Goal: Task Accomplishment & Management: Manage account settings

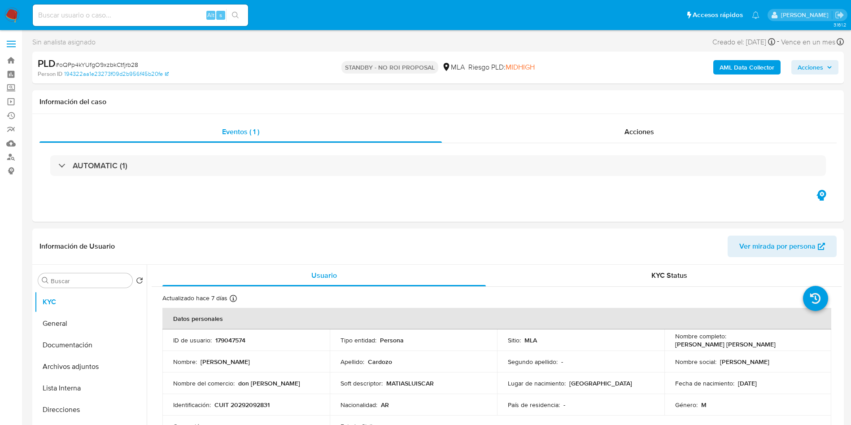
select select "10"
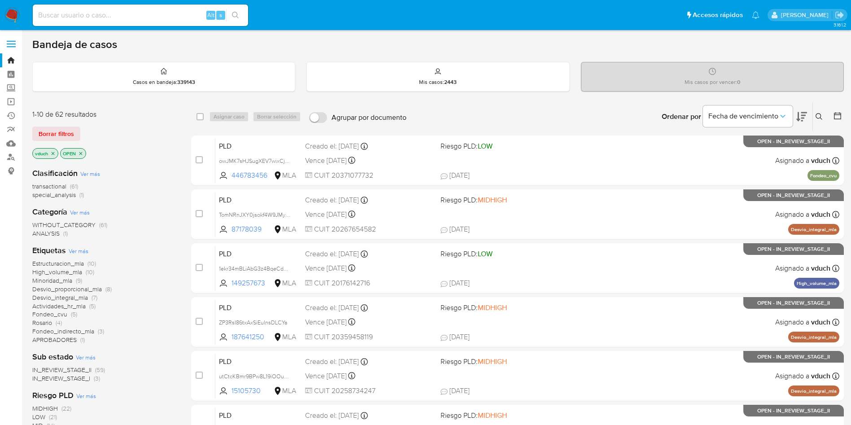
click at [148, 20] on input at bounding box center [140, 15] width 215 height 12
paste input "17055959"
type input "17055959"
click at [239, 13] on icon "search-icon" at bounding box center [235, 15] width 7 height 7
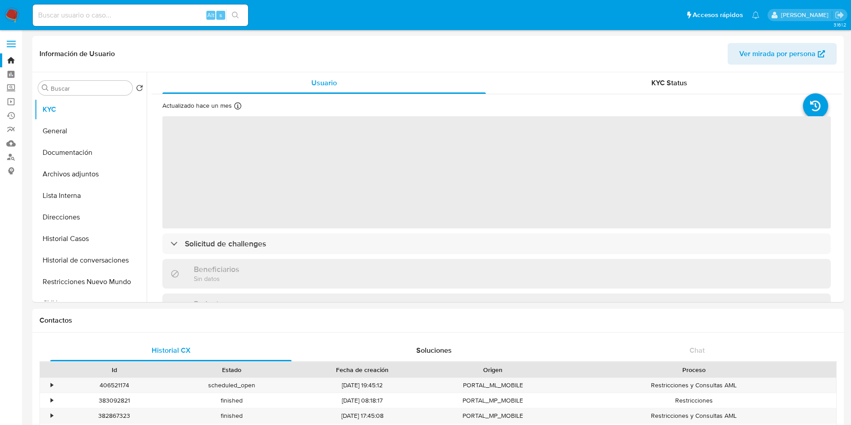
select select "10"
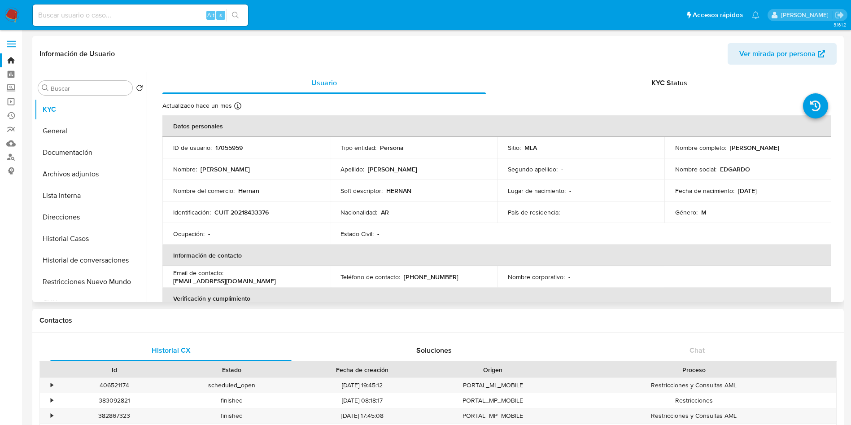
click at [446, 195] on td "Soft descriptor : [PERSON_NAME]" at bounding box center [413, 191] width 167 height 22
click at [113, 182] on button "Archivos adjuntos" at bounding box center [87, 174] width 105 height 22
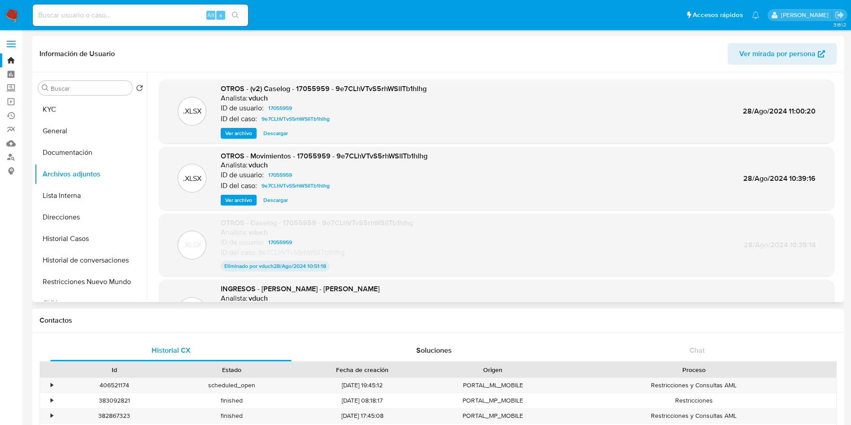
click at [235, 136] on span "Ver archivo" at bounding box center [238, 133] width 27 height 9
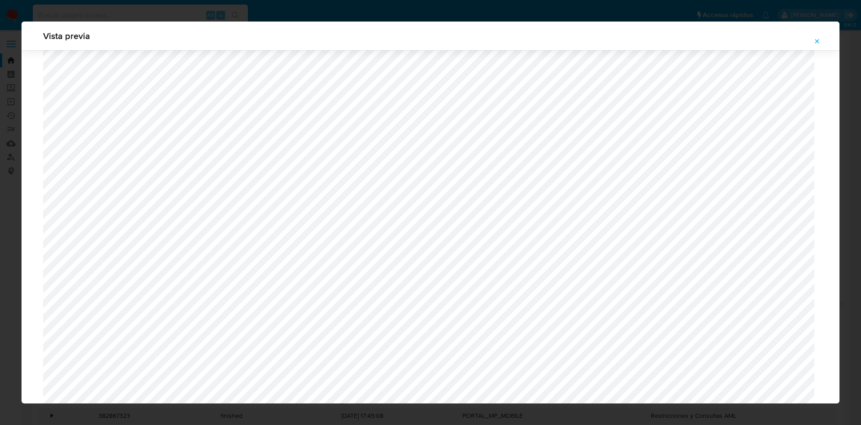
scroll to position [588, 0]
click at [823, 45] on button "Attachment preview" at bounding box center [818, 41] width 20 height 14
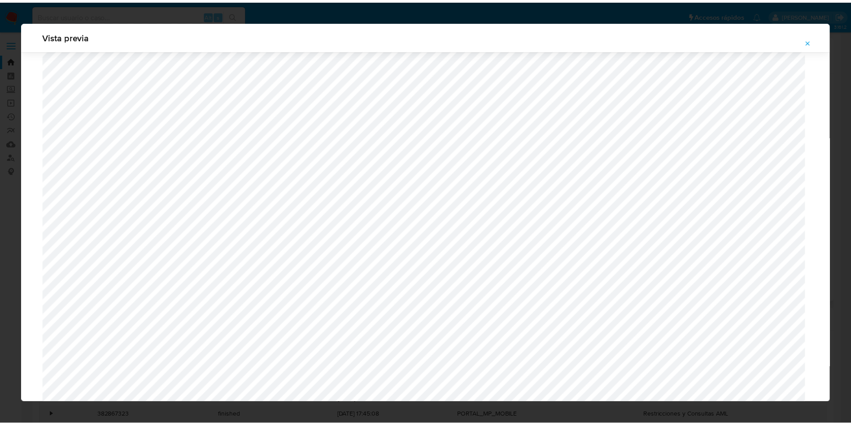
scroll to position [0, 0]
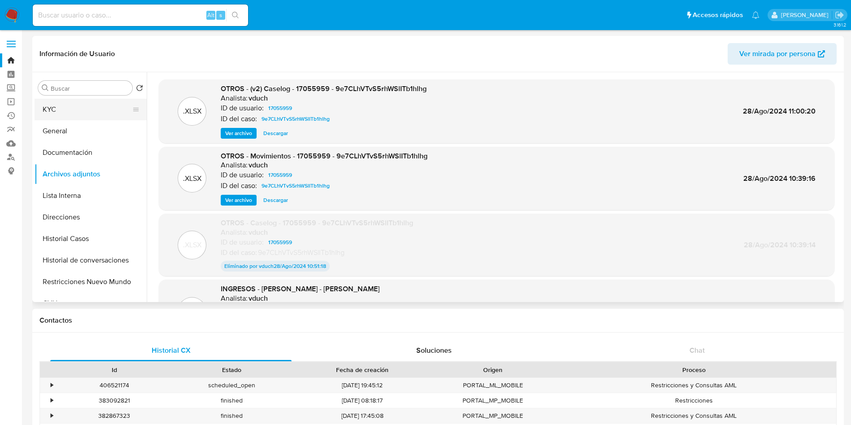
click at [68, 112] on button "KYC" at bounding box center [87, 110] width 105 height 22
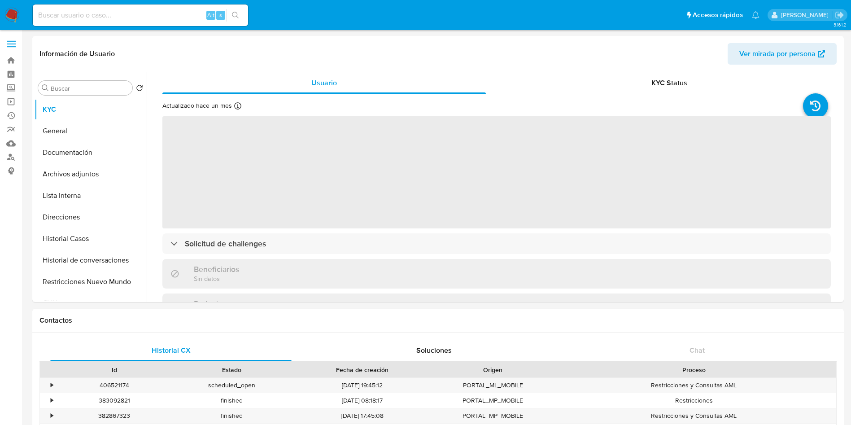
select select "10"
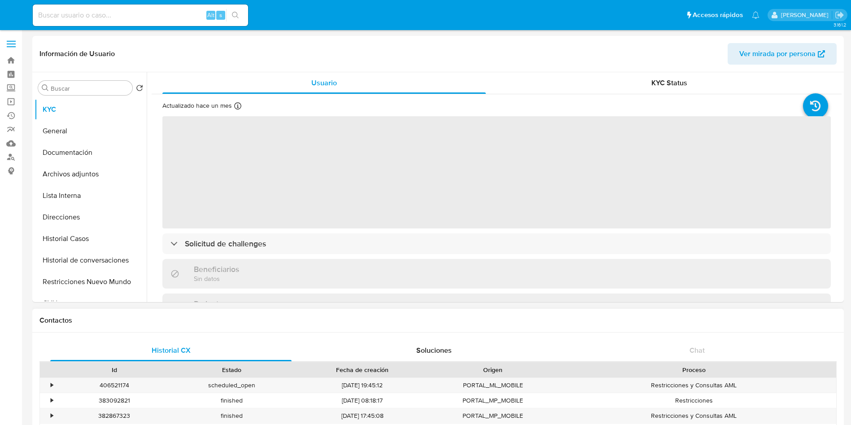
select select "10"
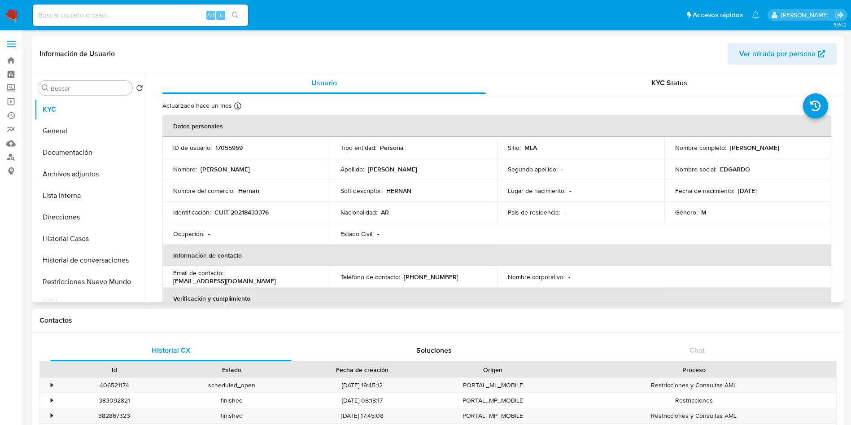
click at [567, 213] on div "País de residencia : -" at bounding box center [581, 212] width 146 height 8
click at [236, 211] on p "CUIT 20218433376" at bounding box center [241, 212] width 54 height 8
copy p "20218433376"
click at [393, 197] on td "Soft descriptor : HERNAN" at bounding box center [413, 191] width 167 height 22
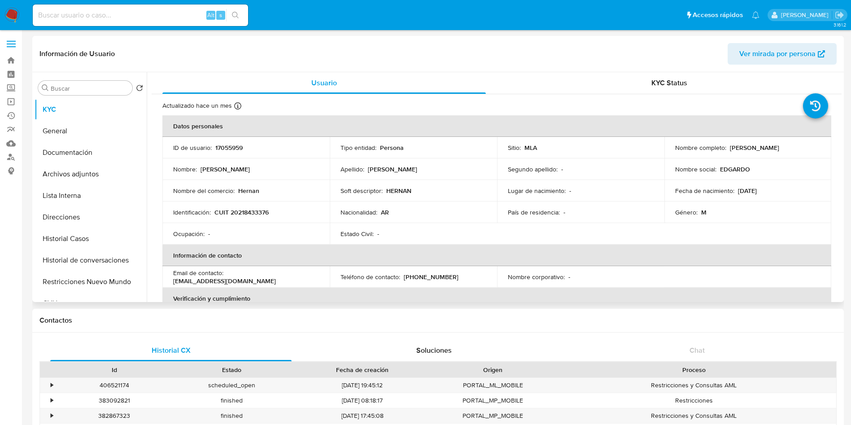
click at [457, 209] on div "Nacionalidad : AR" at bounding box center [414, 212] width 146 height 8
click at [472, 170] on div "Apellido : Gutierrez" at bounding box center [414, 169] width 146 height 8
click at [475, 208] on div "Nacionalidad : AR" at bounding box center [414, 212] width 146 height 8
click at [419, 211] on div "Nacionalidad : AR" at bounding box center [414, 212] width 146 height 8
drag, startPoint x: 620, startPoint y: 148, endPoint x: 573, endPoint y: 162, distance: 48.6
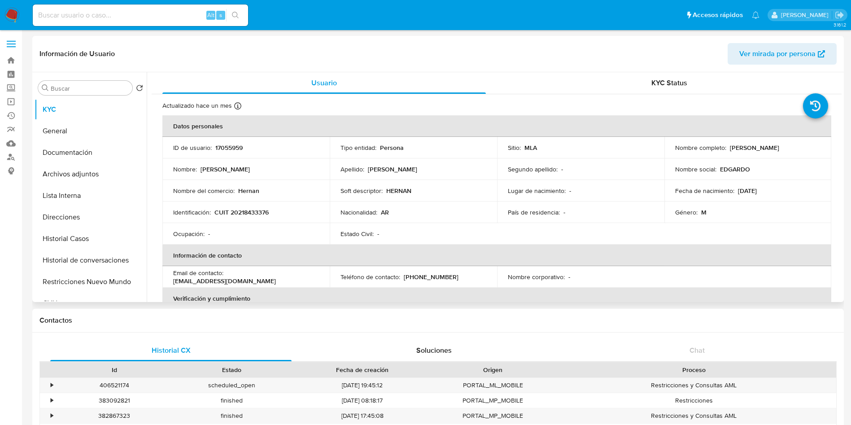
click at [619, 148] on div "Sitio : MLA" at bounding box center [581, 148] width 146 height 8
drag, startPoint x: 483, startPoint y: 215, endPoint x: 462, endPoint y: 223, distance: 22.2
click at [483, 214] on div "Nacionalidad : AR" at bounding box center [414, 212] width 146 height 8
click at [475, 210] on div "Nacionalidad : AR" at bounding box center [414, 212] width 146 height 8
click at [490, 204] on td "Nacionalidad : AR" at bounding box center [413, 212] width 167 height 22
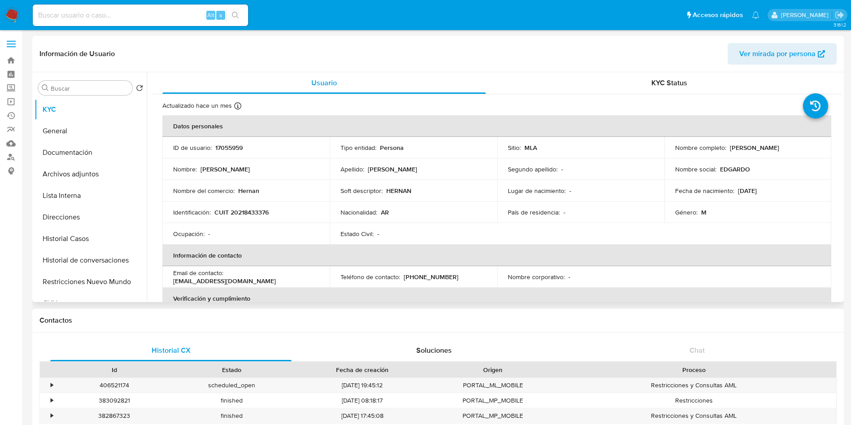
click at [230, 144] on p "17055959" at bounding box center [228, 148] width 27 height 8
click at [227, 144] on p "17055959" at bounding box center [228, 148] width 27 height 8
copy p "17055959"
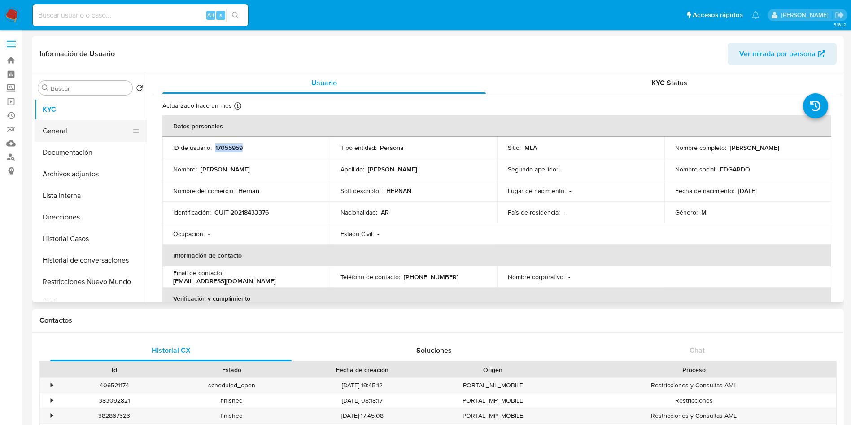
click at [91, 130] on button "General" at bounding box center [87, 131] width 105 height 22
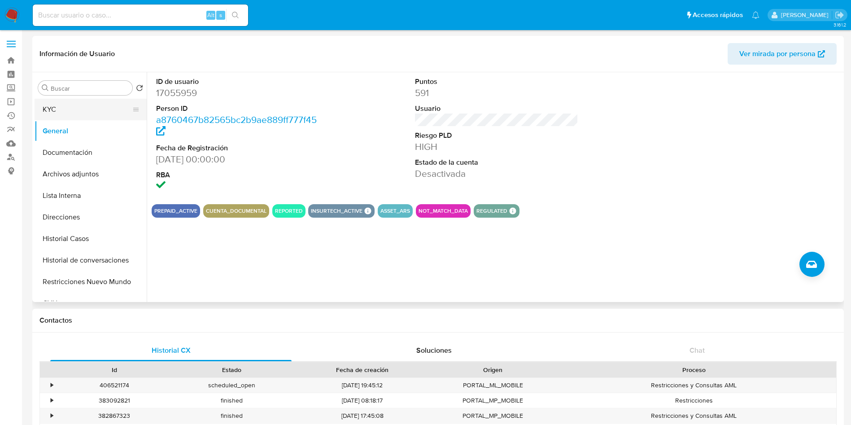
click at [96, 118] on button "KYC" at bounding box center [87, 110] width 105 height 22
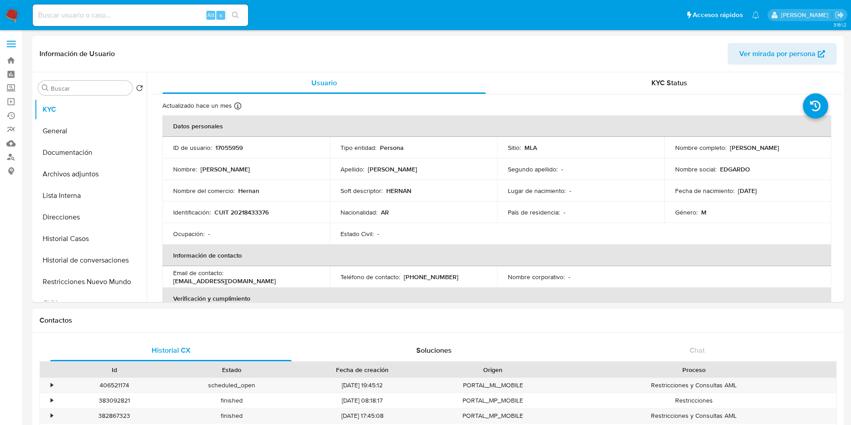
click at [262, 212] on p "CUIT 20218433376" at bounding box center [241, 212] width 54 height 8
click at [258, 213] on p "CUIT 20218433376" at bounding box center [241, 212] width 54 height 8
click at [257, 213] on p "CUIT 20218433376" at bounding box center [241, 212] width 54 height 8
copy p "20218433376"
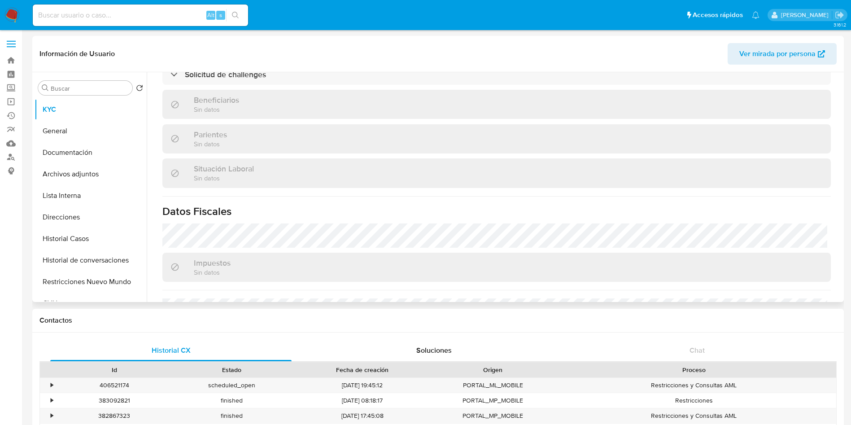
scroll to position [481, 0]
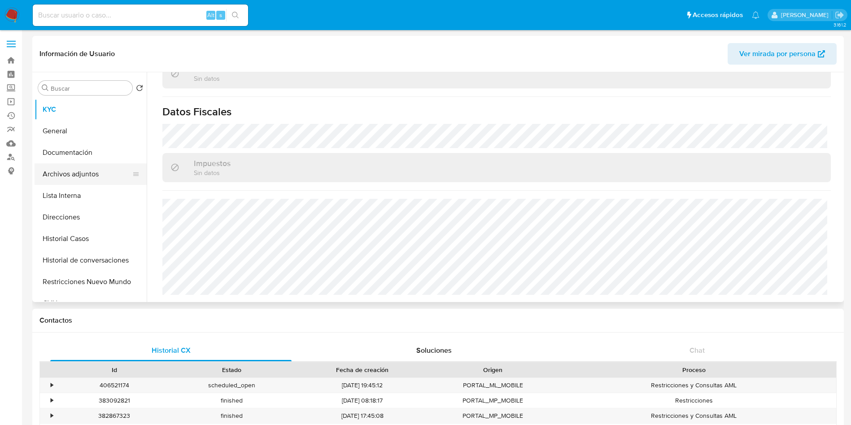
click at [105, 175] on button "Archivos adjuntos" at bounding box center [87, 174] width 105 height 22
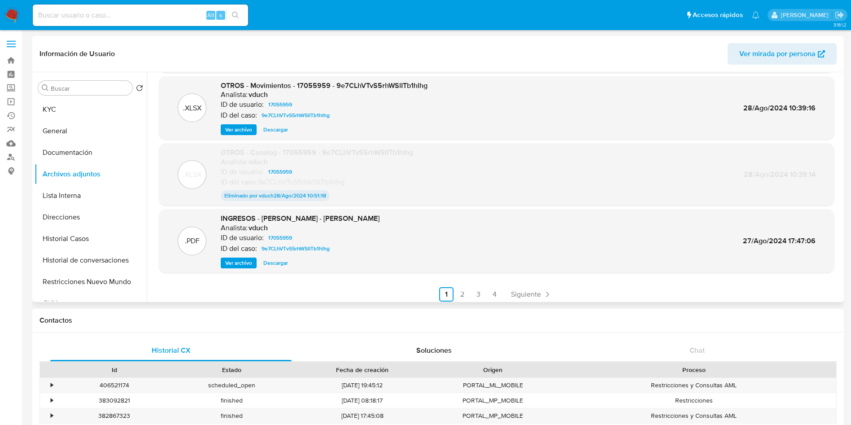
scroll to position [74, 0]
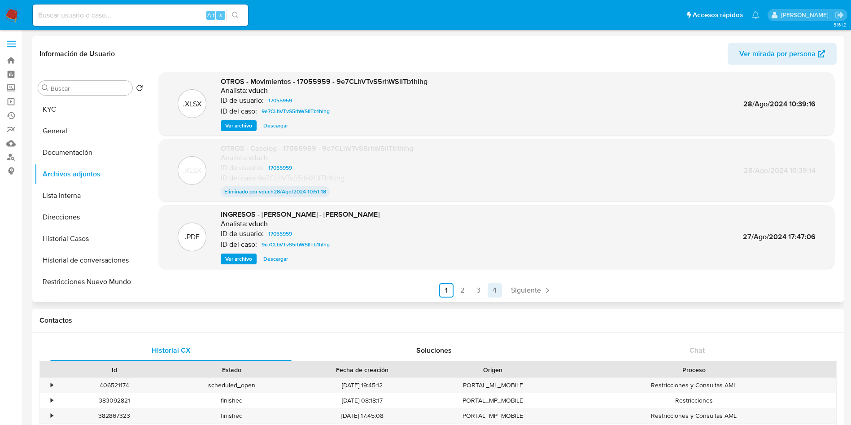
click at [519, 289] on span "Siguiente" at bounding box center [526, 290] width 30 height 7
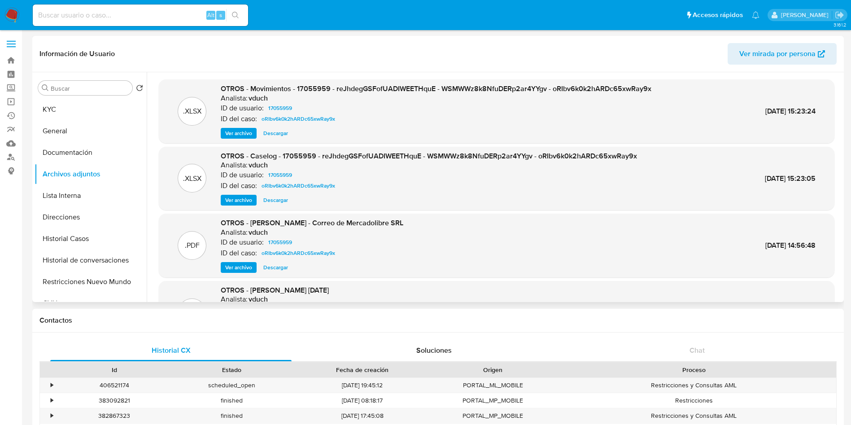
click at [232, 199] on span "Ver archivo" at bounding box center [238, 200] width 27 height 9
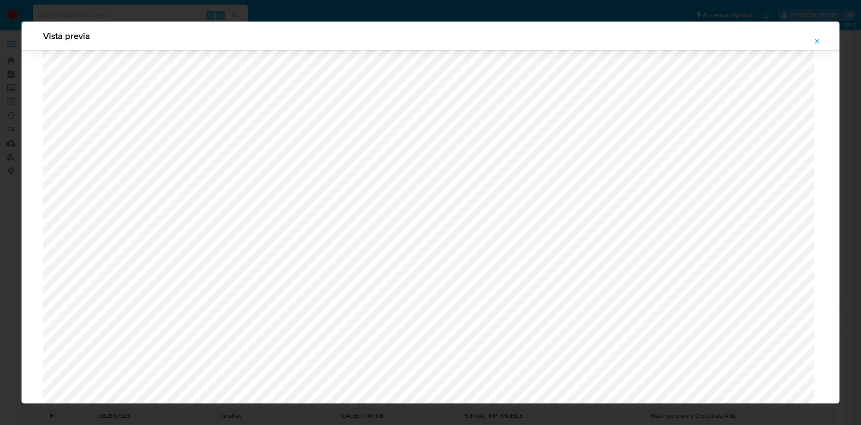
scroll to position [453, 0]
drag, startPoint x: 816, startPoint y: 42, endPoint x: 753, endPoint y: 57, distance: 64.5
click at [816, 41] on icon "Attachment preview" at bounding box center [817, 41] width 7 height 7
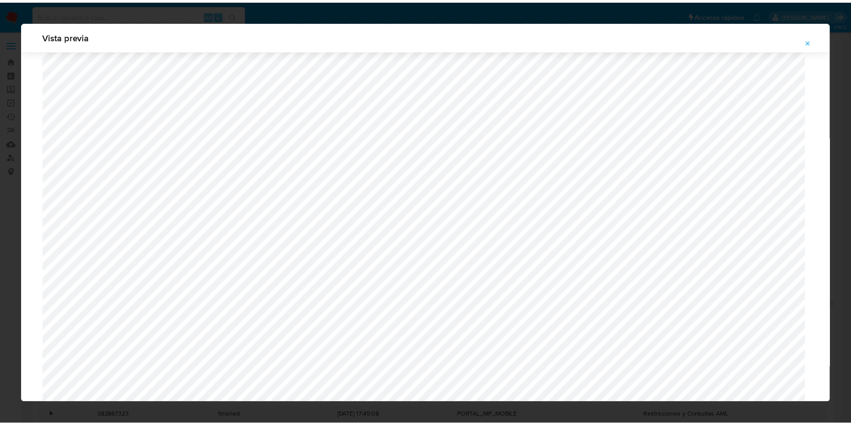
scroll to position [0, 0]
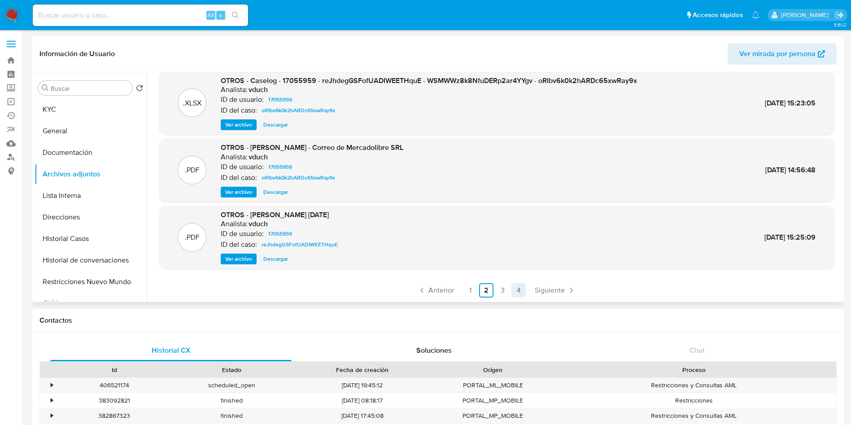
click at [516, 291] on link "4" at bounding box center [518, 290] width 14 height 14
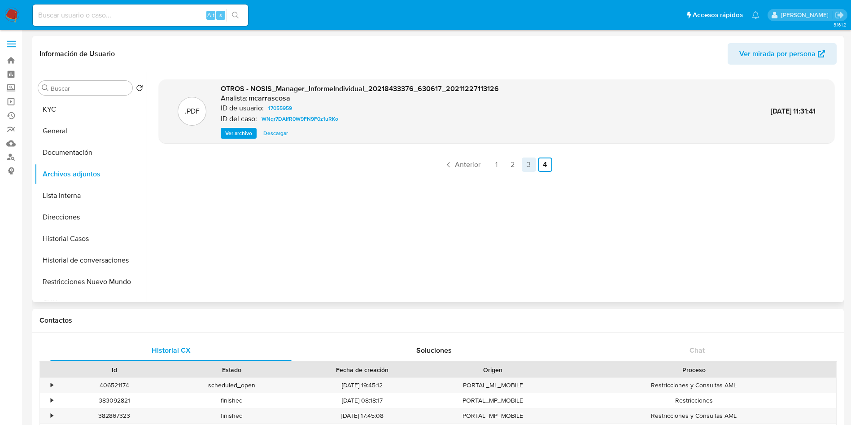
click at [524, 164] on link "3" at bounding box center [529, 164] width 14 height 14
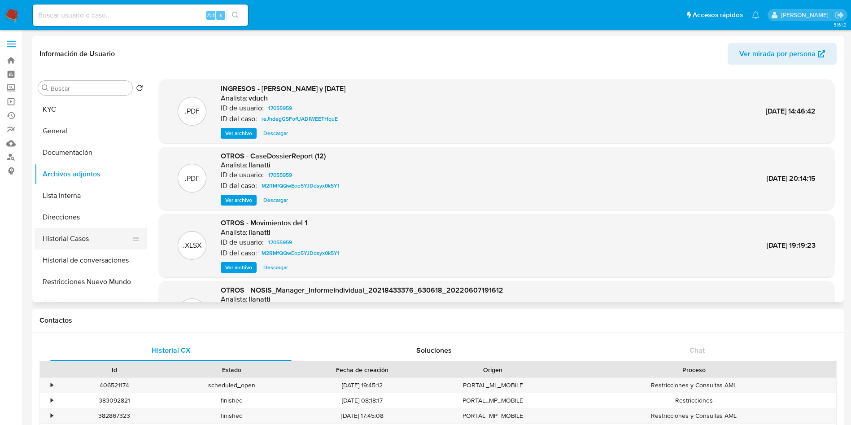
click at [94, 237] on button "Historial Casos" at bounding box center [87, 239] width 105 height 22
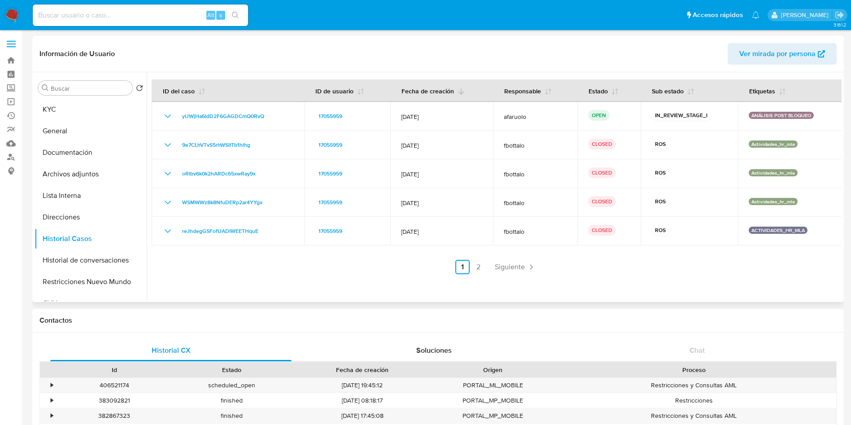
click at [460, 94] on icon "button" at bounding box center [461, 91] width 7 height 7
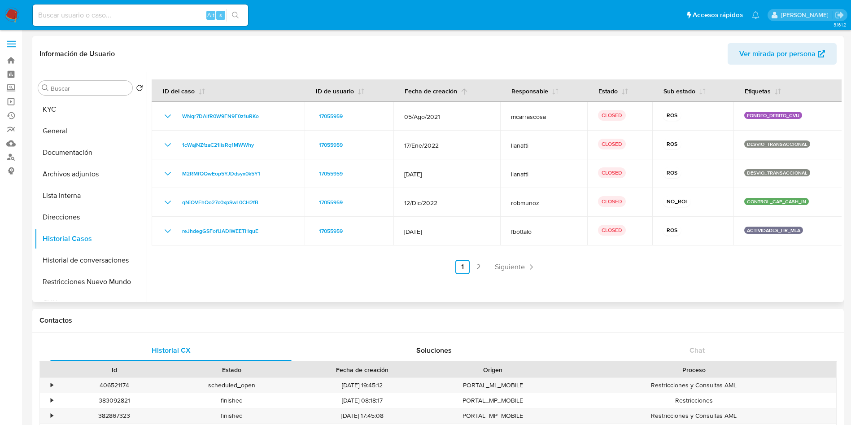
click at [455, 92] on button "Fecha de creación" at bounding box center [436, 91] width 85 height 22
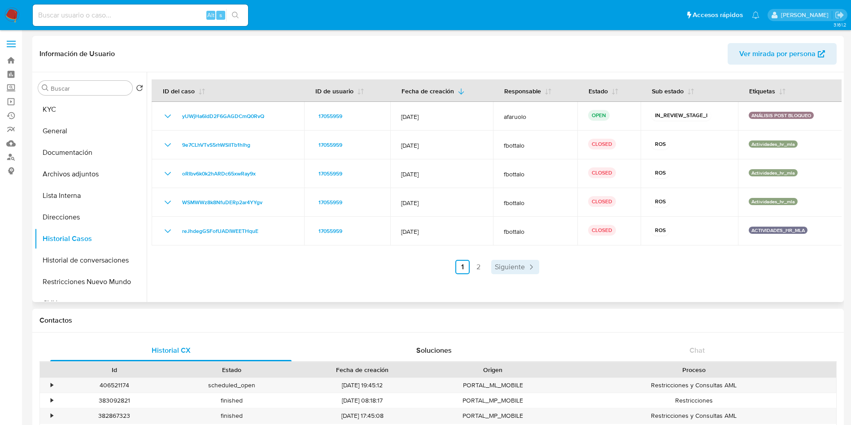
click at [495, 263] on span "Siguiente" at bounding box center [510, 266] width 30 height 7
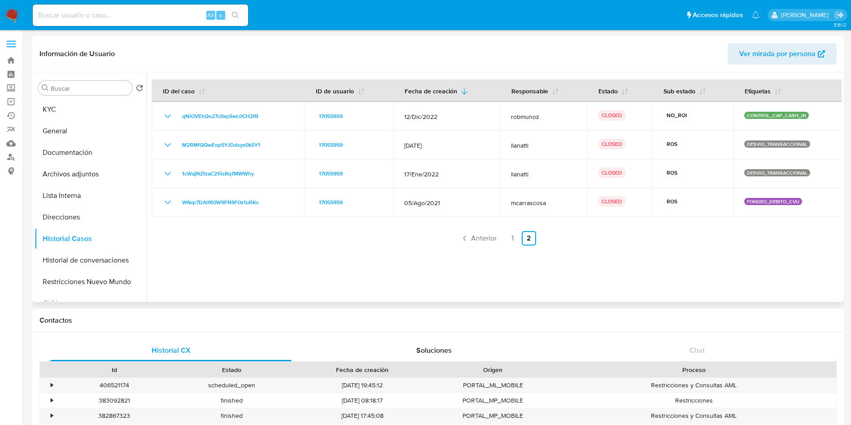
click at [521, 250] on div at bounding box center [494, 187] width 695 height 230
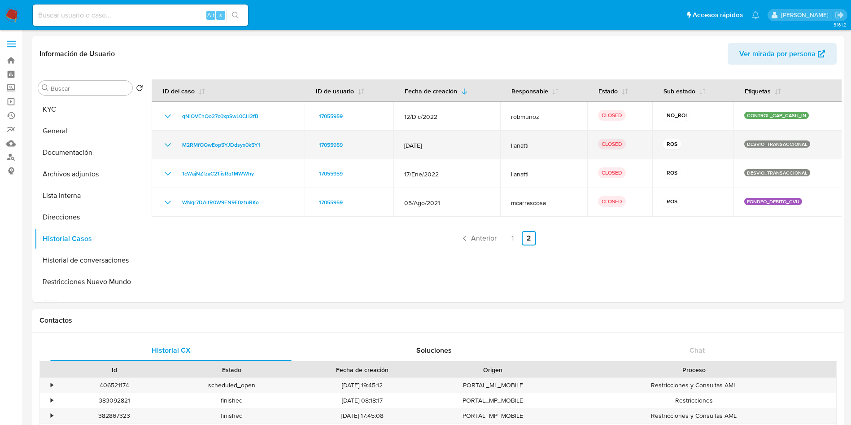
drag, startPoint x: 510, startPoint y: 257, endPoint x: 545, endPoint y: 134, distance: 128.4
click at [545, 134] on div at bounding box center [494, 187] width 695 height 230
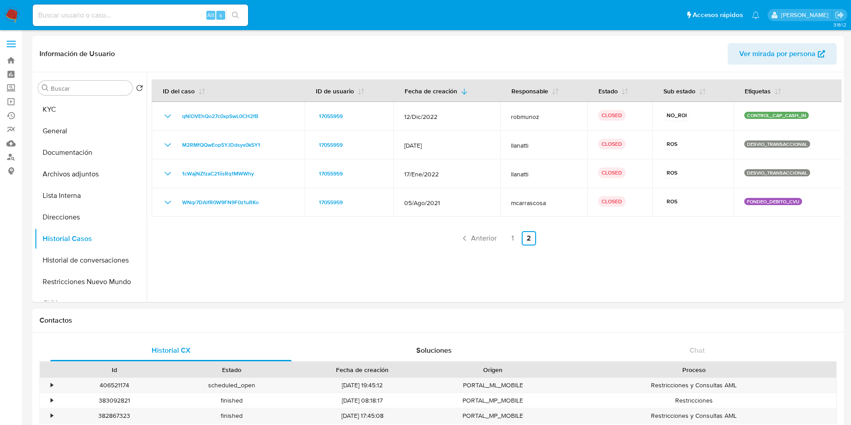
click at [521, 42] on div "Información de Usuario Ver mirada por persona" at bounding box center [438, 54] width 812 height 36
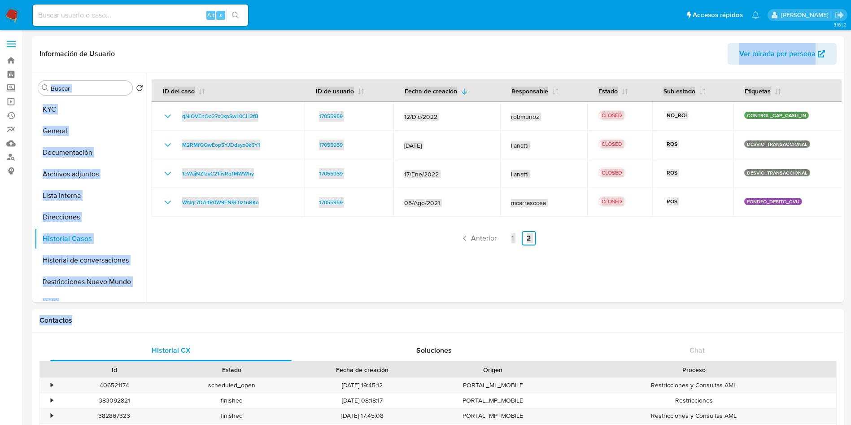
drag, startPoint x: 495, startPoint y: 43, endPoint x: 546, endPoint y: 306, distance: 267.8
click at [515, 264] on div at bounding box center [494, 187] width 695 height 230
click at [614, 258] on div at bounding box center [494, 187] width 695 height 230
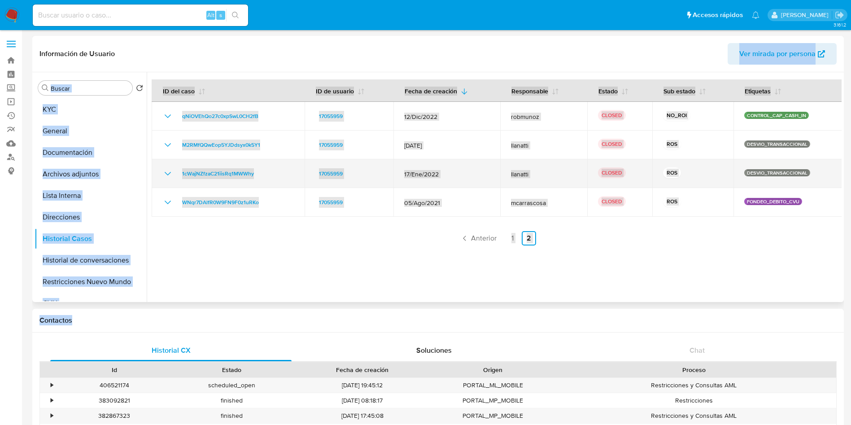
click at [572, 179] on td "llanatti" at bounding box center [543, 173] width 87 height 29
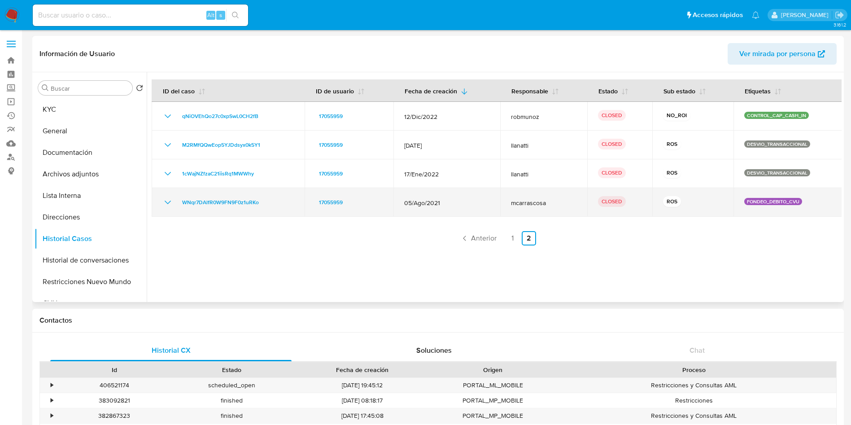
click at [166, 201] on icon "Mostrar/Ocultar" at bounding box center [168, 203] width 6 height 4
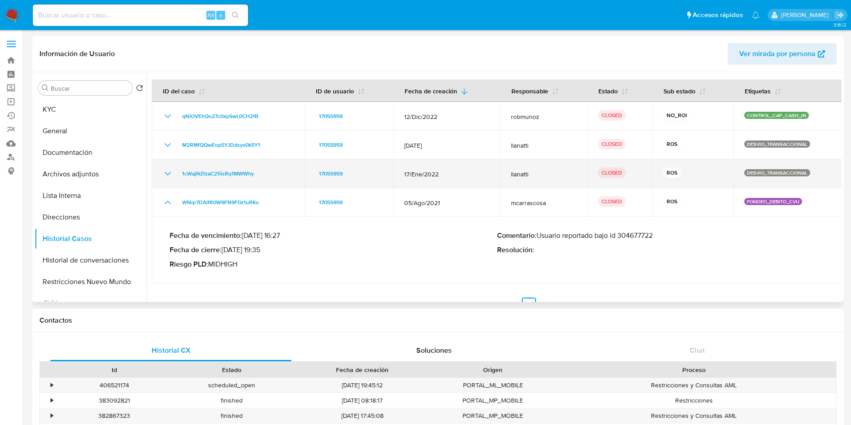
click at [165, 175] on icon "Mostrar/Ocultar" at bounding box center [167, 173] width 11 height 11
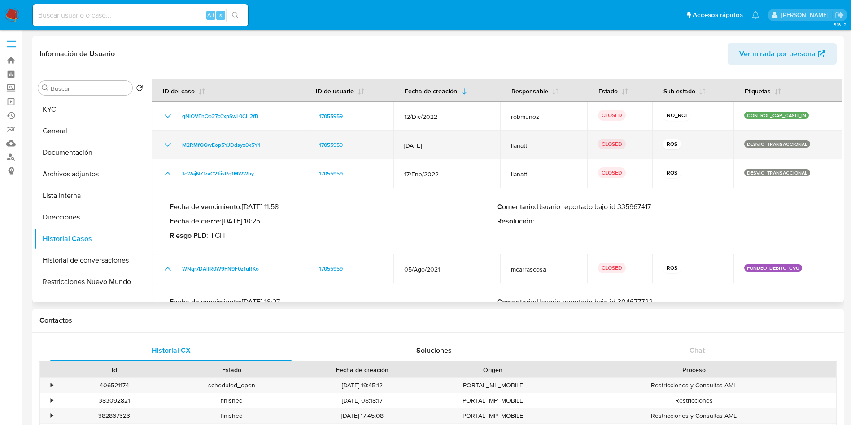
click at [166, 146] on icon "Mostrar/Ocultar" at bounding box center [167, 145] width 11 height 11
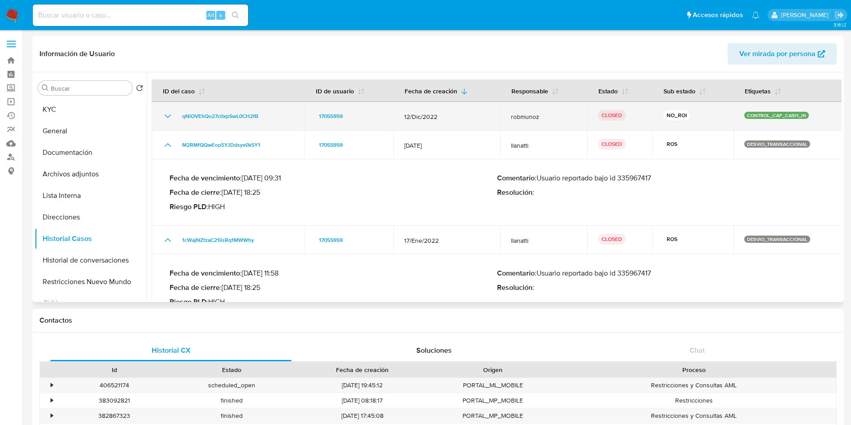
click at [166, 118] on icon "Mostrar/Ocultar" at bounding box center [167, 116] width 11 height 11
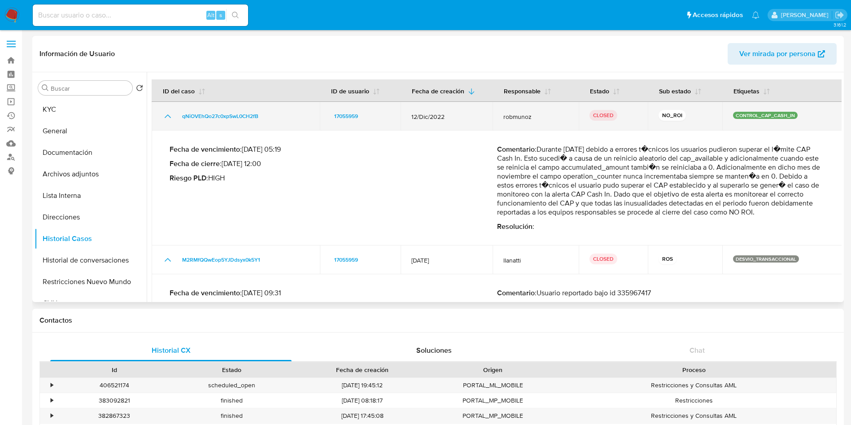
click at [166, 118] on icon "Mostrar/Ocultar" at bounding box center [167, 116] width 11 height 11
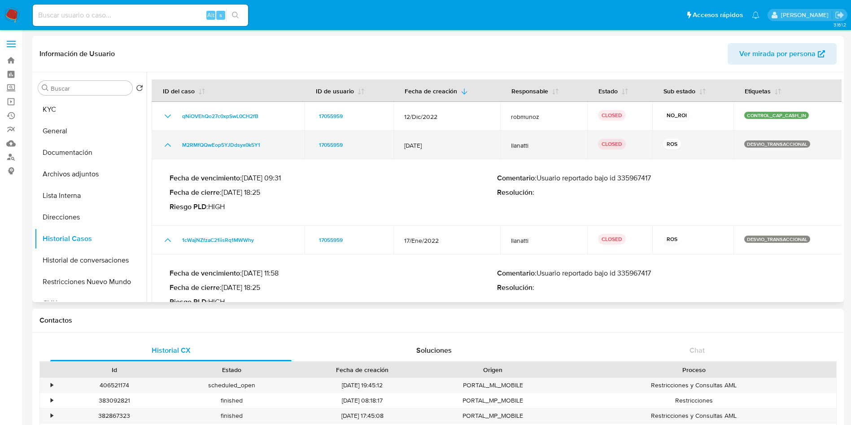
click at [163, 146] on icon "Mostrar/Ocultar" at bounding box center [167, 145] width 11 height 11
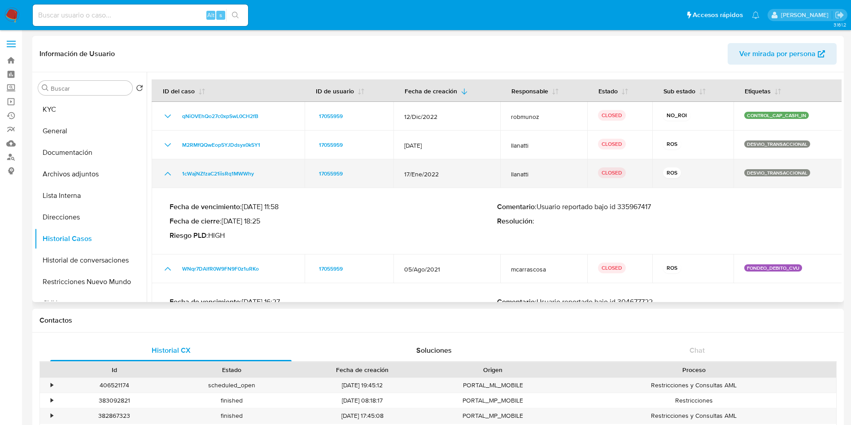
click at [164, 168] on td "1cWajNZfzaC21iisRq1MWWhy" at bounding box center [228, 173] width 153 height 29
click at [167, 174] on icon "Mostrar/Ocultar" at bounding box center [167, 173] width 11 height 11
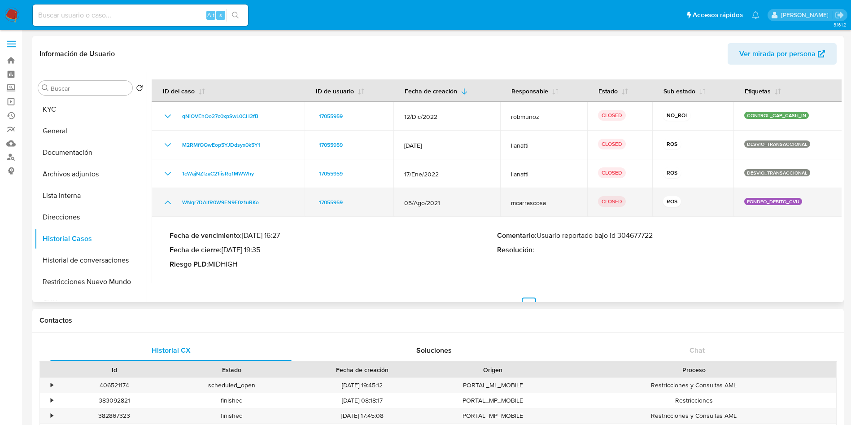
click at [173, 203] on icon "Mostrar/Ocultar" at bounding box center [167, 202] width 11 height 11
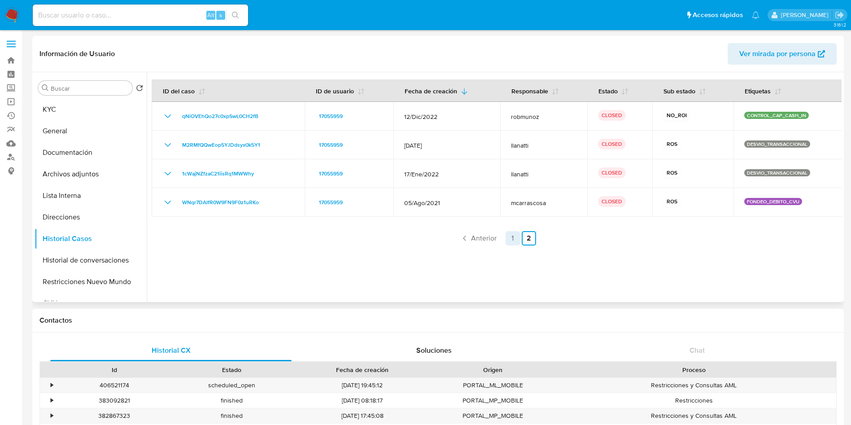
click at [513, 239] on link "1" at bounding box center [513, 238] width 14 height 14
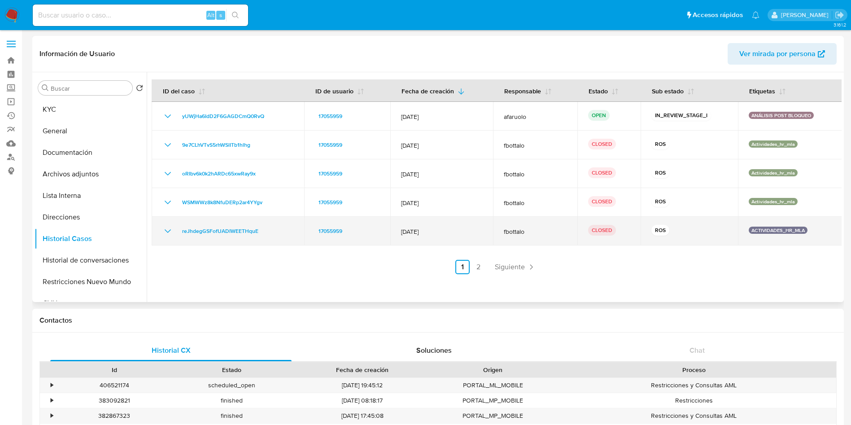
click at [176, 236] on td "reJhdegGSFofUADIWEETHquE" at bounding box center [228, 231] width 153 height 29
click at [169, 231] on icon "Mostrar/Ocultar" at bounding box center [167, 231] width 11 height 11
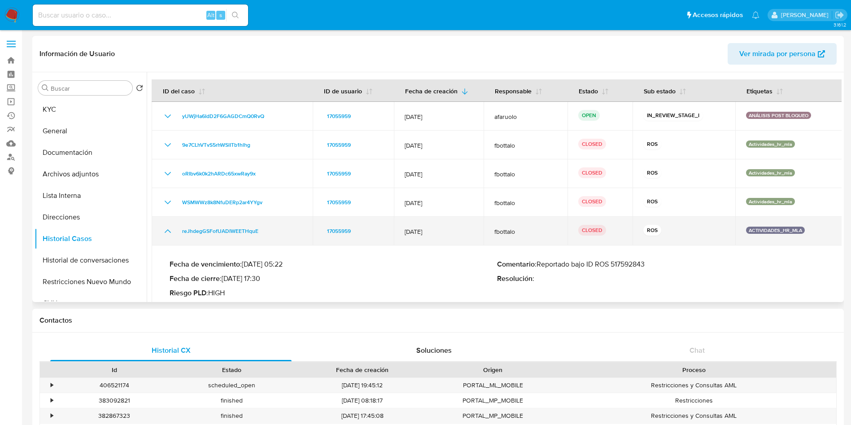
click at [167, 216] on tbody "yUWjHa6IdD2F6GAGDCmQ0RvQ 17055959 01/Oct/2025 afaruolo OPEN IN_REVIEW_STAGE_I A…" at bounding box center [497, 262] width 691 height 320
drag, startPoint x: 169, startPoint y: 228, endPoint x: 259, endPoint y: 237, distance: 90.7
click at [169, 228] on icon "Mostrar/Ocultar" at bounding box center [167, 231] width 11 height 11
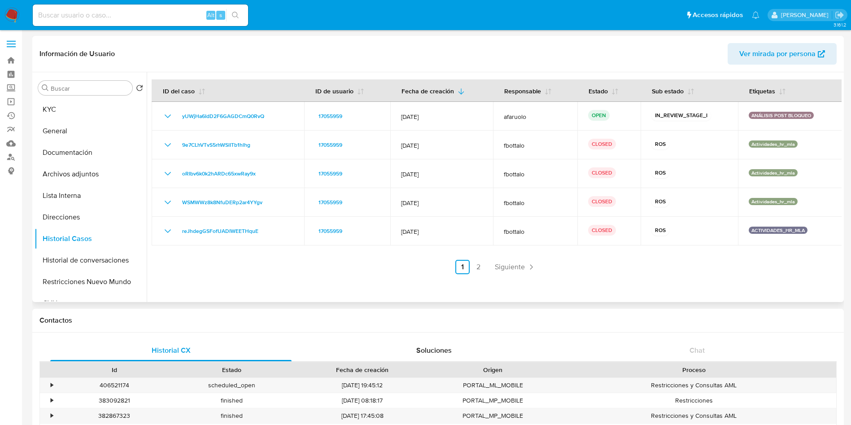
click at [511, 268] on span "Siguiente" at bounding box center [510, 266] width 30 height 7
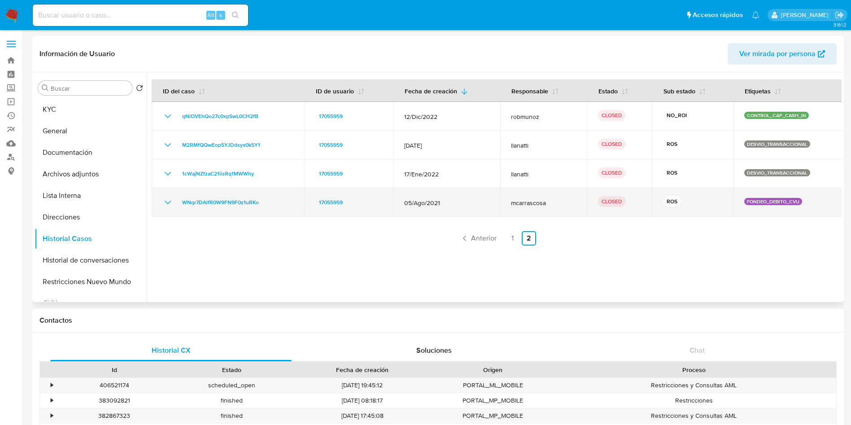
click at [162, 206] on td "WNqr7DAlfR0W9FN9F0z1uRKo" at bounding box center [228, 202] width 153 height 29
click at [167, 200] on icon "Mostrar/Ocultar" at bounding box center [167, 202] width 11 height 11
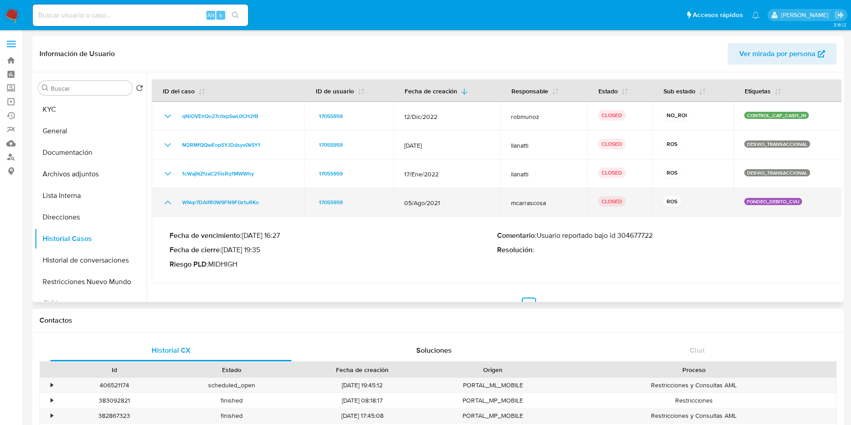
click at [168, 201] on icon "Mostrar/Ocultar" at bounding box center [168, 203] width 6 height 4
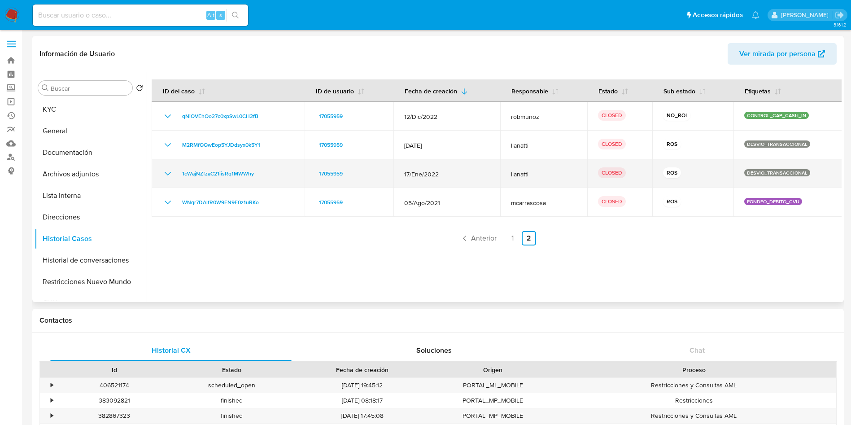
click at [171, 173] on icon "Mostrar/Ocultar" at bounding box center [167, 173] width 11 height 11
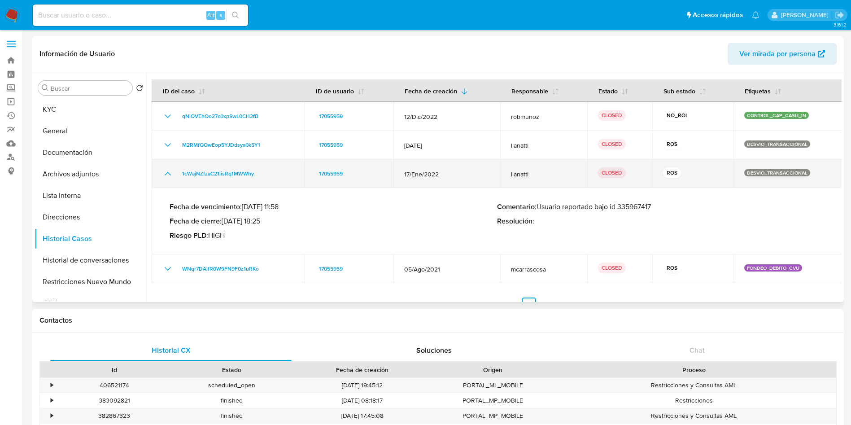
click at [170, 169] on icon "Mostrar/Ocultar" at bounding box center [167, 173] width 11 height 11
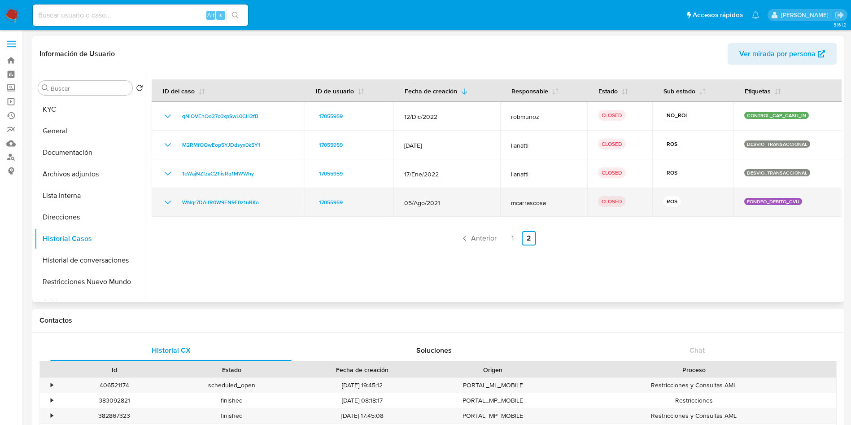
click at [172, 188] on td "WNqr7DAlfR0W9FN9F0z1uRKo" at bounding box center [228, 202] width 153 height 29
click at [167, 200] on icon "Mostrar/Ocultar" at bounding box center [167, 202] width 11 height 11
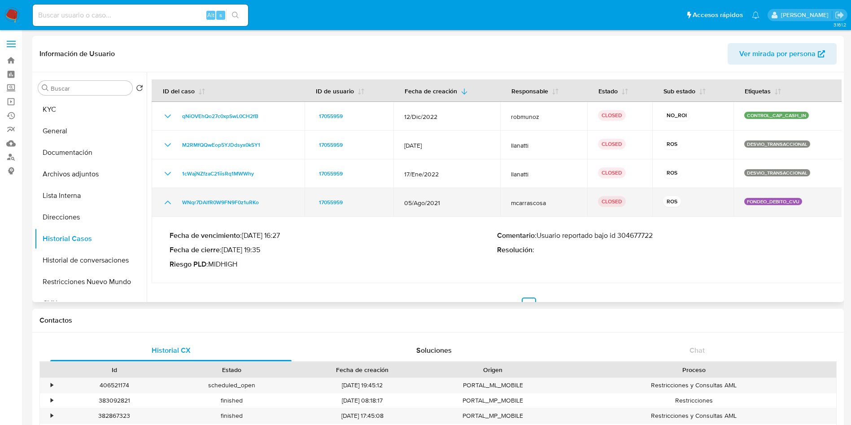
click at [166, 201] on icon "Mostrar/Ocultar" at bounding box center [167, 202] width 11 height 11
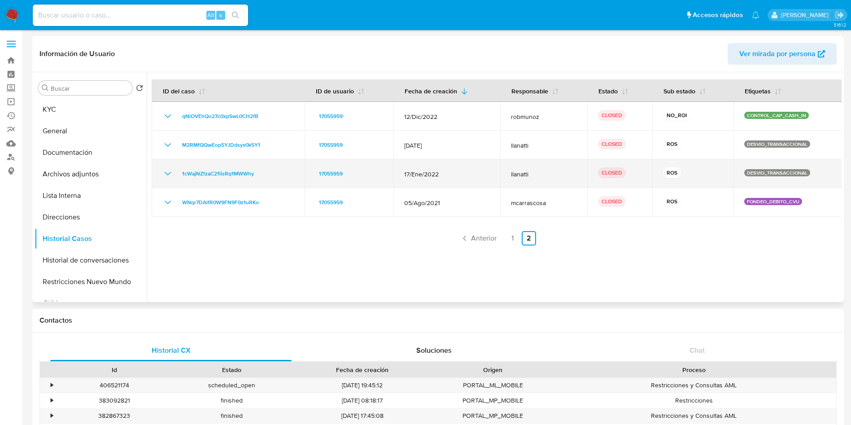
click at [166, 176] on icon "Mostrar/Ocultar" at bounding box center [167, 173] width 11 height 11
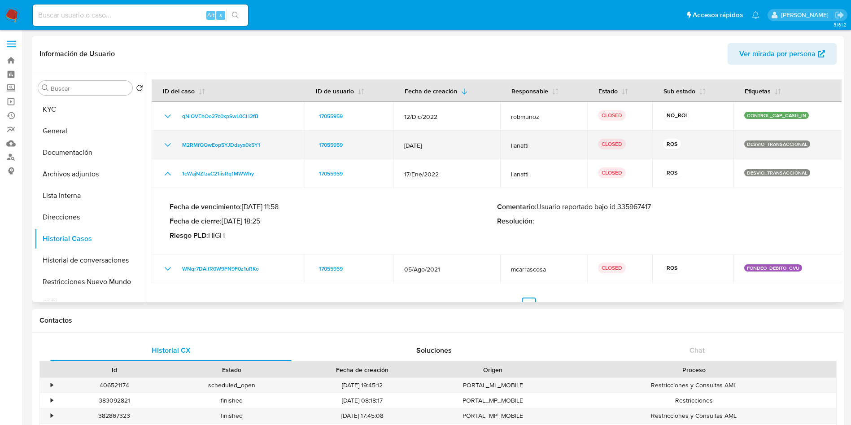
click at [167, 148] on icon "Mostrar/Ocultar" at bounding box center [167, 145] width 11 height 11
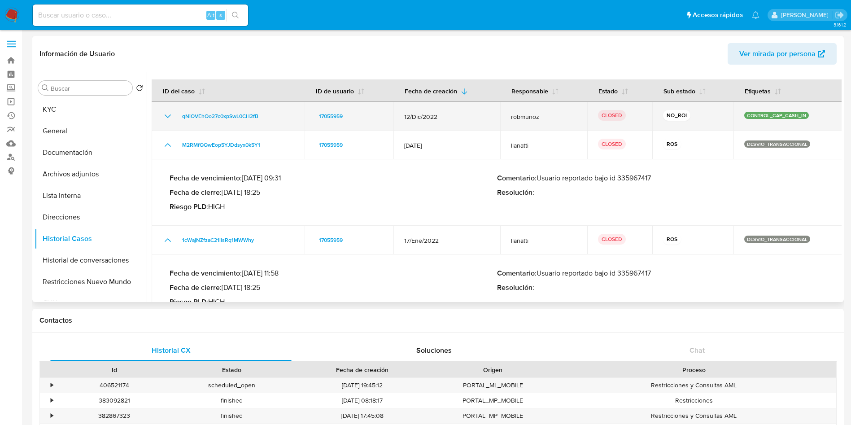
click at [166, 122] on td "qNiOVEhQo27c0xpSwL0CH2fB" at bounding box center [228, 116] width 153 height 29
click at [167, 115] on icon "Mostrar/Ocultar" at bounding box center [167, 116] width 11 height 11
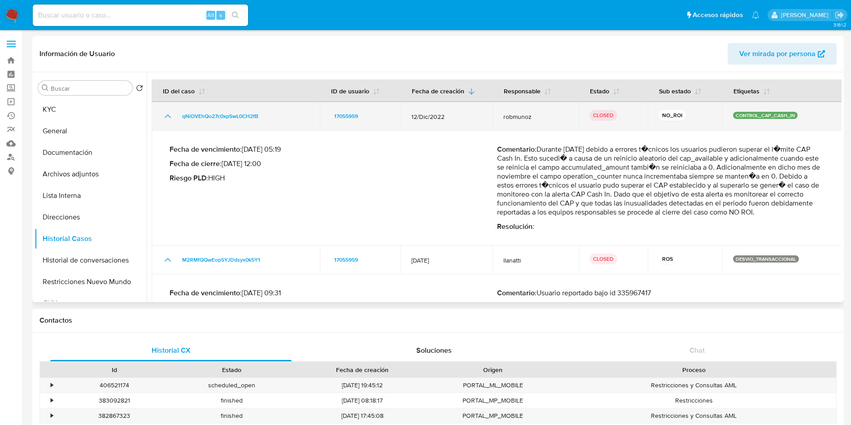
click at [168, 115] on icon "Mostrar/Ocultar" at bounding box center [168, 116] width 6 height 4
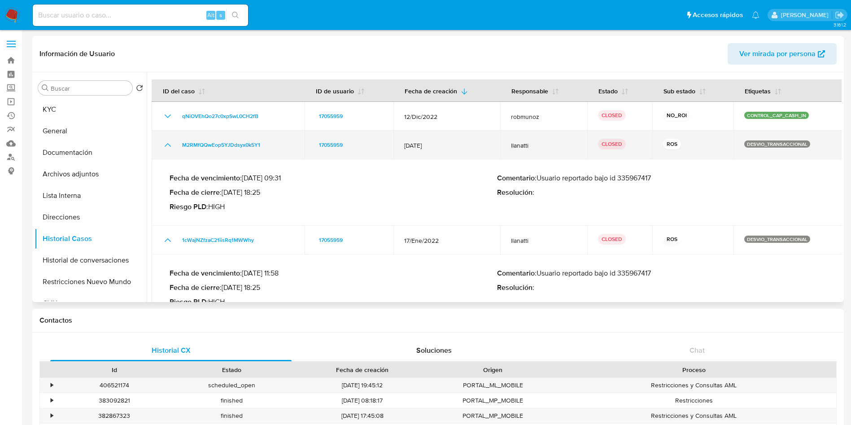
click at [157, 149] on td "M2RMfQQwEop5YJDdsyx0k5Y1" at bounding box center [228, 145] width 153 height 29
drag, startPoint x: 166, startPoint y: 145, endPoint x: 164, endPoint y: 157, distance: 12.6
click at [166, 144] on icon "Mostrar/Ocultar" at bounding box center [167, 145] width 11 height 11
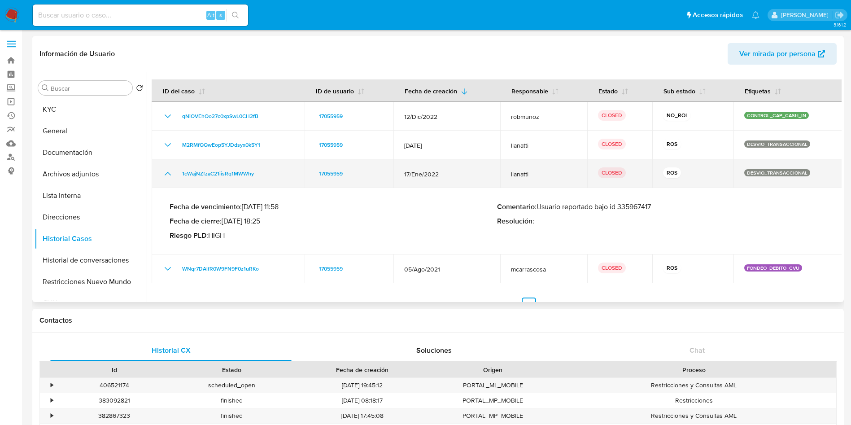
click at [169, 175] on icon "Mostrar/Ocultar" at bounding box center [167, 173] width 11 height 11
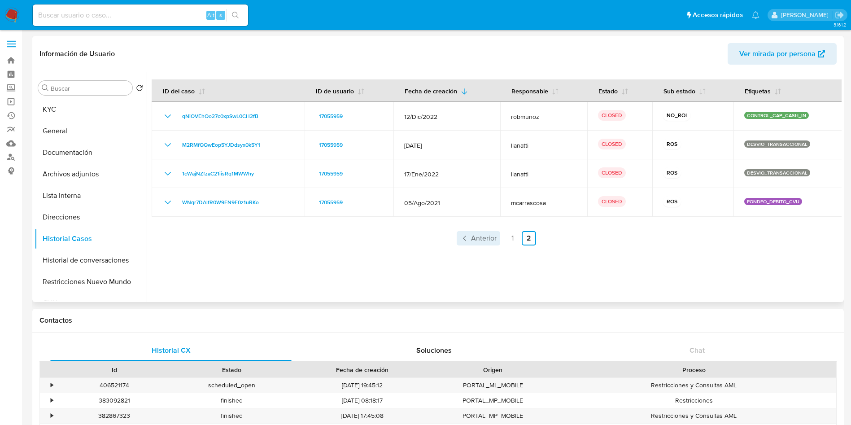
click at [463, 237] on icon "Paginación" at bounding box center [464, 238] width 3 height 5
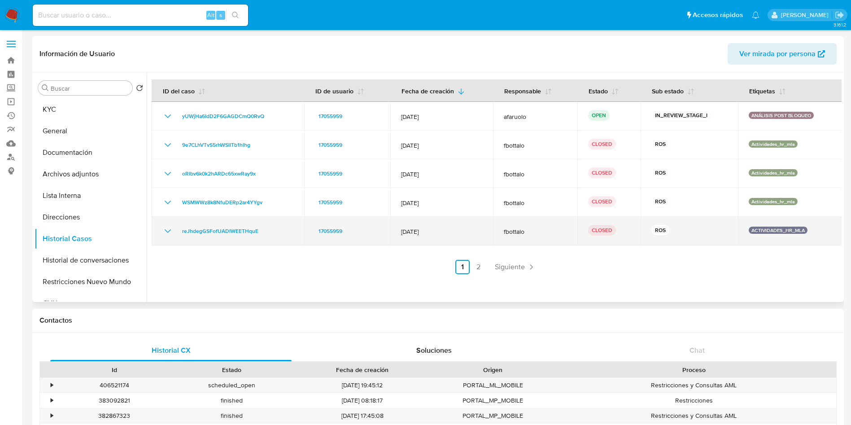
click at [167, 233] on icon "Mostrar/Ocultar" at bounding box center [167, 231] width 11 height 11
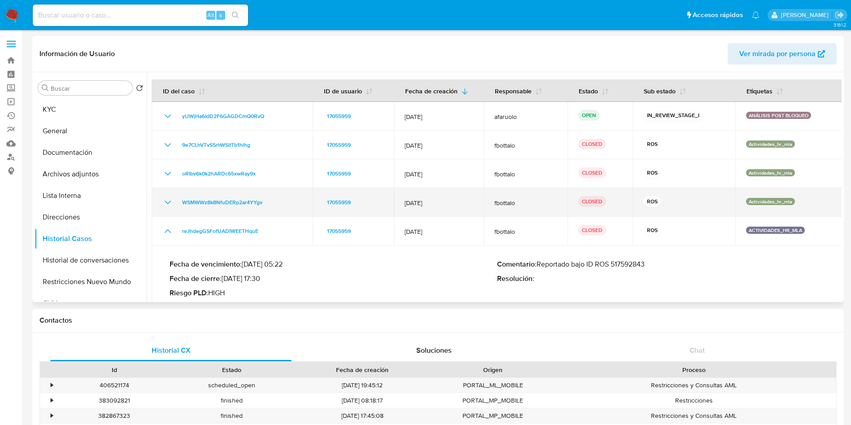
click at [176, 209] on td "WSMWWz8k8NfuDERp2ar4YYgv" at bounding box center [232, 202] width 161 height 29
click at [167, 208] on td "WSMWWz8k8NfuDERp2ar4YYgv" at bounding box center [232, 202] width 161 height 29
click at [163, 201] on icon "Mostrar/Ocultar" at bounding box center [167, 202] width 11 height 11
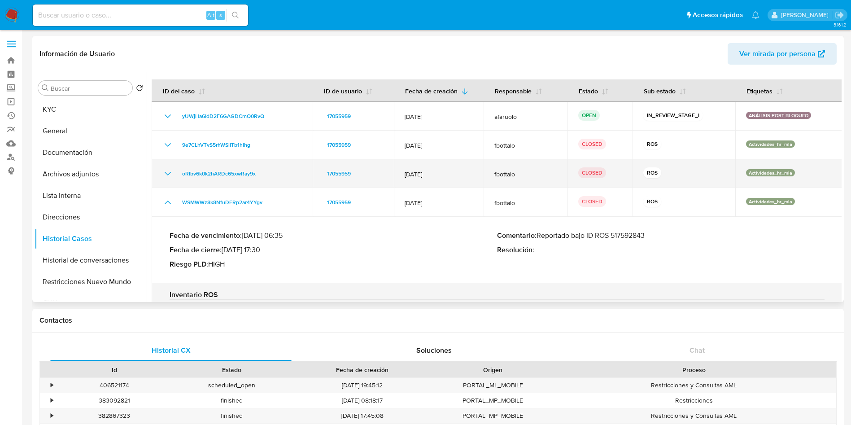
click at [167, 175] on icon "Mostrar/Ocultar" at bounding box center [168, 174] width 6 height 4
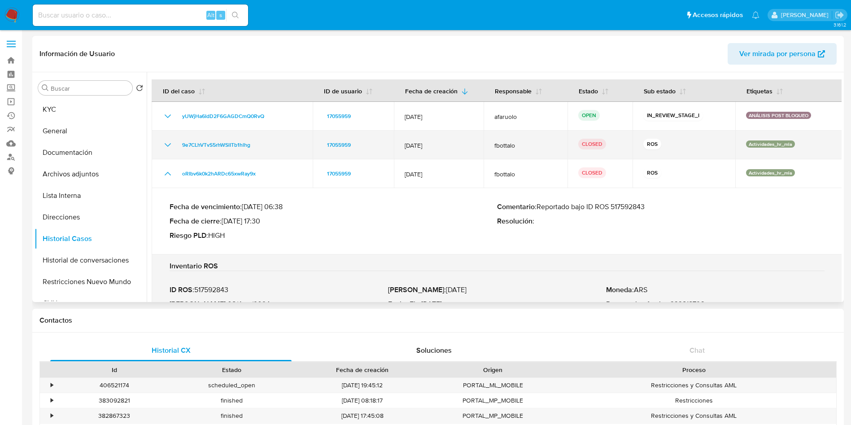
click at [170, 149] on icon "Mostrar/Ocultar" at bounding box center [167, 145] width 11 height 11
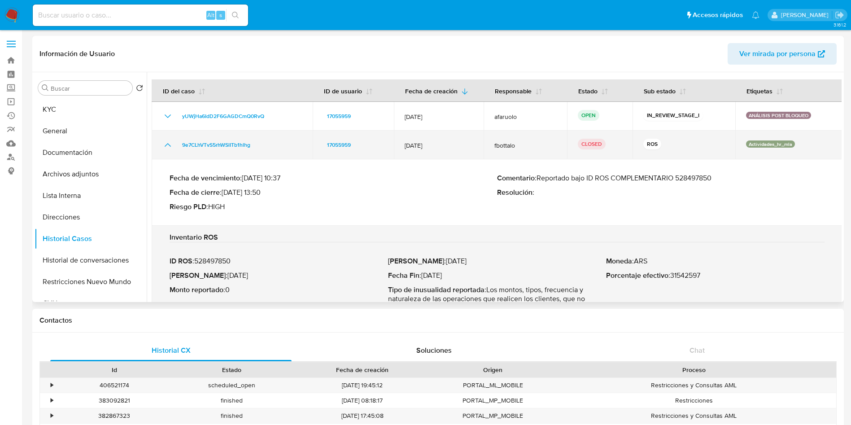
click at [169, 147] on icon "Mostrar/Ocultar" at bounding box center [167, 145] width 11 height 11
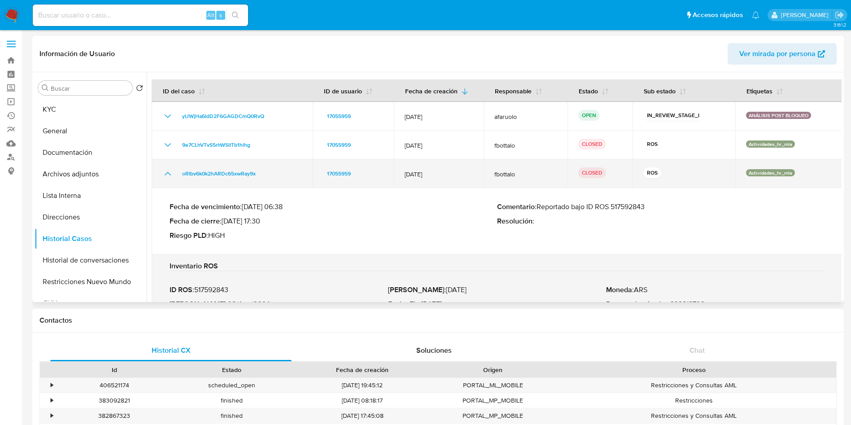
click at [169, 172] on icon "Mostrar/Ocultar" at bounding box center [167, 173] width 11 height 11
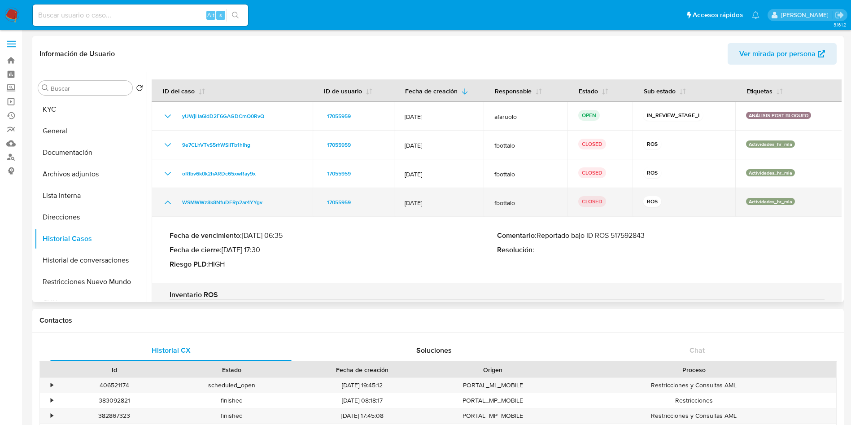
click at [167, 198] on icon "Mostrar/Ocultar" at bounding box center [167, 202] width 11 height 11
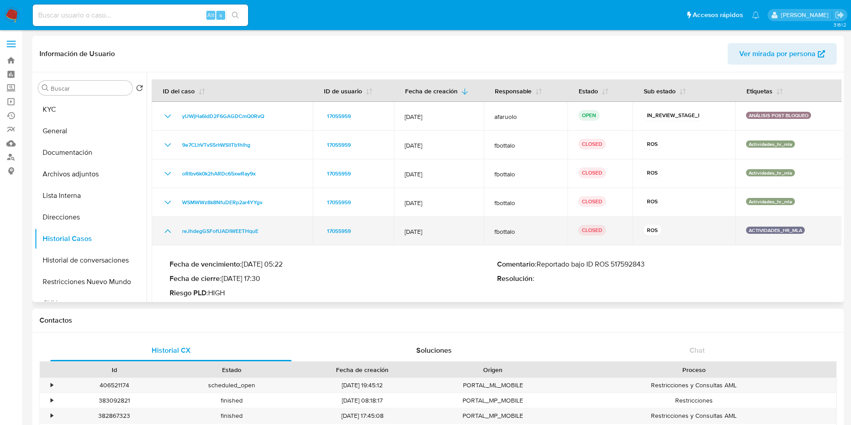
click at [171, 226] on icon "Mostrar/Ocultar" at bounding box center [167, 231] width 11 height 11
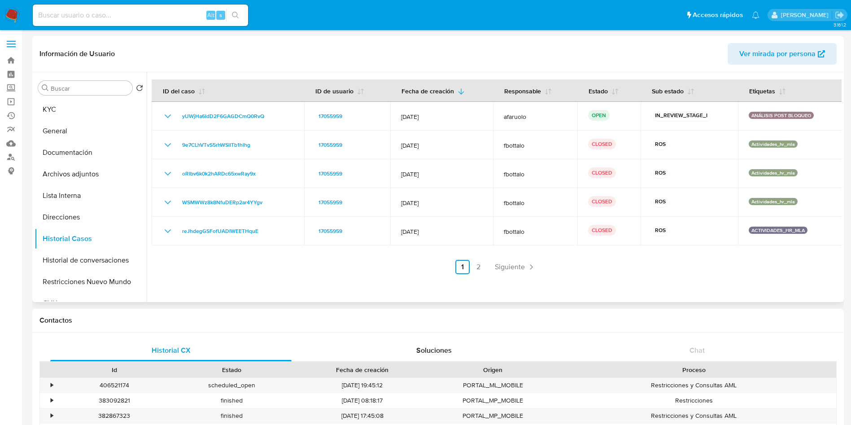
click at [564, 289] on div at bounding box center [494, 187] width 695 height 230
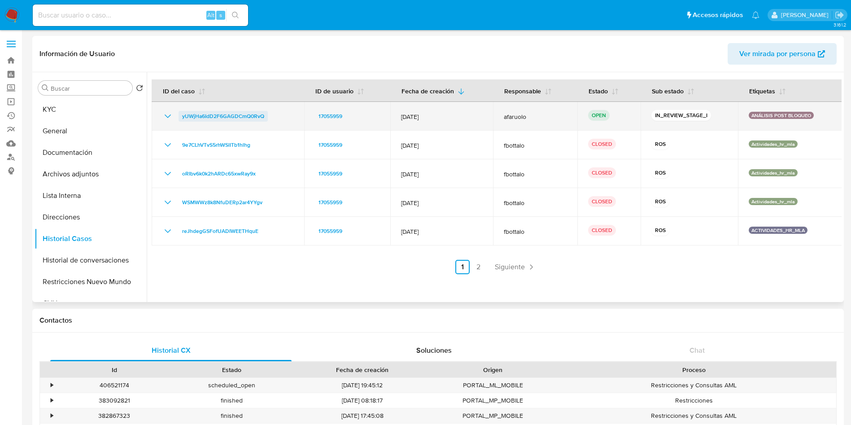
click at [236, 119] on span "yUWjHa6IdD2F6GAGDCmQ0RvQ" at bounding box center [223, 116] width 82 height 11
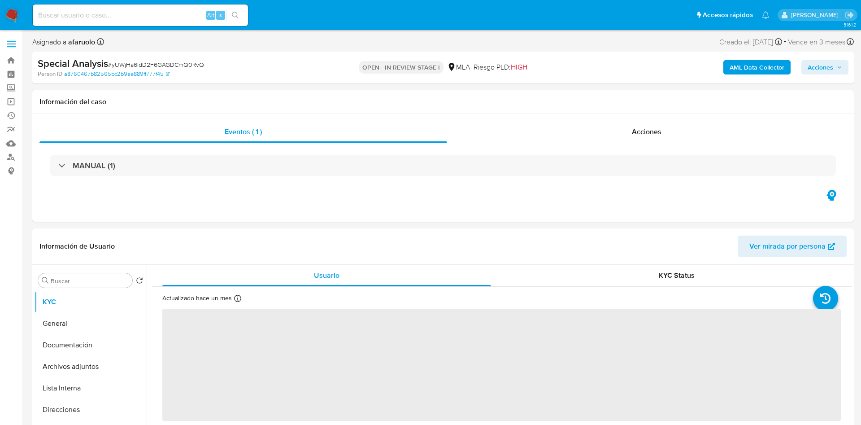
select select "10"
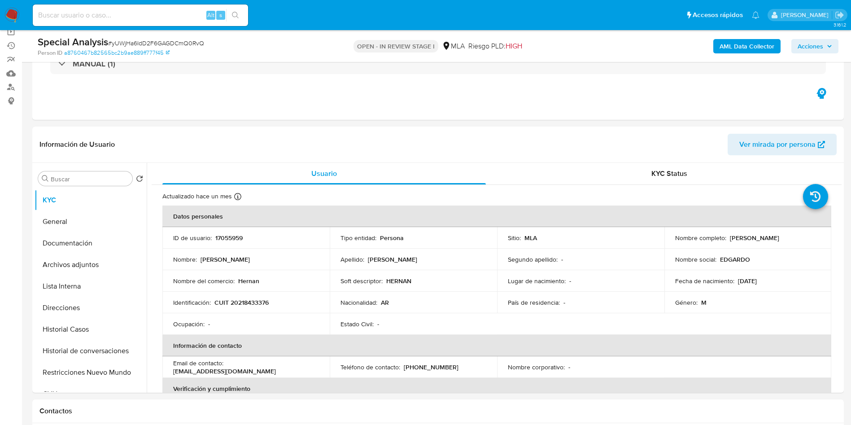
scroll to position [135, 0]
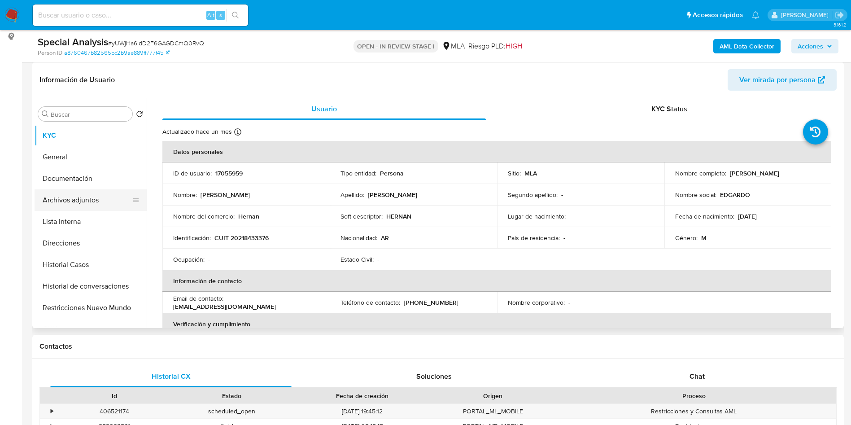
click at [96, 202] on button "Archivos adjuntos" at bounding box center [87, 200] width 105 height 22
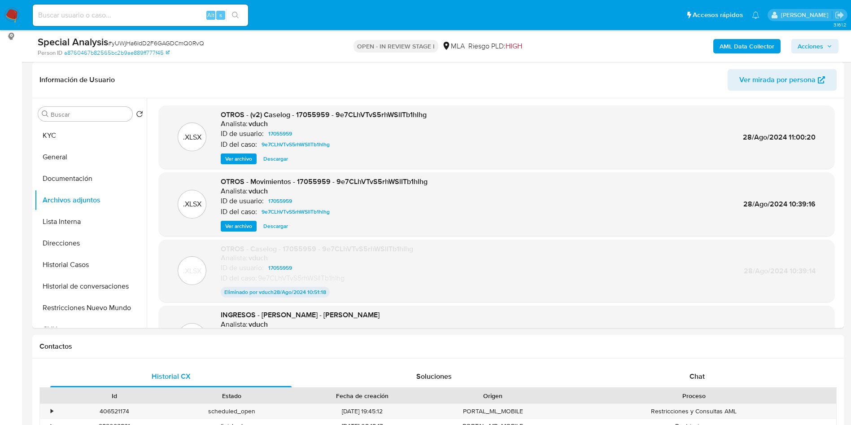
click at [138, 39] on span "# yUWjHa6IdD2F6GAGDCmQ0RvQ" at bounding box center [156, 43] width 96 height 9
copy span "yUWjHa6IdD2F6GAGDCmQ0RvQ"
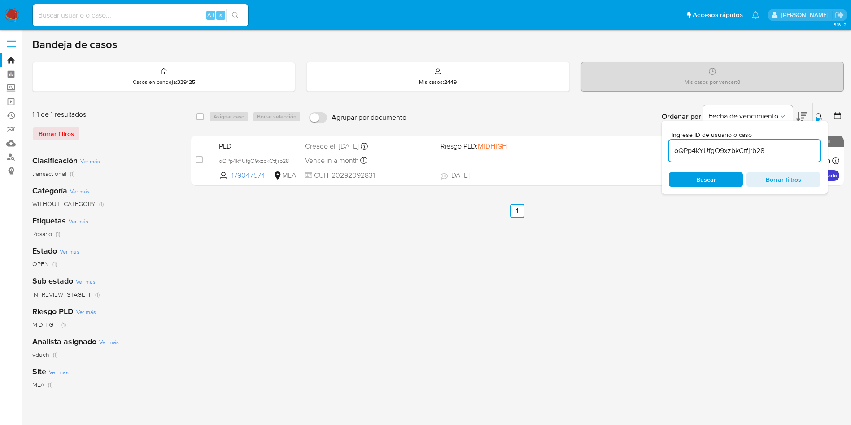
drag, startPoint x: 0, startPoint y: 0, endPoint x: 753, endPoint y: 162, distance: 770.0
click at [756, 163] on div "Ingrese ID de usuario o caso oQPp4kYUfgO9xzbkCtfjrb28 Buscar Borrar filtros" at bounding box center [745, 157] width 166 height 73
click at [747, 155] on input "oQPp4kYUfgO9xzbkCtfjrb28" at bounding box center [745, 151] width 152 height 12
paste input "yUWjHa6IdD2F6GAGDCmQ0RvQ"
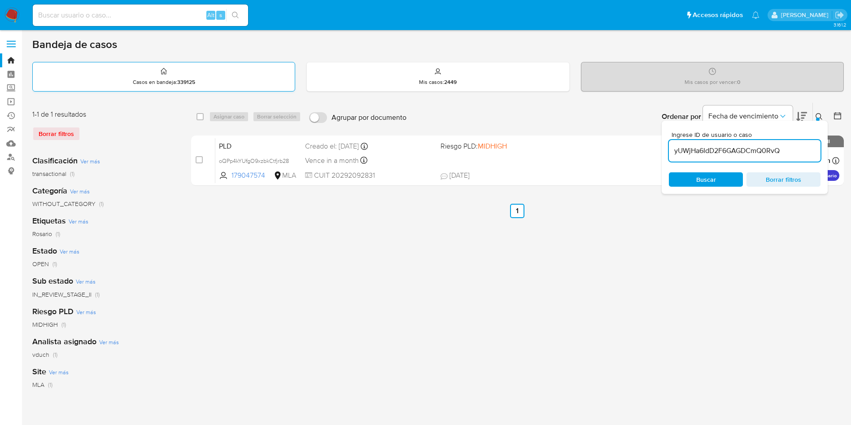
type input "yUWjHa6IdD2F6GAGDCmQ0RvQ"
click at [195, 111] on div "select-all-cases-checkbox Asignar caso Borrar selección Agrupar por documento O…" at bounding box center [517, 117] width 653 height 28
click at [212, 120] on div "Asignar caso Borrar selección" at bounding box center [257, 116] width 96 height 11
drag, startPoint x: 197, startPoint y: 117, endPoint x: 209, endPoint y: 118, distance: 12.6
click at [197, 116] on input "checkbox" at bounding box center [200, 116] width 7 height 7
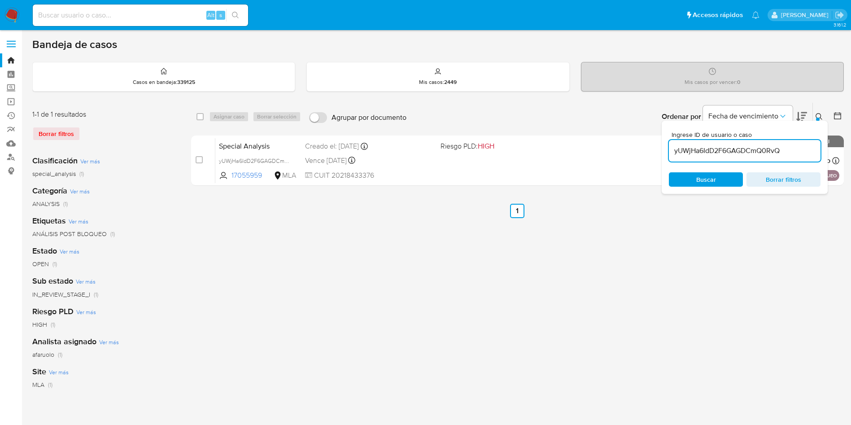
checkbox input "true"
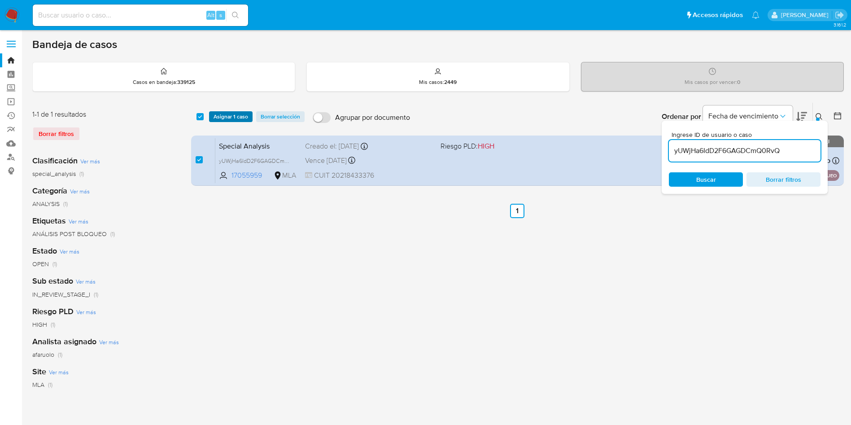
click at [219, 118] on span "Asignar 1 caso" at bounding box center [231, 116] width 35 height 9
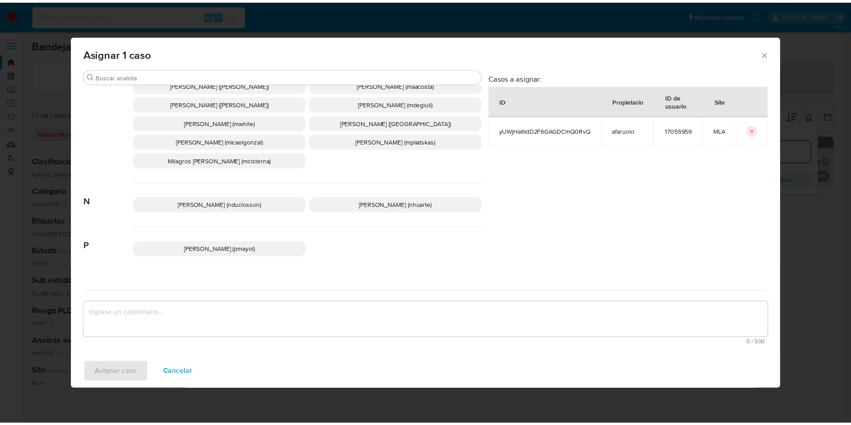
scroll to position [713, 0]
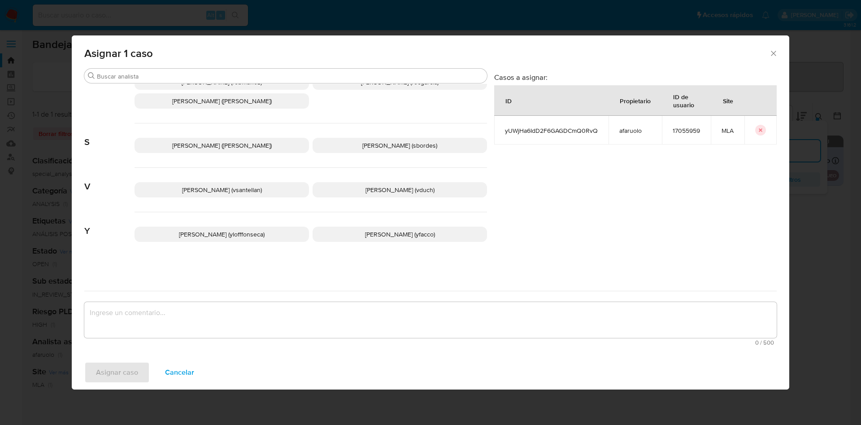
click at [423, 185] on p "[PERSON_NAME] (vduch)" at bounding box center [400, 189] width 175 height 15
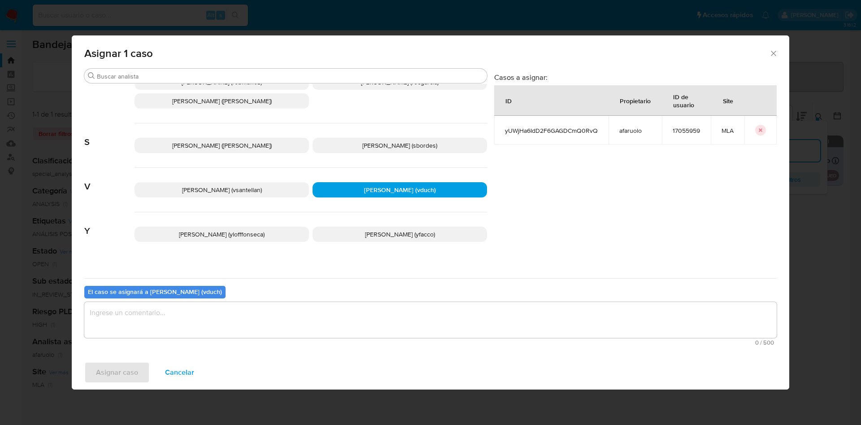
click at [397, 319] on textarea "assign-modal" at bounding box center [430, 320] width 693 height 36
click at [128, 369] on span "Asignar caso" at bounding box center [117, 373] width 42 height 20
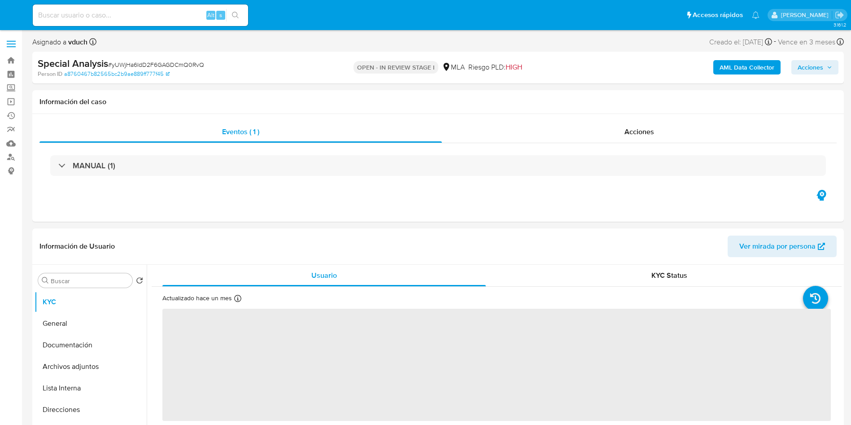
select select "10"
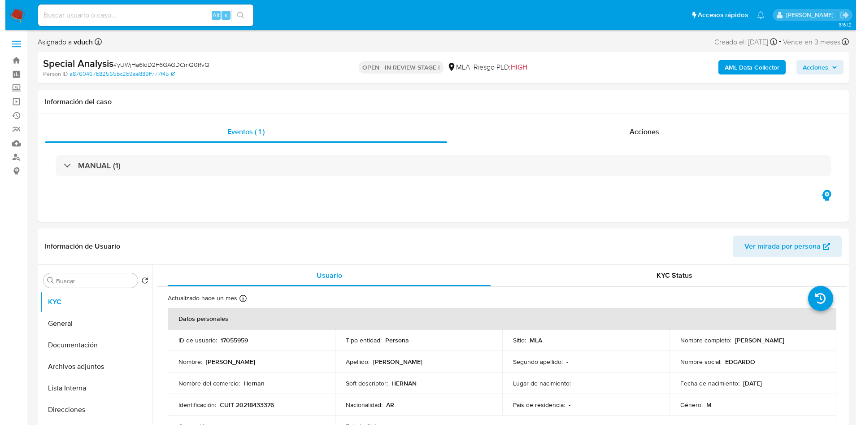
scroll to position [135, 0]
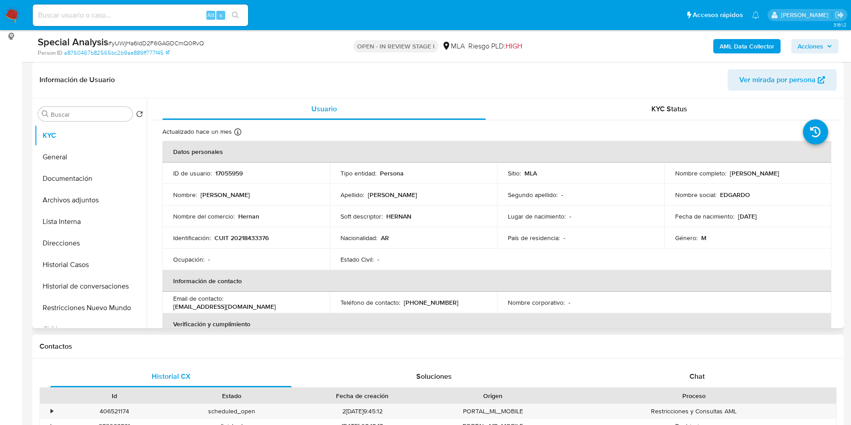
drag, startPoint x: 97, startPoint y: 191, endPoint x: 198, endPoint y: 208, distance: 101.9
click at [98, 191] on button "Archivos adjuntos" at bounding box center [91, 200] width 112 height 22
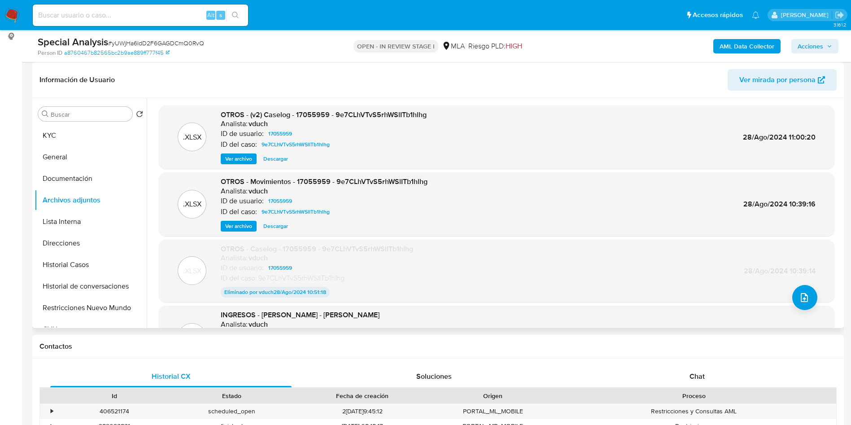
click at [808, 284] on div ".XLSX OTROS - Caselog - 17055959 - 9e7CLhVTvS5rhWSlITb1hlhg Analista: vduch ID …" at bounding box center [496, 270] width 667 height 53
click at [808, 287] on button "upload-file" at bounding box center [804, 297] width 25 height 25
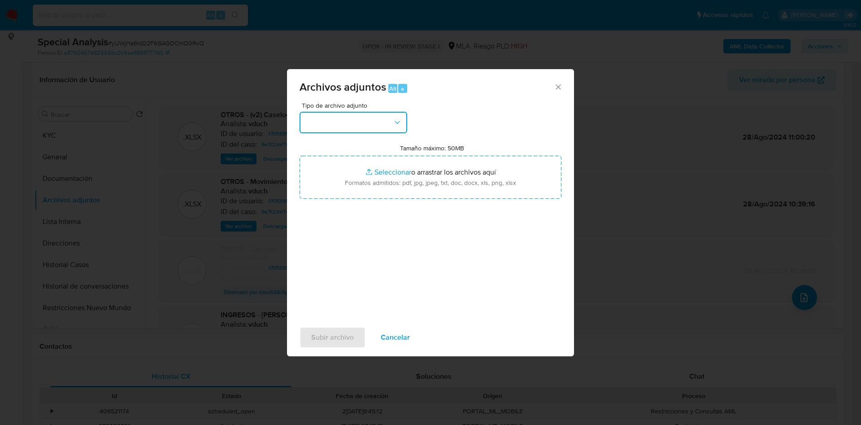
click at [372, 118] on button "button" at bounding box center [354, 123] width 108 height 22
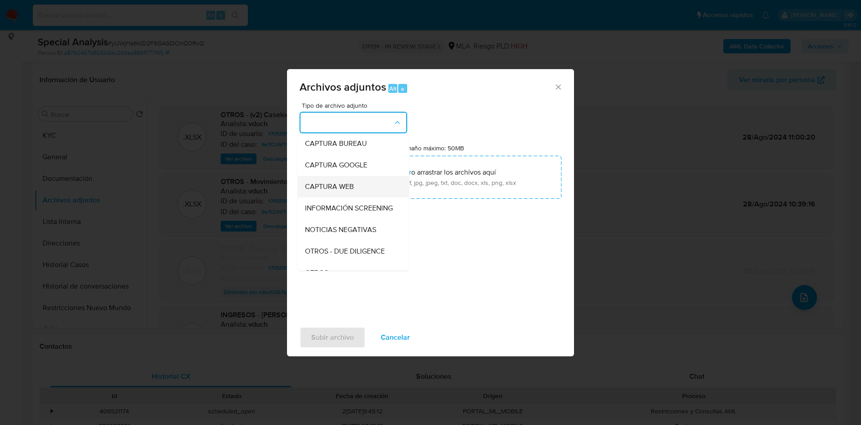
scroll to position [67, 0]
click at [351, 258] on div "OTROS" at bounding box center [351, 252] width 92 height 22
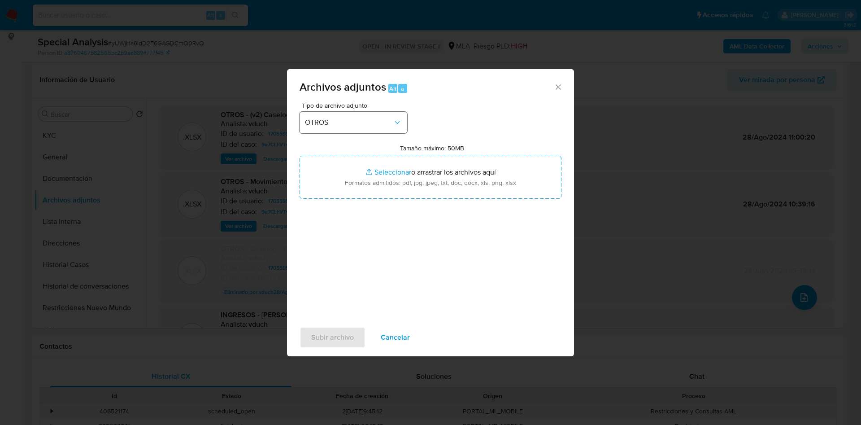
drag, startPoint x: 349, startPoint y: 107, endPoint x: 341, endPoint y: 117, distance: 12.8
click at [350, 106] on span "Tipo de archivo adjunto" at bounding box center [356, 105] width 108 height 6
click at [352, 123] on span "OTROS" at bounding box center [349, 122] width 88 height 9
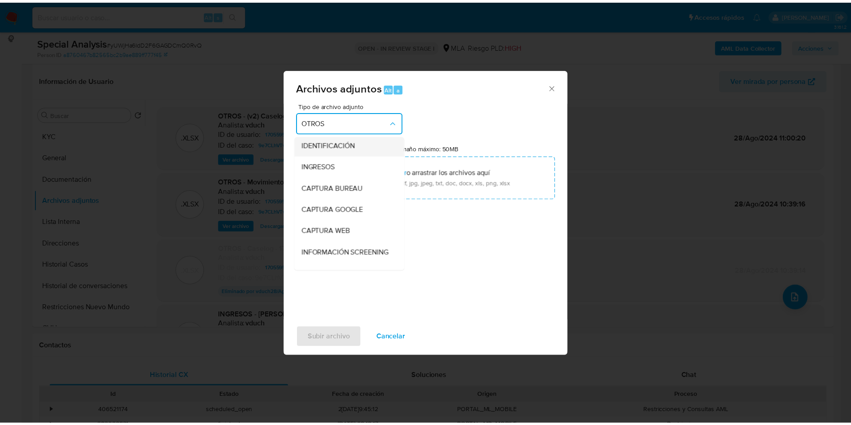
scroll to position [0, 0]
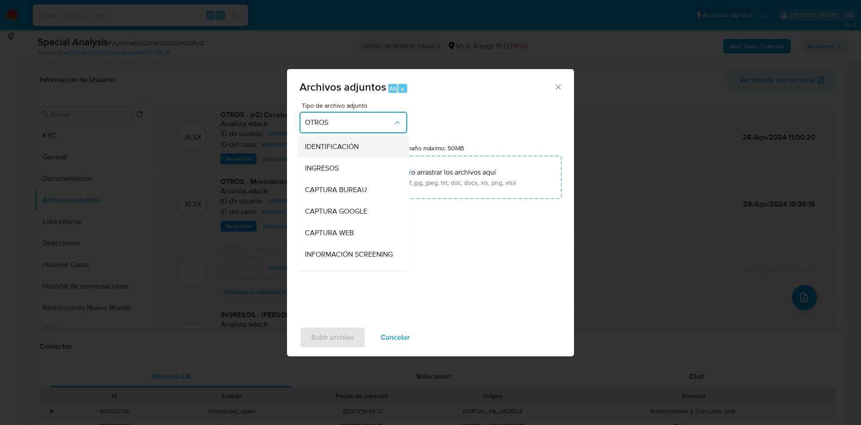
click at [358, 156] on div "IDENTIFICACIÓN" at bounding box center [351, 147] width 92 height 22
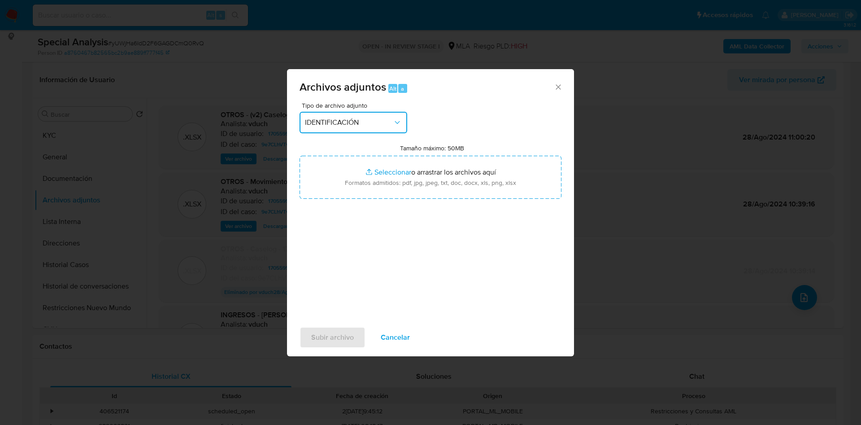
click at [369, 123] on span "IDENTIFICACIÓN" at bounding box center [349, 122] width 88 height 9
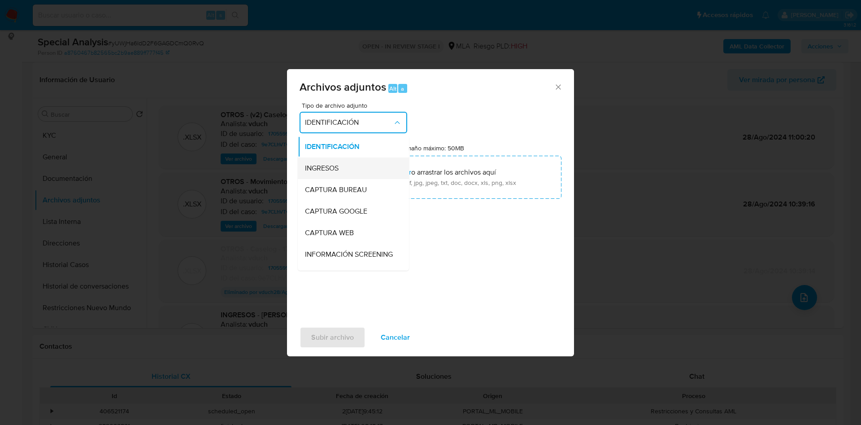
click at [349, 167] on div "INGRESOS" at bounding box center [351, 168] width 92 height 22
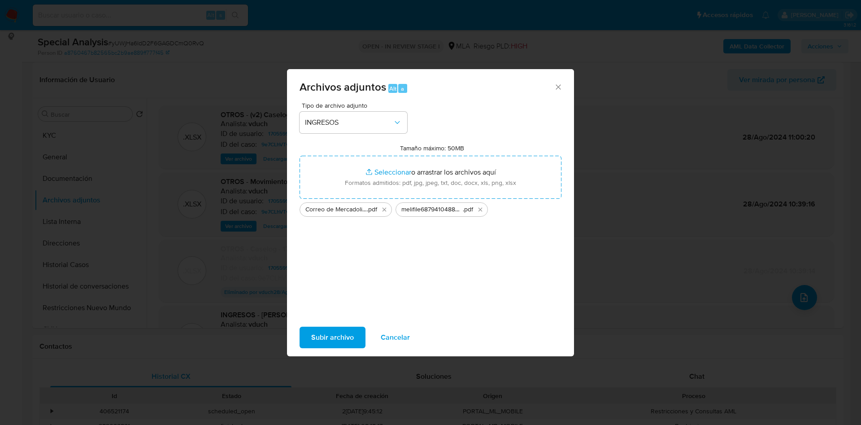
click at [345, 343] on span "Subir archivo" at bounding box center [332, 338] width 43 height 20
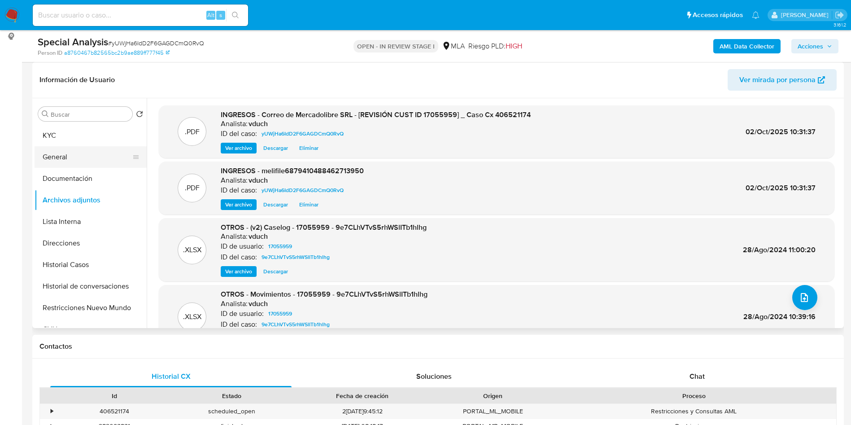
click at [94, 167] on ul "KYC General Documentación Archivos adjuntos Lista Interna Direcciones Historial…" at bounding box center [91, 226] width 112 height 202
click at [101, 152] on button "General" at bounding box center [87, 157] width 105 height 22
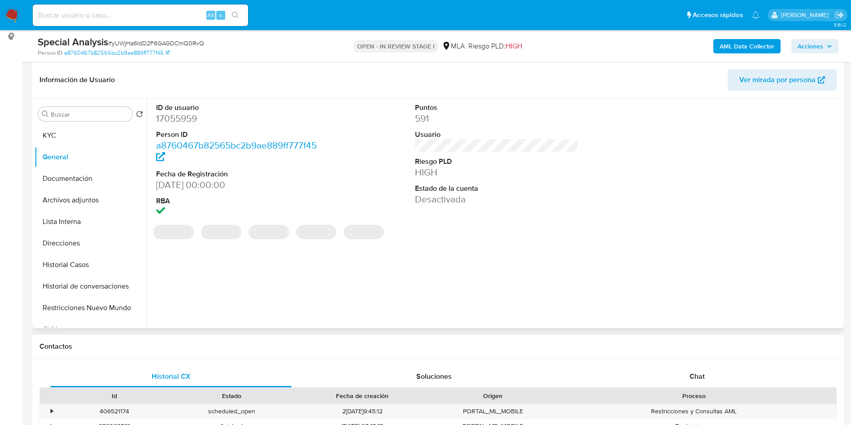
click at [190, 118] on dd "17055959" at bounding box center [238, 118] width 164 height 13
click at [190, 117] on dd "17055959" at bounding box center [238, 118] width 164 height 13
copy dd "17055959"
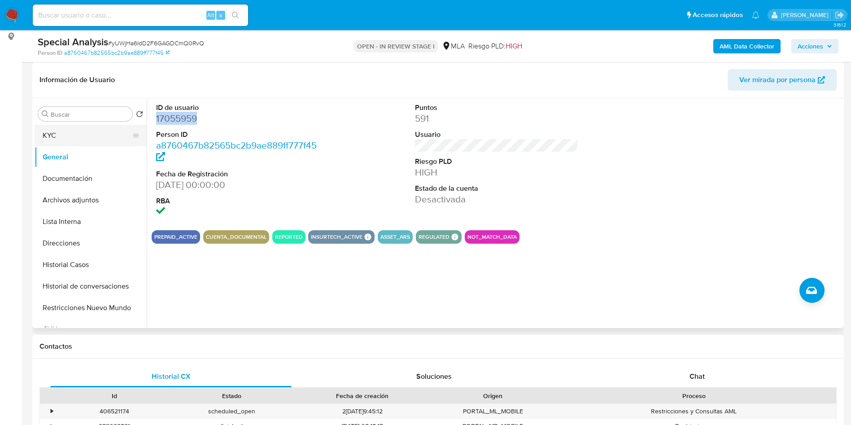
click at [83, 132] on button "KYC" at bounding box center [87, 136] width 105 height 22
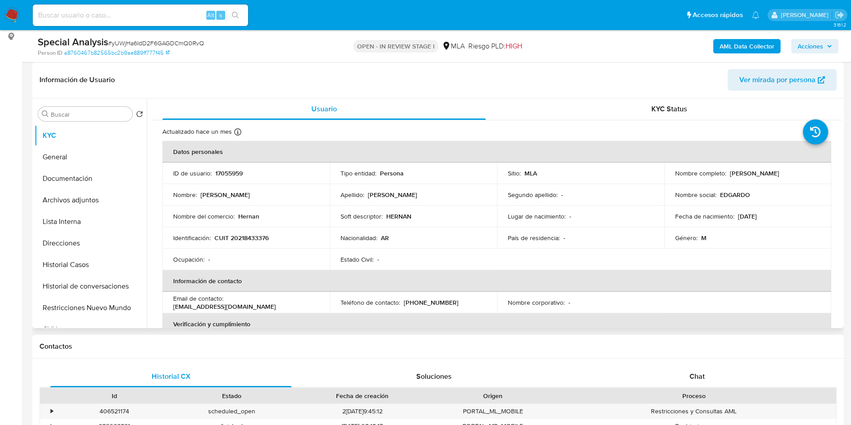
drag, startPoint x: 728, startPoint y: 171, endPoint x: 805, endPoint y: 174, distance: 77.2
click at [805, 174] on div "Nombre completo : Edgardo Hernan Gutierrez" at bounding box center [748, 173] width 146 height 8
click at [743, 177] on td "Nombre completo : Edgardo Hernan Gutierrez" at bounding box center [747, 173] width 167 height 22
drag, startPoint x: 732, startPoint y: 174, endPoint x: 745, endPoint y: 176, distance: 12.7
click at [745, 176] on p "[PERSON_NAME]" at bounding box center [754, 173] width 49 height 8
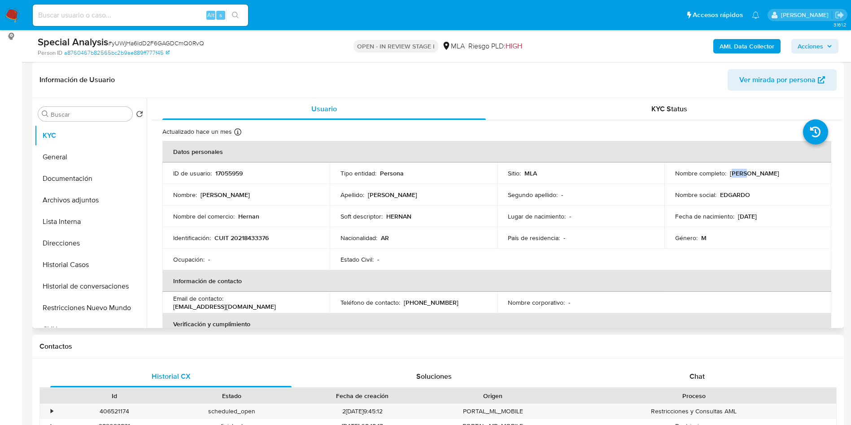
click at [734, 174] on p "[PERSON_NAME]" at bounding box center [754, 173] width 49 height 8
drag, startPoint x: 726, startPoint y: 174, endPoint x: 809, endPoint y: 173, distance: 82.1
click at [809, 173] on div "Nombre completo : Edgardo Hernan Gutierrez" at bounding box center [748, 173] width 146 height 8
copy p "[PERSON_NAME]"
click at [322, 244] on td "Identificación : CUIT 20218433376" at bounding box center [245, 238] width 167 height 22
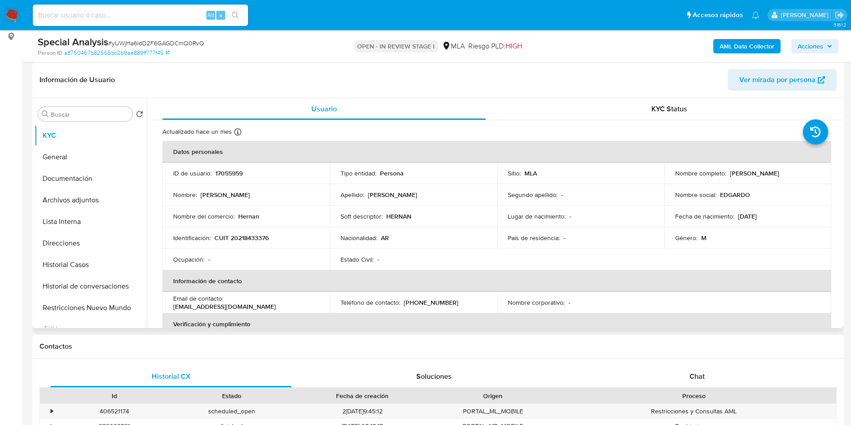
click at [254, 236] on p "CUIT 20218433376" at bounding box center [241, 238] width 54 height 8
click at [254, 235] on p "CUIT 20218433376" at bounding box center [241, 238] width 54 height 8
copy p "20218433376"
click at [532, 221] on td "Lugar de nacimiento : -" at bounding box center [580, 216] width 167 height 22
click at [817, 45] on span "Acciones" at bounding box center [811, 46] width 26 height 14
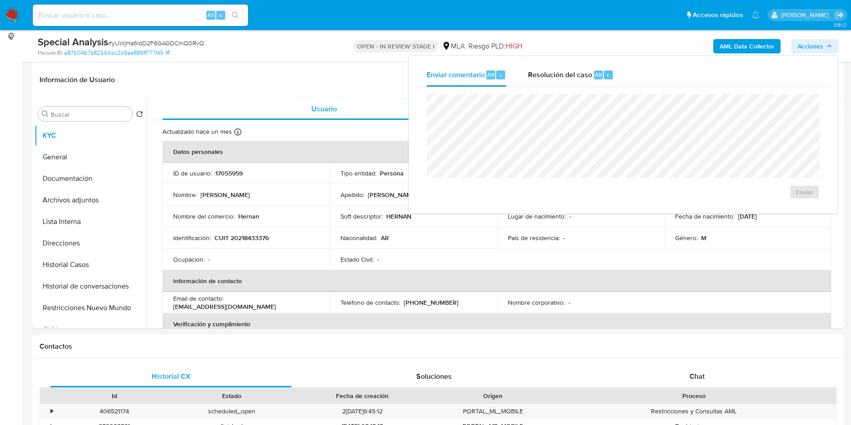
click at [593, 87] on div "Enviar" at bounding box center [623, 146] width 415 height 119
click at [604, 77] on div "r" at bounding box center [608, 74] width 9 height 9
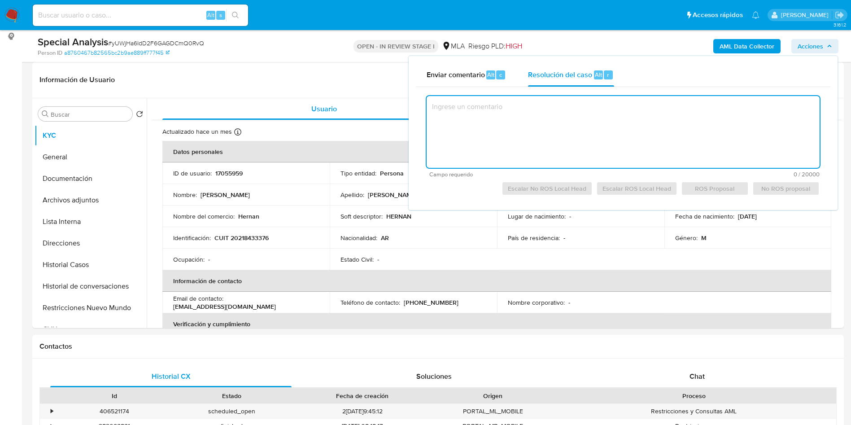
click at [580, 110] on textarea at bounding box center [623, 132] width 393 height 72
paste textarea "El usuario "17055959", Edgardo Hernán Gutiérrez - 20218433376. Se crea caso man…"
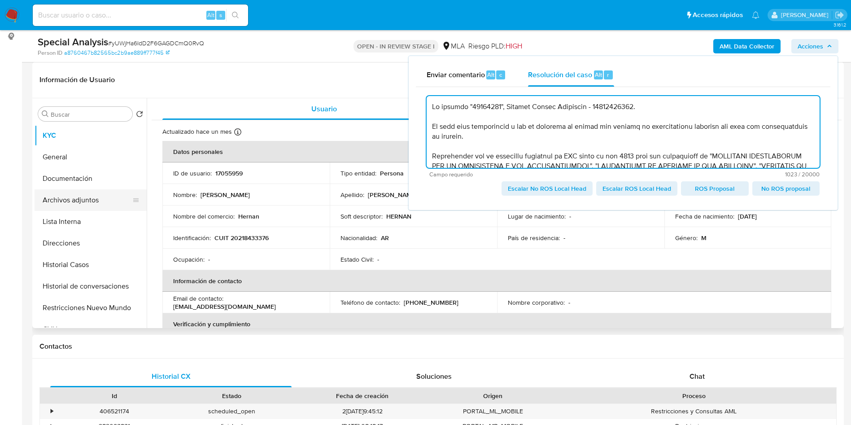
type textarea "El usuario "17055959", Edgardo Hernán Gutiérrez - 20218433376. Se crea caso man…"
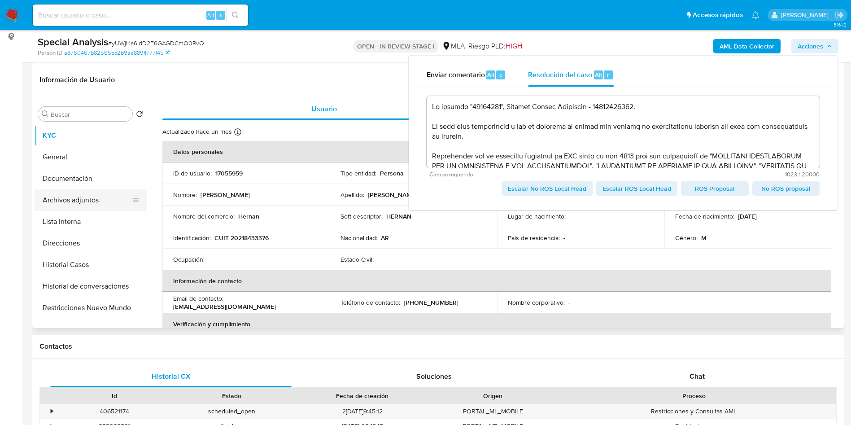
click at [112, 193] on button "Archivos adjuntos" at bounding box center [87, 200] width 105 height 22
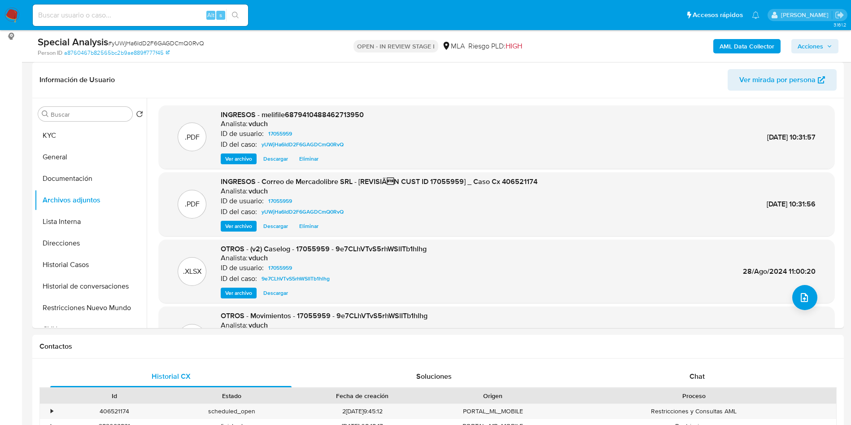
click at [810, 39] on span "Acciones" at bounding box center [811, 46] width 26 height 14
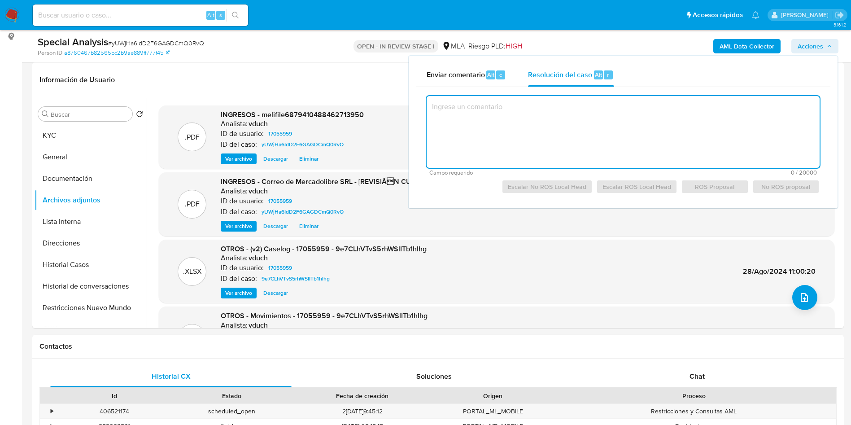
click at [641, 136] on textarea at bounding box center [623, 132] width 393 height 72
paste textarea "El usuario "17055959", Edgardo Hernán Gutiérrez - 20218433376. Se crea caso man…"
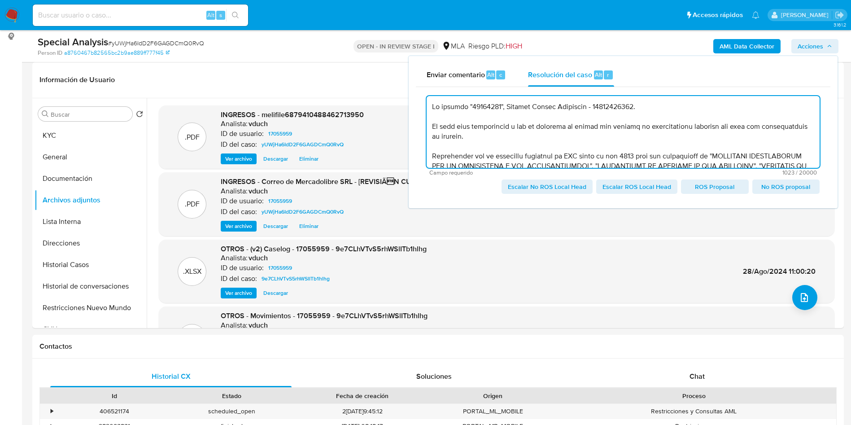
click at [437, 106] on textarea at bounding box center [623, 132] width 393 height 72
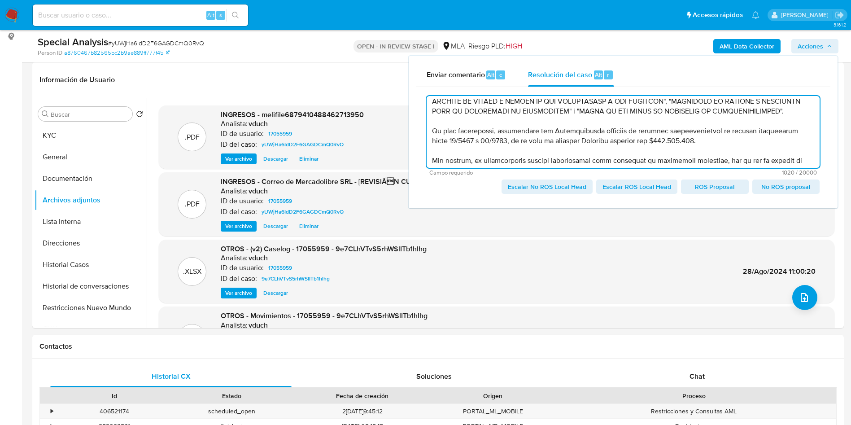
scroll to position [76, 0]
click at [483, 149] on textarea at bounding box center [623, 132] width 393 height 72
click at [743, 151] on textarea at bounding box center [623, 132] width 393 height 72
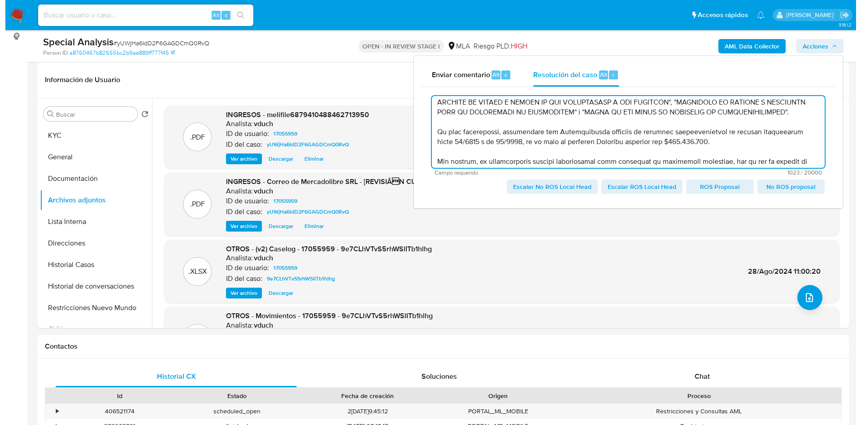
scroll to position [98, 0]
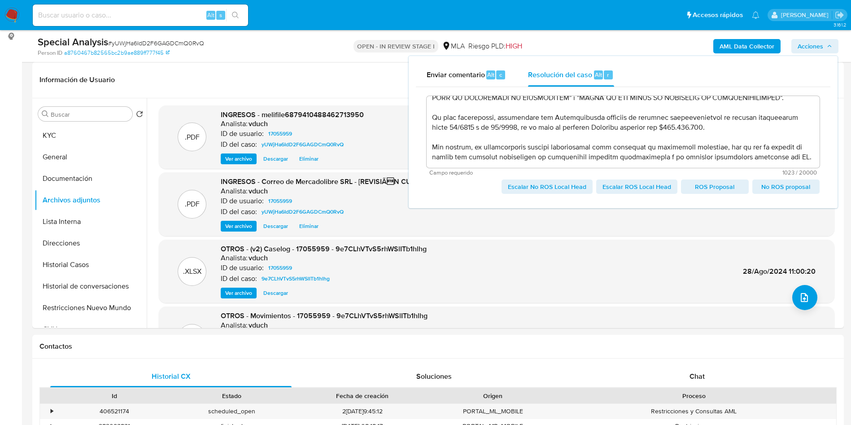
click at [779, 184] on span "No ROS proposal" at bounding box center [786, 186] width 55 height 13
type textarea "Usuario "17055959", Edgardo Hernán Gutiérrez - 20218433376. Se crea caso manual…"
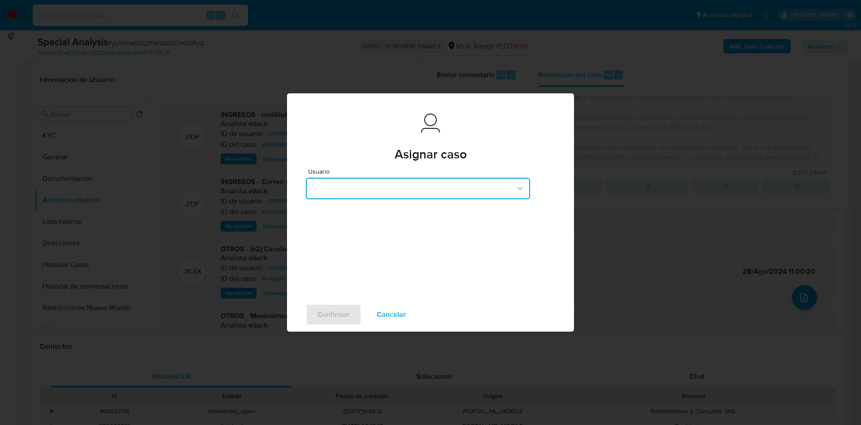
click at [464, 191] on button "button" at bounding box center [418, 189] width 224 height 22
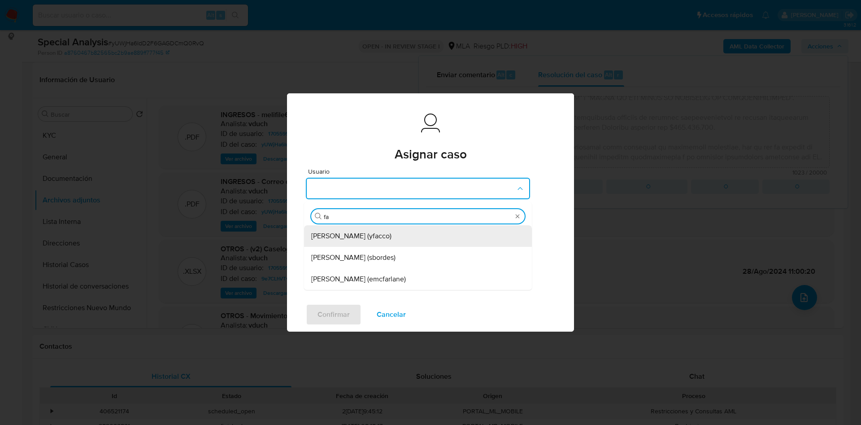
type input "f"
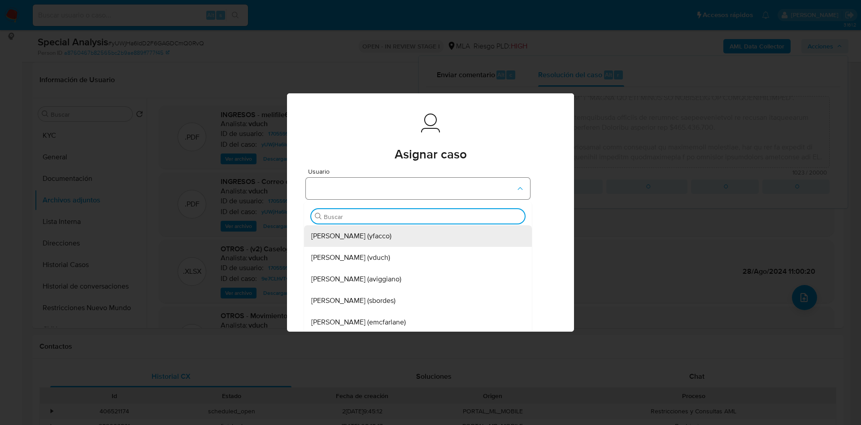
click at [382, 192] on button "button" at bounding box center [418, 189] width 224 height 22
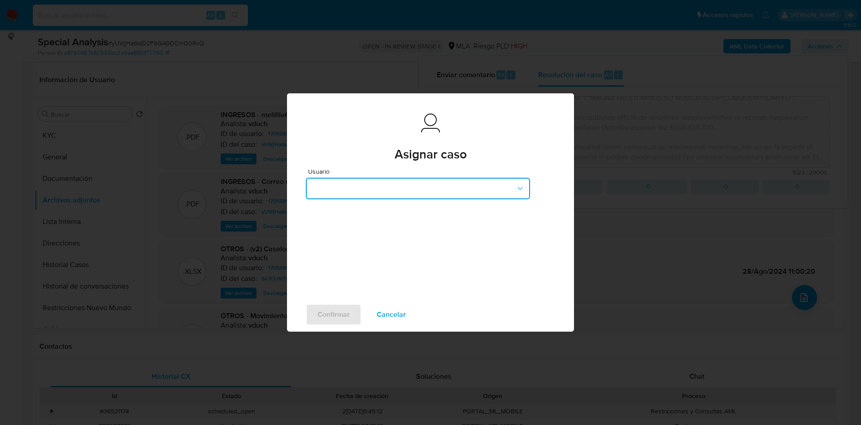
click at [389, 186] on button "button" at bounding box center [418, 189] width 224 height 22
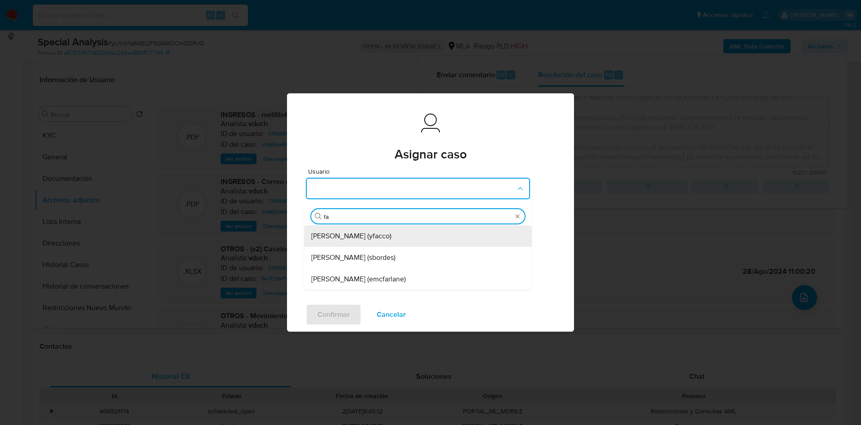
type input "f"
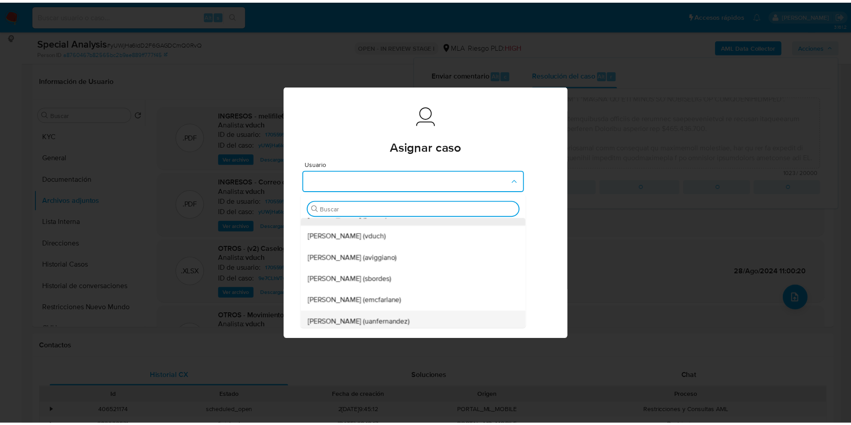
scroll to position [0, 0]
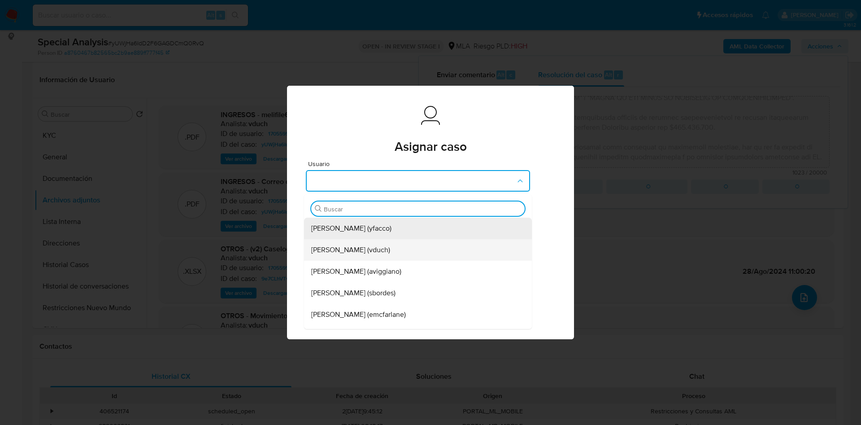
click at [376, 242] on div "Valeria Duch (vduch)" at bounding box center [415, 250] width 208 height 22
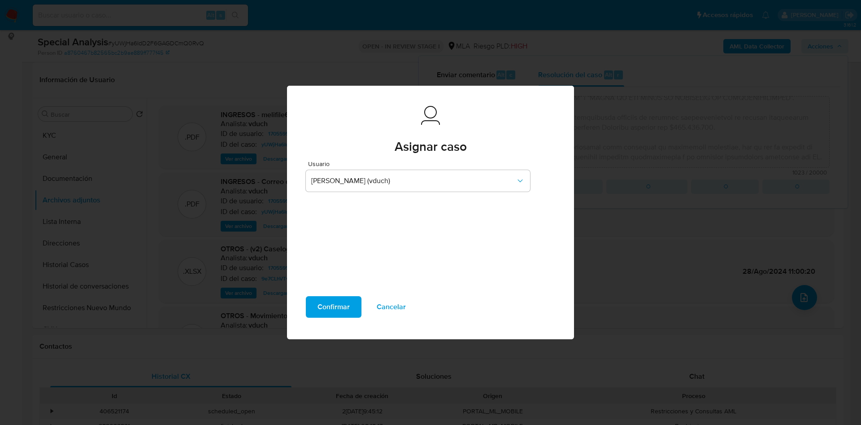
click at [349, 307] on span "Confirmar" at bounding box center [334, 307] width 32 height 20
type textarea "Usuario "17055959", Edgardo Hernán Gutiérrez - 20218433376. Se crea caso manual…"
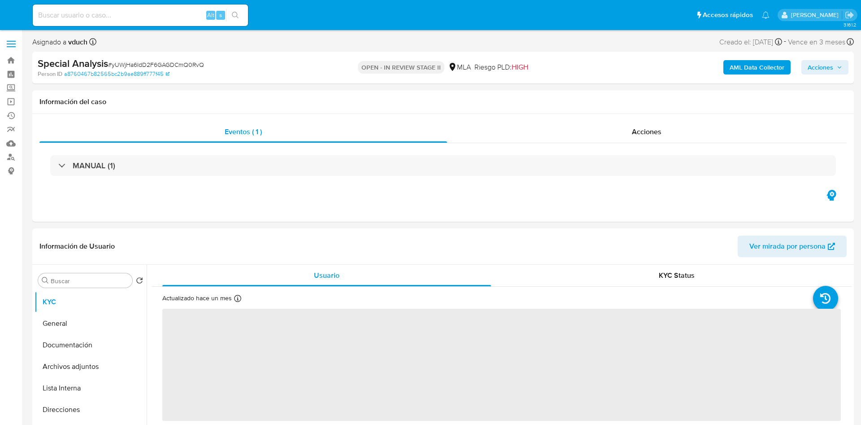
select select "10"
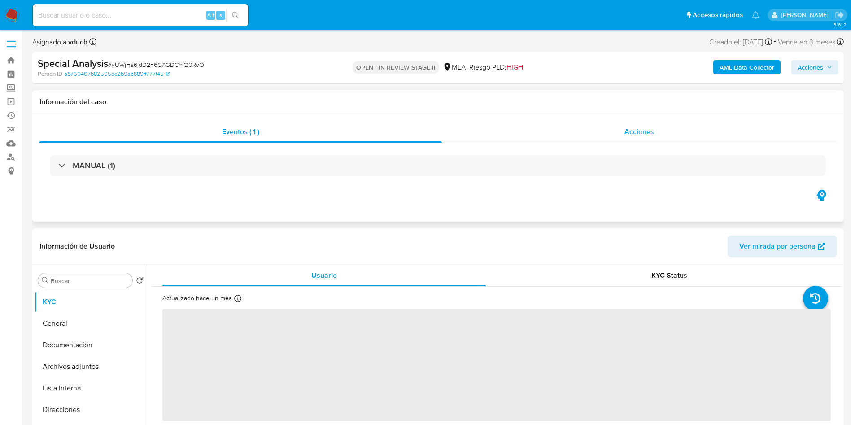
click at [612, 125] on div "Acciones" at bounding box center [639, 132] width 395 height 22
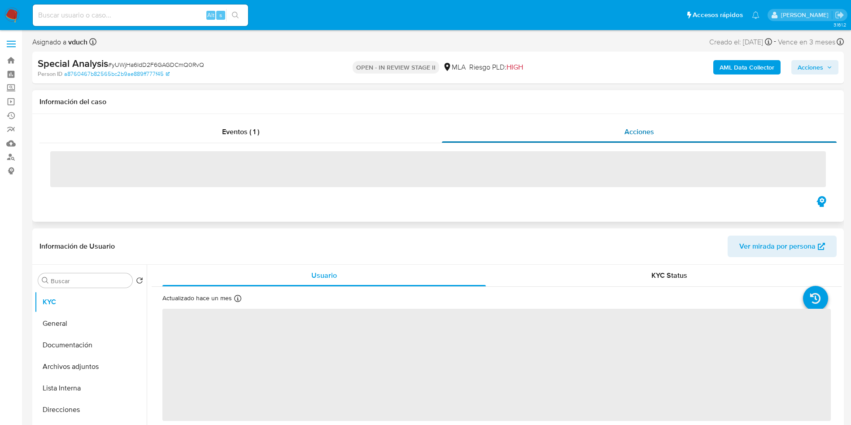
select select "10"
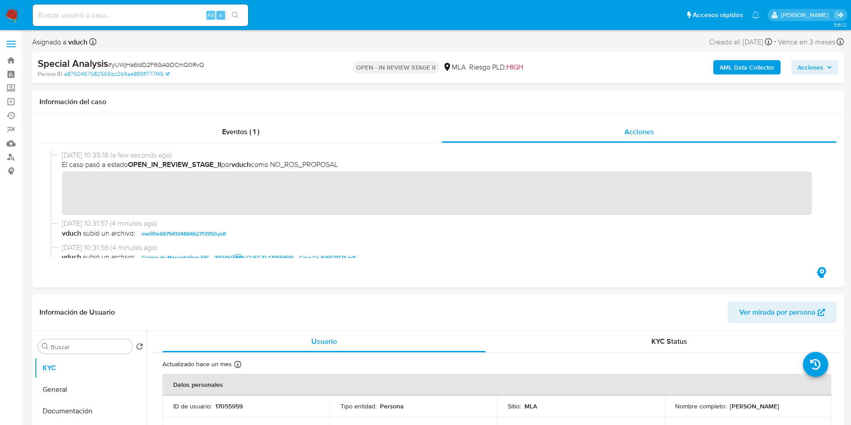
click at [809, 69] on span "Acciones" at bounding box center [811, 67] width 26 height 14
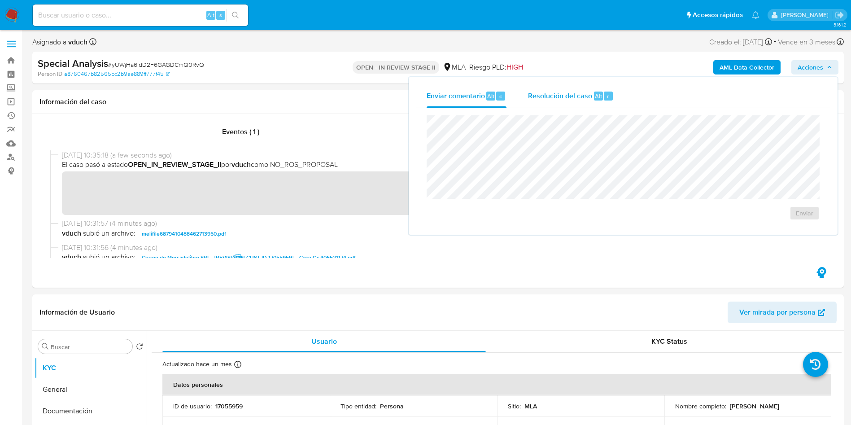
click at [587, 99] on span "Resolución del caso" at bounding box center [560, 96] width 64 height 10
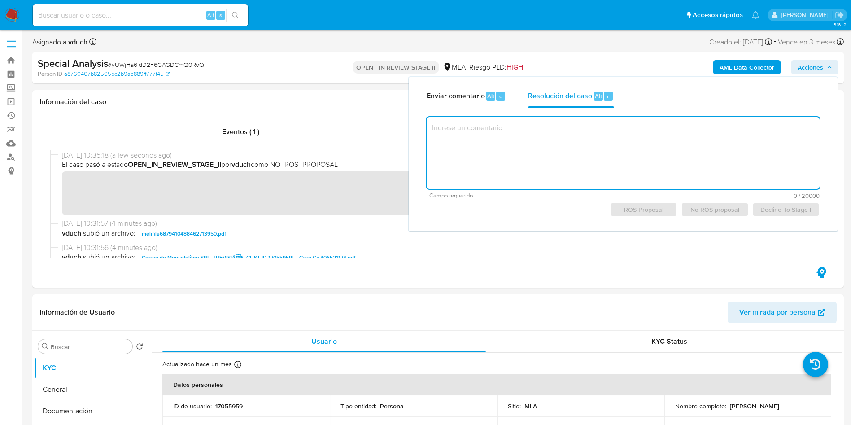
paste textarea "Loremip "27831671", Dolorsi Ametco Adipiscin - 05873908682. El sedd eius tempor…"
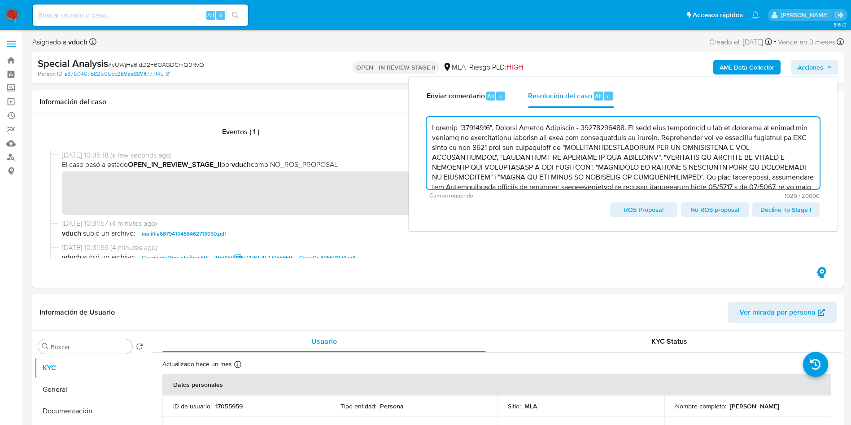
type textarea "Loremip "27831671", Dolorsi Ametco Adipiscin - 05873908682. El sedd eius tempor…"
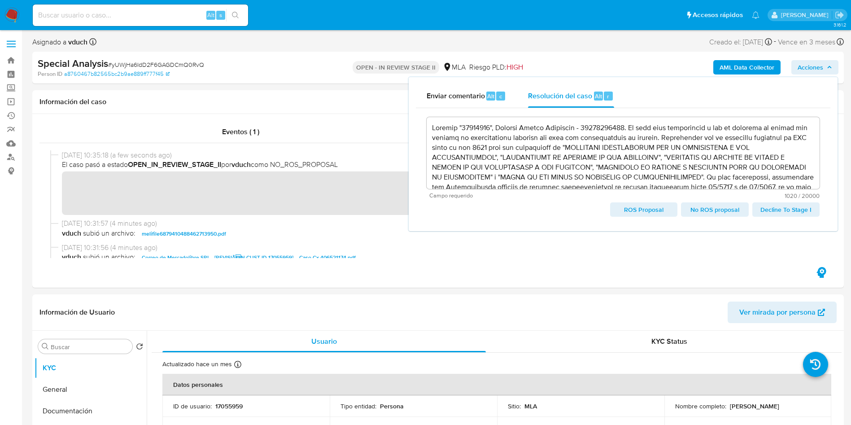
click at [269, 82] on div "Special Analysis # yUWjHa6IdD2F6GAGDCmQ0RvQ Person ID a8760467b82565bc2b9ae889f…" at bounding box center [438, 68] width 812 height 32
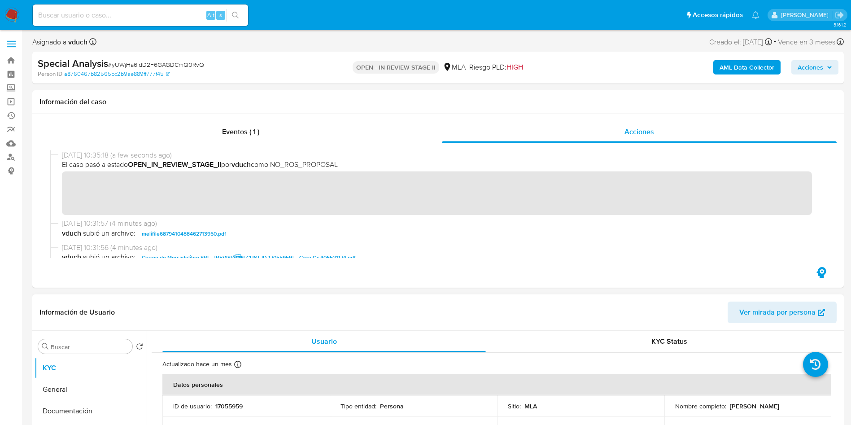
click at [432, 310] on header "Información de Usuario Ver mirada por persona" at bounding box center [437, 313] width 797 height 22
click at [143, 17] on input at bounding box center [140, 15] width 215 height 12
paste input "YYfohOrrBgqfl3DDLYB2Wxfl"
type input "YYfohOrrBgqfl3DDLYB2Wxfl"
click at [232, 9] on button "search-icon" at bounding box center [235, 15] width 18 height 13
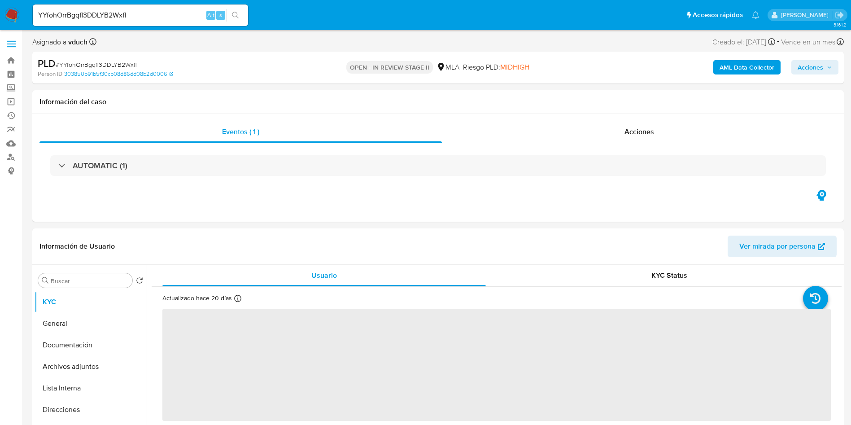
select select "10"
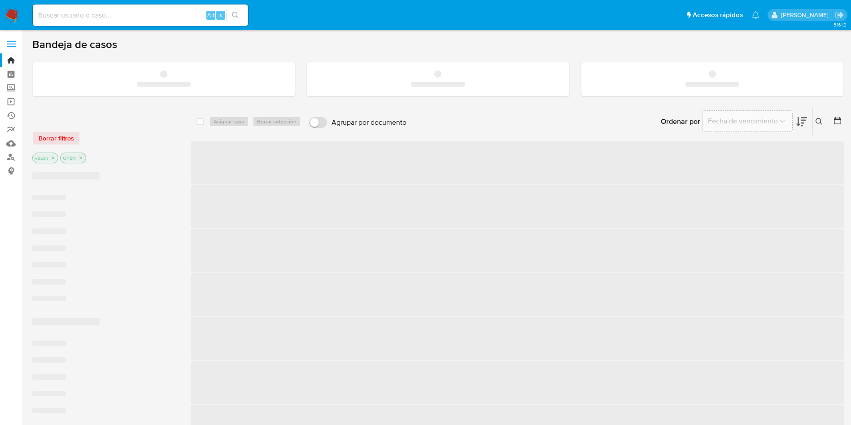
click at [168, 13] on input at bounding box center [140, 15] width 215 height 12
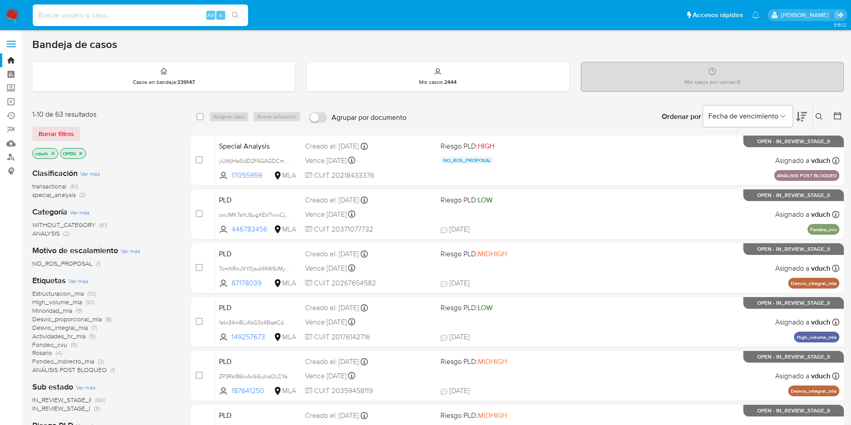
paste input "YYfohOrrBgqfl3DDLYB2Wxfl"
type input "YYfohOrrBgqfl3DDLYB2Wxfl"
click at [242, 19] on button "search-icon" at bounding box center [235, 15] width 18 height 13
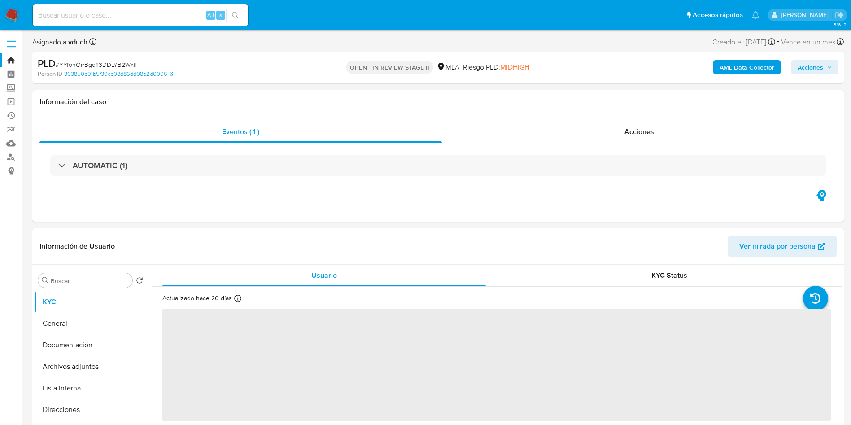
select select "10"
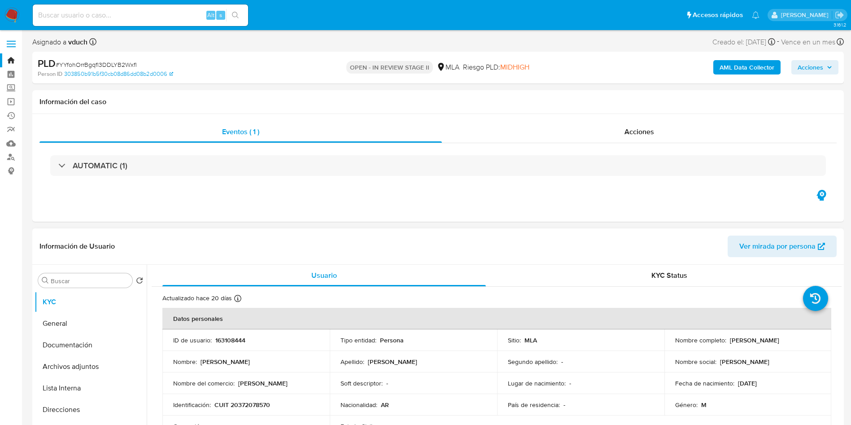
click at [481, 387] on div "Soft descriptor : -" at bounding box center [414, 383] width 146 height 8
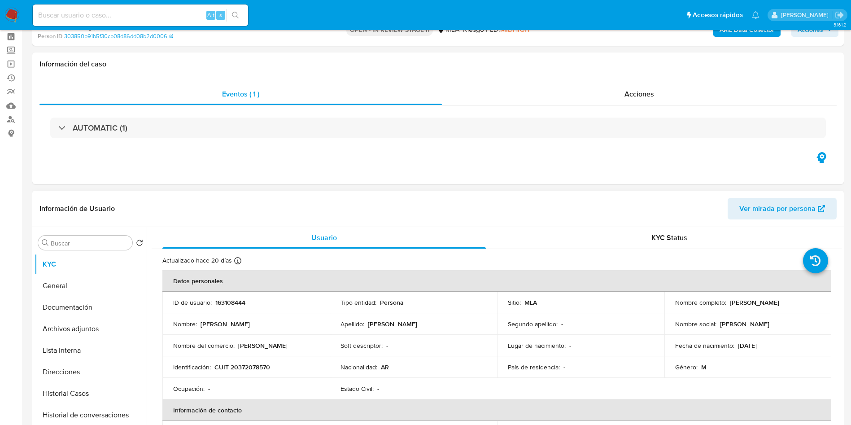
scroll to position [67, 0]
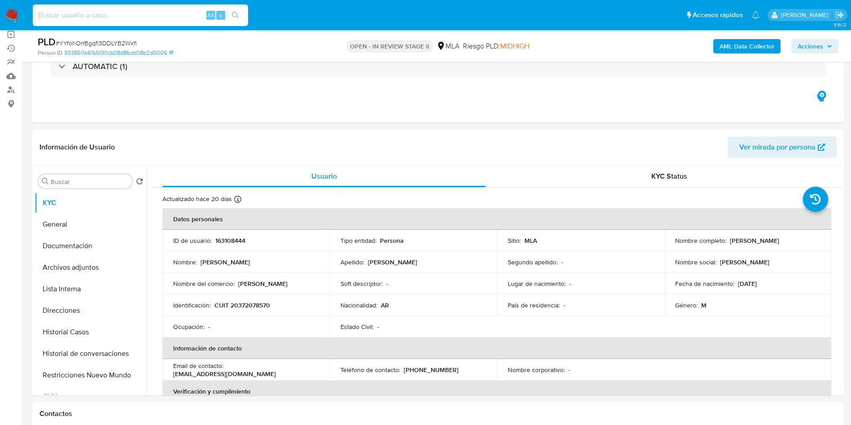
click at [172, 17] on input at bounding box center [140, 15] width 215 height 12
paste input "YYfohOrrBgqfl3DDLYB2Wxfl"
type input "YYfohOrrBgqfl3DDLYB2Wxfl"
click at [230, 9] on button "search-icon" at bounding box center [235, 15] width 18 height 13
click at [437, 298] on td "Nacionalidad : AR" at bounding box center [413, 305] width 167 height 22
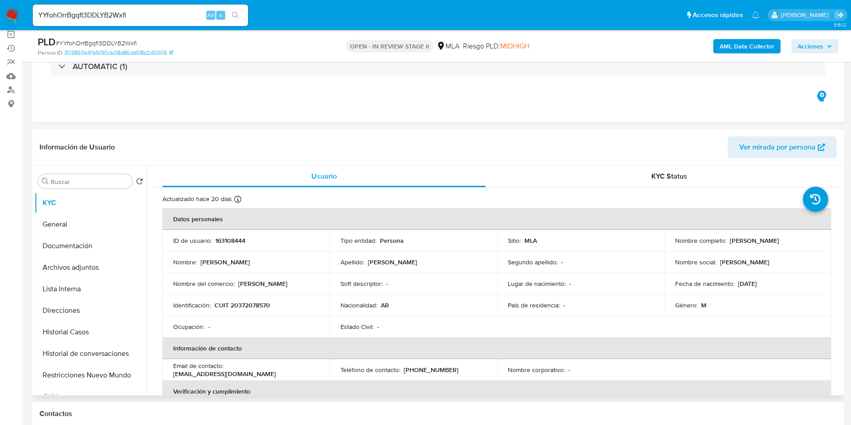
click at [222, 235] on td "ID de usuario : 163108444" at bounding box center [245, 241] width 167 height 22
copy p "163108444"
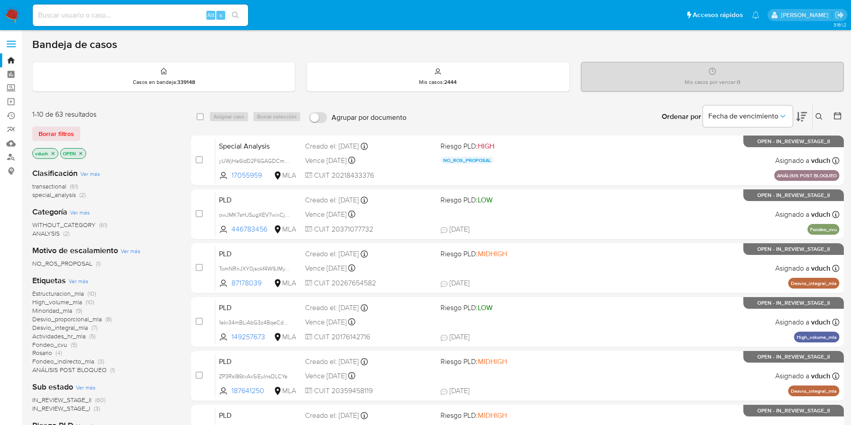
click at [127, 15] on input at bounding box center [140, 15] width 215 height 12
paste input "yUWjHa6IdD2F6GAGDCmQ0RvQ"
type input "yUWjHa6IdD2F6GAGDCmQ0RvQ"
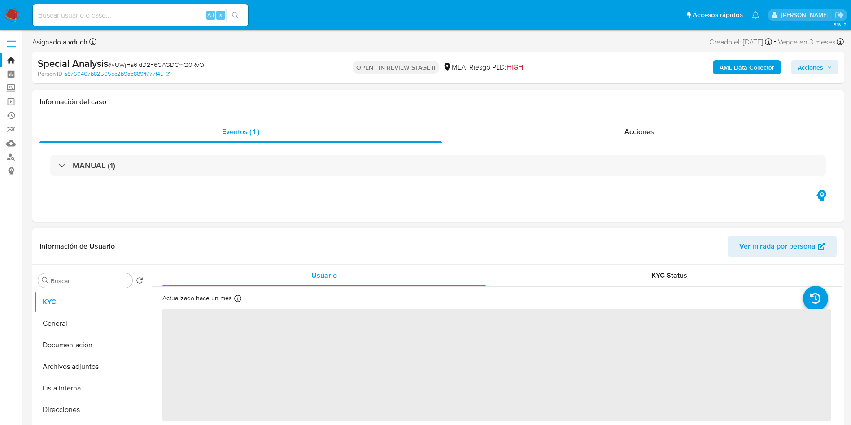
select select "10"
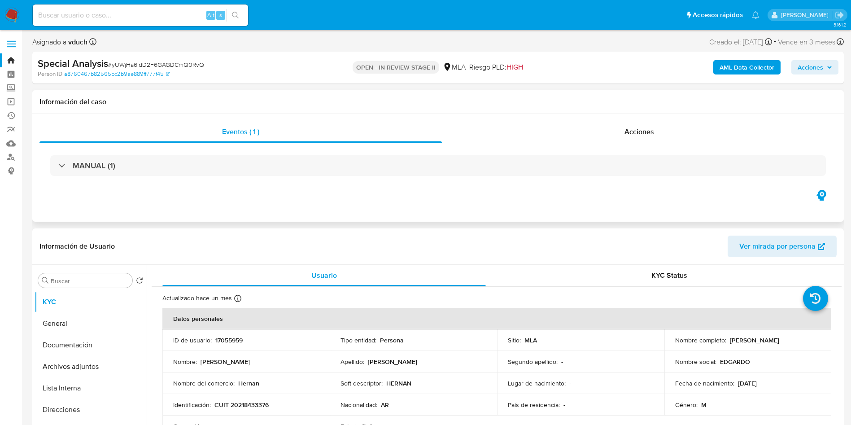
click at [638, 146] on div "MANUAL (1)" at bounding box center [437, 165] width 797 height 45
click at [639, 136] on span "Acciones" at bounding box center [640, 132] width 30 height 10
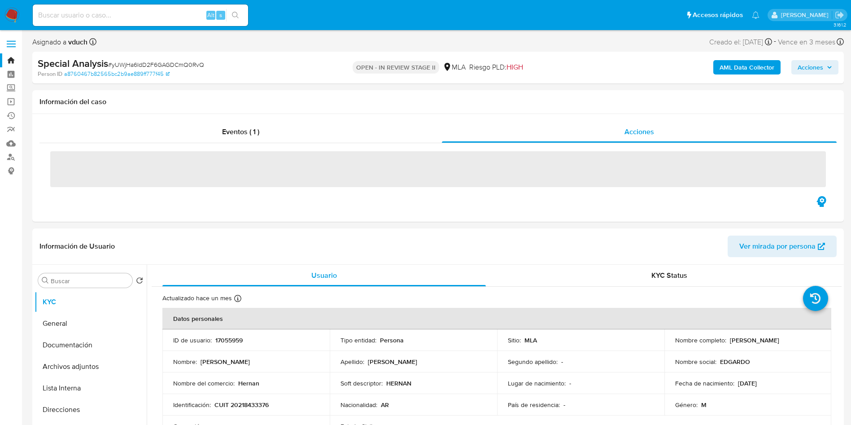
click at [811, 71] on span "Acciones" at bounding box center [811, 67] width 26 height 14
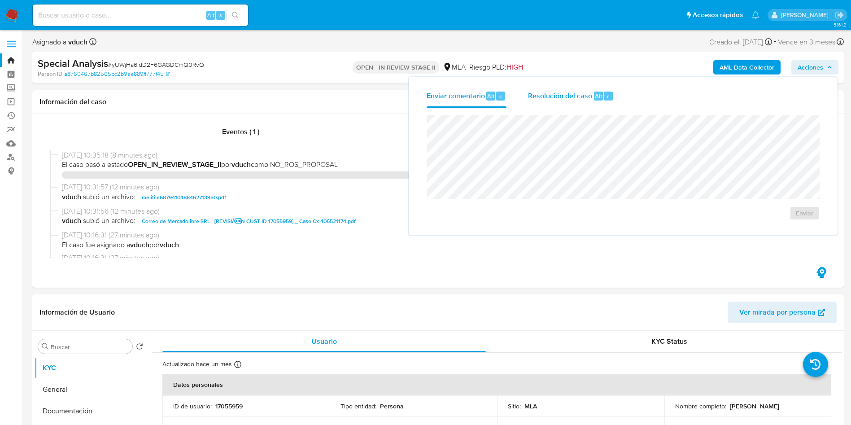
click at [571, 101] on div "Resolución del caso Alt r" at bounding box center [571, 95] width 86 height 23
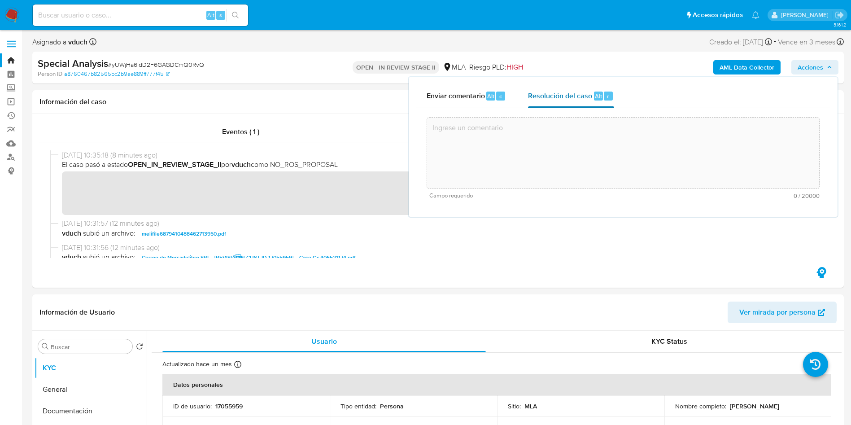
click at [592, 143] on textarea at bounding box center [623, 153] width 392 height 72
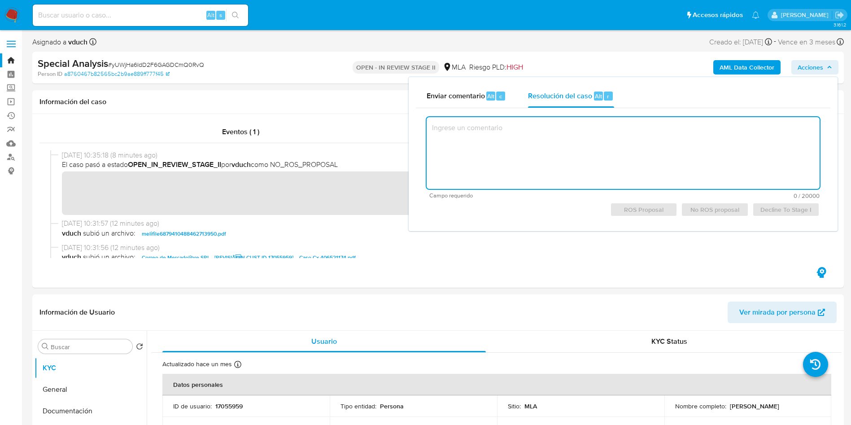
click at [578, 119] on textarea at bounding box center [623, 153] width 393 height 72
click at [586, 101] on div "Resolución del caso Alt r" at bounding box center [571, 95] width 86 height 23
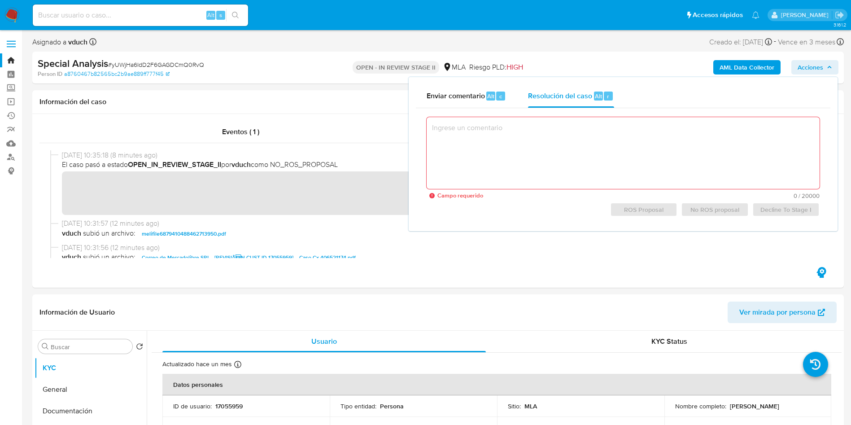
click at [578, 146] on textarea at bounding box center [623, 153] width 393 height 72
click at [507, 129] on textarea at bounding box center [623, 153] width 393 height 72
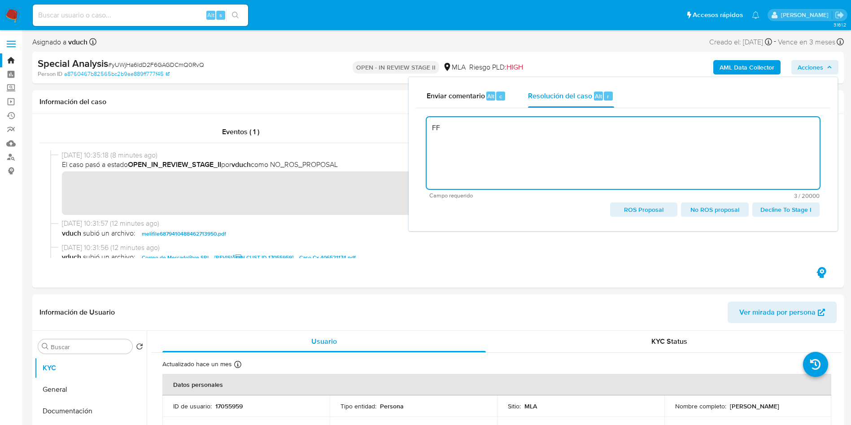
type textarea "F"
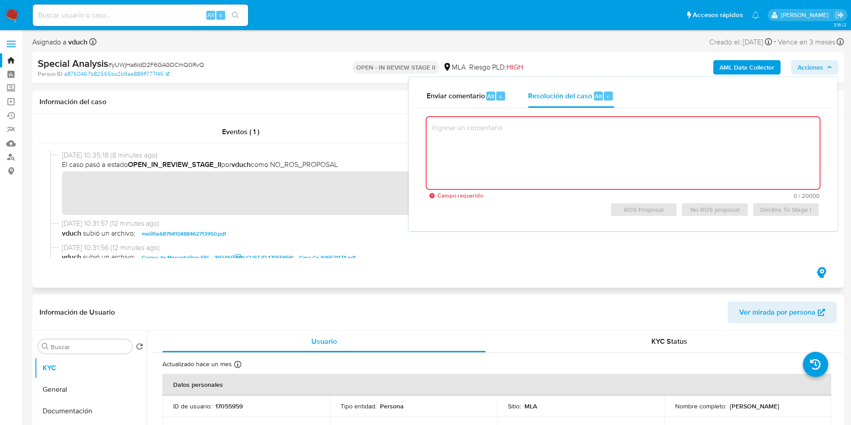
click at [538, 278] on div "Eventos ( 1 ) Acciones" at bounding box center [438, 201] width 812 height 174
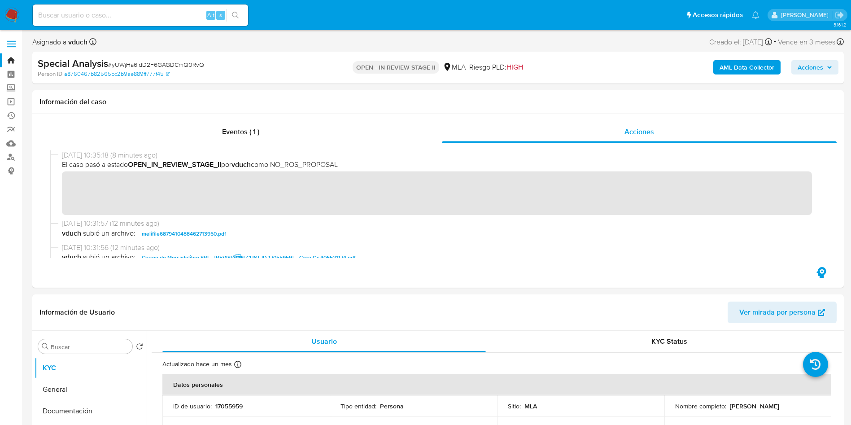
click at [803, 60] on span "Acciones" at bounding box center [811, 67] width 26 height 14
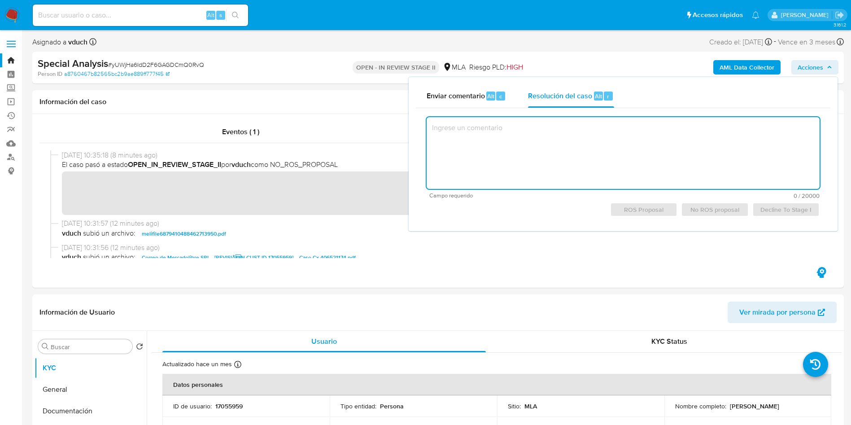
click at [522, 128] on textarea at bounding box center [623, 153] width 393 height 72
click at [301, 64] on div "Special Analysis # yUWjHa6IdD2F6GAGDCmQ0RvQ" at bounding box center [170, 63] width 264 height 13
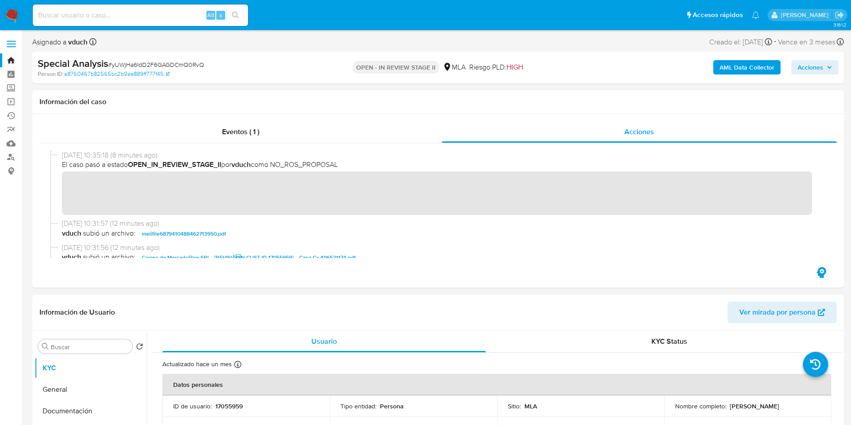
click at [499, 315] on header "Información de Usuario Ver mirada por persona" at bounding box center [437, 313] width 797 height 22
click at [149, 109] on div "Información del caso" at bounding box center [438, 102] width 812 height 24
click at [808, 73] on span "Acciones" at bounding box center [811, 67] width 26 height 14
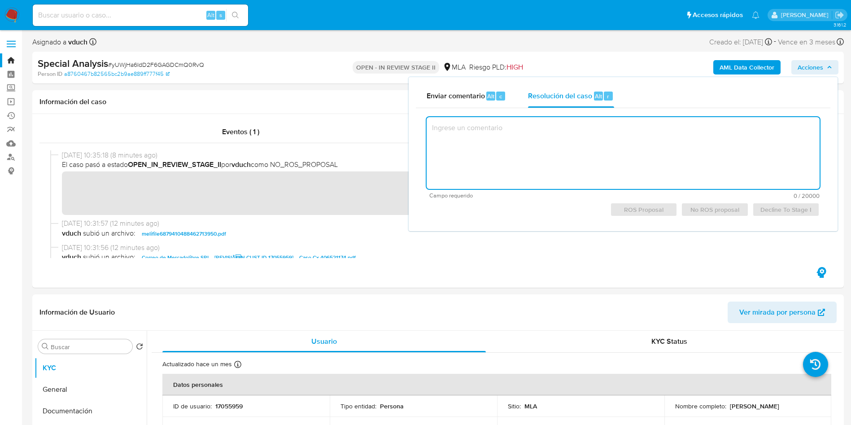
click at [582, 108] on div "Campo requerido 0 / 20000 20000 caracteres restantes ROS Proposal No ROS propos…" at bounding box center [623, 166] width 415 height 116
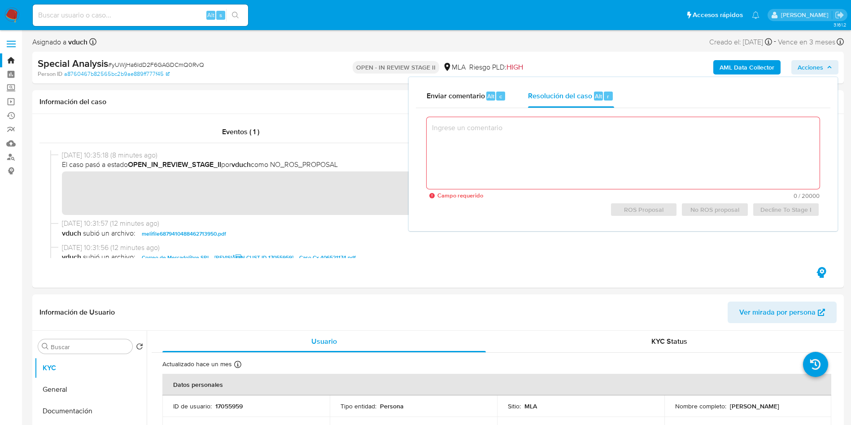
click at [590, 141] on textarea at bounding box center [623, 153] width 393 height 72
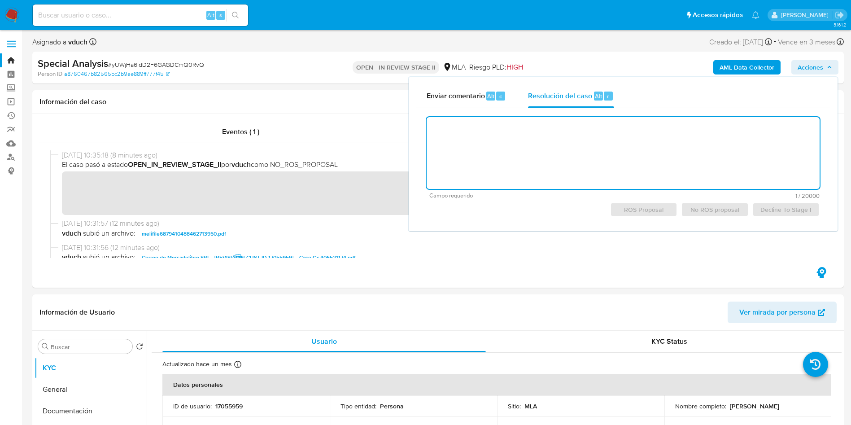
click at [670, 157] on textarea at bounding box center [623, 153] width 393 height 72
click at [785, 209] on span "Decline To Stage I" at bounding box center [786, 209] width 55 height 13
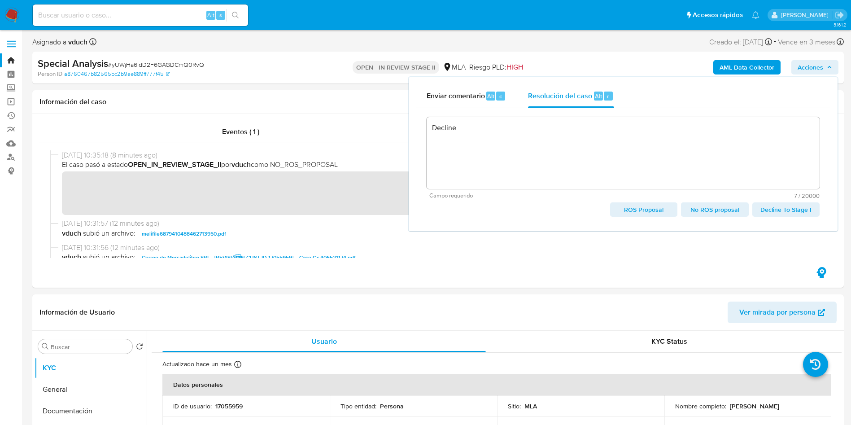
click at [786, 209] on span "Decline To Stage I" at bounding box center [786, 209] width 55 height 13
type textarea "Decline"
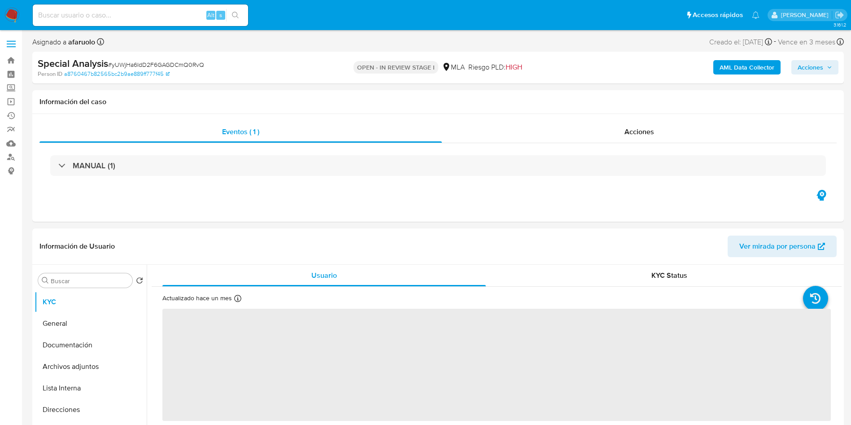
select select "10"
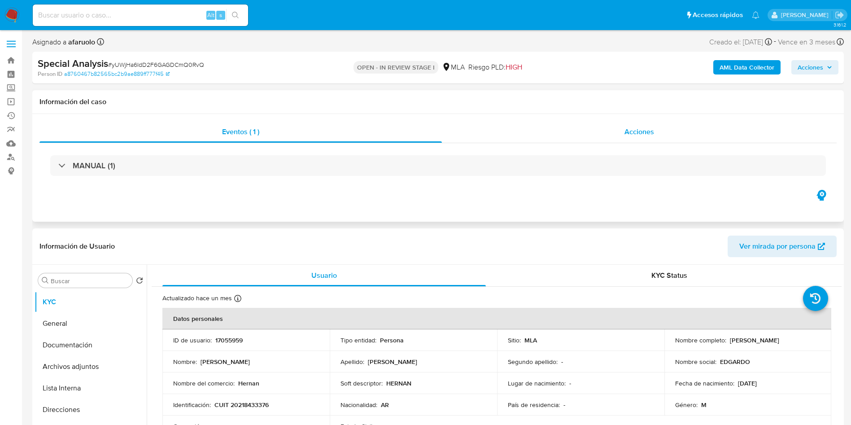
click at [655, 124] on div "Acciones" at bounding box center [639, 132] width 395 height 22
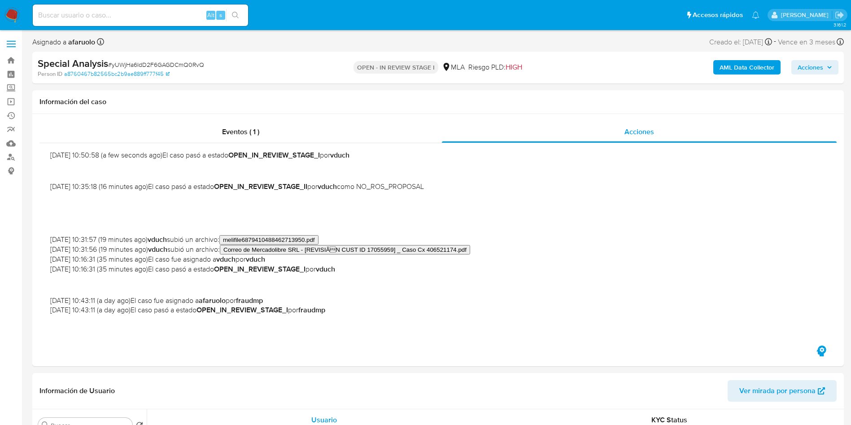
scroll to position [67, 0]
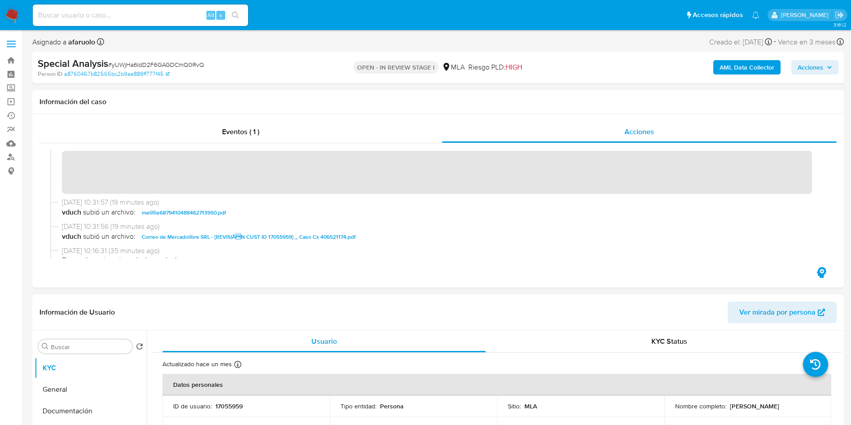
click at [816, 63] on span "Acciones" at bounding box center [811, 67] width 26 height 14
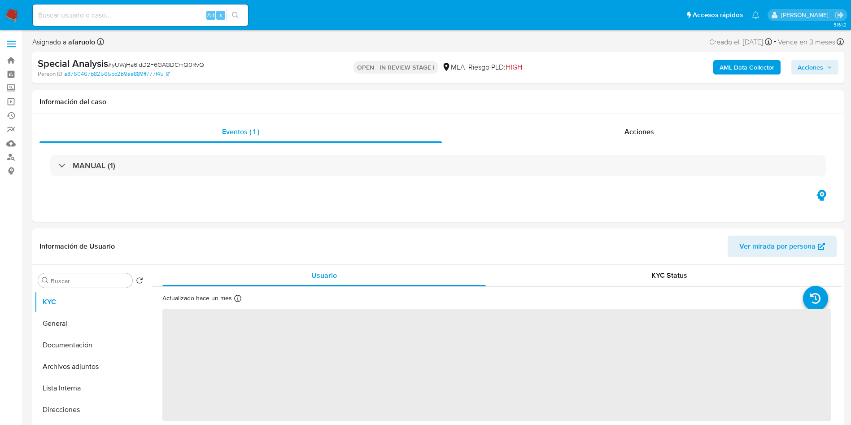
select select "10"
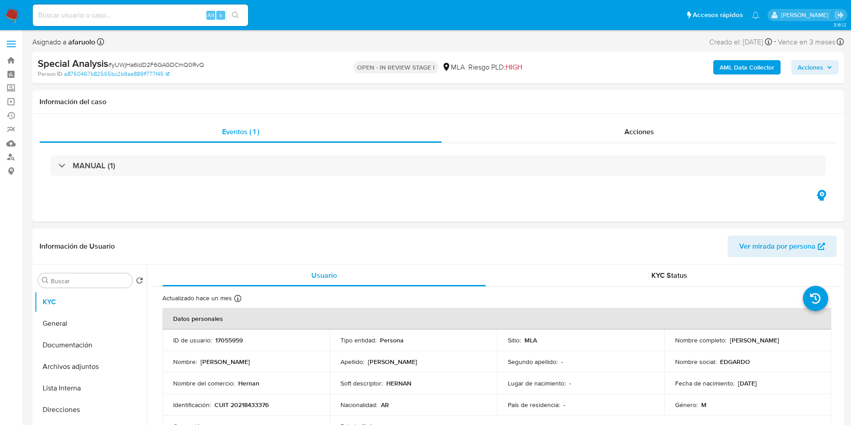
click at [808, 70] on span "Acciones" at bounding box center [811, 67] width 26 height 14
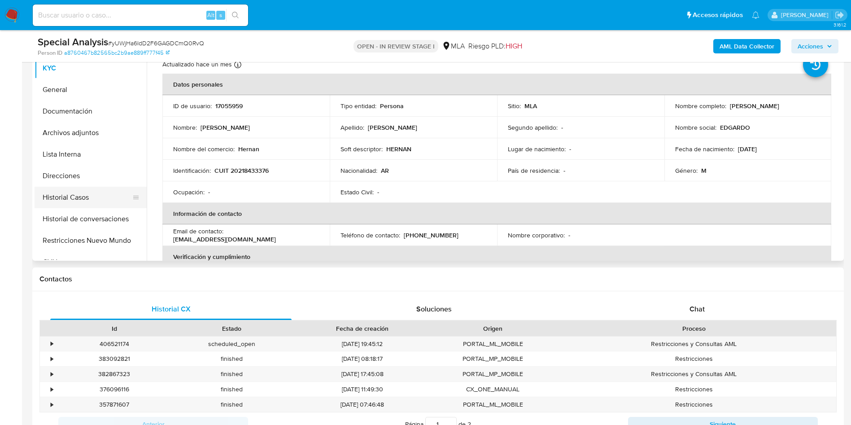
click at [87, 188] on button "Historial Casos" at bounding box center [87, 198] width 105 height 22
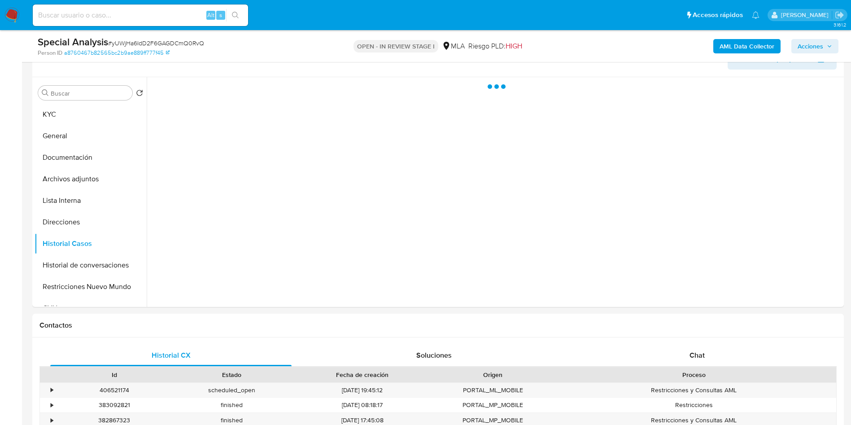
scroll to position [135, 0]
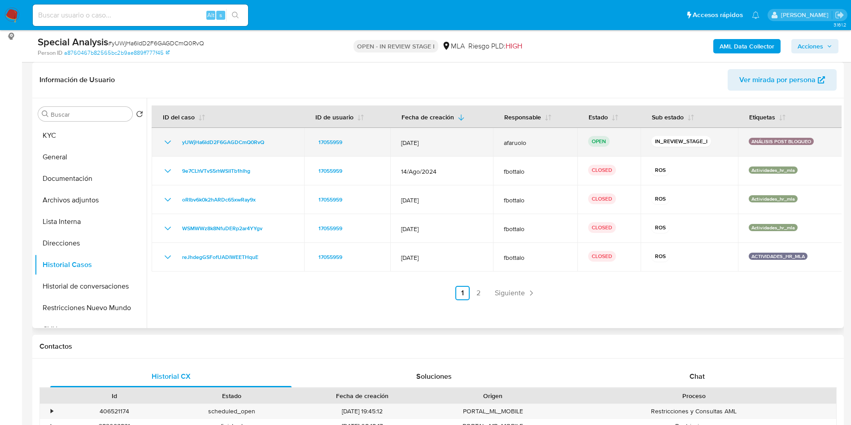
click at [508, 144] on span "afaruolo" at bounding box center [535, 143] width 63 height 8
click at [507, 143] on span "afaruolo" at bounding box center [535, 143] width 63 height 8
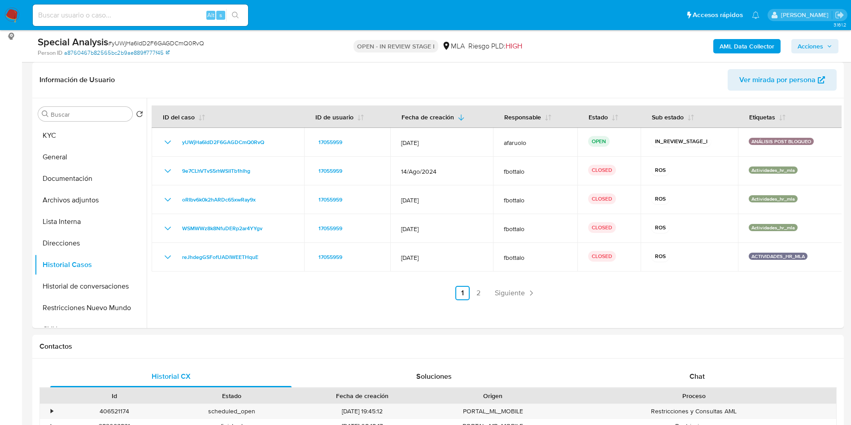
click at [131, 48] on div "Special Analysis # yUWjHa6IdD2F6GAGDCmQ0RvQ Person ID a8760467b82565bc2b9ae889f…" at bounding box center [170, 45] width 265 height 21
click at [127, 41] on span "# yUWjHa6IdD2F6GAGDCmQ0RvQ" at bounding box center [156, 43] width 96 height 9
copy span "yUWjHa6IdD2F6GAGDCmQ0RvQ"
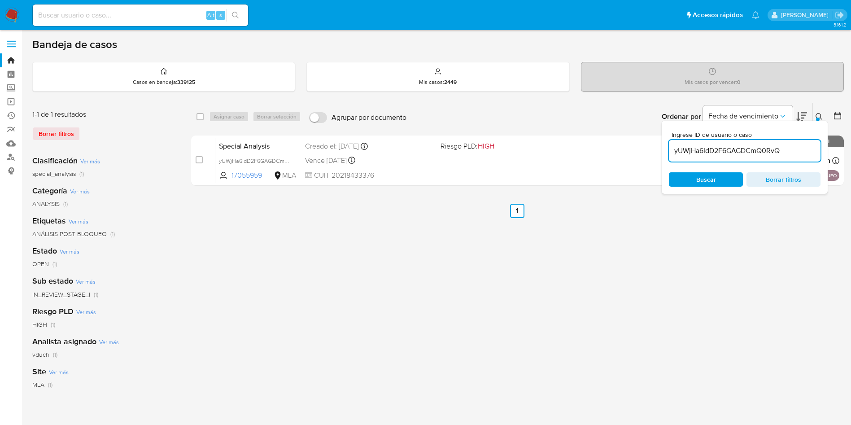
click at [768, 153] on input "yUWjHa6IdD2F6GAGDCmQ0RvQ" at bounding box center [745, 151] width 152 height 12
click at [768, 152] on input "yUWjHa6IdD2F6GAGDCmQ0RvQ" at bounding box center [745, 151] width 152 height 12
click at [206, 114] on div "select-all-cases-checkbox" at bounding box center [202, 116] width 11 height 11
click at [198, 117] on input "checkbox" at bounding box center [200, 116] width 7 height 7
checkbox input "true"
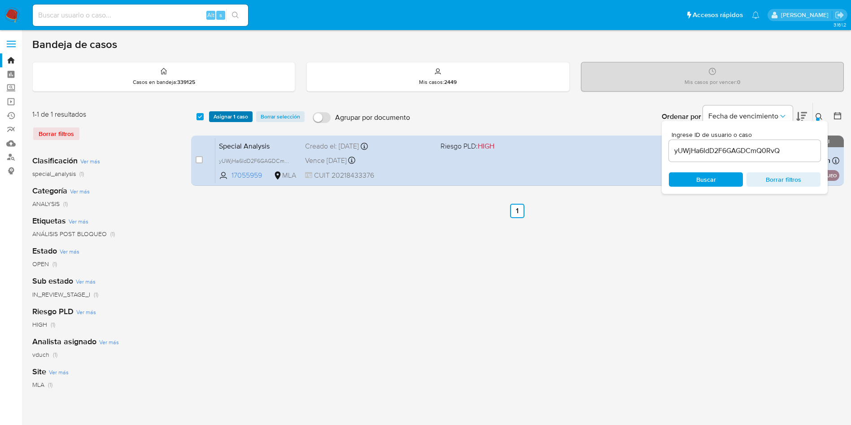
click at [217, 119] on span "Asignar 1 caso" at bounding box center [231, 116] width 35 height 9
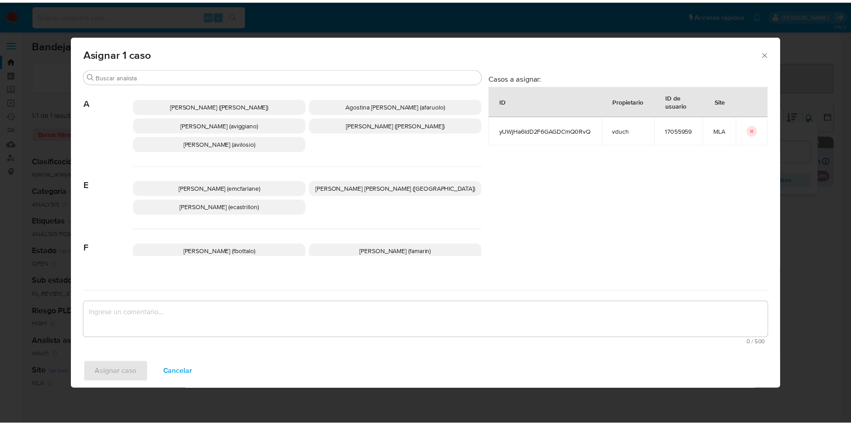
scroll to position [713, 0]
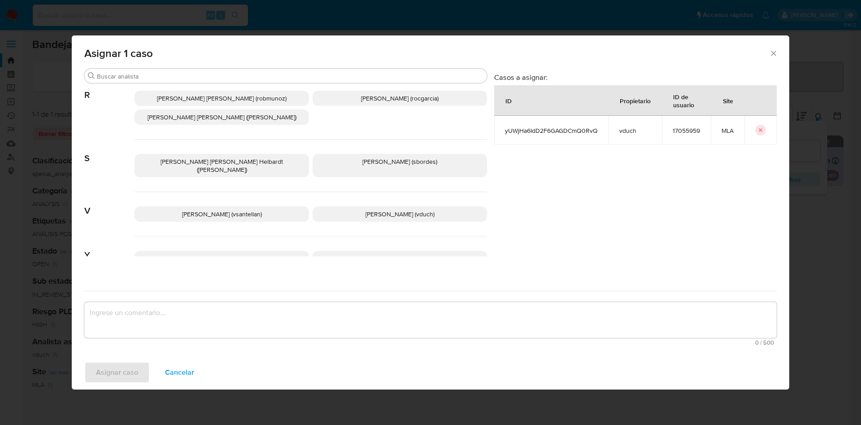
click at [366, 210] on span "[PERSON_NAME] (vduch)" at bounding box center [400, 214] width 69 height 9
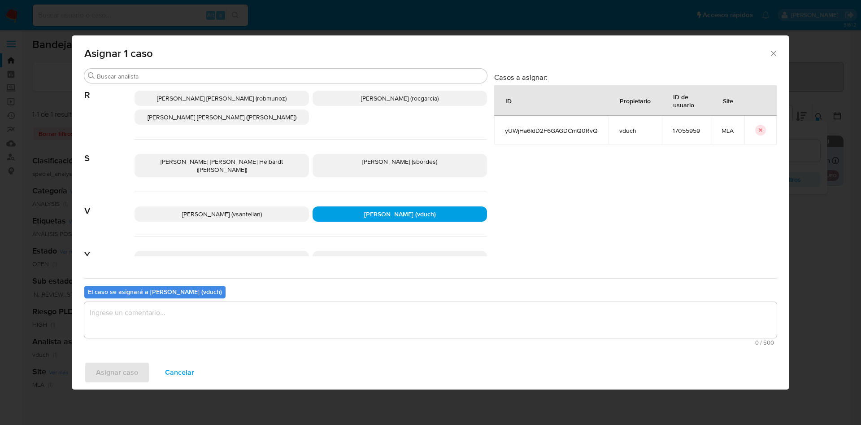
click at [347, 307] on textarea "assign-modal" at bounding box center [430, 320] width 693 height 36
click at [140, 372] on button "Asignar caso" at bounding box center [117, 373] width 66 height 22
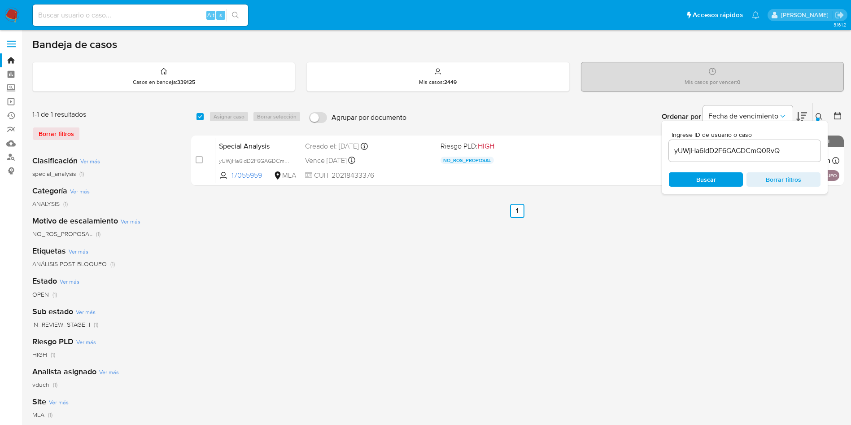
click at [144, 12] on input at bounding box center [140, 15] width 215 height 12
paste input "yUWjHa6IdD2F6GAGDCmQ0RvQ"
type input "yUWjHa6IdD2F6GAGDCmQ0RvQ"
click at [238, 17] on icon "search-icon" at bounding box center [235, 15] width 7 height 7
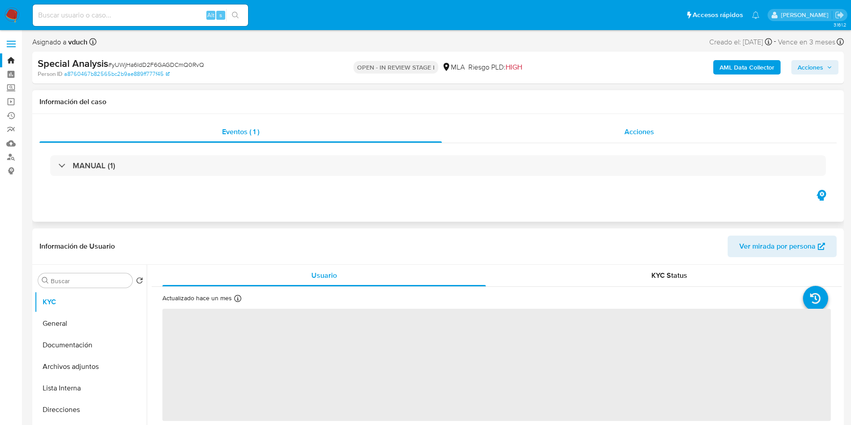
select select "10"
click at [633, 125] on div "Acciones" at bounding box center [639, 132] width 395 height 22
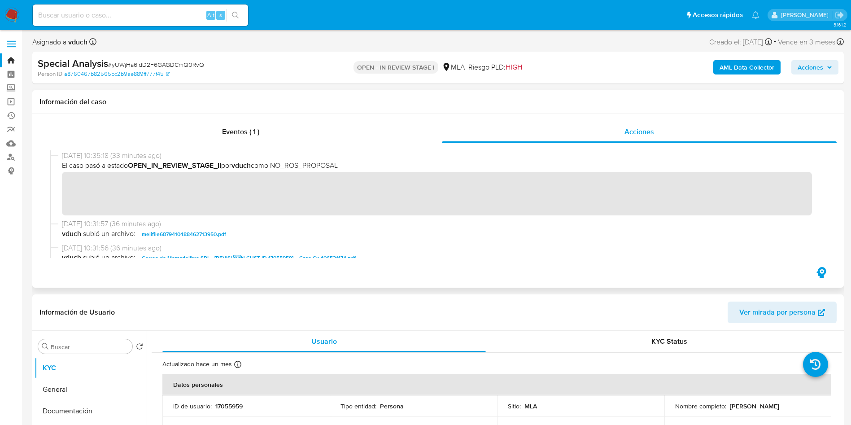
scroll to position [135, 0]
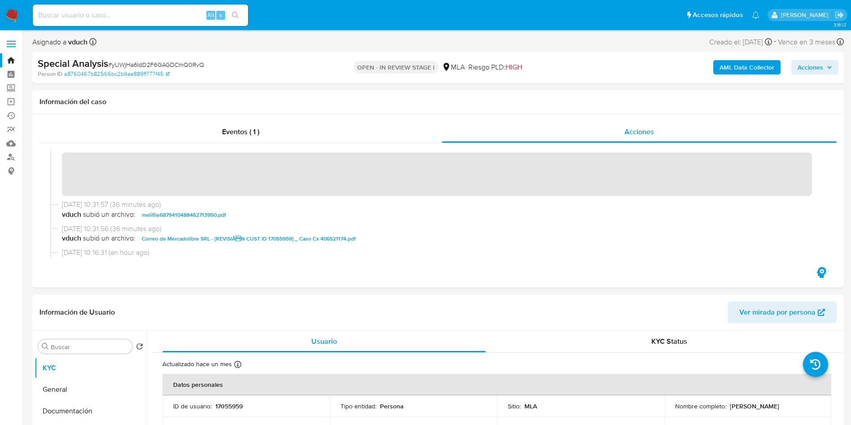
click at [818, 68] on span "Acciones" at bounding box center [811, 67] width 26 height 14
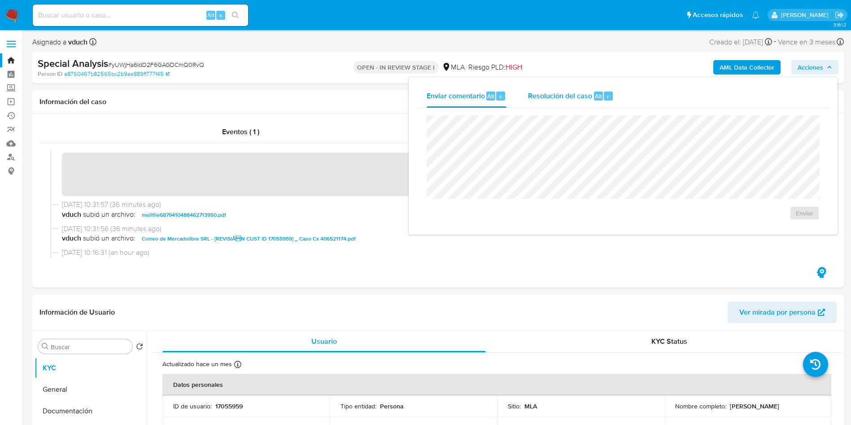
click at [559, 99] on span "Resolución del caso" at bounding box center [560, 96] width 64 height 10
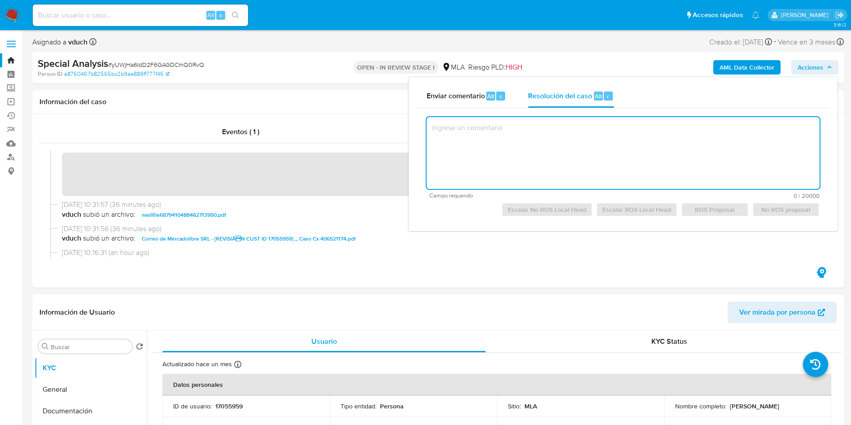
click at [642, 162] on textarea at bounding box center [623, 153] width 393 height 72
paste textarea "Loremip "73644551", Dolorsi Ametco Adipiscin - 66894622562. El sedd eius tempor…"
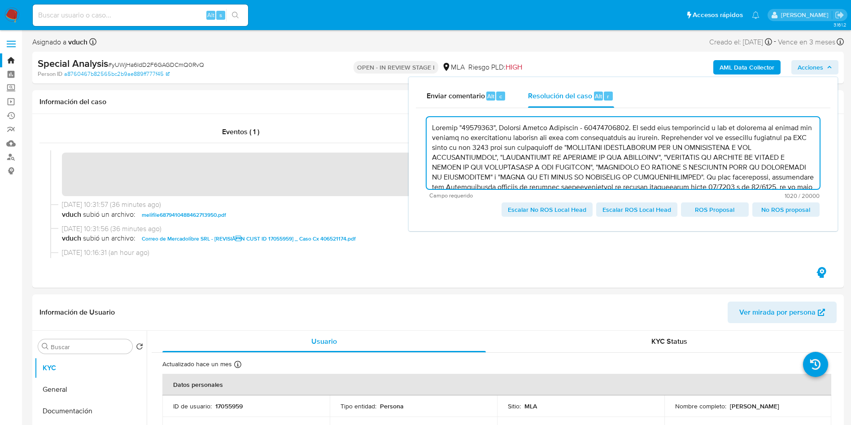
scroll to position [53, 0]
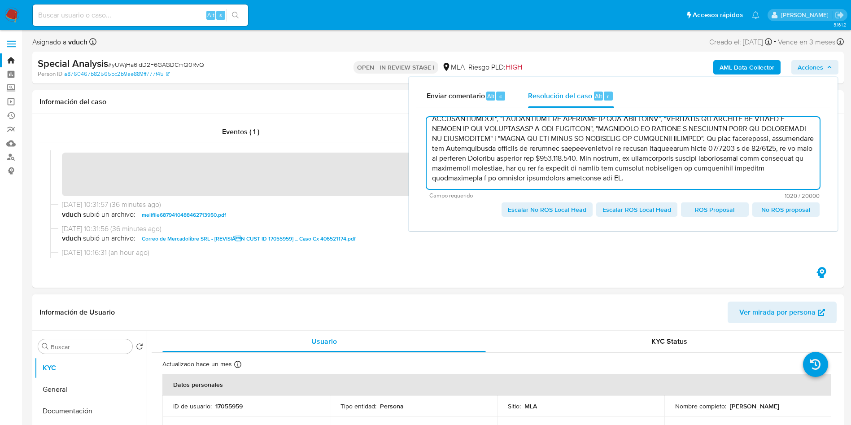
type textarea "Loremip "73644551", Dolorsi Ametco Adipiscin - 66894622562. El sedd eius tempor…"
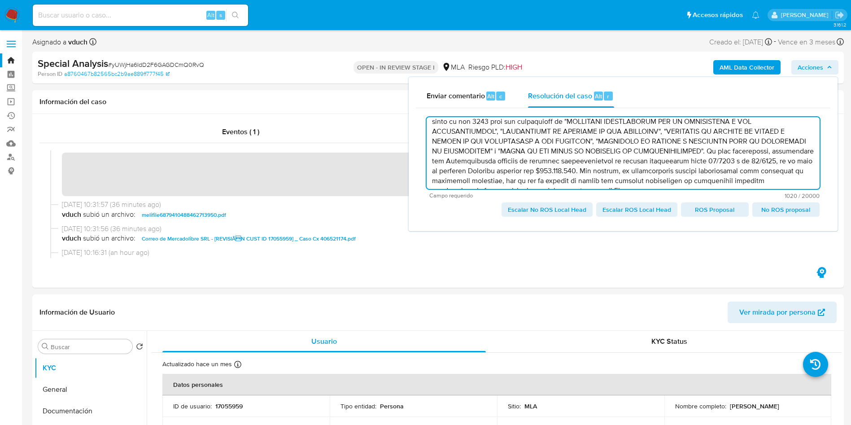
scroll to position [0, 0]
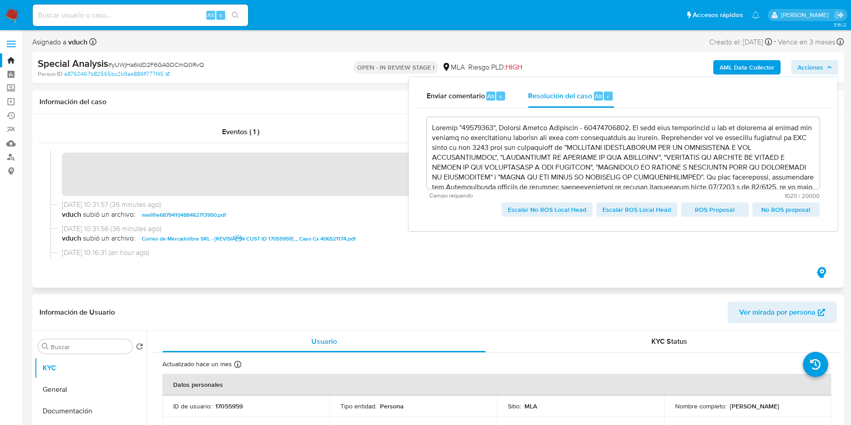
click at [354, 92] on div "Información del caso" at bounding box center [438, 102] width 812 height 24
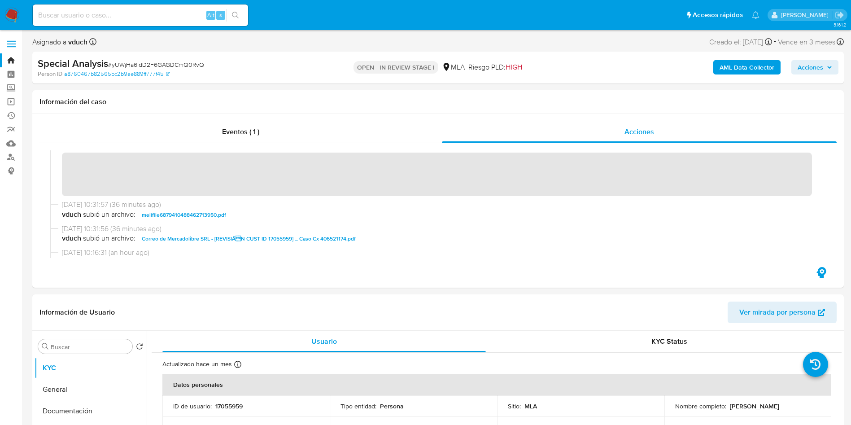
click at [819, 62] on span "Acciones" at bounding box center [811, 67] width 26 height 14
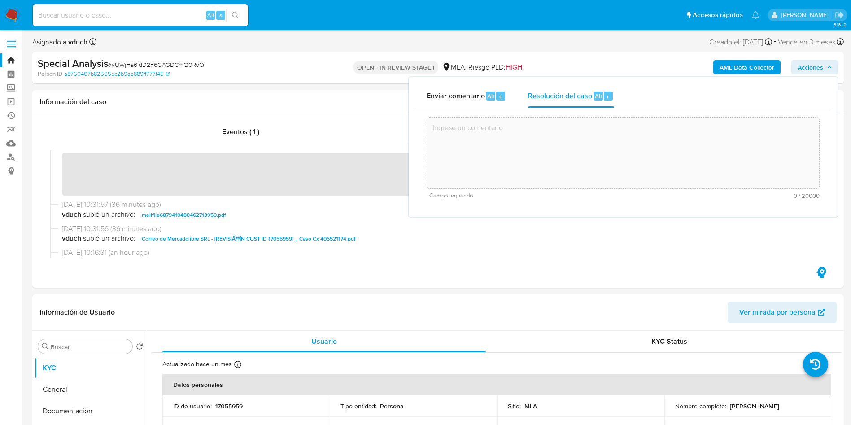
click at [577, 117] on textarea at bounding box center [623, 153] width 392 height 72
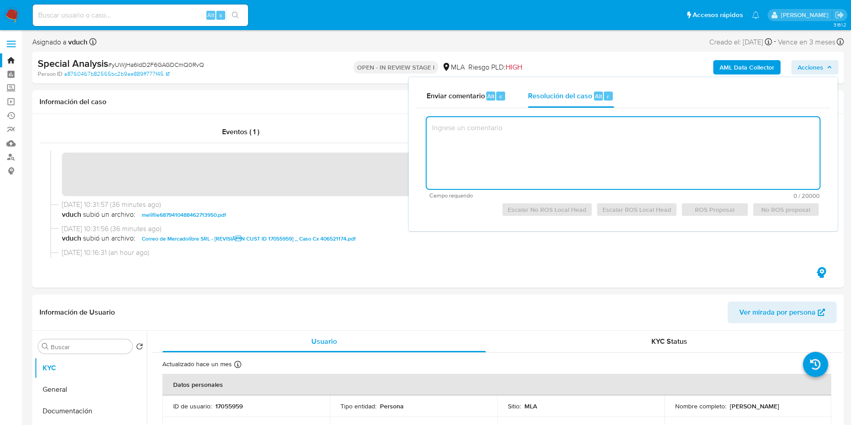
click at [576, 143] on textarea at bounding box center [623, 153] width 393 height 72
paste textarea "Usuario "17055959", Edgardo Hernán Gutiérrez - 20218433376. Se crea caso manual…"
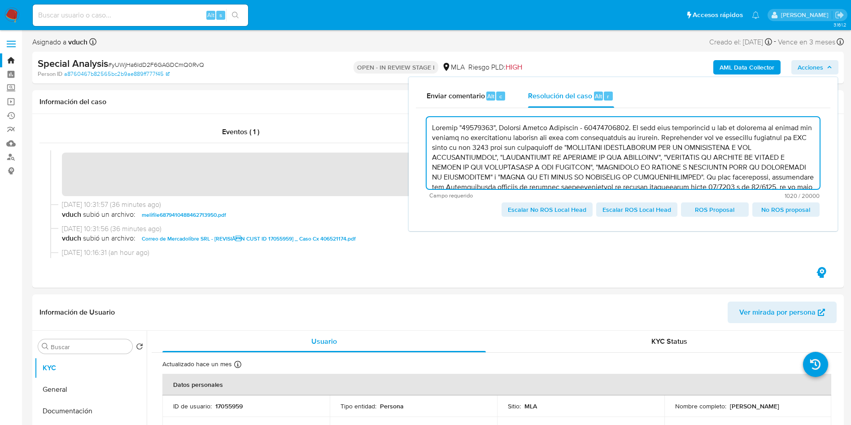
click at [548, 210] on span "Escalar No ROS Local Head" at bounding box center [547, 209] width 79 height 13
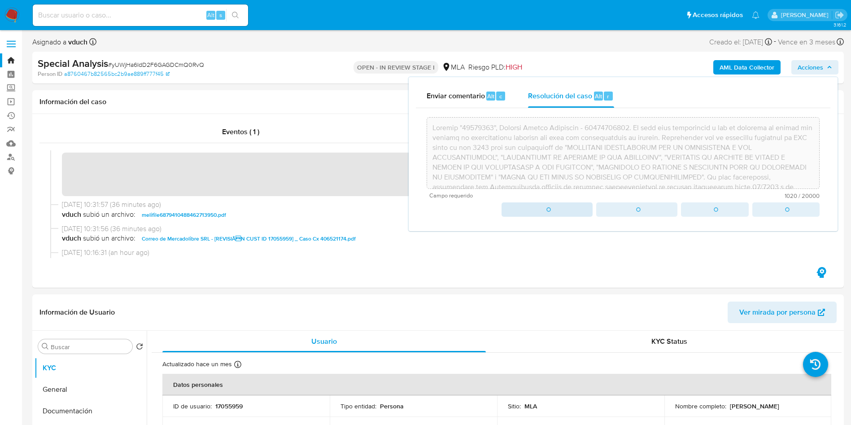
type textarea "Usuario "17055959", Edgardo Hernán Gutiérrez - 20218433376. Se crea caso manual…"
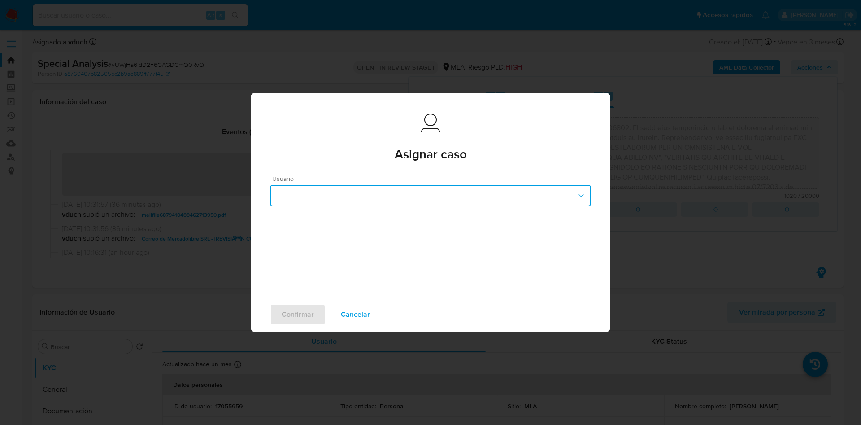
click at [498, 197] on button "button" at bounding box center [430, 196] width 321 height 22
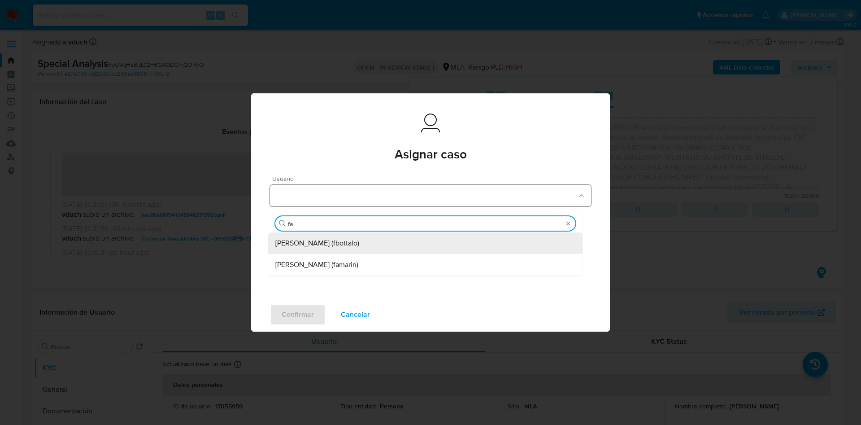
type input "fab"
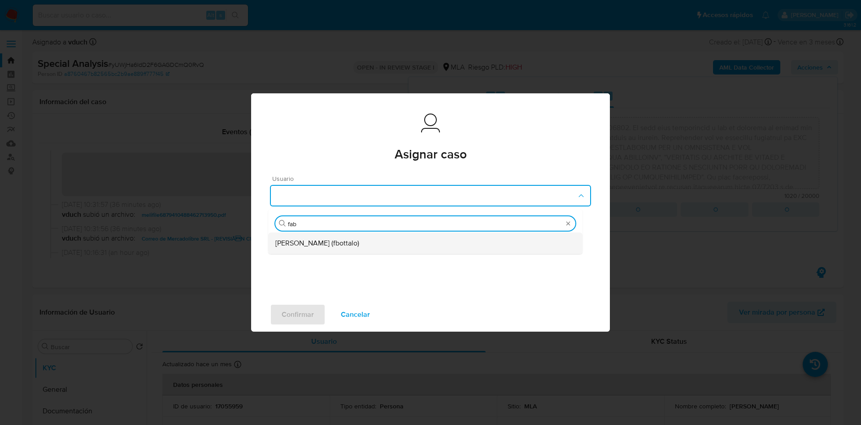
click at [420, 245] on div "Fabricio Bottalo (fbottalo)" at bounding box center [425, 243] width 300 height 22
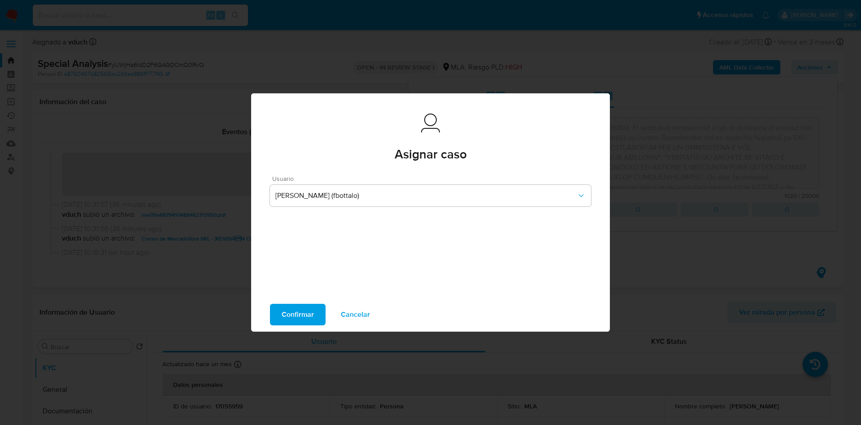
click at [289, 315] on span "Confirmar" at bounding box center [298, 315] width 32 height 20
type textarea "Usuario "17055959", Edgardo Hernán Gutiérrez - 20218433376. Se crea caso manual…"
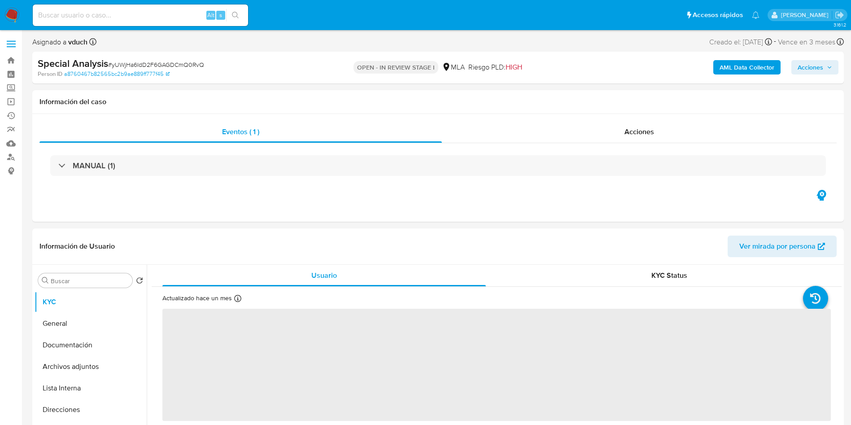
select select "10"
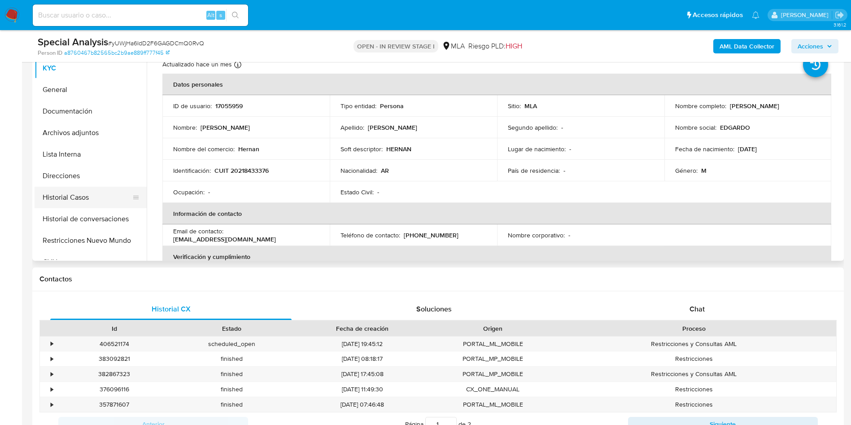
click at [101, 201] on button "Historial Casos" at bounding box center [87, 198] width 105 height 22
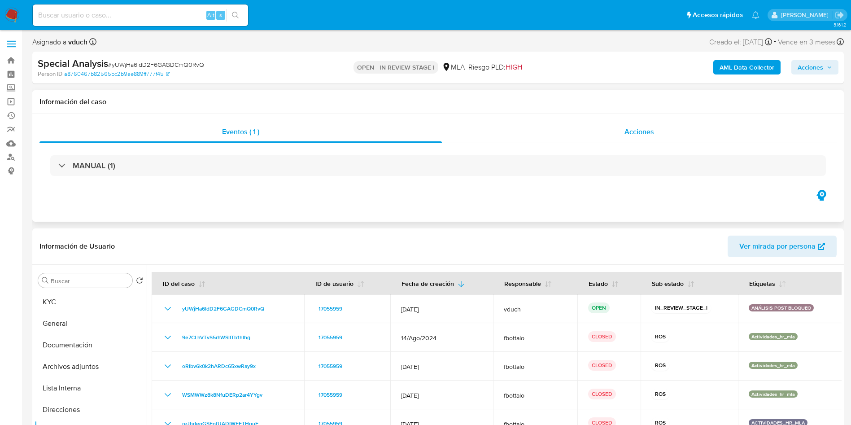
click at [635, 126] on div "Acciones" at bounding box center [639, 132] width 395 height 22
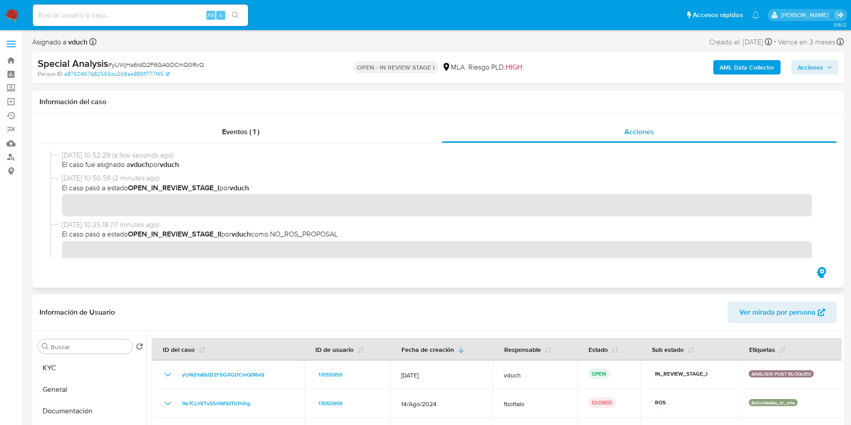
scroll to position [67, 0]
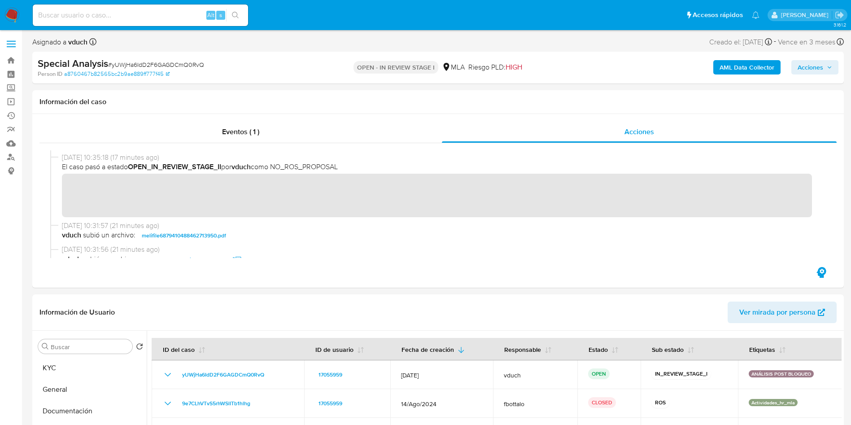
click at [812, 69] on span "Acciones" at bounding box center [811, 67] width 26 height 14
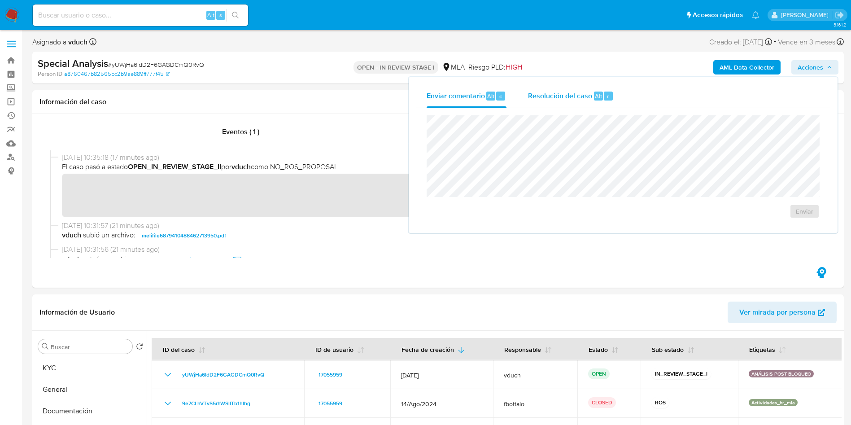
click at [562, 99] on span "Resolución del caso" at bounding box center [560, 96] width 64 height 10
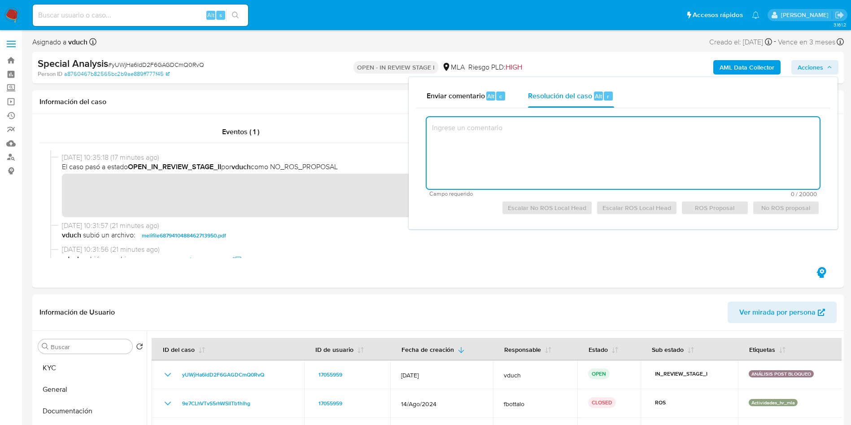
paste textarea "Usuario "17055959", Edgardo Hernán Gutiérrez - 20218433376. Se crea caso manual…"
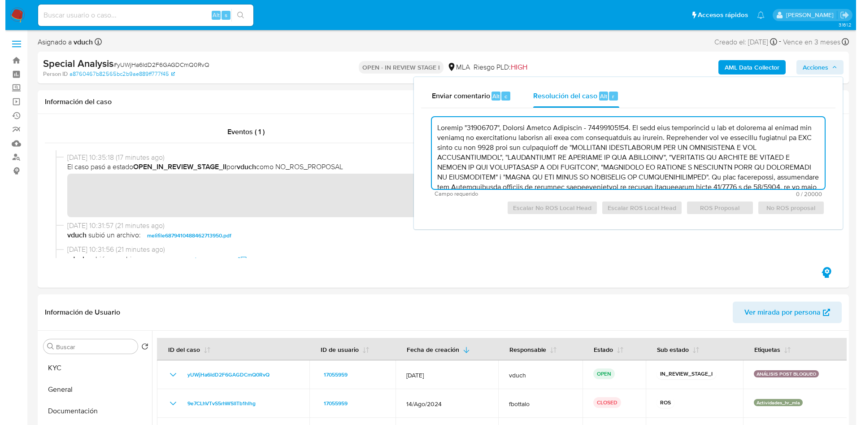
scroll to position [53, 0]
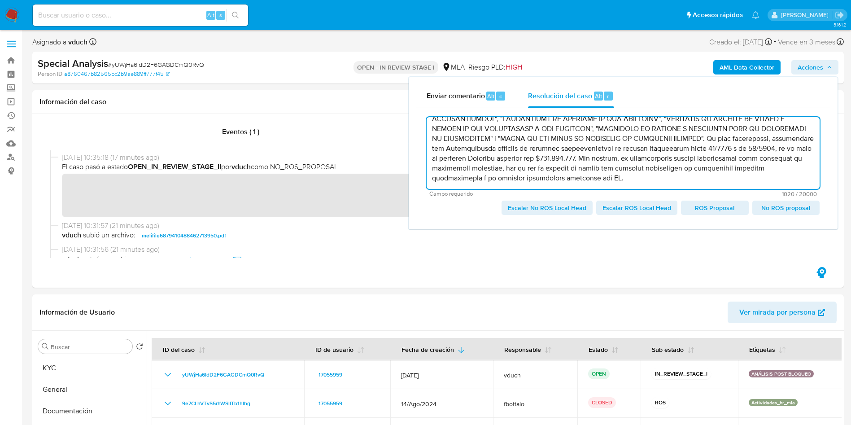
click at [772, 209] on span "No ROS proposal" at bounding box center [786, 207] width 55 height 13
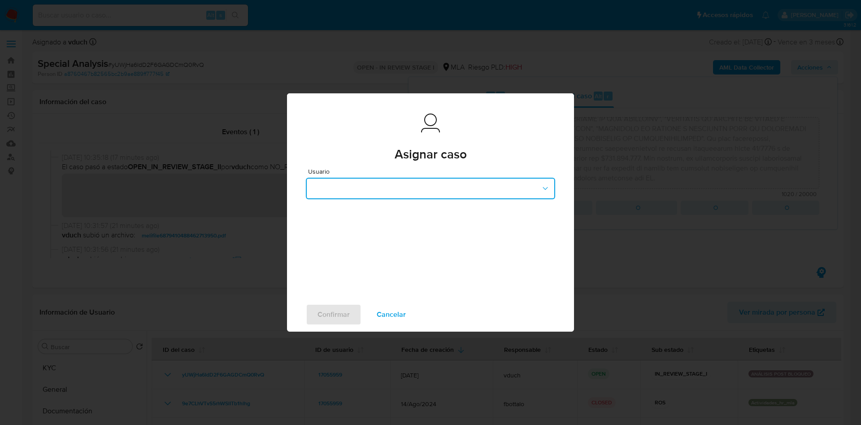
click at [427, 190] on button "button" at bounding box center [430, 189] width 249 height 22
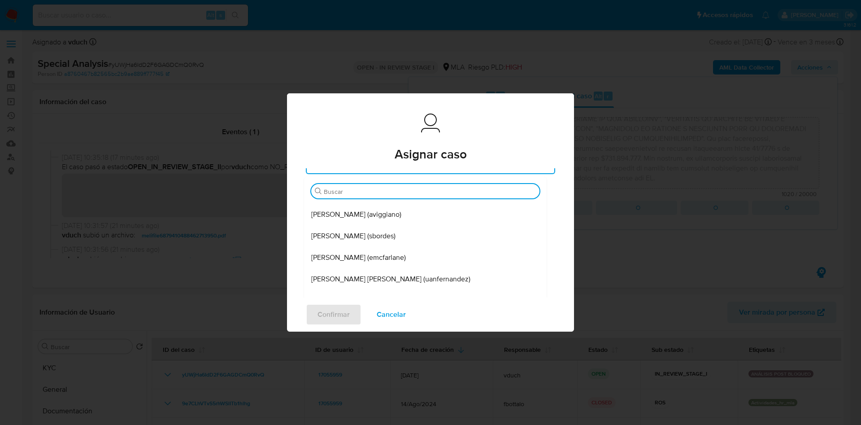
scroll to position [26, 0]
click at [393, 316] on span "Cancelar" at bounding box center [391, 315] width 29 height 20
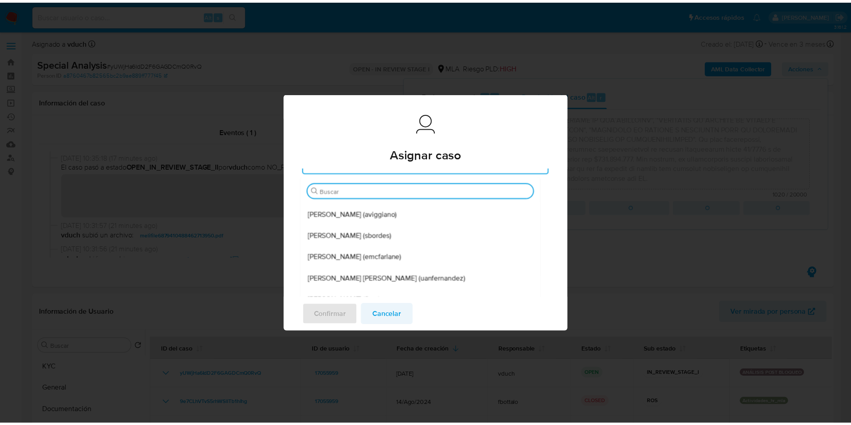
scroll to position [0, 0]
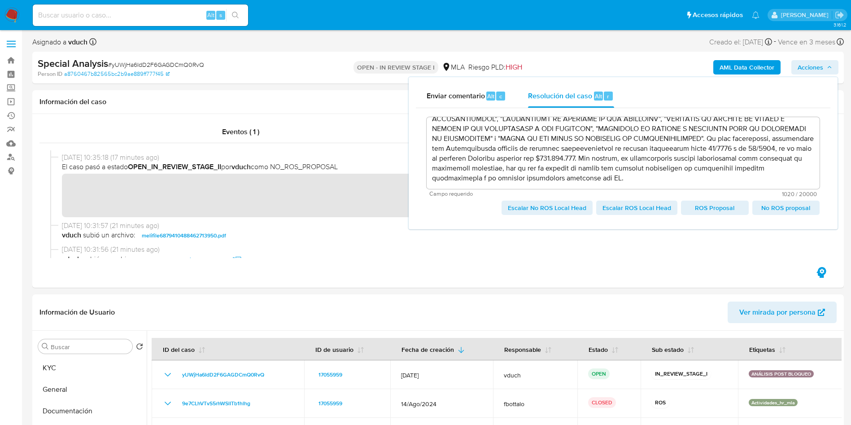
type textarea "Usuario "17055959", Edgardo Hernán Gutiérrez - 20218433376. Se crea caso manual…"
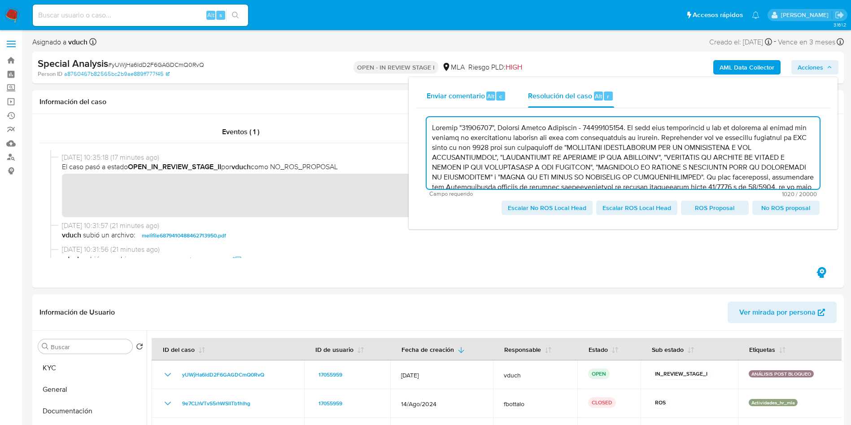
drag, startPoint x: 713, startPoint y: 164, endPoint x: 422, endPoint y: 101, distance: 297.5
click at [422, 100] on div "Enviar comentario Alt c Resolución del caso Alt r Campo requerido 1020 / 20000 …" at bounding box center [623, 153] width 415 height 138
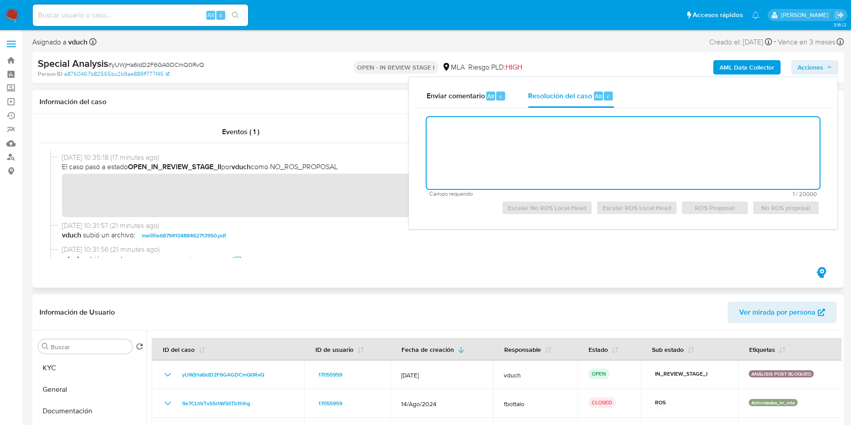
click at [389, 237] on span "vduch subió un archivo: melifile6879410488462713950.pdf" at bounding box center [442, 235] width 761 height 11
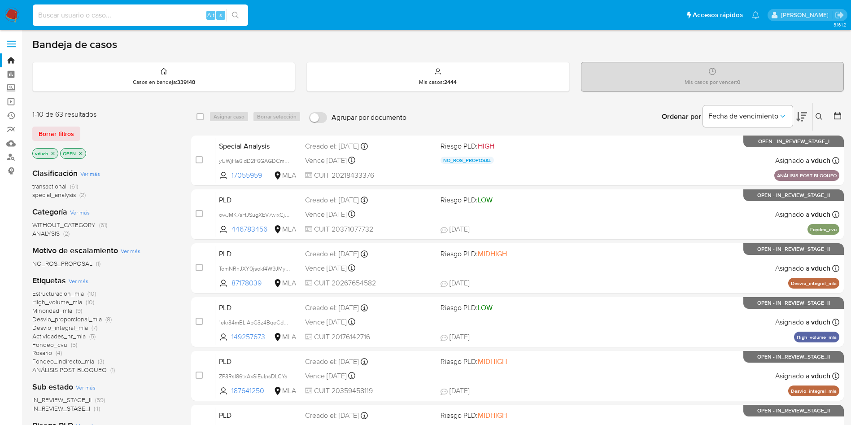
drag, startPoint x: 168, startPoint y: 19, endPoint x: 194, endPoint y: 18, distance: 26.5
click at [167, 17] on input at bounding box center [140, 15] width 215 height 12
paste input "YYfohOrrBgqfl3DDLYB2Wxfl"
type input "YYfohOrrBgqfl3DDLYB2Wxfl"
click at [237, 14] on icon "search-icon" at bounding box center [235, 15] width 7 height 7
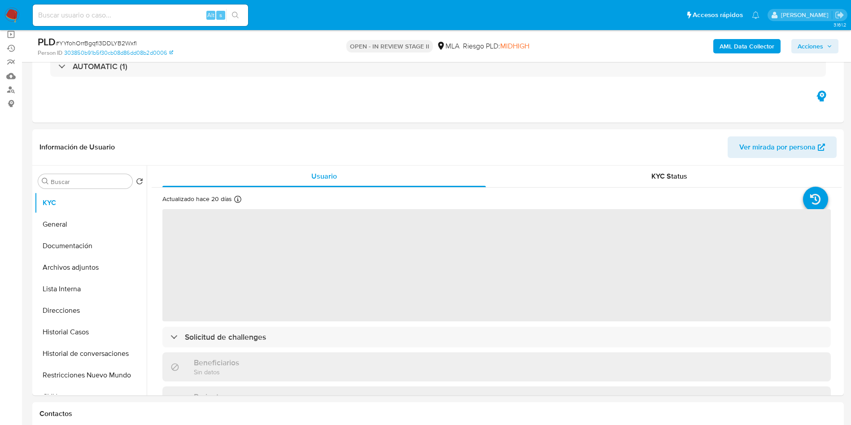
select select "10"
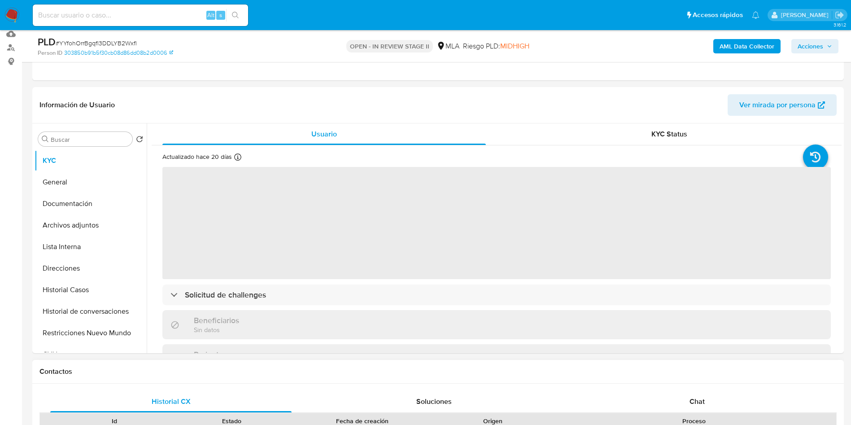
scroll to position [202, 0]
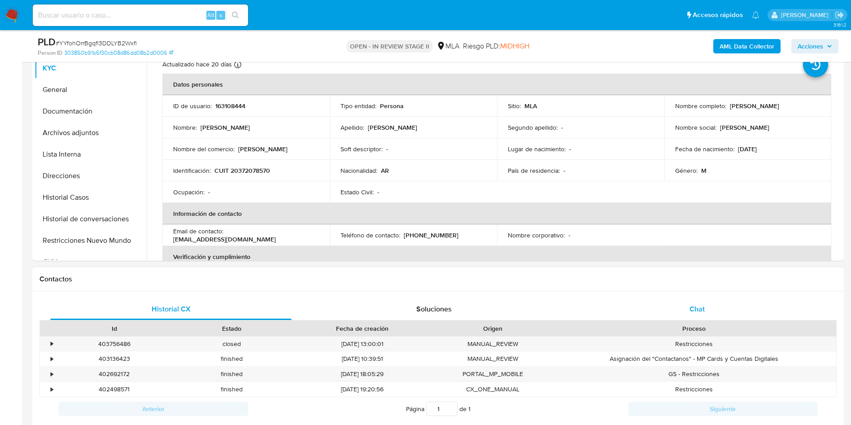
click at [691, 306] on span "Chat" at bounding box center [697, 309] width 15 height 10
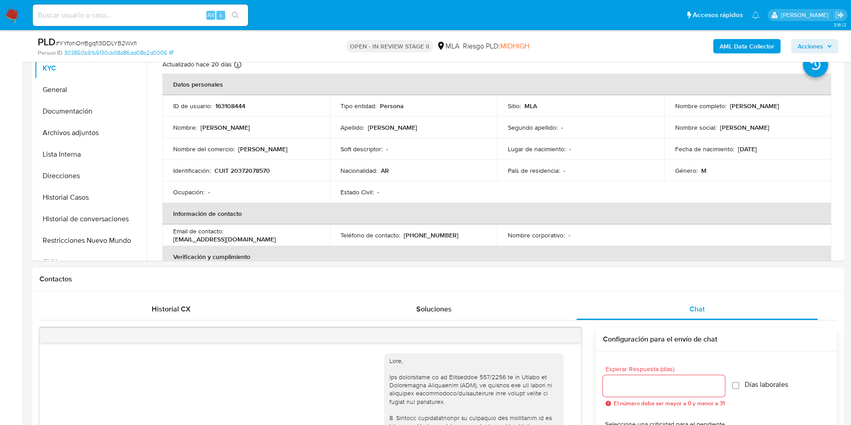
scroll to position [460, 0]
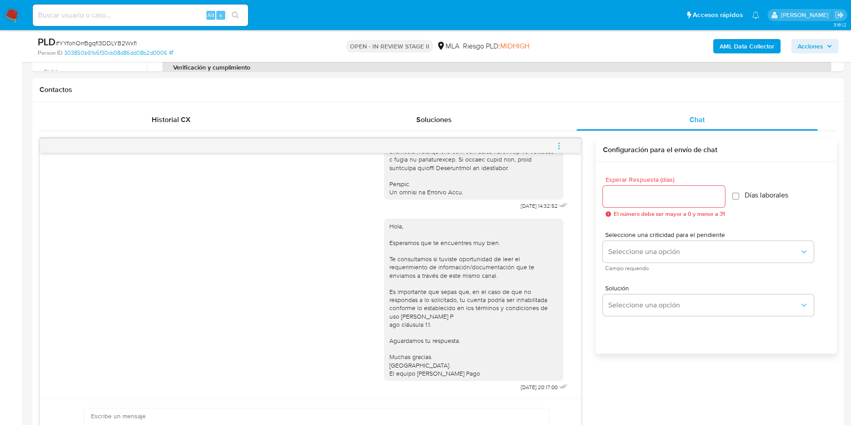
scroll to position [404, 0]
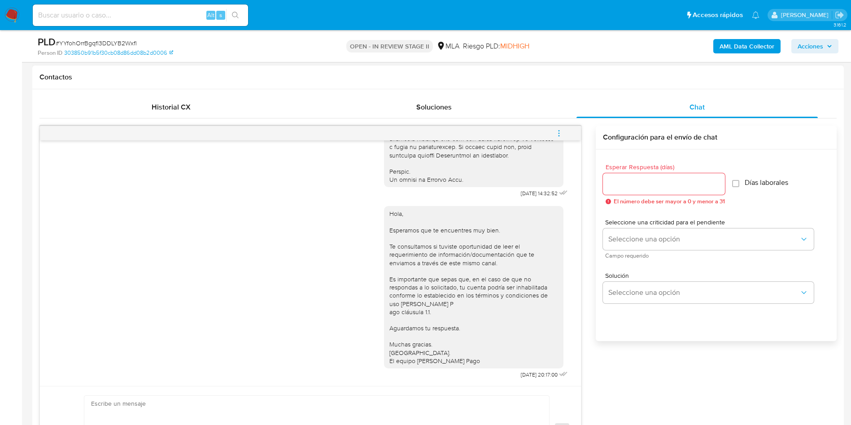
click at [561, 128] on span "menu-action" at bounding box center [559, 133] width 8 height 22
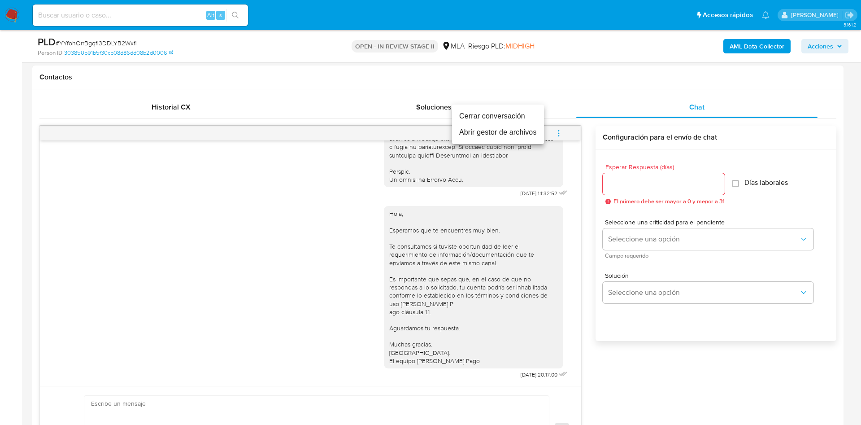
click at [514, 119] on li "Cerrar conversación" at bounding box center [498, 116] width 92 height 16
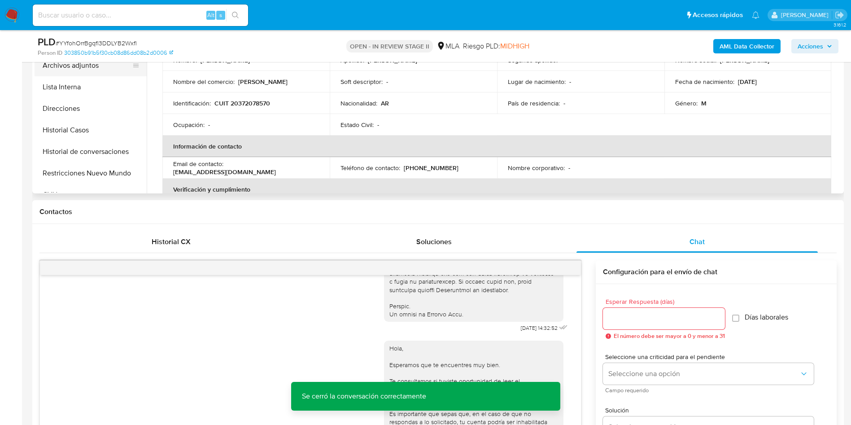
click at [98, 68] on button "Archivos adjuntos" at bounding box center [87, 66] width 105 height 22
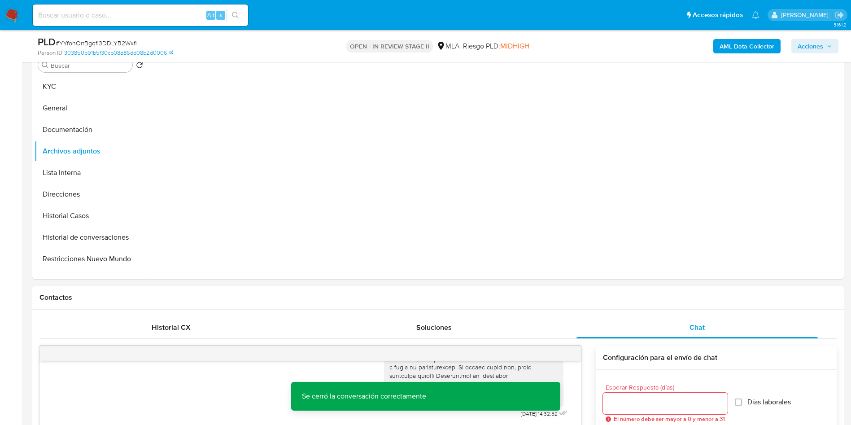
scroll to position [135, 0]
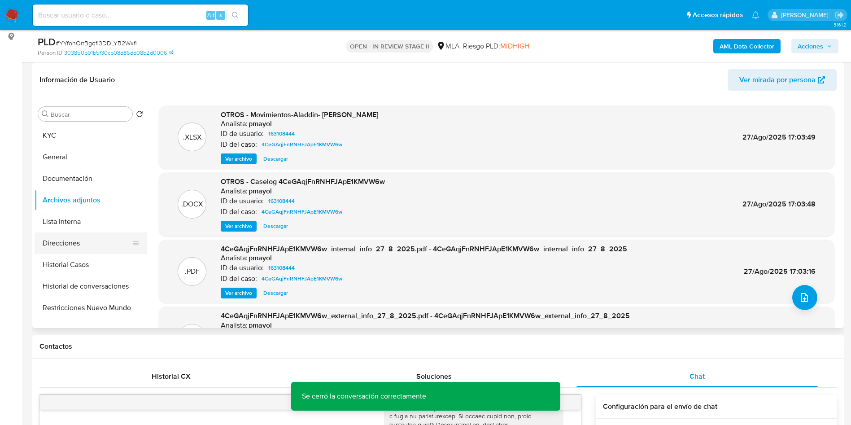
click at [89, 252] on ul "KYC General Documentación Archivos adjuntos Lista Interna Direcciones Historial…" at bounding box center [91, 226] width 112 height 202
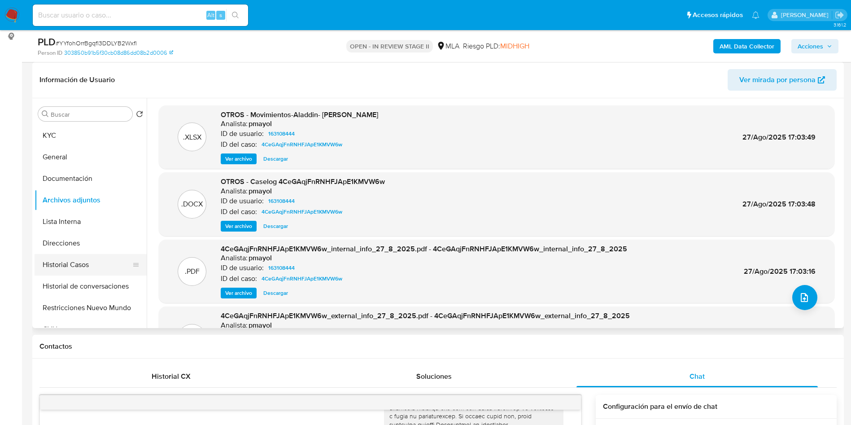
click at [92, 262] on button "Historial Casos" at bounding box center [87, 265] width 105 height 22
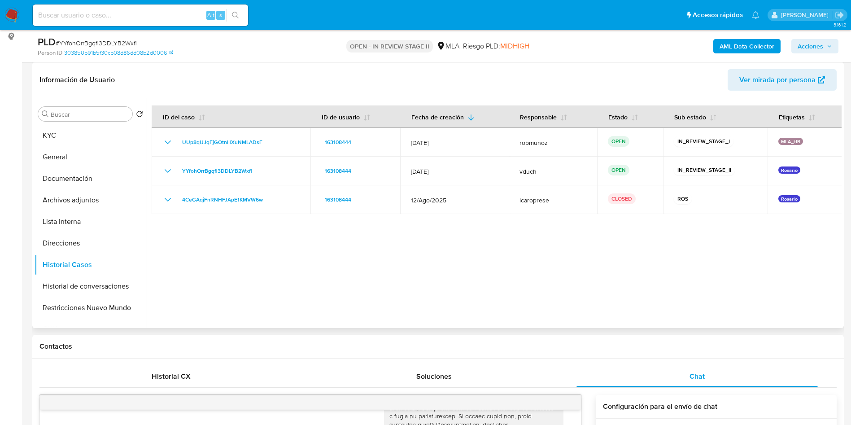
click at [630, 283] on div at bounding box center [494, 213] width 695 height 230
click at [617, 278] on div at bounding box center [494, 213] width 695 height 230
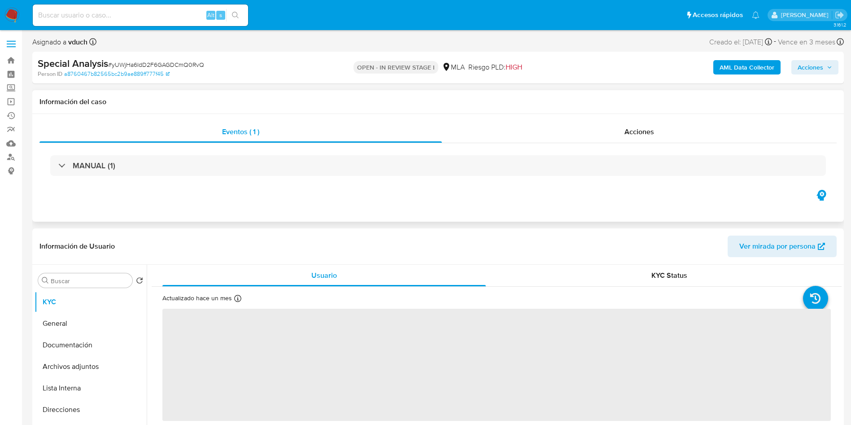
click at [634, 144] on div "MANUAL (1)" at bounding box center [437, 165] width 797 height 45
select select "10"
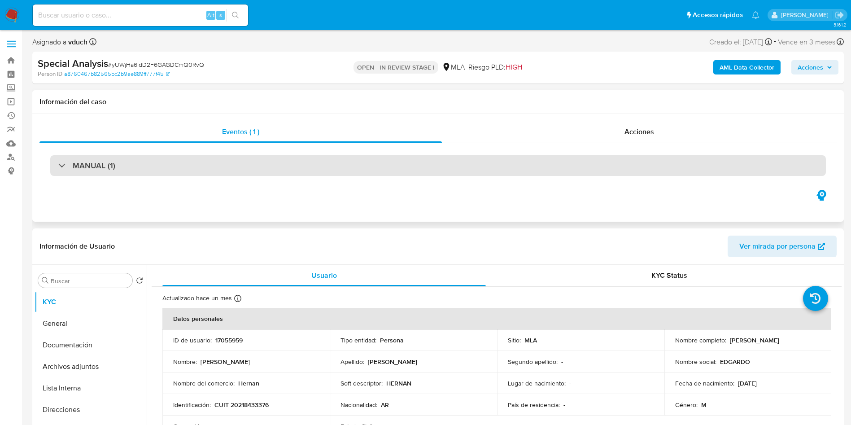
click at [370, 161] on div "MANUAL (1)" at bounding box center [438, 165] width 776 height 21
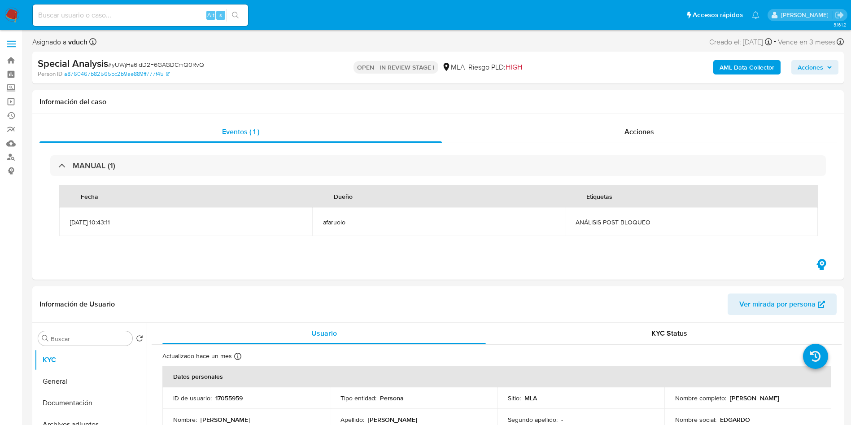
click at [836, 71] on button "Acciones" at bounding box center [814, 67] width 47 height 14
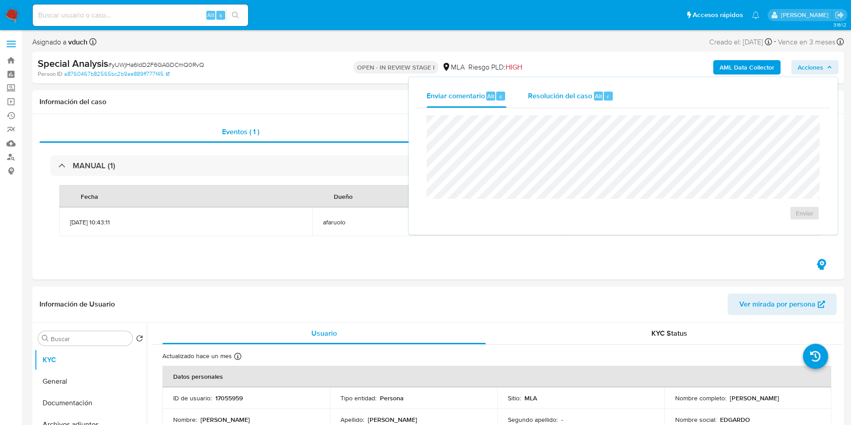
click at [595, 100] on span "Alt" at bounding box center [598, 96] width 7 height 9
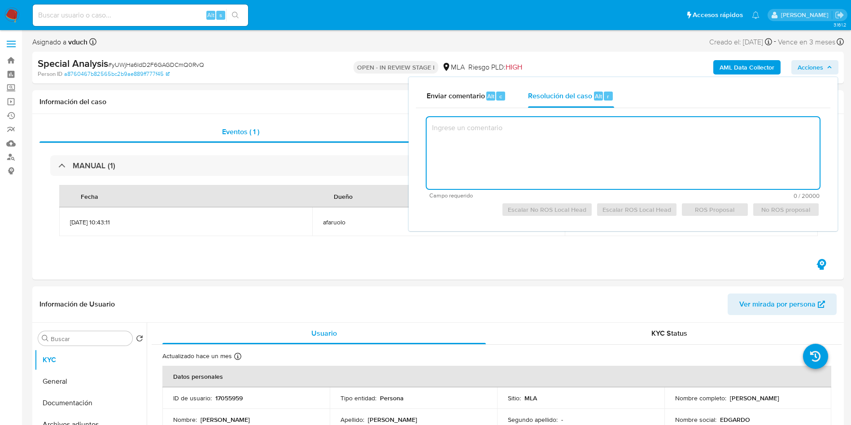
click at [589, 144] on textarea at bounding box center [623, 153] width 393 height 72
click at [242, 113] on div "Información del caso" at bounding box center [438, 102] width 812 height 24
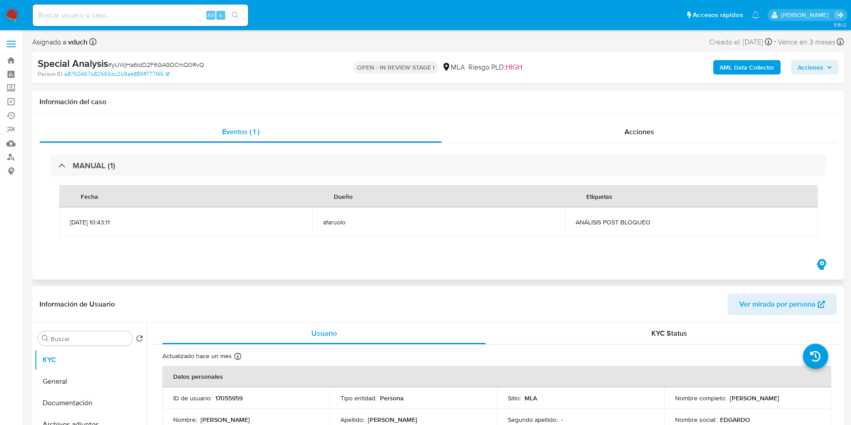
click at [646, 148] on div "MANUAL (1) Fecha Dueño Etiquetas 01/10/2025 10:43:11 afaruolo ANÁLISIS POST BLO…" at bounding box center [437, 200] width 797 height 114
click at [647, 128] on span "Acciones" at bounding box center [640, 132] width 30 height 10
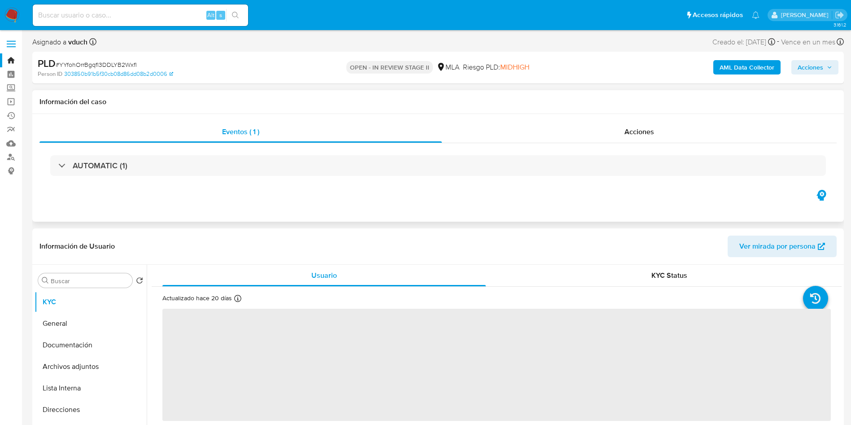
select select "10"
click at [448, 196] on div "Eventos ( 1 ) Acciones AUTOMATIC (1)" at bounding box center [438, 168] width 812 height 108
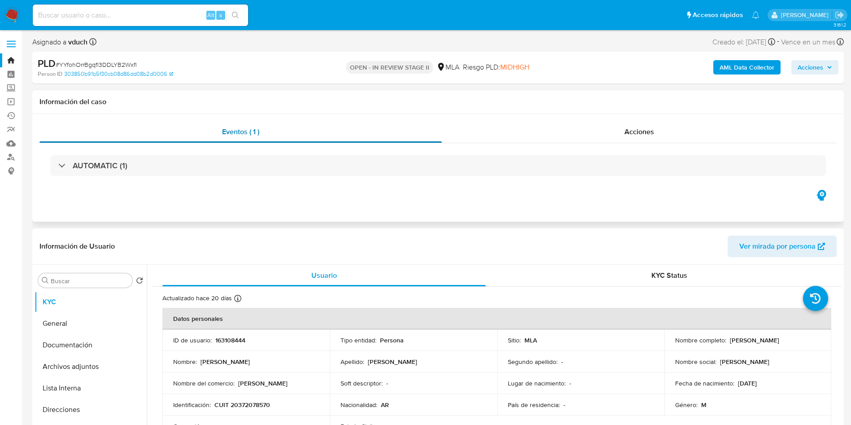
click at [422, 123] on div "Eventos ( 1 )" at bounding box center [240, 132] width 402 height 22
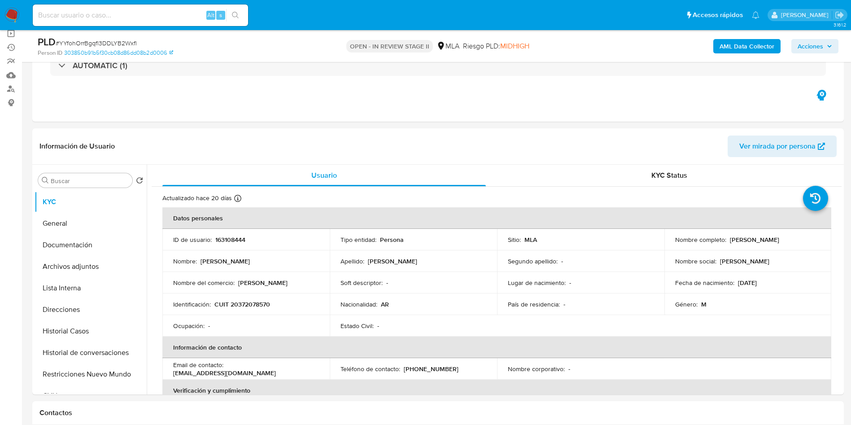
scroll to position [135, 0]
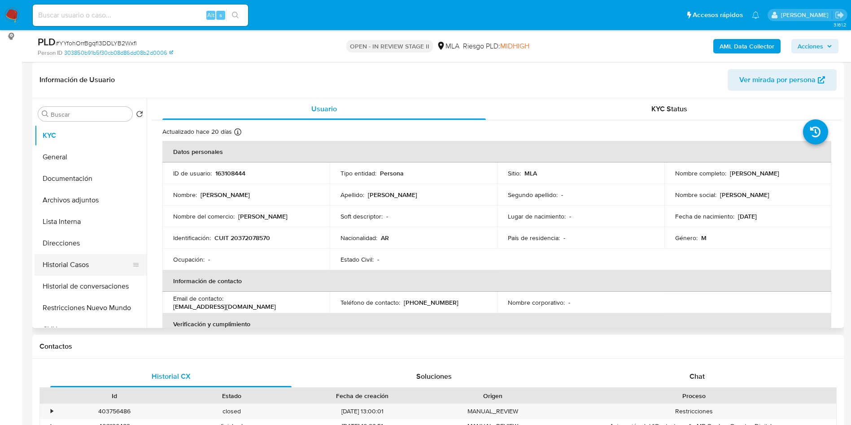
click at [97, 271] on button "Historial Casos" at bounding box center [87, 265] width 105 height 22
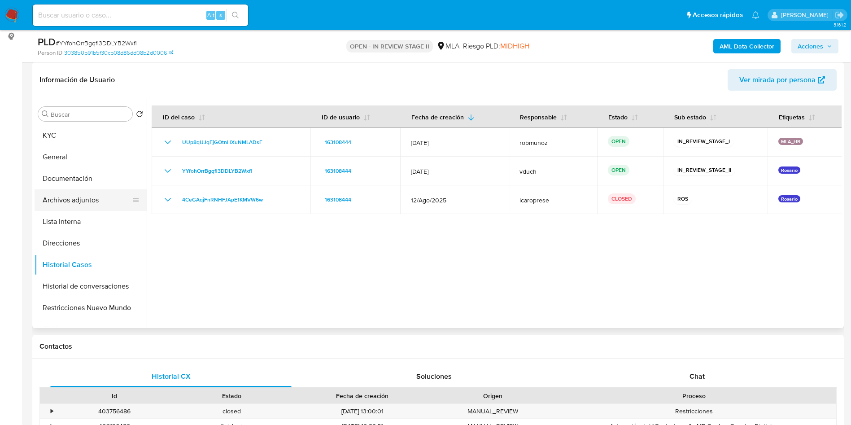
click at [101, 200] on button "Archivos adjuntos" at bounding box center [87, 200] width 105 height 22
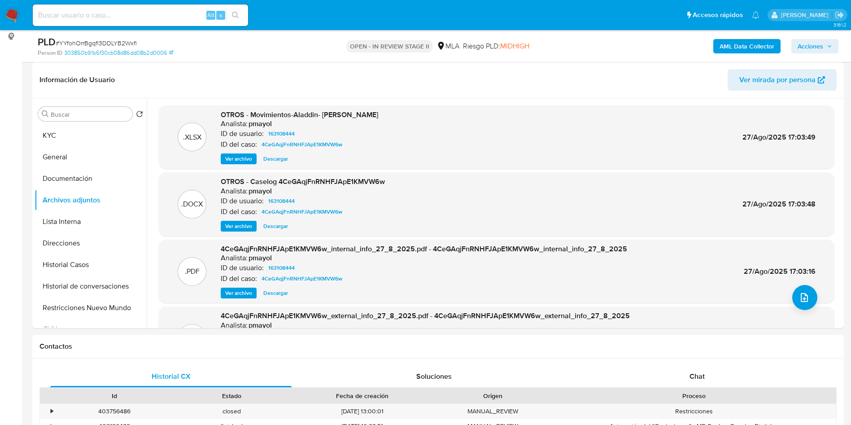
click at [755, 49] on b "AML Data Collector" at bounding box center [747, 46] width 55 height 14
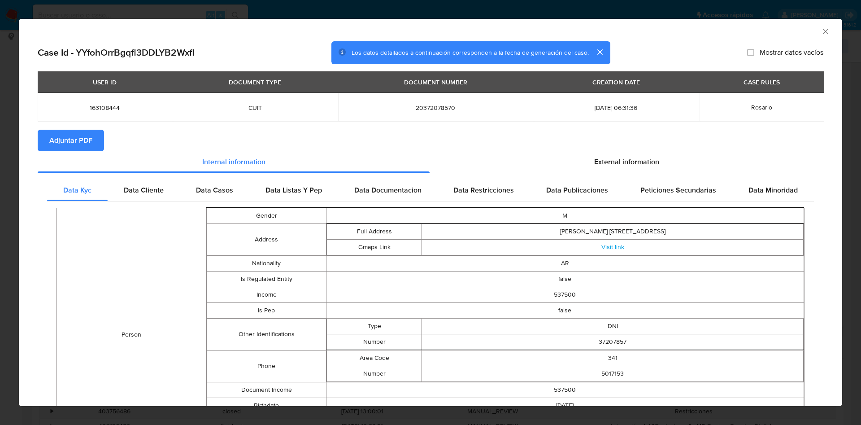
click at [86, 141] on span "Adjuntar PDF" at bounding box center [70, 141] width 43 height 20
click at [810, 29] on div "AML Data Collector" at bounding box center [423, 30] width 796 height 10
click at [812, 37] on div "AML Data Collector" at bounding box center [431, 30] width 824 height 22
click at [822, 27] on icon "Cerrar ventana" at bounding box center [826, 31] width 9 height 9
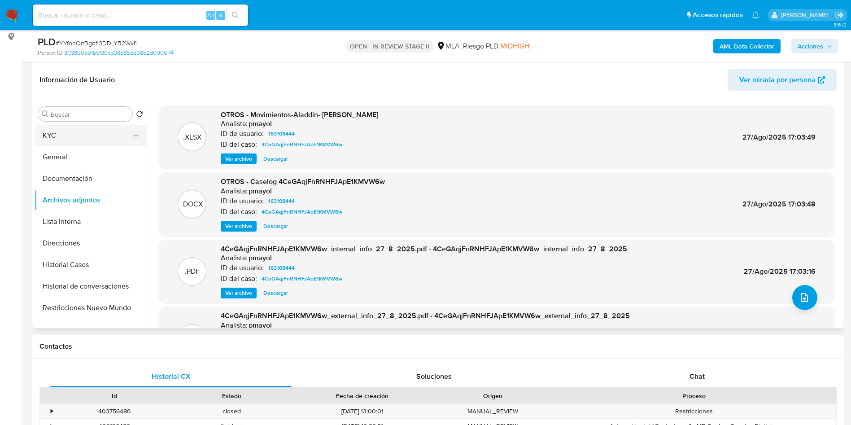
click at [116, 131] on button "KYC" at bounding box center [87, 136] width 105 height 22
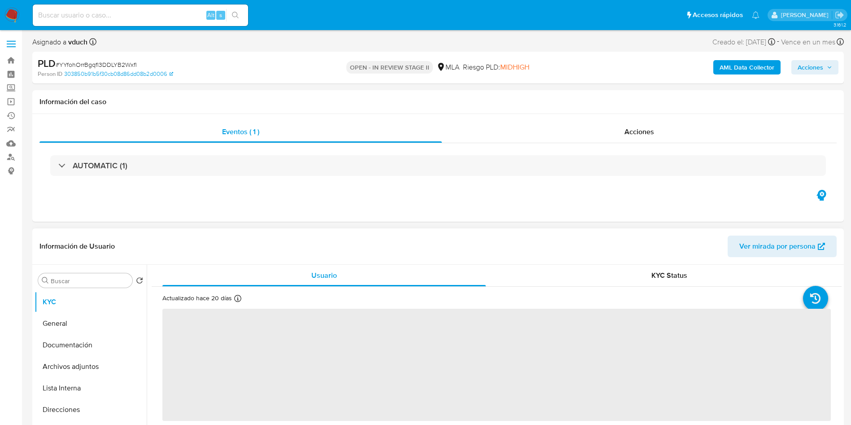
select select "10"
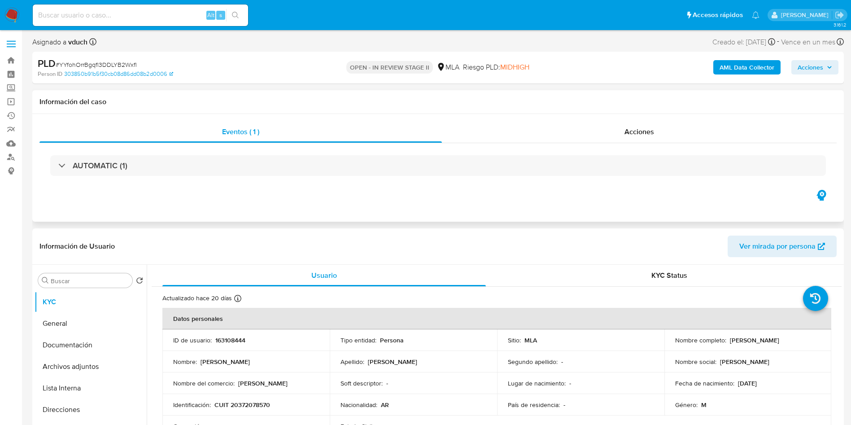
click at [418, 149] on div "AUTOMATIC (1)" at bounding box center [437, 165] width 797 height 45
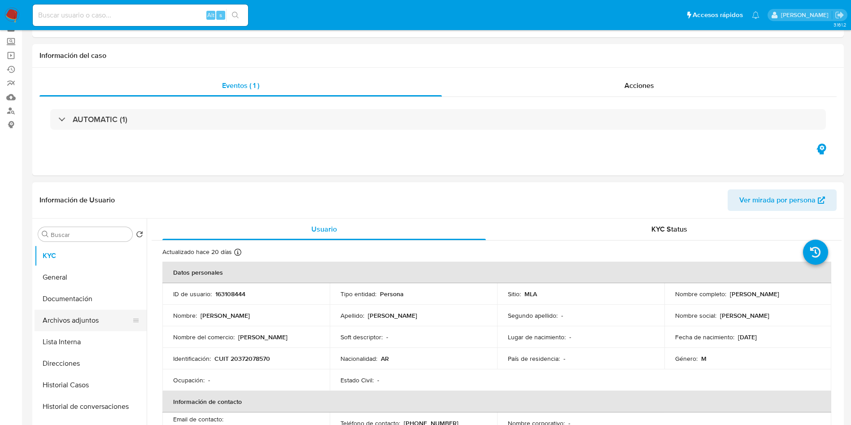
scroll to position [67, 0]
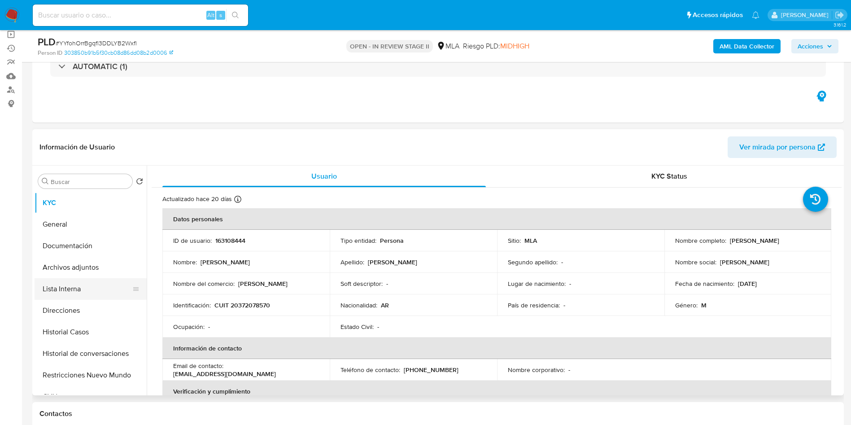
click at [68, 278] on button "Lista Interna" at bounding box center [87, 289] width 105 height 22
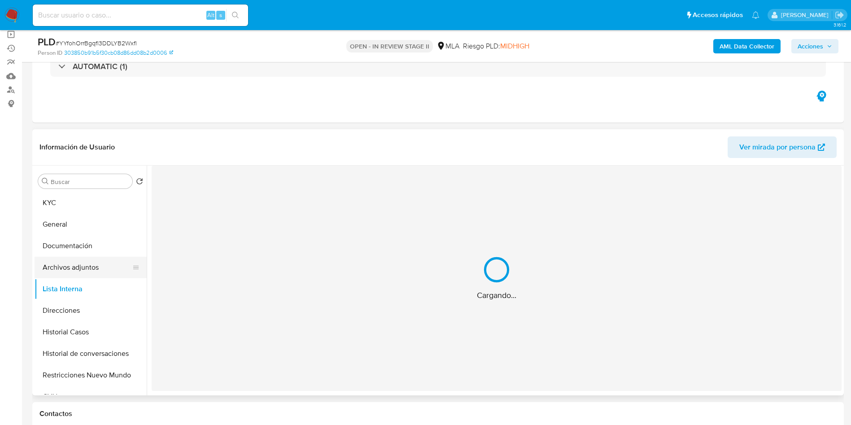
click at [73, 269] on button "Archivos adjuntos" at bounding box center [87, 268] width 105 height 22
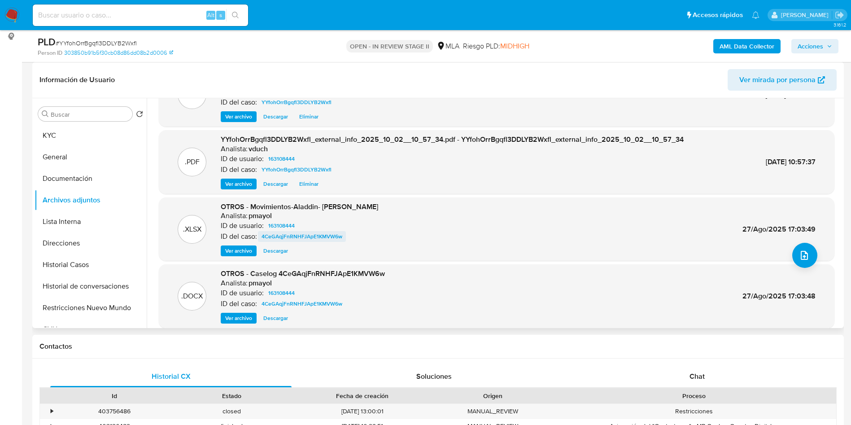
scroll to position [75, 0]
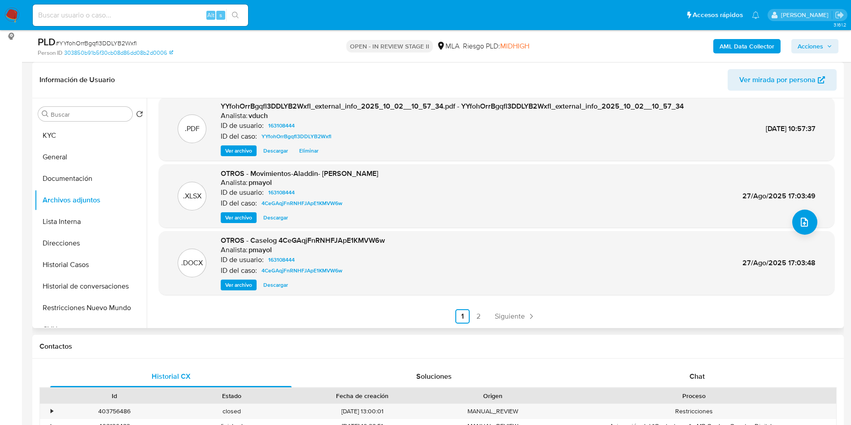
click at [236, 284] on span "Ver archivo" at bounding box center [238, 284] width 27 height 9
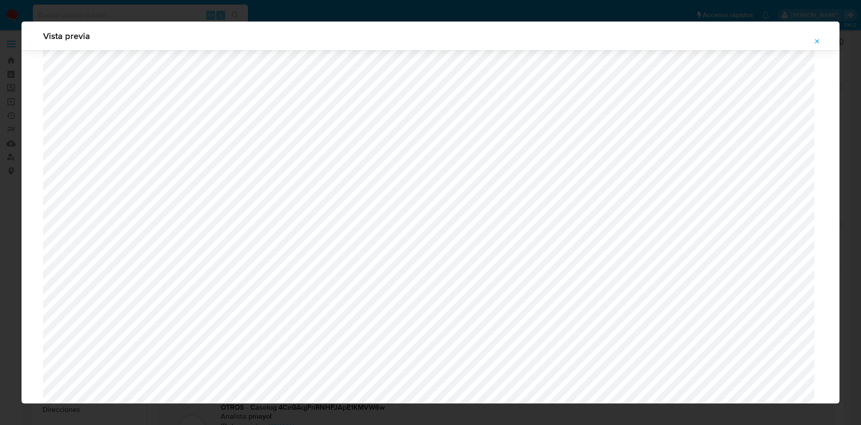
scroll to position [319, 0]
click at [817, 42] on icon "Attachment preview" at bounding box center [817, 41] width 7 height 7
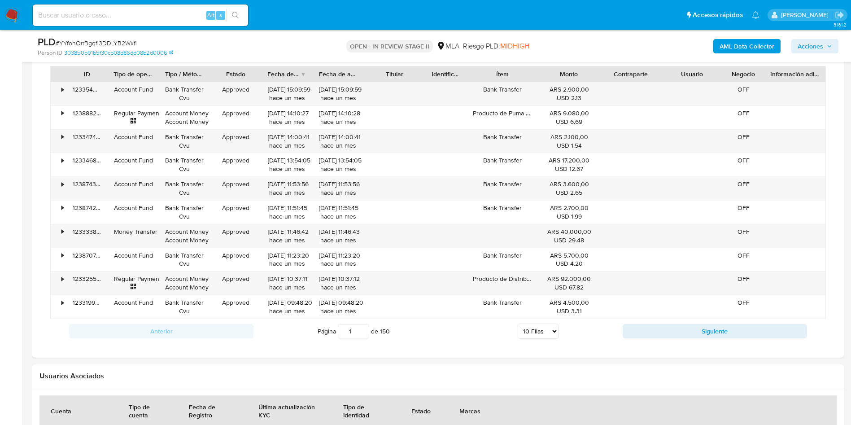
scroll to position [606, 0]
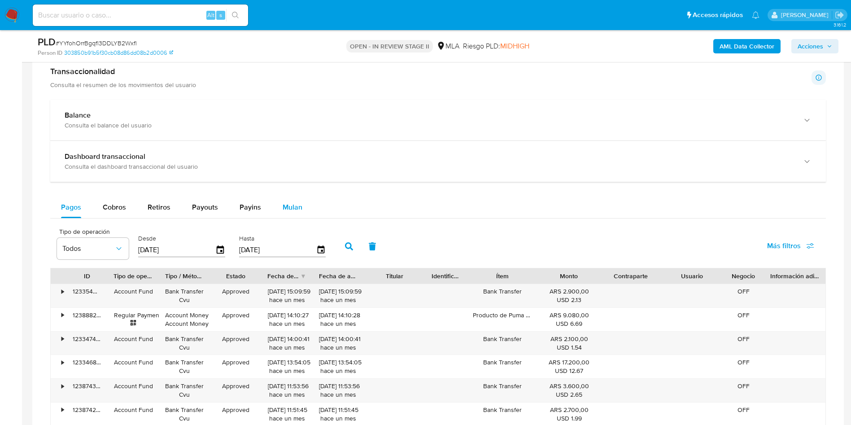
click at [284, 205] on span "Mulan" at bounding box center [293, 207] width 20 height 10
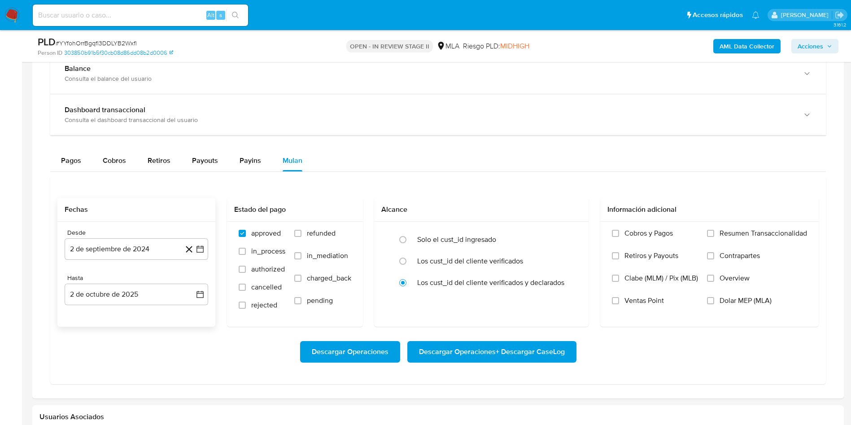
scroll to position [673, 0]
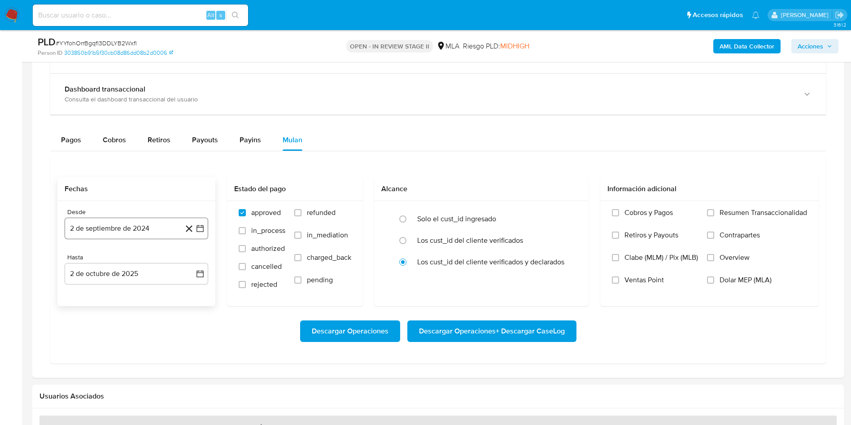
click at [201, 233] on button "2 de septiembre de 2024" at bounding box center [137, 229] width 144 height 22
click at [132, 262] on span "septiembre 2024" at bounding box center [132, 260] width 55 height 9
click at [193, 262] on icon "Año siguiente" at bounding box center [190, 260] width 11 height 11
click at [136, 344] on span "ago" at bounding box center [135, 343] width 11 height 7
click at [158, 289] on button "1" at bounding box center [154, 294] width 14 height 14
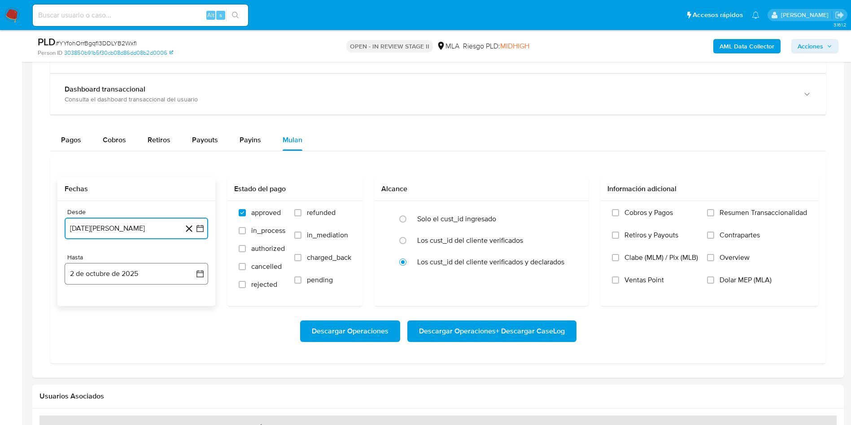
click at [199, 272] on icon "button" at bounding box center [200, 273] width 7 height 7
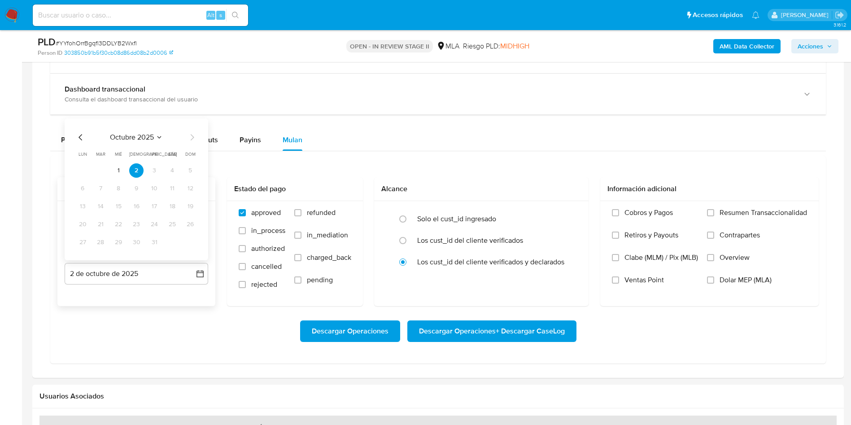
click at [78, 128] on div "octubre 2025 octubre 2025 lun lunes mar martes mié miércoles jue jueves vie vie…" at bounding box center [137, 189] width 144 height 142
click at [76, 132] on icon "Mes anterior" at bounding box center [80, 137] width 11 height 11
click at [101, 246] on button "30" at bounding box center [100, 242] width 14 height 14
click at [186, 354] on div "Descargar Operaciones Descargar Operaciones + Descargar CaseLog" at bounding box center [437, 331] width 761 height 50
click at [513, 329] on span "Descargar Operaciones + Descargar CaseLog" at bounding box center [492, 331] width 146 height 20
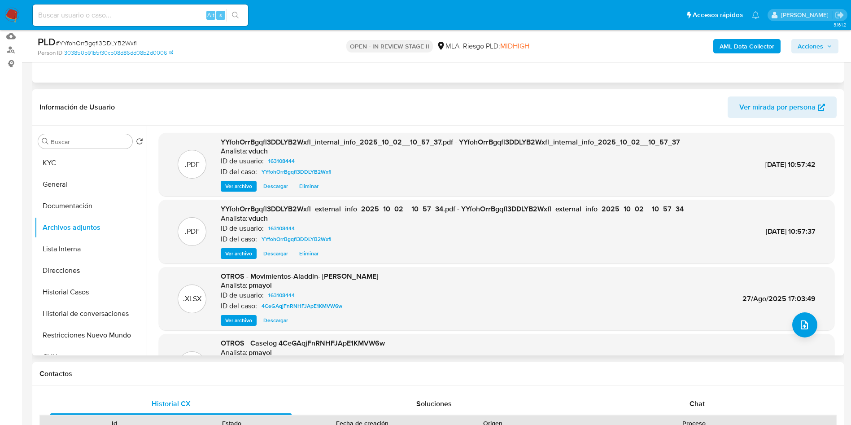
scroll to position [0, 0]
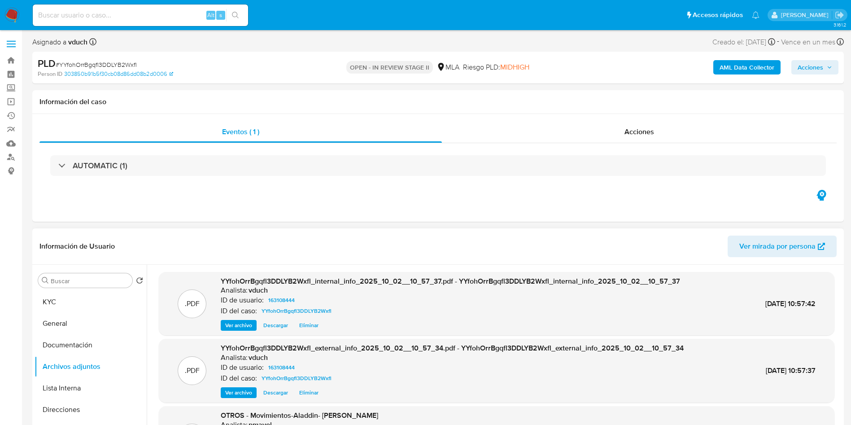
click at [461, 52] on div "PLD # YYfohOrrBgqfl3DDLYB2Wxfl Person ID 303850b91b5f30cb08d86dd08b2d0006 OPEN …" at bounding box center [438, 68] width 812 height 32
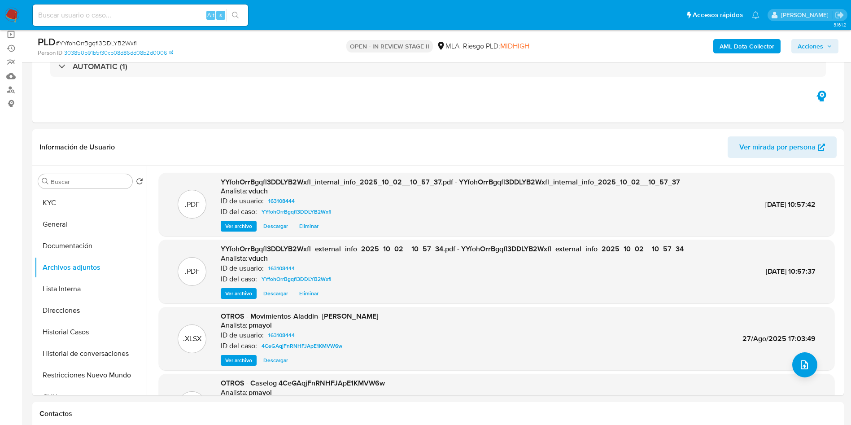
click at [160, 17] on input at bounding box center [140, 15] width 215 height 12
paste input "gPPPAkPpeywcZAmSQkYBJhfa"
type input "gPPPAkPpeywcZAmSQkYBJhfa"
click at [241, 11] on button "search-icon" at bounding box center [235, 15] width 18 height 13
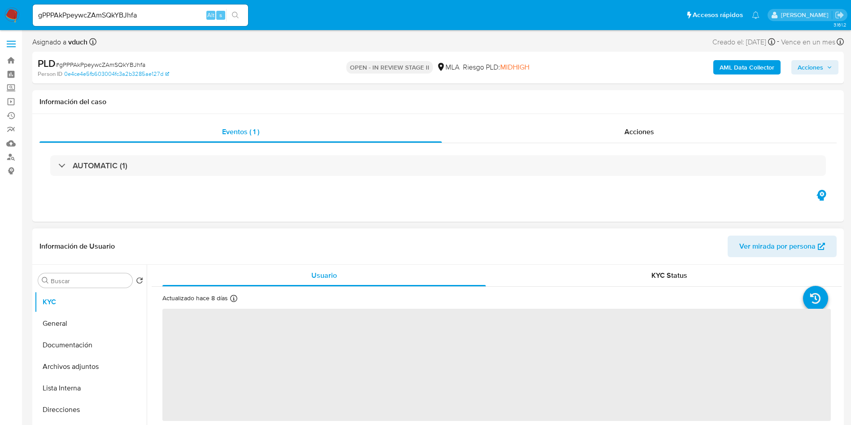
select select "10"
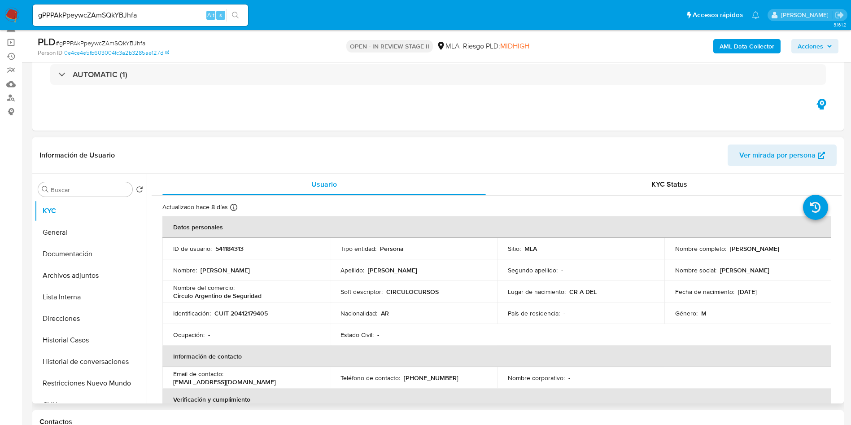
scroll to position [135, 0]
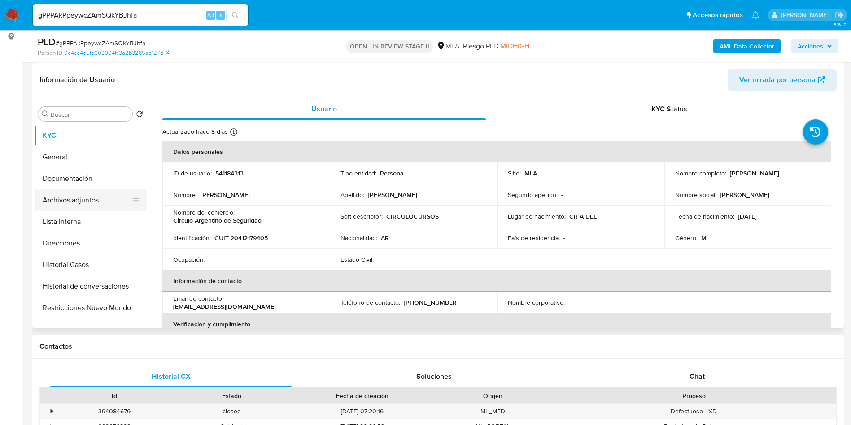
click at [118, 202] on button "Archivos adjuntos" at bounding box center [87, 200] width 105 height 22
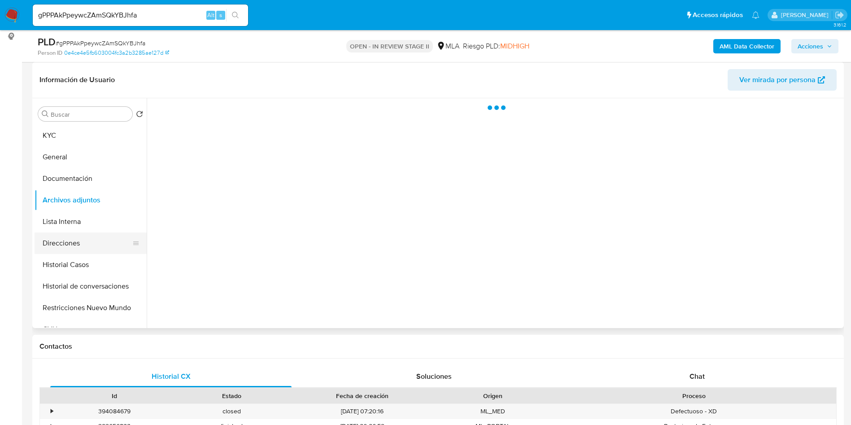
click at [79, 245] on button "Direcciones" at bounding box center [87, 243] width 105 height 22
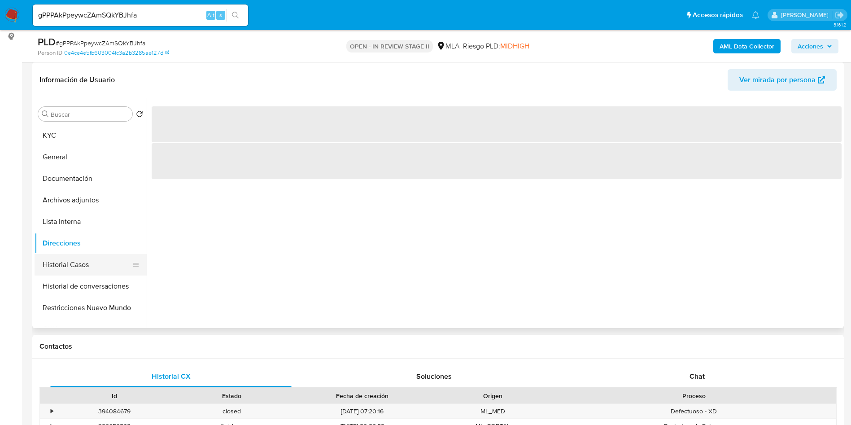
click at [133, 255] on div at bounding box center [135, 265] width 7 height 20
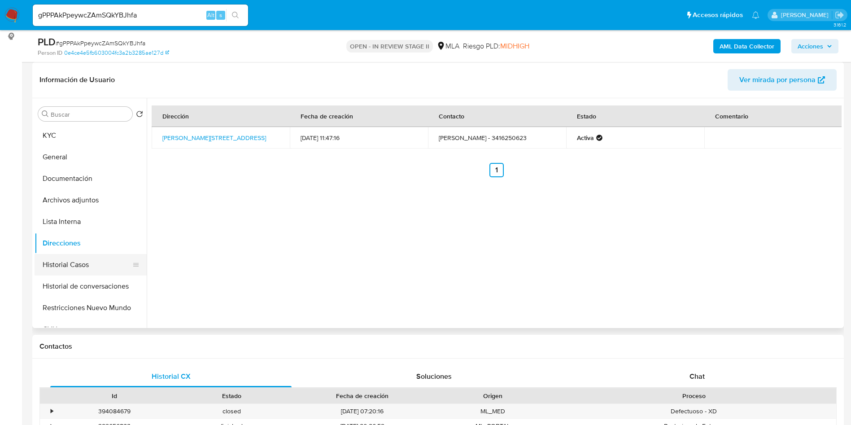
click at [85, 266] on button "Historial Casos" at bounding box center [87, 265] width 105 height 22
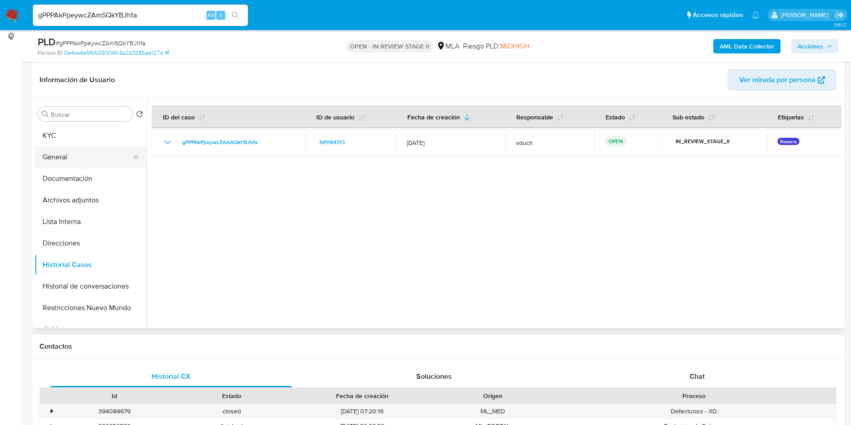
click at [47, 154] on button "General" at bounding box center [87, 157] width 105 height 22
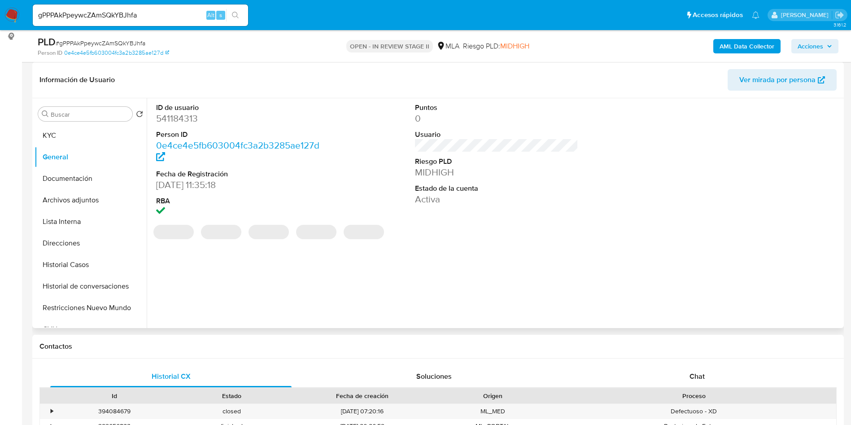
drag, startPoint x: 189, startPoint y: 127, endPoint x: 181, endPoint y: 118, distance: 12.1
click at [181, 118] on dd "541184313" at bounding box center [238, 118] width 164 height 13
copy dd "541184313"
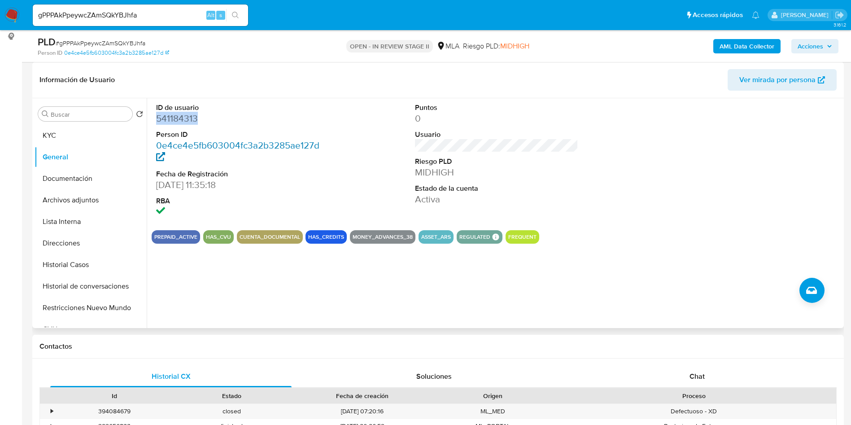
click at [281, 143] on link "0e4ce4e5fb603004fc3a2b3285ae127d" at bounding box center [237, 152] width 163 height 26
click at [95, 149] on button "General" at bounding box center [87, 157] width 105 height 22
click at [101, 136] on button "KYC" at bounding box center [87, 136] width 105 height 22
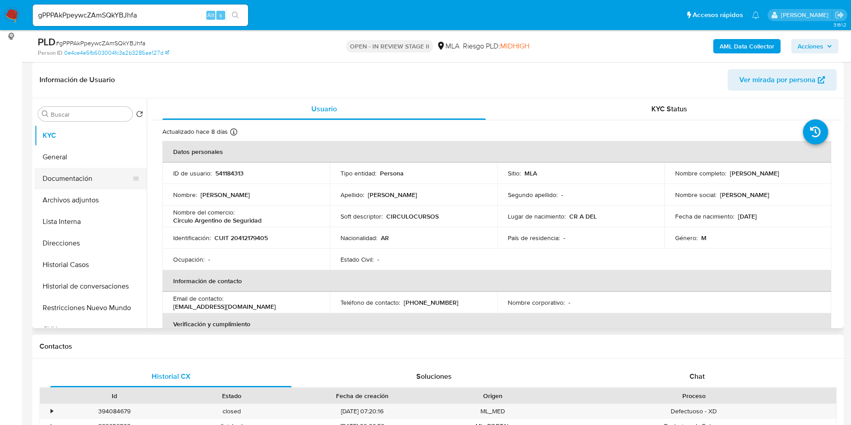
click at [79, 170] on button "Documentación" at bounding box center [87, 179] width 105 height 22
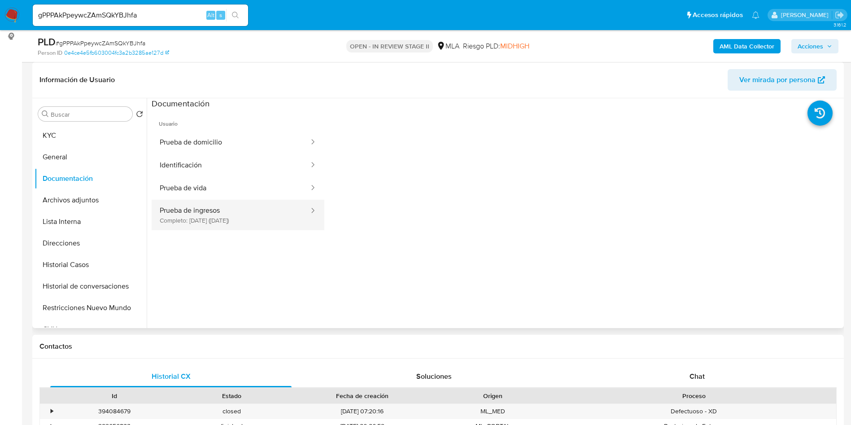
click at [221, 213] on button "Prueba de ingresos Completo: 04/09/2024 (hace un año)" at bounding box center [231, 215] width 158 height 31
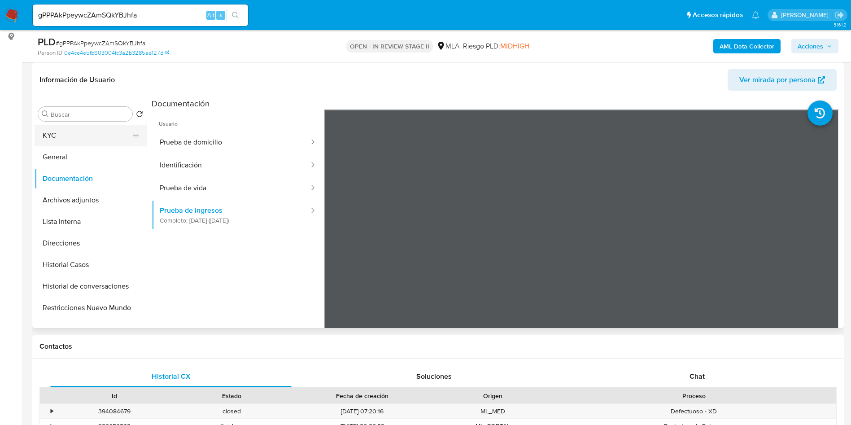
click at [76, 132] on button "KYC" at bounding box center [87, 136] width 105 height 22
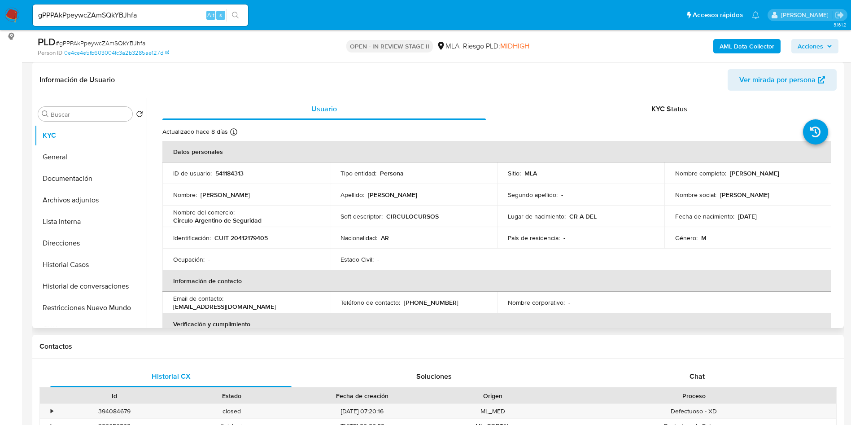
click at [776, 171] on p "Juan Bautista Galarza" at bounding box center [754, 173] width 49 height 8
copy p "Galarza"
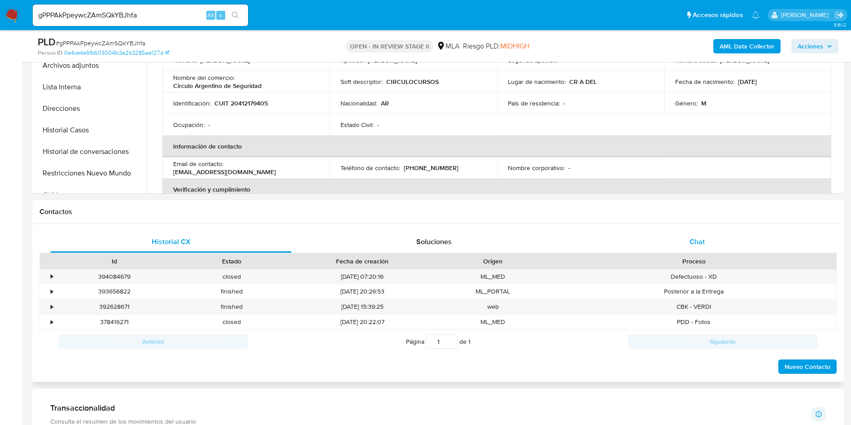
click at [709, 240] on div "Chat" at bounding box center [697, 242] width 241 height 22
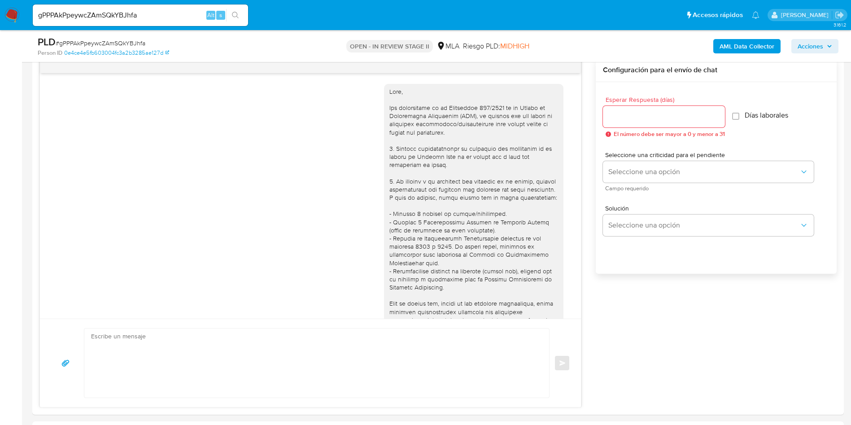
scroll to position [460, 0]
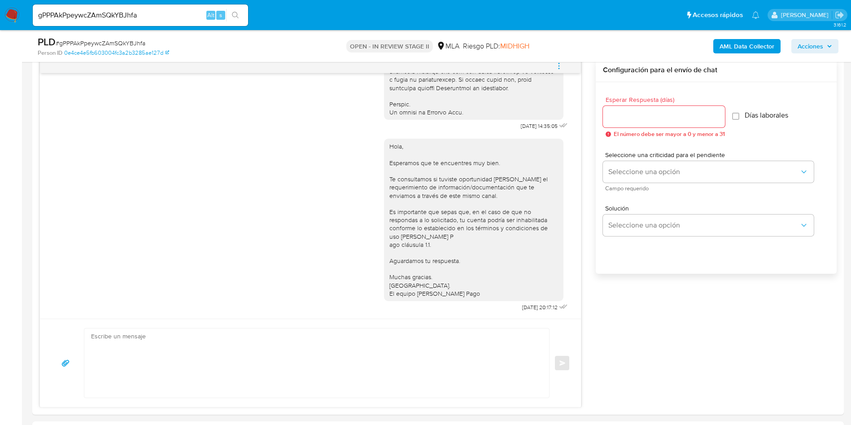
click at [561, 58] on div "PLD # gPPPAkPpeywcZAmSQkYBJhfa Person ID 0e4ce4e5fb603004fc3a2b3285ae127d OPEN …" at bounding box center [438, 46] width 812 height 32
click at [559, 64] on icon "menu-action" at bounding box center [559, 66] width 8 height 8
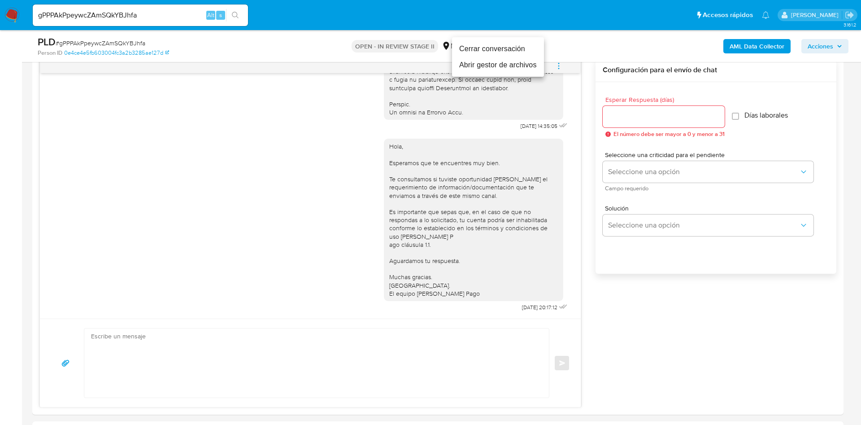
click at [510, 60] on li "Abrir gestor de archivos" at bounding box center [498, 65] width 92 height 16
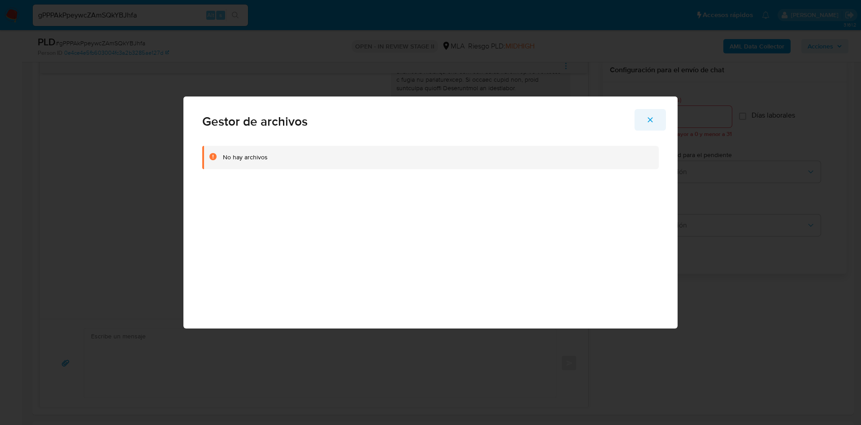
click at [653, 118] on icon "Cerrar" at bounding box center [651, 120] width 8 height 8
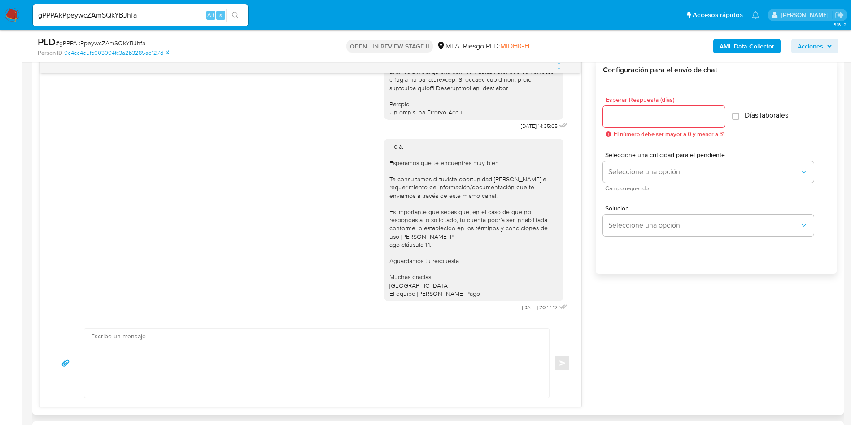
click at [557, 68] on icon "menu-action" at bounding box center [559, 66] width 8 height 8
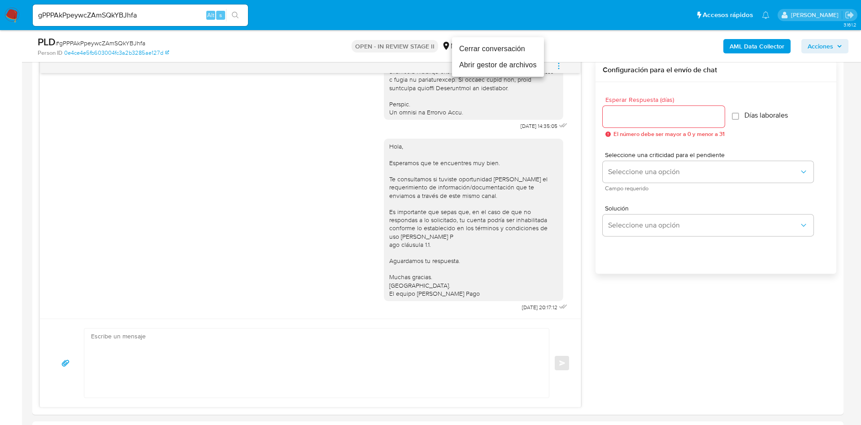
click at [522, 51] on li "Cerrar conversación" at bounding box center [498, 49] width 92 height 16
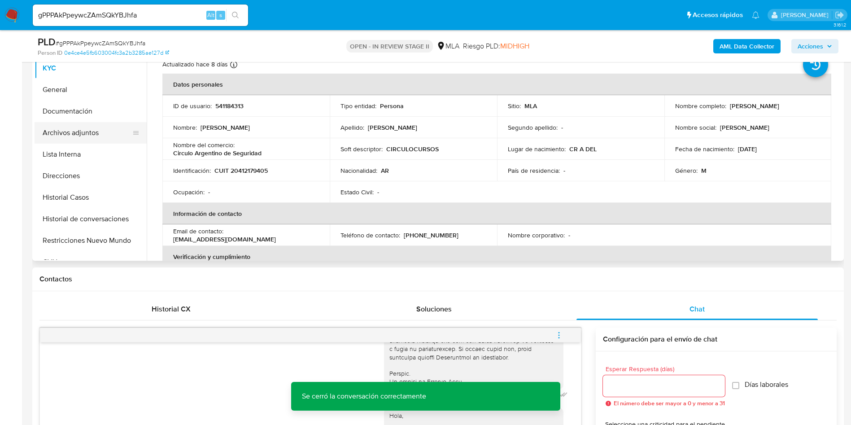
click at [107, 128] on button "Archivos adjuntos" at bounding box center [87, 133] width 105 height 22
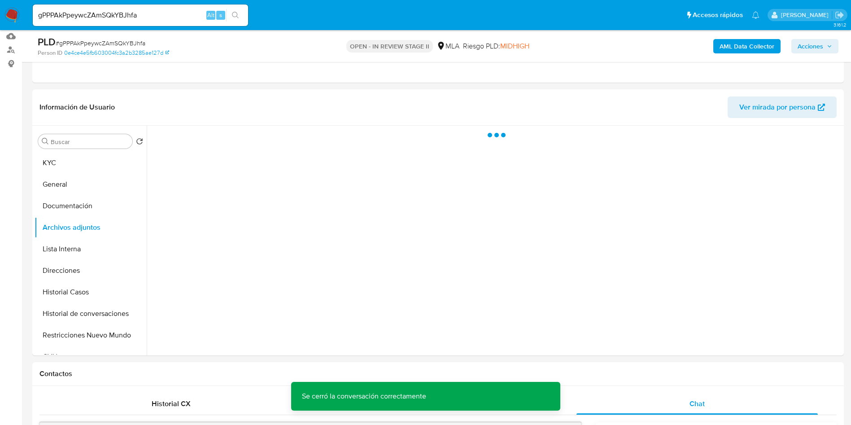
scroll to position [67, 0]
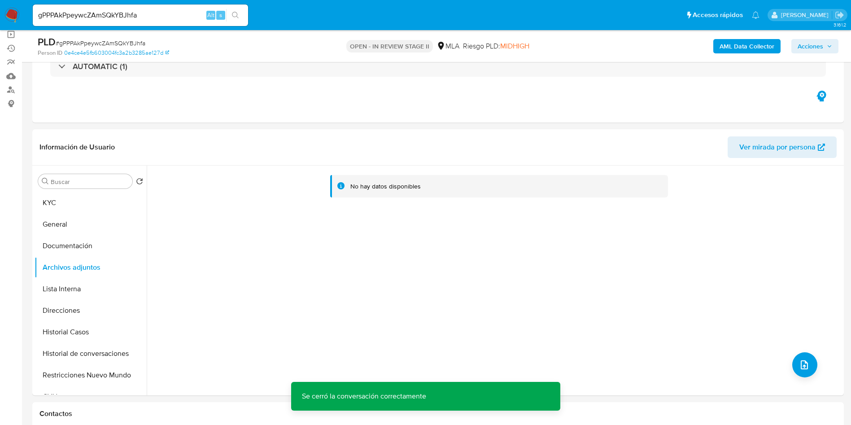
click at [752, 42] on b "AML Data Collector" at bounding box center [747, 46] width 55 height 14
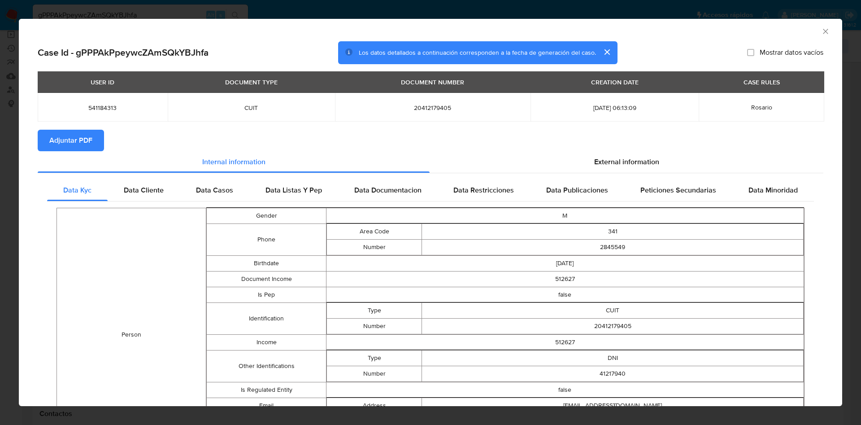
click at [53, 135] on span "Adjuntar PDF" at bounding box center [70, 141] width 43 height 20
click at [822, 31] on icon "Cerrar ventana" at bounding box center [826, 31] width 9 height 9
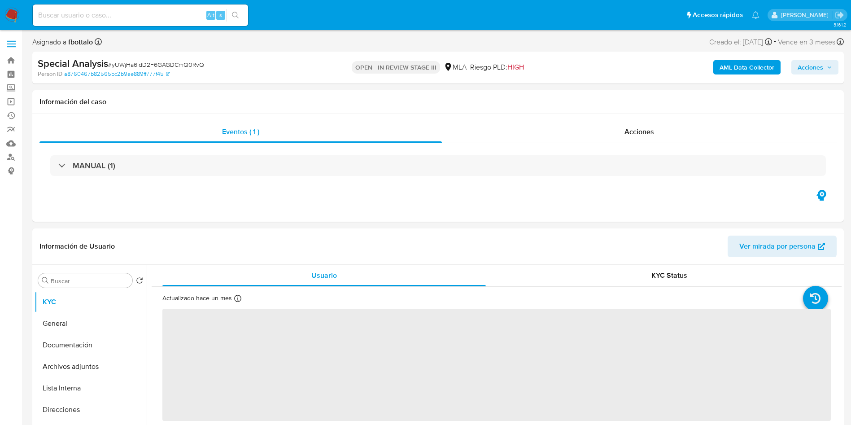
select select "10"
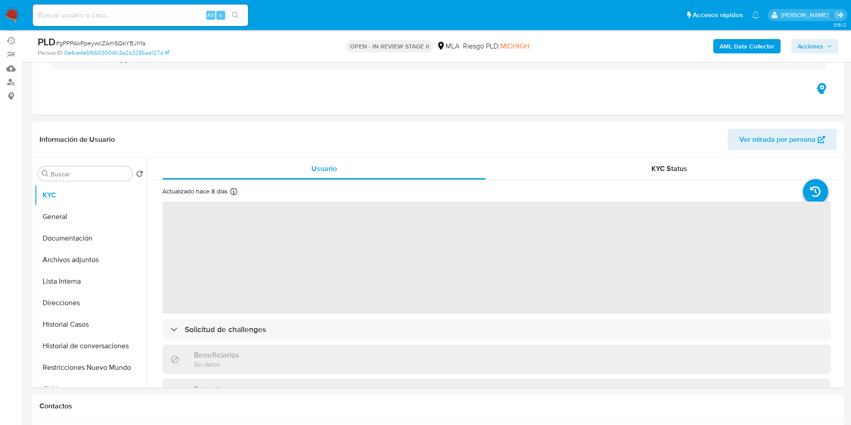
scroll to position [135, 0]
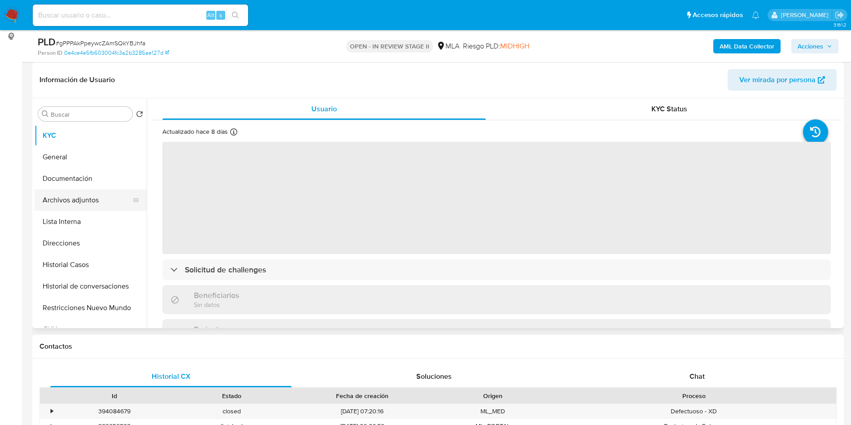
click at [111, 205] on button "Archivos adjuntos" at bounding box center [87, 200] width 105 height 22
select select "10"
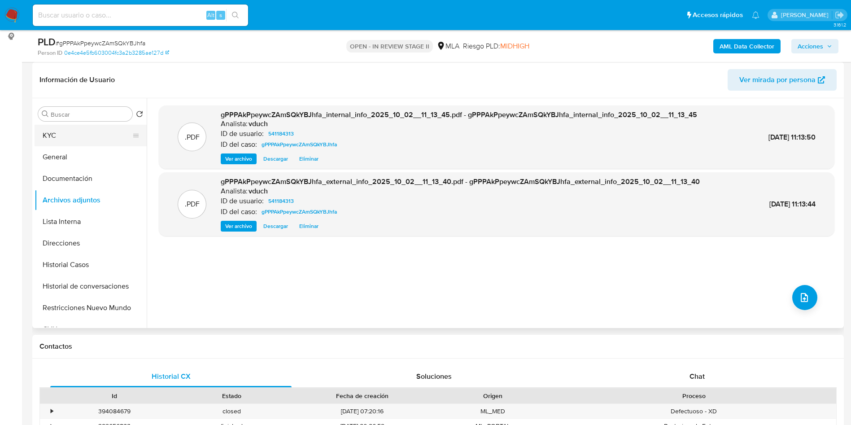
drag, startPoint x: 60, startPoint y: 142, endPoint x: 66, endPoint y: 140, distance: 6.2
click at [60, 141] on button "KYC" at bounding box center [87, 136] width 105 height 22
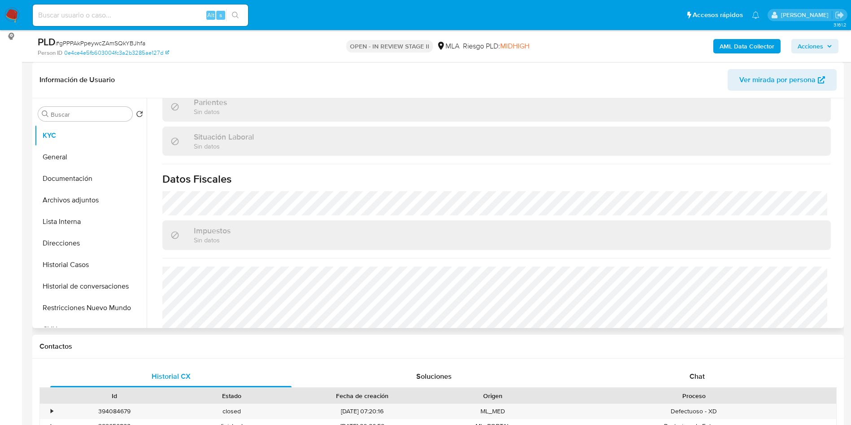
scroll to position [455, 0]
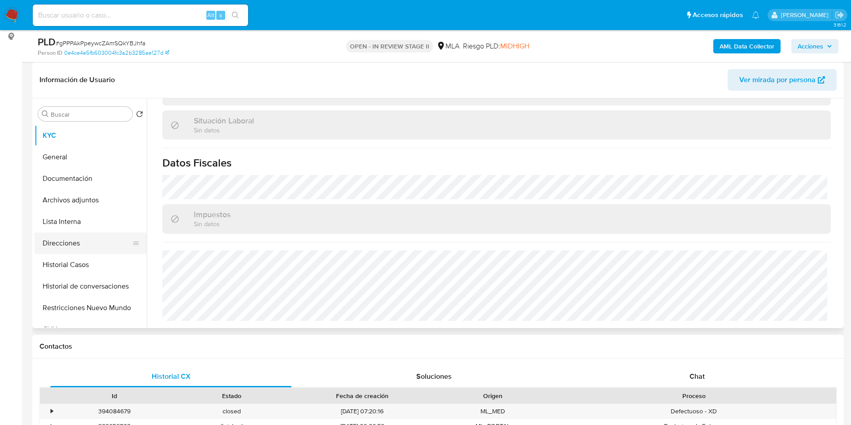
click at [91, 240] on button "Direcciones" at bounding box center [87, 243] width 105 height 22
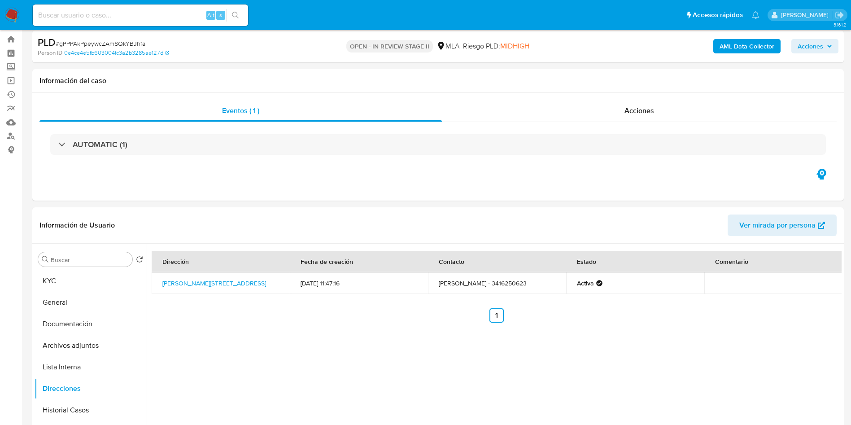
scroll to position [0, 0]
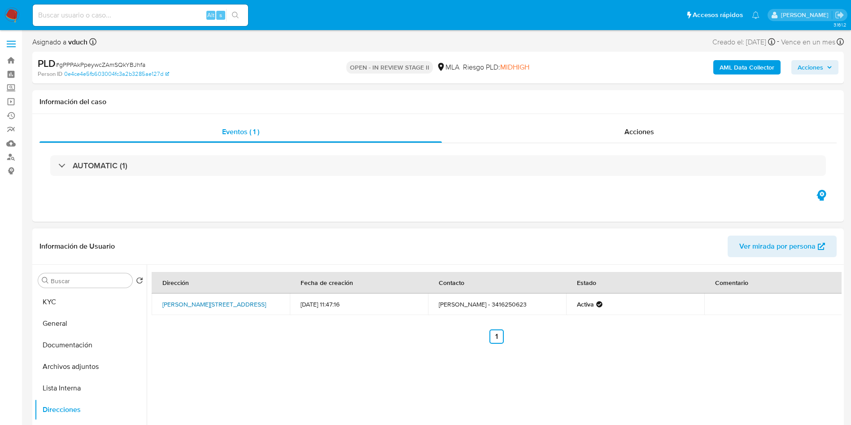
click at [220, 304] on link "[PERSON_NAME][STREET_ADDRESS]" at bounding box center [214, 304] width 104 height 9
click at [523, 344] on div "Dirección Fecha de creación Contacto Estado Comentario [PERSON_NAME][STREET_ADD…" at bounding box center [494, 380] width 695 height 230
click at [58, 293] on button "KYC" at bounding box center [87, 302] width 105 height 22
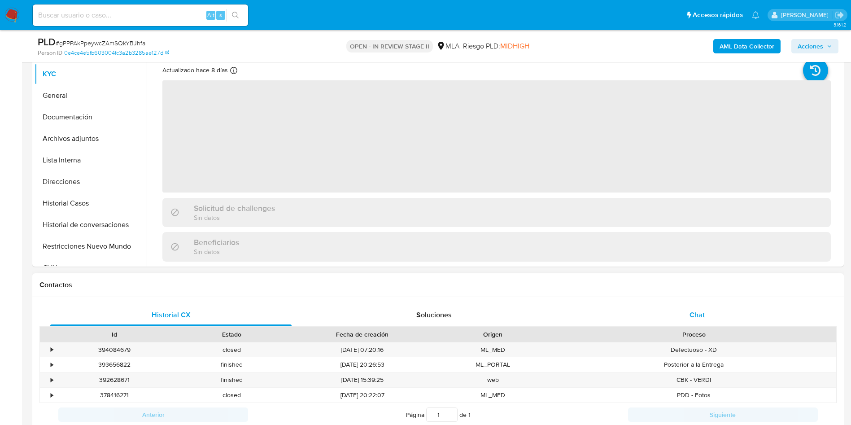
scroll to position [202, 0]
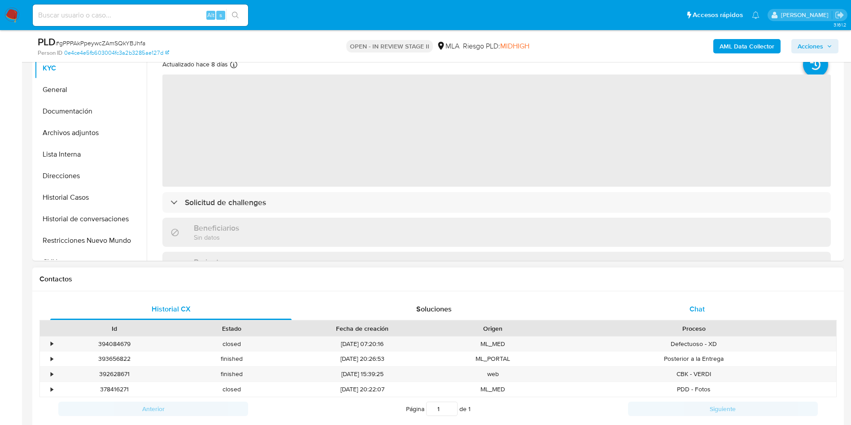
click at [656, 316] on div "Chat" at bounding box center [697, 309] width 241 height 22
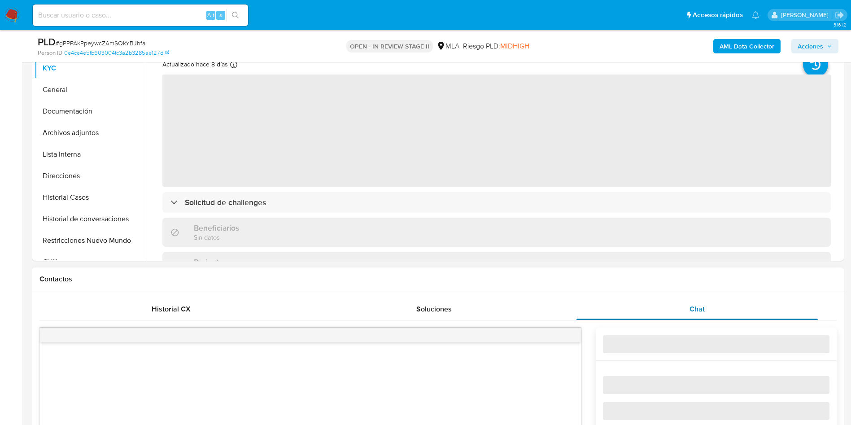
click at [703, 303] on div "Chat" at bounding box center [697, 309] width 241 height 22
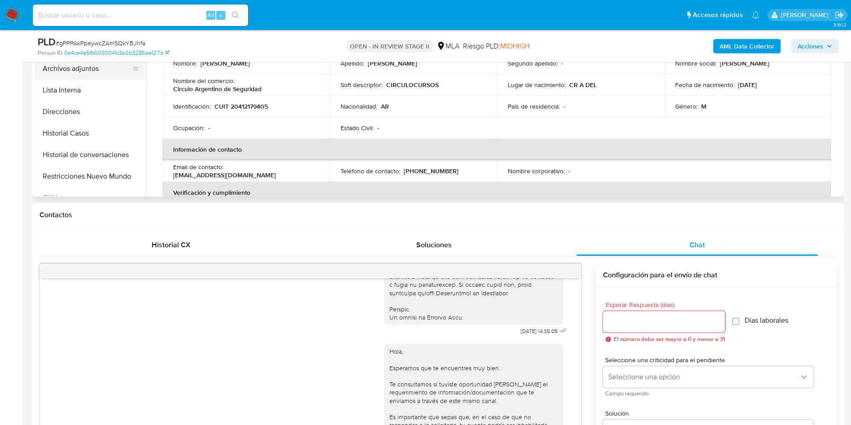
scroll to position [67, 0]
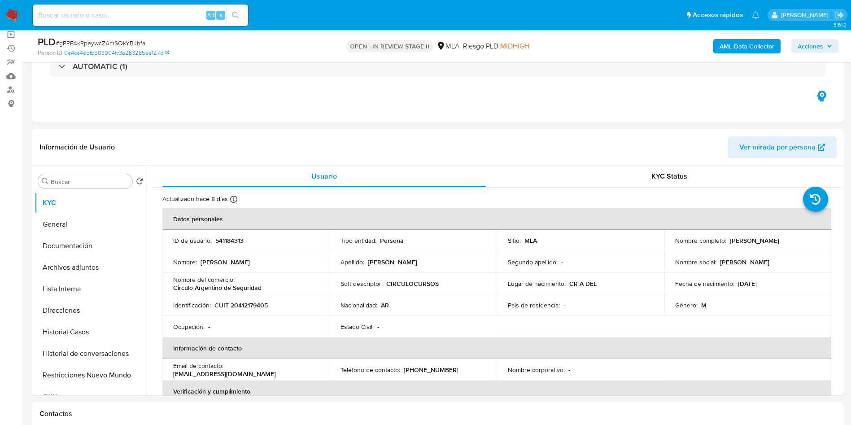
click at [105, 43] on span "# gPPPAkPpeywcZAmSQkYBJhfa" at bounding box center [101, 43] width 90 height 9
copy span "gPPPAkPpeywcZAmSQkYBJhfa"
click at [673, 292] on td "Fecha de nacimiento : [DEMOGRAPHIC_DATA]" at bounding box center [747, 284] width 167 height 22
click at [163, 18] on input at bounding box center [140, 15] width 215 height 12
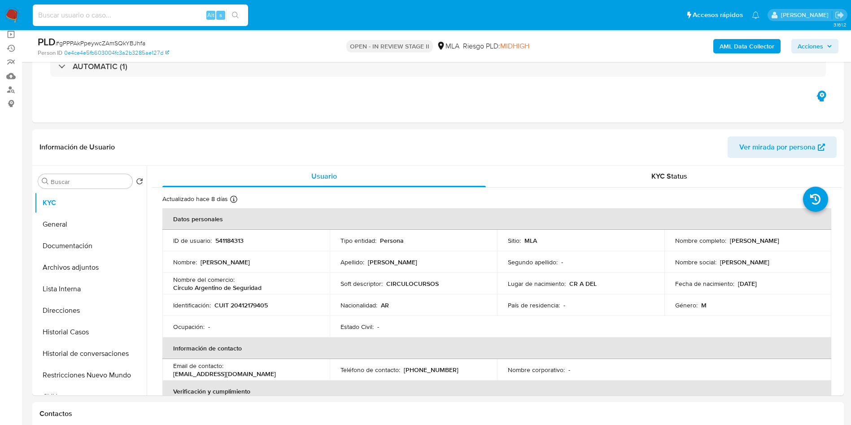
paste input "YYfohOrrBgqfl3DDLYB2Wxfl"
type input "YYfohOrrBgqfl3DDLYB2Wxfl"
click at [239, 12] on icon "search-icon" at bounding box center [235, 15] width 7 height 7
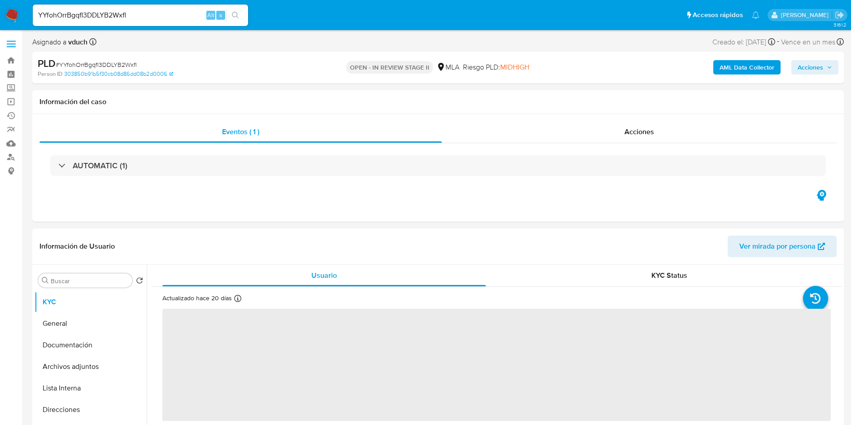
select select "10"
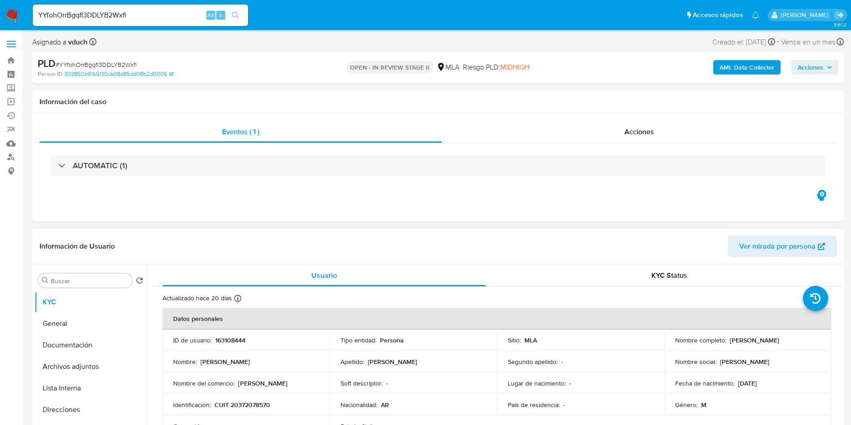
click at [477, 245] on header "Información de Usuario Ver mirada por persona" at bounding box center [437, 247] width 797 height 22
click at [475, 197] on div "Eventos ( 1 ) Acciones AUTOMATIC (1)" at bounding box center [438, 168] width 812 height 108
click at [220, 337] on p "163108444" at bounding box center [230, 340] width 30 height 8
copy p "163108444"
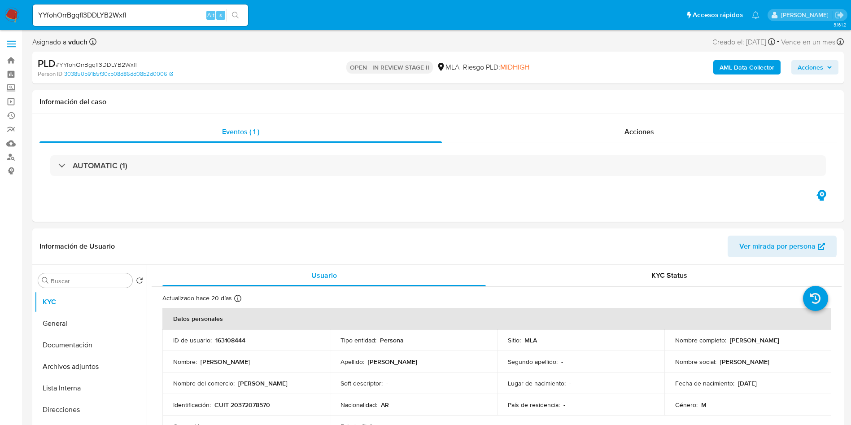
click at [111, 16] on input "YYfohOrrBgqfl3DDLYB2Wxfl" at bounding box center [140, 15] width 215 height 12
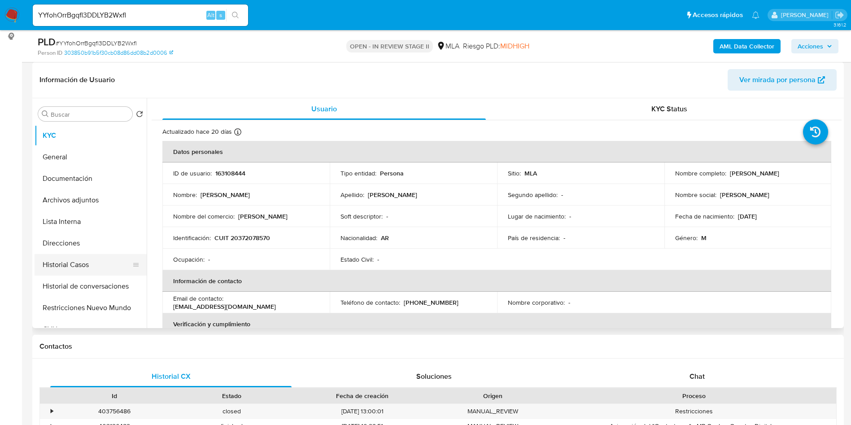
click at [90, 257] on button "Historial Casos" at bounding box center [87, 265] width 105 height 22
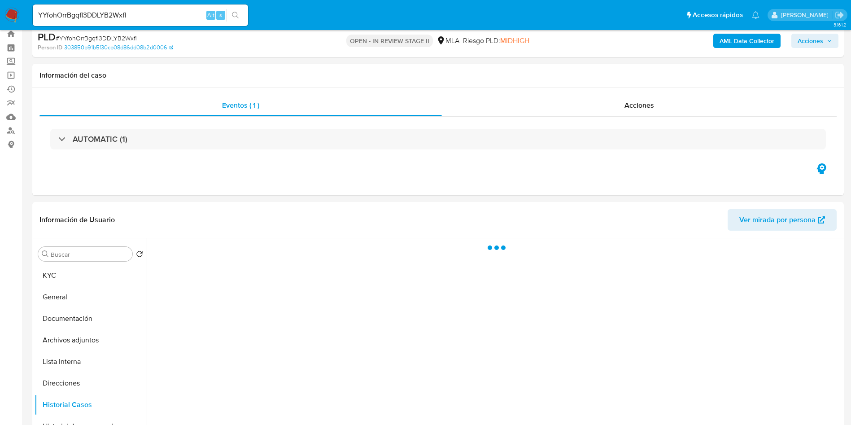
scroll to position [67, 0]
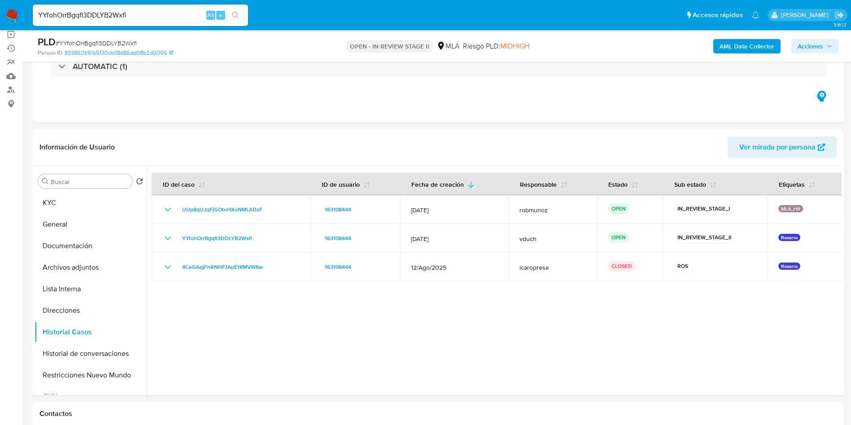
drag, startPoint x: 417, startPoint y: 356, endPoint x: 430, endPoint y: 178, distance: 178.2
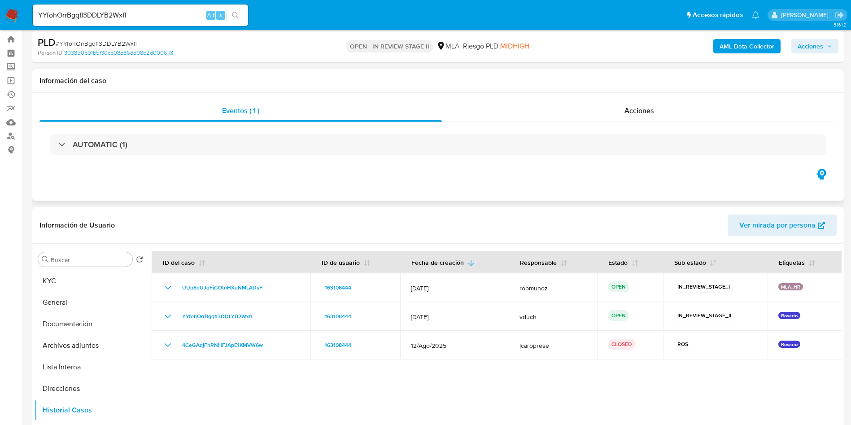
scroll to position [0, 0]
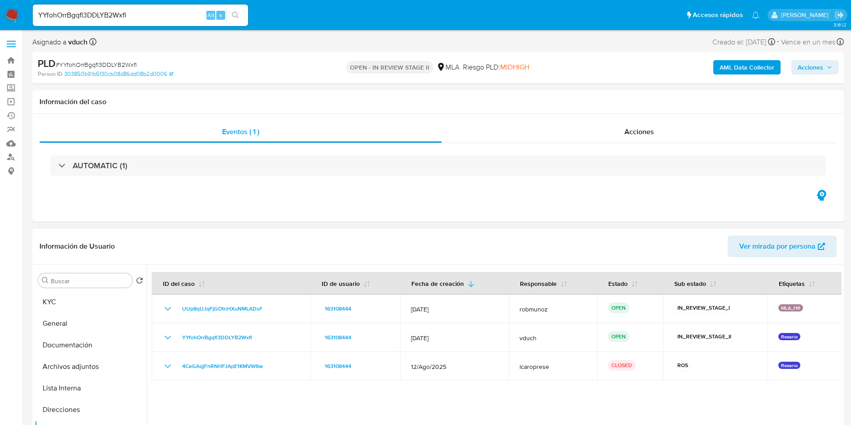
click at [422, 236] on header "Información de Usuario Ver mirada por persona" at bounding box center [437, 247] width 797 height 22
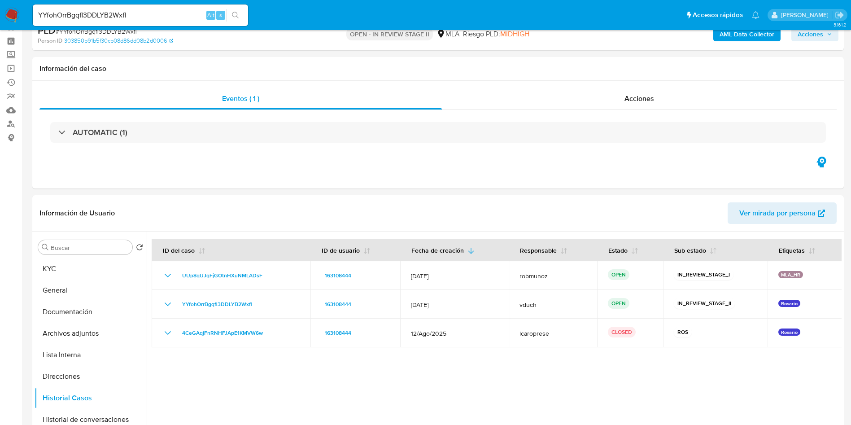
scroll to position [135, 0]
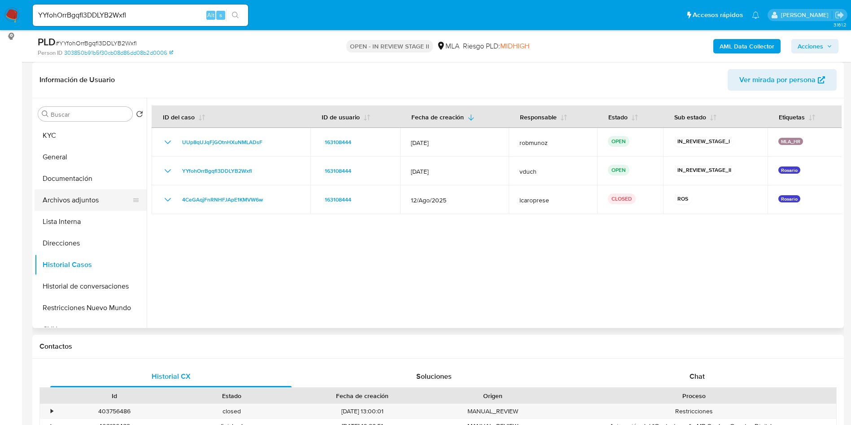
click at [105, 193] on button "Archivos adjuntos" at bounding box center [87, 200] width 105 height 22
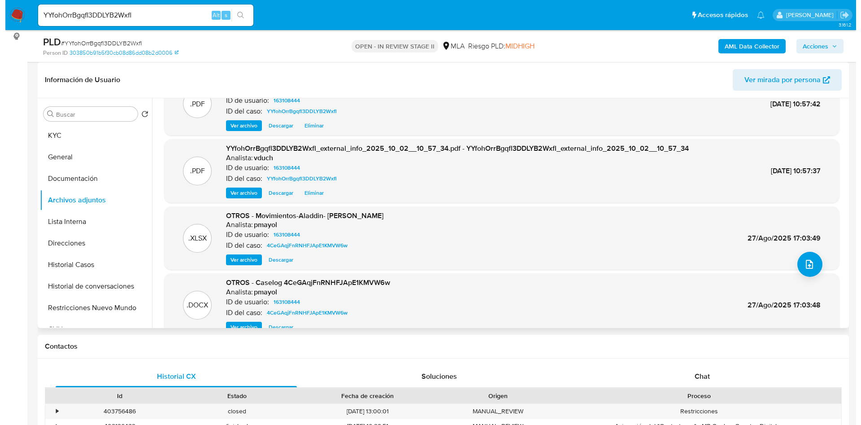
scroll to position [75, 0]
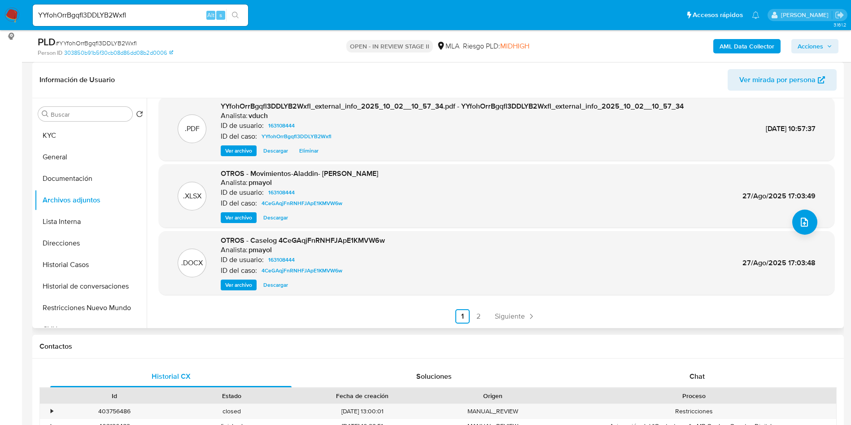
click at [245, 283] on span "Ver archivo" at bounding box center [238, 284] width 27 height 9
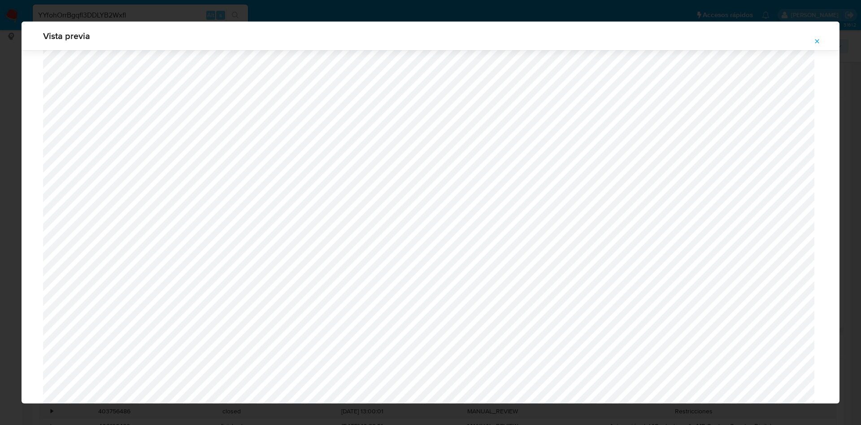
scroll to position [251, 0]
click at [816, 40] on icon "Attachment preview" at bounding box center [817, 41] width 7 height 7
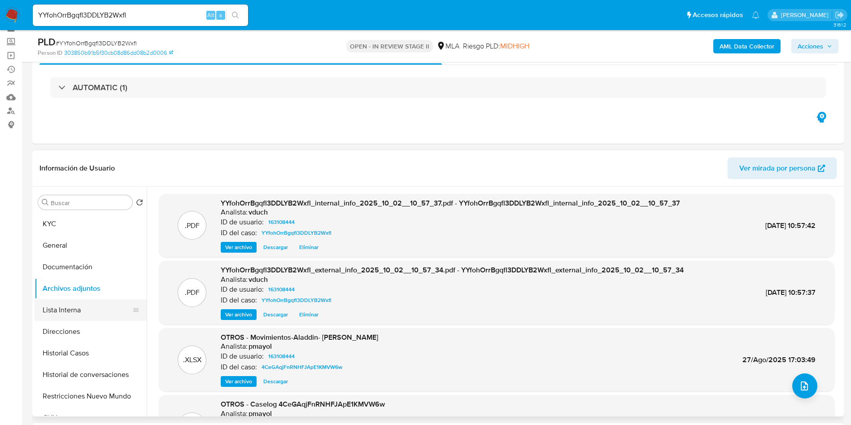
scroll to position [67, 0]
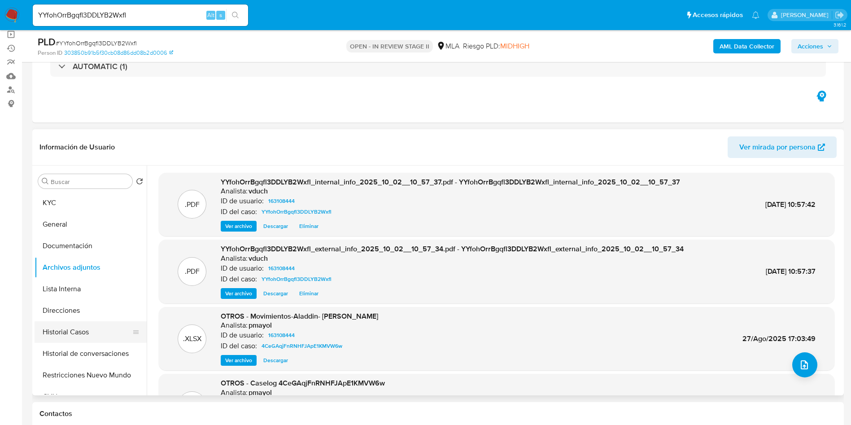
click at [77, 339] on button "Historial Casos" at bounding box center [87, 332] width 105 height 22
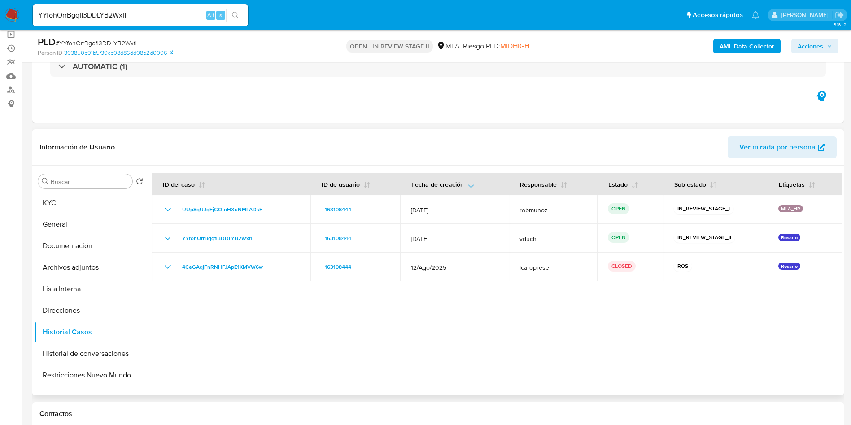
click at [457, 307] on div at bounding box center [494, 281] width 695 height 230
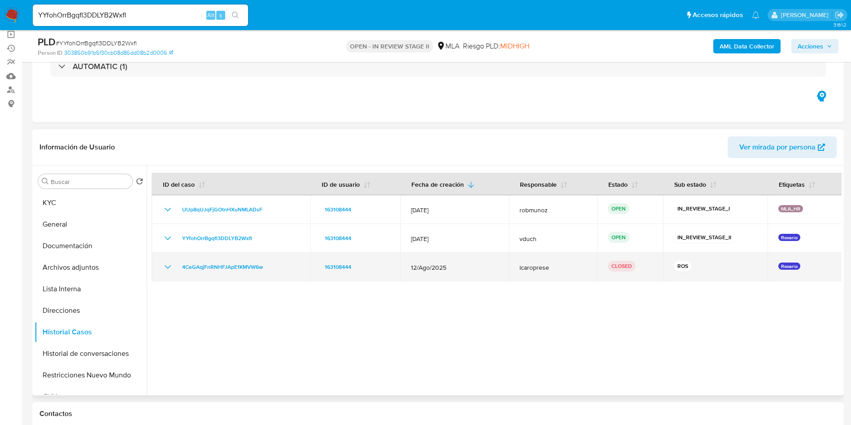
click at [165, 267] on icon "Mostrar/Ocultar" at bounding box center [167, 267] width 11 height 11
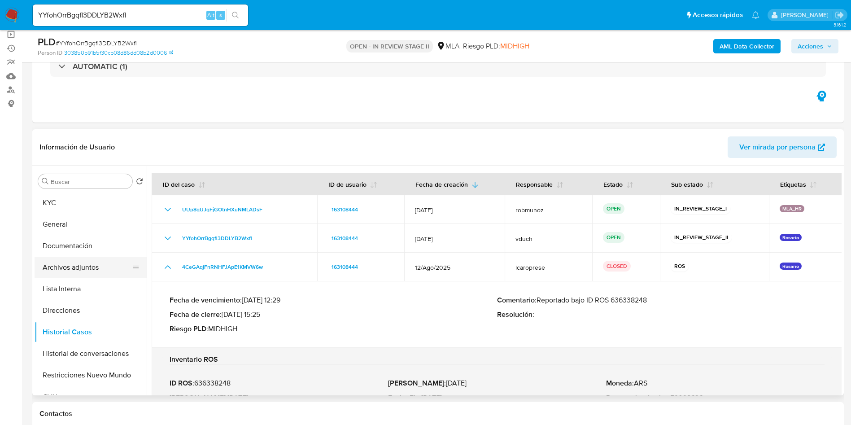
click at [90, 276] on button "Archivos adjuntos" at bounding box center [87, 268] width 105 height 22
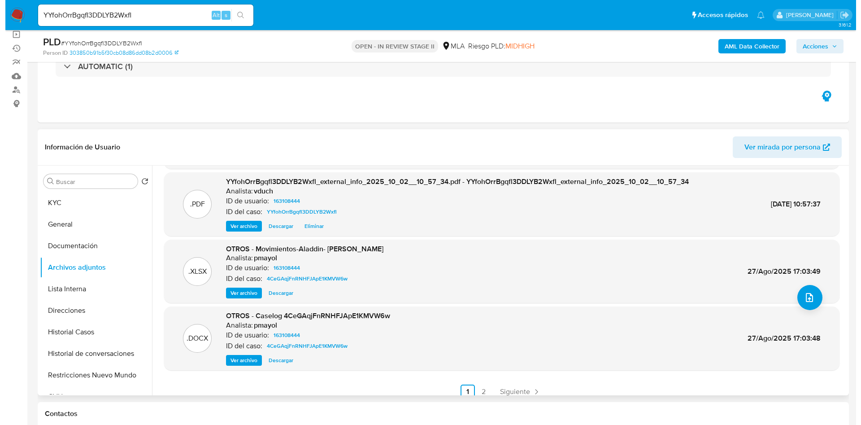
scroll to position [75, 0]
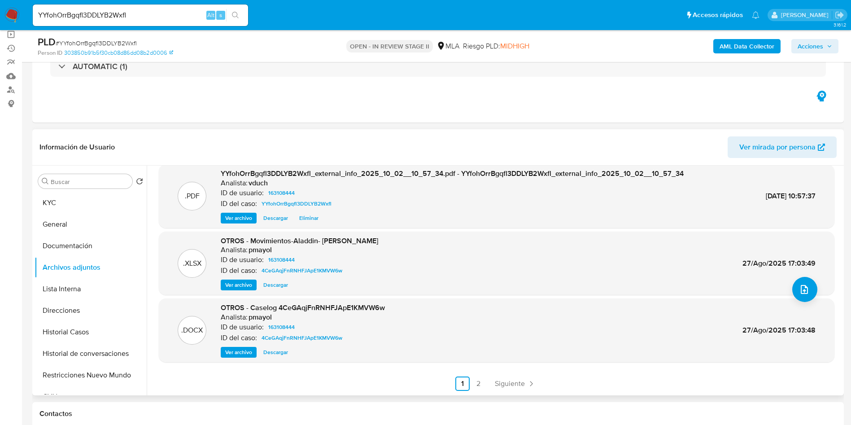
click at [234, 351] on span "Ver archivo" at bounding box center [238, 352] width 27 height 9
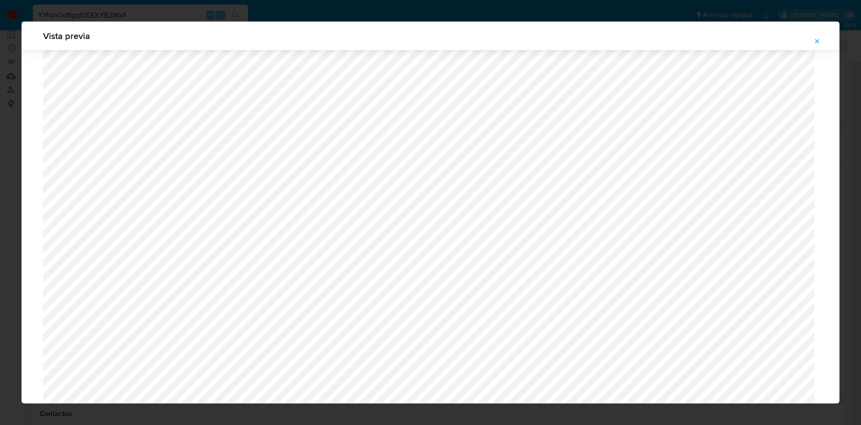
scroll to position [655, 0]
click at [809, 44] on button "Attachment preview" at bounding box center [818, 41] width 20 height 14
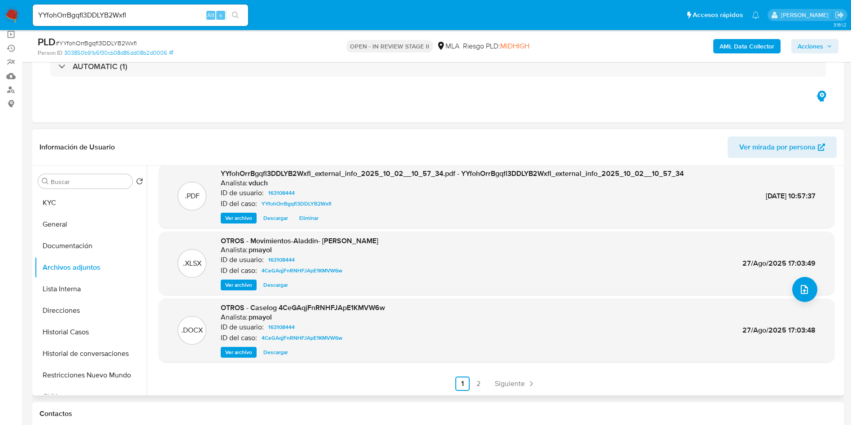
scroll to position [337, 0]
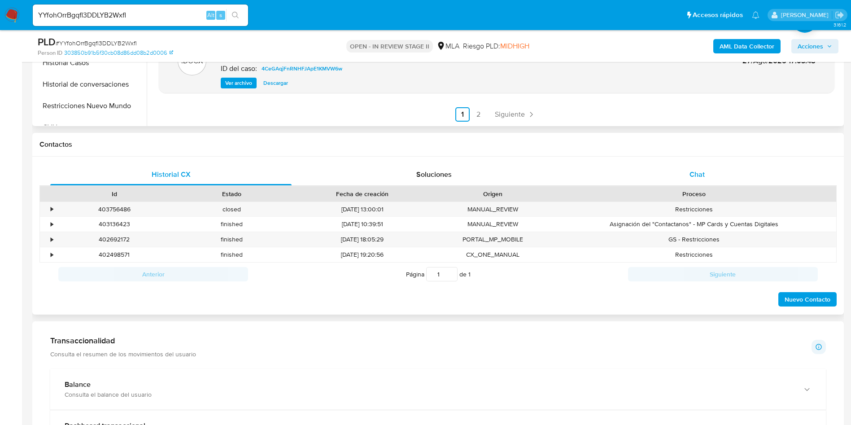
click at [684, 170] on div "Chat" at bounding box center [697, 175] width 241 height 22
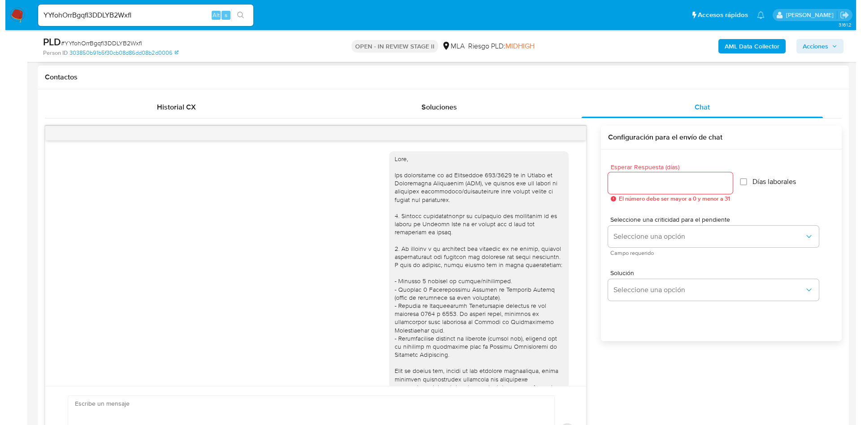
scroll to position [460, 0]
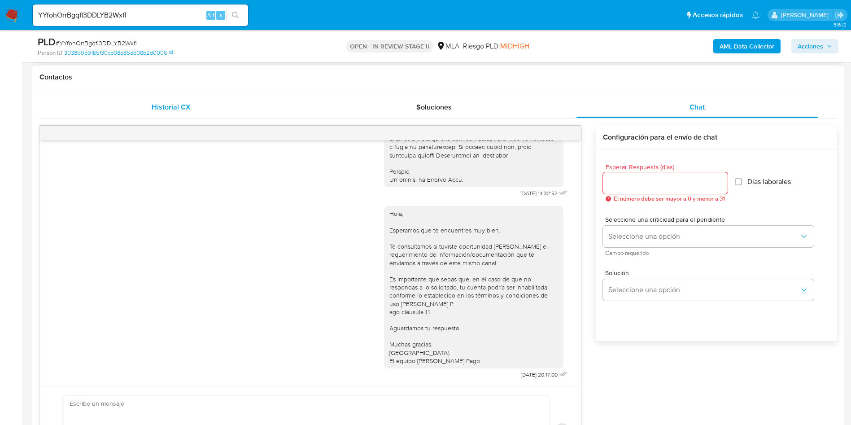
click at [177, 116] on div "Historial CX" at bounding box center [170, 107] width 241 height 22
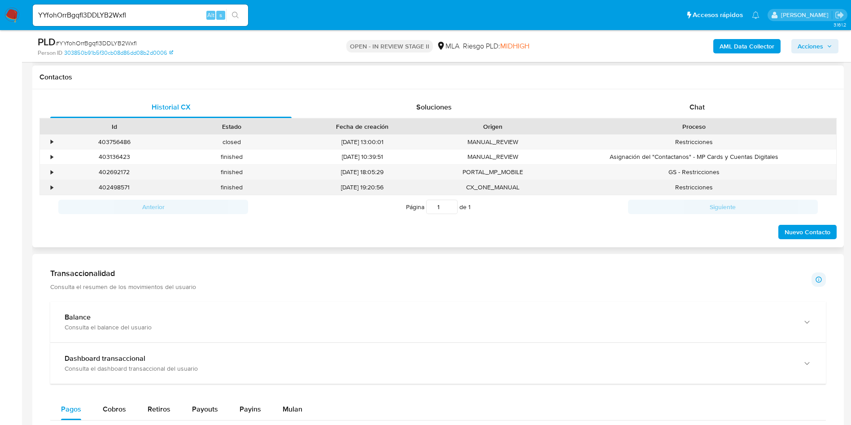
drag, startPoint x: 48, startPoint y: 182, endPoint x: 61, endPoint y: 183, distance: 12.1
click at [48, 181] on div "•" at bounding box center [48, 187] width 16 height 15
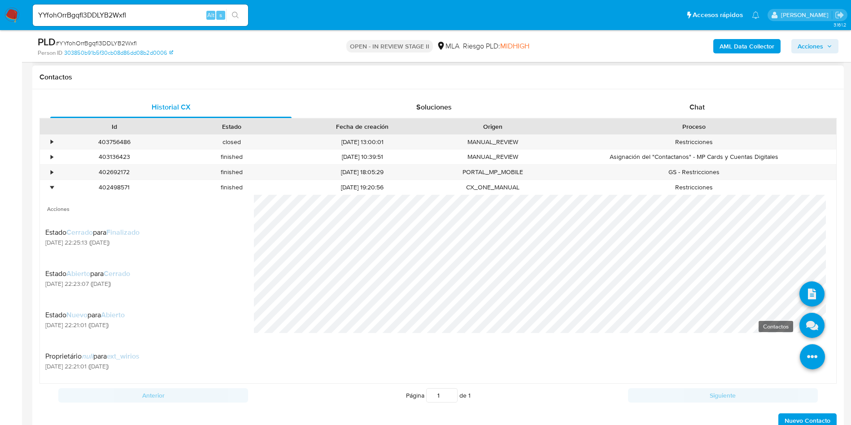
click at [800, 323] on icon at bounding box center [812, 325] width 25 height 25
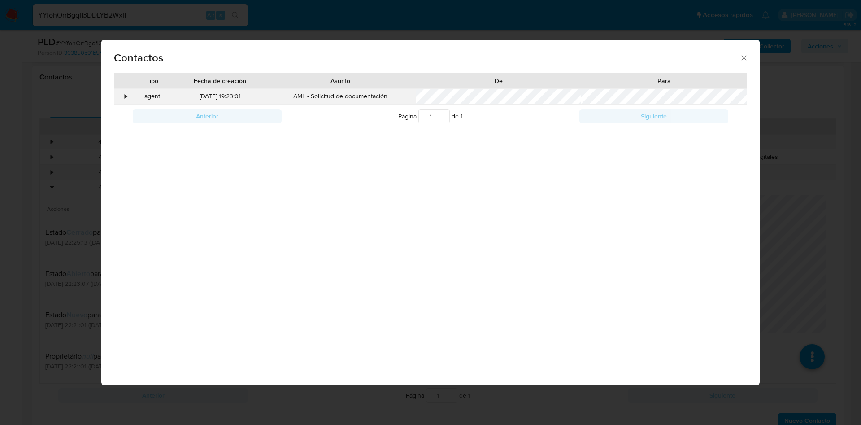
click at [127, 100] on div "•" at bounding box center [122, 96] width 16 height 15
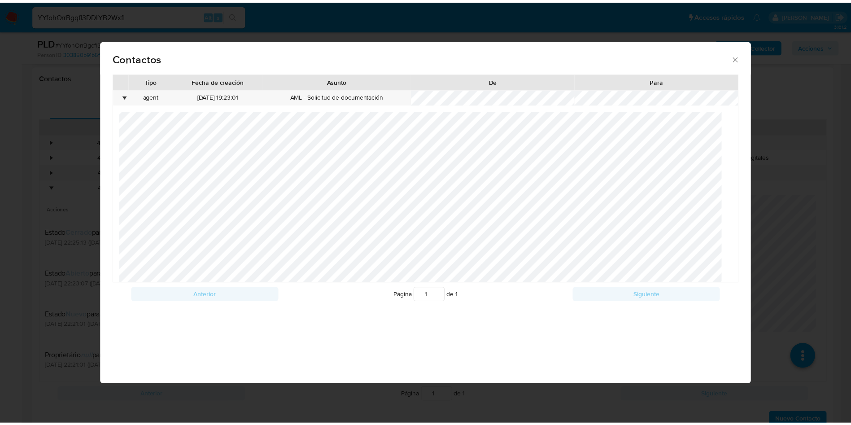
scroll to position [302, 0]
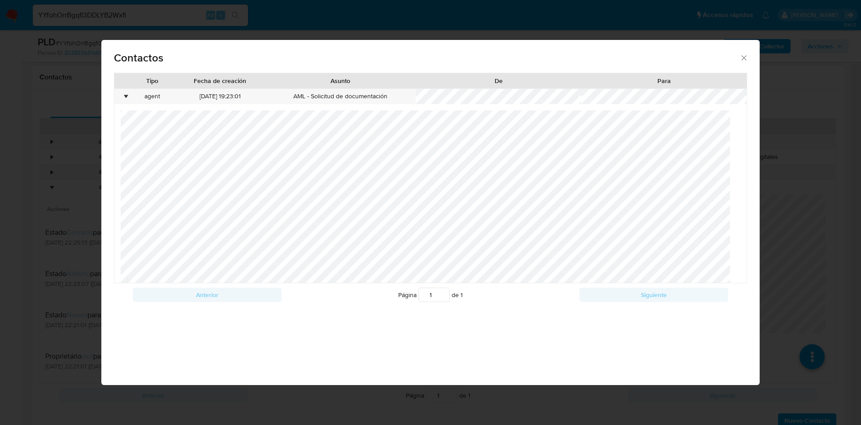
click at [38, 210] on div "Contactos Tipo Fecha de creación Asunto De Para • agent 27/08/2025 19:23:01 AML…" at bounding box center [430, 212] width 861 height 425
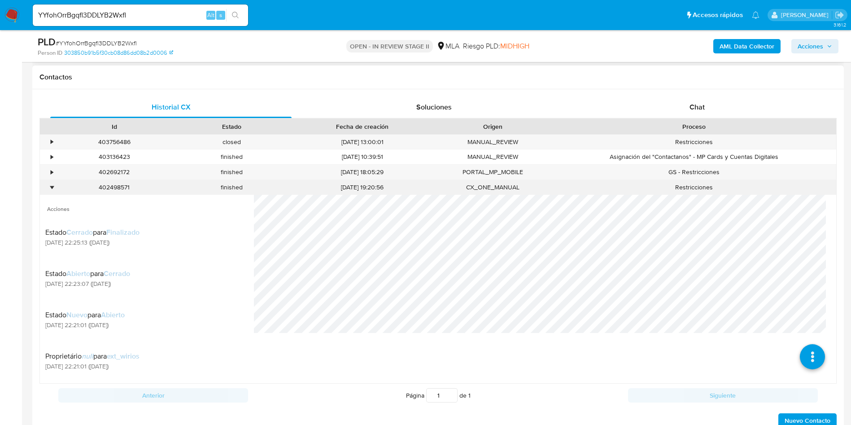
click at [47, 189] on div "•" at bounding box center [48, 187] width 16 height 15
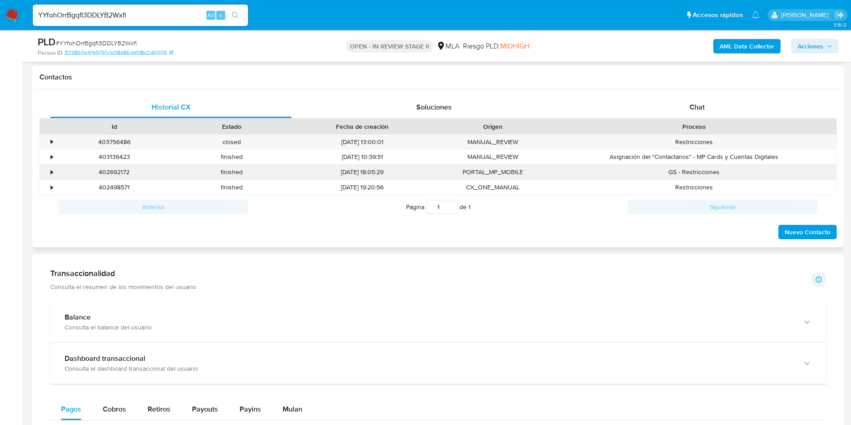
click at [53, 169] on div "•" at bounding box center [52, 172] width 2 height 9
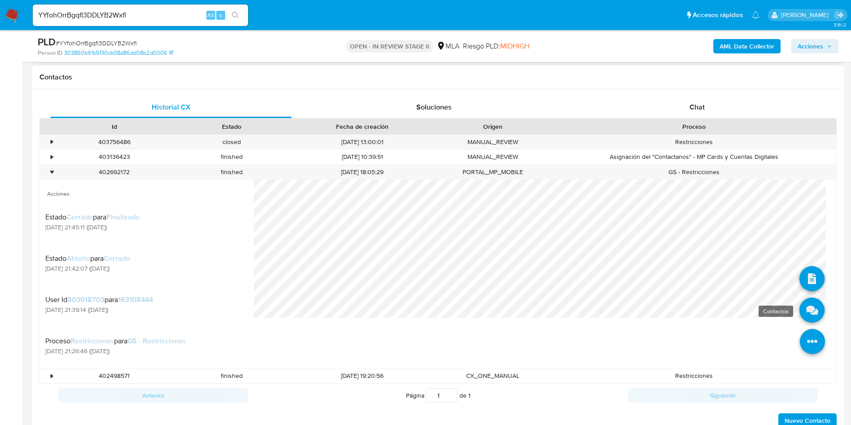
click at [804, 312] on icon at bounding box center [812, 309] width 25 height 25
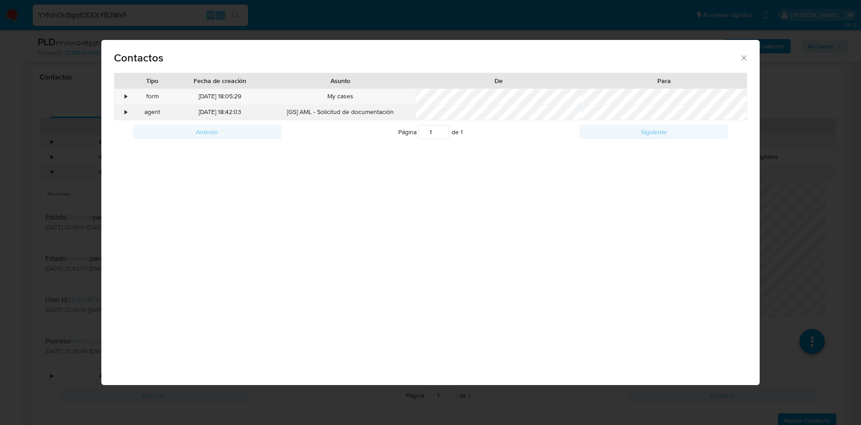
click at [126, 105] on div "•" at bounding box center [122, 112] width 16 height 15
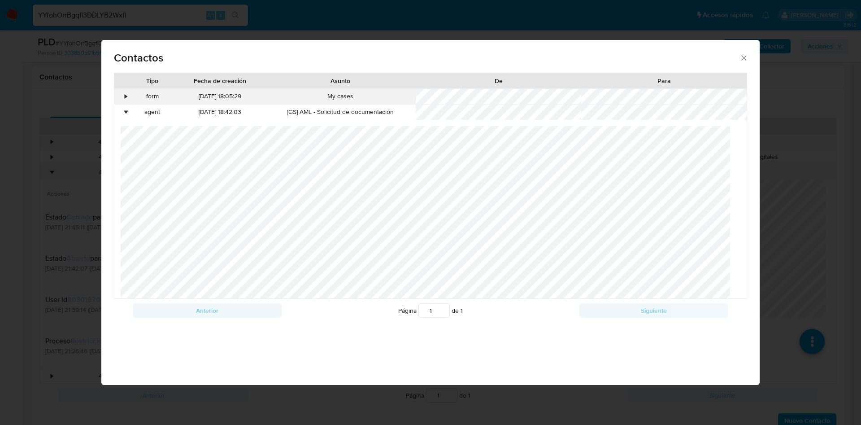
click at [122, 95] on div "•" at bounding box center [122, 96] width 16 height 15
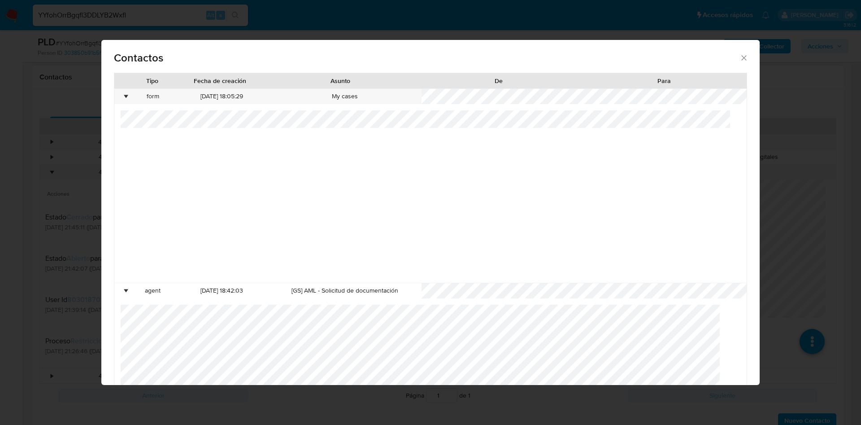
click at [81, 186] on div "Contactos Tipo Fecha de creación Asunto De Para • form 28/08/2025 18:05:29 My c…" at bounding box center [430, 212] width 861 height 425
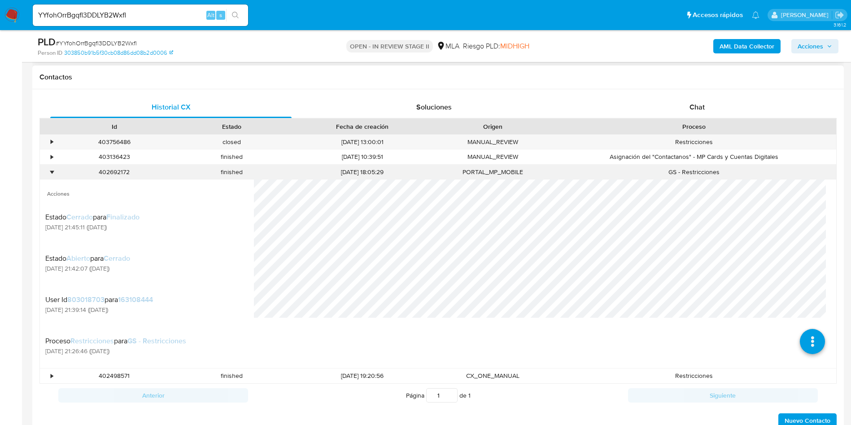
click at [54, 173] on div "•" at bounding box center [48, 172] width 16 height 15
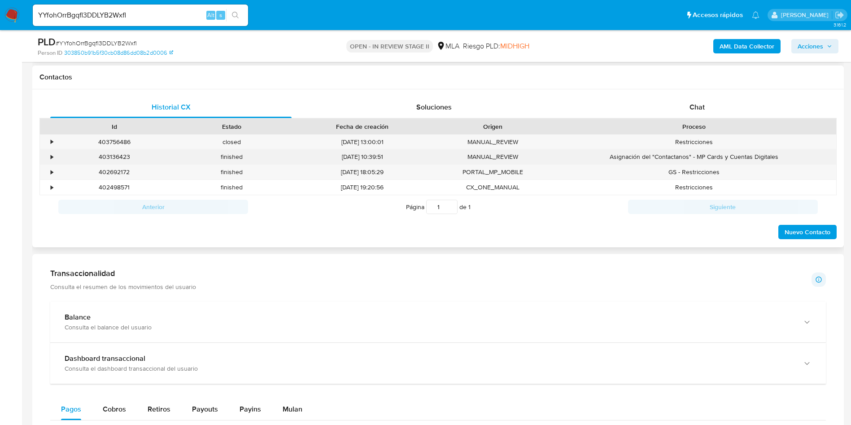
click at [49, 159] on div "•" at bounding box center [48, 156] width 16 height 15
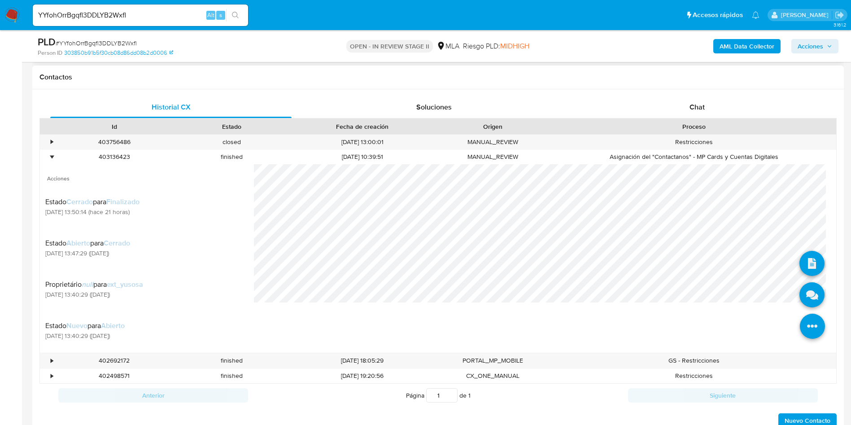
click at [802, 328] on icon at bounding box center [812, 326] width 25 height 25
click at [801, 294] on icon at bounding box center [812, 294] width 25 height 25
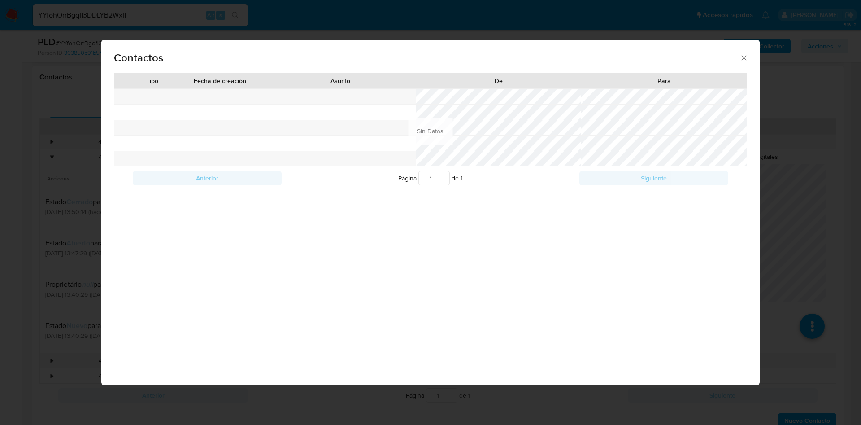
click at [66, 122] on div "Contactos Tipo Fecha de creación Asunto De Para Anterior Página 1 de 1 Siguient…" at bounding box center [430, 212] width 861 height 425
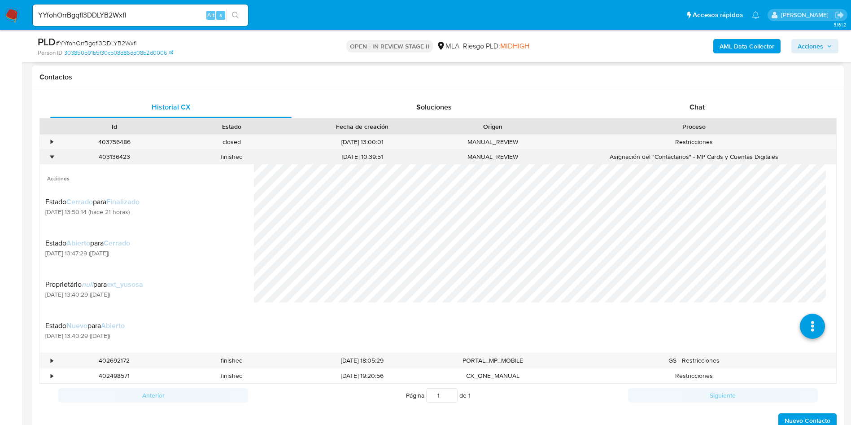
click at [48, 156] on div "•" at bounding box center [48, 156] width 16 height 15
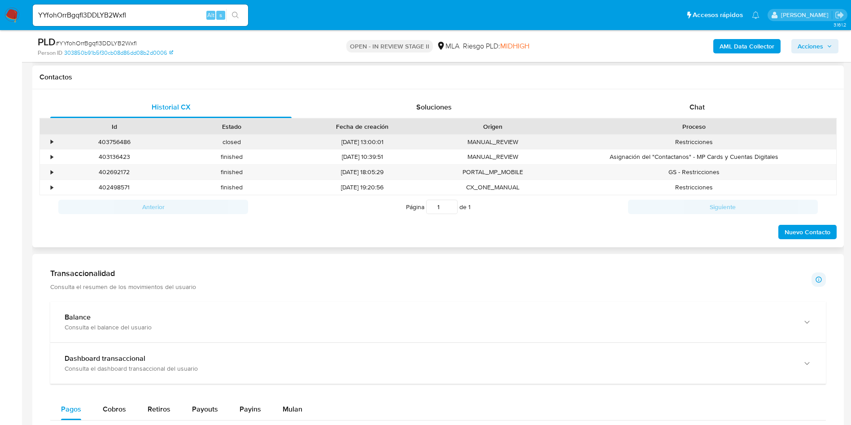
click at [52, 138] on div "•" at bounding box center [52, 142] width 2 height 9
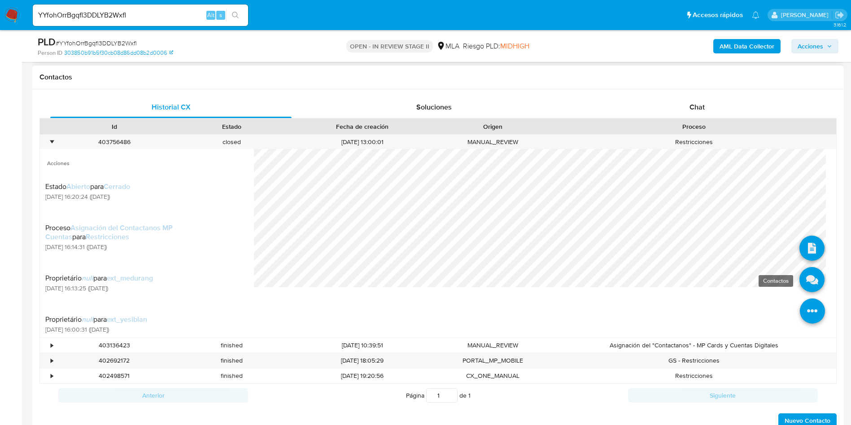
click at [801, 276] on icon at bounding box center [812, 279] width 25 height 25
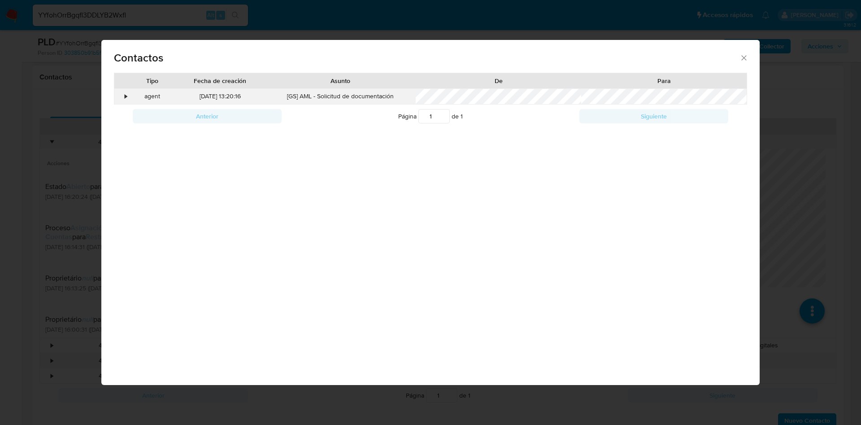
click at [122, 96] on div "•" at bounding box center [122, 96] width 16 height 15
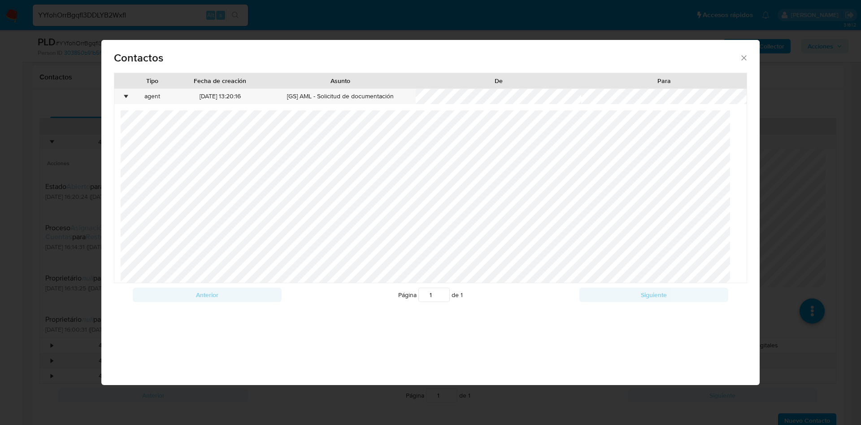
click at [77, 139] on div "Contactos Tipo Fecha de creación Asunto De Para • agent 04/09/2025 13:20:16 [GS…" at bounding box center [430, 212] width 861 height 425
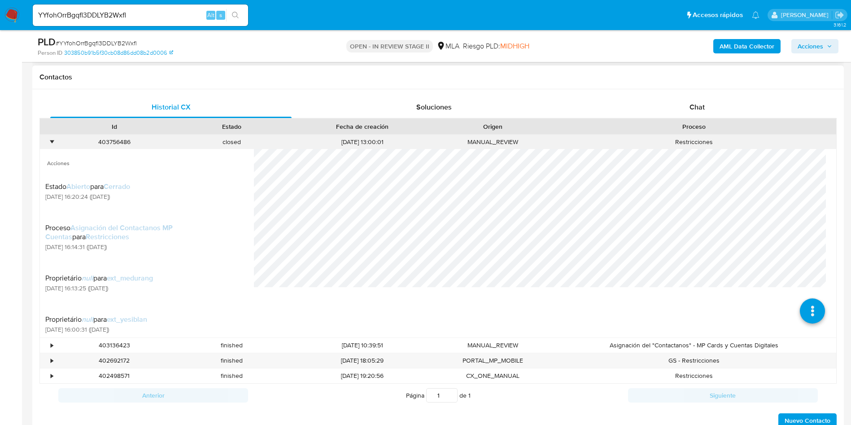
click at [52, 138] on div "•" at bounding box center [52, 142] width 2 height 9
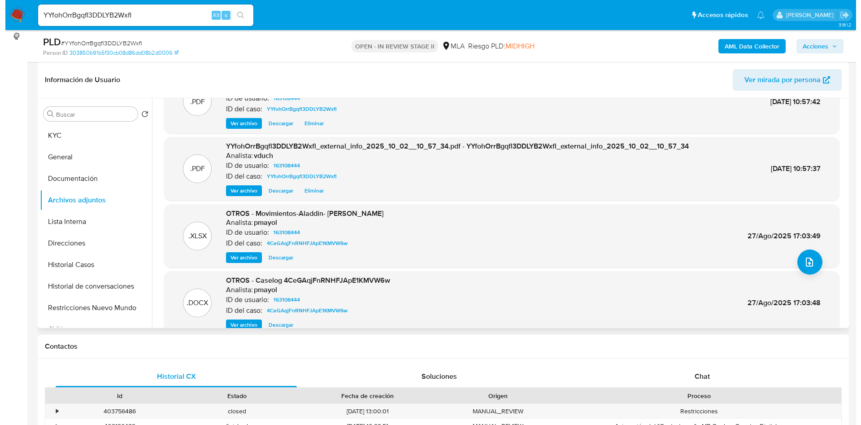
scroll to position [75, 0]
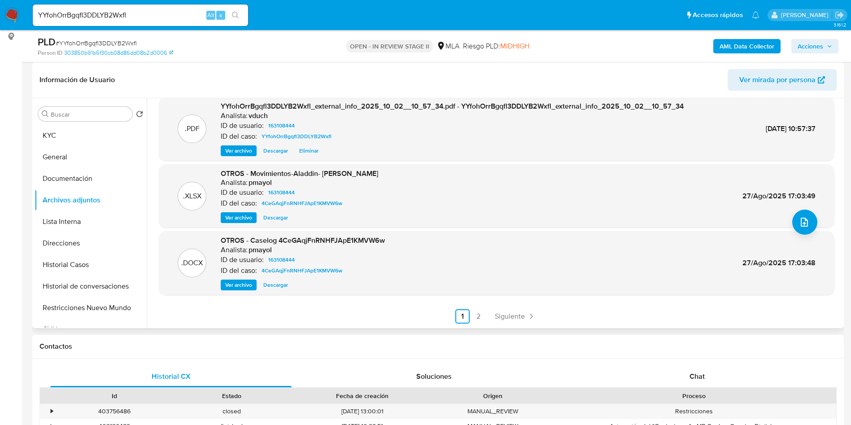
click at [247, 283] on span "Ver archivo" at bounding box center [238, 284] width 27 height 9
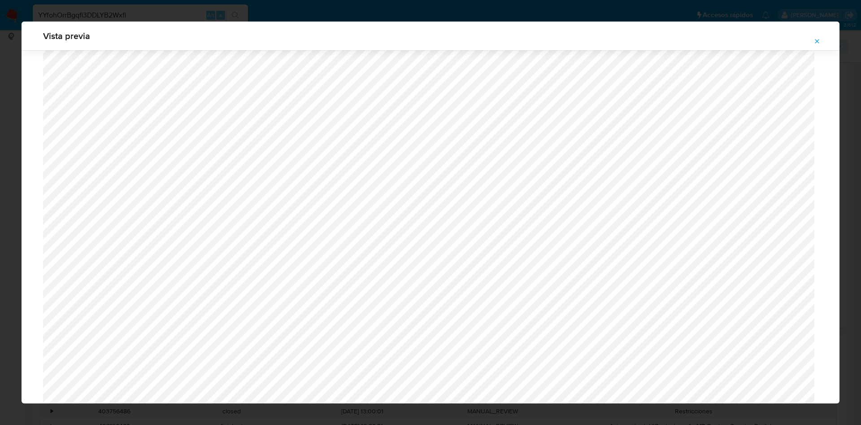
scroll to position [790, 0]
click at [822, 39] on button "Attachment preview" at bounding box center [818, 41] width 20 height 14
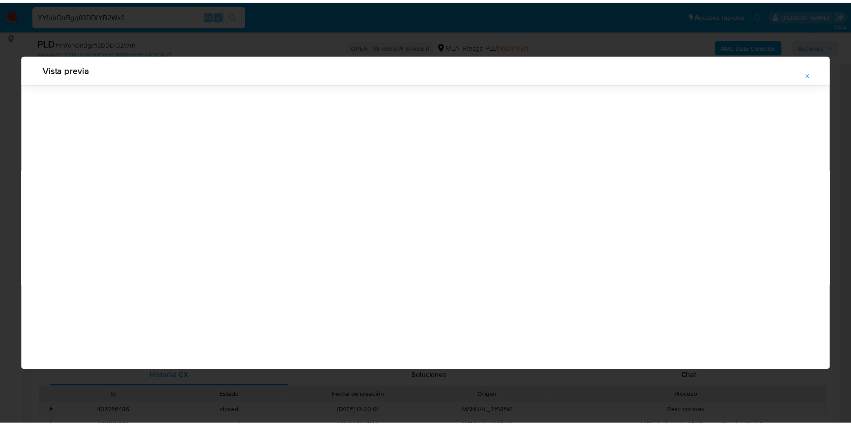
scroll to position [0, 0]
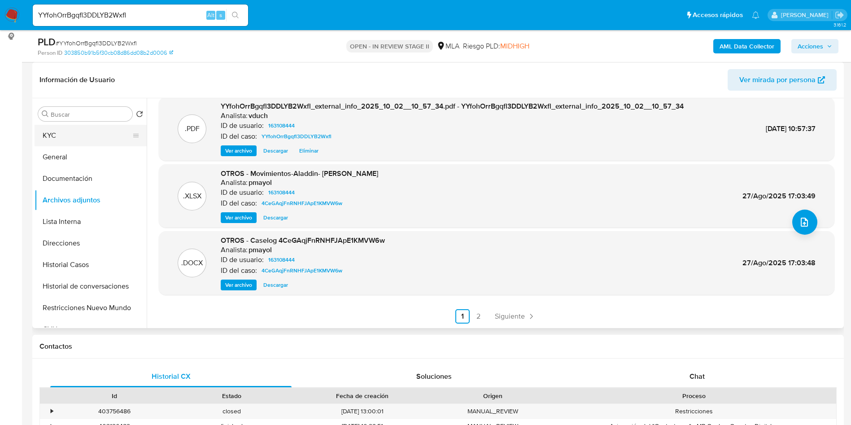
click at [94, 139] on button "KYC" at bounding box center [87, 136] width 105 height 22
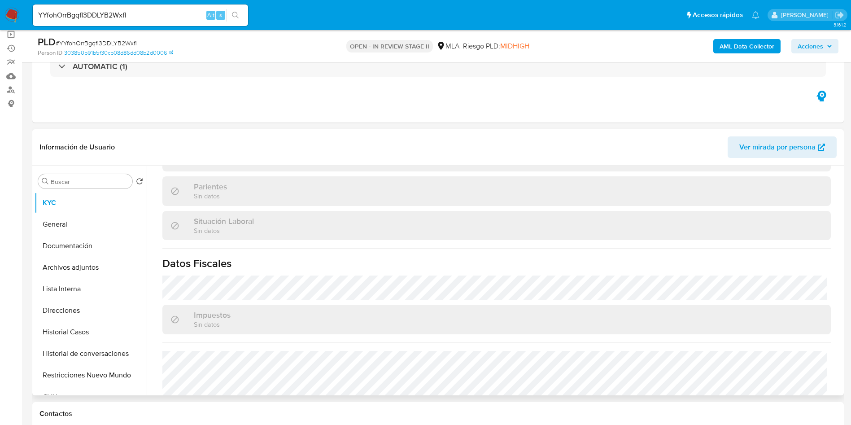
scroll to position [481, 0]
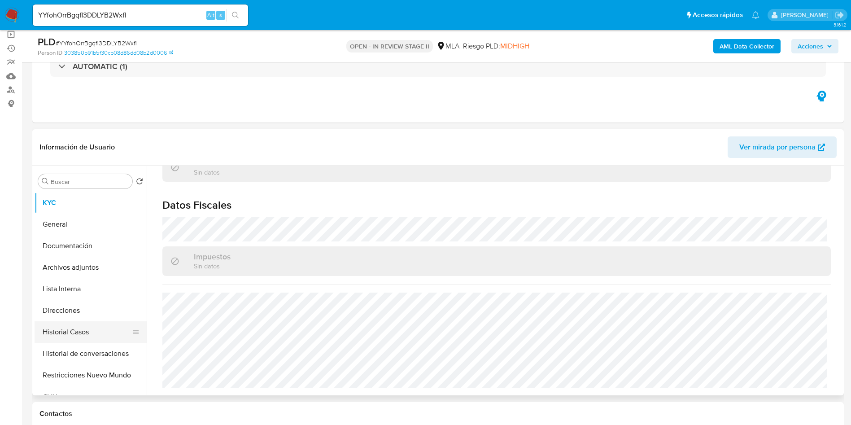
click at [100, 323] on button "Historial Casos" at bounding box center [87, 332] width 105 height 22
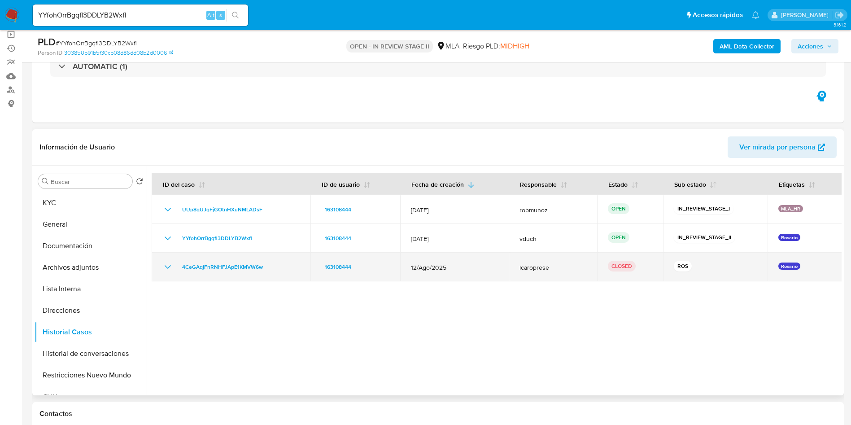
click at [167, 270] on icon "Mostrar/Ocultar" at bounding box center [167, 267] width 11 height 11
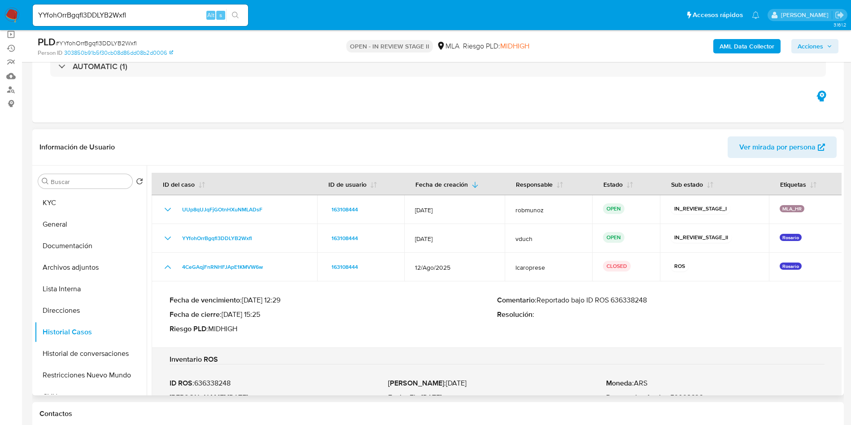
click at [630, 299] on p "Comentario : Reportado bajo ID ROS 636338248" at bounding box center [661, 300] width 328 height 9
click at [820, 50] on span "Acciones" at bounding box center [811, 46] width 26 height 14
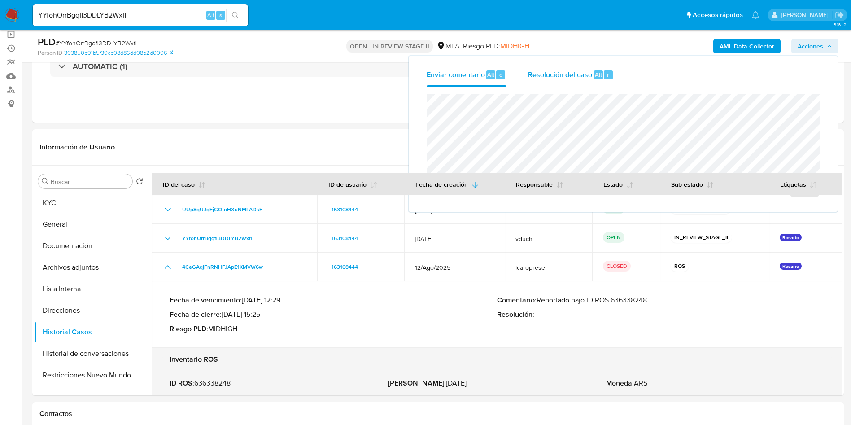
click at [606, 83] on div "Resolución del caso Alt r" at bounding box center [571, 74] width 86 height 23
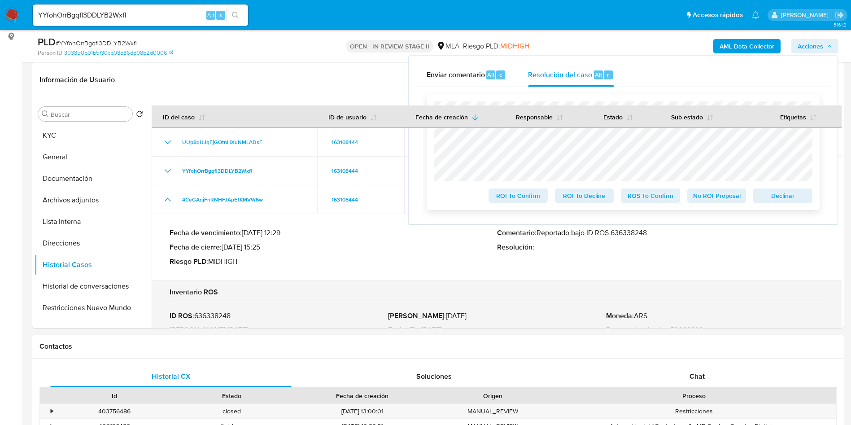
click at [798, 197] on span "Declinar" at bounding box center [783, 195] width 47 height 13
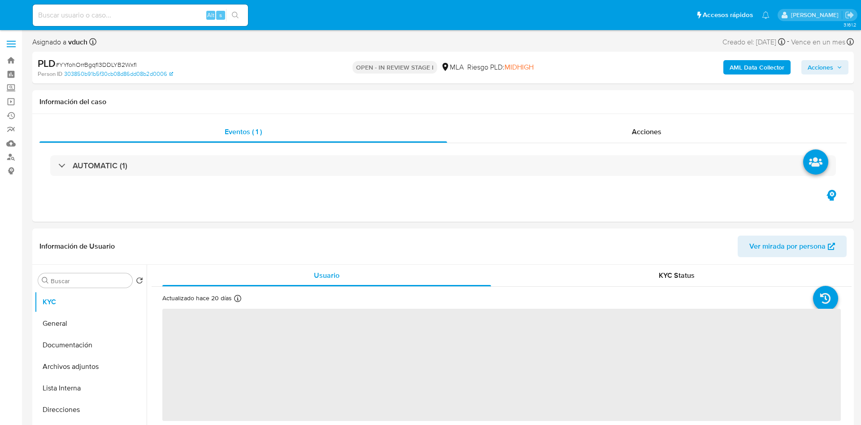
select select "10"
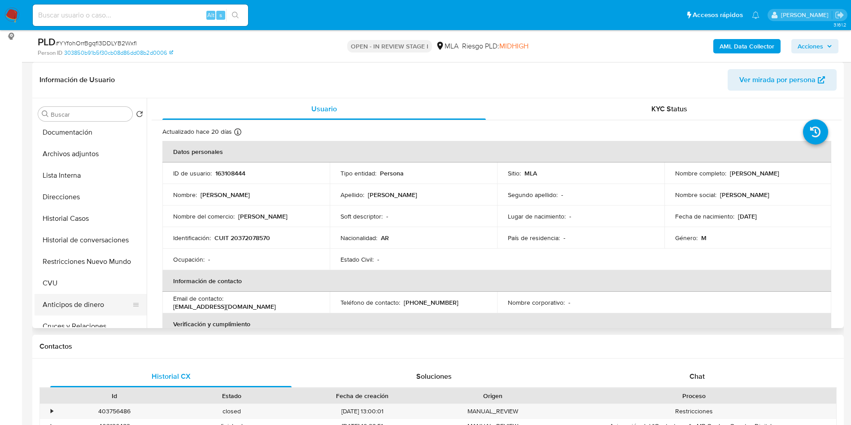
scroll to position [67, 0]
click at [79, 255] on button "CVU" at bounding box center [87, 262] width 105 height 22
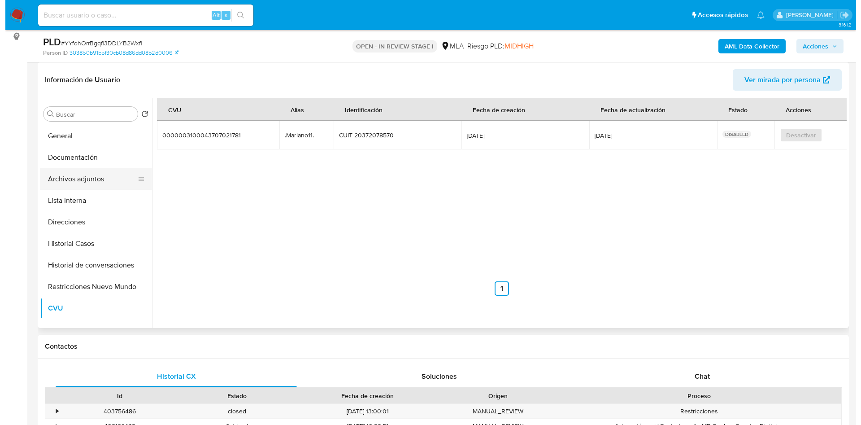
scroll to position [0, 0]
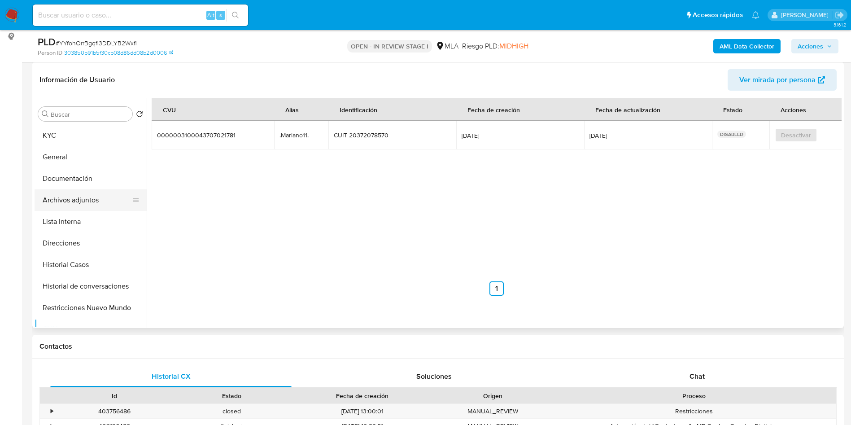
click at [102, 198] on button "Archivos adjuntos" at bounding box center [87, 200] width 105 height 22
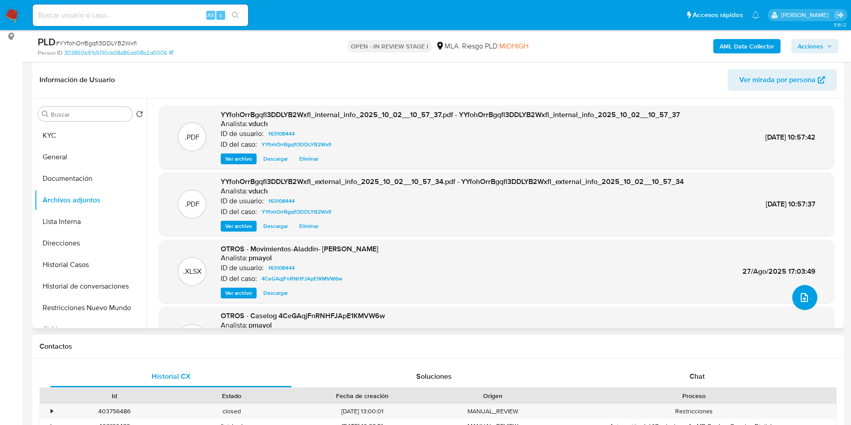
click at [801, 300] on icon "upload-file" at bounding box center [804, 297] width 7 height 9
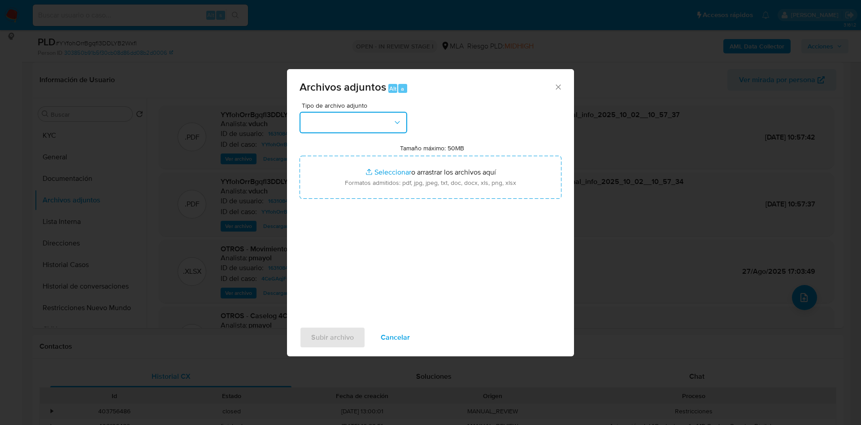
click at [385, 123] on button "button" at bounding box center [354, 123] width 108 height 22
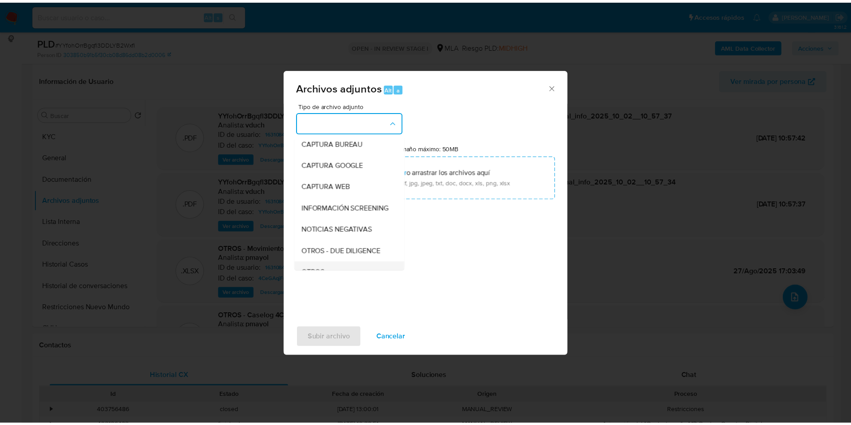
scroll to position [67, 0]
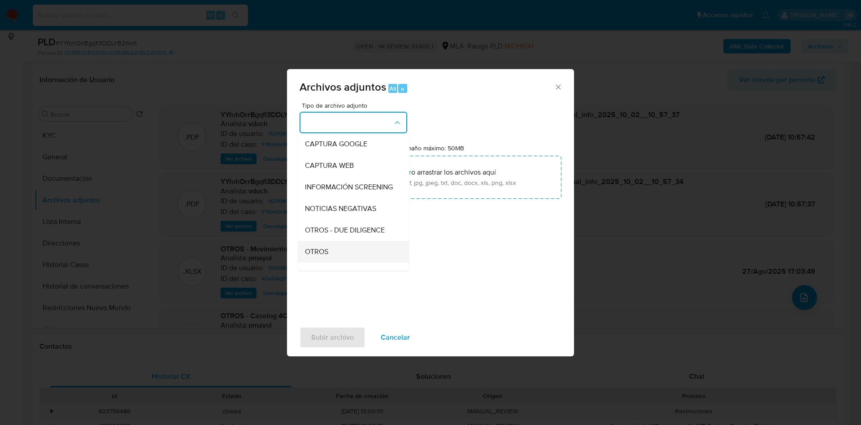
click at [336, 253] on div "OTROS" at bounding box center [351, 252] width 92 height 22
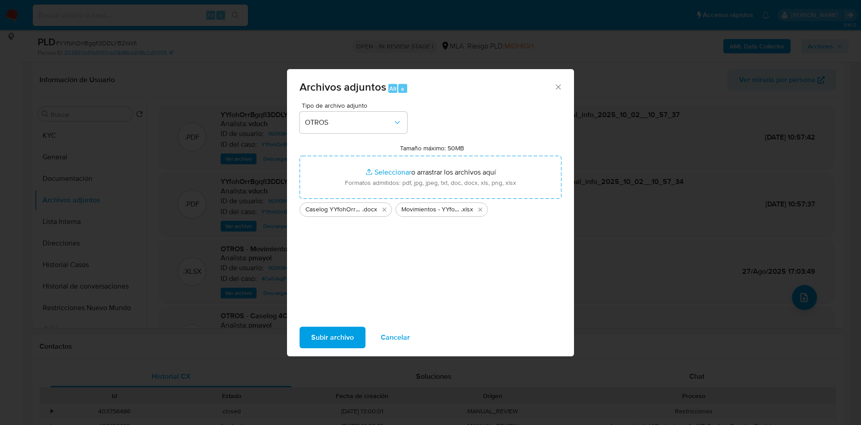
click at [321, 334] on span "Subir archivo" at bounding box center [332, 338] width 43 height 20
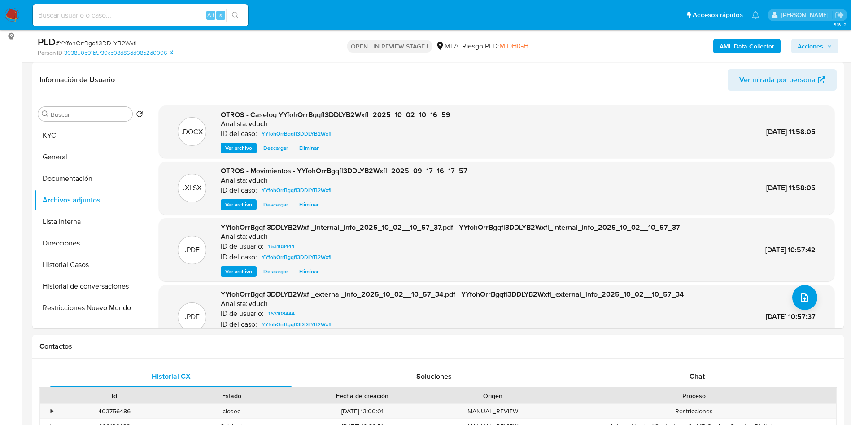
click at [826, 46] on span "Acciones" at bounding box center [815, 46] width 35 height 13
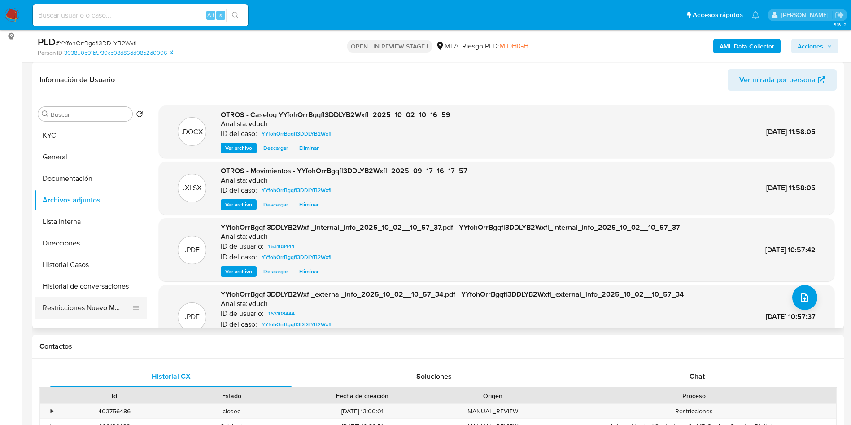
click at [84, 303] on button "Restricciones Nuevo Mundo" at bounding box center [87, 308] width 105 height 22
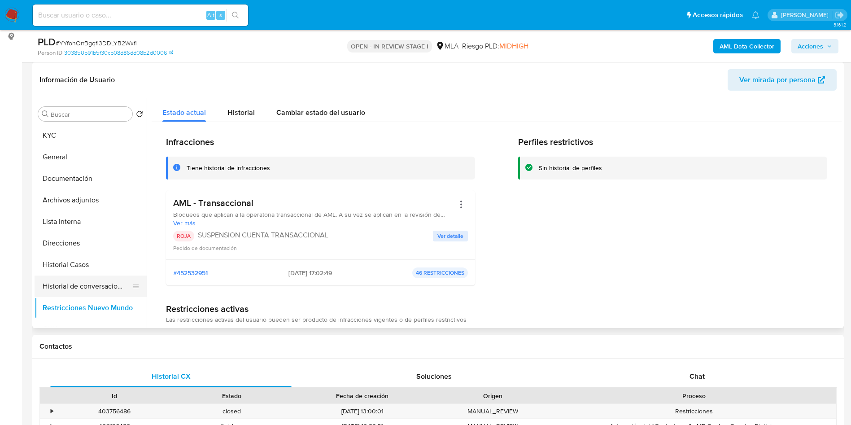
click at [88, 282] on button "Historial de conversaciones" at bounding box center [87, 286] width 105 height 22
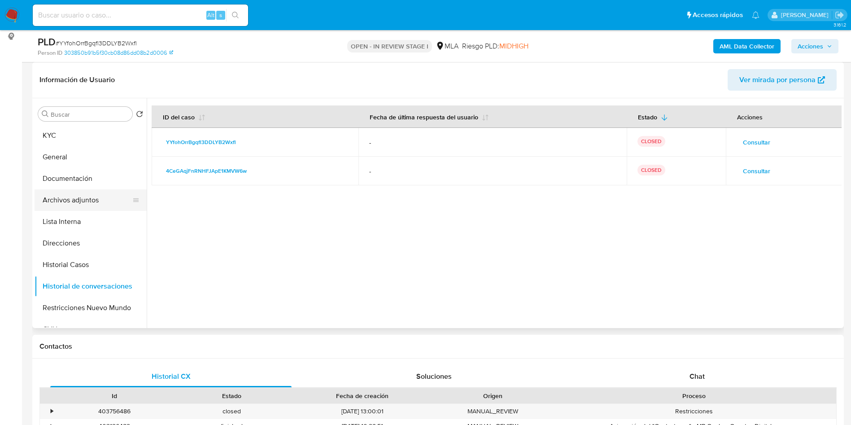
click at [109, 203] on button "Archivos adjuntos" at bounding box center [87, 200] width 105 height 22
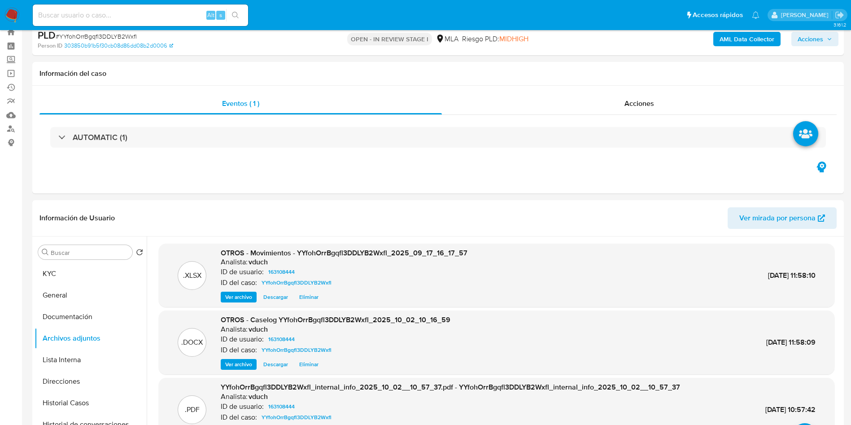
scroll to position [0, 0]
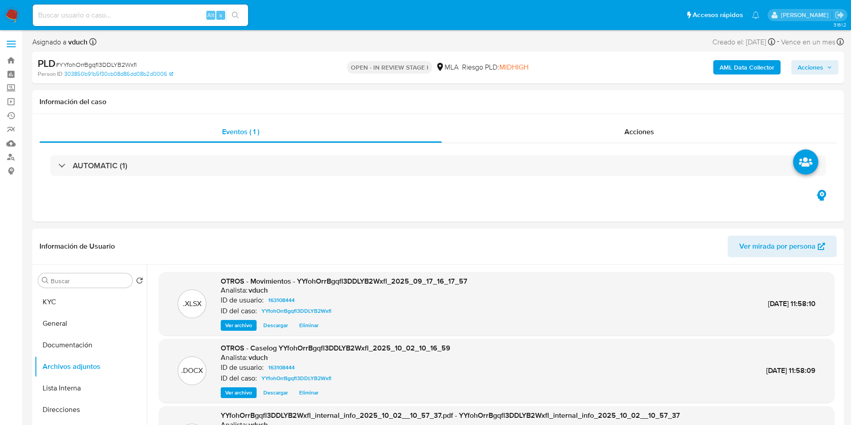
click at [810, 61] on span "Acciones" at bounding box center [811, 67] width 26 height 14
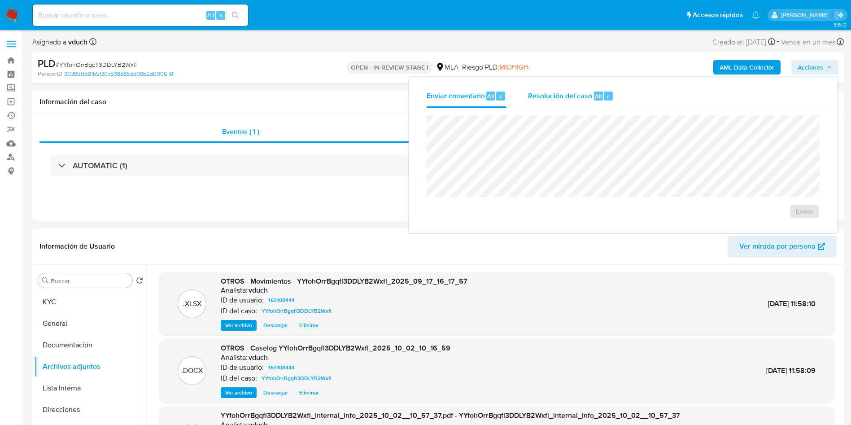
click at [531, 101] on div "Resolución del caso Alt r" at bounding box center [571, 95] width 86 height 23
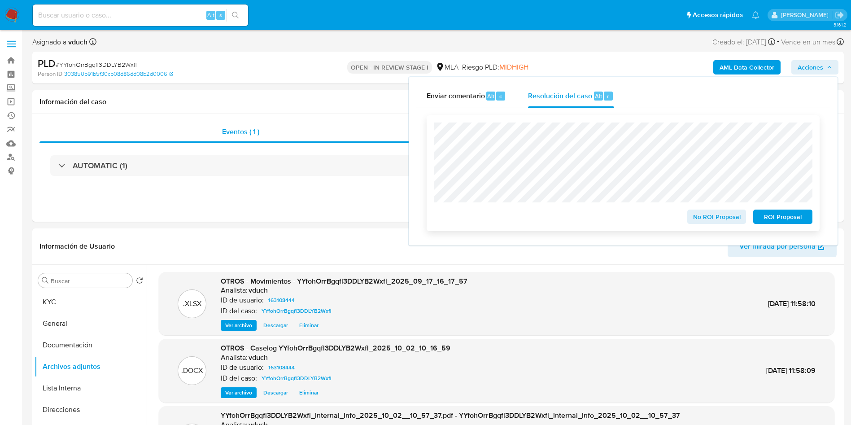
click at [777, 220] on span "ROI Proposal" at bounding box center [783, 216] width 47 height 13
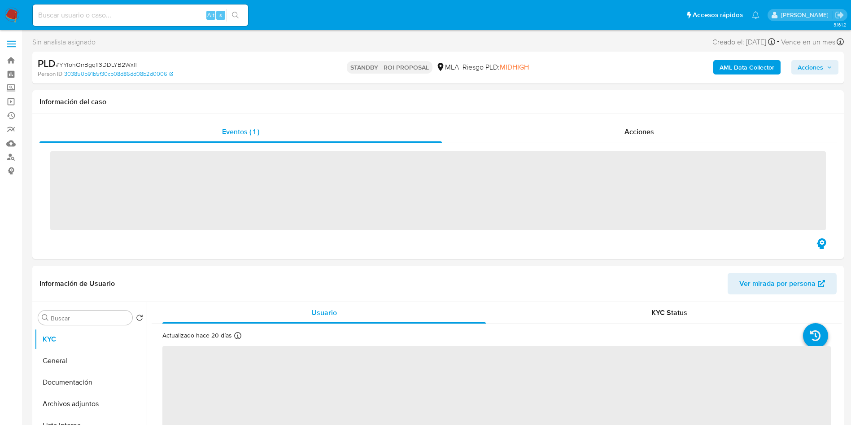
drag, startPoint x: 156, startPoint y: 13, endPoint x: 177, endPoint y: 15, distance: 21.6
click at [156, 13] on input at bounding box center [140, 15] width 215 height 12
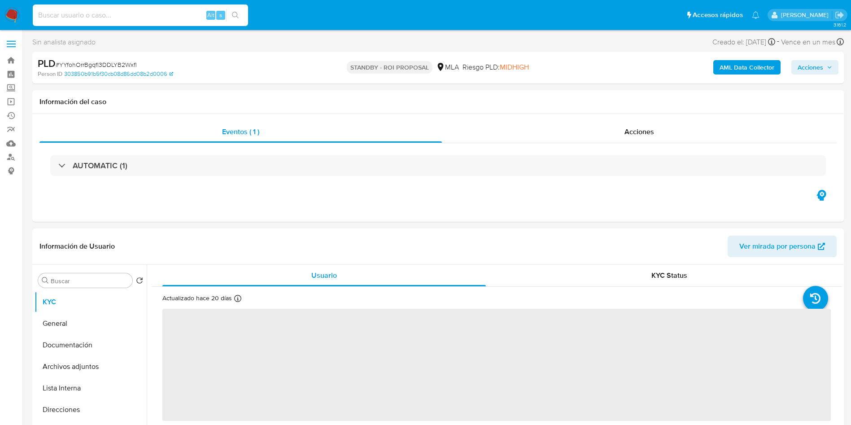
paste input "x354p7uTAcWpw9evRsSjBKTy"
type input "x354p7uTAcWpw9evRsSjBKTy"
click at [236, 17] on icon "search-icon" at bounding box center [235, 15] width 7 height 7
select select "10"
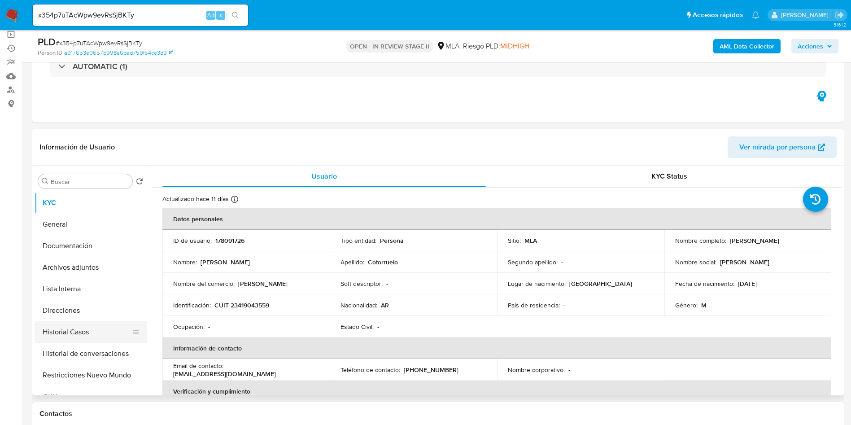
click at [87, 333] on button "Historial Casos" at bounding box center [87, 332] width 105 height 22
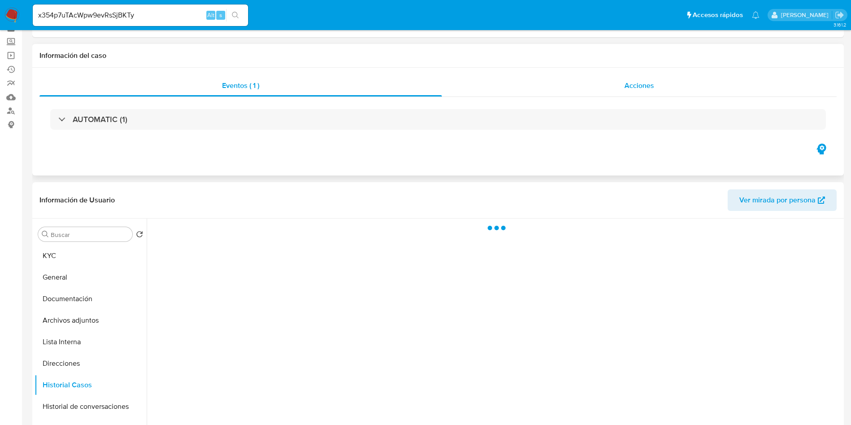
scroll to position [67, 0]
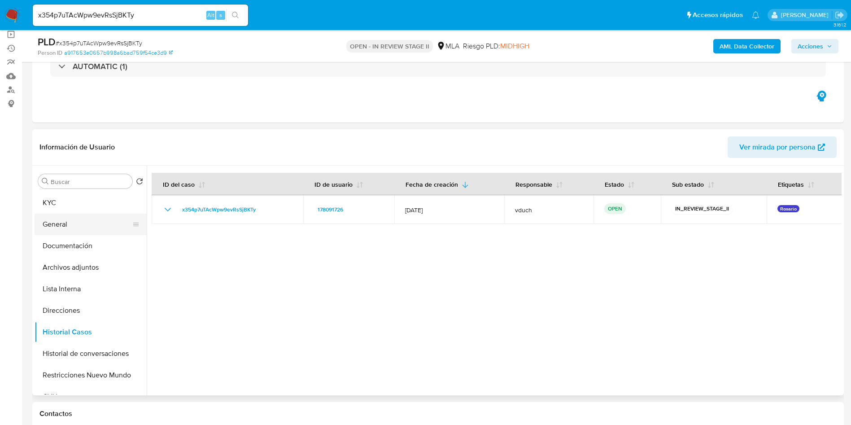
click at [115, 216] on button "General" at bounding box center [87, 225] width 105 height 22
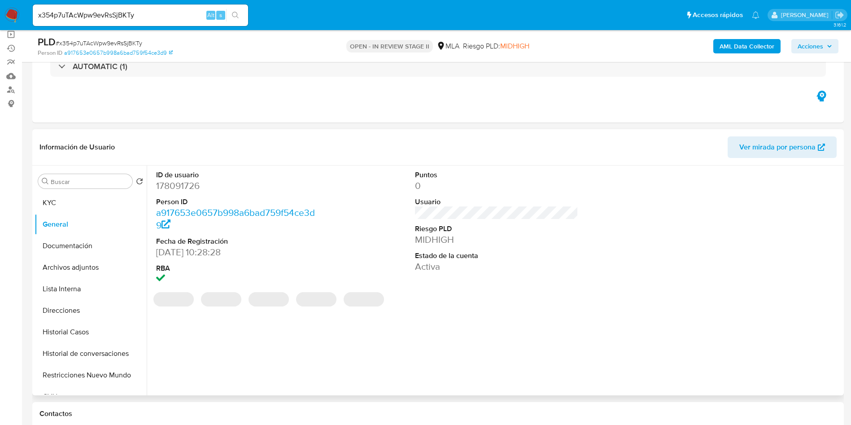
click at [194, 188] on dd "178091726" at bounding box center [238, 185] width 164 height 13
copy dd "178091726"
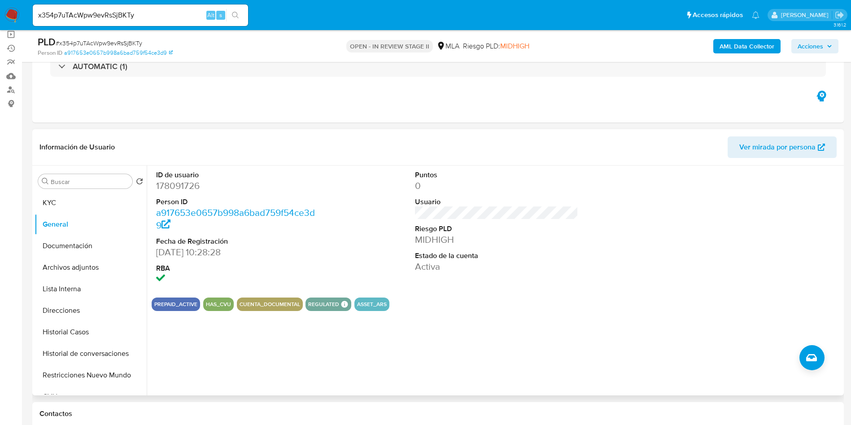
click at [275, 228] on dd "a917653e0657b998a6bad759f54ce3d9" at bounding box center [238, 218] width 164 height 25
click at [479, 254] on dt "Estado de la cuenta" at bounding box center [497, 256] width 164 height 10
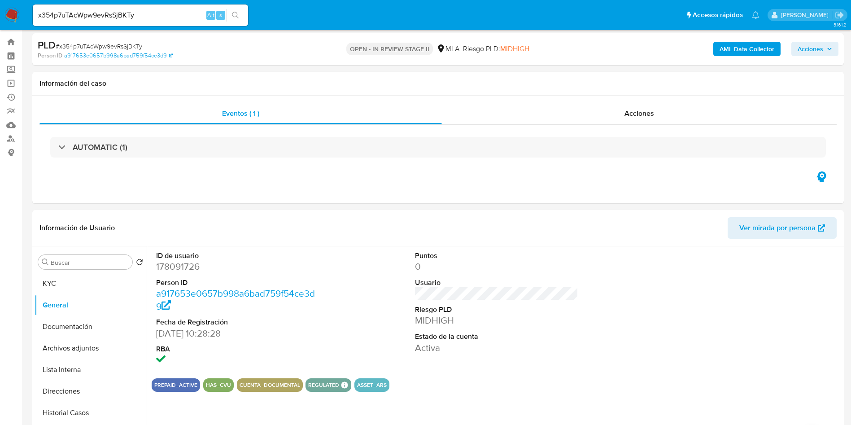
scroll to position [0, 0]
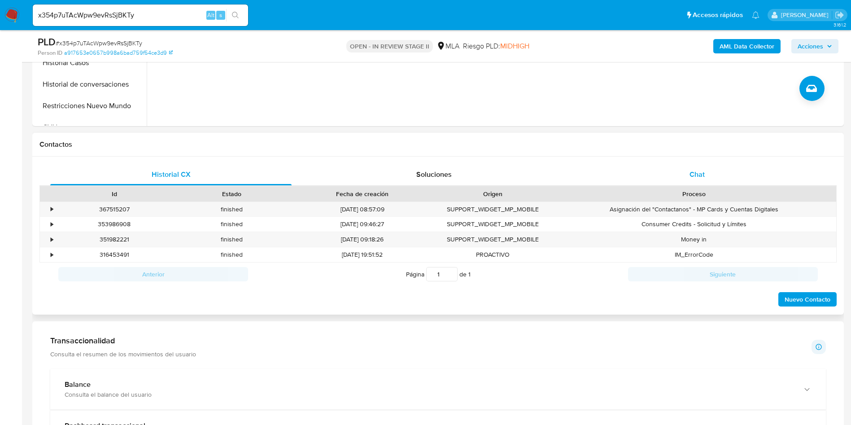
click at [704, 168] on div "Chat" at bounding box center [697, 175] width 241 height 22
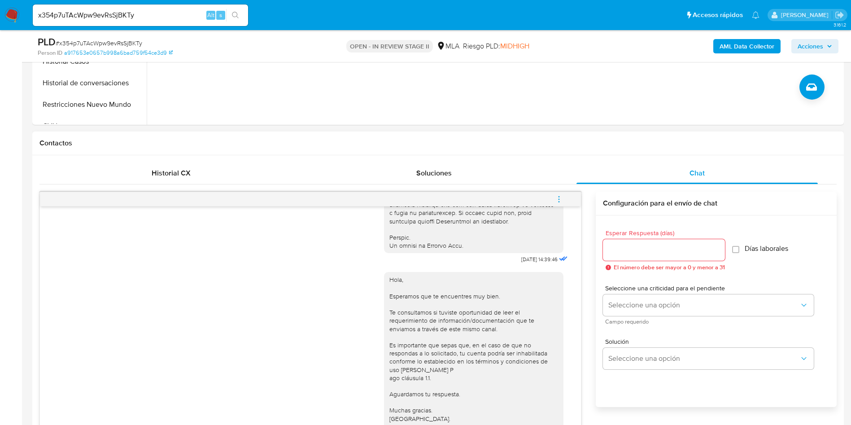
scroll to position [337, 0]
click at [552, 196] on button "menu-action" at bounding box center [559, 201] width 30 height 22
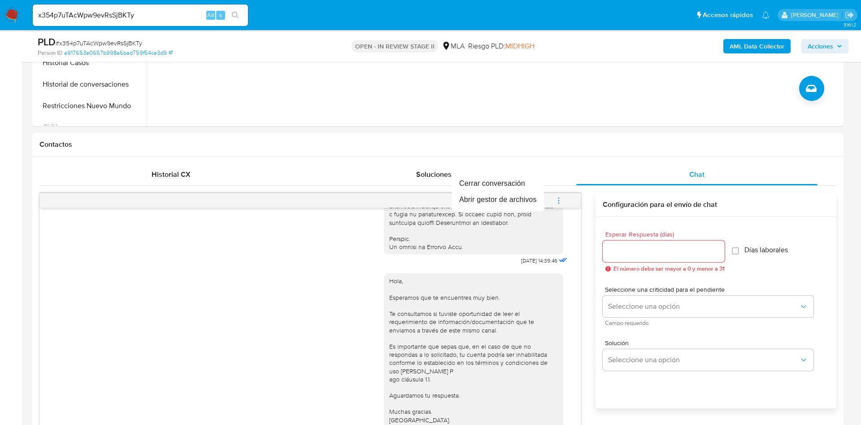
click at [525, 167] on div at bounding box center [430, 212] width 861 height 425
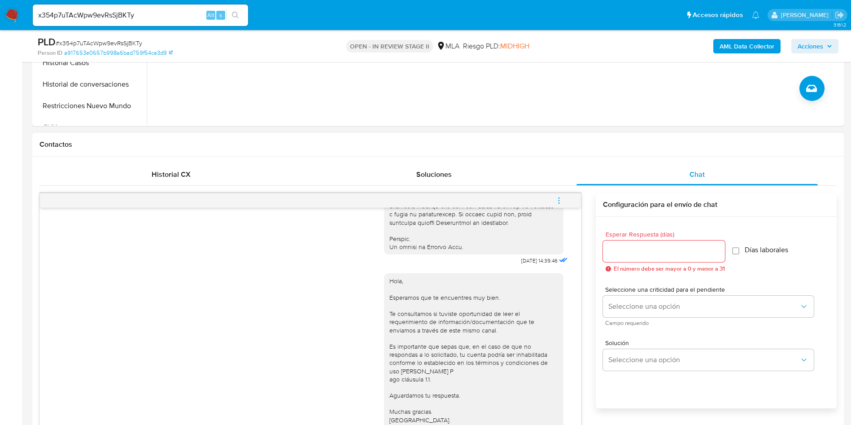
click at [565, 202] on button "menu-action" at bounding box center [559, 201] width 30 height 22
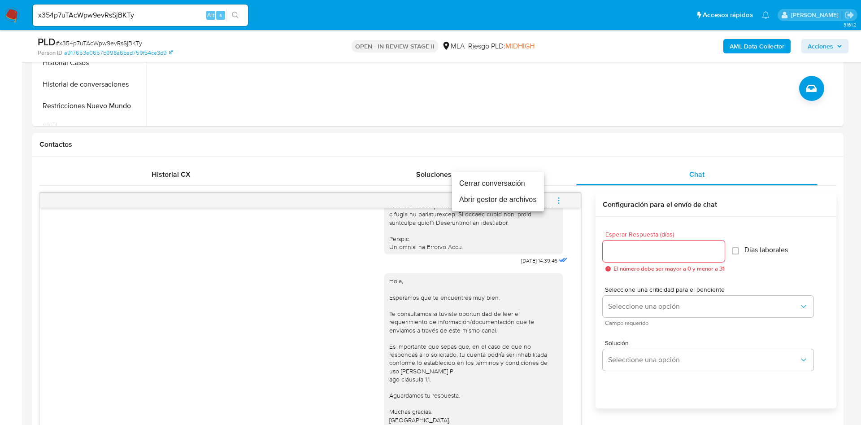
click at [520, 185] on li "Cerrar conversación" at bounding box center [498, 183] width 92 height 16
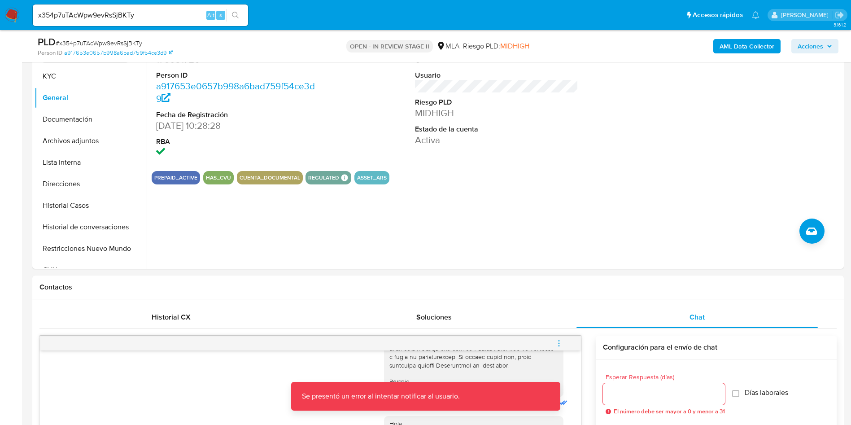
scroll to position [0, 0]
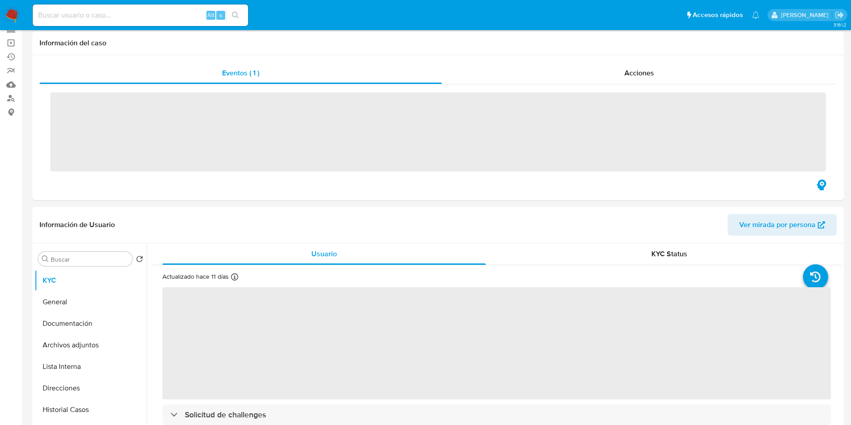
scroll to position [269, 0]
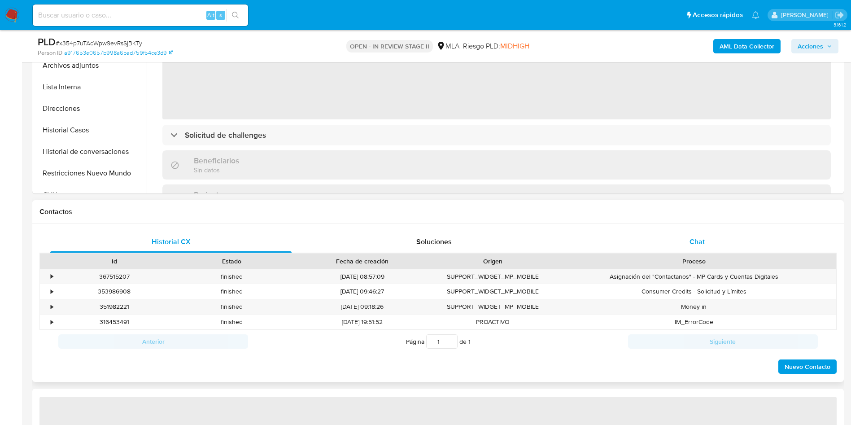
click at [728, 252] on div "Chat" at bounding box center [697, 242] width 241 height 22
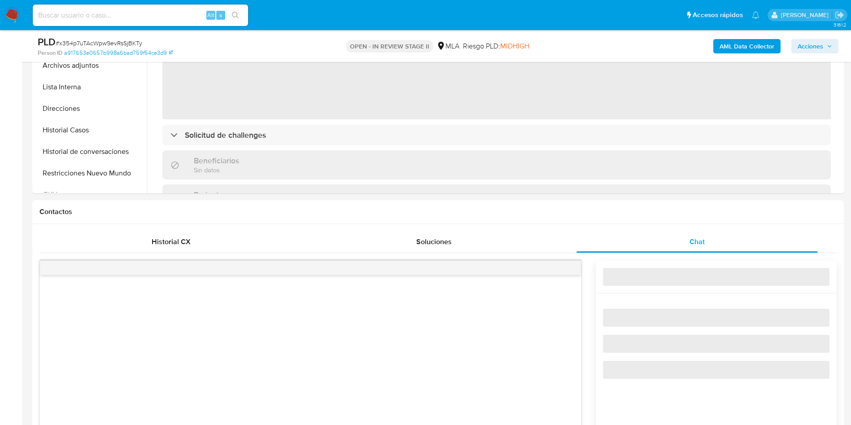
select select "10"
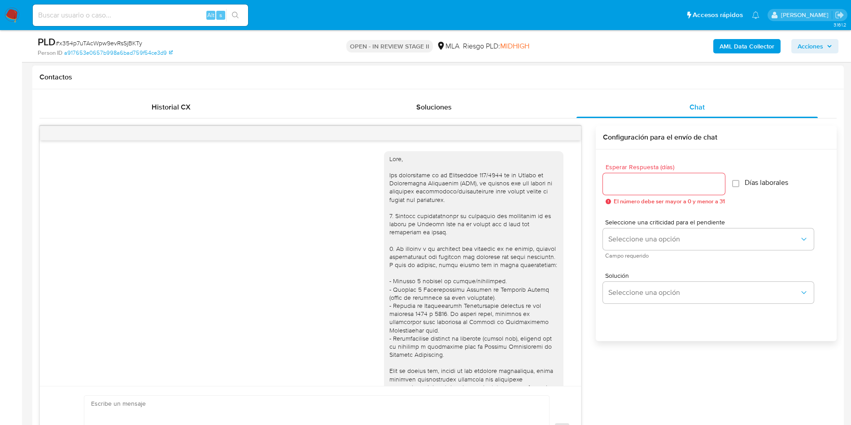
scroll to position [460, 0]
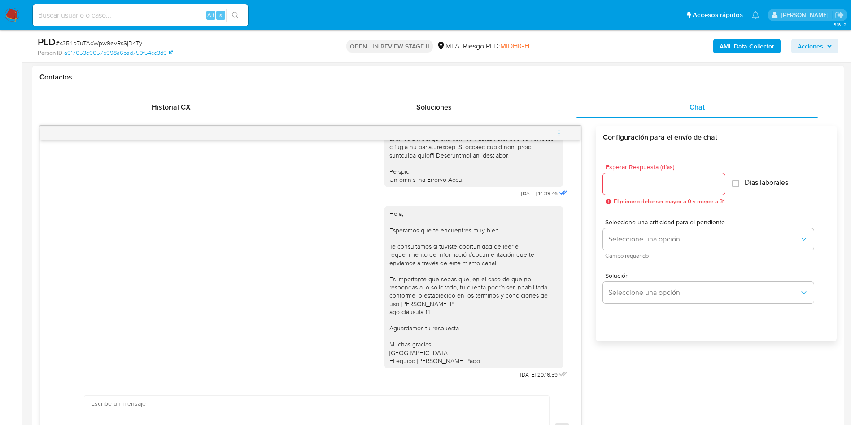
click at [563, 128] on span "menu-action" at bounding box center [559, 133] width 8 height 22
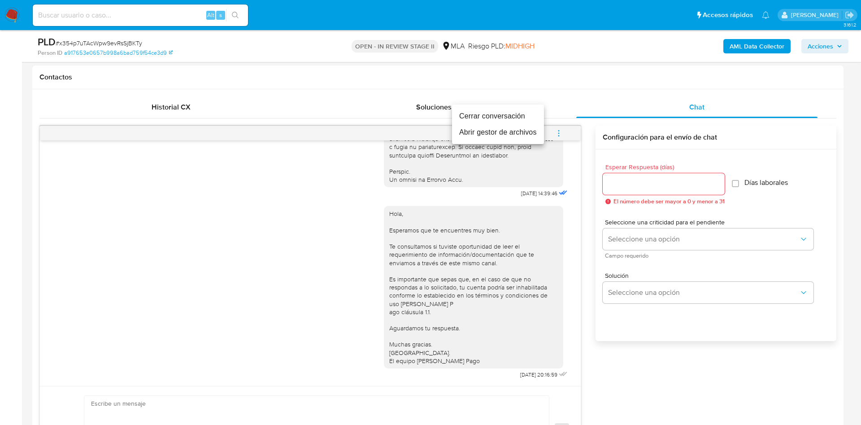
click at [515, 116] on li "Cerrar conversación" at bounding box center [498, 116] width 92 height 16
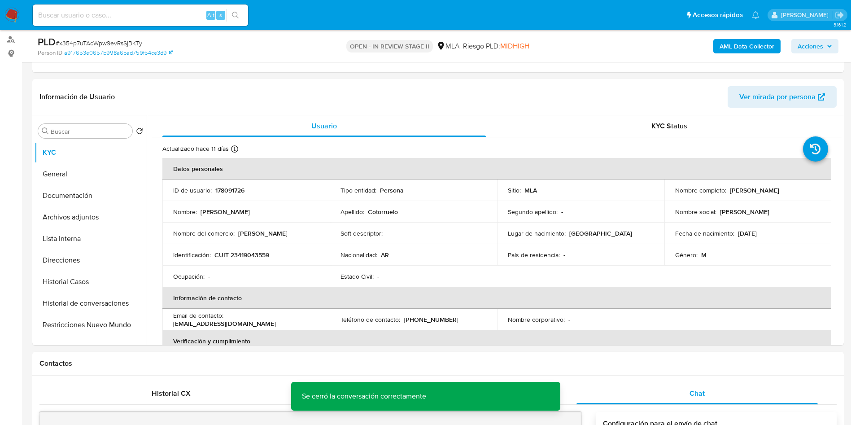
scroll to position [0, 0]
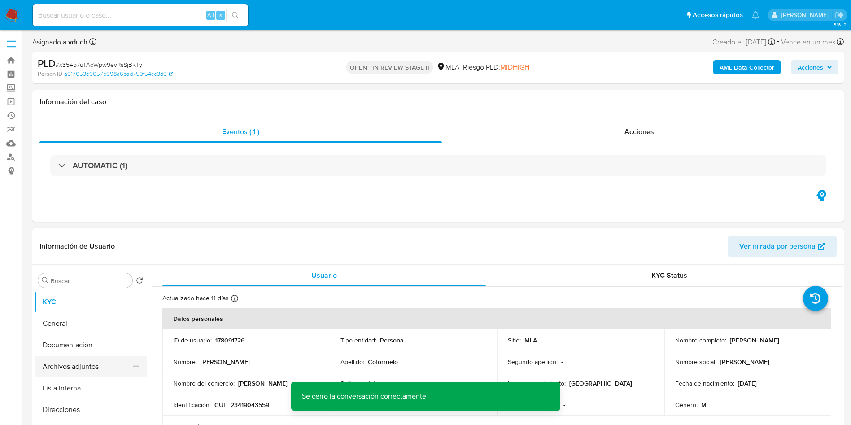
click at [63, 367] on button "Archivos adjuntos" at bounding box center [87, 367] width 105 height 22
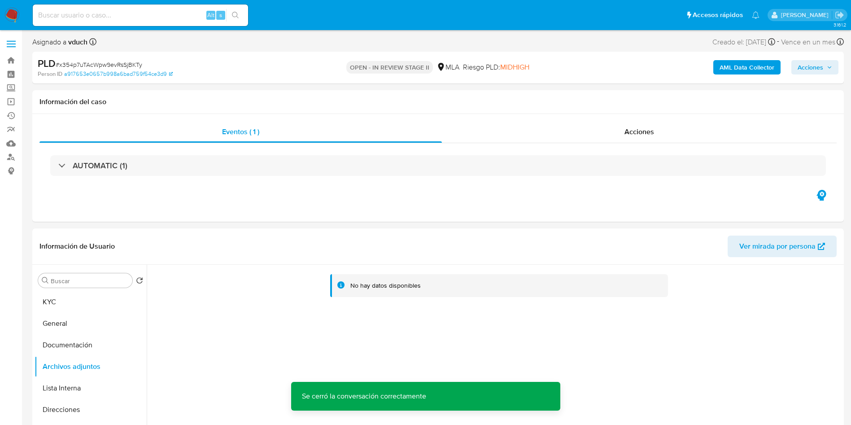
click at [766, 70] on b "AML Data Collector" at bounding box center [747, 67] width 55 height 14
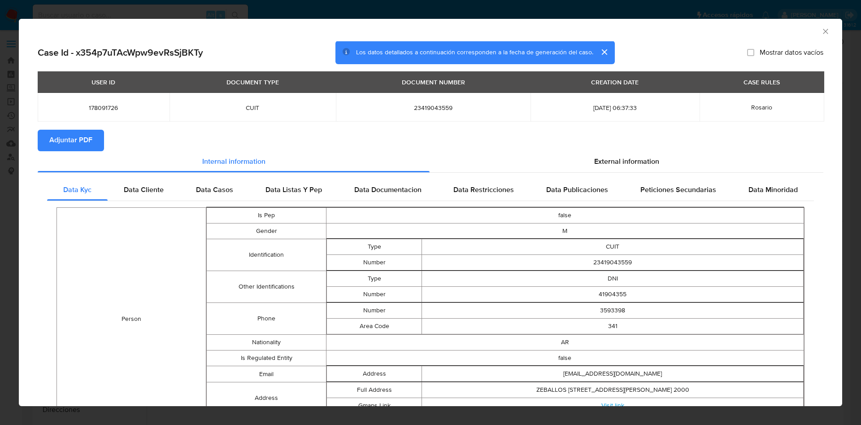
click at [74, 143] on span "Adjuntar PDF" at bounding box center [70, 141] width 43 height 20
click at [822, 31] on icon "Cerrar ventana" at bounding box center [826, 31] width 9 height 9
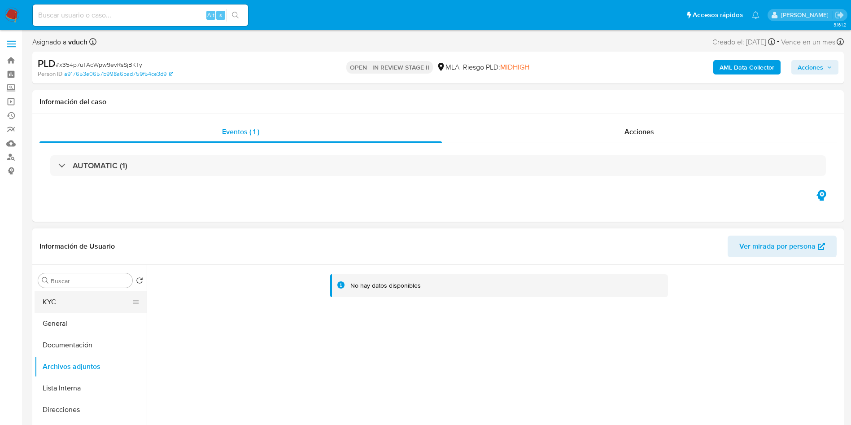
click at [91, 295] on button "KYC" at bounding box center [87, 302] width 105 height 22
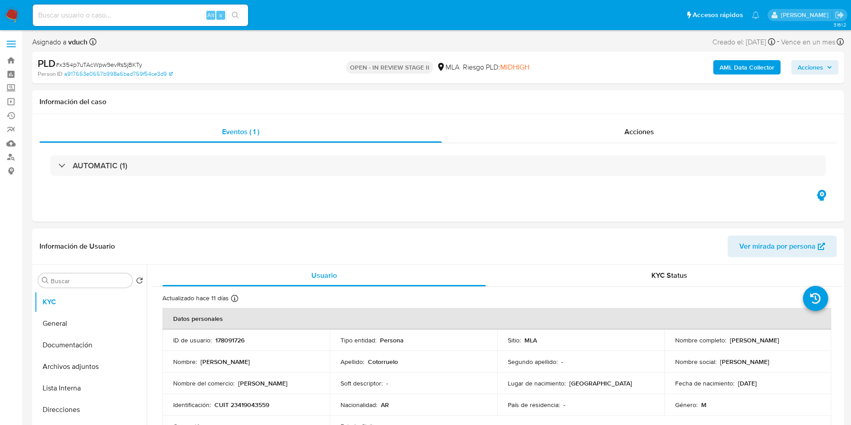
click at [410, 74] on div "OPEN - IN REVIEW STAGE II MLA Riesgo PLD: MIDHIGH" at bounding box center [438, 67] width 265 height 21
click at [441, 123] on div "Eventos ( 1 )" at bounding box center [240, 132] width 402 height 22
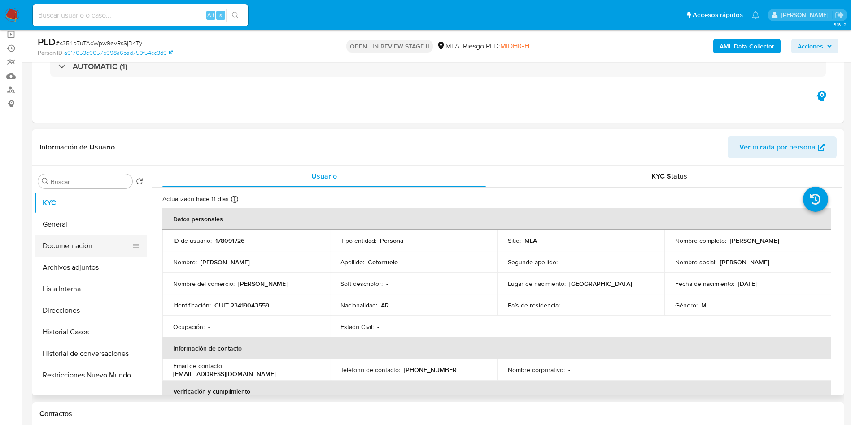
click at [81, 250] on button "Documentación" at bounding box center [87, 246] width 105 height 22
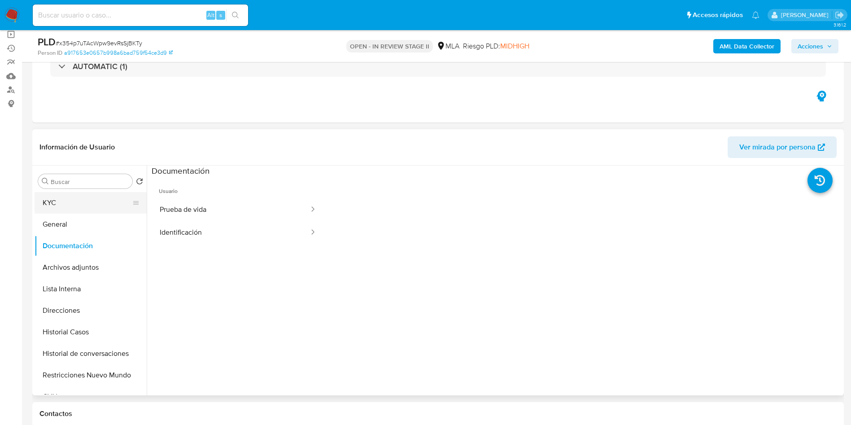
click at [58, 205] on button "KYC" at bounding box center [87, 203] width 105 height 22
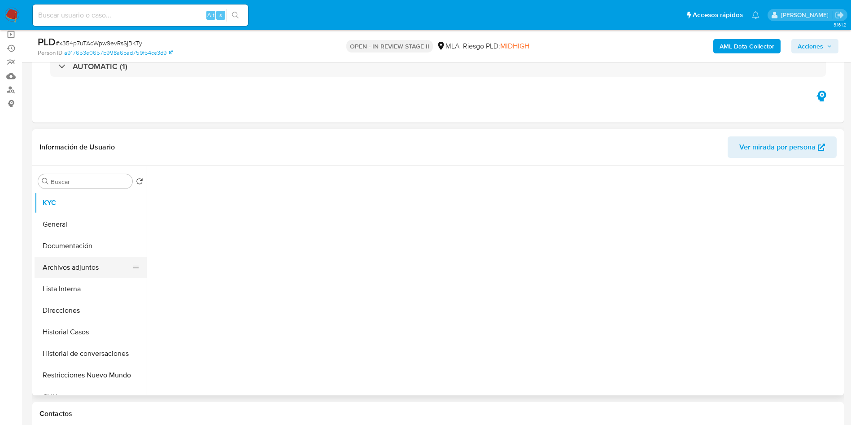
click at [82, 262] on button "Archivos adjuntos" at bounding box center [87, 268] width 105 height 22
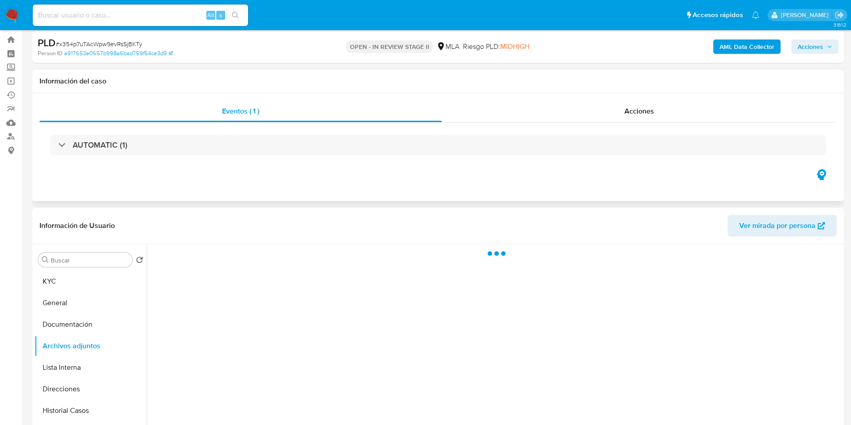
scroll to position [0, 0]
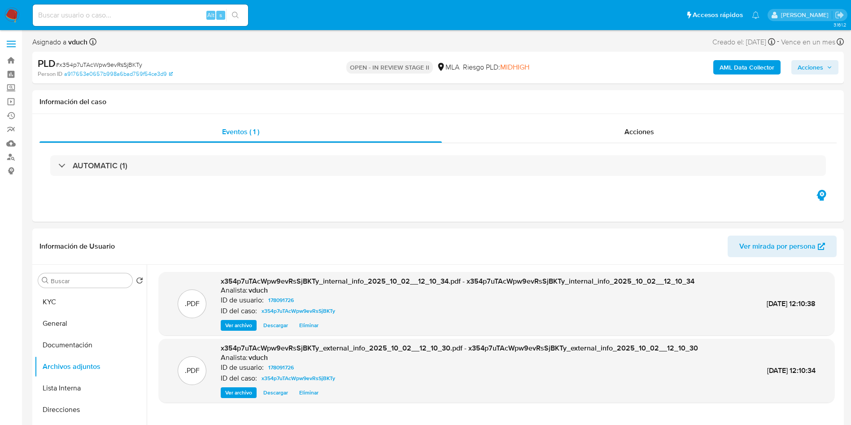
click at [822, 65] on span "Acciones" at bounding box center [811, 67] width 26 height 14
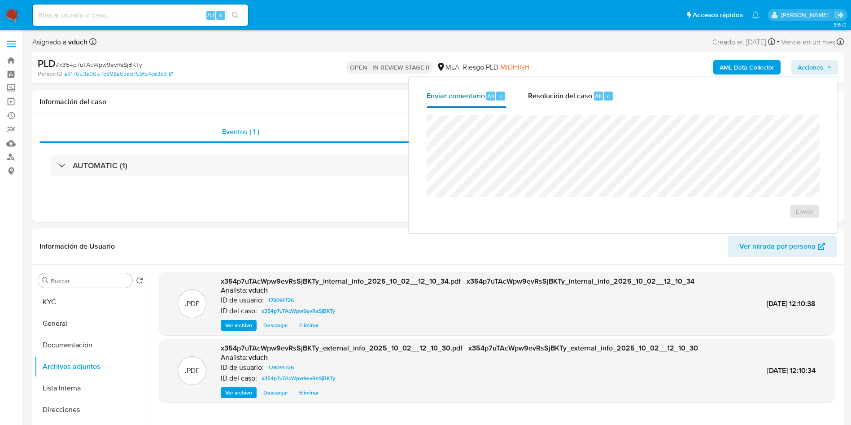
click at [516, 95] on button "Enviar comentario Alt c" at bounding box center [466, 95] width 101 height 23
click at [551, 87] on div "Resolución del caso Alt r" at bounding box center [571, 95] width 86 height 23
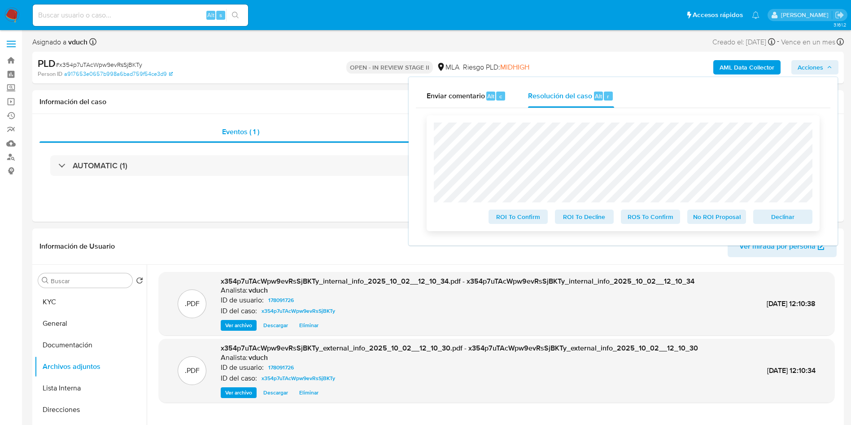
click at [787, 215] on span "Declinar" at bounding box center [783, 216] width 47 height 13
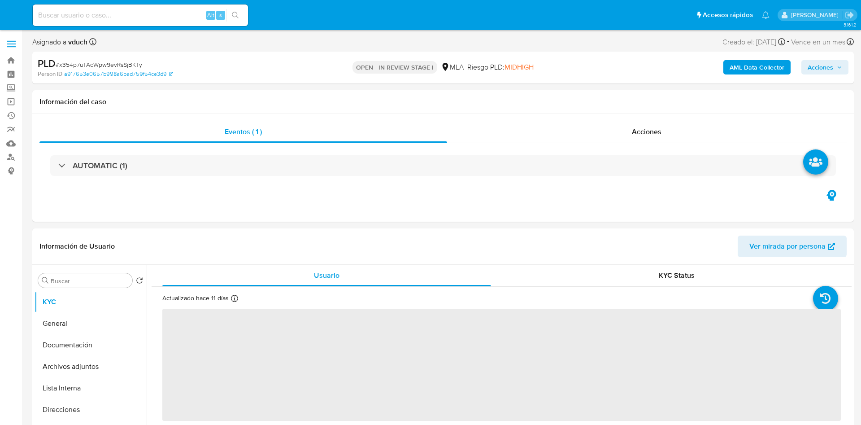
select select "10"
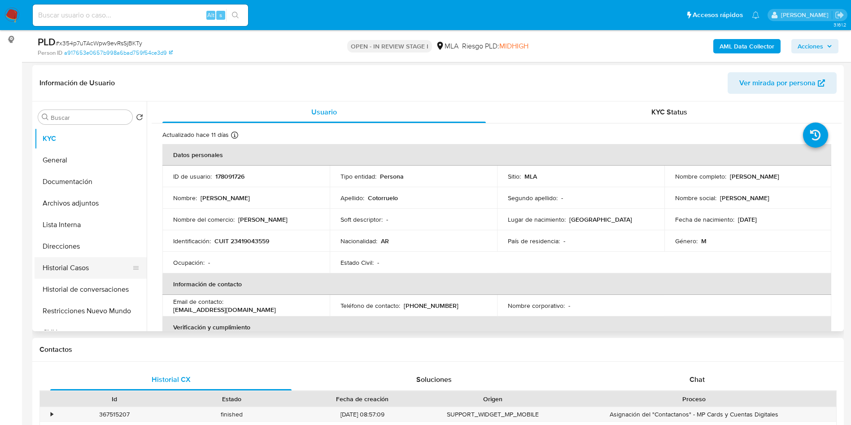
scroll to position [135, 0]
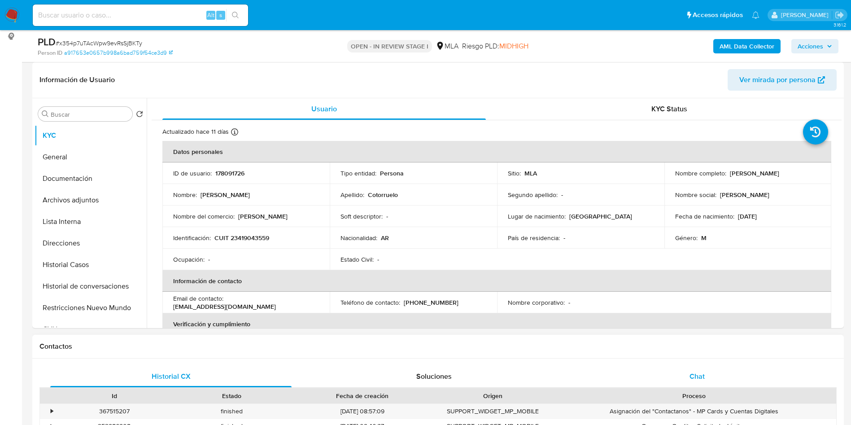
click at [660, 372] on div "Chat" at bounding box center [697, 377] width 241 height 22
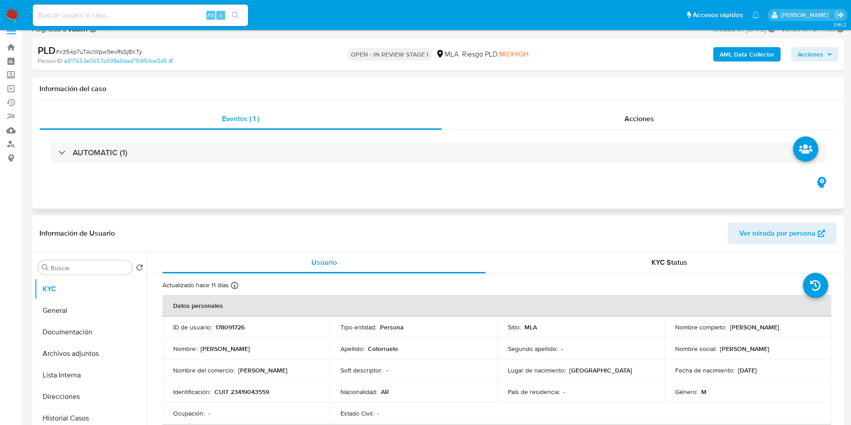
scroll to position [0, 0]
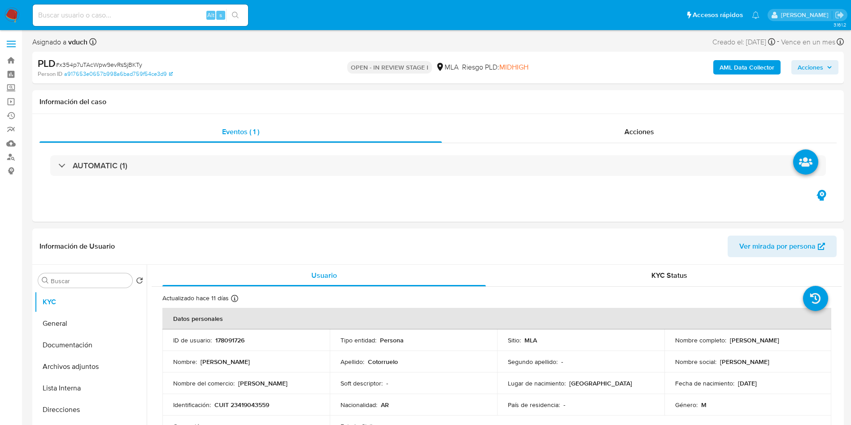
click at [460, 57] on div "OPEN - IN REVIEW STAGE I MLA Riesgo PLD: MIDHIGH" at bounding box center [438, 67] width 265 height 21
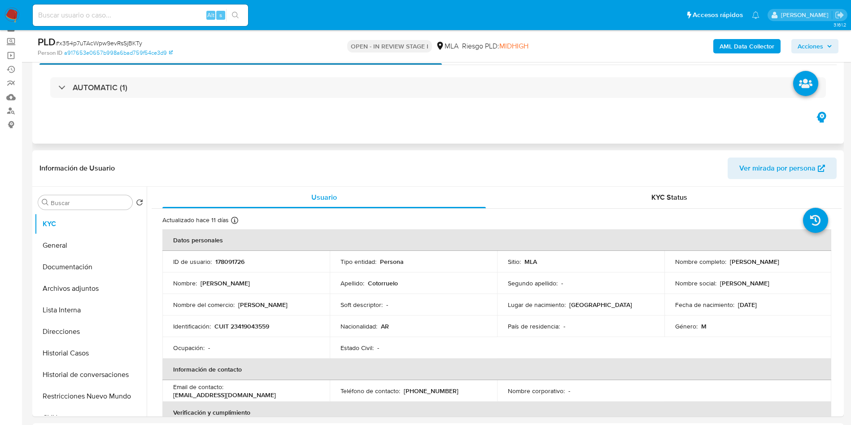
scroll to position [67, 0]
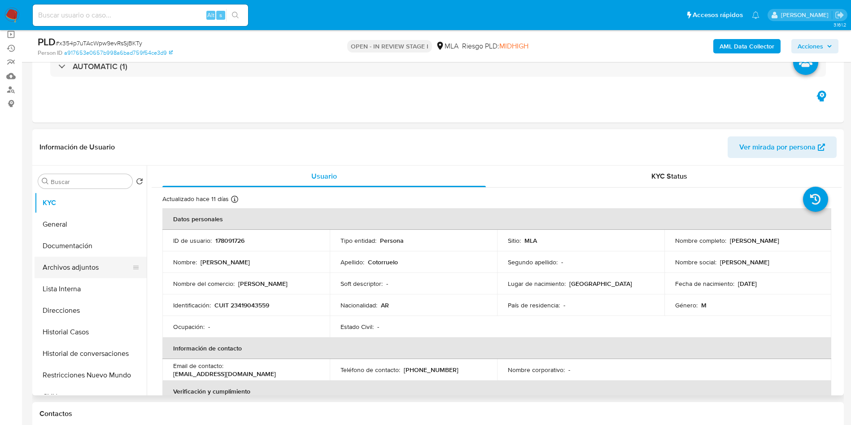
click at [71, 267] on button "Archivos adjuntos" at bounding box center [87, 268] width 105 height 22
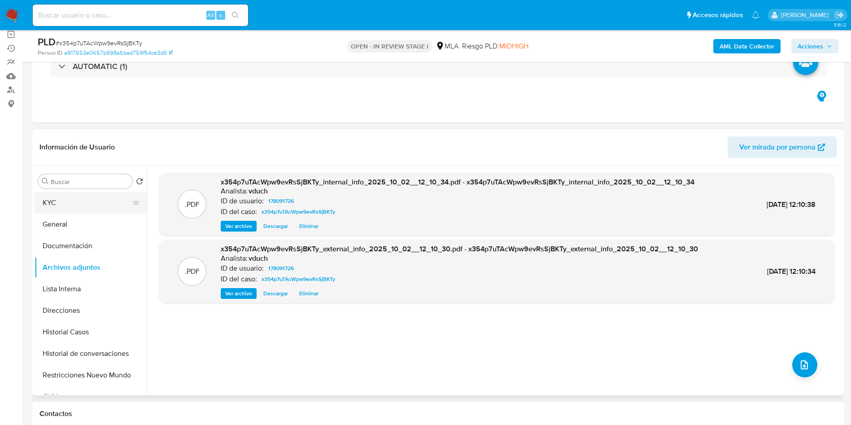
click at [57, 202] on button "KYC" at bounding box center [87, 203] width 105 height 22
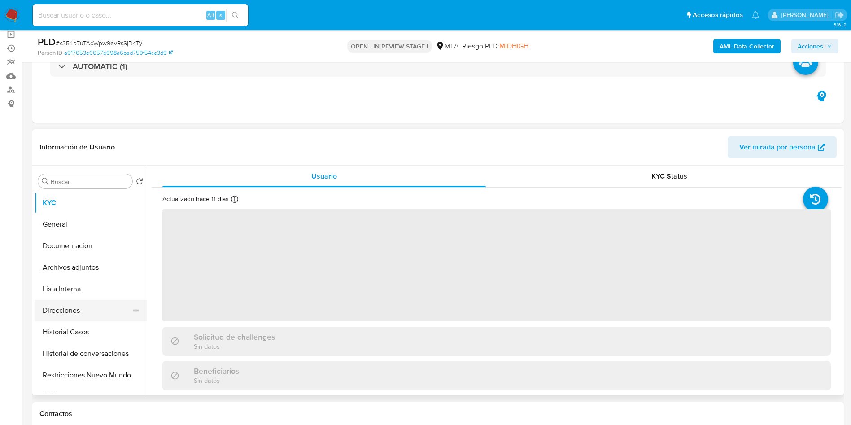
click at [87, 321] on button "Historial Casos" at bounding box center [91, 332] width 112 height 22
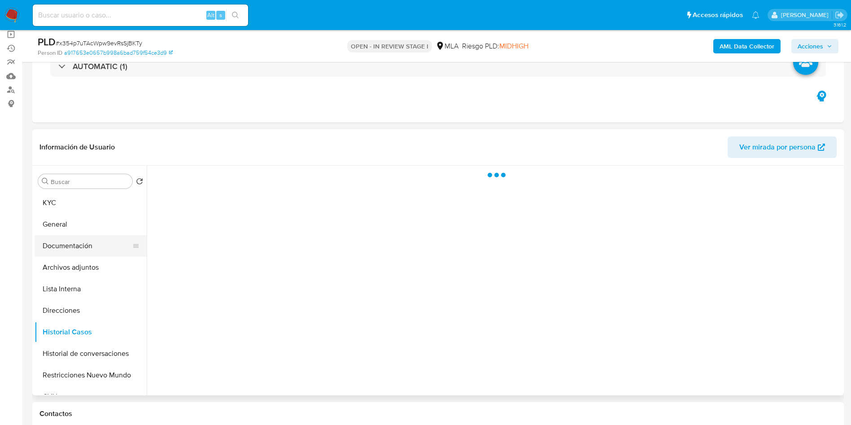
click at [93, 253] on button "Documentación" at bounding box center [87, 246] width 105 height 22
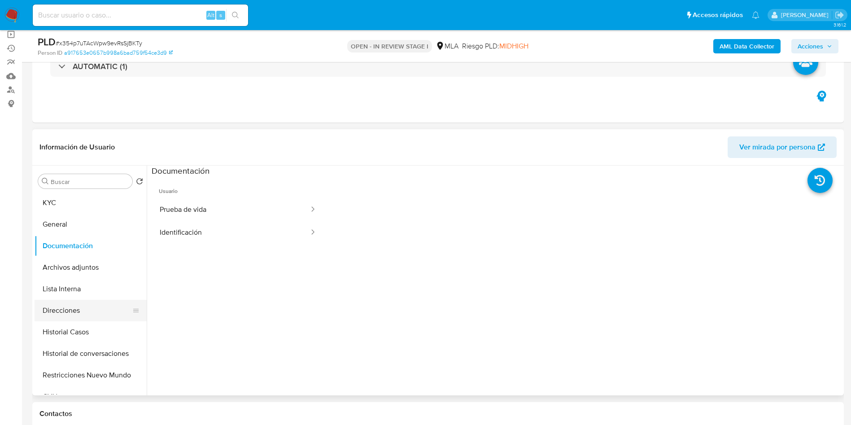
click at [58, 312] on button "Direcciones" at bounding box center [87, 311] width 105 height 22
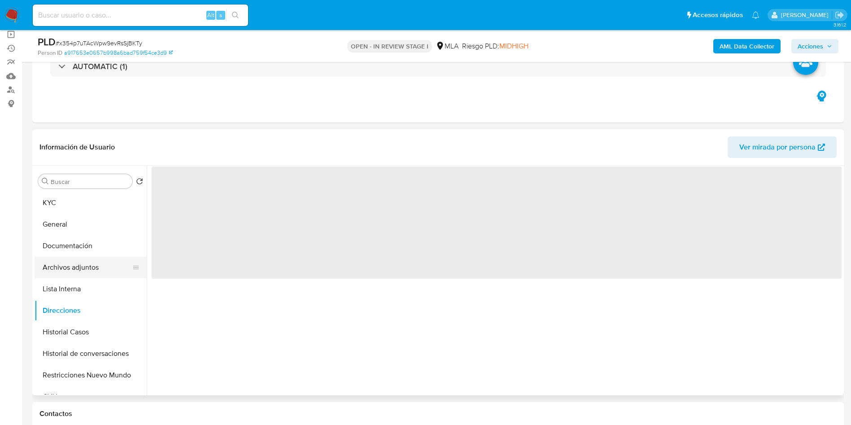
click at [86, 264] on button "Archivos adjuntos" at bounding box center [87, 268] width 105 height 22
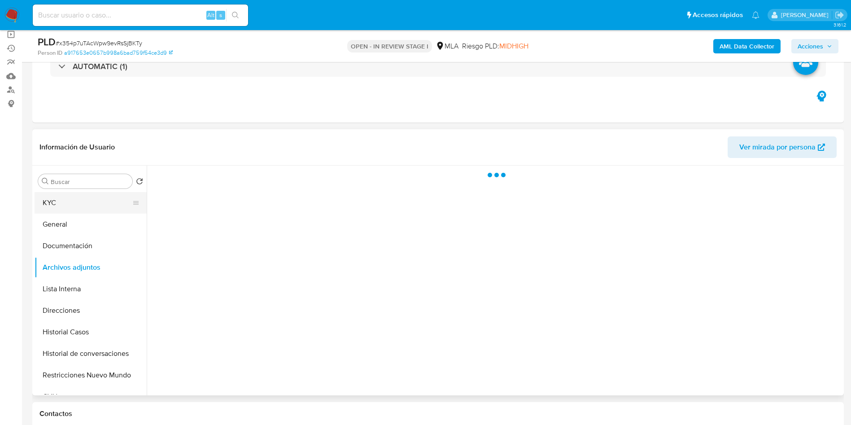
click at [83, 208] on button "KYC" at bounding box center [87, 203] width 105 height 22
click at [79, 225] on button "General" at bounding box center [87, 225] width 105 height 22
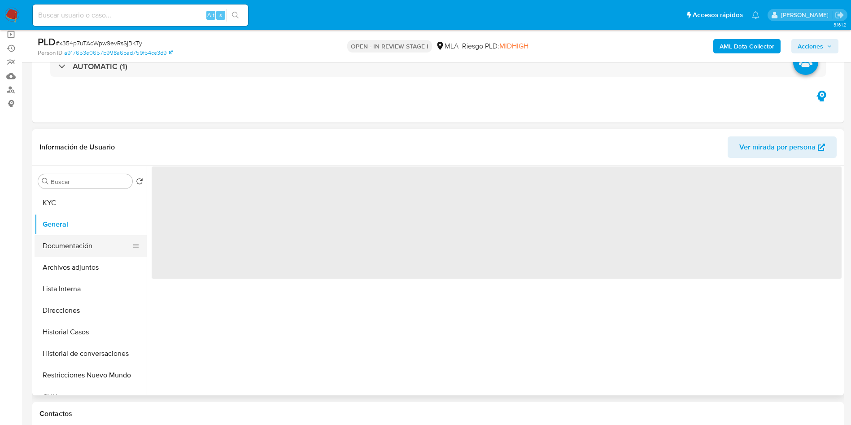
click at [74, 240] on button "Documentación" at bounding box center [87, 246] width 105 height 22
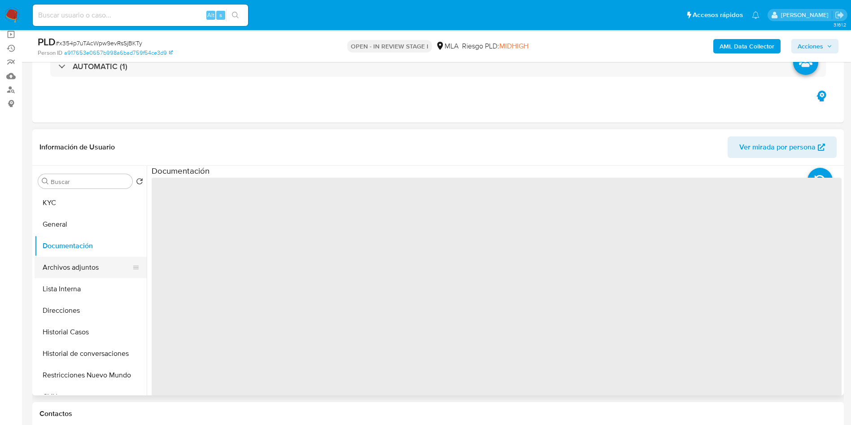
click at [79, 271] on button "Archivos adjuntos" at bounding box center [87, 268] width 105 height 22
click at [84, 252] on button "Documentación" at bounding box center [87, 246] width 105 height 22
click at [84, 228] on button "General" at bounding box center [87, 225] width 105 height 22
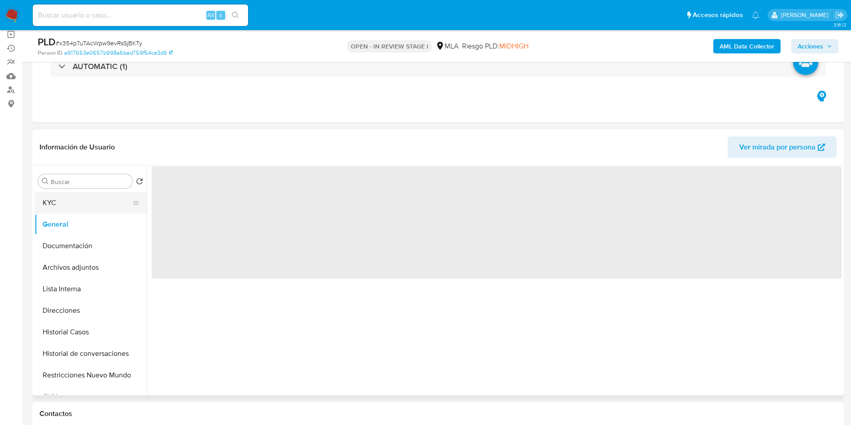
click at [84, 212] on button "KYC" at bounding box center [87, 203] width 105 height 22
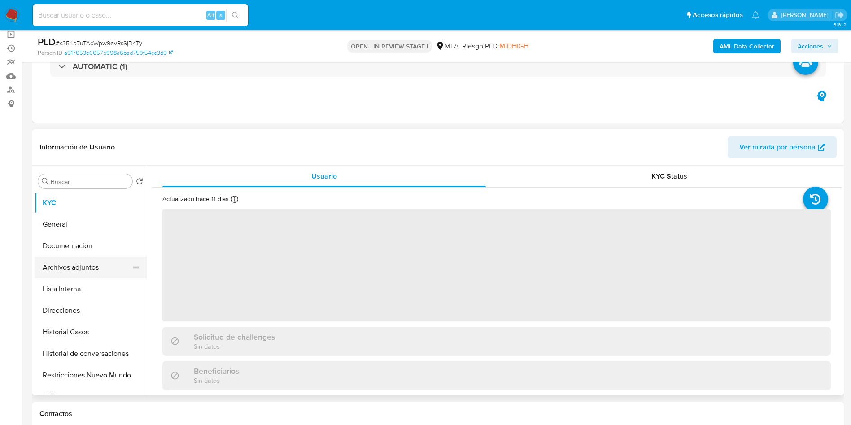
click at [81, 269] on button "Archivos adjuntos" at bounding box center [87, 268] width 105 height 22
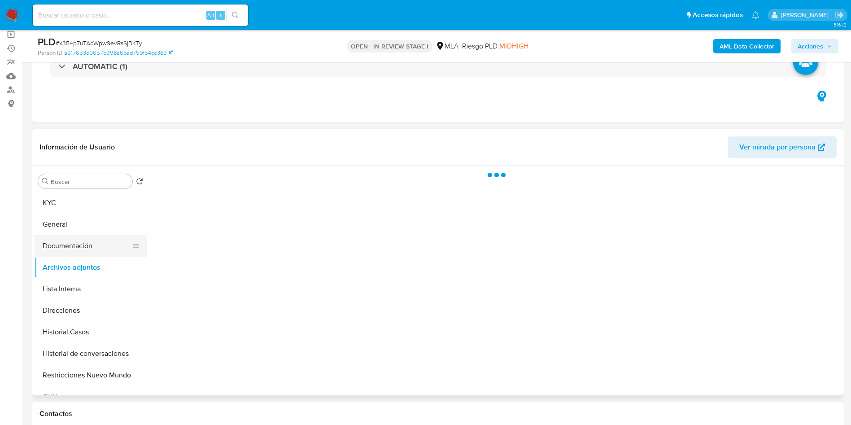
click at [84, 245] on button "Documentación" at bounding box center [87, 246] width 105 height 22
click at [80, 238] on button "Documentación" at bounding box center [87, 246] width 105 height 22
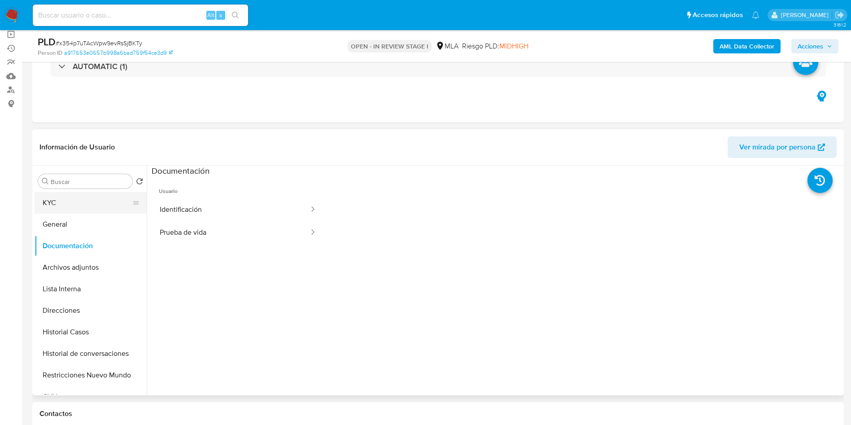
click at [74, 206] on button "KYC" at bounding box center [87, 203] width 105 height 22
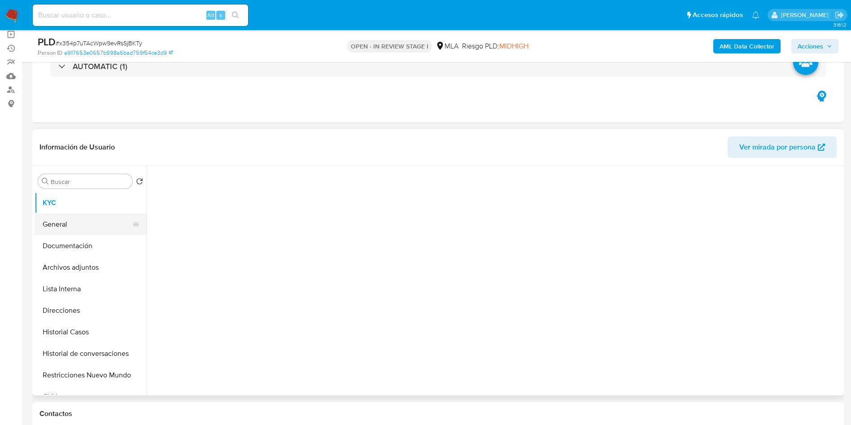
click at [83, 222] on button "General" at bounding box center [87, 225] width 105 height 22
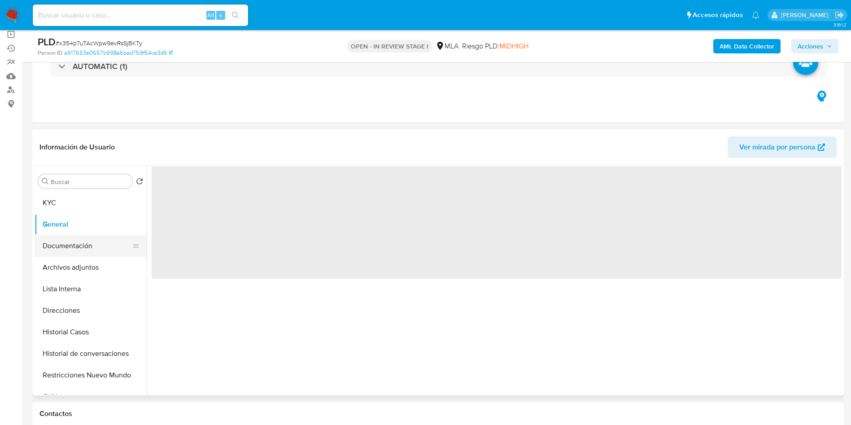
click at [82, 249] on button "Documentación" at bounding box center [87, 246] width 105 height 22
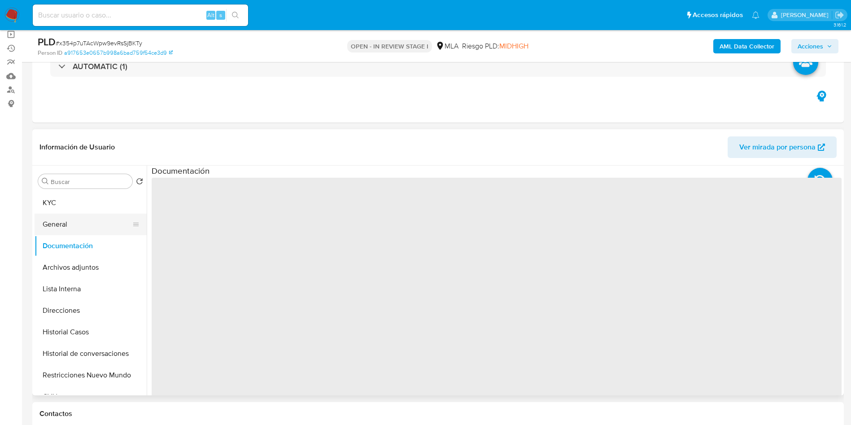
click at [81, 224] on button "General" at bounding box center [87, 225] width 105 height 22
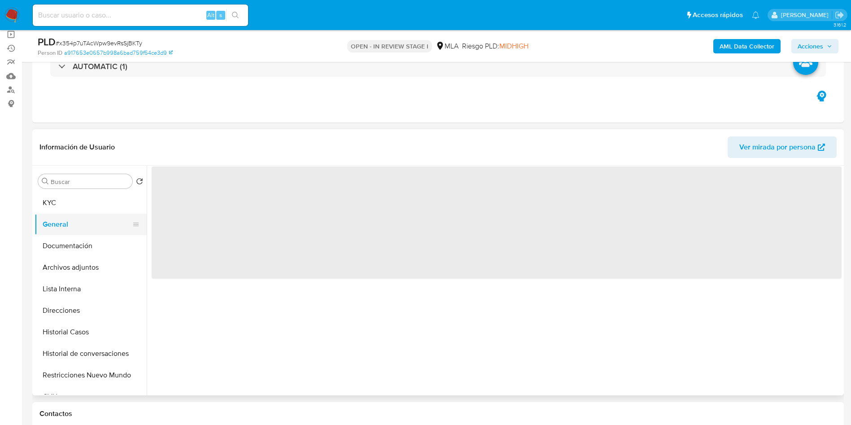
click at [88, 221] on button "General" at bounding box center [87, 225] width 105 height 22
click at [73, 196] on button "KYC" at bounding box center [87, 203] width 105 height 22
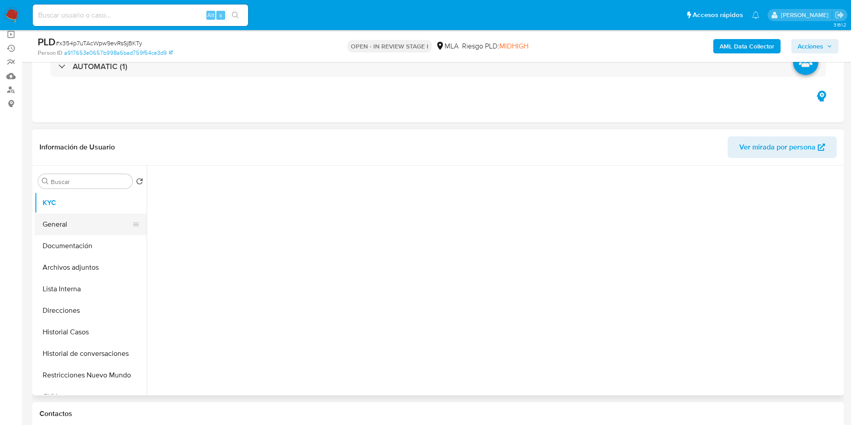
click at [70, 226] on button "General" at bounding box center [87, 225] width 105 height 22
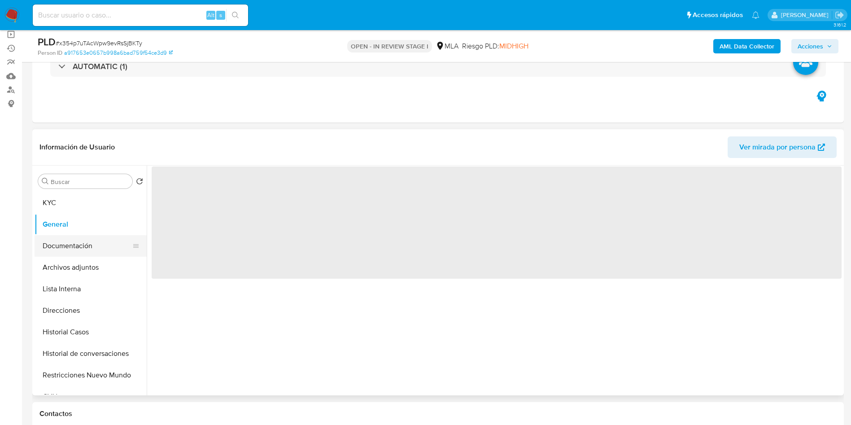
click at [74, 244] on button "Documentación" at bounding box center [87, 246] width 105 height 22
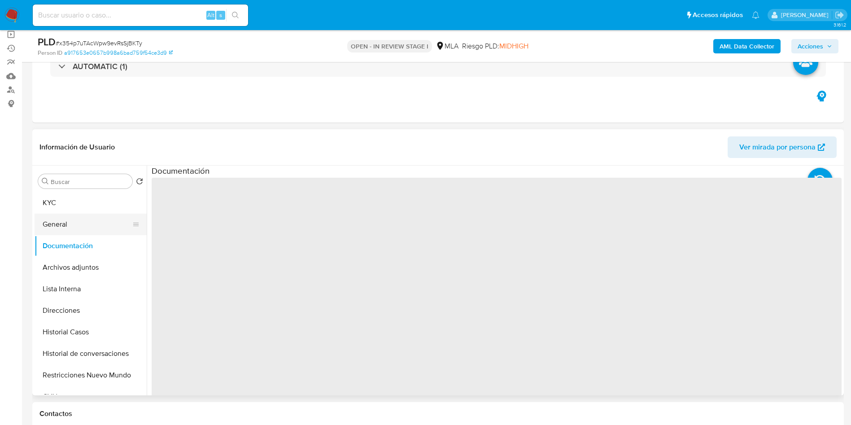
click at [60, 226] on button "General" at bounding box center [87, 225] width 105 height 22
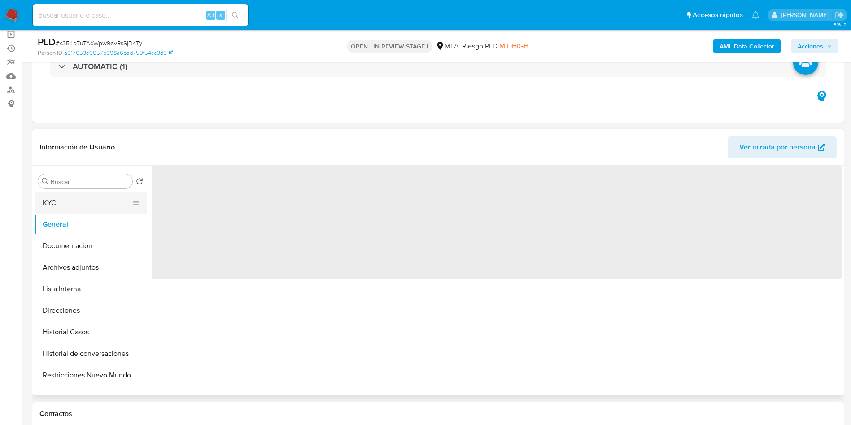
click at [57, 209] on button "KYC" at bounding box center [87, 203] width 105 height 22
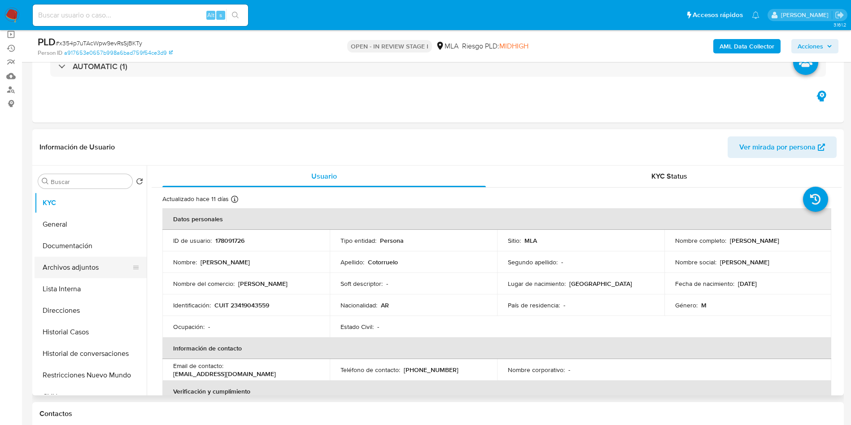
click at [107, 271] on button "Archivos adjuntos" at bounding box center [87, 268] width 105 height 22
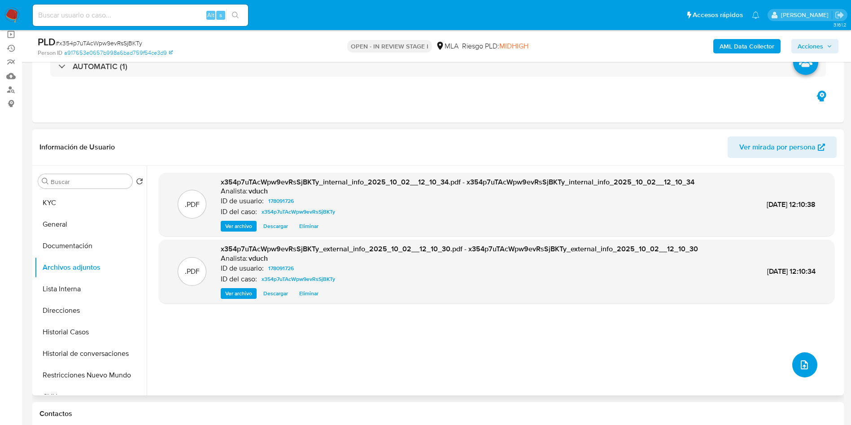
click at [805, 361] on icon "upload-file" at bounding box center [804, 364] width 11 height 11
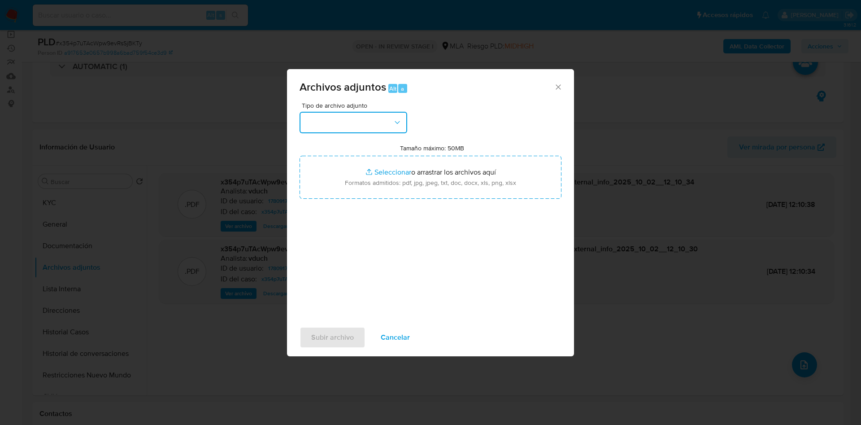
click at [359, 118] on button "button" at bounding box center [354, 123] width 108 height 22
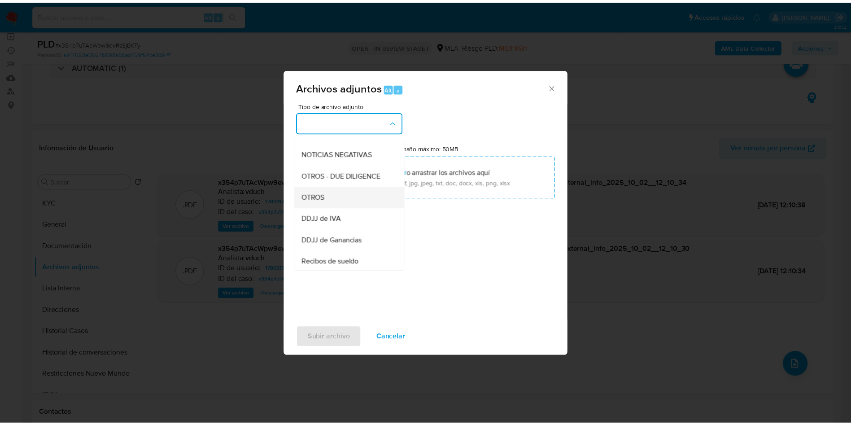
scroll to position [135, 0]
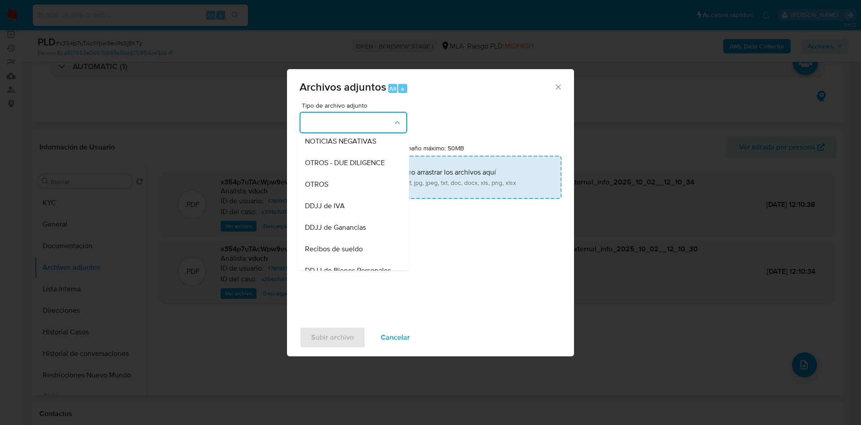
click at [339, 192] on div "OTROS" at bounding box center [351, 185] width 92 height 22
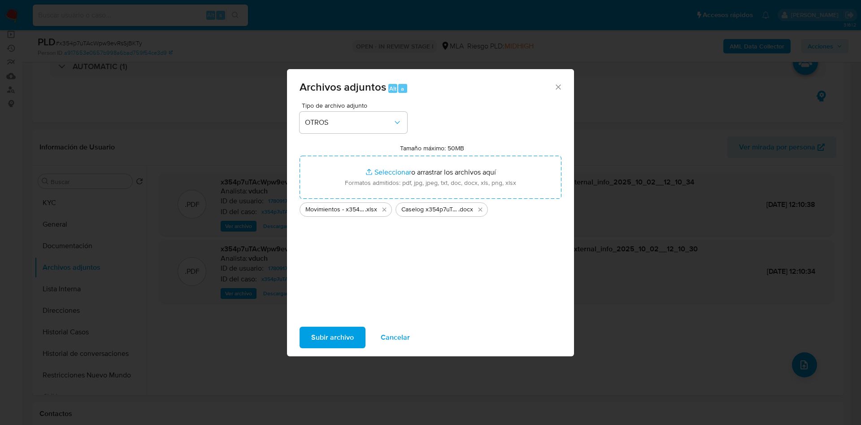
click at [346, 332] on span "Subir archivo" at bounding box center [332, 338] width 43 height 20
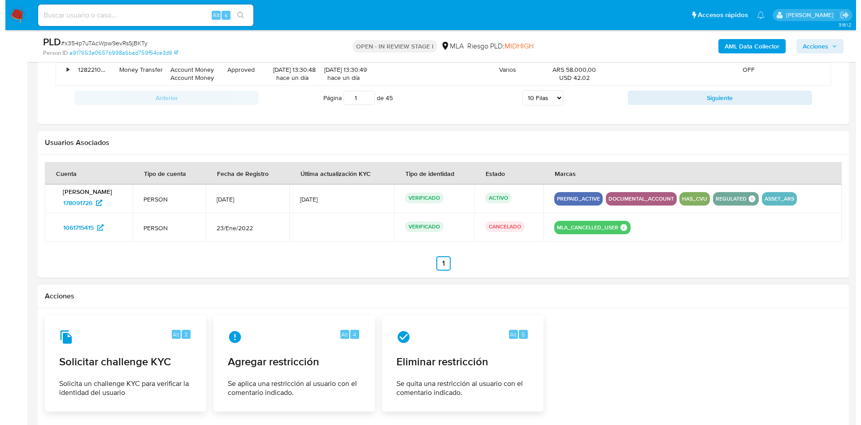
scroll to position [1402, 0]
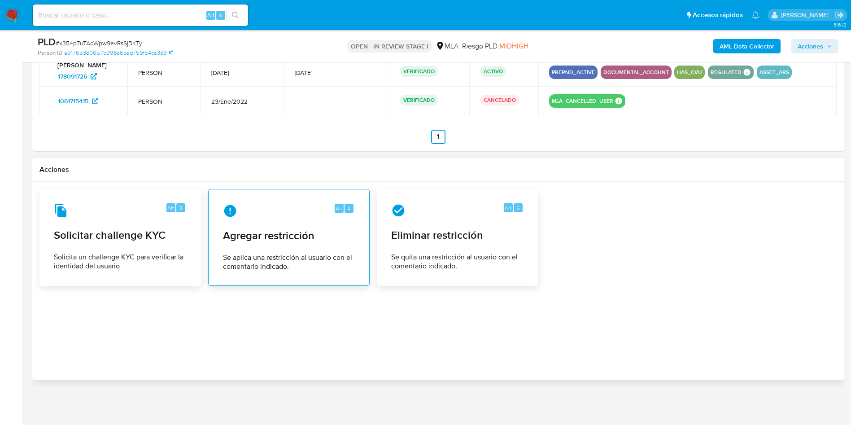
click at [311, 266] on span "Se aplica una restricción al usuario con el comentario indicado." at bounding box center [289, 262] width 132 height 18
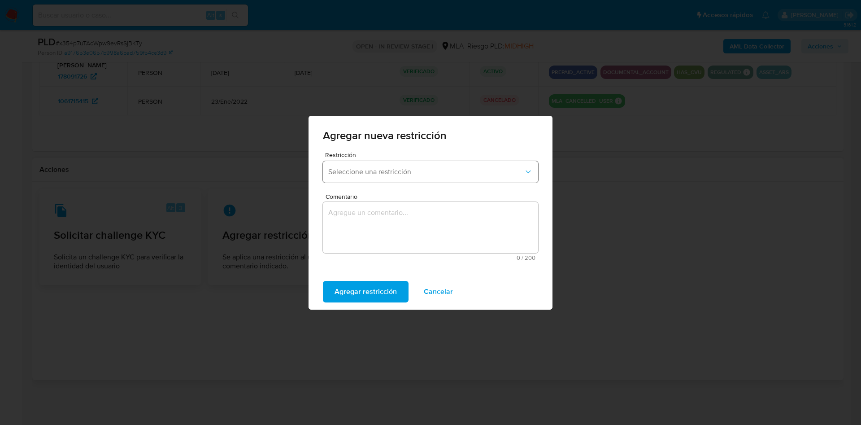
click at [371, 166] on button "Seleccione una restricción" at bounding box center [430, 172] width 215 height 22
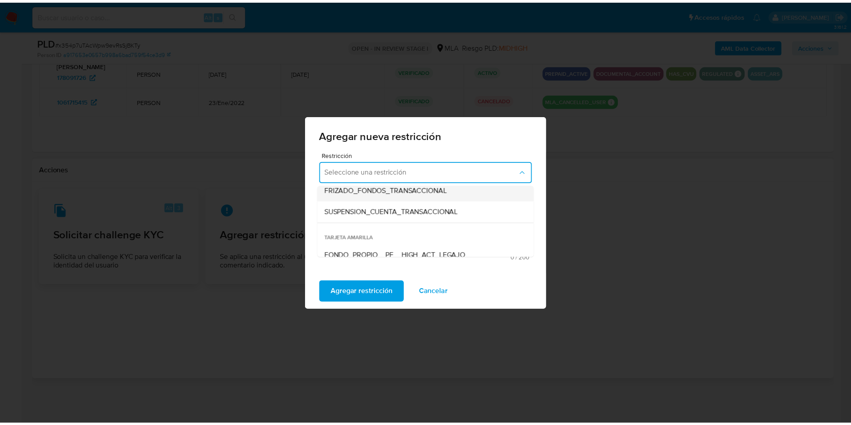
scroll to position [135, 0]
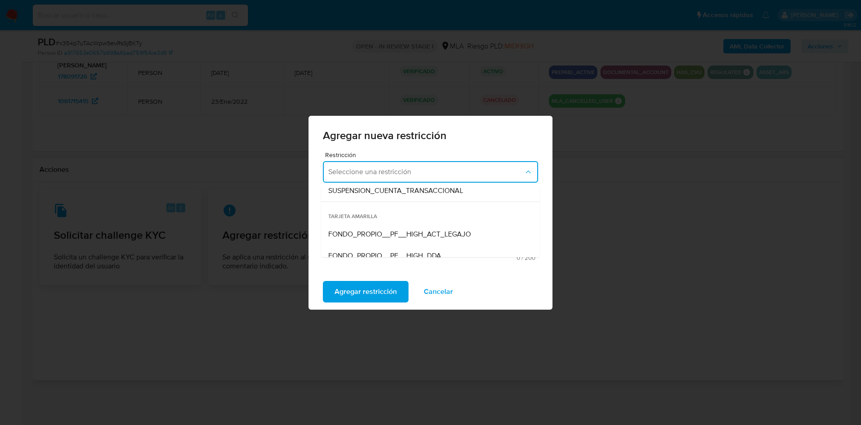
click at [418, 191] on span "SUSPENSION_CUENTA_TRANSACCIONAL" at bounding box center [395, 190] width 135 height 9
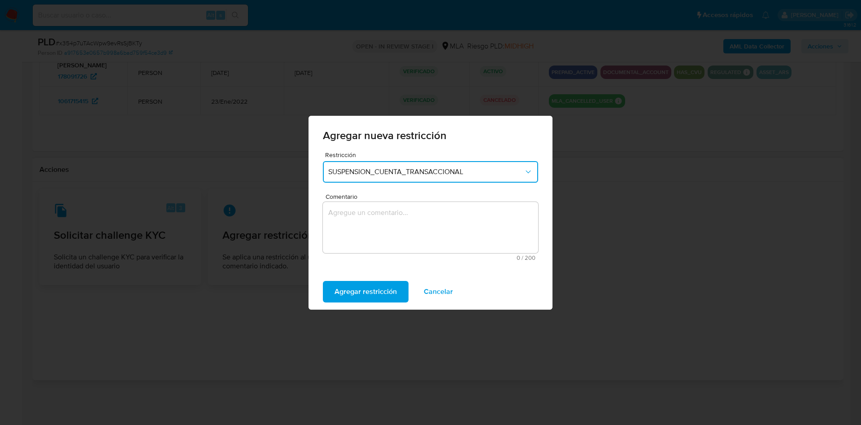
click at [380, 228] on textarea "Comentario" at bounding box center [430, 227] width 215 height 51
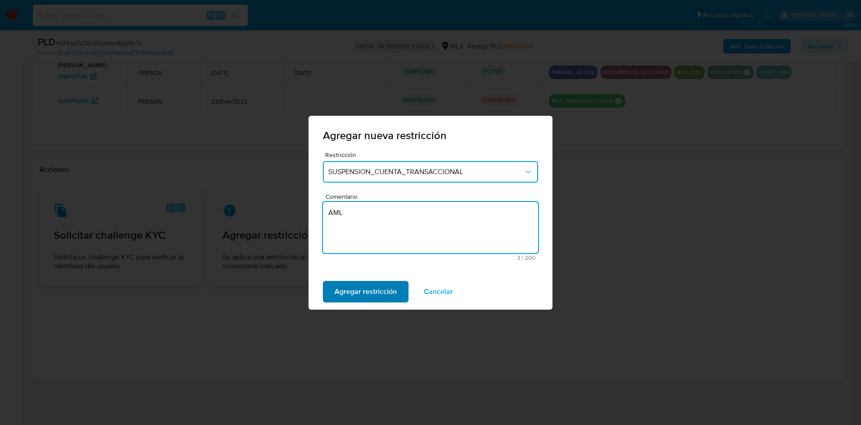
type textarea "AML"
click at [389, 287] on span "Agregar restricción" at bounding box center [366, 292] width 62 height 20
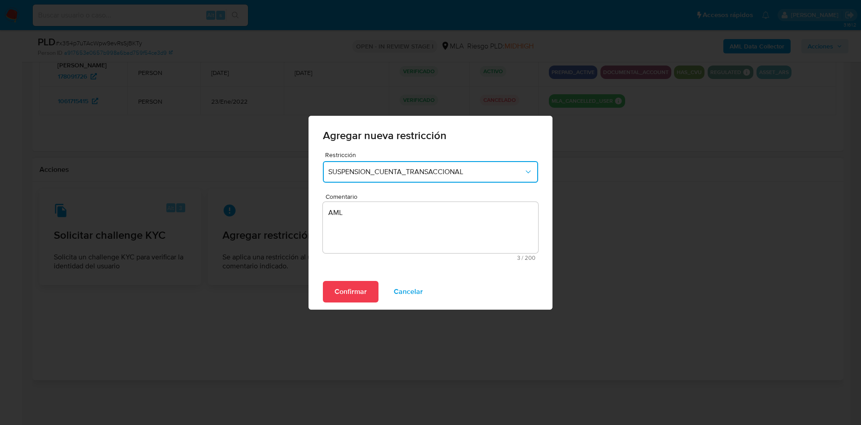
click at [360, 293] on span "Confirmar" at bounding box center [351, 292] width 32 height 20
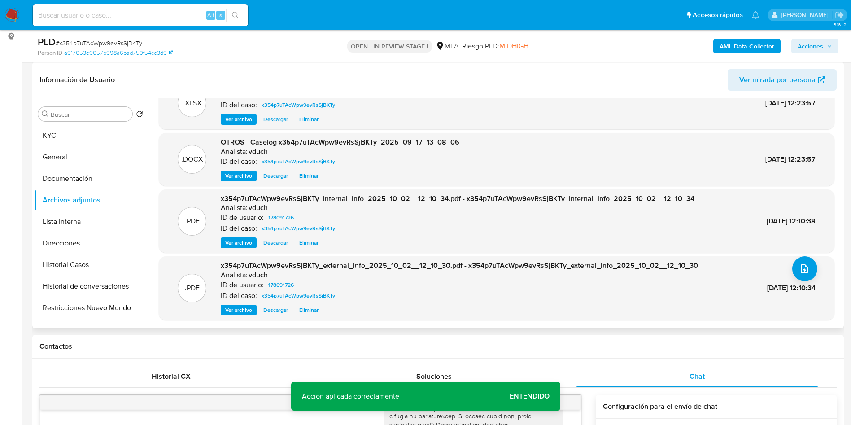
scroll to position [0, 0]
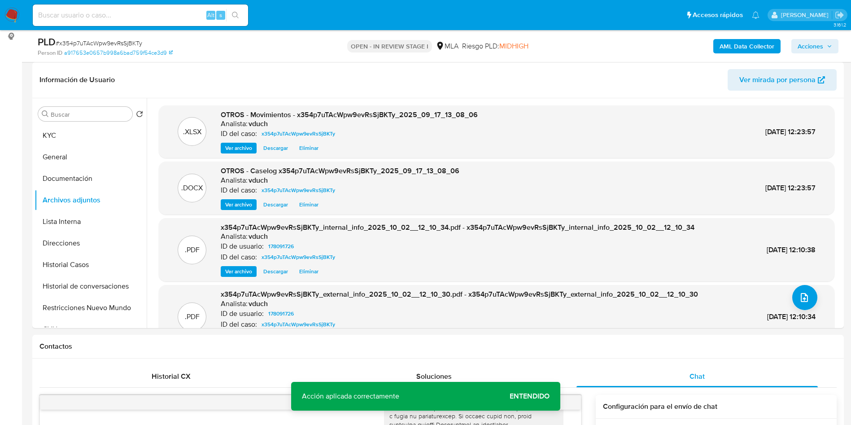
click at [814, 48] on span "Acciones" at bounding box center [811, 46] width 26 height 14
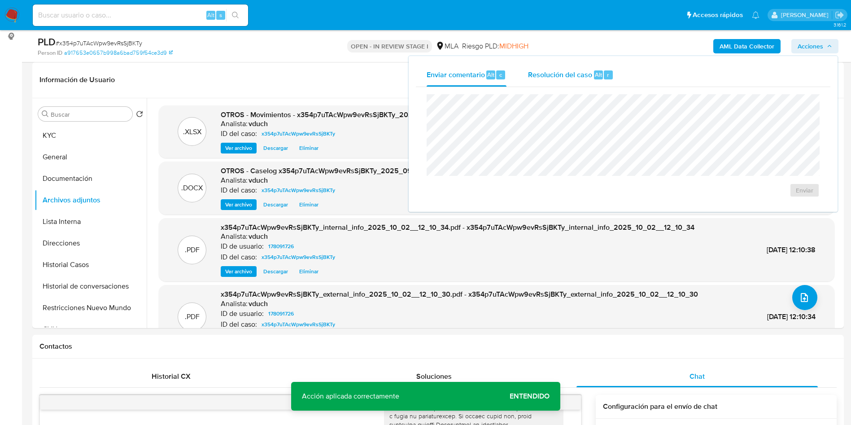
click at [599, 79] on div "Resolución del caso Alt r" at bounding box center [571, 74] width 86 height 23
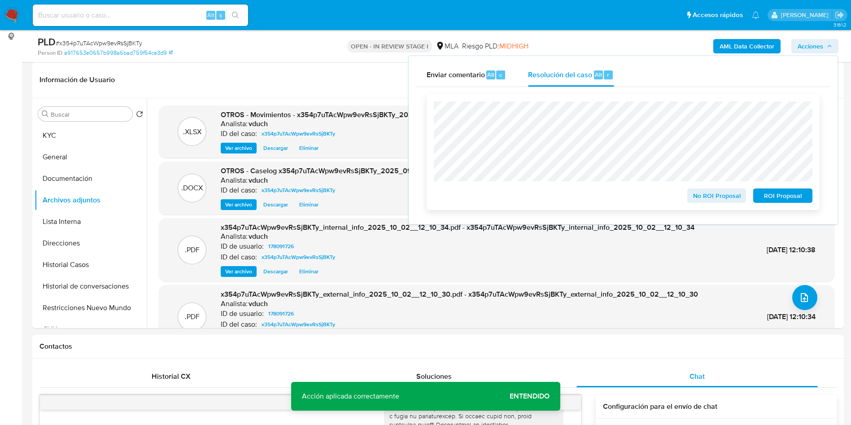
click at [780, 197] on span "ROI Proposal" at bounding box center [783, 195] width 47 height 13
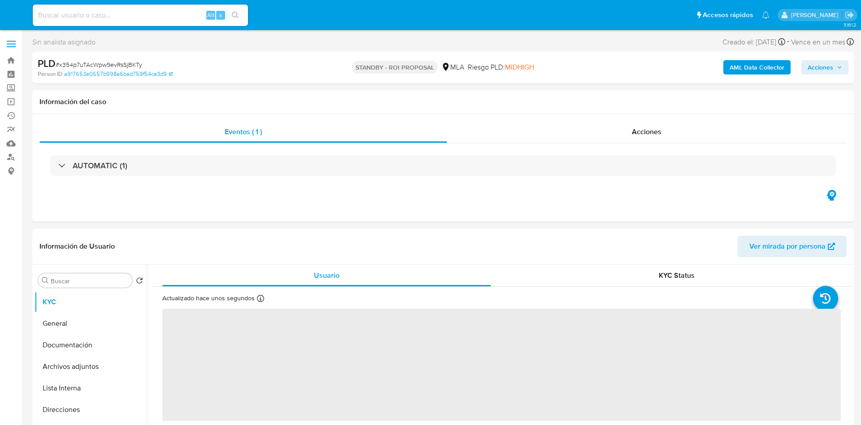
select select "10"
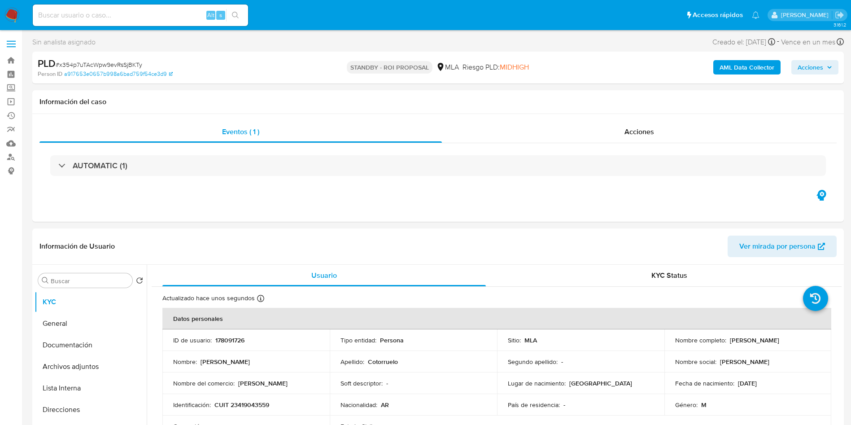
drag, startPoint x: 179, startPoint y: 17, endPoint x: 202, endPoint y: 15, distance: 23.0
click at [179, 16] on input at bounding box center [140, 15] width 215 height 12
paste input "DHwH9dpiZPkFltrHEWrn1j4g"
type input "DHwH9dpiZPkFltrHEWrn1j4g"
click at [238, 16] on icon "search-icon" at bounding box center [235, 15] width 7 height 7
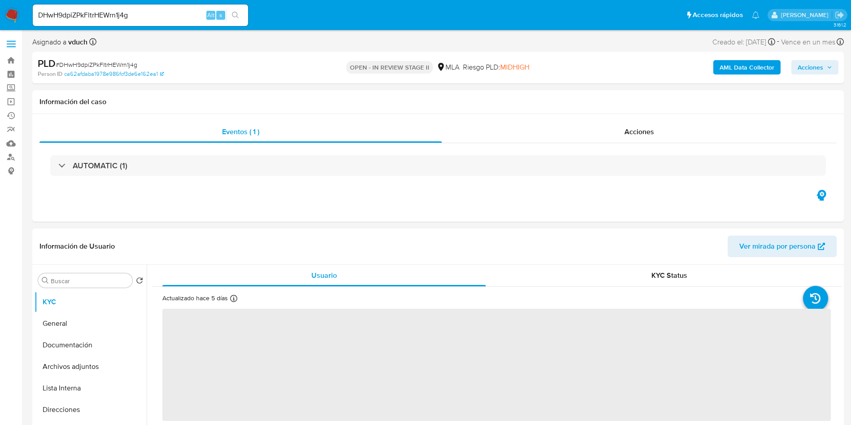
select select "10"
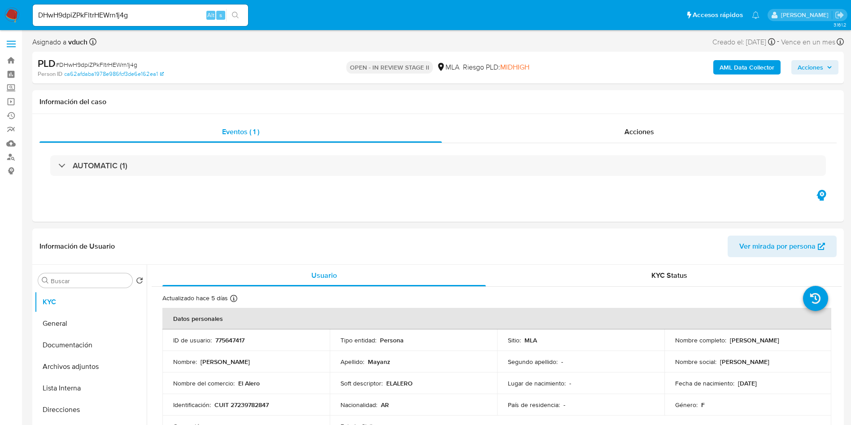
drag, startPoint x: 461, startPoint y: 188, endPoint x: 431, endPoint y: 78, distance: 114.8
click at [462, 187] on div "Eventos ( 1 ) Acciones AUTOMATIC (1)" at bounding box center [438, 168] width 812 height 108
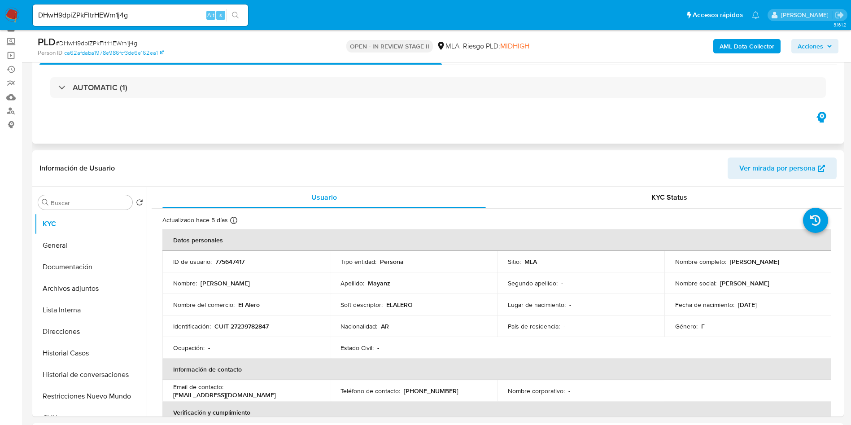
scroll to position [67, 0]
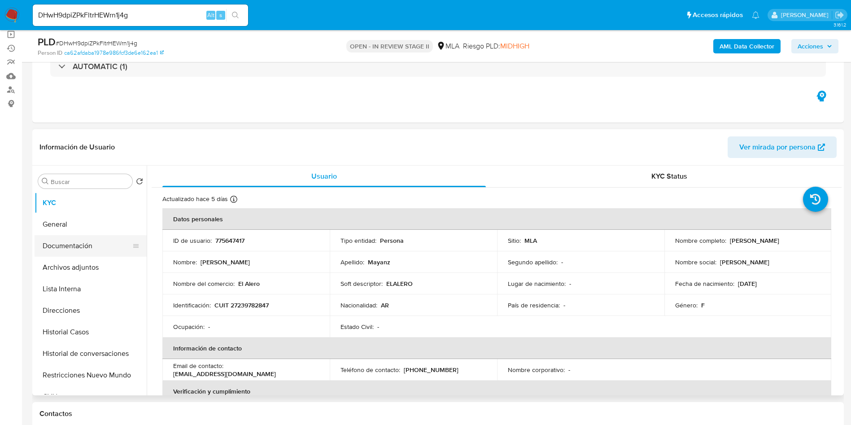
click at [109, 240] on button "Documentación" at bounding box center [87, 246] width 105 height 22
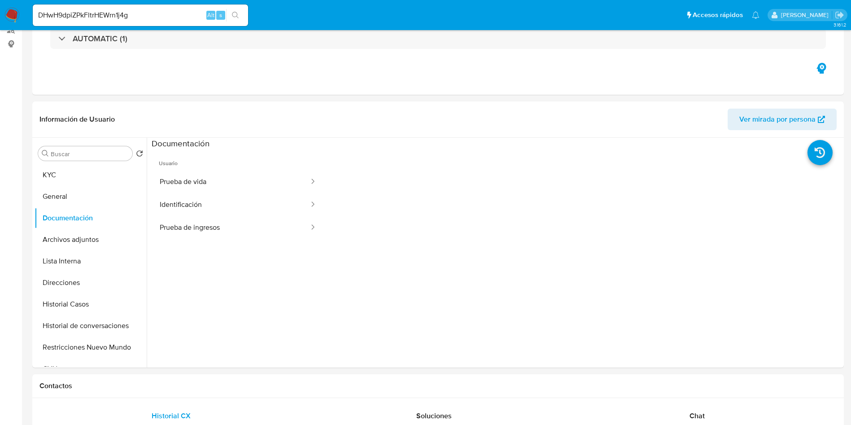
scroll to position [0, 0]
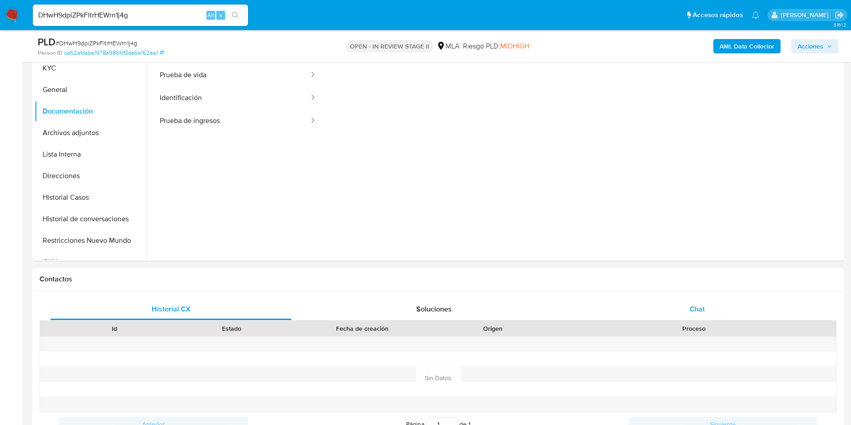
click at [677, 315] on div "Chat" at bounding box center [697, 309] width 241 height 22
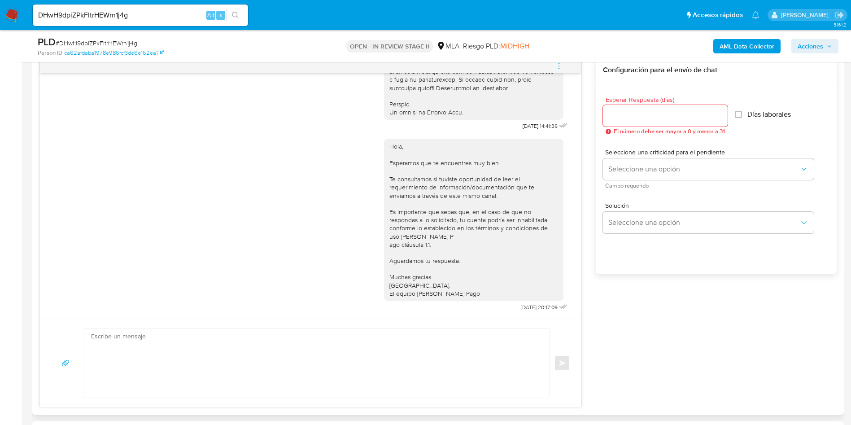
scroll to position [404, 0]
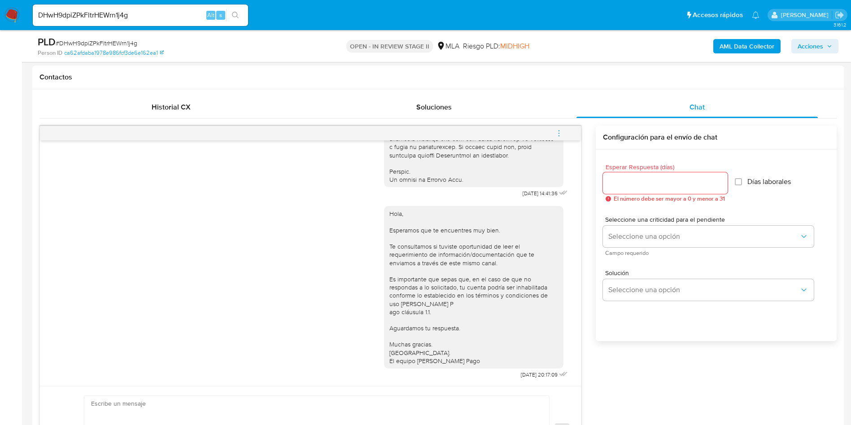
click at [563, 132] on icon "menu-action" at bounding box center [559, 133] width 8 height 8
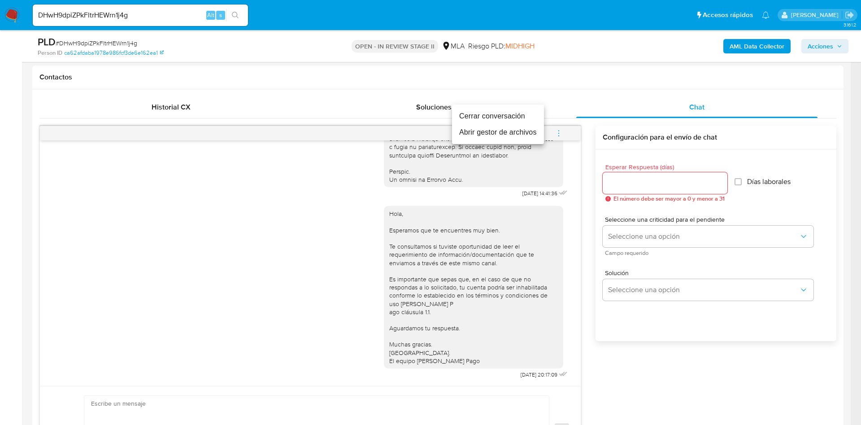
drag, startPoint x: 515, startPoint y: 114, endPoint x: 609, endPoint y: 147, distance: 100.5
click at [515, 113] on li "Cerrar conversación" at bounding box center [498, 116] width 92 height 16
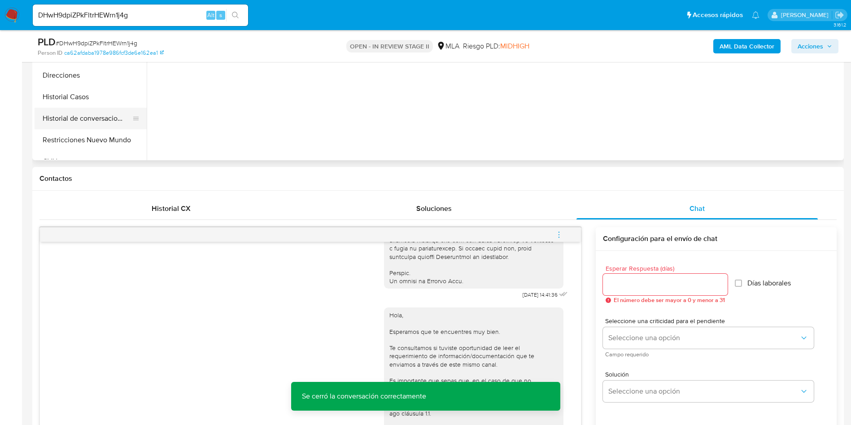
scroll to position [202, 0]
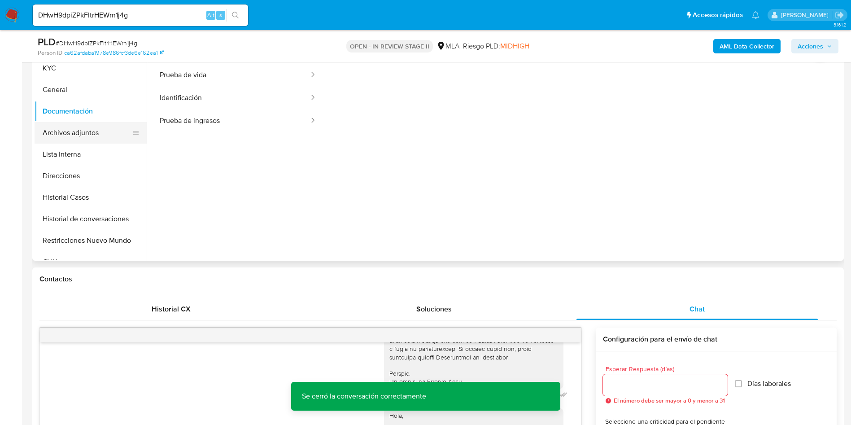
click at [112, 127] on button "Archivos adjuntos" at bounding box center [87, 133] width 105 height 22
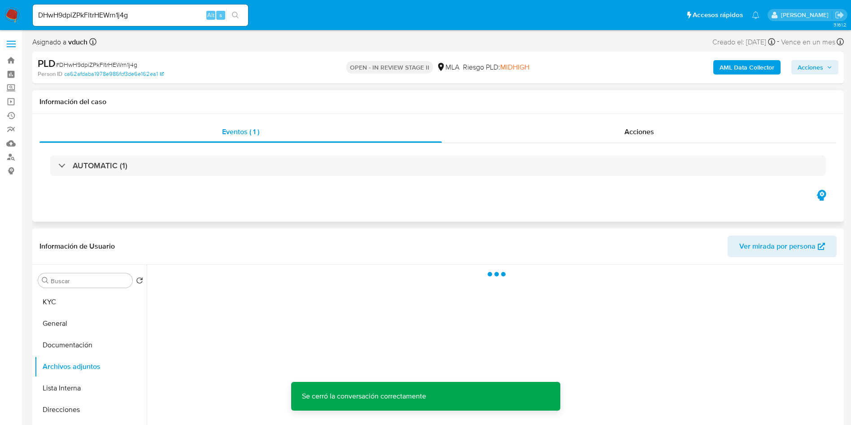
scroll to position [67, 0]
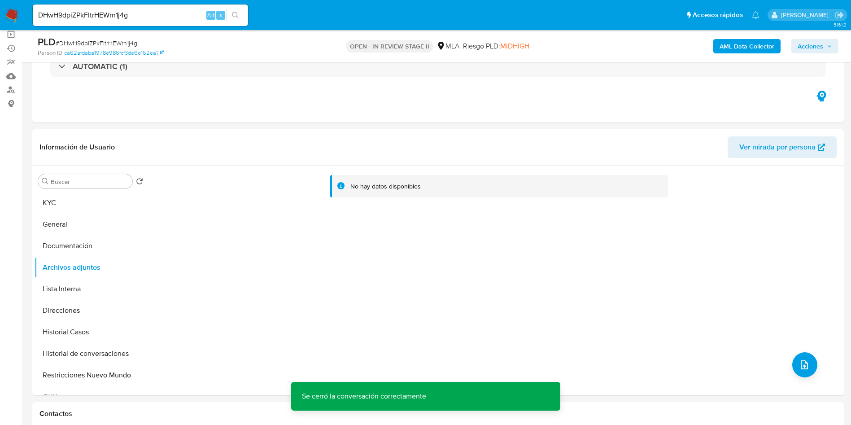
click at [759, 46] on b "AML Data Collector" at bounding box center [747, 46] width 55 height 14
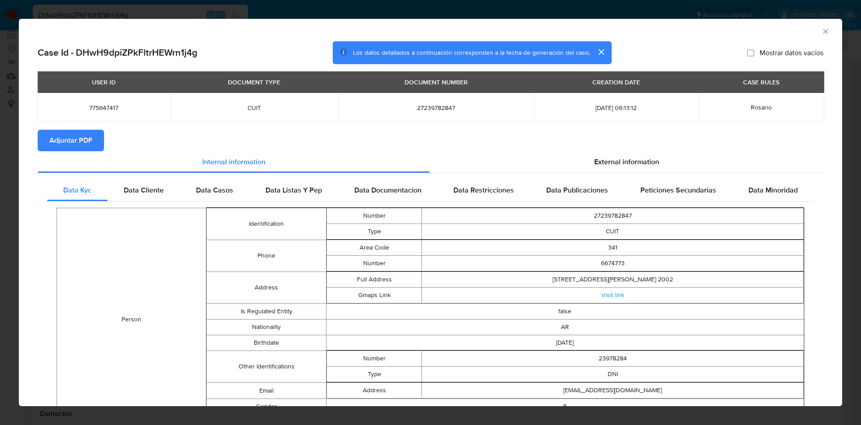
click at [81, 140] on span "Adjuntar PDF" at bounding box center [70, 141] width 43 height 20
click at [822, 32] on icon "Cerrar ventana" at bounding box center [826, 31] width 9 height 9
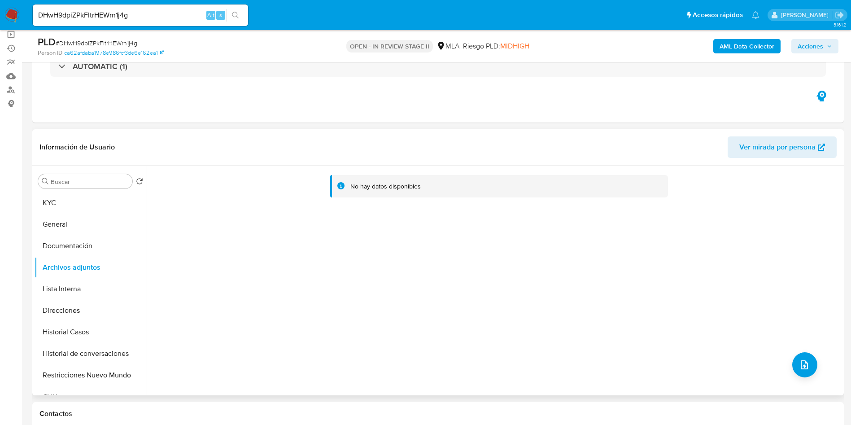
click at [470, 135] on div "Información de Usuario Ver mirada por persona" at bounding box center [438, 147] width 812 height 36
click at [109, 192] on button "KYC" at bounding box center [91, 203] width 112 height 22
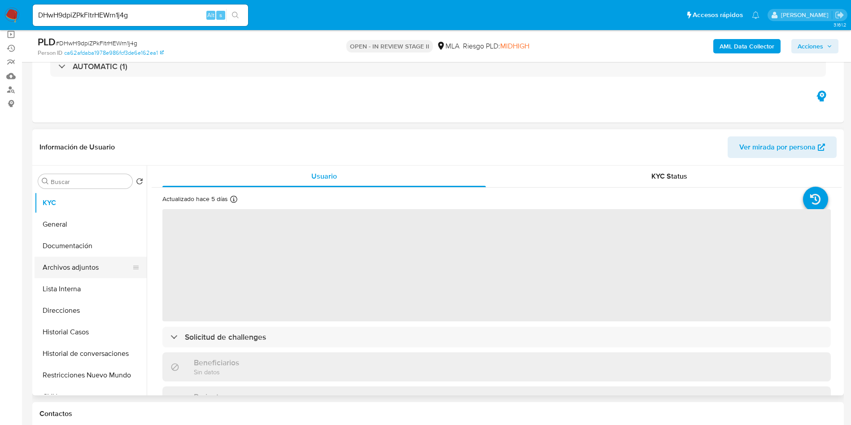
click at [92, 275] on button "Archivos adjuntos" at bounding box center [87, 268] width 105 height 22
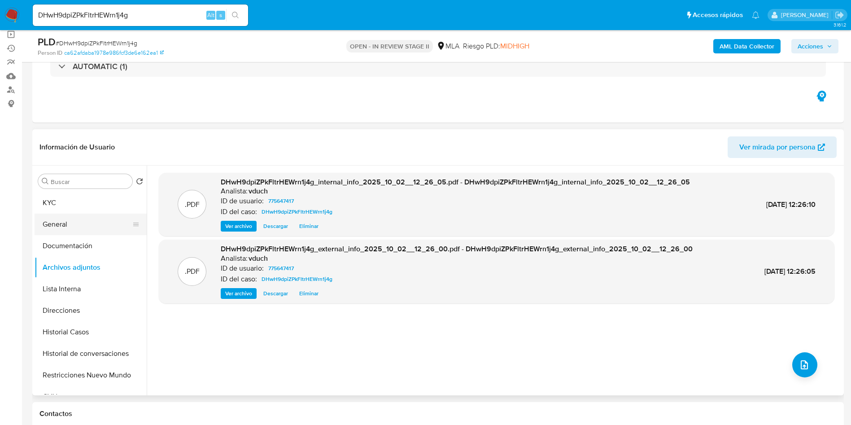
click at [76, 228] on button "General" at bounding box center [87, 225] width 105 height 22
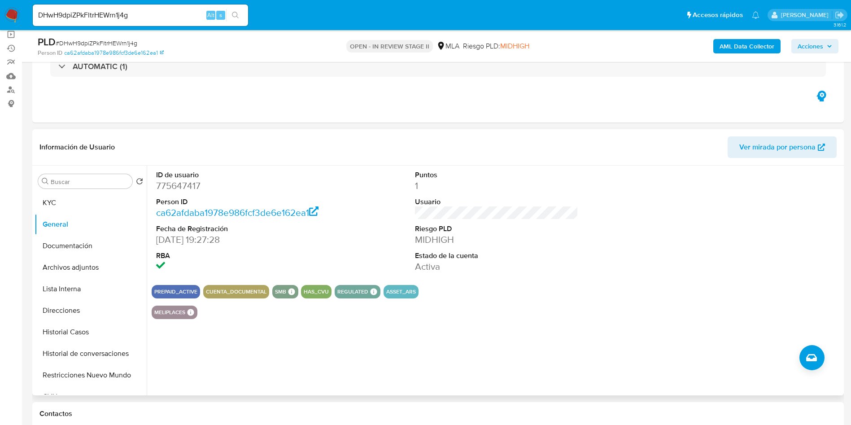
click at [174, 184] on dd "775647417" at bounding box center [238, 185] width 164 height 13
copy dd "775647417"
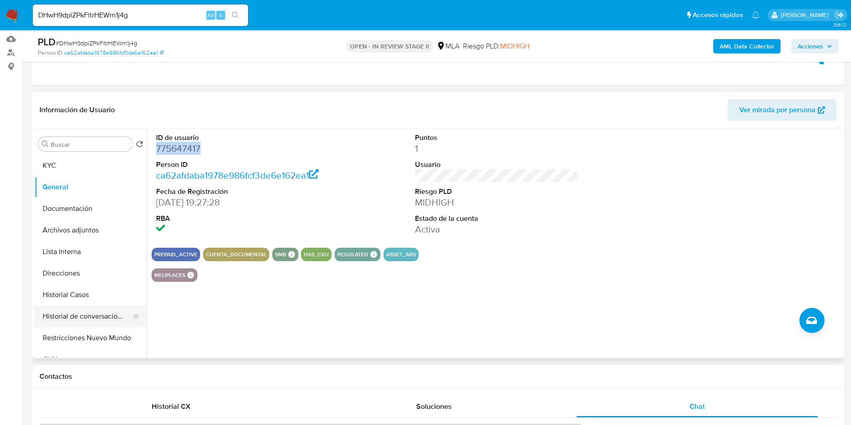
scroll to position [135, 0]
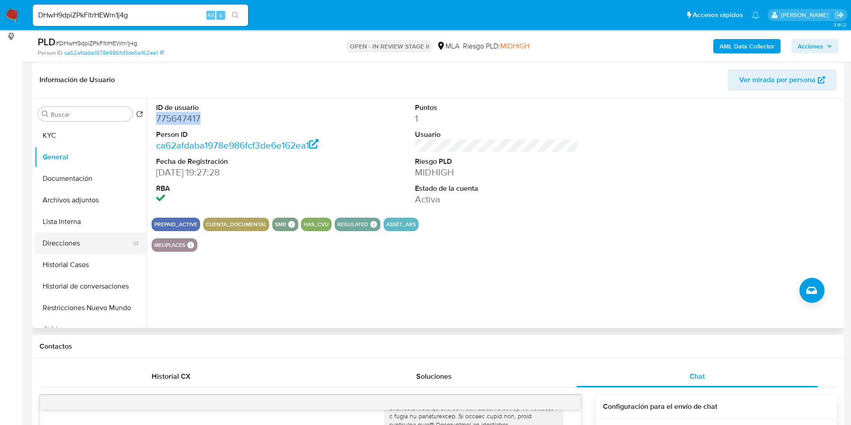
click at [92, 250] on button "Direcciones" at bounding box center [87, 243] width 105 height 22
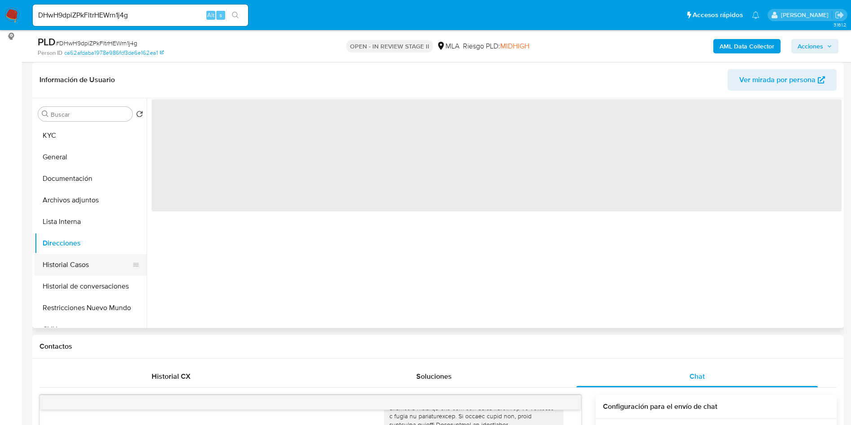
click at [91, 254] on button "Historial Casos" at bounding box center [87, 265] width 105 height 22
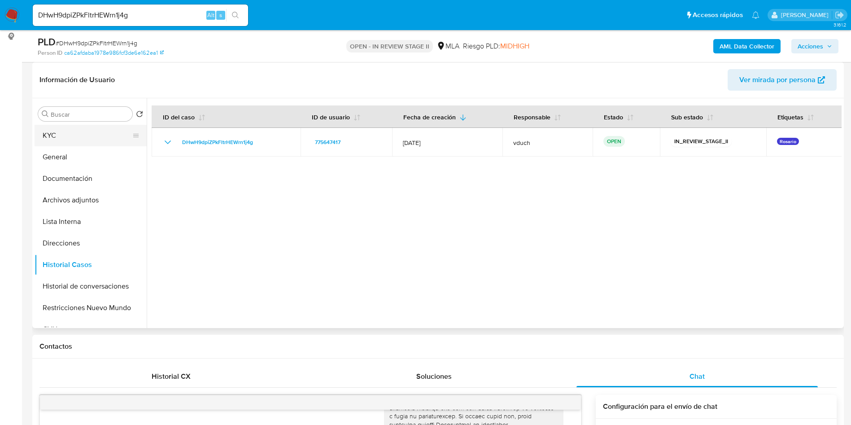
click at [89, 127] on button "KYC" at bounding box center [87, 136] width 105 height 22
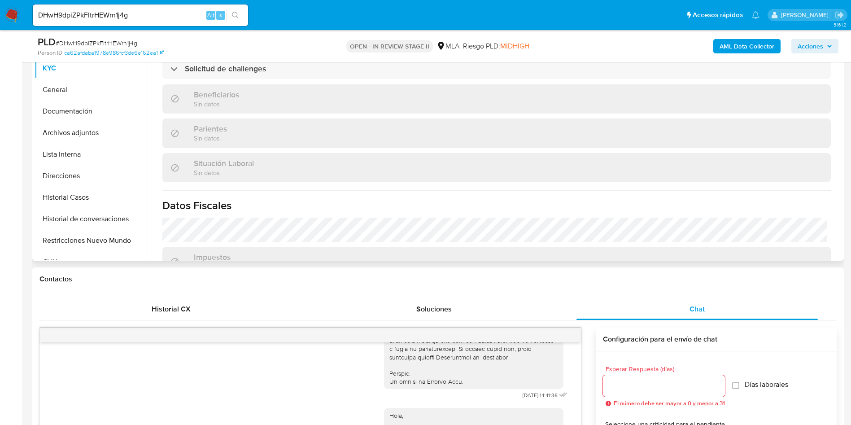
scroll to position [481, 0]
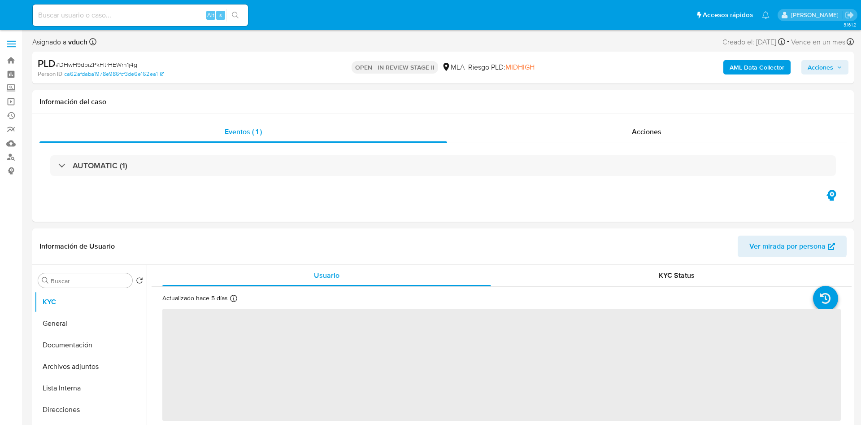
select select "10"
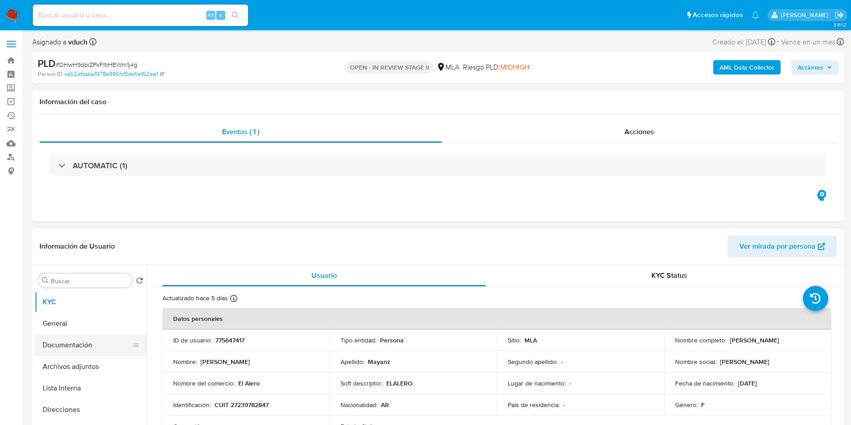
click at [86, 350] on button "Documentación" at bounding box center [87, 345] width 105 height 22
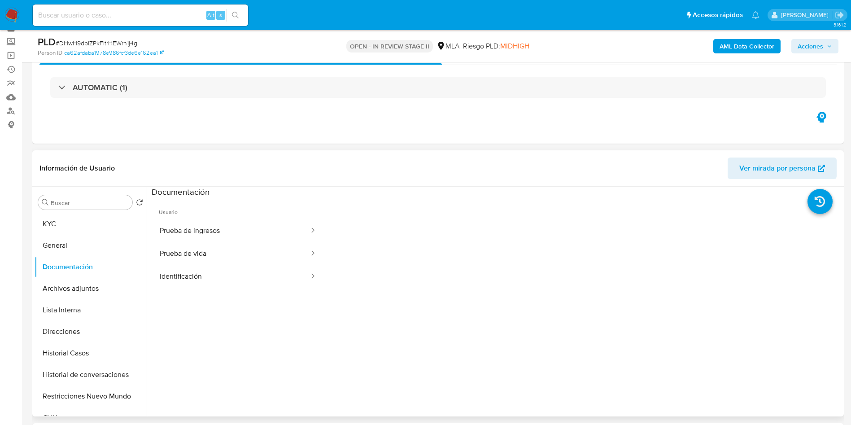
scroll to position [67, 0]
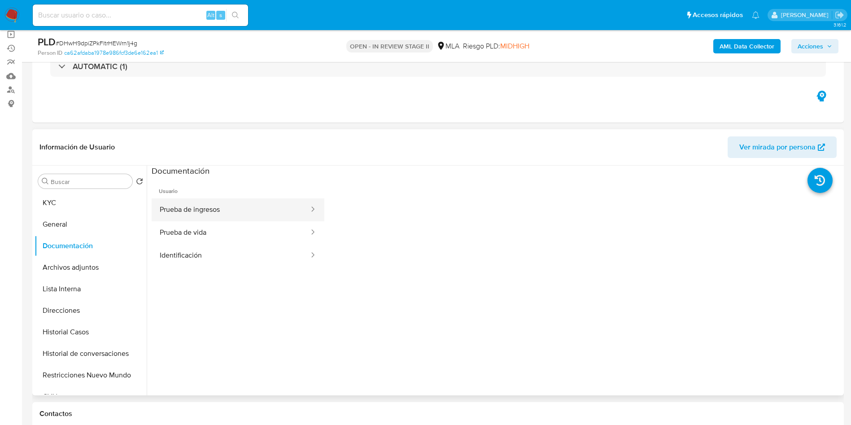
click at [178, 213] on button "Prueba de ingresos" at bounding box center [231, 209] width 158 height 23
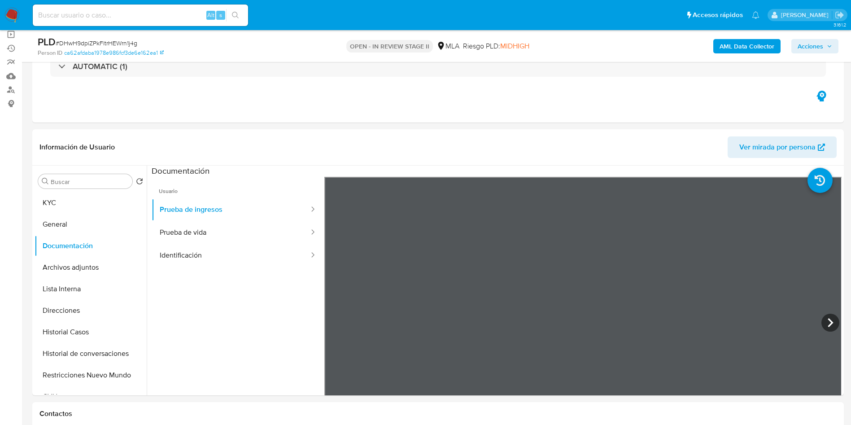
click at [829, 330] on icon at bounding box center [831, 323] width 18 height 18
click at [56, 197] on button "KYC" at bounding box center [87, 203] width 105 height 22
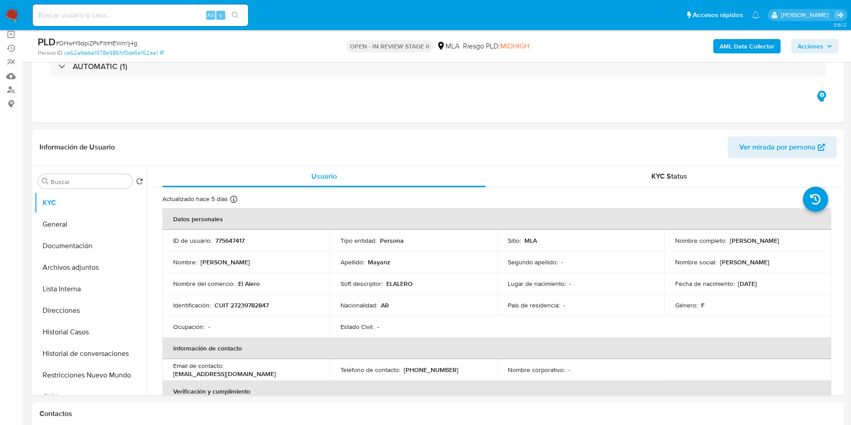
scroll to position [0, 0]
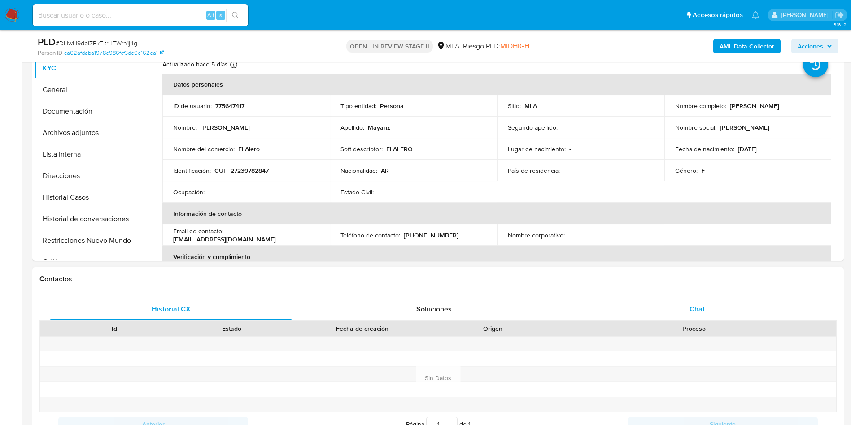
click at [704, 308] on span "Chat" at bounding box center [697, 309] width 15 height 10
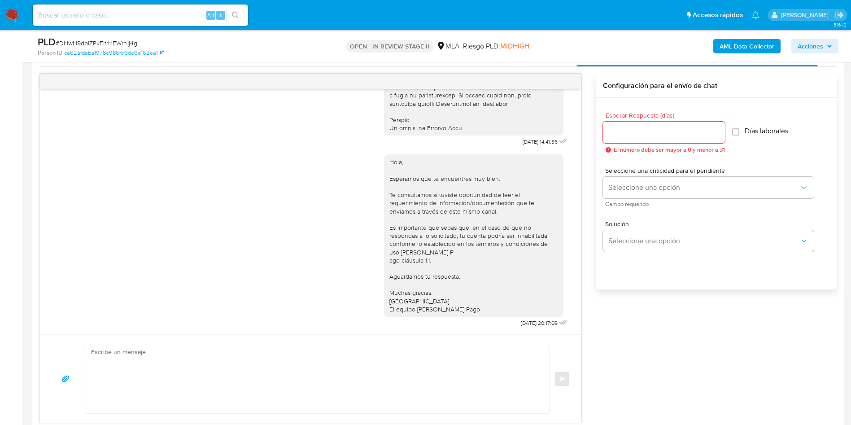
scroll to position [67, 0]
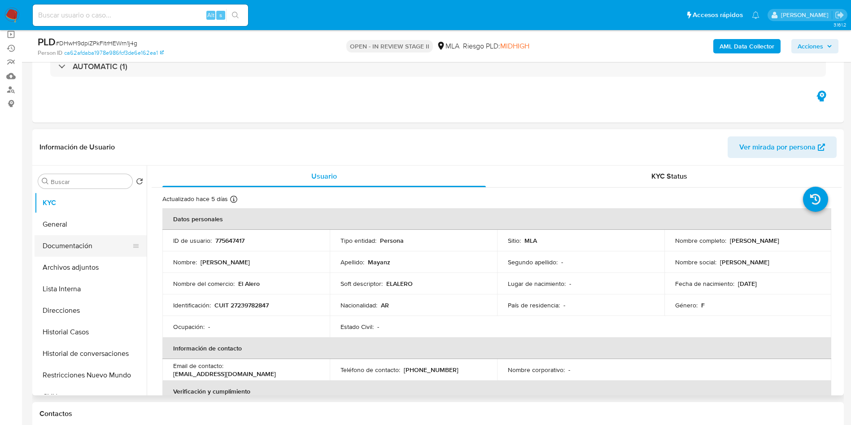
click at [42, 245] on button "Documentación" at bounding box center [87, 246] width 105 height 22
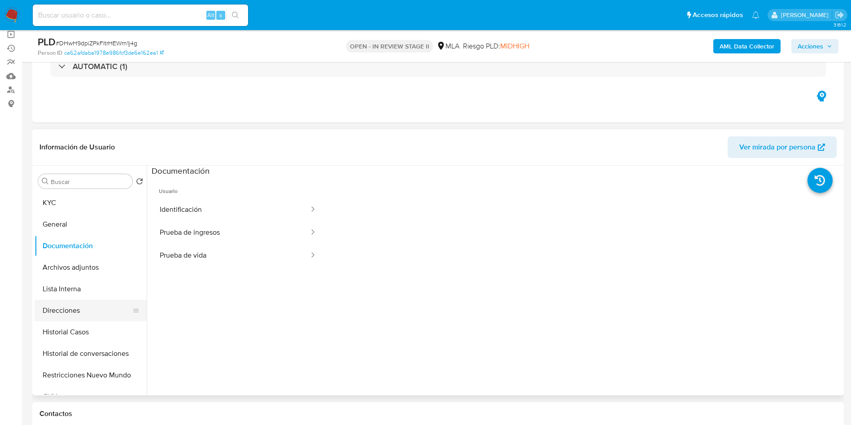
click at [95, 313] on button "Direcciones" at bounding box center [87, 311] width 105 height 22
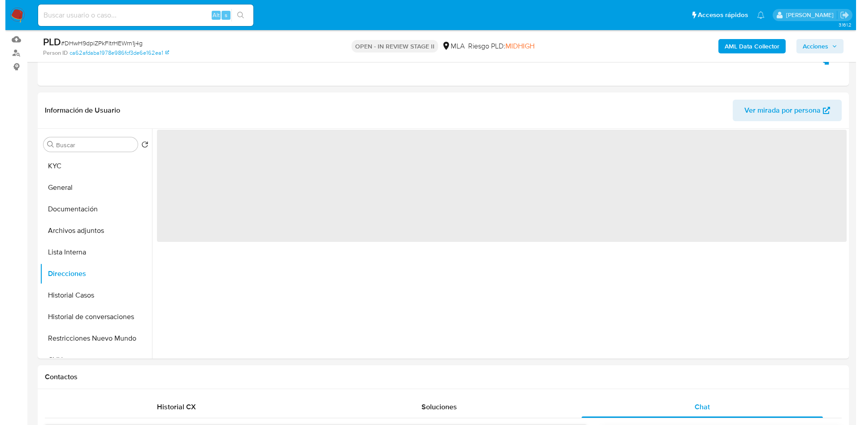
scroll to position [135, 0]
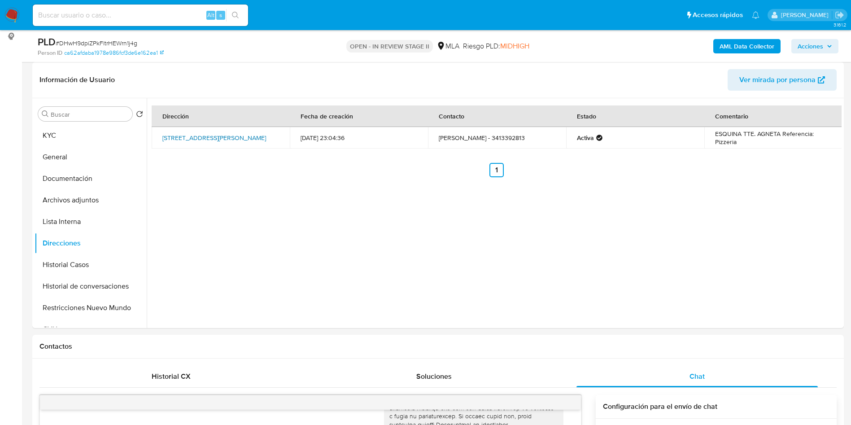
click at [194, 138] on link "[STREET_ADDRESS][PERSON_NAME]" at bounding box center [214, 137] width 104 height 9
click at [101, 213] on button "Lista Interna" at bounding box center [87, 222] width 105 height 22
click at [92, 201] on button "Archivos adjuntos" at bounding box center [87, 200] width 105 height 22
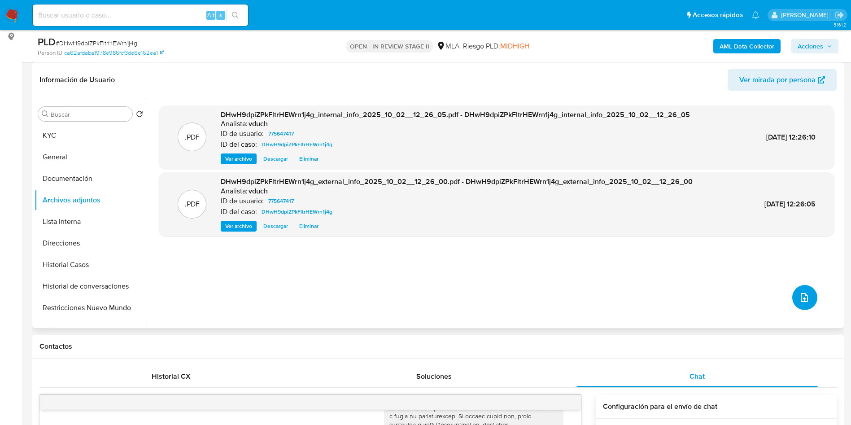
click at [803, 295] on icon "upload-file" at bounding box center [804, 297] width 7 height 9
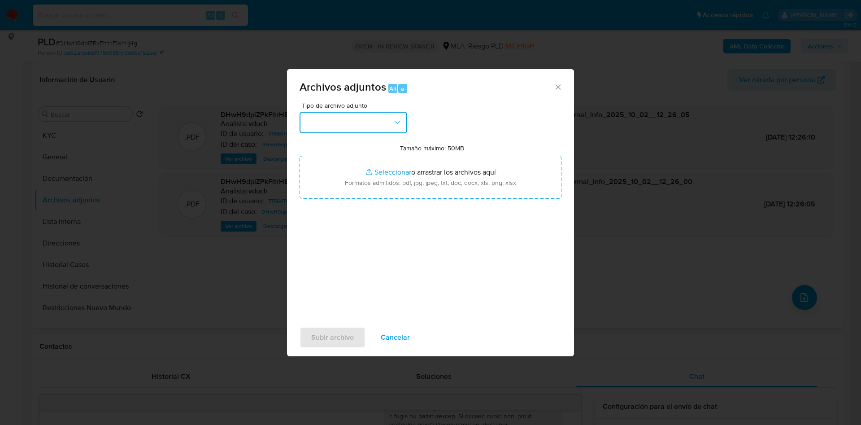
click at [387, 126] on button "button" at bounding box center [354, 123] width 108 height 22
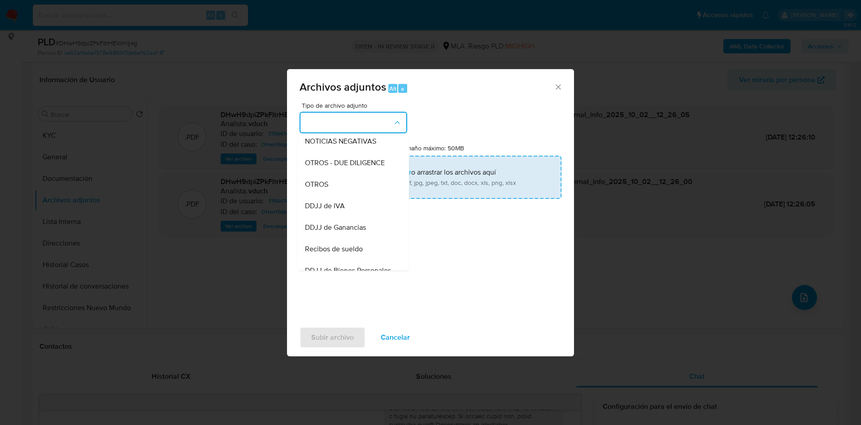
click at [328, 189] on span "OTROS" at bounding box center [316, 184] width 23 height 9
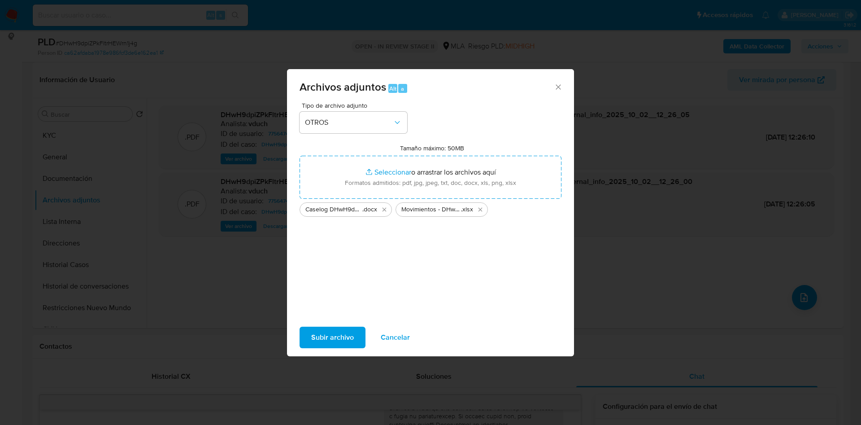
click at [347, 337] on span "Subir archivo" at bounding box center [332, 338] width 43 height 20
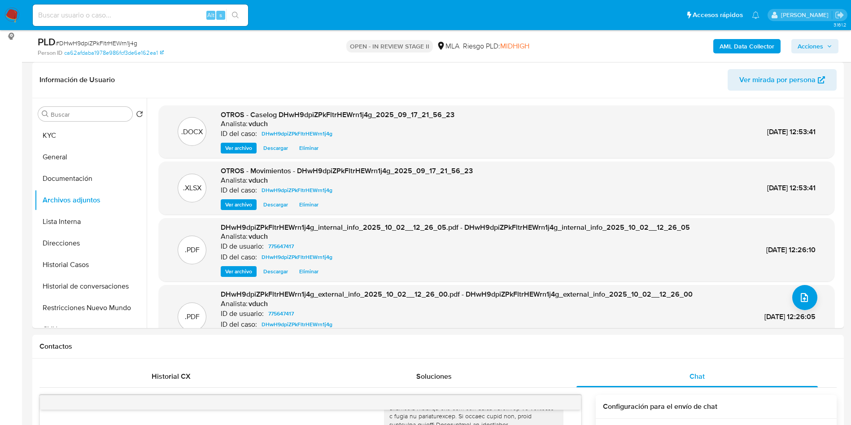
click at [811, 43] on span "Acciones" at bounding box center [811, 46] width 26 height 14
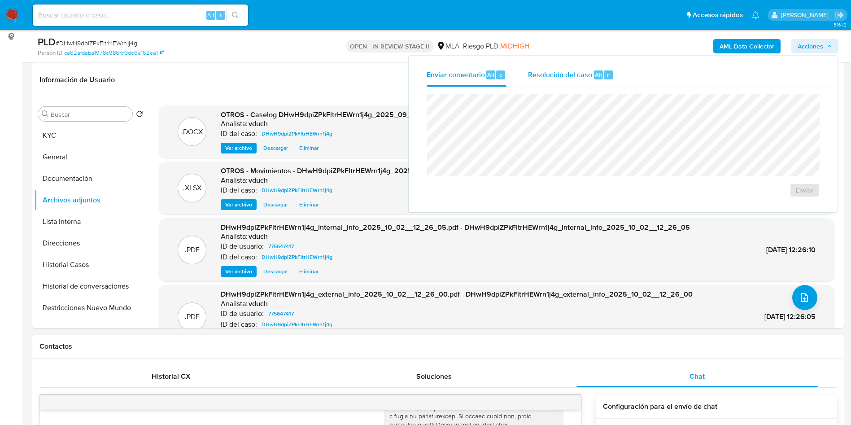
click at [621, 74] on button "Resolución del caso Alt r" at bounding box center [570, 74] width 107 height 23
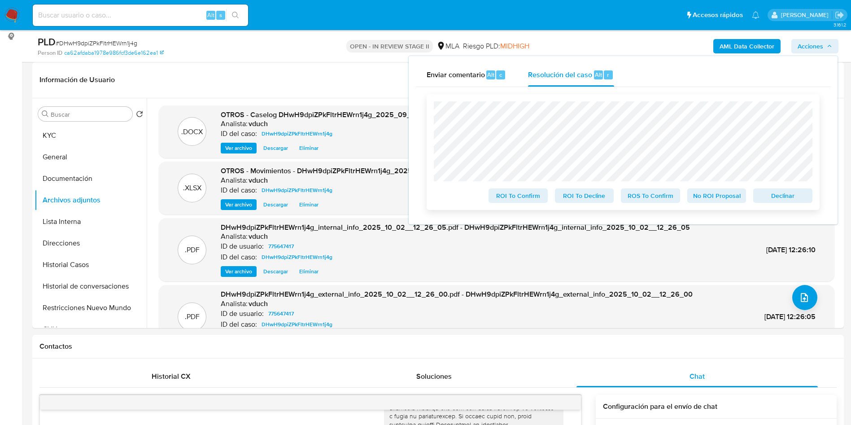
click at [711, 197] on span "No ROI Proposal" at bounding box center [717, 195] width 47 height 13
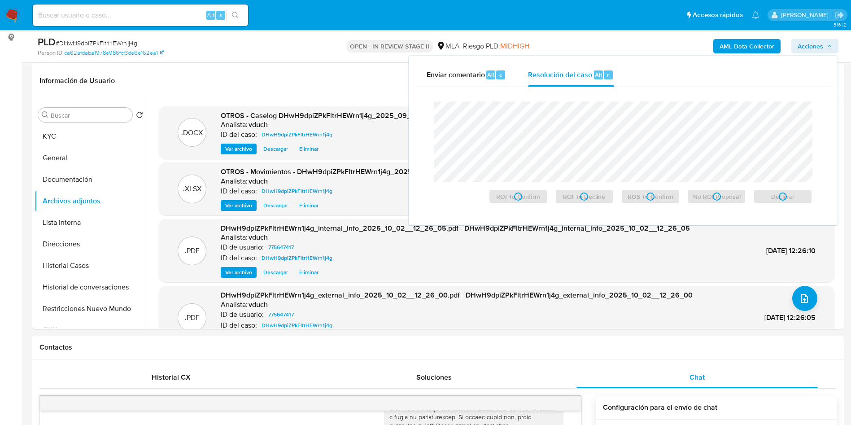
scroll to position [0, 0]
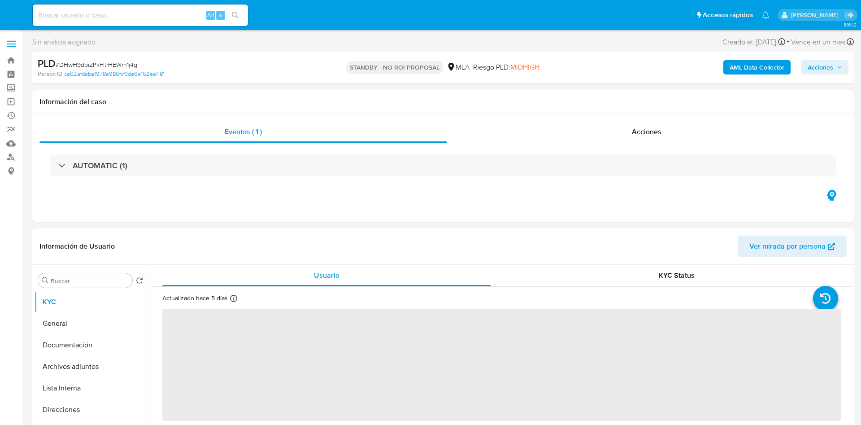
select select "10"
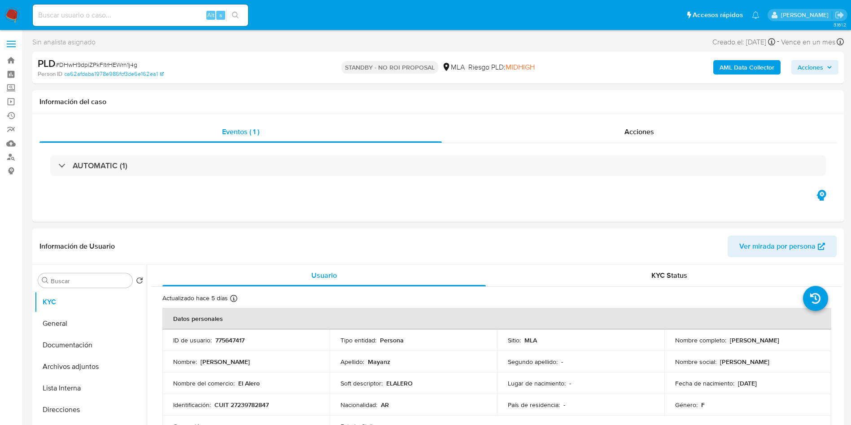
click at [169, 13] on input at bounding box center [140, 15] width 215 height 12
paste input "1jfy5oH5oTDo3BY5cXw7e0Cx"
type input "1jfy5oH5oTDo3BY5cXw7e0Cx"
click at [233, 15] on icon "search-icon" at bounding box center [235, 15] width 7 height 7
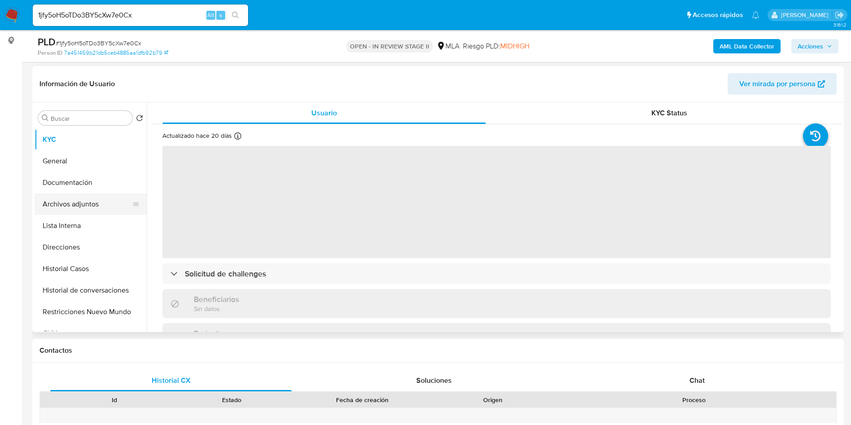
scroll to position [135, 0]
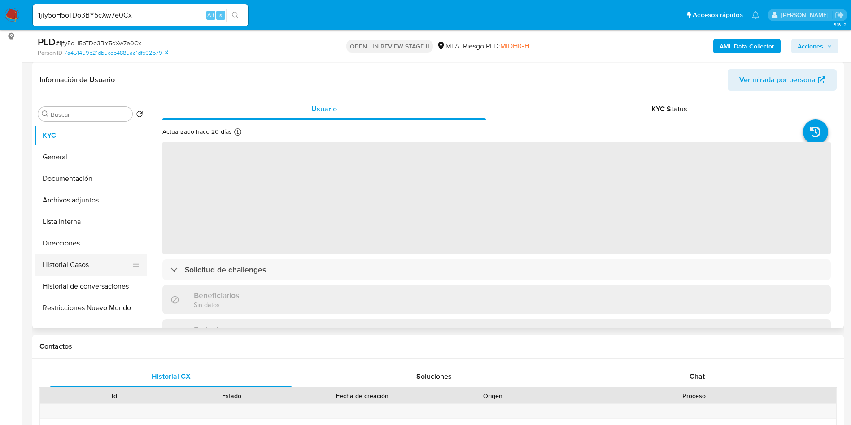
click at [70, 254] on button "Historial Casos" at bounding box center [87, 265] width 105 height 22
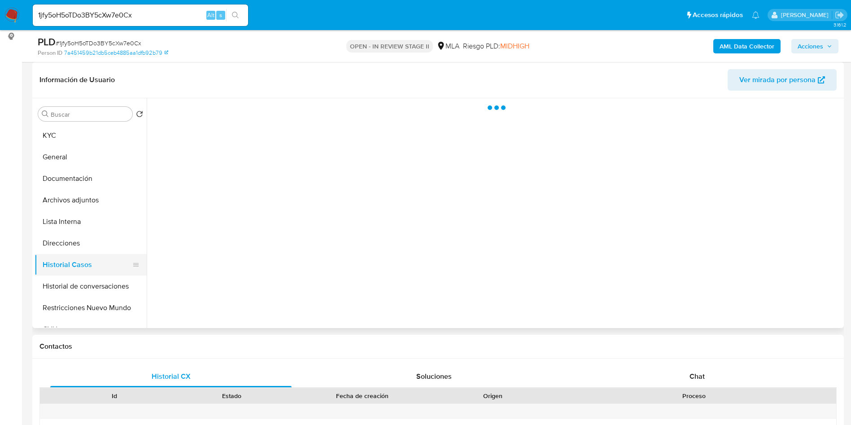
select select "10"
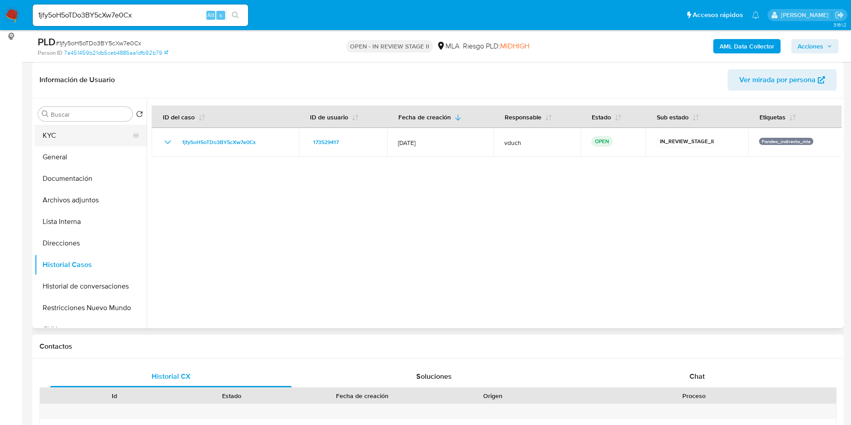
click at [87, 129] on button "KYC" at bounding box center [87, 136] width 105 height 22
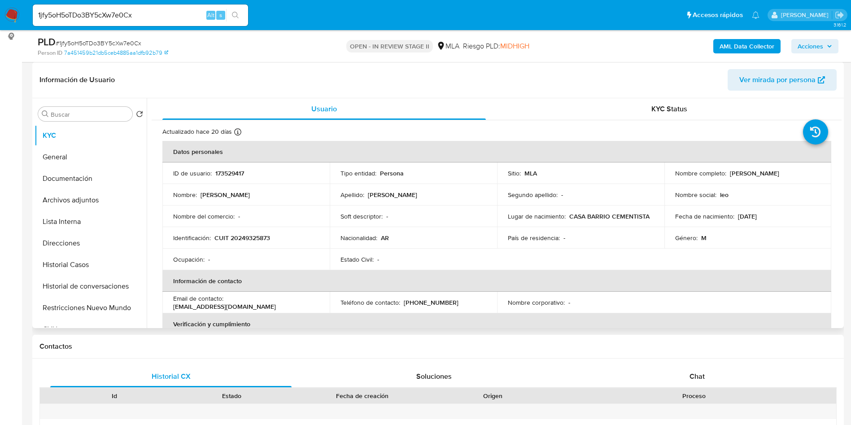
click at [230, 169] on p "173529417" at bounding box center [229, 173] width 29 height 8
click at [231, 169] on p "173529417" at bounding box center [229, 173] width 29 height 8
copy p "173529417"
click at [476, 208] on td "Soft descriptor : -" at bounding box center [413, 216] width 167 height 22
click at [93, 208] on button "Archivos adjuntos" at bounding box center [87, 200] width 105 height 22
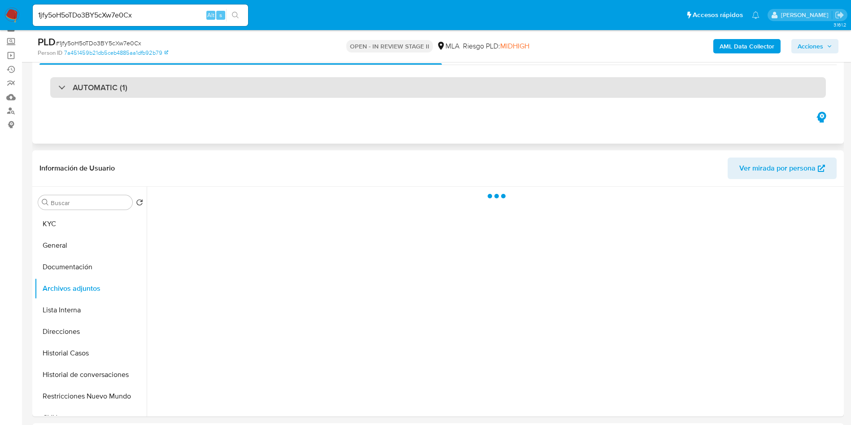
scroll to position [67, 0]
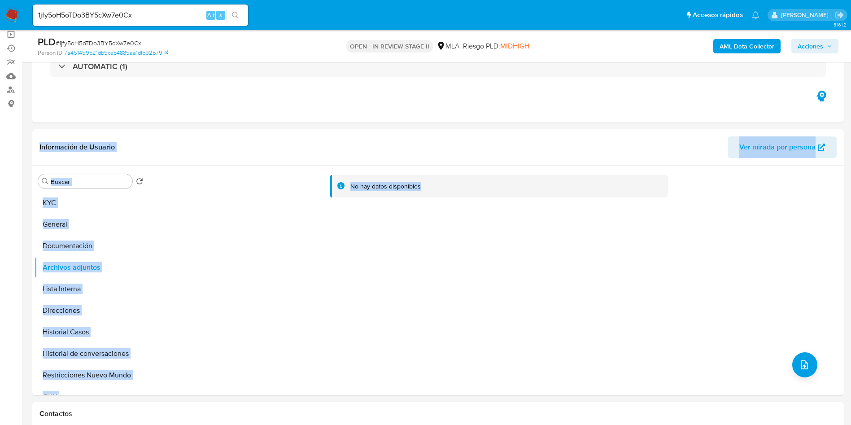
drag, startPoint x: 462, startPoint y: 303, endPoint x: 586, endPoint y: 35, distance: 295.3
click at [540, 238] on div "No hay datos disponibles" at bounding box center [494, 281] width 695 height 230
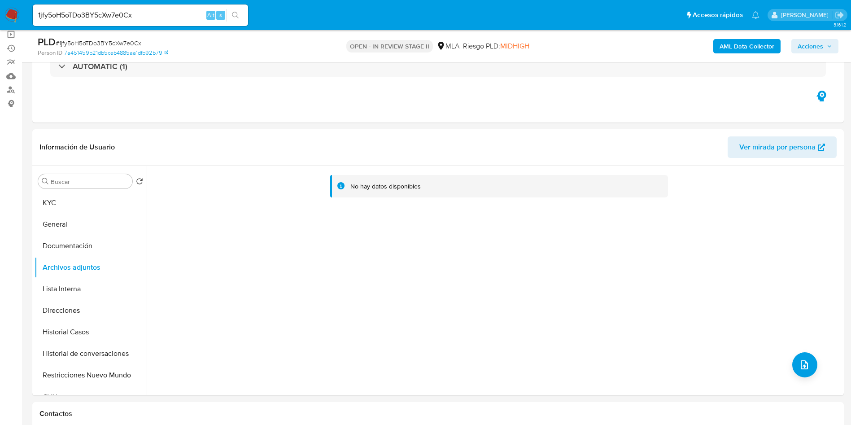
click at [748, 50] on b "AML Data Collector" at bounding box center [747, 46] width 55 height 14
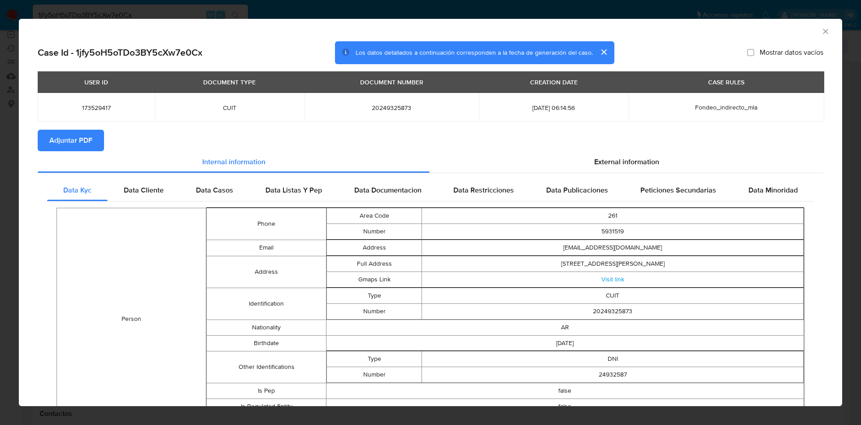
click at [79, 138] on span "Adjuntar PDF" at bounding box center [70, 141] width 43 height 20
click at [822, 33] on icon "Cerrar ventana" at bounding box center [826, 31] width 9 height 9
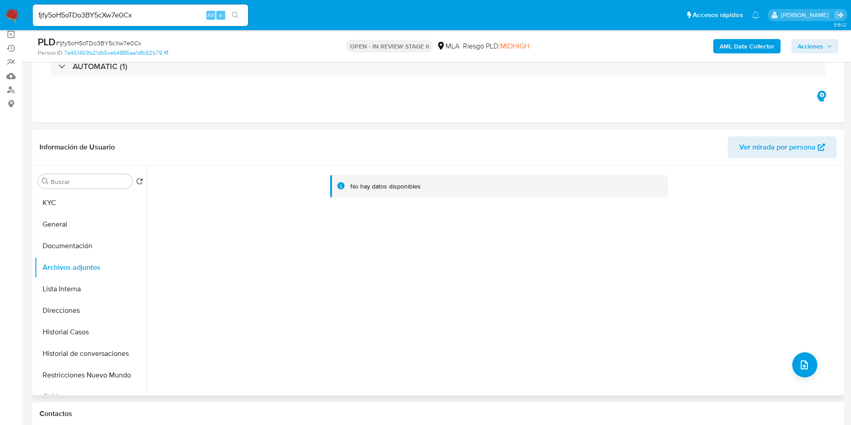
click at [86, 191] on div "Buscar Volver al orden por defecto KYC General Documentación Archivos adjuntos …" at bounding box center [91, 281] width 112 height 228
click at [85, 192] on button "KYC" at bounding box center [87, 203] width 105 height 22
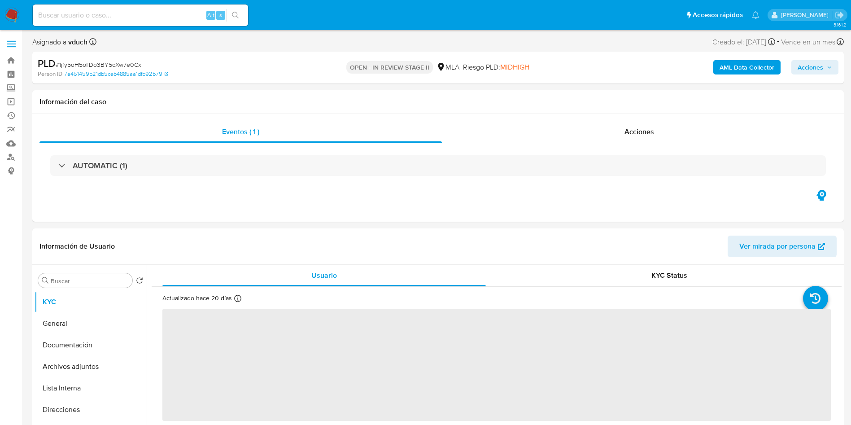
select select "10"
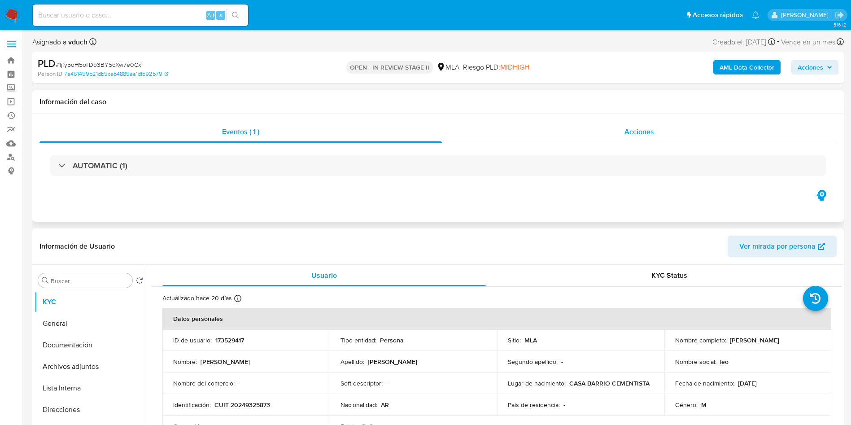
click at [445, 137] on div "Acciones" at bounding box center [639, 132] width 395 height 22
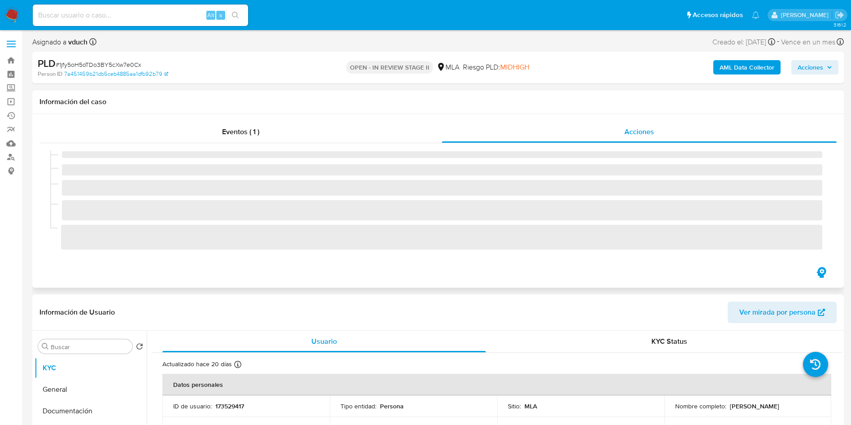
click at [257, 153] on span "‌" at bounding box center [442, 154] width 761 height 7
click at [230, 129] on span "Eventos ( 1 )" at bounding box center [240, 132] width 37 height 10
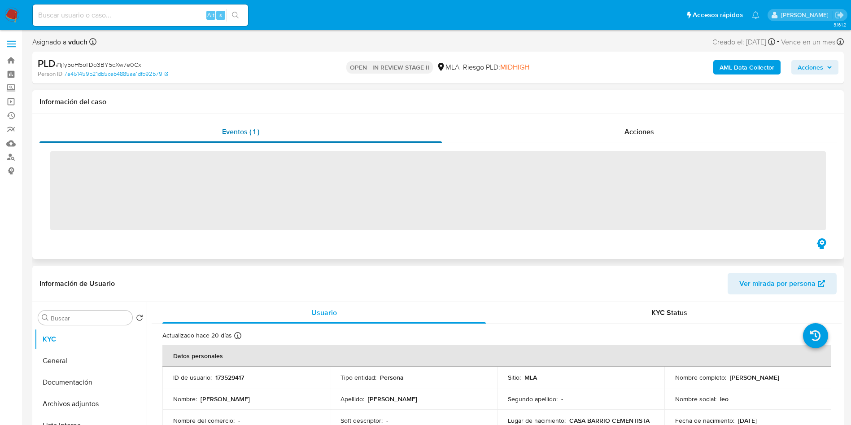
drag, startPoint x: 236, startPoint y: 131, endPoint x: 240, endPoint y: 134, distance: 5.1
click at [236, 130] on span "Eventos ( 1 )" at bounding box center [240, 132] width 37 height 10
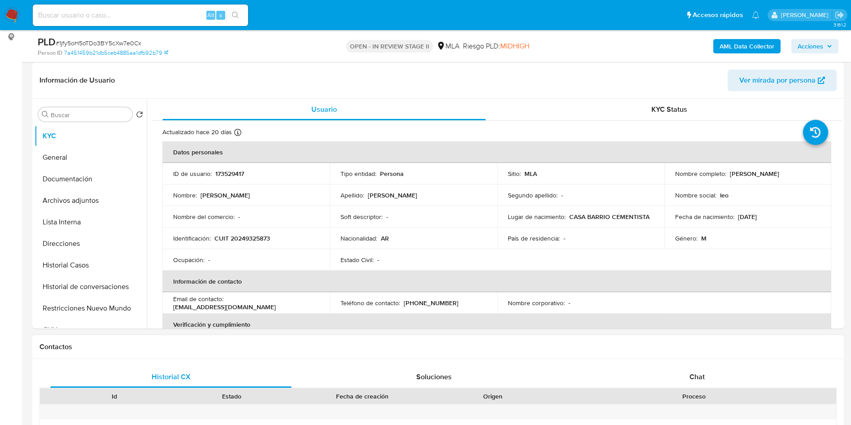
scroll to position [135, 0]
click at [561, 249] on table "Datos personales ID de usuario : 173529417 Tipo entidad : Persona Sitio : MLA N…" at bounding box center [496, 302] width 669 height 323
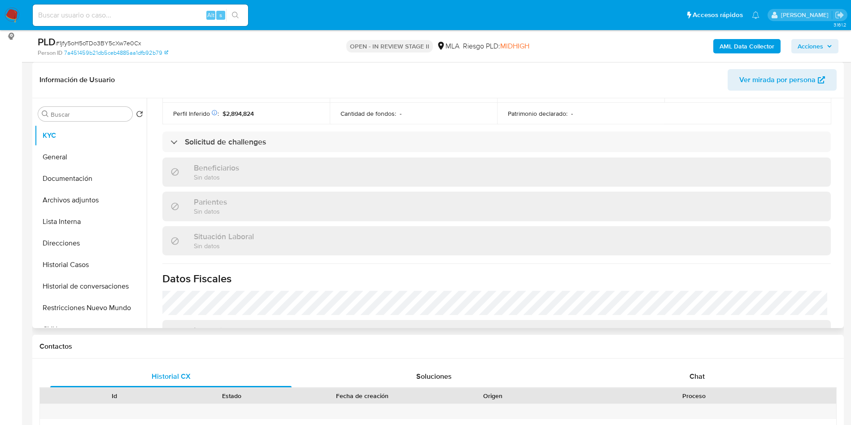
scroll to position [455, 0]
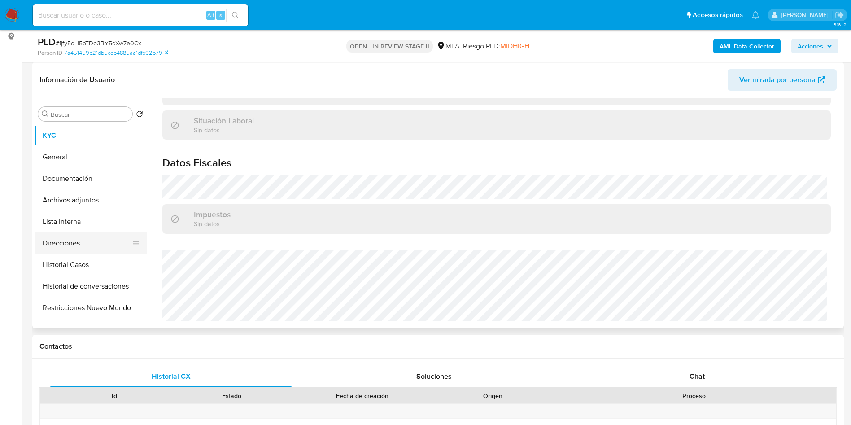
click at [92, 250] on button "Direcciones" at bounding box center [87, 243] width 105 height 22
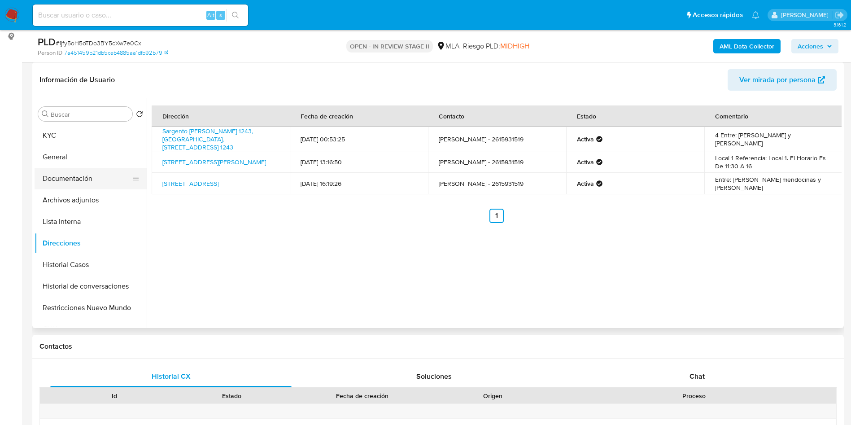
click at [96, 186] on button "Documentación" at bounding box center [87, 179] width 105 height 22
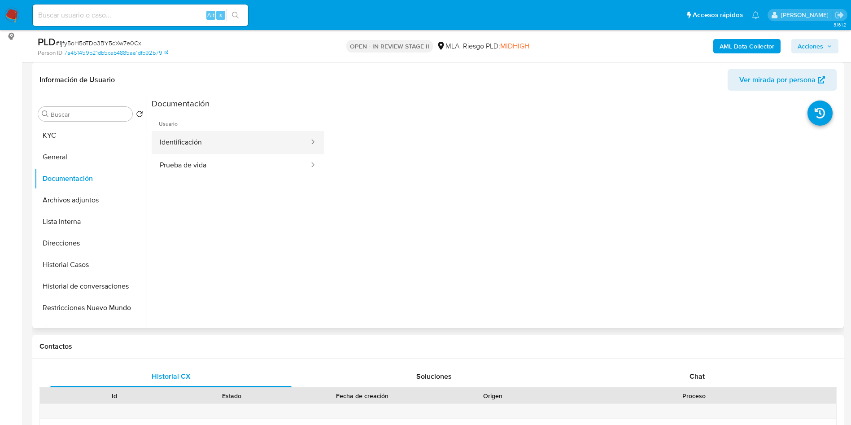
click at [203, 149] on button "Identificación" at bounding box center [231, 142] width 158 height 23
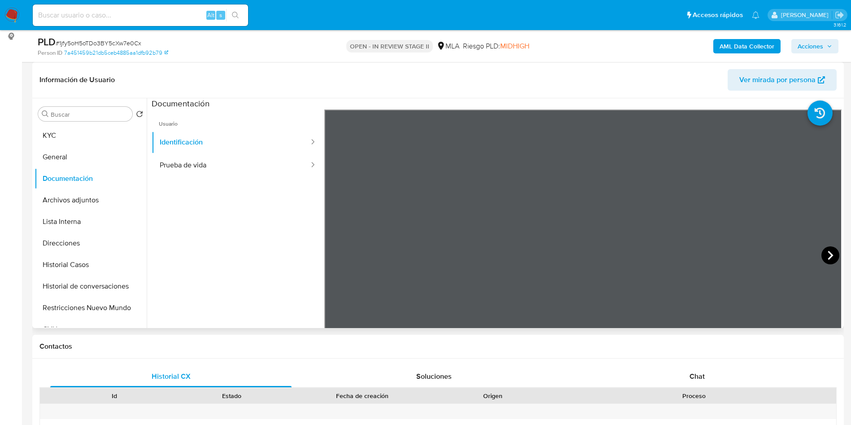
click at [826, 255] on icon at bounding box center [831, 255] width 18 height 18
click at [114, 138] on button "KYC" at bounding box center [87, 136] width 105 height 22
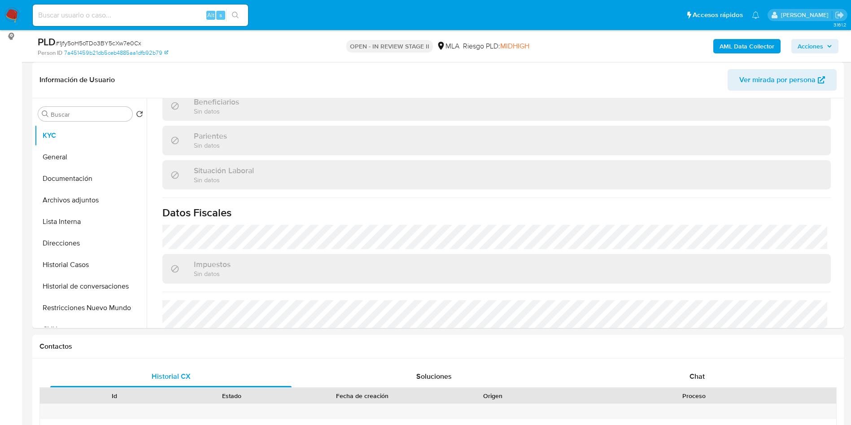
scroll to position [455, 0]
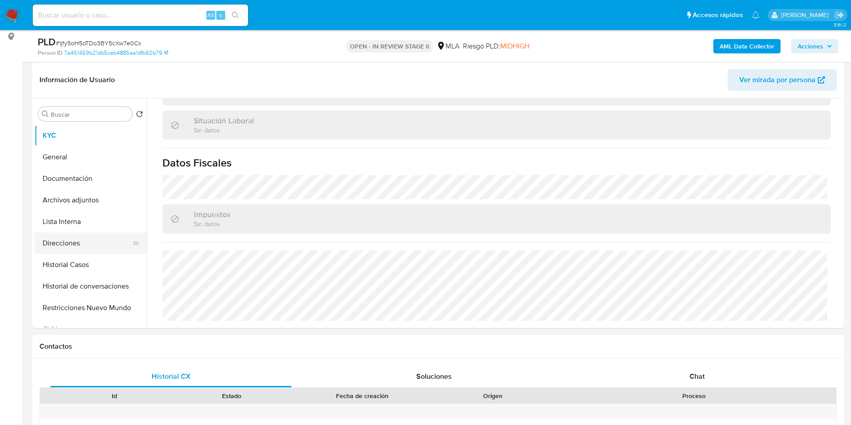
click at [88, 246] on button "Direcciones" at bounding box center [87, 243] width 105 height 22
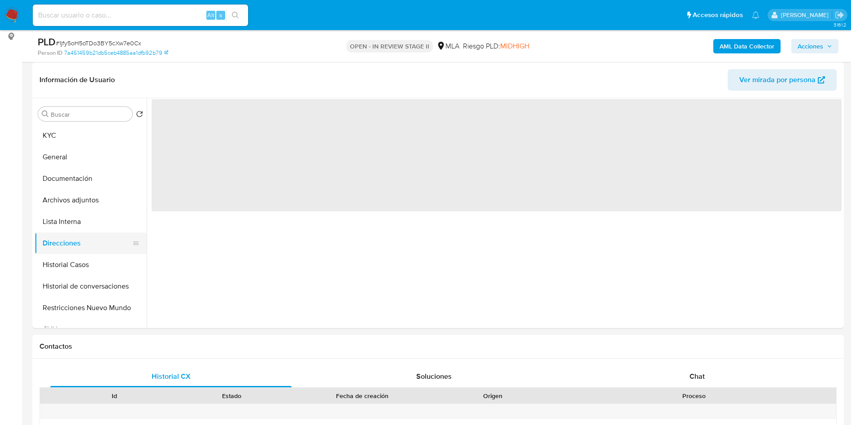
scroll to position [0, 0]
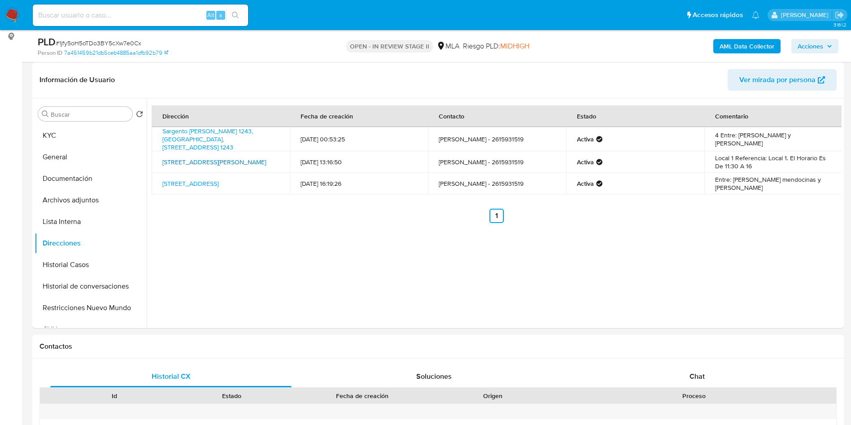
click at [218, 158] on link "Rivadavia 295, Godoy Cruz, Mendoza, 5501, Argentina 295" at bounding box center [214, 161] width 104 height 9
click at [201, 184] on link "Los Fresnos 1176, Las Heras, Mendoza, 5539, Argentina 1176" at bounding box center [190, 183] width 56 height 9
drag, startPoint x: 224, startPoint y: 166, endPoint x: 163, endPoint y: 158, distance: 61.5
click at [158, 159] on td "Rivadavia 295, Godoy Cruz, Mendoza, 5501, Argentina 295" at bounding box center [221, 162] width 138 height 22
copy link "Rivadavia 295, Godoy Cruz, Mendoza, 5501, Argentina 295"
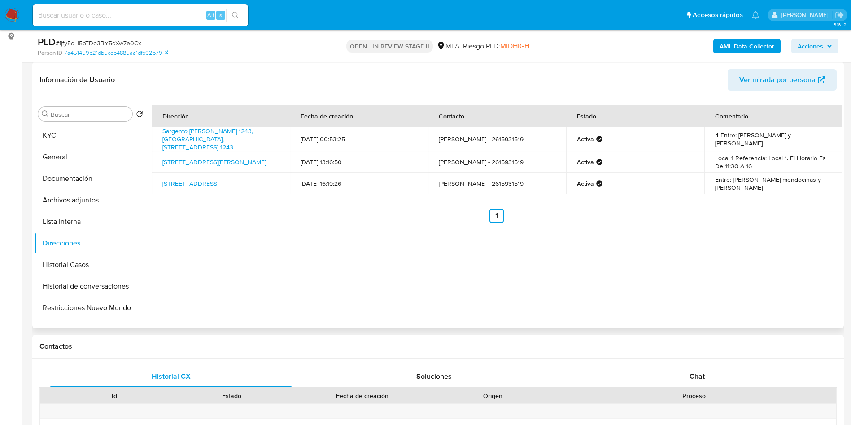
click at [471, 225] on div "Dirección Fecha de creación Contacto Estado Comentario Sargento Cabral 1243, La…" at bounding box center [494, 213] width 695 height 230
click at [179, 157] on link "Rivadavia 295, Godoy Cruz, Mendoza, 5501, Argentina 295" at bounding box center [214, 161] width 104 height 9
click at [567, 344] on h1 "Contactos" at bounding box center [437, 346] width 797 height 9
click at [74, 136] on button "KYC" at bounding box center [87, 136] width 105 height 22
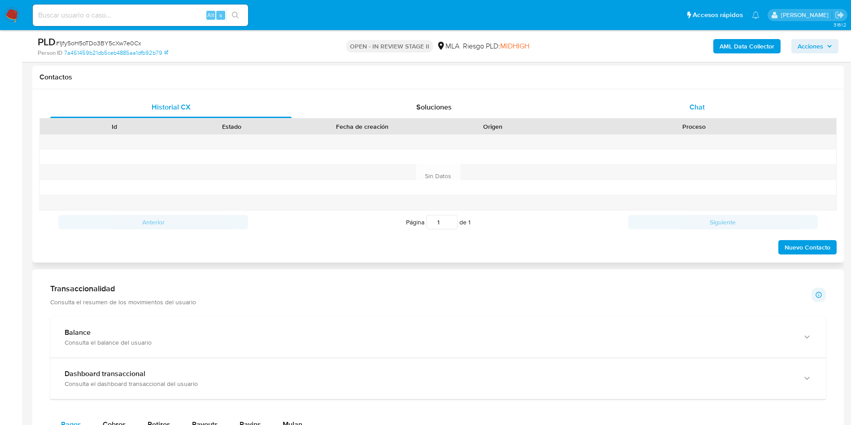
click at [714, 105] on div "Chat" at bounding box center [697, 107] width 241 height 22
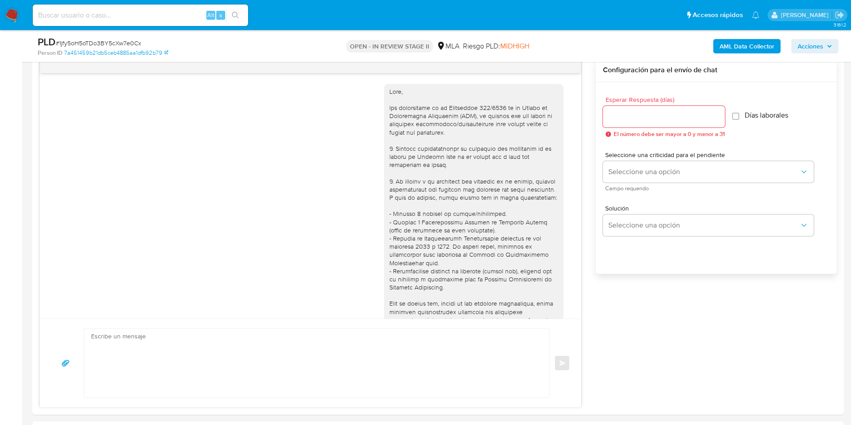
scroll to position [460, 0]
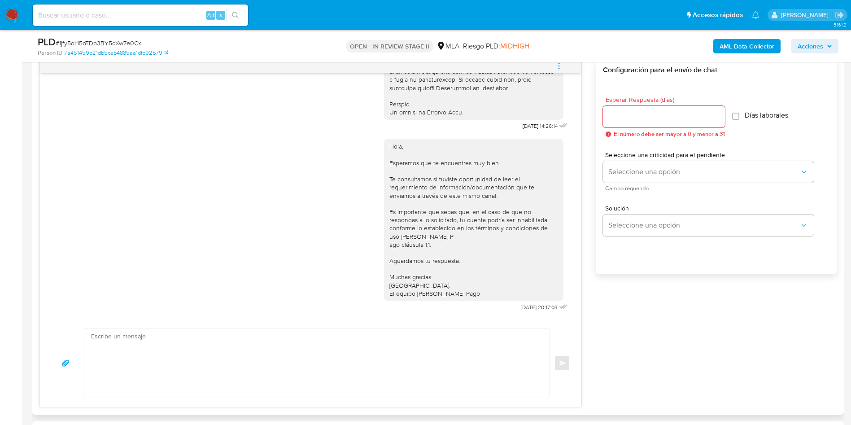
click at [563, 67] on icon "menu-action" at bounding box center [559, 66] width 8 height 8
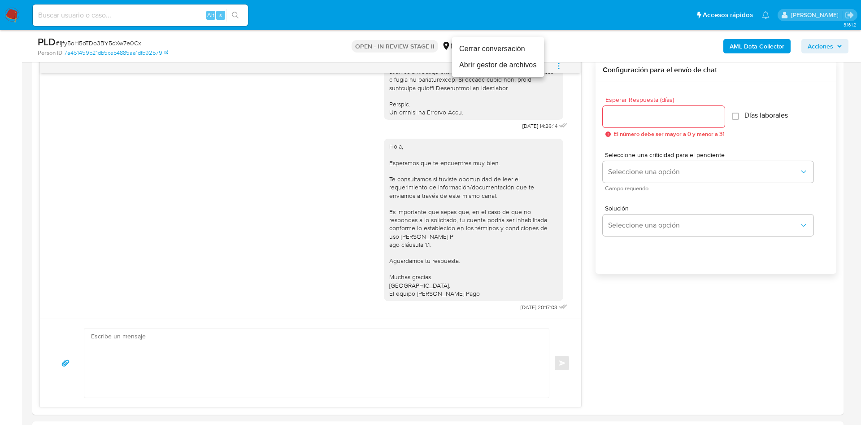
click at [503, 54] on li "Cerrar conversación" at bounding box center [498, 49] width 92 height 16
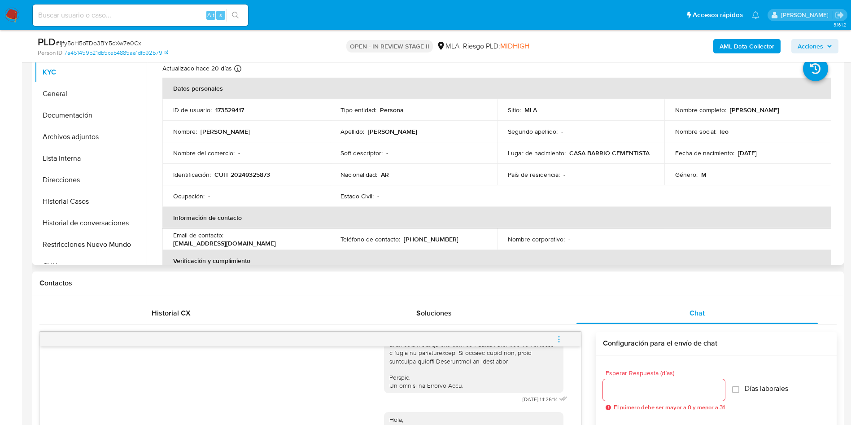
scroll to position [135, 0]
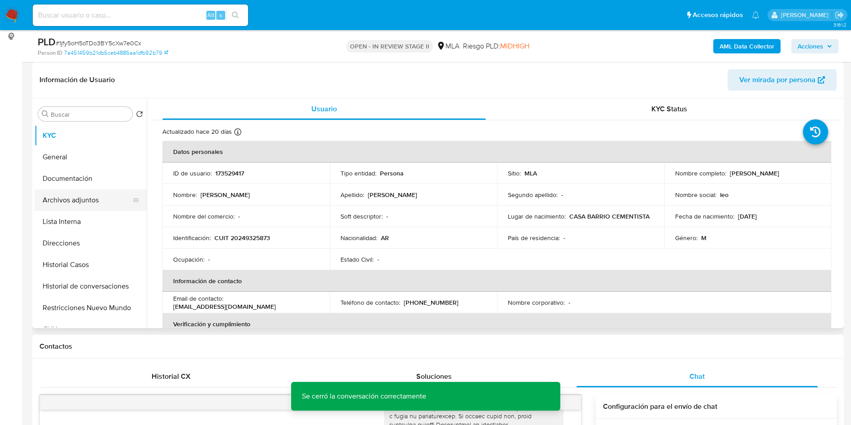
click at [94, 198] on button "Archivos adjuntos" at bounding box center [87, 200] width 105 height 22
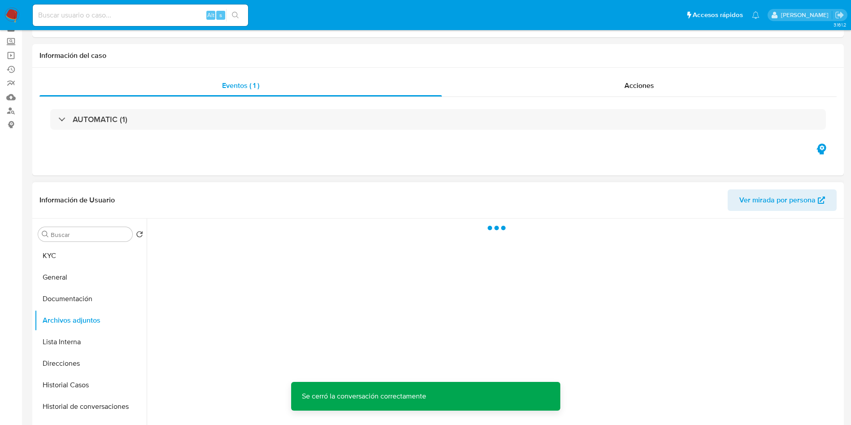
scroll to position [67, 0]
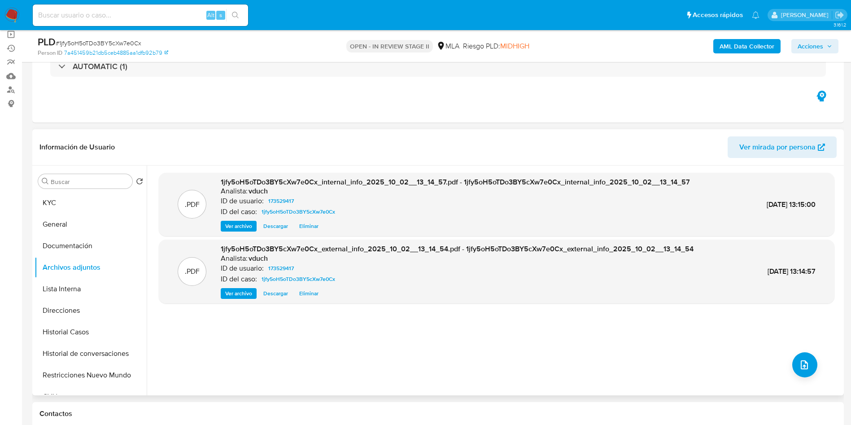
drag, startPoint x: 440, startPoint y: 327, endPoint x: 408, endPoint y: 322, distance: 31.8
click at [440, 327] on div ".PDF 1jfy5oH5oTDo3BY5cXw7e0Cx_internal_info_2025_10_02__13_14_57.pdf - 1jfy5oH5…" at bounding box center [497, 280] width 676 height 215
click at [104, 340] on button "Historial Casos" at bounding box center [87, 332] width 105 height 22
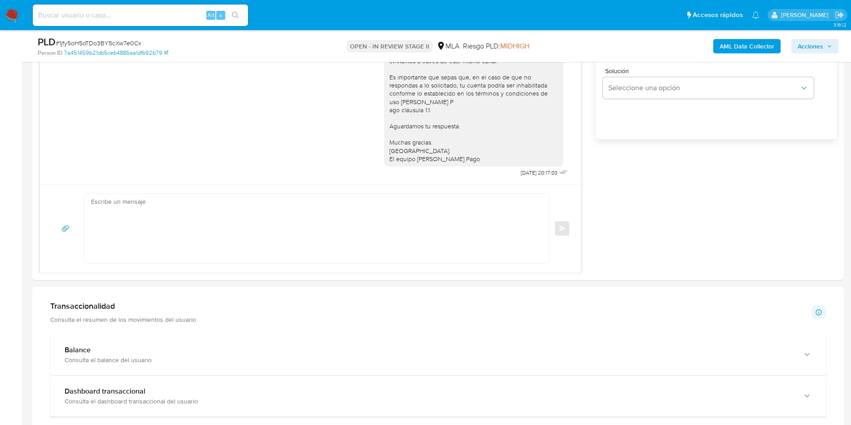
scroll to position [875, 0]
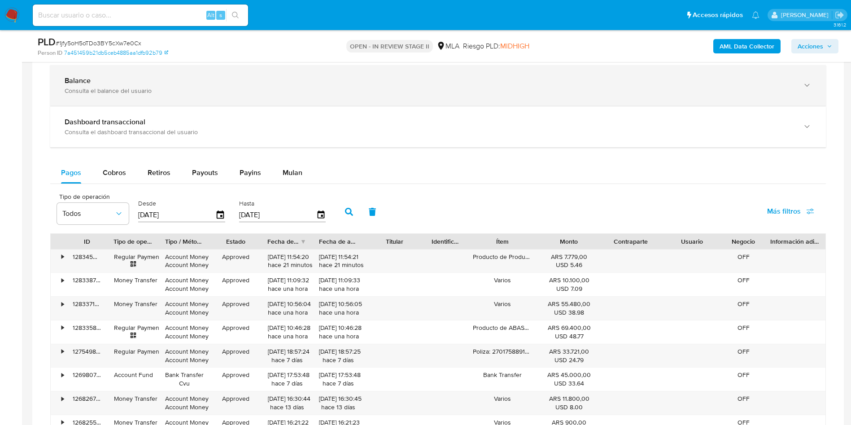
click at [175, 87] on div "Consulta el balance del usuario" at bounding box center [429, 91] width 729 height 8
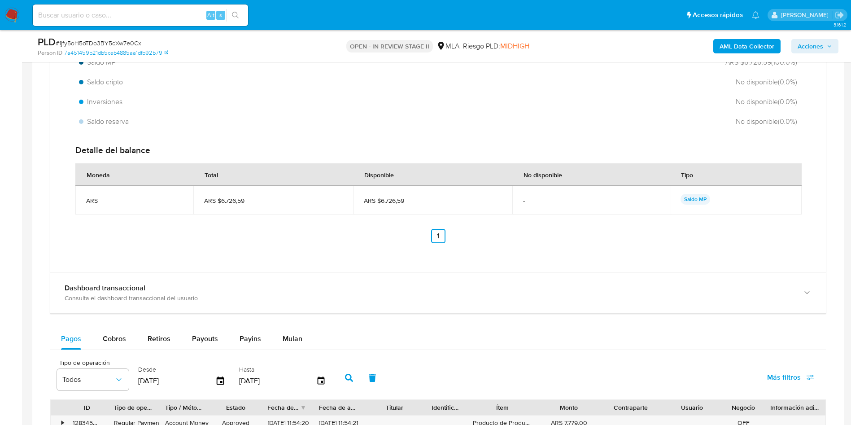
scroll to position [1010, 0]
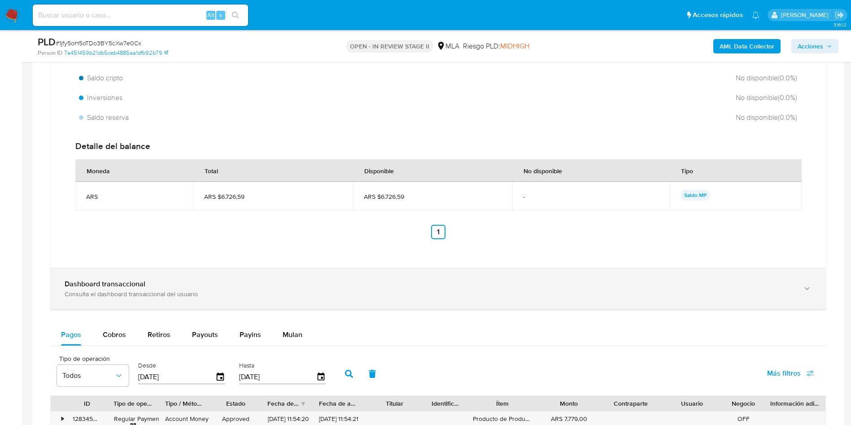
click at [208, 290] on div "Consulta el dashboard transaccional del usuario" at bounding box center [429, 294] width 729 height 8
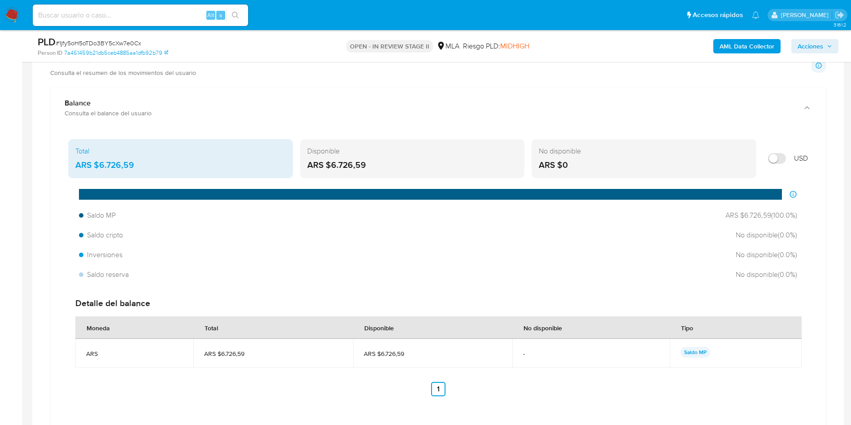
scroll to position [808, 0]
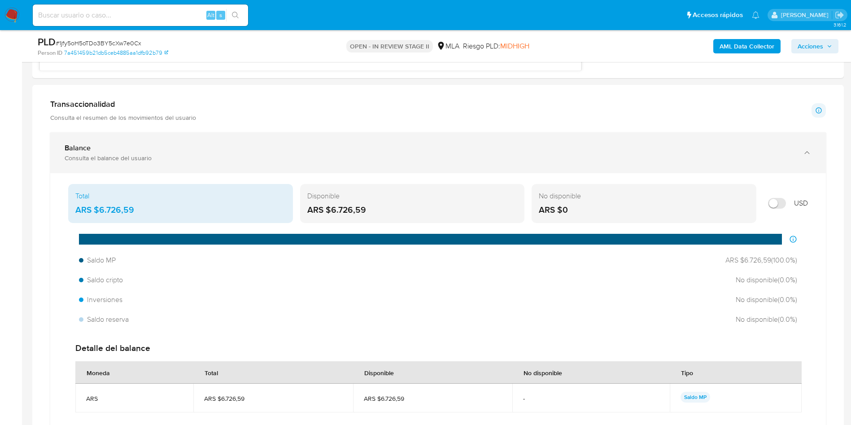
click at [113, 138] on div "Balance Consulta el balance del usuario" at bounding box center [438, 152] width 776 height 41
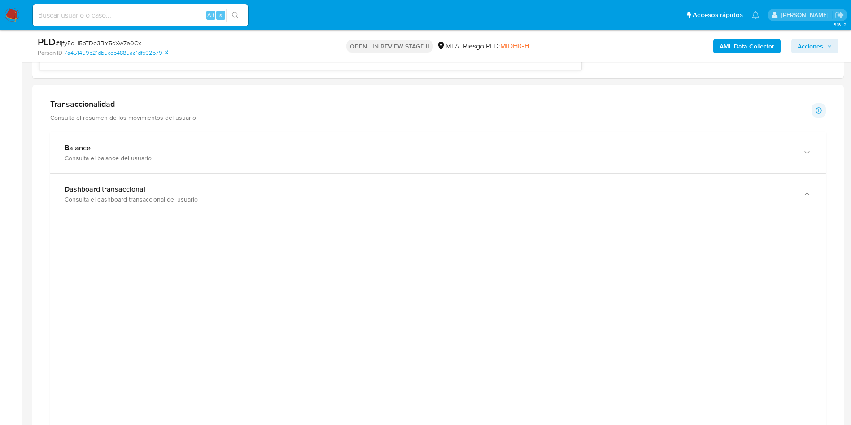
click at [112, 108] on h1 "Transaccionalidad" at bounding box center [123, 104] width 146 height 10
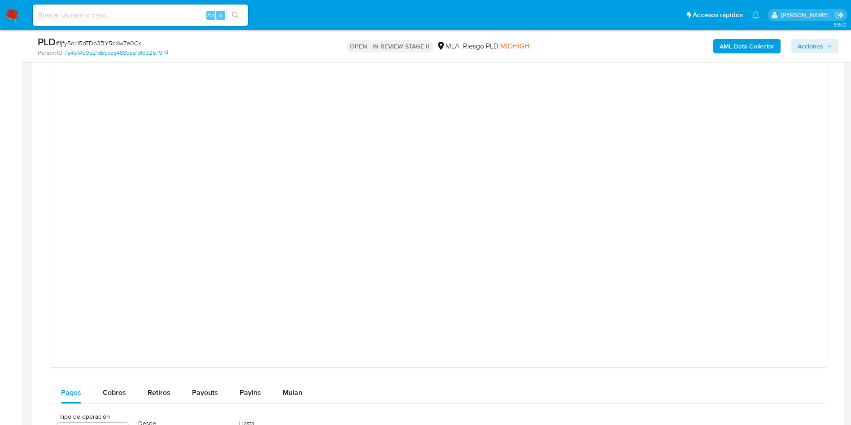
scroll to position [942, 0]
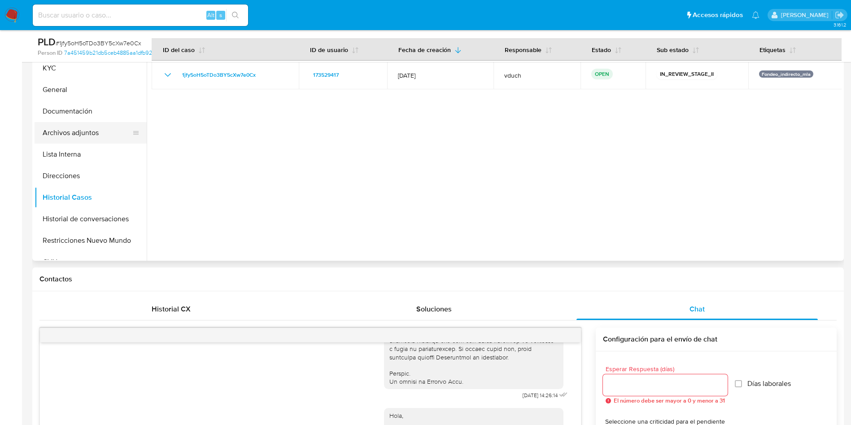
click at [100, 129] on button "Archivos adjuntos" at bounding box center [87, 133] width 105 height 22
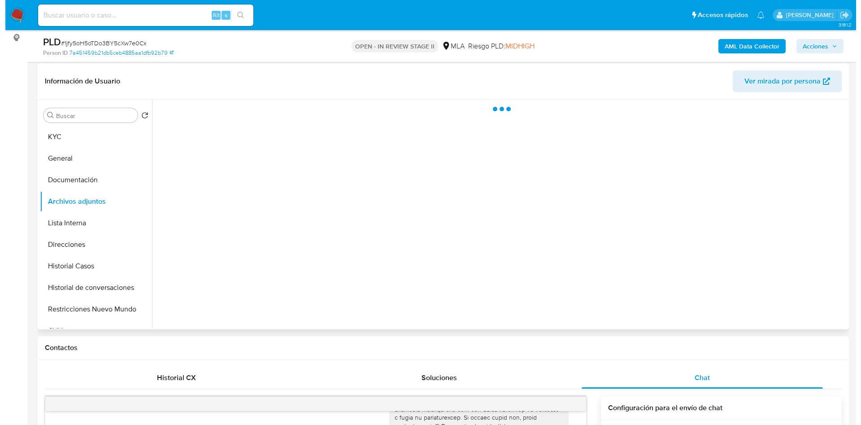
scroll to position [135, 0]
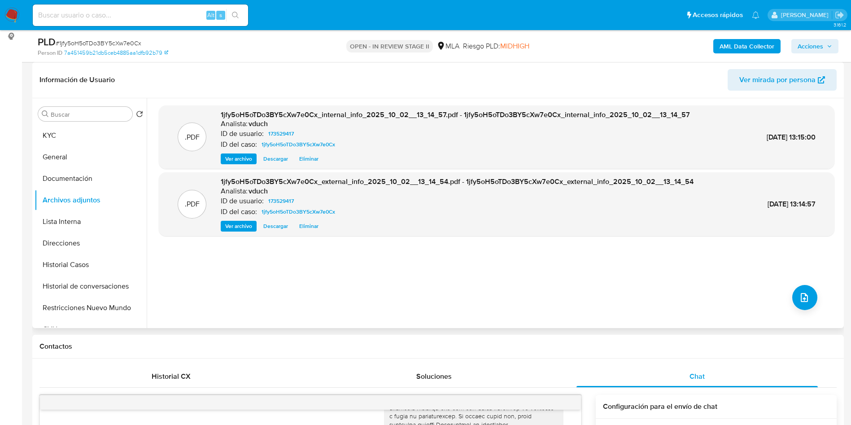
click at [818, 301] on div ".PDF 1jfy5oH5oTDo3BY5cXw7e0Cx_internal_info_2025_10_02__13_14_57.pdf - 1jfy5oH5…" at bounding box center [497, 212] width 676 height 215
click at [809, 302] on button "upload-file" at bounding box center [804, 297] width 25 height 25
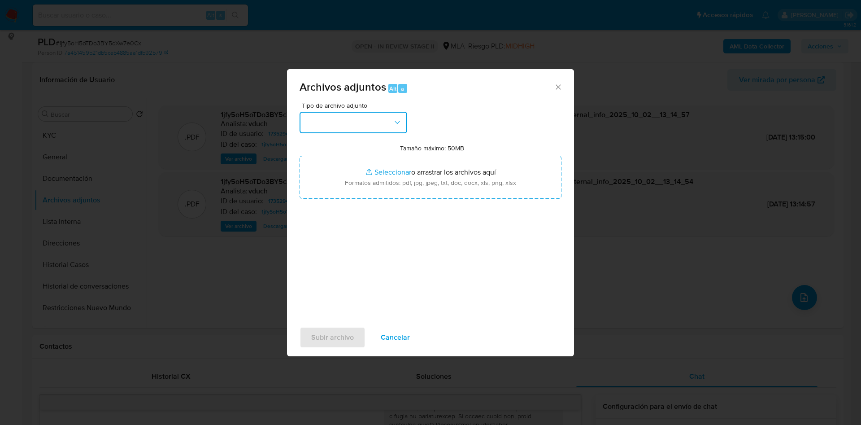
click at [398, 128] on button "button" at bounding box center [354, 123] width 108 height 22
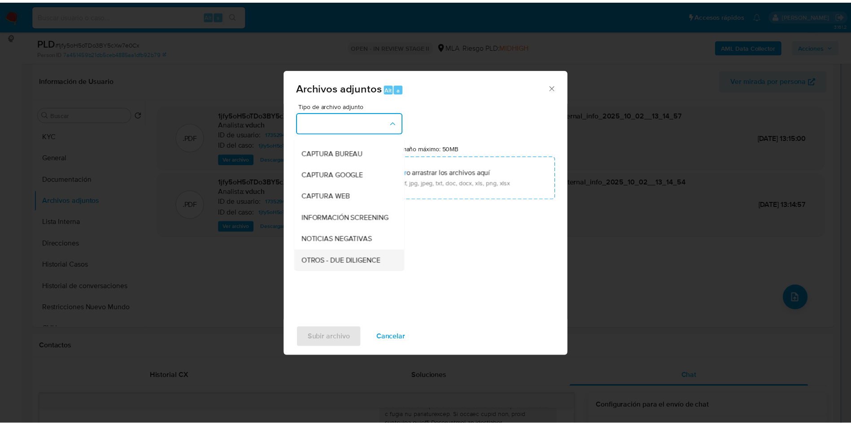
scroll to position [67, 0]
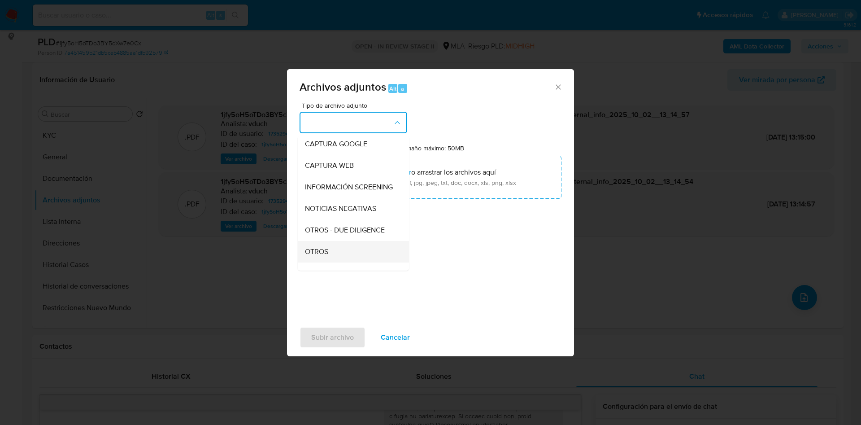
click at [332, 262] on div "OTROS" at bounding box center [351, 252] width 92 height 22
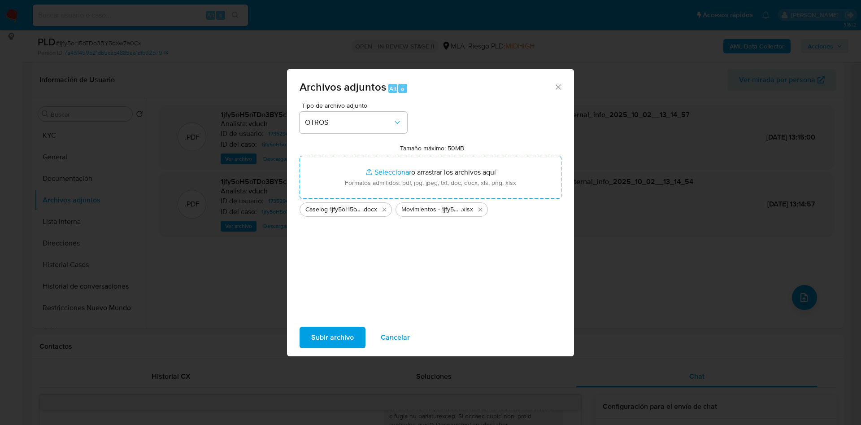
click at [337, 342] on span "Subir archivo" at bounding box center [332, 338] width 43 height 20
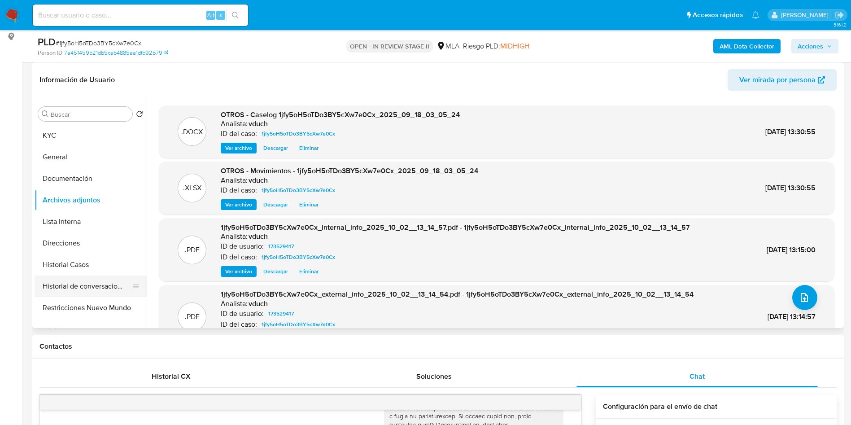
click at [85, 296] on button "Historial de conversaciones" at bounding box center [87, 286] width 105 height 22
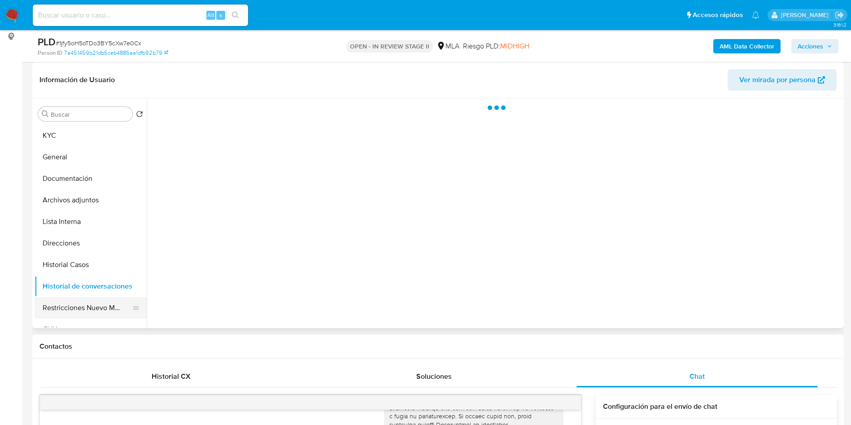
click at [77, 309] on button "Restricciones Nuevo Mundo" at bounding box center [87, 308] width 105 height 22
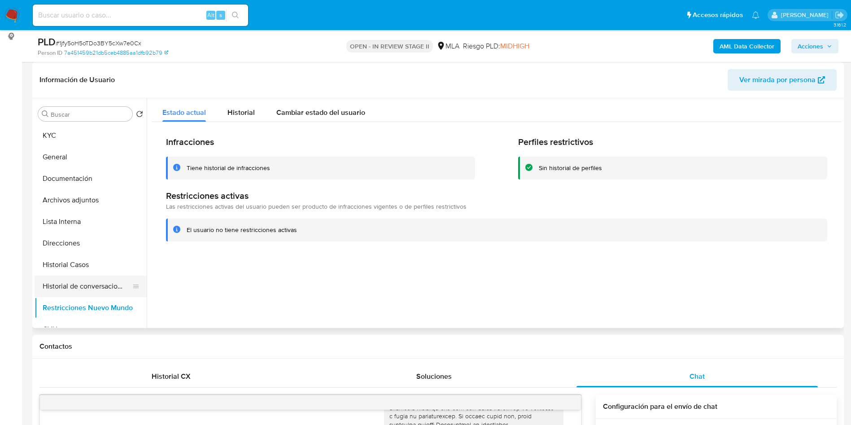
click at [96, 284] on button "Historial de conversaciones" at bounding box center [87, 286] width 105 height 22
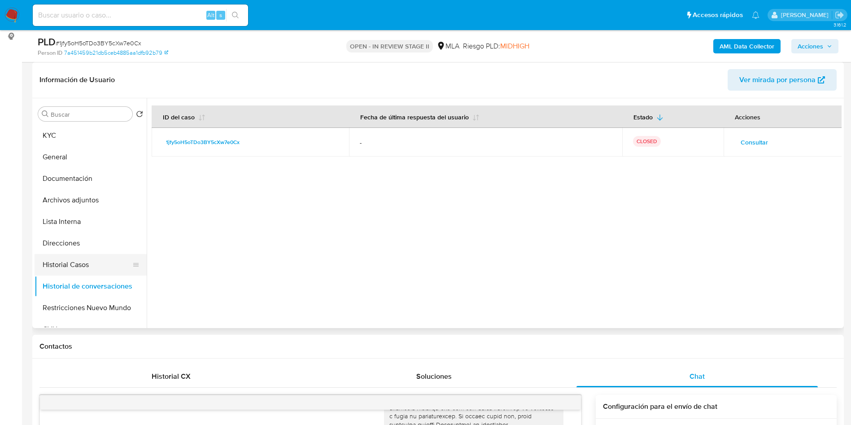
click at [87, 266] on button "Historial Casos" at bounding box center [87, 265] width 105 height 22
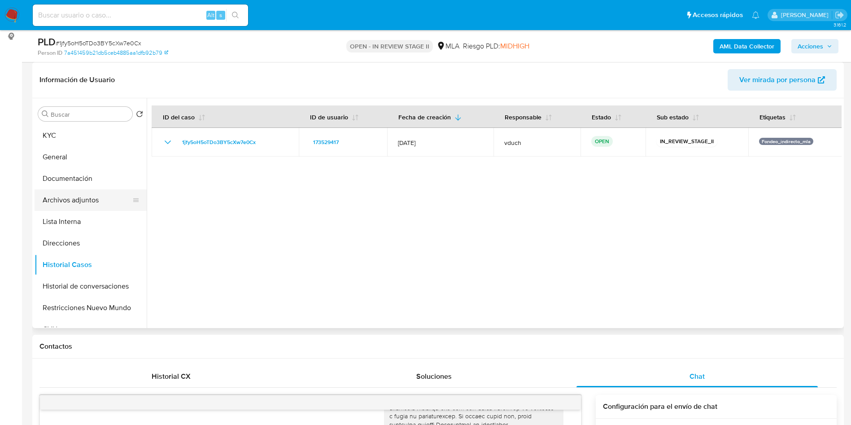
click at [108, 192] on button "Archivos adjuntos" at bounding box center [87, 200] width 105 height 22
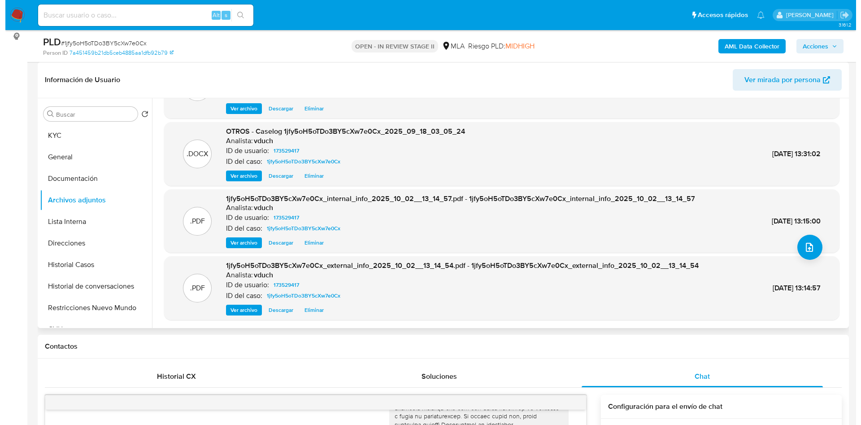
scroll to position [0, 0]
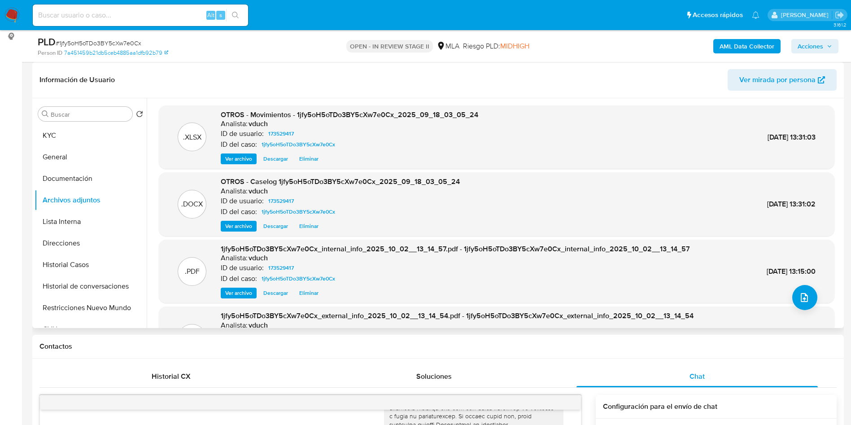
click at [235, 163] on span "Ver archivo" at bounding box center [238, 158] width 27 height 9
click at [228, 222] on span "Ver archivo" at bounding box center [238, 226] width 27 height 9
click at [234, 223] on div "Ver archivo Ver archivo Descargar Eliminar" at bounding box center [340, 226] width 239 height 11
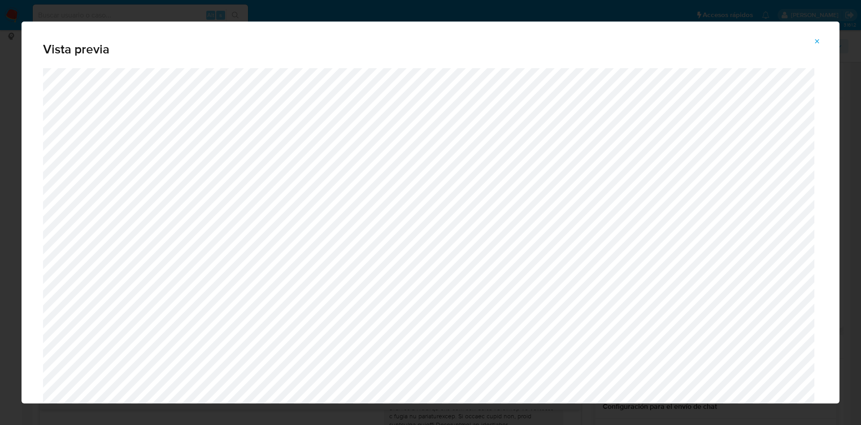
click at [811, 40] on button "Attachment preview" at bounding box center [818, 41] width 20 height 14
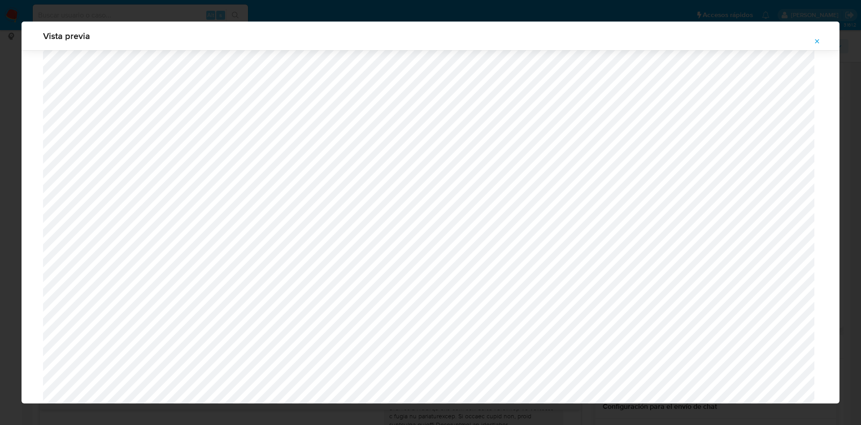
scroll to position [790, 0]
click at [822, 41] on button "Attachment preview" at bounding box center [818, 41] width 20 height 14
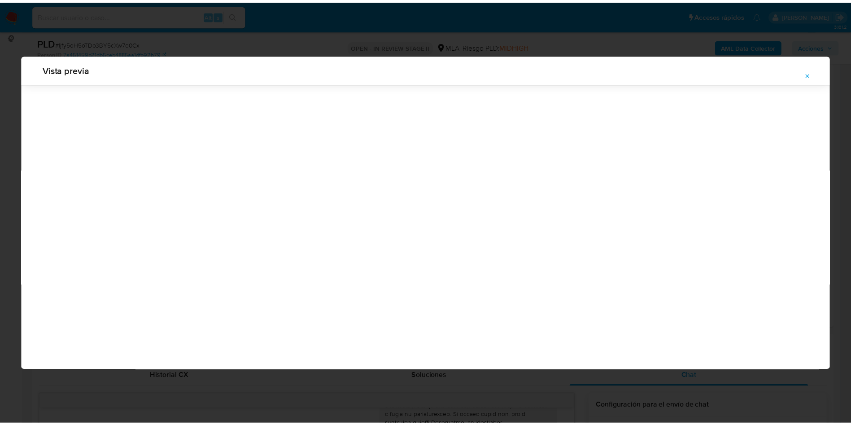
scroll to position [0, 0]
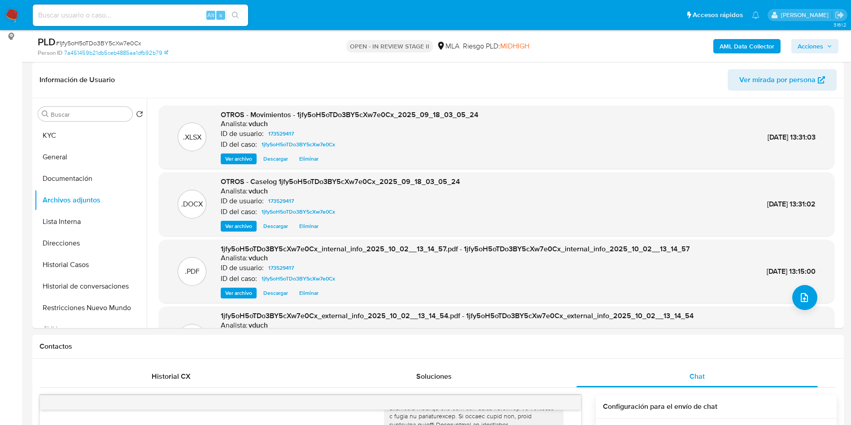
click at [814, 51] on span "Acciones" at bounding box center [811, 46] width 26 height 14
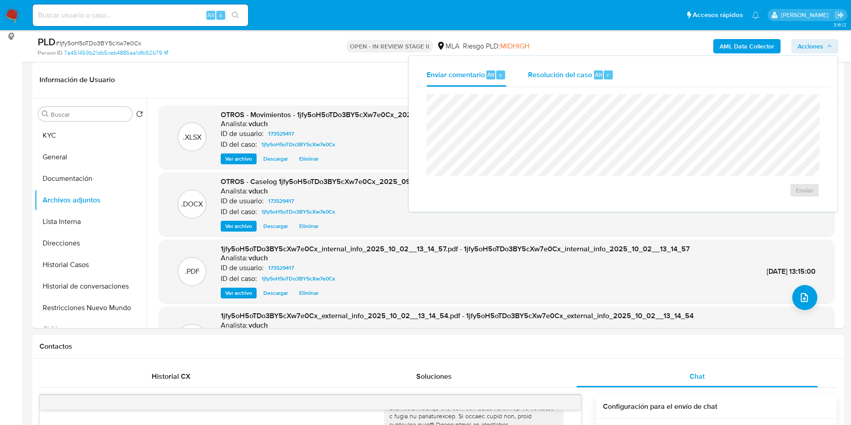
click at [573, 83] on div "Resolución del caso Alt r" at bounding box center [571, 74] width 86 height 23
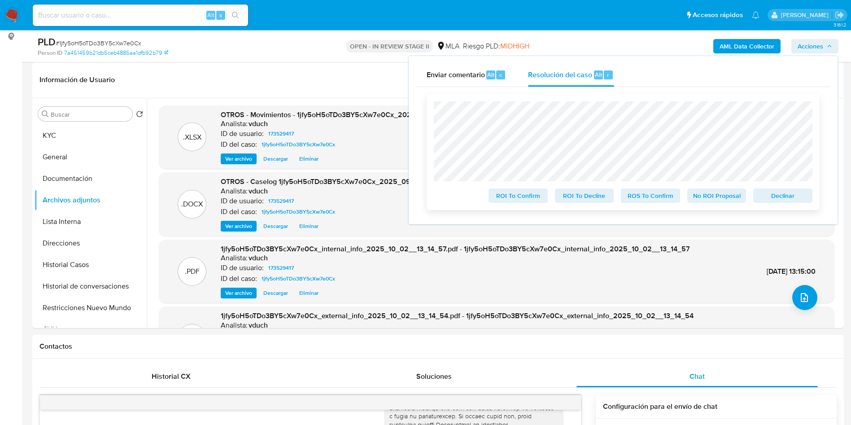
click at [731, 199] on span "No ROI Proposal" at bounding box center [717, 195] width 47 height 13
click at [713, 193] on span "No ROI Proposal" at bounding box center [717, 195] width 47 height 13
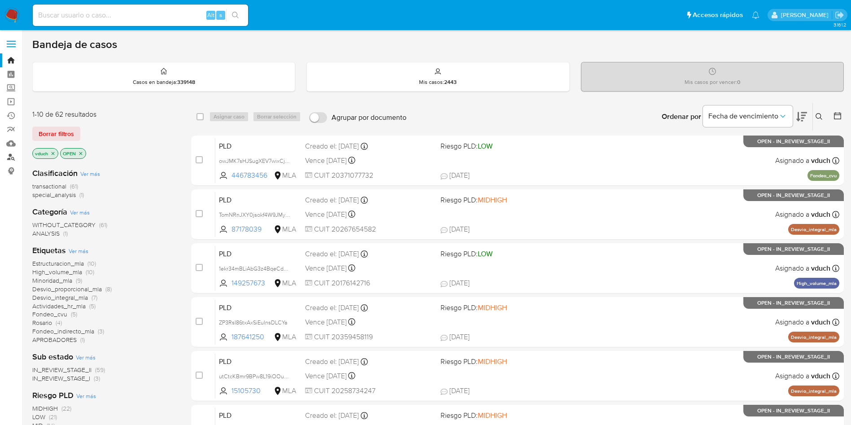
click at [16, 158] on link "Buscador de personas" at bounding box center [53, 157] width 107 height 14
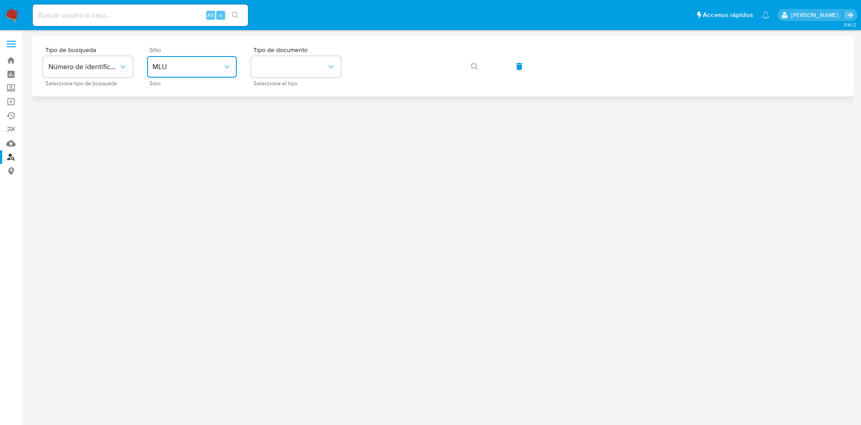
click at [196, 69] on span "MLU" at bounding box center [188, 66] width 70 height 9
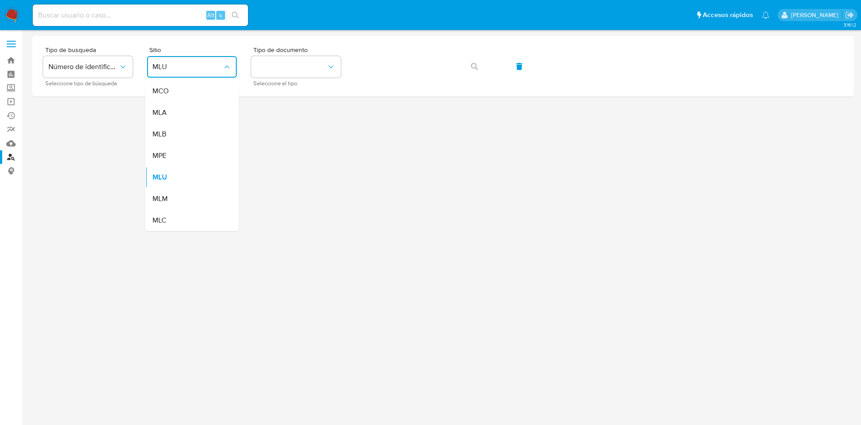
click at [172, 108] on div "MLA" at bounding box center [190, 113] width 74 height 22
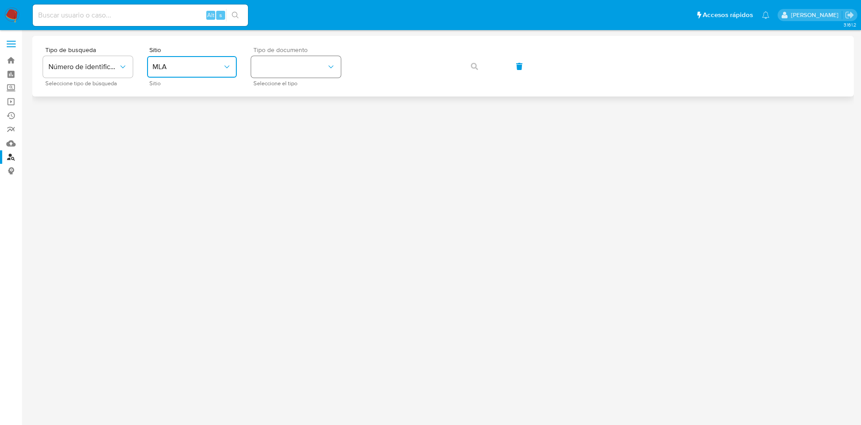
click at [288, 69] on button "identificationType" at bounding box center [296, 67] width 90 height 22
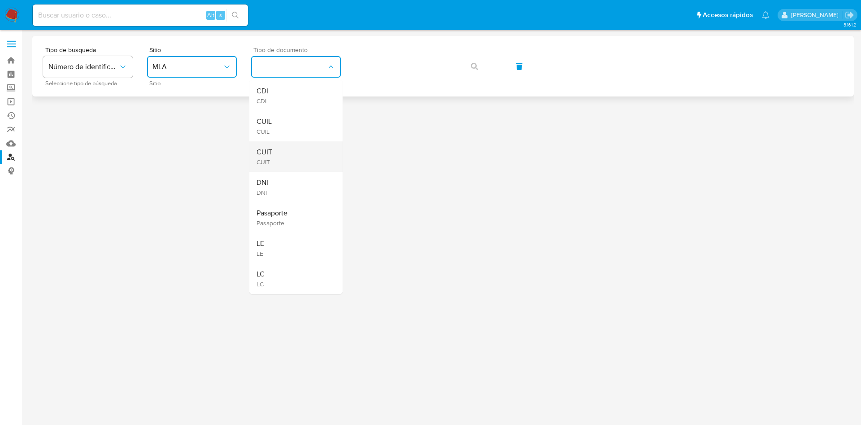
click at [276, 153] on div "CUIT CUIT" at bounding box center [294, 156] width 74 height 31
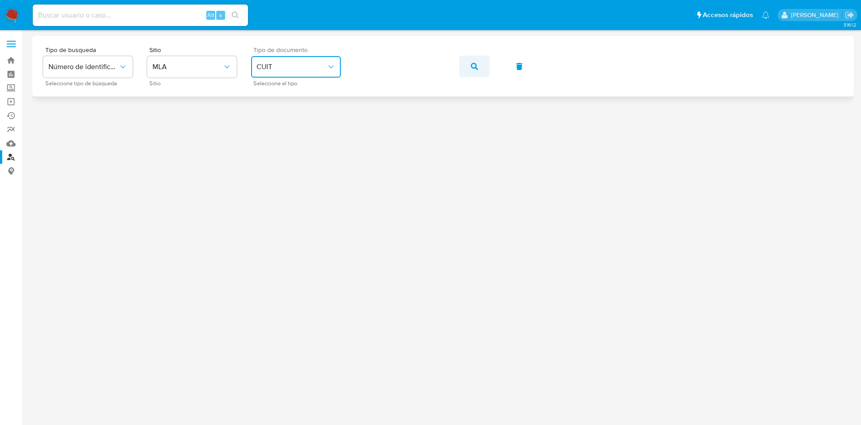
click at [471, 68] on icon "button" at bounding box center [474, 66] width 7 height 7
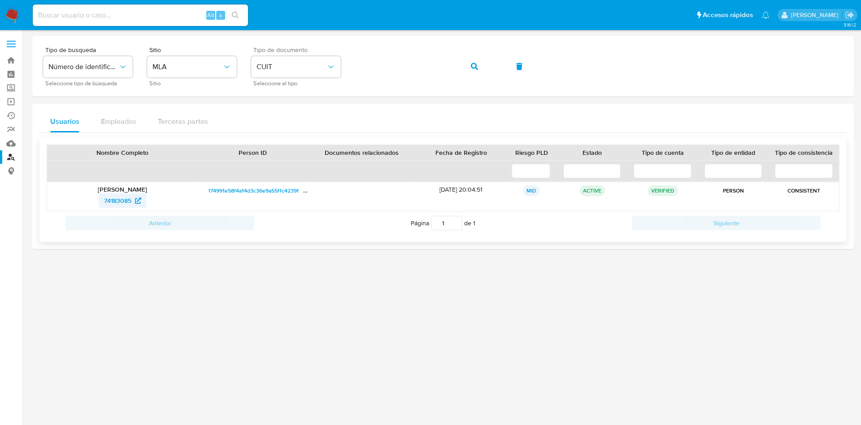
click at [106, 197] on span "74183085" at bounding box center [117, 200] width 27 height 14
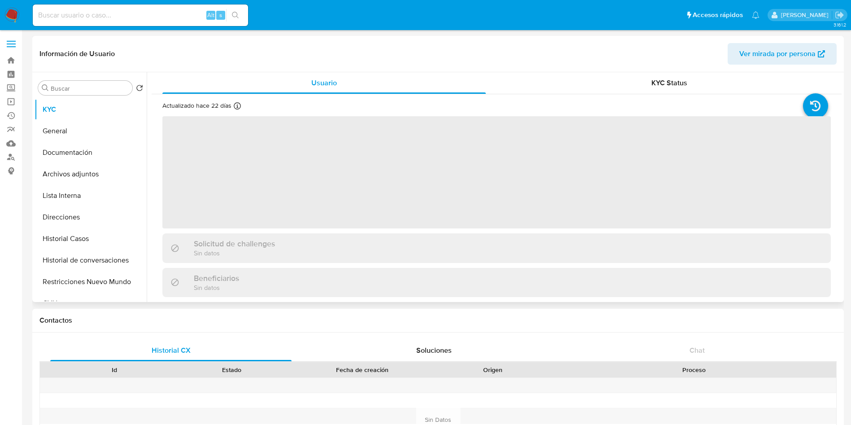
select select "10"
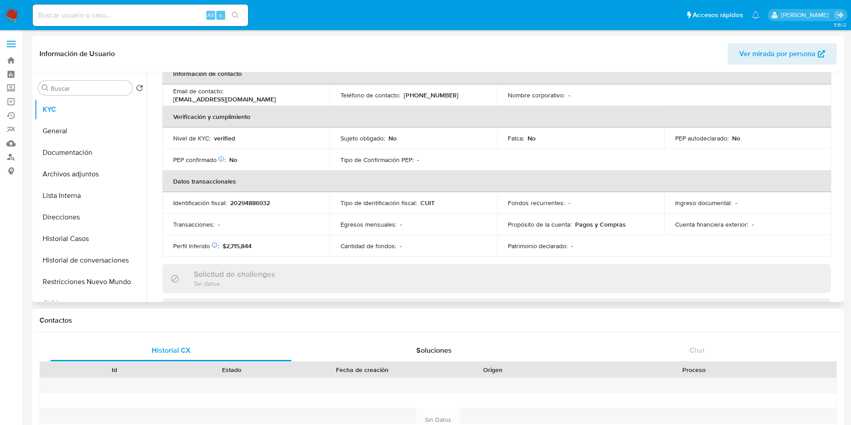
scroll to position [61, 0]
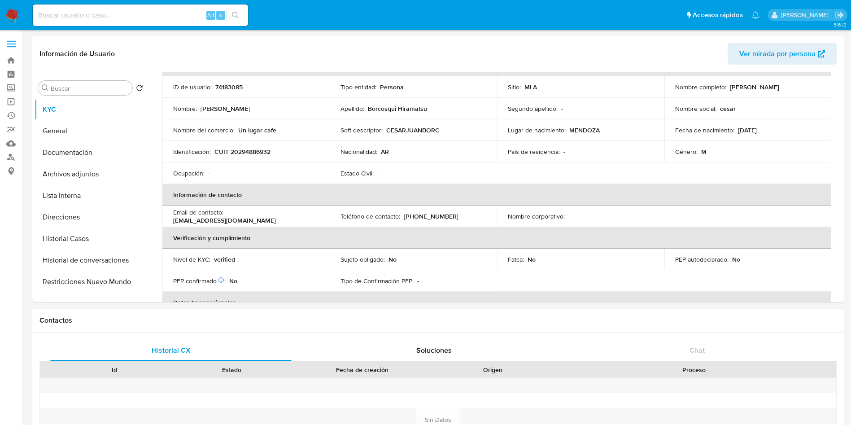
click at [240, 128] on p "Un lugar cafe" at bounding box center [257, 130] width 38 height 8
drag, startPoint x: 237, startPoint y: 128, endPoint x: 309, endPoint y: 132, distance: 71.4
click at [309, 132] on div "Nombre del comercio : Un lugar cafe" at bounding box center [246, 130] width 146 height 8
copy p "Un lugar cafe"
click at [85, 234] on button "Historial Casos" at bounding box center [87, 239] width 105 height 22
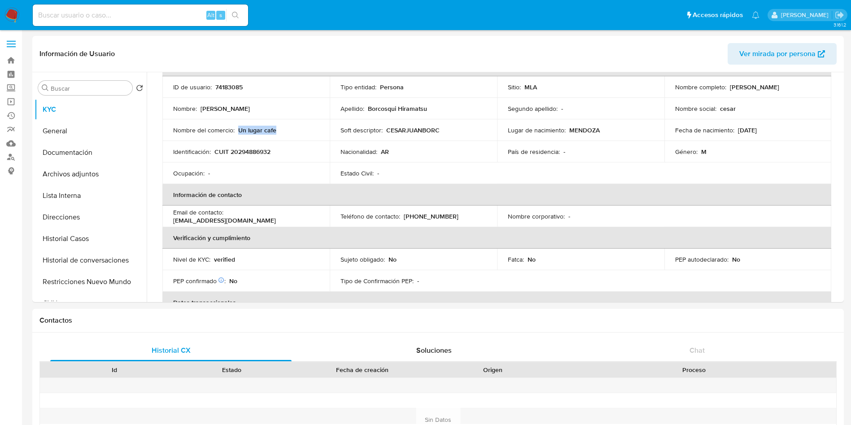
scroll to position [0, 0]
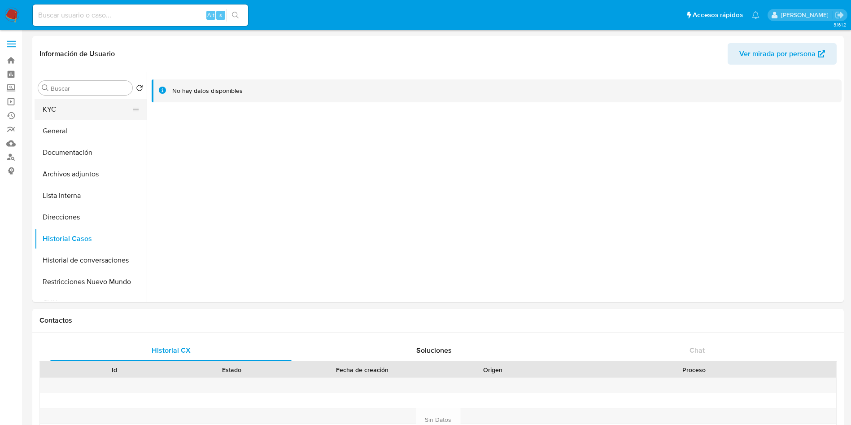
click at [77, 116] on button "KYC" at bounding box center [87, 110] width 105 height 22
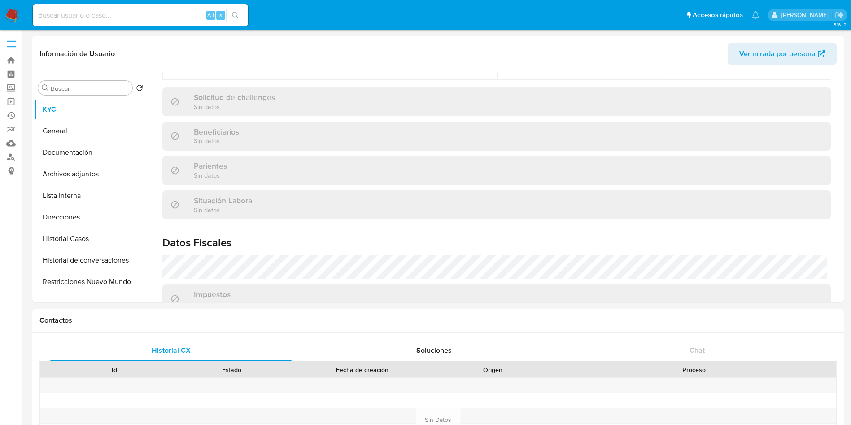
scroll to position [464, 0]
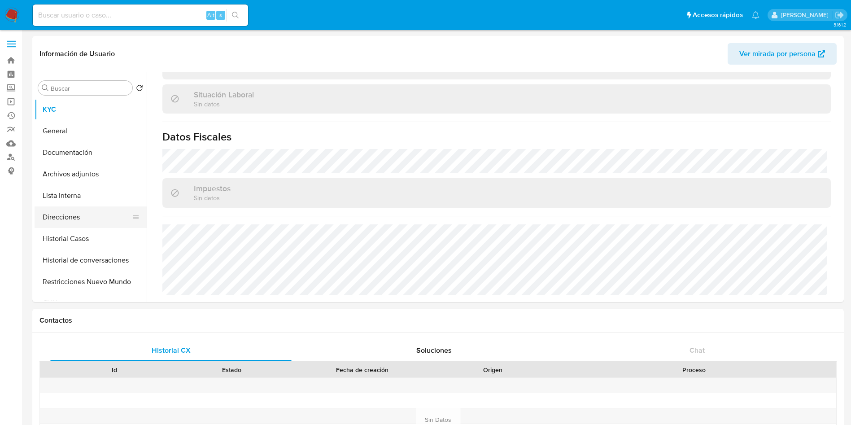
click at [101, 215] on button "Direcciones" at bounding box center [87, 217] width 105 height 22
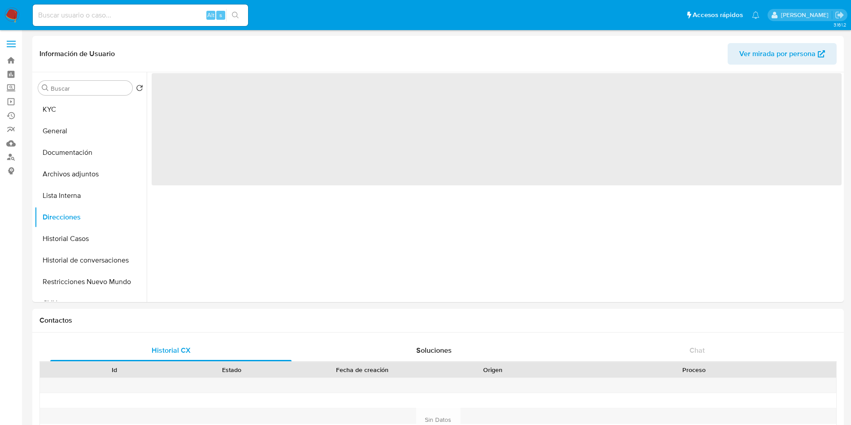
scroll to position [0, 0]
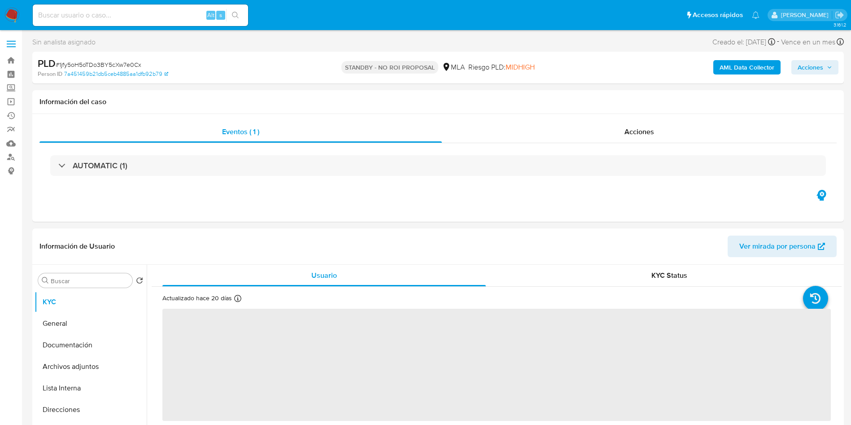
select select "10"
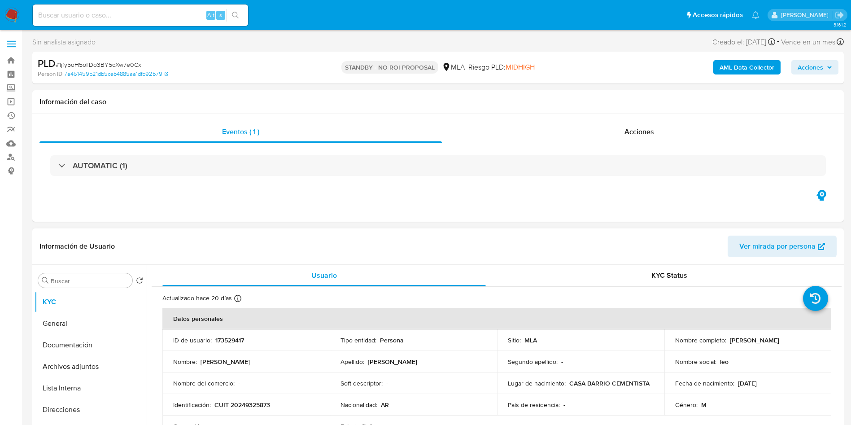
drag, startPoint x: 702, startPoint y: 229, endPoint x: 648, endPoint y: 242, distance: 55.4
click at [702, 229] on div "Información de Usuario Ver mirada por persona" at bounding box center [438, 246] width 812 height 36
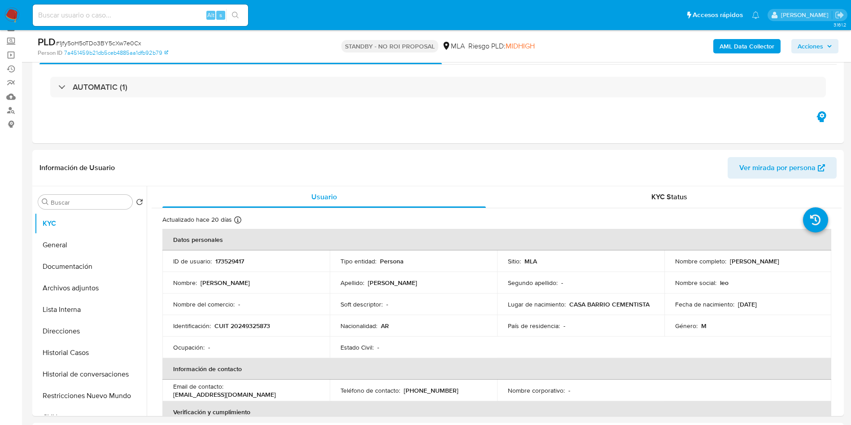
scroll to position [67, 0]
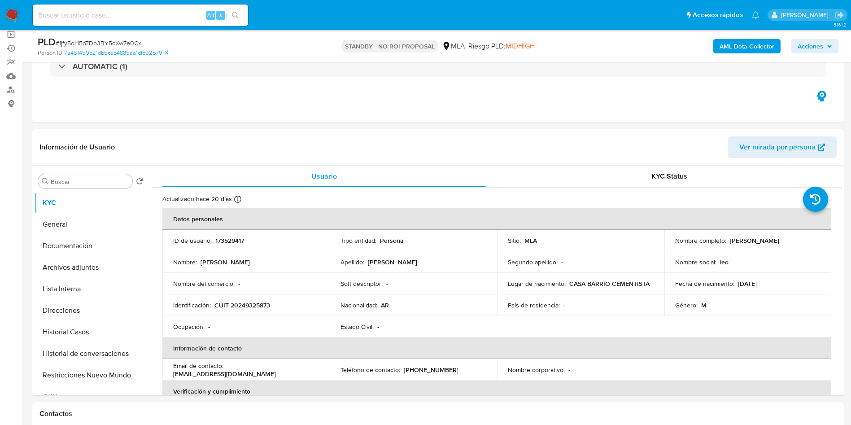
click at [154, 12] on input at bounding box center [140, 15] width 215 height 12
paste input "QDHqDHkazYwhGx5qqkdMgDMO"
type input "QDHqDHkazYwhGx5qqkdMgDMO"
click at [237, 20] on button "search-icon" at bounding box center [235, 15] width 18 height 13
click at [163, 15] on input "QDHqDHkazYwhGx5qqkdMgDMO" at bounding box center [140, 15] width 215 height 12
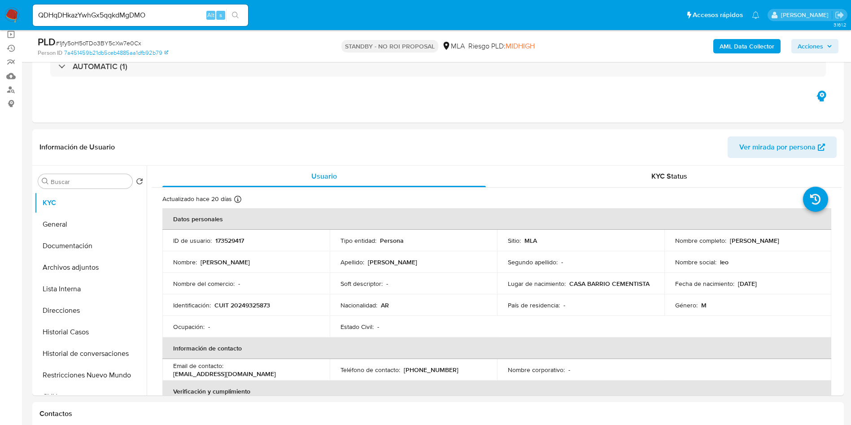
click at [236, 18] on icon "search-icon" at bounding box center [235, 15] width 7 height 7
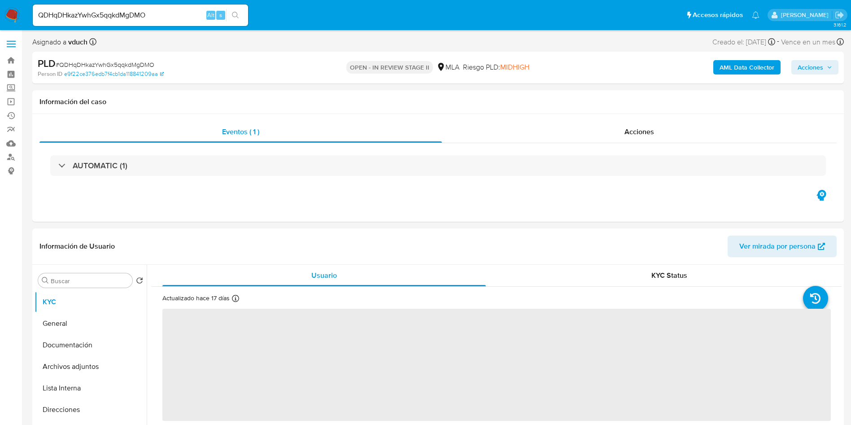
select select "10"
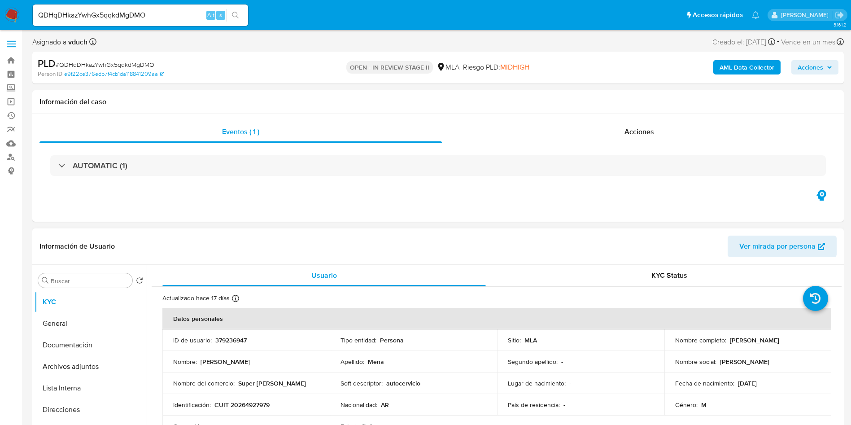
click at [236, 346] on td "ID de usuario : 379236947" at bounding box center [245, 340] width 167 height 22
click at [226, 336] on p "379236947" at bounding box center [230, 340] width 31 height 8
copy p "379236947"
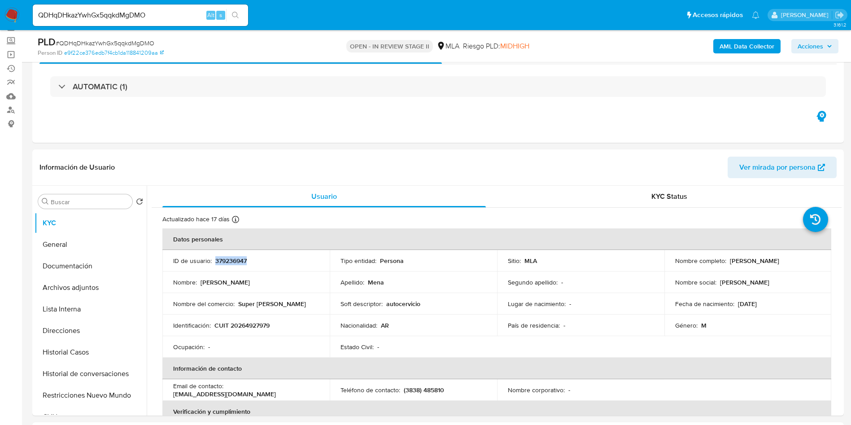
scroll to position [67, 0]
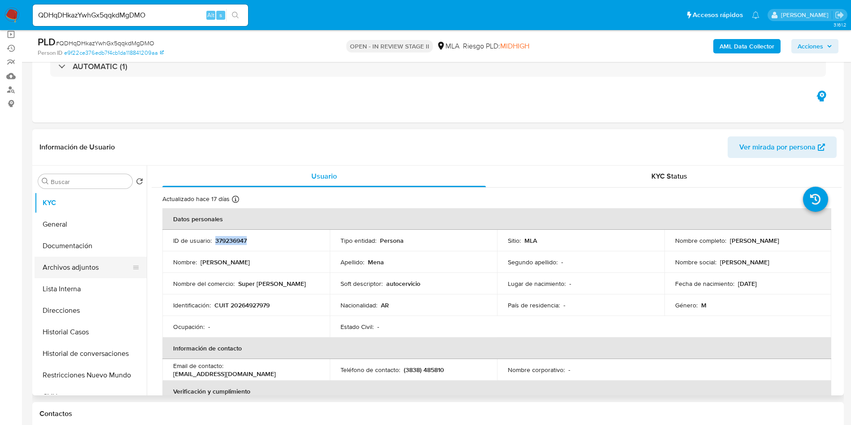
click at [69, 276] on button "Archivos adjuntos" at bounding box center [87, 268] width 105 height 22
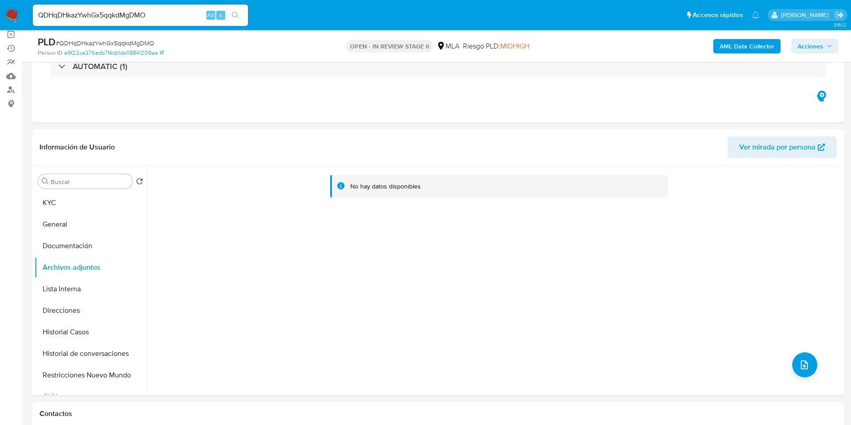
click at [759, 48] on b "AML Data Collector" at bounding box center [747, 46] width 55 height 14
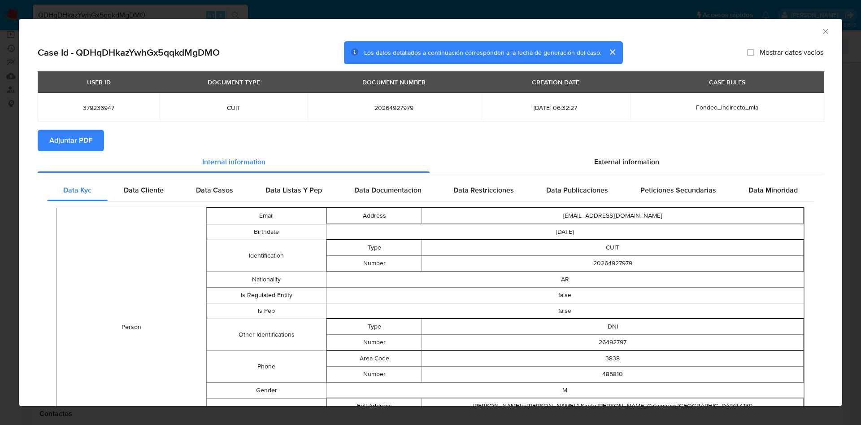
click at [822, 27] on icon "Cerrar ventana" at bounding box center [826, 31] width 9 height 9
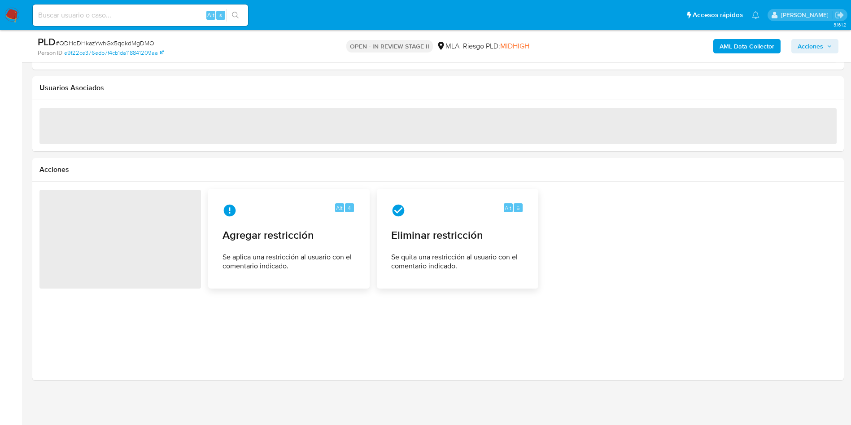
select select "10"
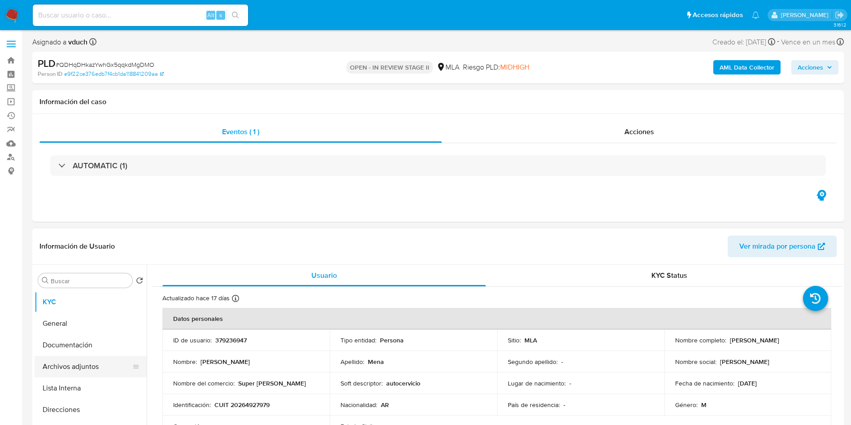
click at [85, 368] on button "Archivos adjuntos" at bounding box center [87, 367] width 105 height 22
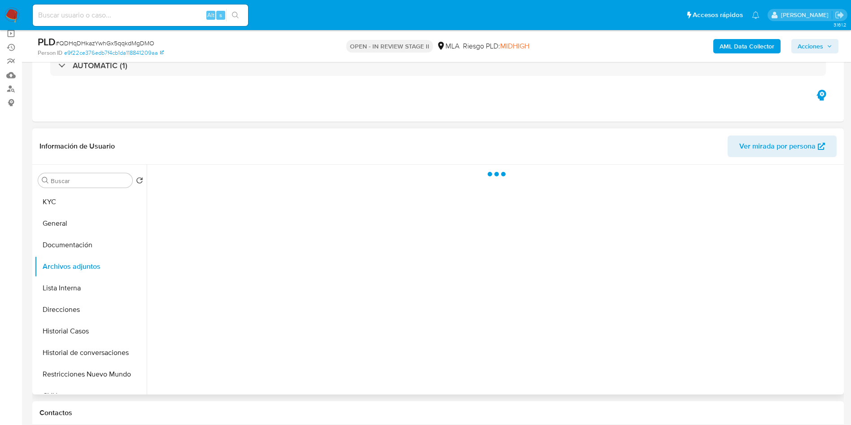
scroll to position [135, 0]
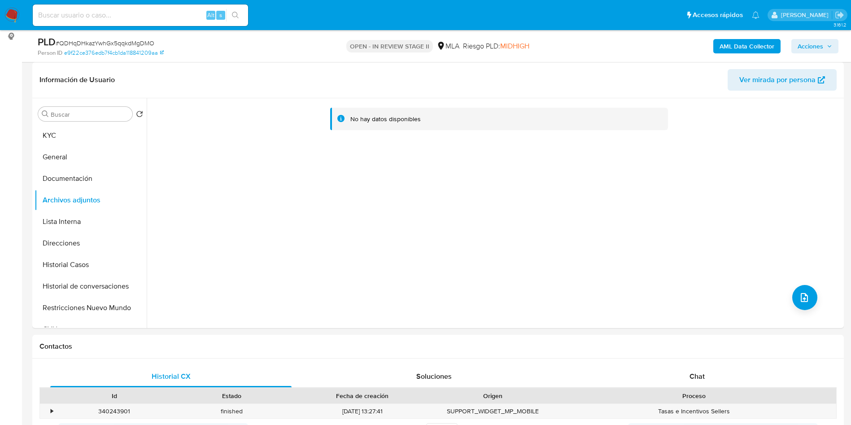
click at [745, 47] on b "AML Data Collector" at bounding box center [747, 46] width 55 height 14
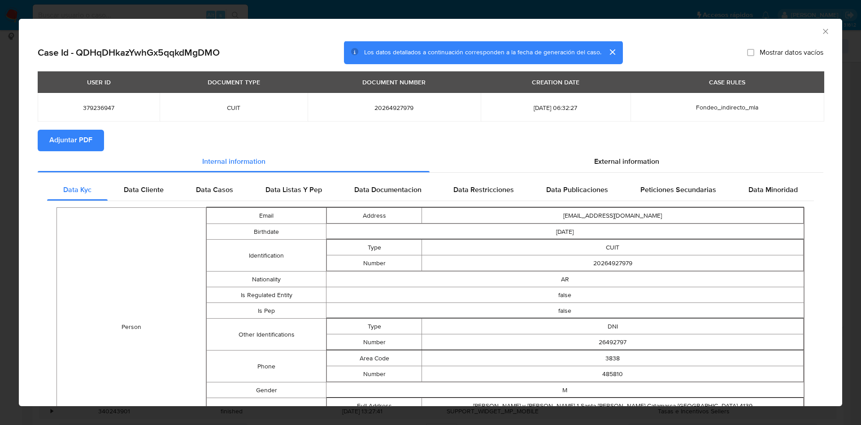
click at [61, 134] on span "Adjuntar PDF" at bounding box center [70, 141] width 43 height 20
click at [823, 32] on icon "Cerrar ventana" at bounding box center [825, 31] width 5 height 5
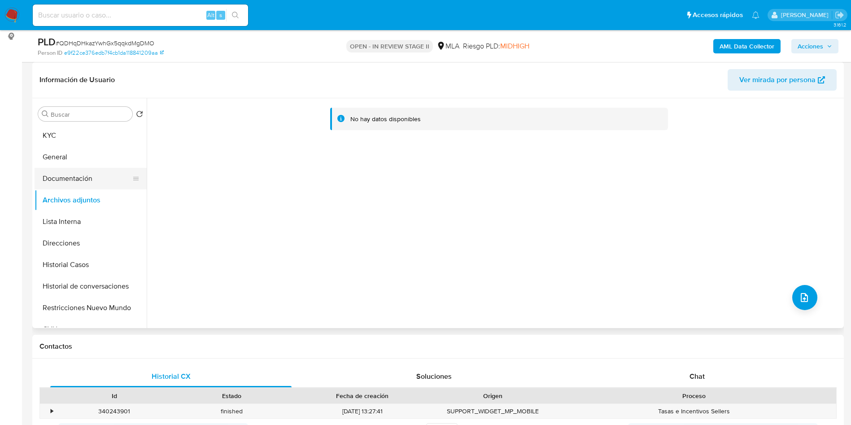
click at [95, 181] on button "Documentación" at bounding box center [87, 179] width 105 height 22
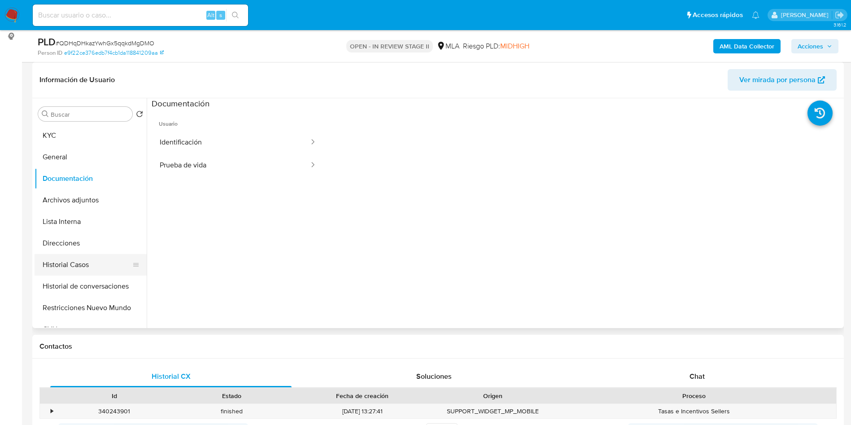
click at [79, 263] on button "Historial Casos" at bounding box center [87, 265] width 105 height 22
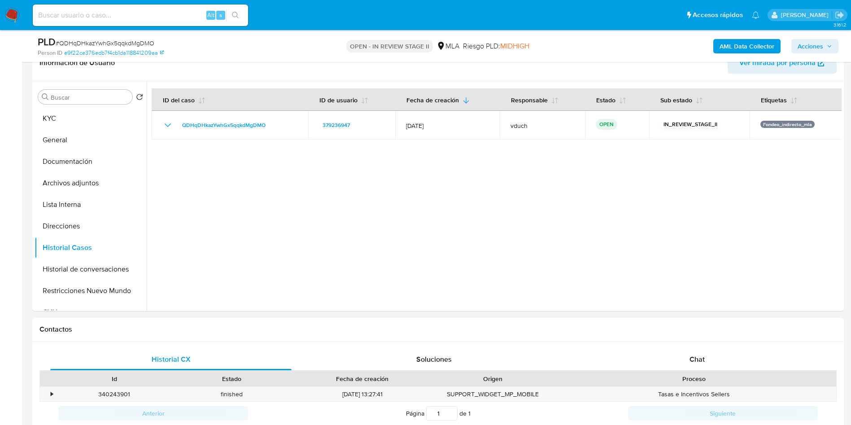
scroll to position [269, 0]
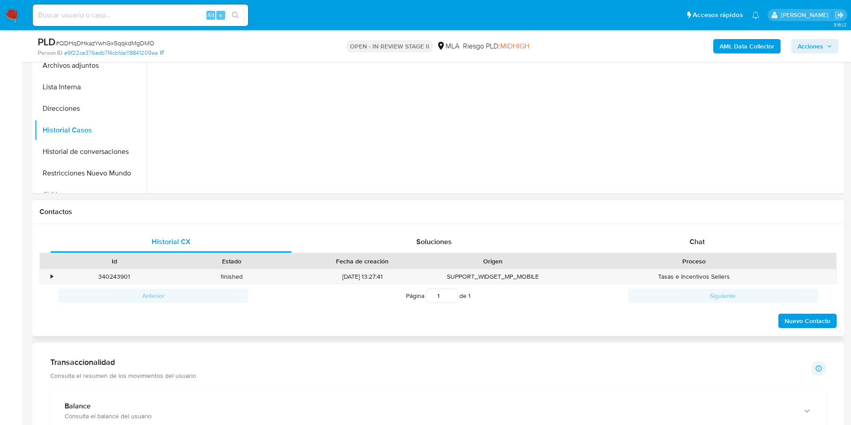
click at [660, 252] on div "Chat" at bounding box center [697, 242] width 241 height 22
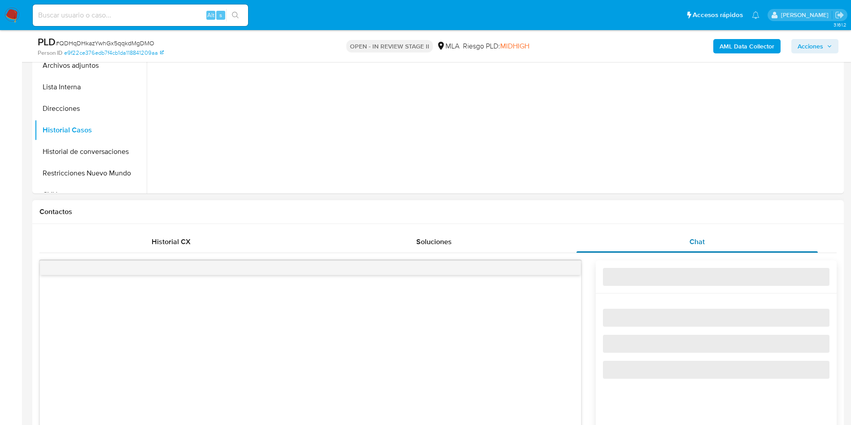
click at [705, 231] on div "Chat" at bounding box center [697, 242] width 241 height 22
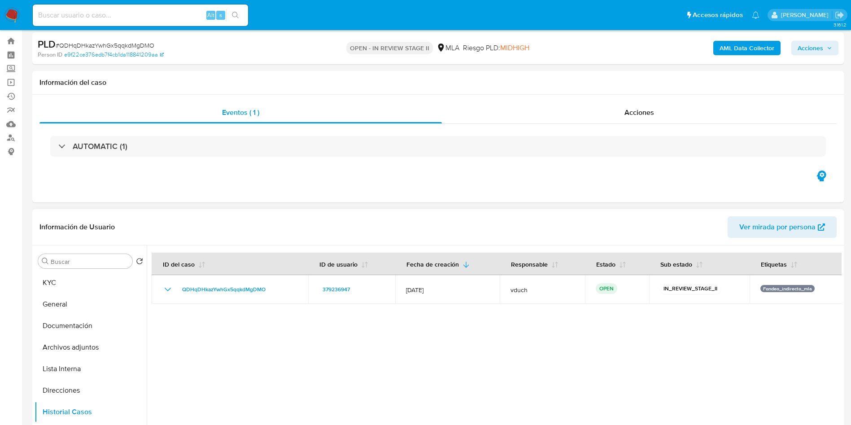
scroll to position [0, 0]
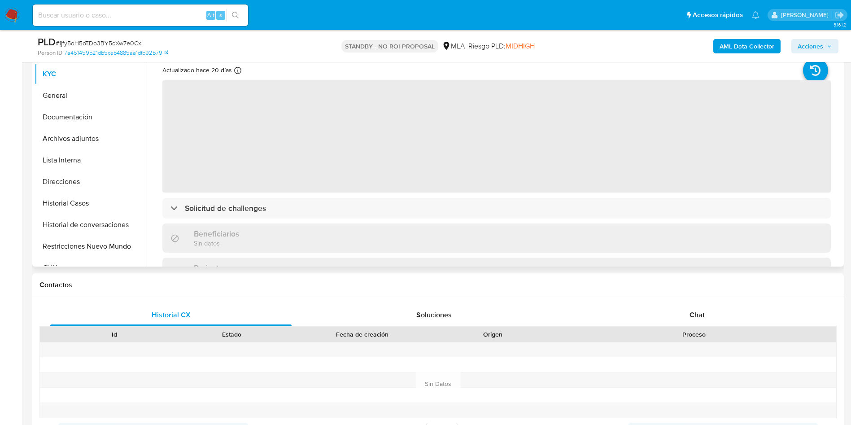
scroll to position [202, 0]
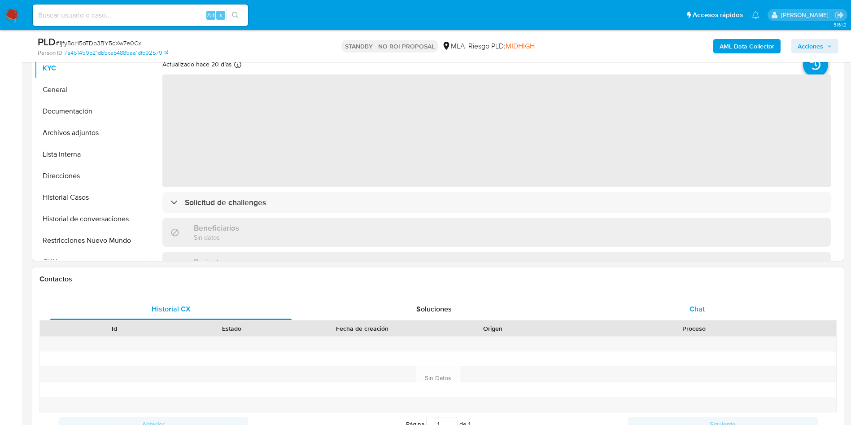
click at [667, 303] on div "Chat" at bounding box center [697, 309] width 241 height 22
select select "10"
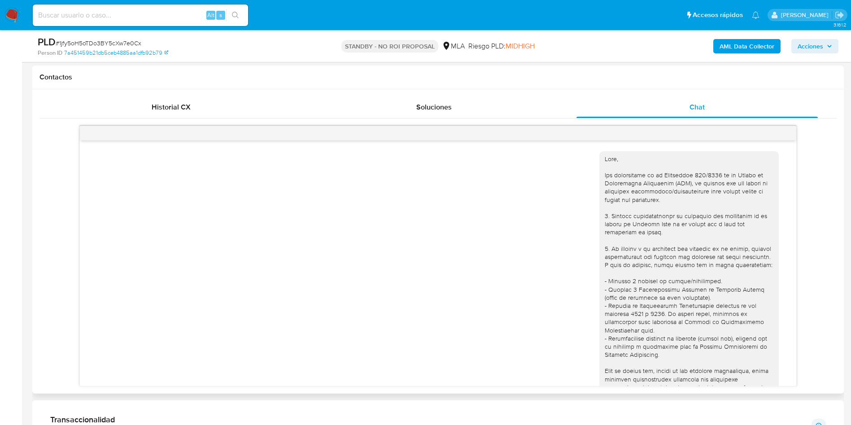
scroll to position [460, 0]
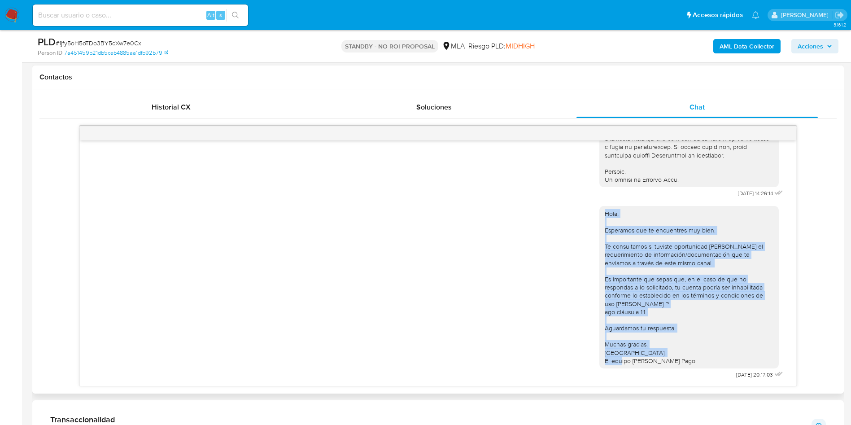
drag, startPoint x: 598, startPoint y: 210, endPoint x: 678, endPoint y: 350, distance: 161.3
click at [678, 350] on div "Hola, Esperamos que te encuentres muy bien. Te consultamos si tuviste oportunid…" at bounding box center [688, 287] width 179 height 162
copy div "Hola, Esperamos que te encuentres muy bien. Te consultamos si tuviste oportunid…"
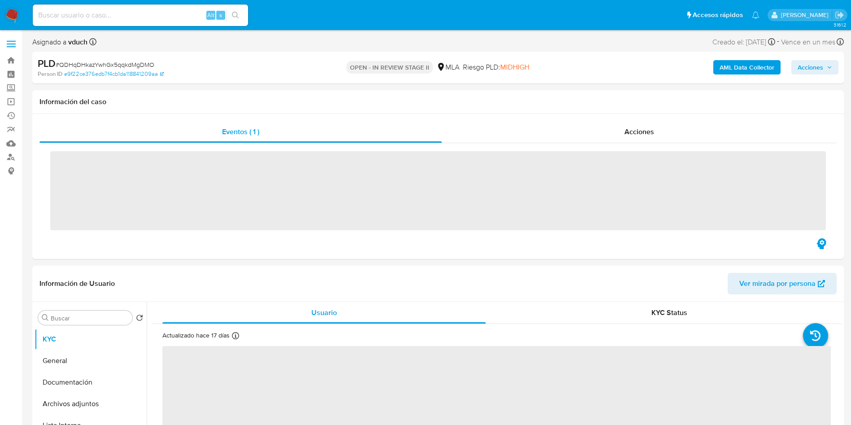
scroll to position [202, 0]
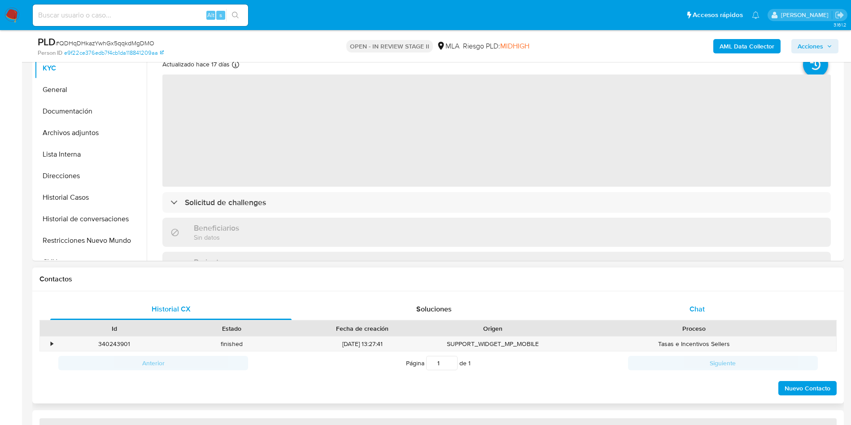
click at [714, 307] on div "Chat" at bounding box center [697, 309] width 241 height 22
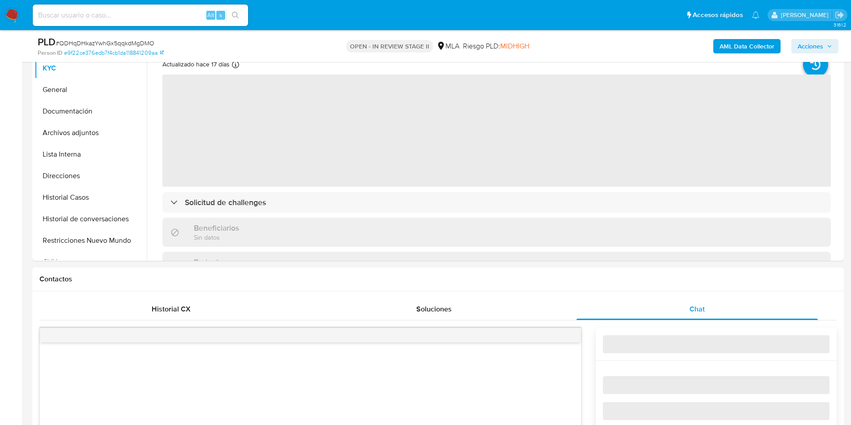
select select "10"
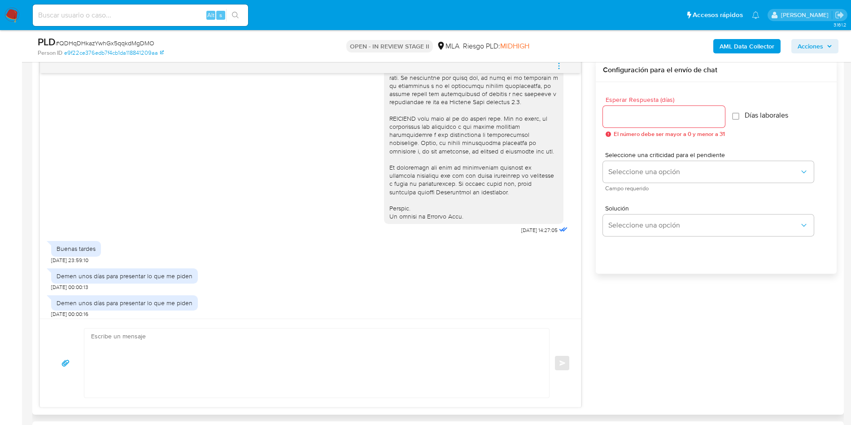
scroll to position [352, 0]
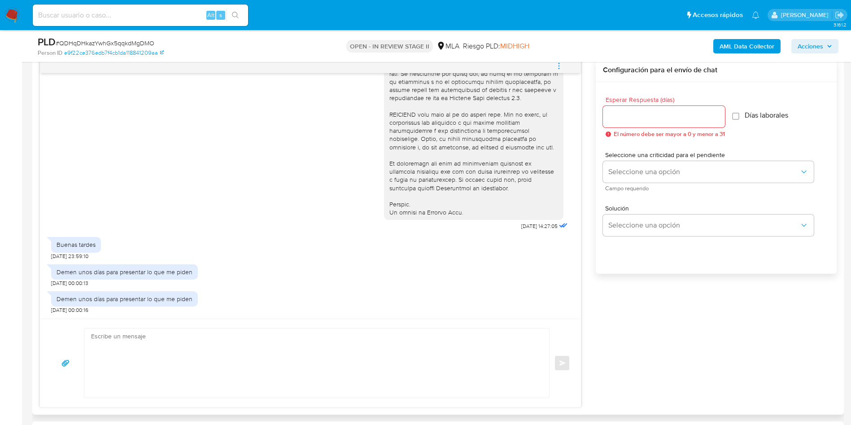
click at [293, 353] on textarea at bounding box center [314, 362] width 447 height 69
paste textarea "Hola, Esperamos que te encuentres muy bien. Te consultamos si tuviste oportunid…"
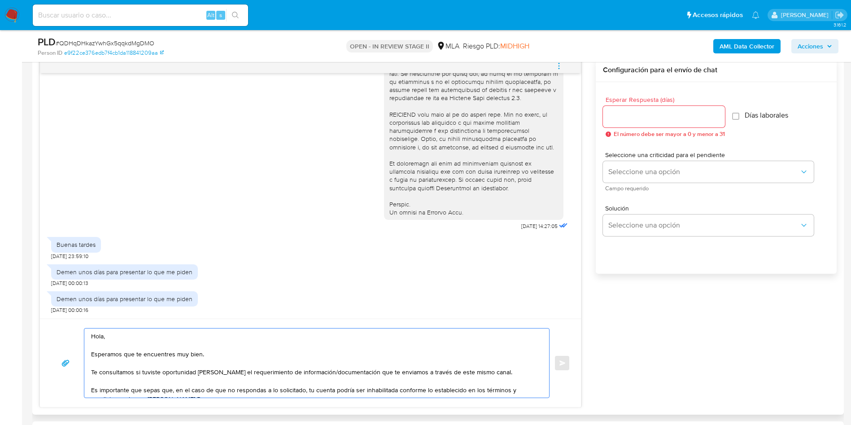
scroll to position [48, 0]
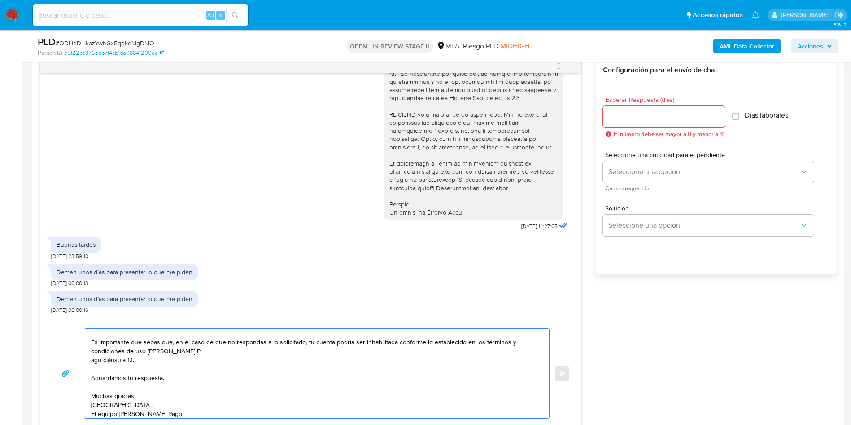
click at [203, 355] on textarea "Hola, Esperamos que te encuentres muy bien. Te consultamos si tuviste oportunid…" at bounding box center [314, 373] width 447 height 90
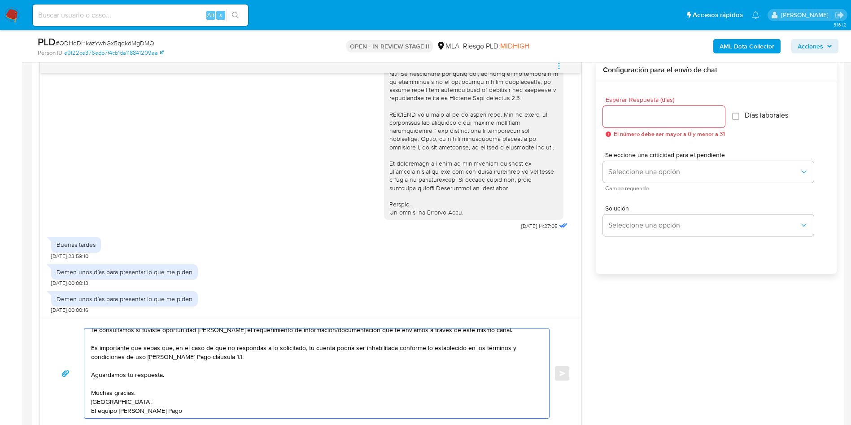
scroll to position [39, 0]
click at [171, 396] on textarea "Hola, Esperamos que te encuentres muy bien. Te consultamos si tuviste oportunid…" at bounding box center [314, 373] width 447 height 90
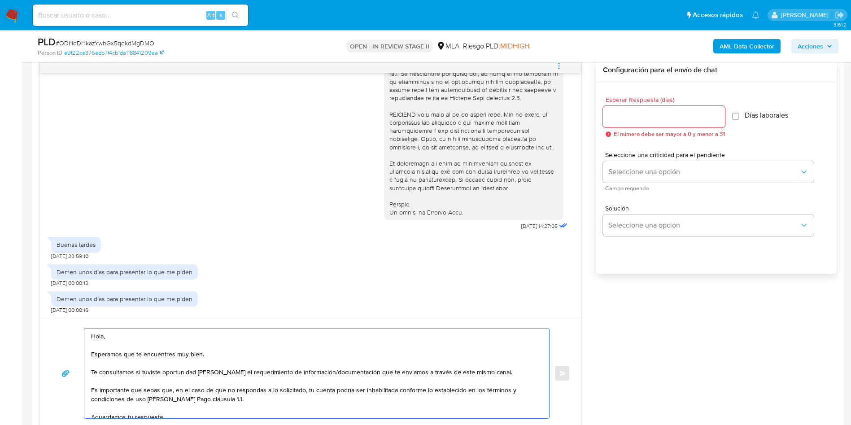
type textarea "Hola, Esperamos que te encuentres muy bien. Te consultamos si tuviste oportunid…"
click at [646, 120] on input "Esperar Respuesta (días)" at bounding box center [664, 117] width 122 height 12
type input "3"
click at [644, 160] on div "Seleccione una criticidad para el pendiente Seleccione una opción Campo requeri…" at bounding box center [708, 171] width 211 height 39
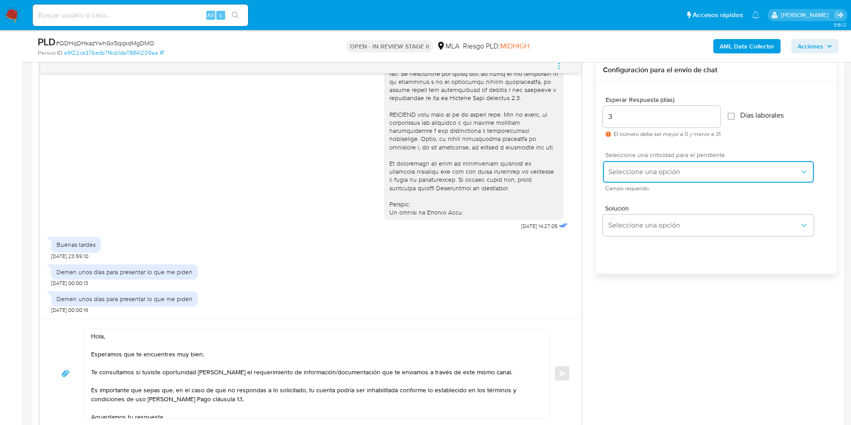
click at [648, 173] on span "Seleccione una opción" at bounding box center [703, 171] width 191 height 9
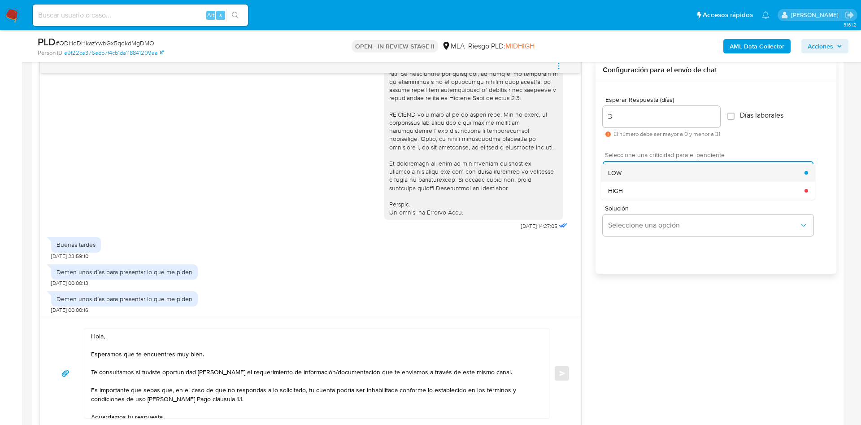
click at [632, 167] on div "LOW" at bounding box center [706, 173] width 197 height 18
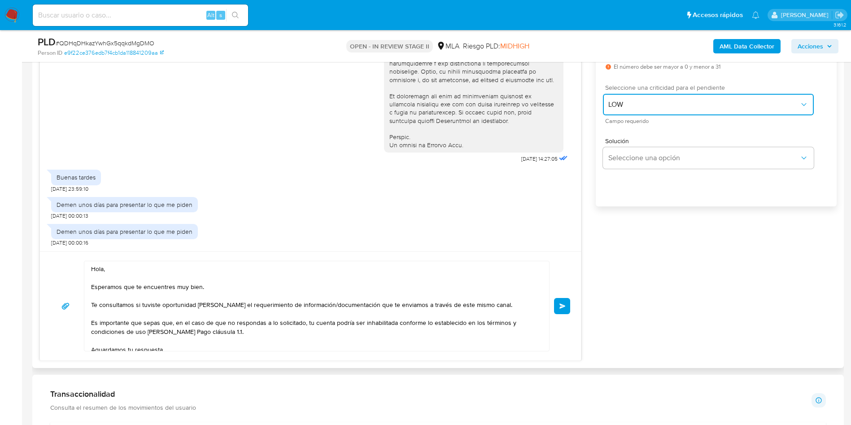
scroll to position [51, 0]
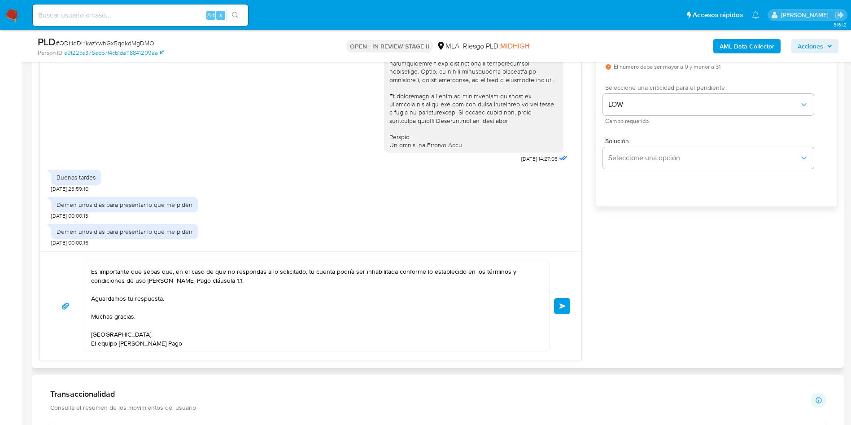
click at [559, 300] on button "Enviar" at bounding box center [562, 306] width 16 height 16
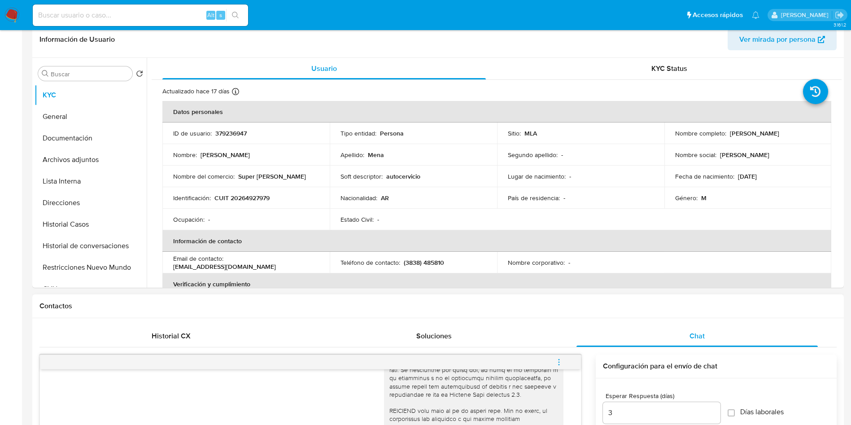
scroll to position [269, 0]
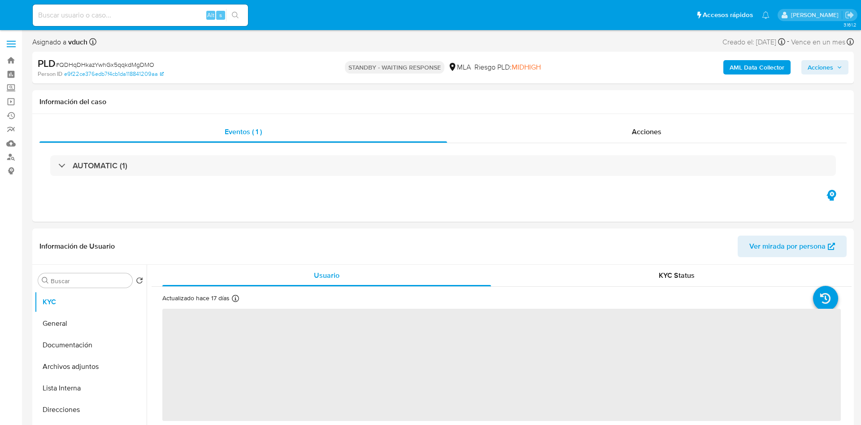
select select "10"
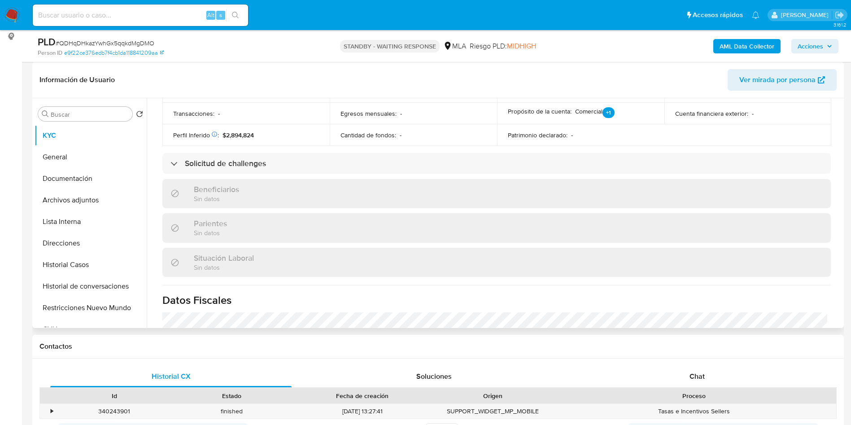
scroll to position [481, 0]
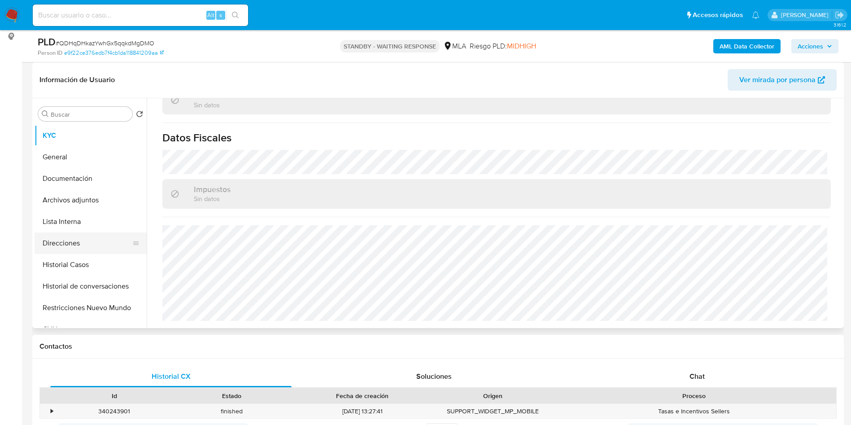
click at [74, 249] on button "Direcciones" at bounding box center [87, 243] width 105 height 22
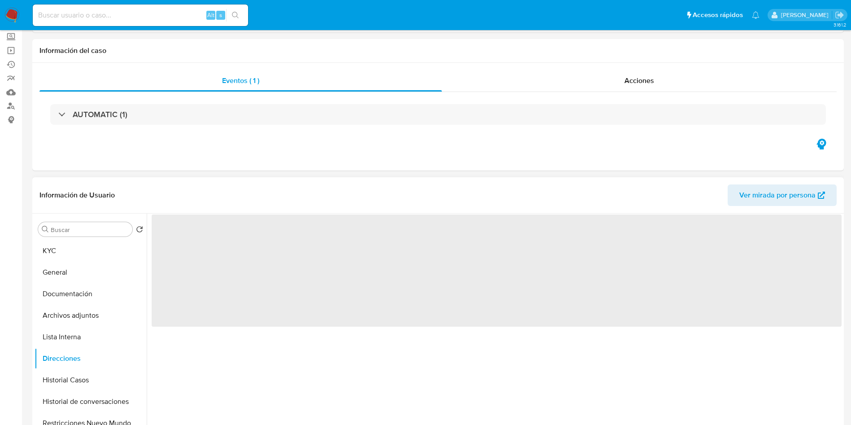
scroll to position [0, 0]
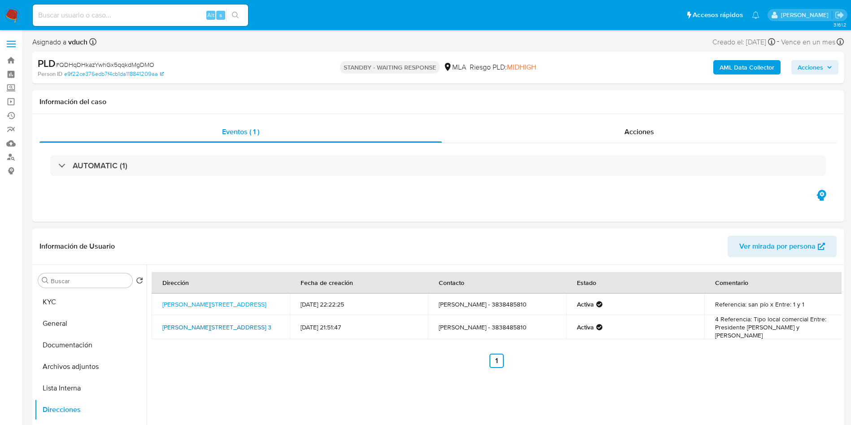
click at [207, 323] on link "Ernesto Salvatierra En 3, Santa María, Catamarca, 4139, Argentina 3" at bounding box center [216, 327] width 109 height 9
click at [223, 328] on link "Ernesto Salvatierra En 3, Santa María, Catamarca, 4139, Argentina 3" at bounding box center [216, 327] width 109 height 9
click at [223, 331] on link "Ernesto Salvatierra En 3, Santa María, Catamarca, 4139, Argentina 3" at bounding box center [216, 327] width 109 height 9
click at [81, 363] on button "Archivos adjuntos" at bounding box center [87, 367] width 105 height 22
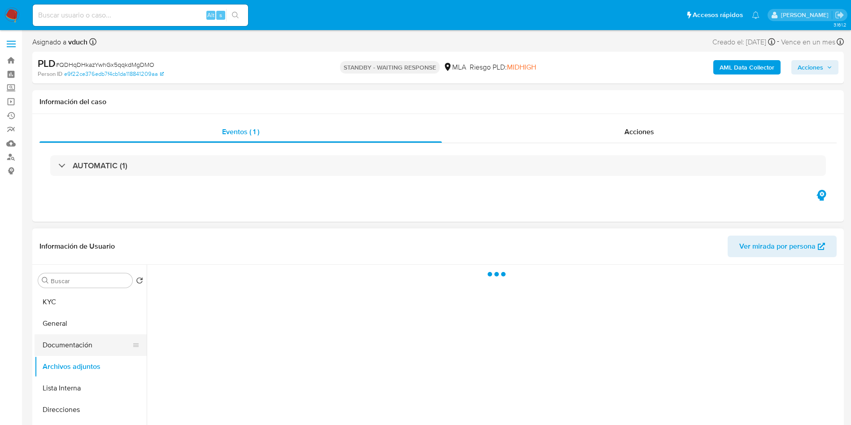
click at [87, 346] on button "Documentación" at bounding box center [87, 345] width 105 height 22
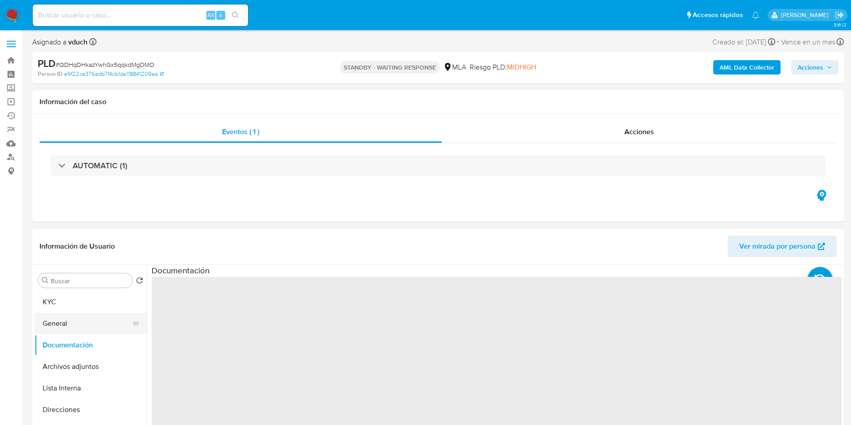
click at [71, 322] on button "General" at bounding box center [87, 324] width 105 height 22
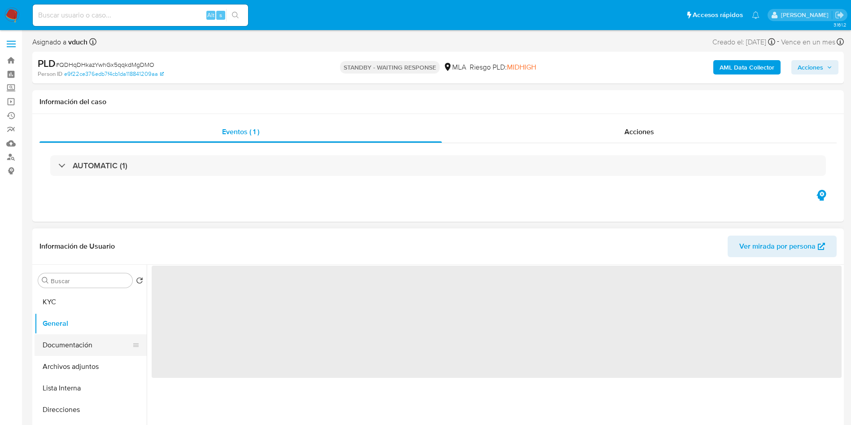
click at [93, 341] on button "Documentación" at bounding box center [87, 345] width 105 height 22
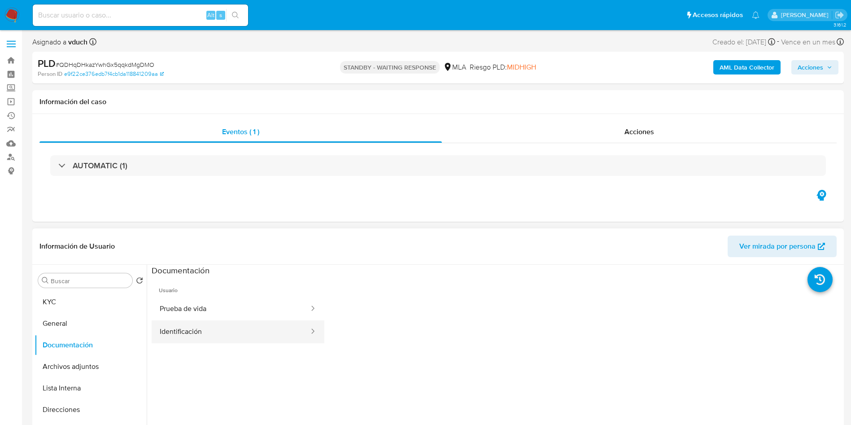
click at [235, 330] on button "Identificación" at bounding box center [231, 331] width 158 height 23
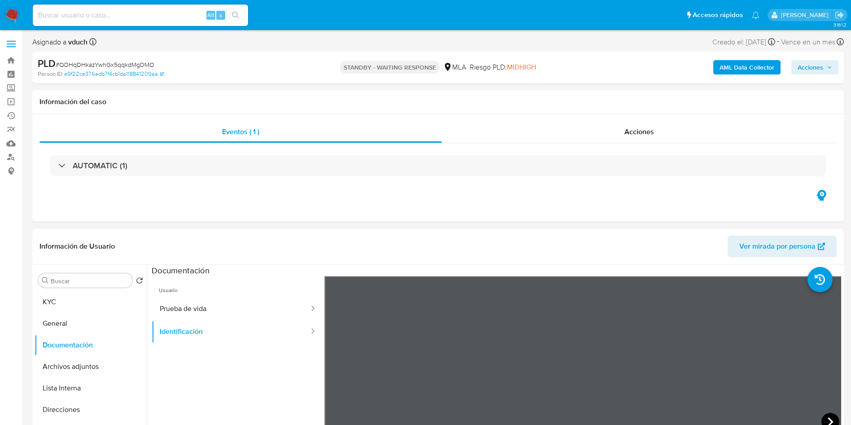
click at [824, 419] on icon at bounding box center [831, 422] width 18 height 18
drag, startPoint x: 498, startPoint y: 354, endPoint x: 586, endPoint y: 441, distance: 124.4
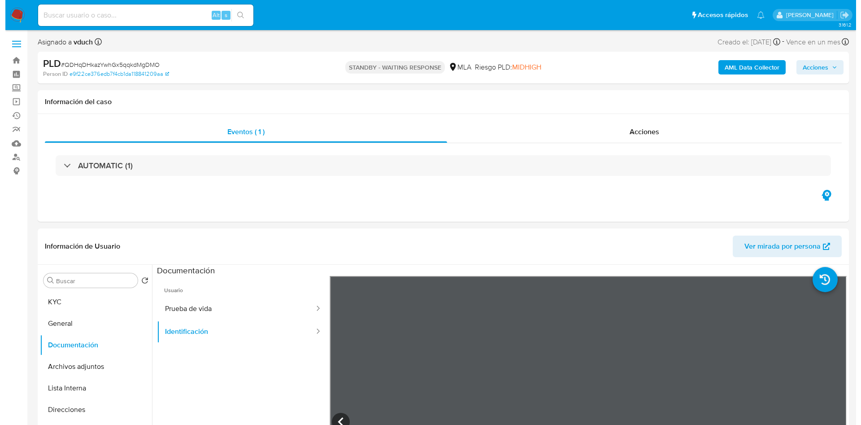
scroll to position [135, 0]
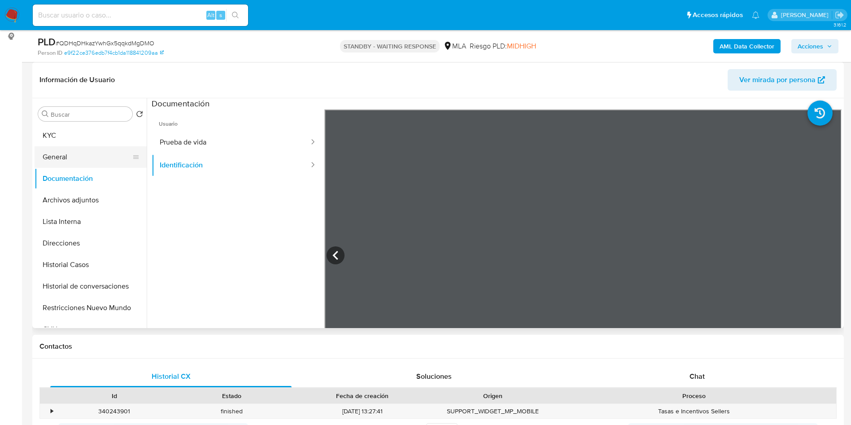
click at [93, 152] on button "General" at bounding box center [87, 157] width 105 height 22
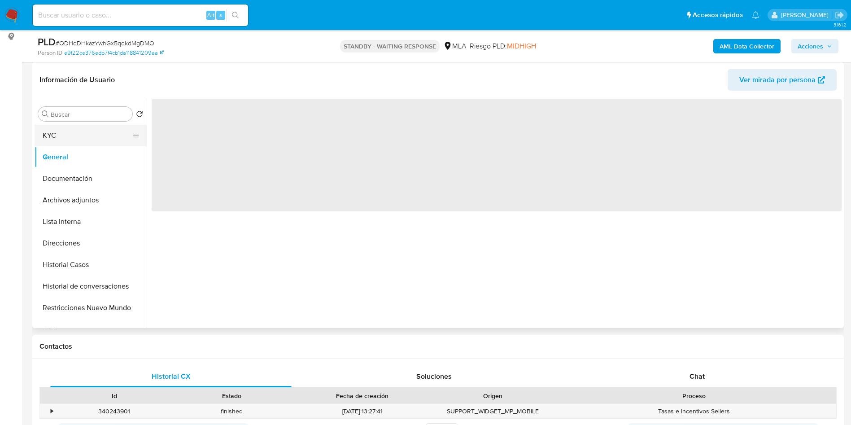
click at [93, 144] on button "KYC" at bounding box center [87, 136] width 105 height 22
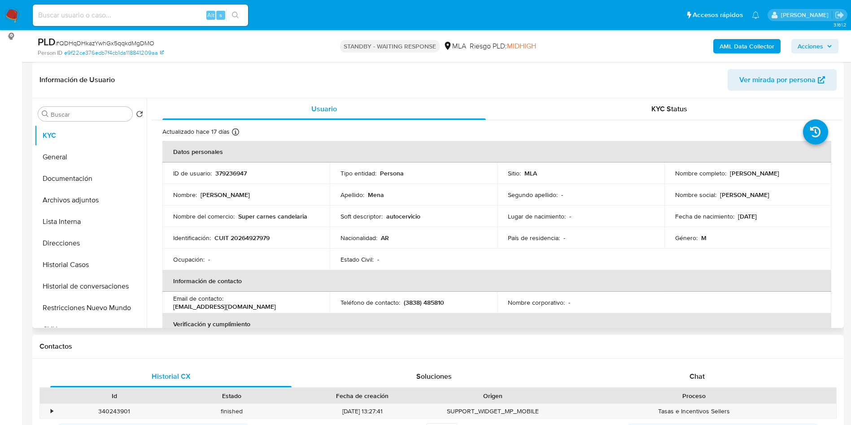
click at [259, 240] on p "CUIT 20264927979" at bounding box center [241, 238] width 55 height 8
copy p "20264927979"
click at [751, 44] on b "AML Data Collector" at bounding box center [747, 46] width 55 height 14
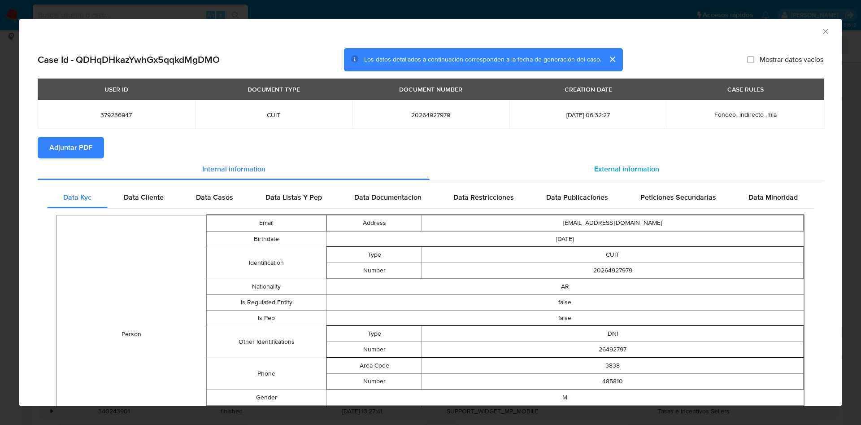
click at [628, 178] on div "External information" at bounding box center [627, 169] width 394 height 22
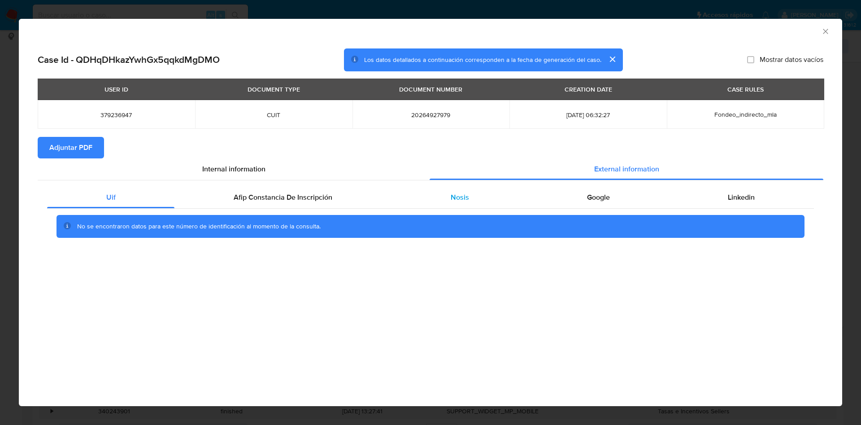
click at [511, 204] on div "Nosis" at bounding box center [460, 198] width 136 height 22
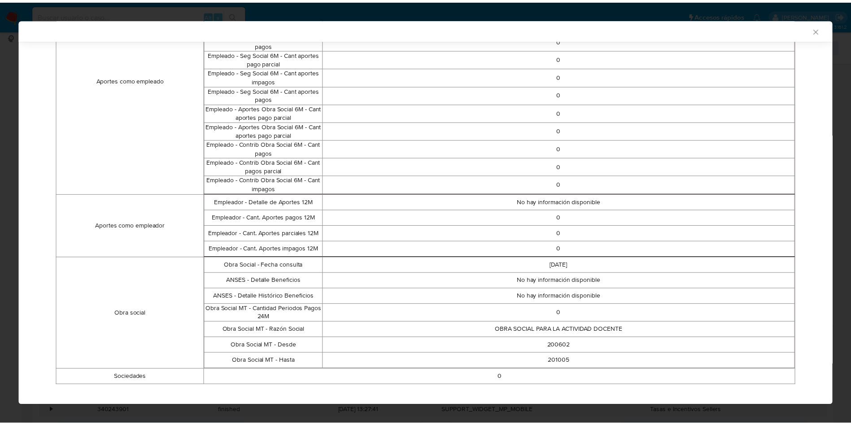
scroll to position [501, 0]
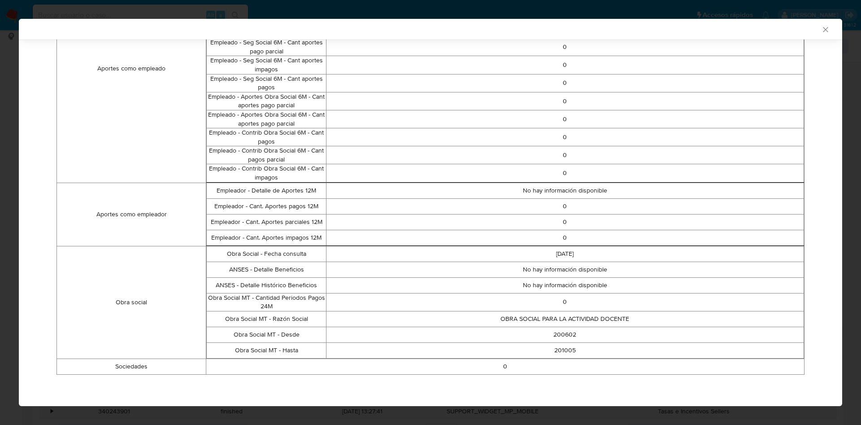
click at [822, 25] on icon "Cerrar ventana" at bounding box center [826, 29] width 9 height 9
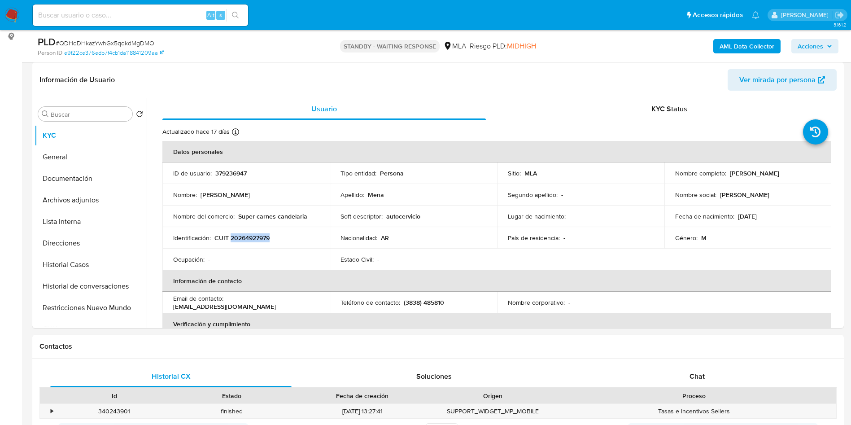
copy p "20264927979"
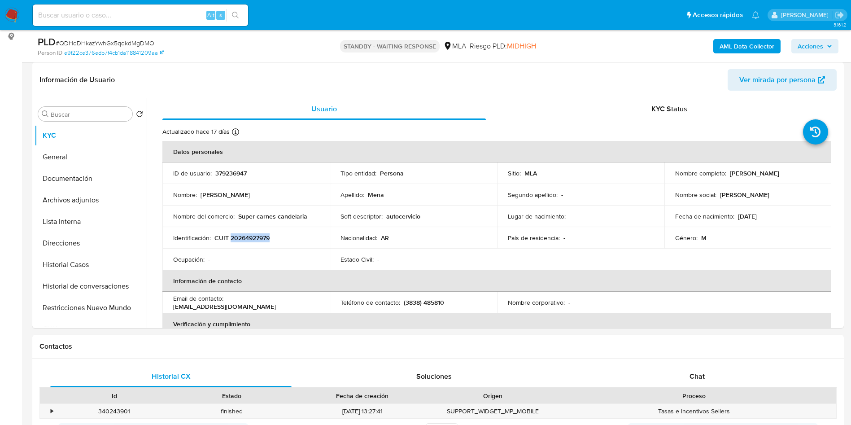
copy p "20264927979"
drag, startPoint x: 115, startPoint y: 196, endPoint x: 109, endPoint y: 191, distance: 7.0
click at [115, 196] on button "Archivos adjuntos" at bounding box center [87, 200] width 105 height 22
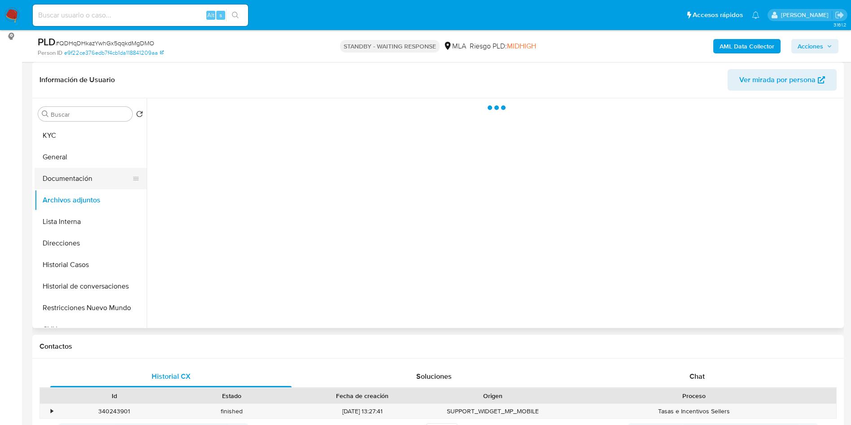
click at [108, 188] on button "Documentación" at bounding box center [87, 179] width 105 height 22
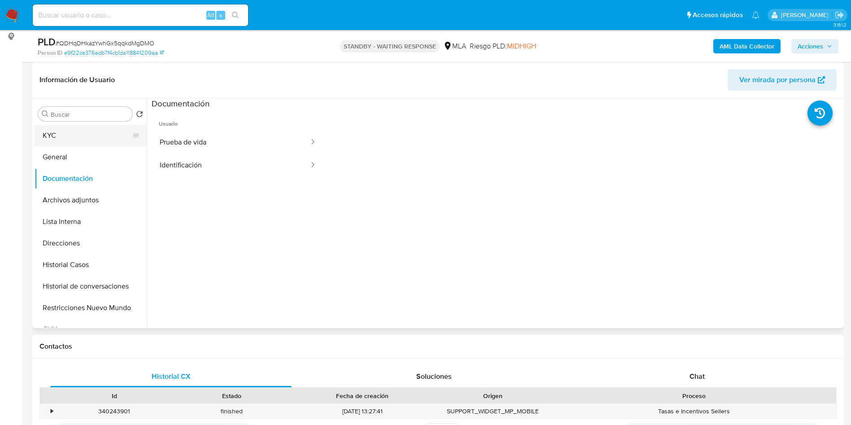
click at [54, 136] on button "KYC" at bounding box center [87, 136] width 105 height 22
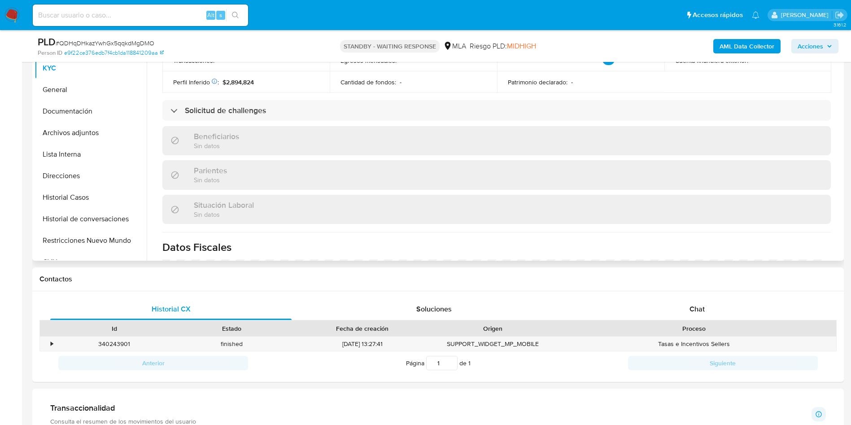
scroll to position [481, 0]
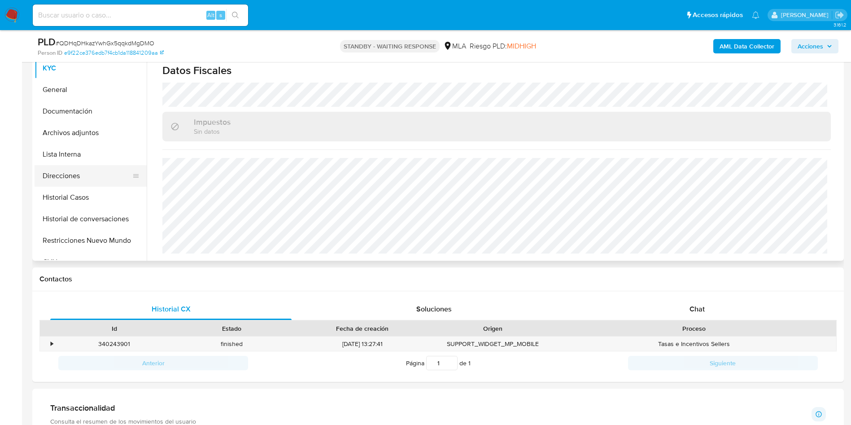
click at [66, 183] on button "Direcciones" at bounding box center [87, 176] width 105 height 22
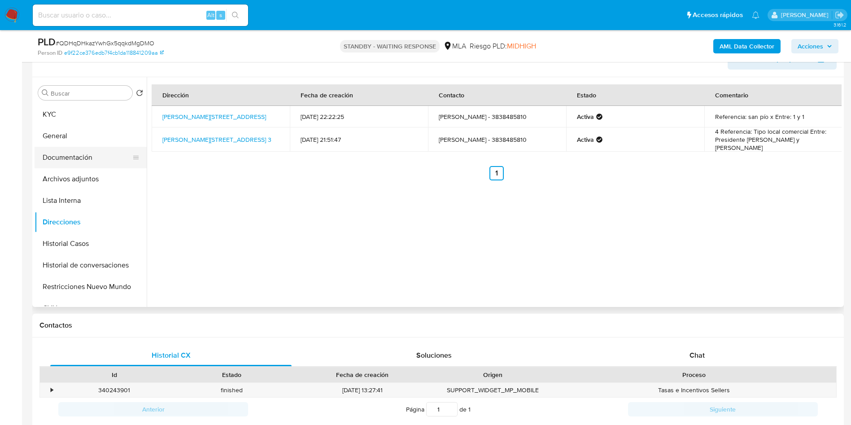
scroll to position [135, 0]
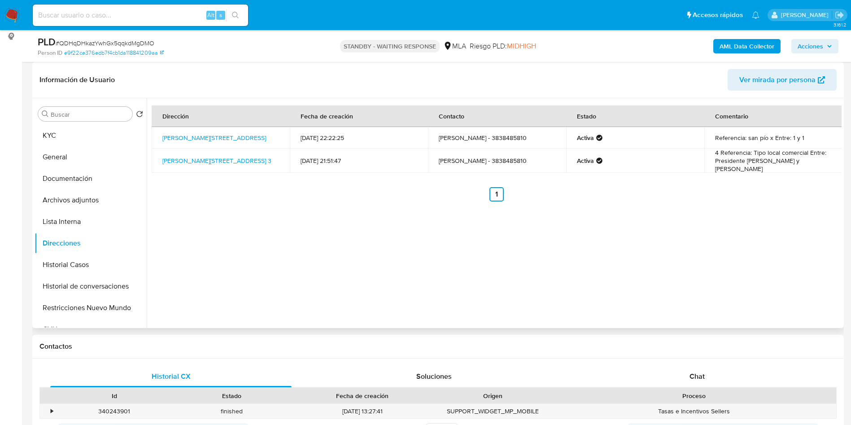
click at [471, 292] on div "Dirección Fecha de creación Contacto Estado Comentario Vicente Saadi Y Belgrano…" at bounding box center [494, 213] width 695 height 230
click at [140, 12] on input at bounding box center [140, 15] width 215 height 12
paste input "OjjozYMZov8IhJF06S8lBBzy"
type input "OjjozYMZov8IhJF06S8lBBzy"
click at [229, 13] on button "search-icon" at bounding box center [235, 15] width 18 height 13
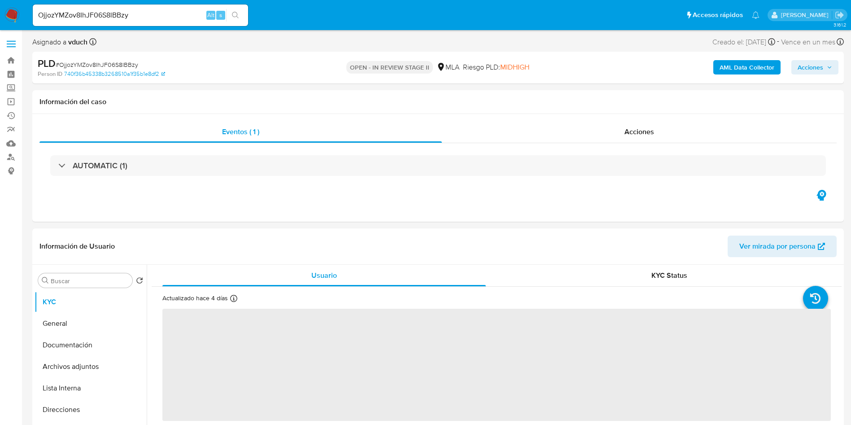
select select "10"
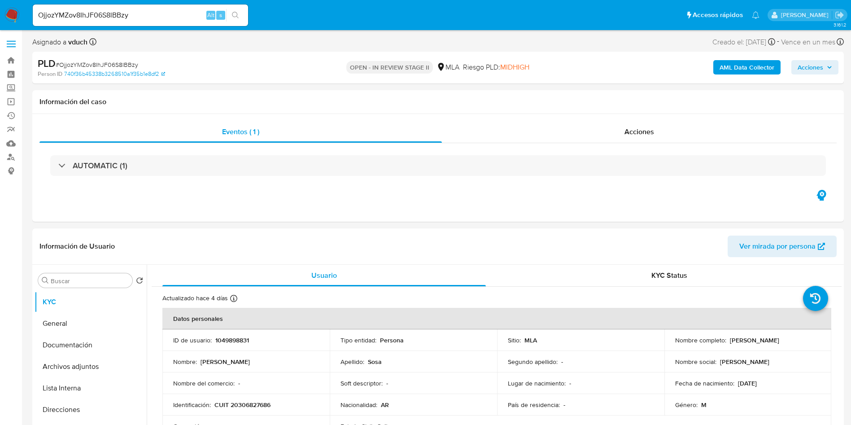
scroll to position [269, 0]
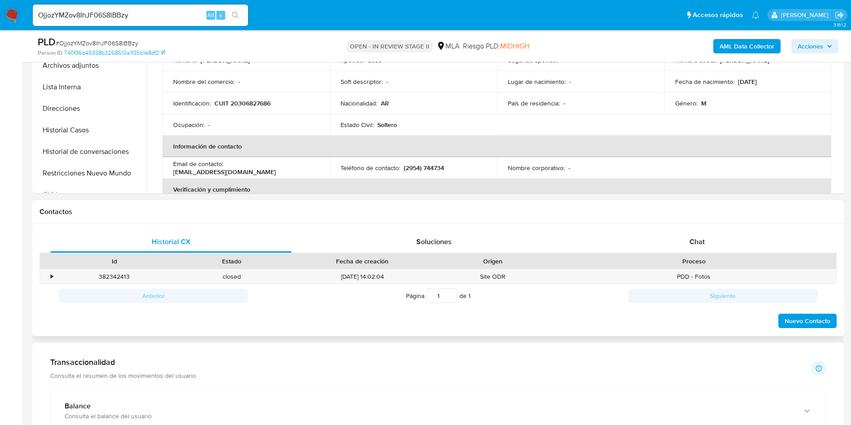
click at [679, 225] on div "Historial CX Soluciones Chat Id Estado Fecha de creación Origen Proceso • 38234…" at bounding box center [438, 280] width 812 height 113
click at [699, 242] on span "Chat" at bounding box center [697, 241] width 15 height 10
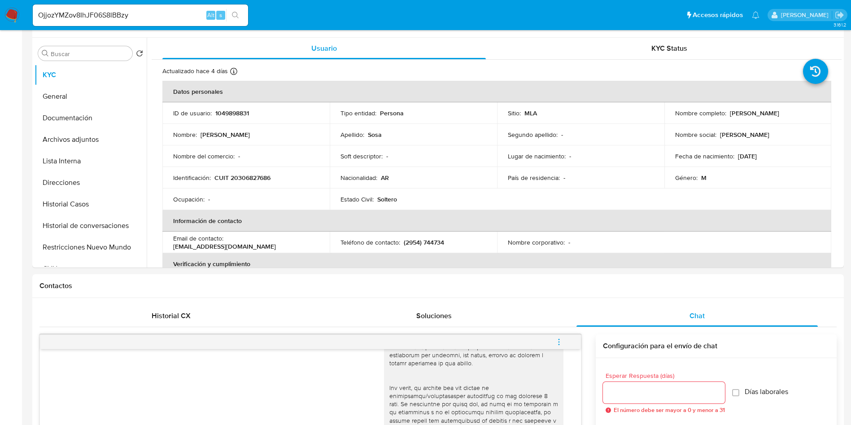
scroll to position [0, 0]
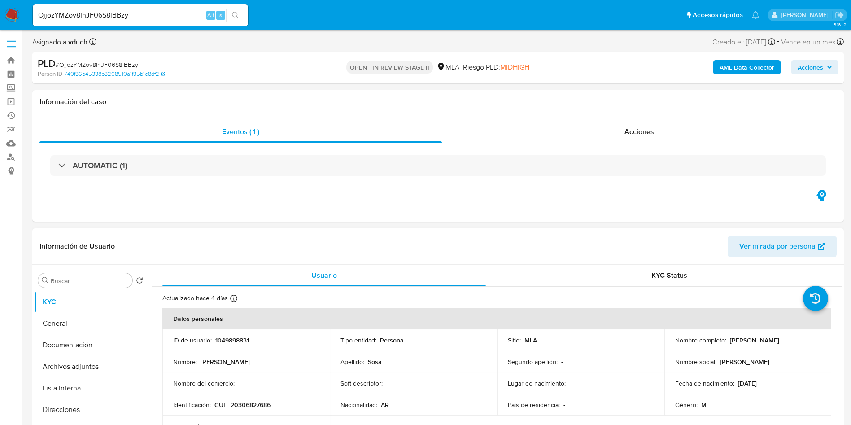
click at [229, 341] on p "1049898831" at bounding box center [232, 340] width 34 height 8
copy p "1049898831"
click at [100, 349] on button "Documentación" at bounding box center [87, 345] width 105 height 22
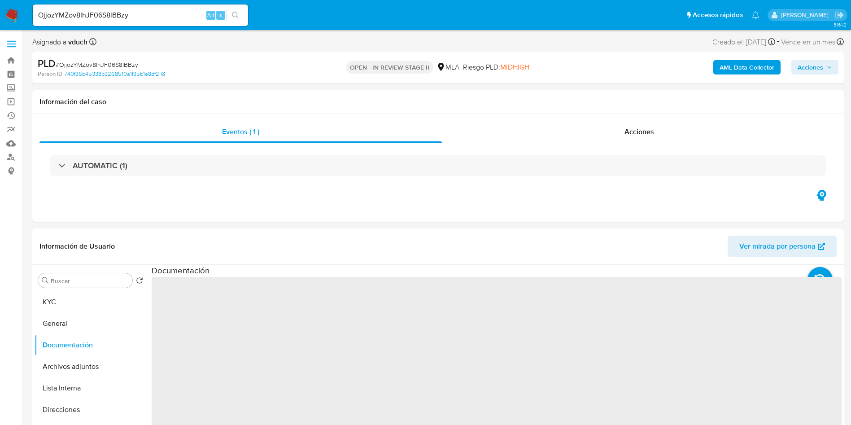
scroll to position [135, 0]
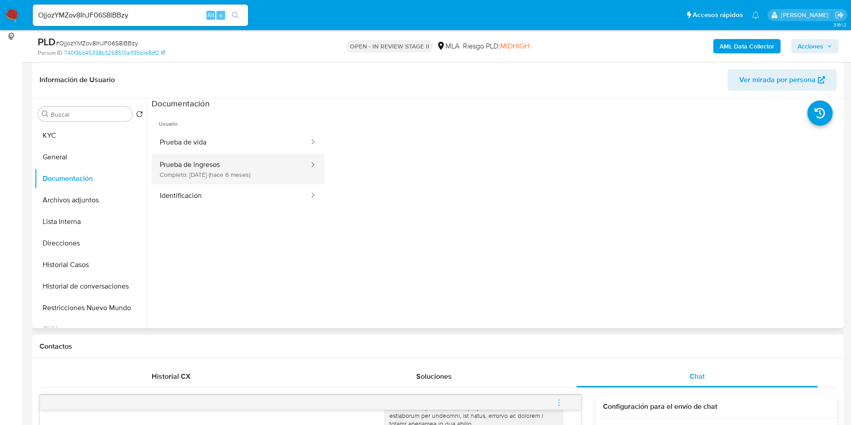
click at [245, 175] on button "Prueba de ingresos Completo: 04/04/2025 (hace 6 meses)" at bounding box center [231, 169] width 158 height 31
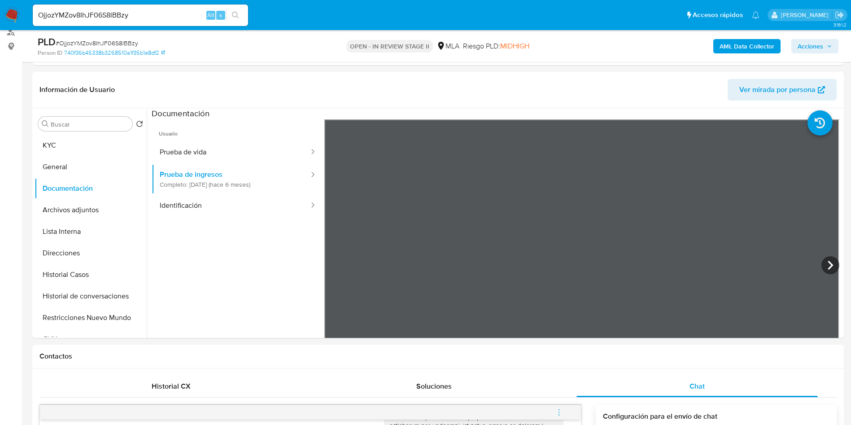
scroll to position [67, 0]
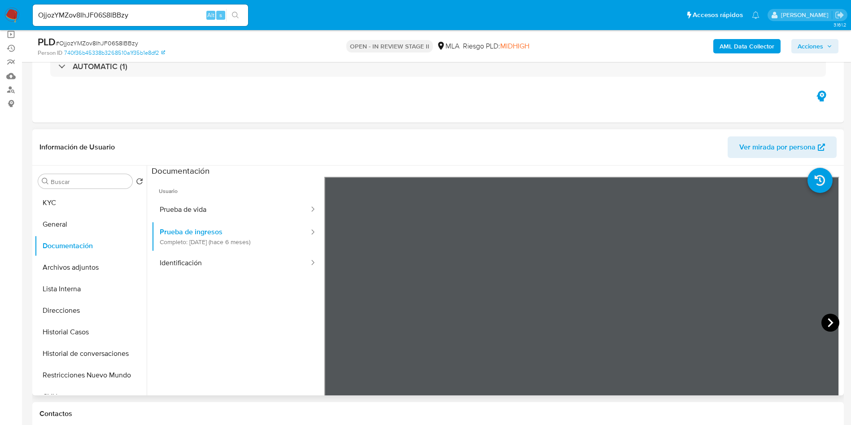
click at [828, 319] on icon at bounding box center [830, 322] width 5 height 9
click at [86, 254] on button "Documentación" at bounding box center [87, 246] width 105 height 22
click at [93, 273] on button "Archivos adjuntos" at bounding box center [87, 268] width 105 height 22
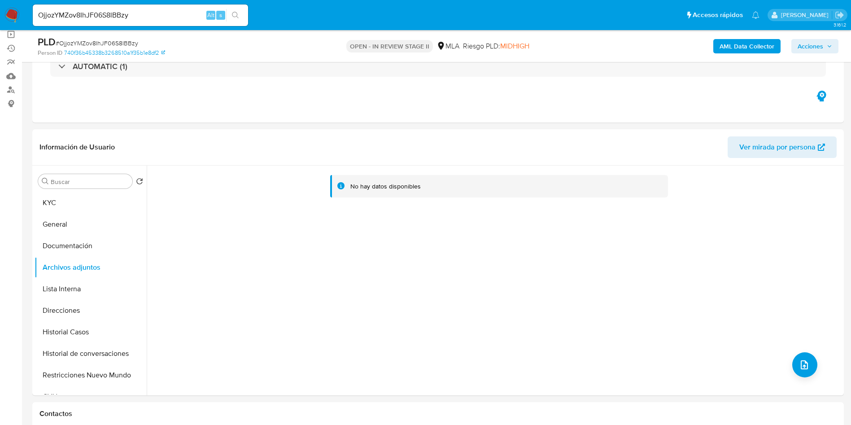
click at [758, 44] on b "AML Data Collector" at bounding box center [747, 46] width 55 height 14
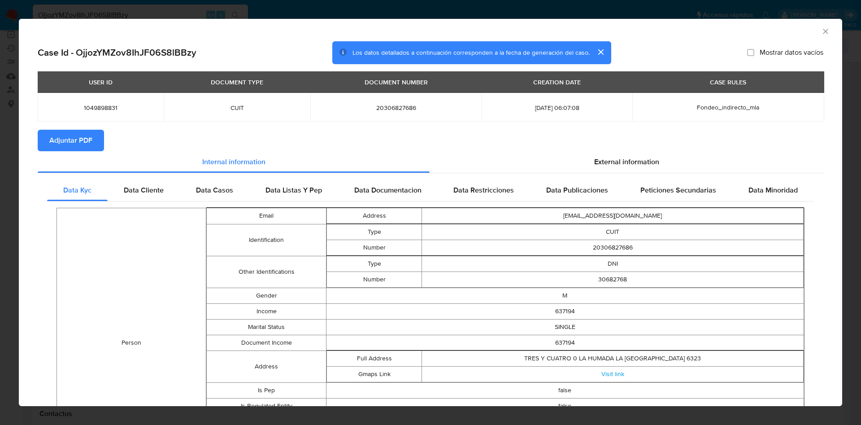
click at [72, 133] on span "Adjuntar PDF" at bounding box center [70, 141] width 43 height 20
click at [822, 29] on icon "Cerrar ventana" at bounding box center [826, 31] width 9 height 9
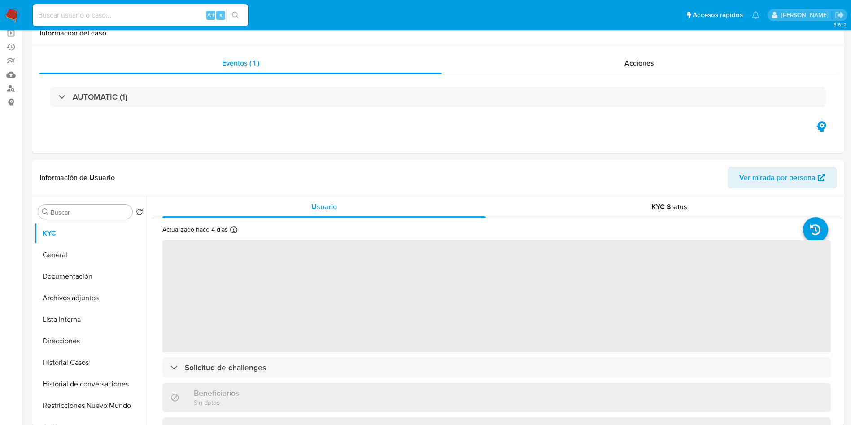
scroll to position [135, 0]
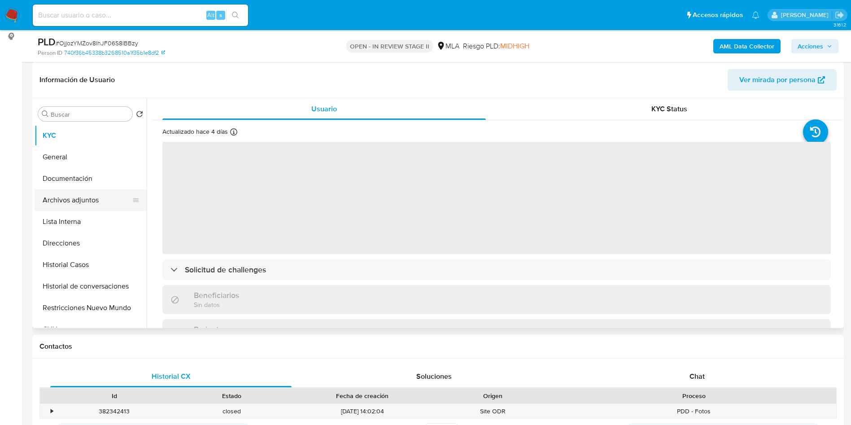
click at [74, 206] on button "Archivos adjuntos" at bounding box center [87, 200] width 105 height 22
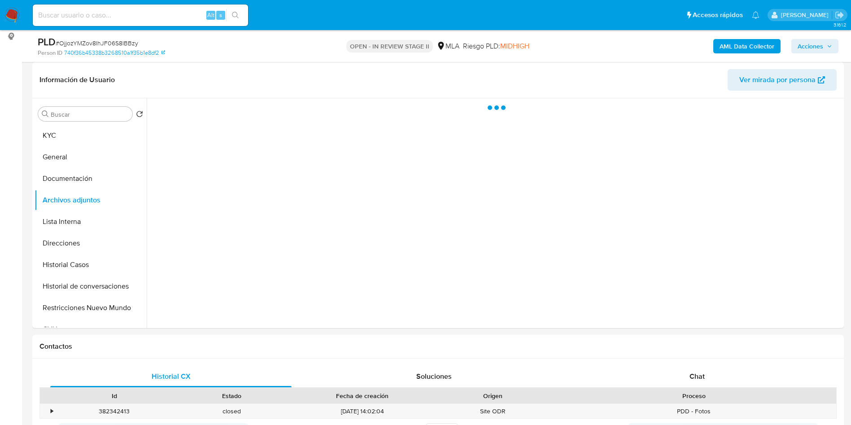
select select "10"
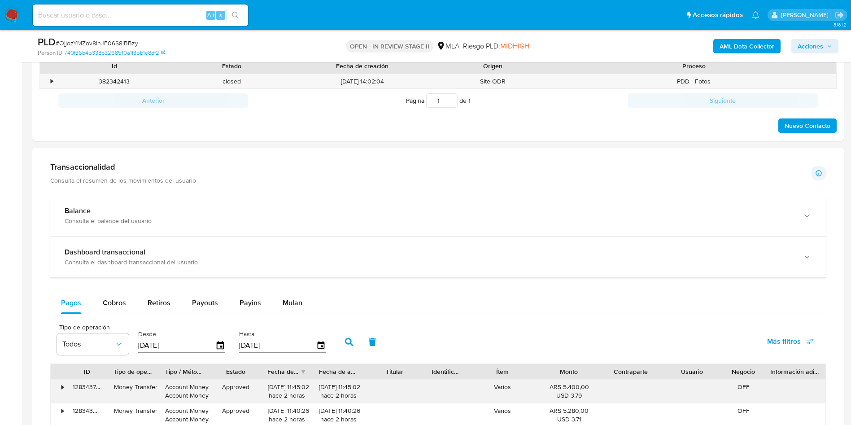
scroll to position [404, 0]
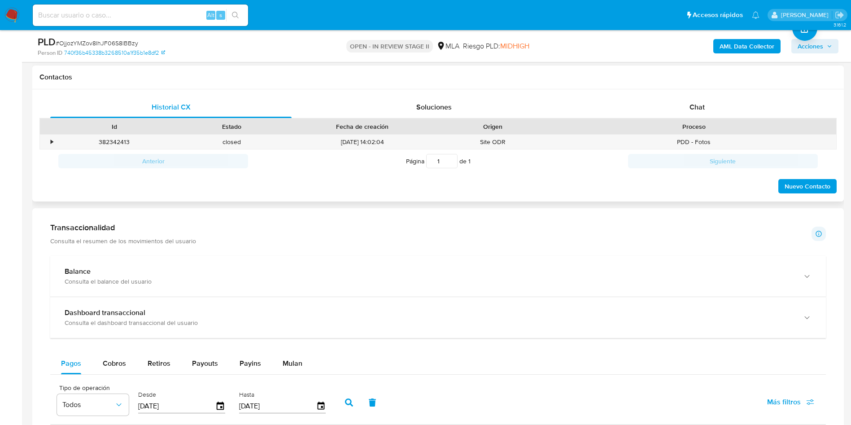
click at [670, 123] on div "Proceso" at bounding box center [694, 126] width 272 height 9
click at [690, 112] on span "Chat" at bounding box center [697, 107] width 15 height 10
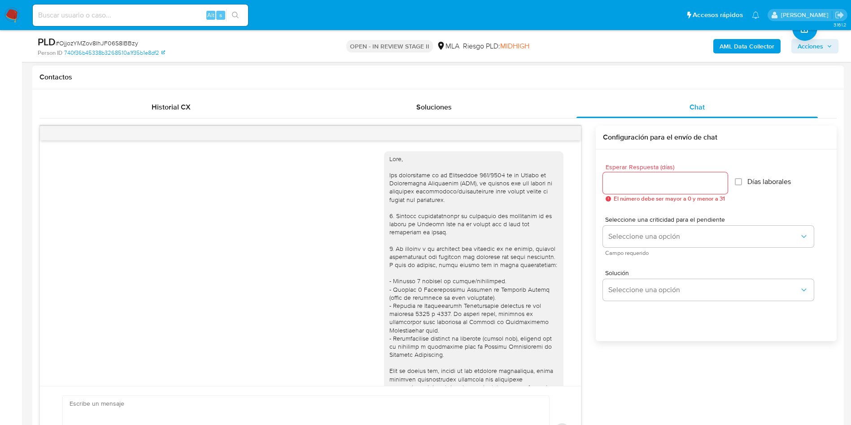
scroll to position [298, 0]
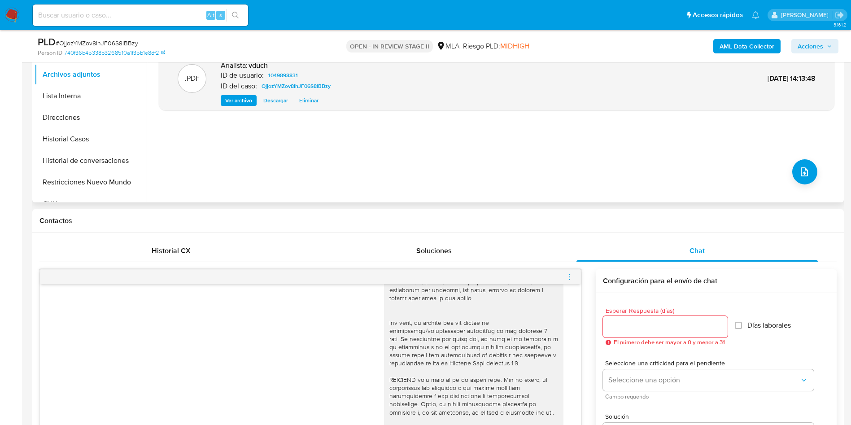
scroll to position [202, 0]
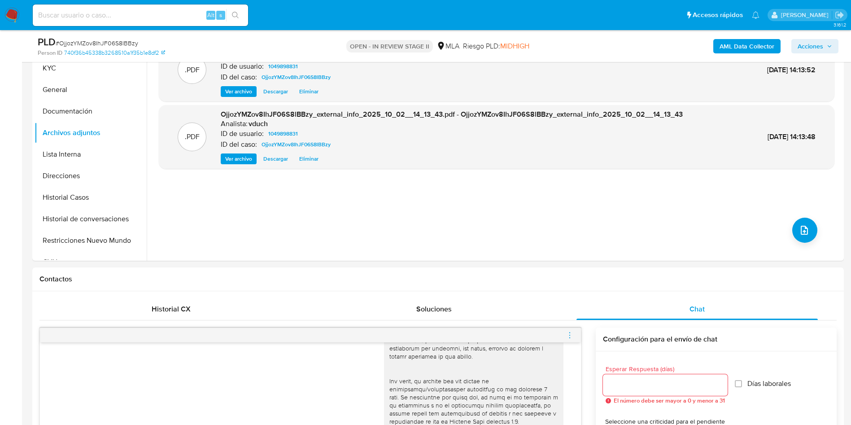
click at [56, 61] on div "PLD # OjjozYMZov8IhJF06S8lBBzy Person ID 740f36b45338b3268510a1f35b1e8df2 OPEN …" at bounding box center [438, 46] width 812 height 32
click at [52, 70] on button "KYC" at bounding box center [87, 68] width 105 height 22
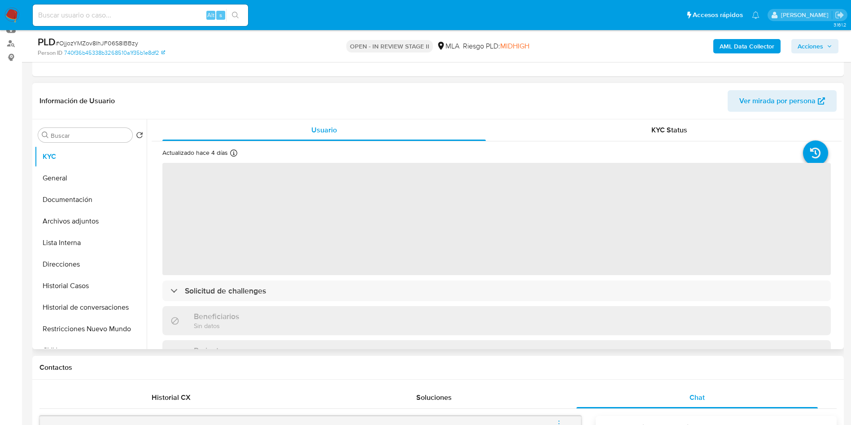
scroll to position [135, 0]
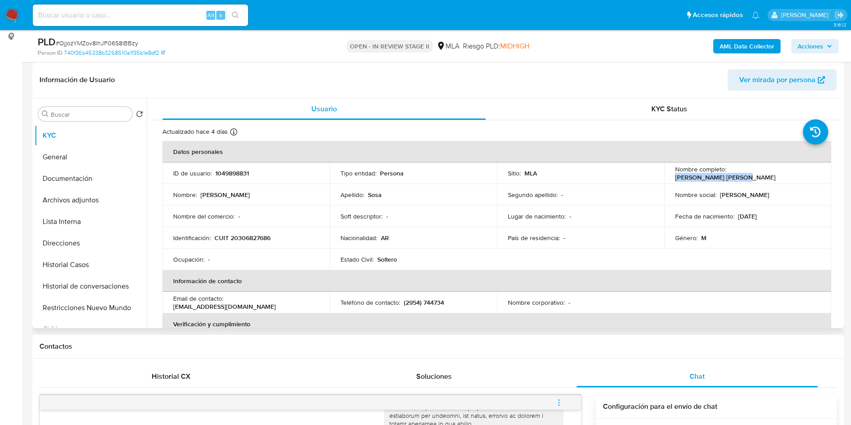
drag, startPoint x: 727, startPoint y: 173, endPoint x: 794, endPoint y: 172, distance: 66.4
click at [794, 172] on div "Nombre completo : [PERSON_NAME] [PERSON_NAME]" at bounding box center [748, 173] width 146 height 16
copy p "[PERSON_NAME] [PERSON_NAME]"
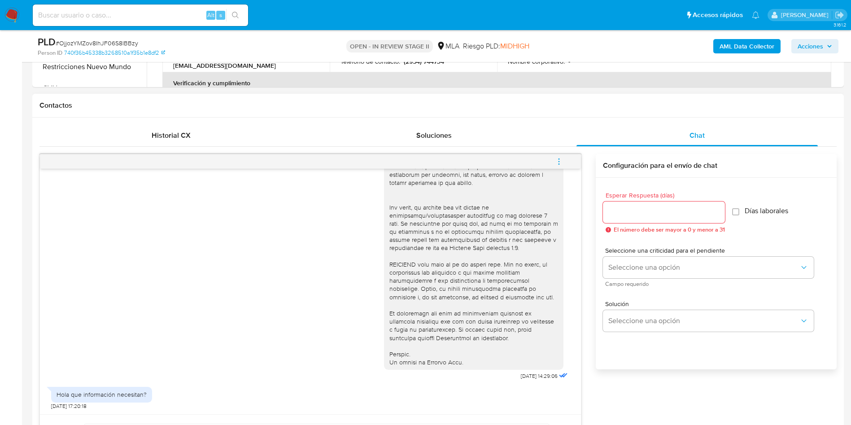
scroll to position [606, 0]
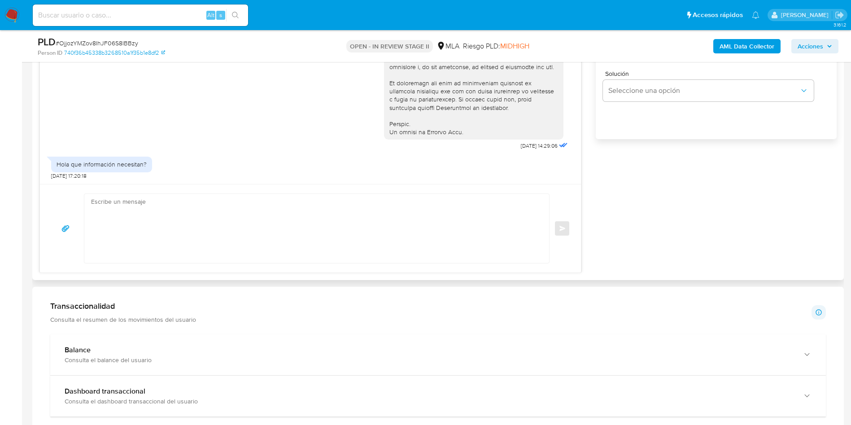
click at [363, 226] on textarea at bounding box center [314, 228] width 447 height 69
paste textarea "Hola Fabian Alejandro Sosa, En función de las operaciones registradas en tu cue…"
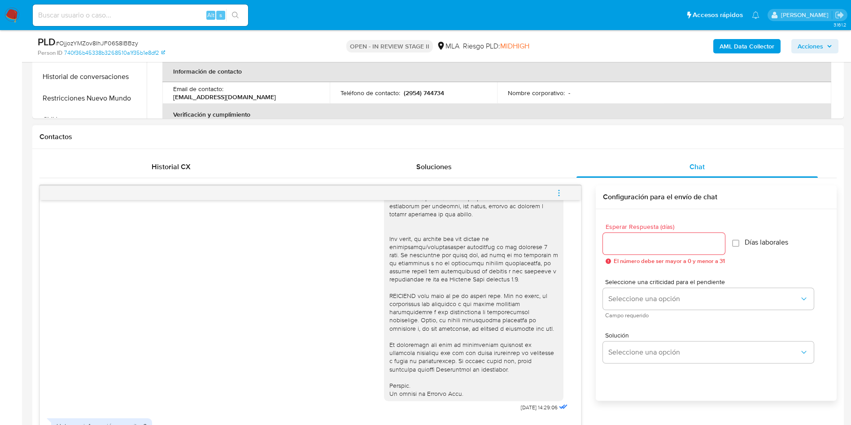
scroll to position [337, 0]
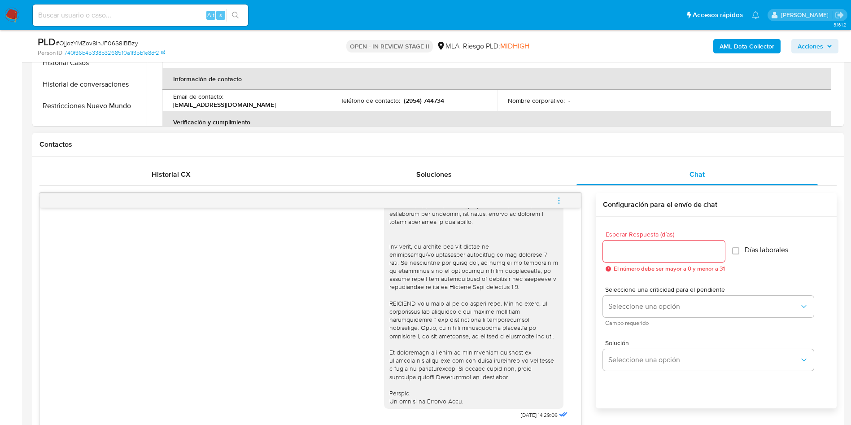
type textarea "Hola Fabian Alejandro Sosa, En función de las operaciones registradas en tu cue…"
click at [640, 249] on input "Esperar Respuesta (días)" at bounding box center [664, 251] width 122 height 12
type input "3"
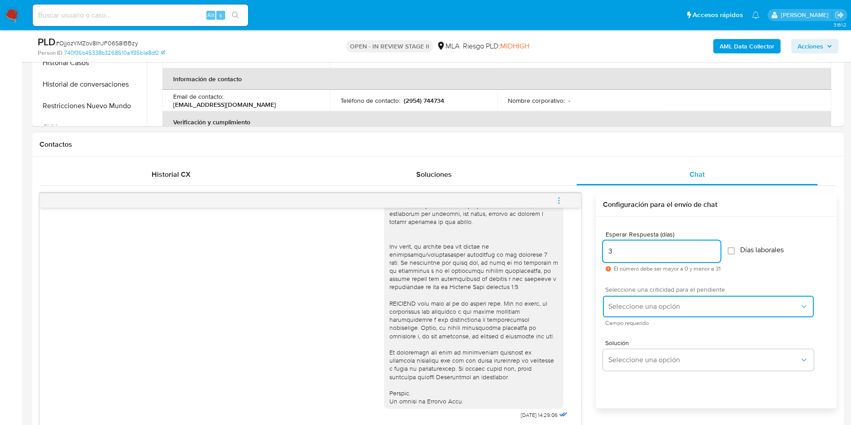
click at [637, 308] on span "Seleccione una opción" at bounding box center [703, 306] width 191 height 9
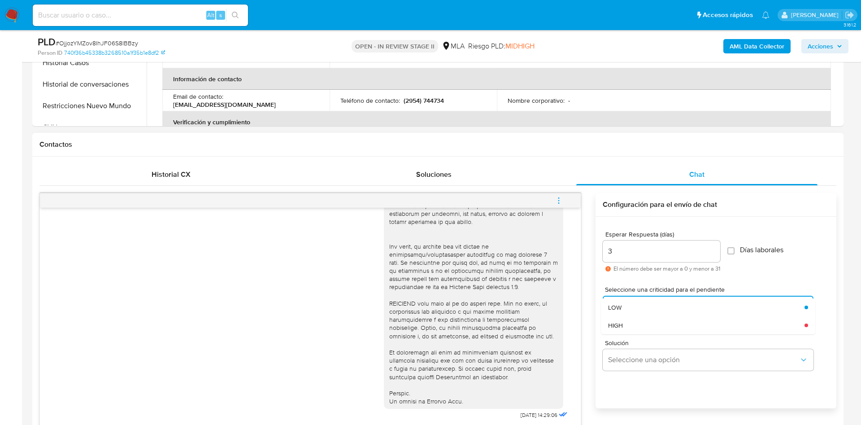
click at [626, 310] on div "LOW" at bounding box center [706, 307] width 197 height 18
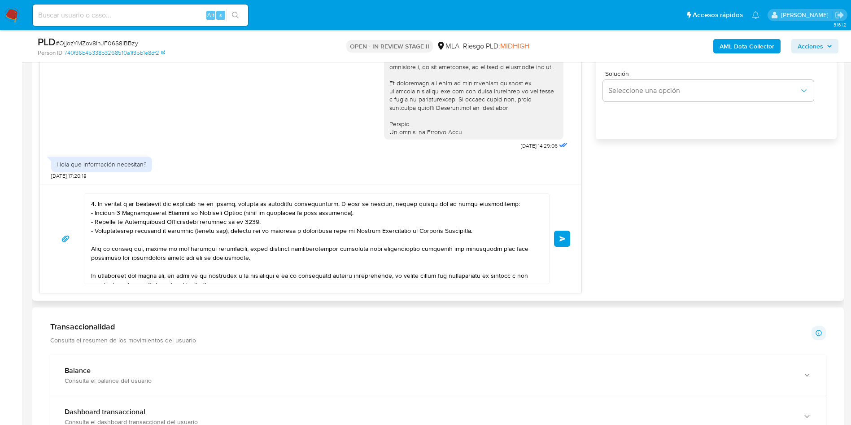
scroll to position [0, 0]
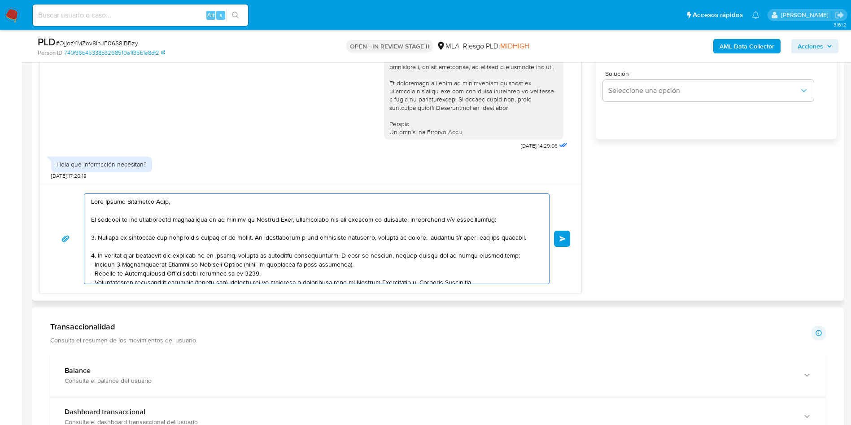
click at [122, 200] on textarea at bounding box center [314, 239] width 447 height 90
click at [0, 0] on lt-span "Fabián" at bounding box center [0, 0] width 0 height 0
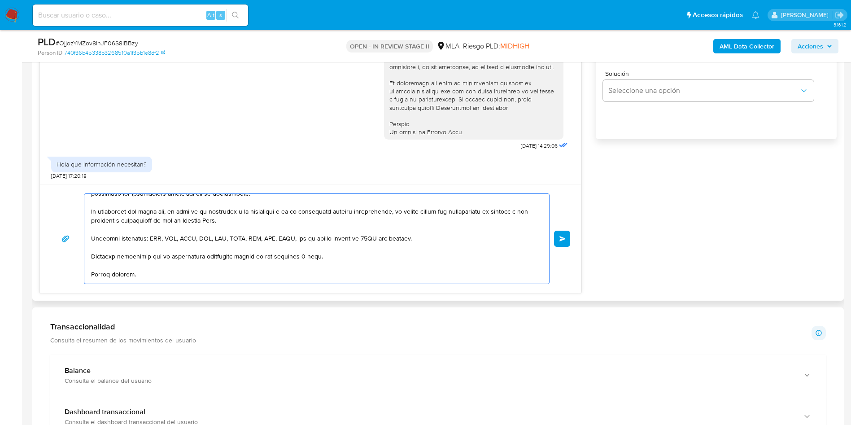
scroll to position [141, 0]
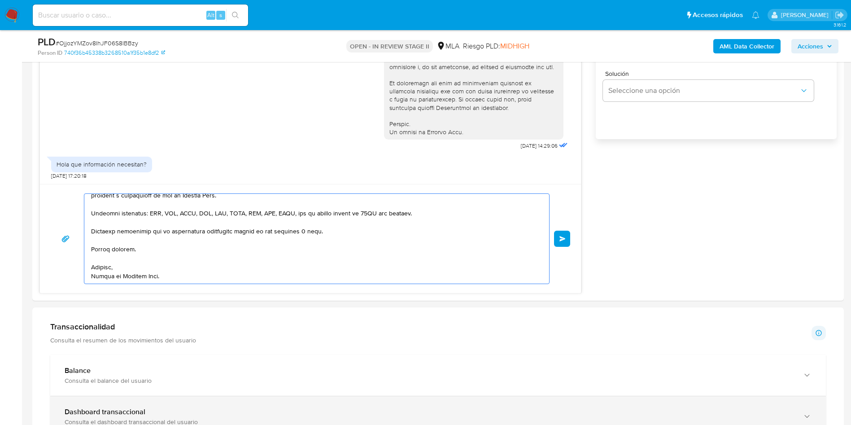
type textarea "Hola Fabián Alejandro Sosa, En función de las operaciones registradas en tu cue…"
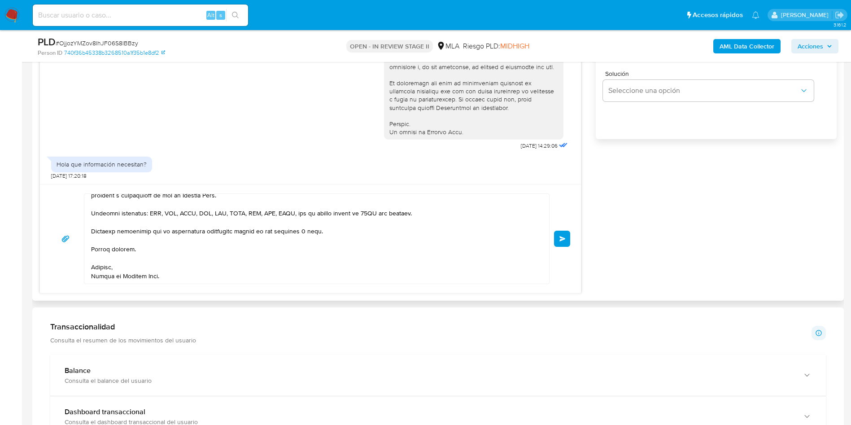
click at [564, 243] on button "Enviar" at bounding box center [562, 239] width 16 height 16
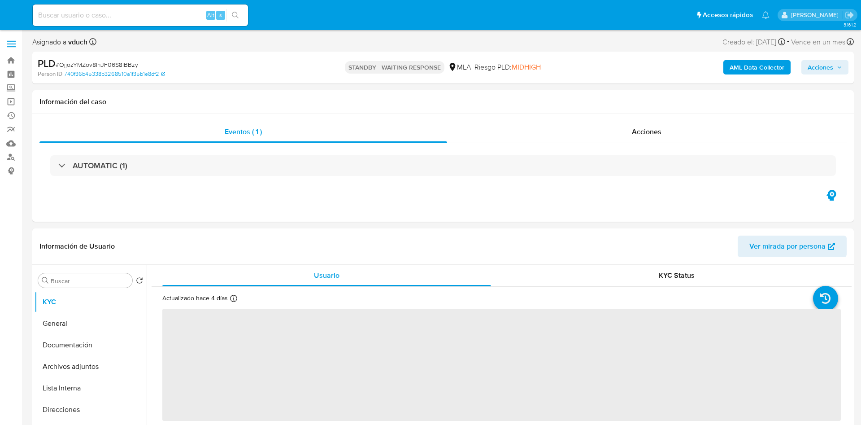
select select "10"
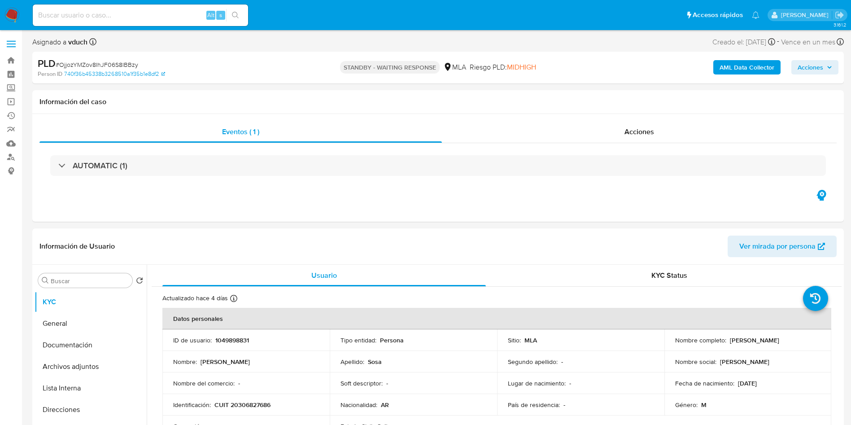
click at [192, 16] on input at bounding box center [140, 15] width 215 height 12
paste input "G22GcFGvnLvqWVNRpEbhorC3"
type input "G22GcFGvnLvqWVNRpEbhorC3"
click at [239, 17] on icon "search-icon" at bounding box center [235, 15] width 7 height 7
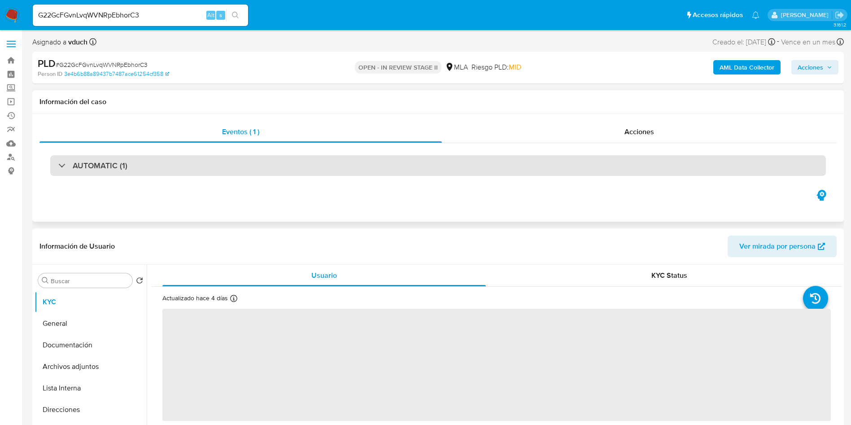
select select "10"
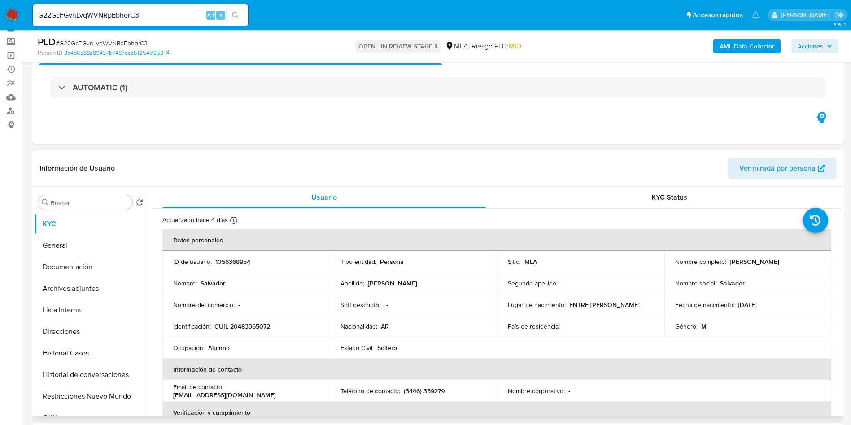
scroll to position [67, 0]
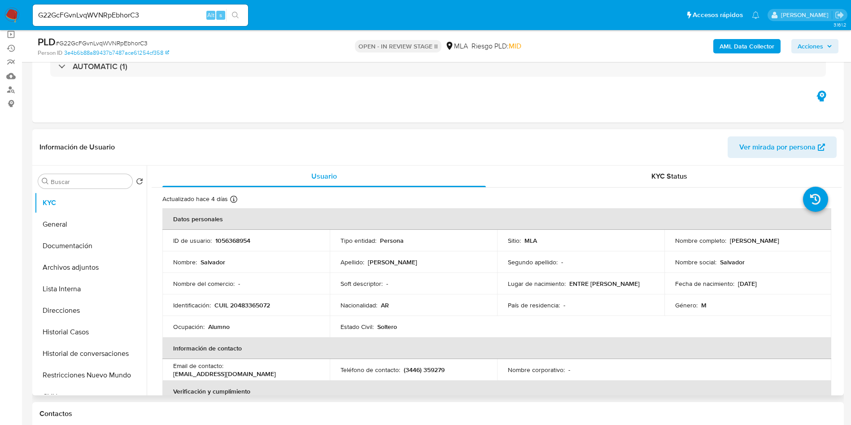
click at [243, 239] on p "1056368954" at bounding box center [232, 240] width 35 height 8
copy p "1056368954"
click at [277, 318] on td "Ocupación : Alumno" at bounding box center [245, 327] width 167 height 22
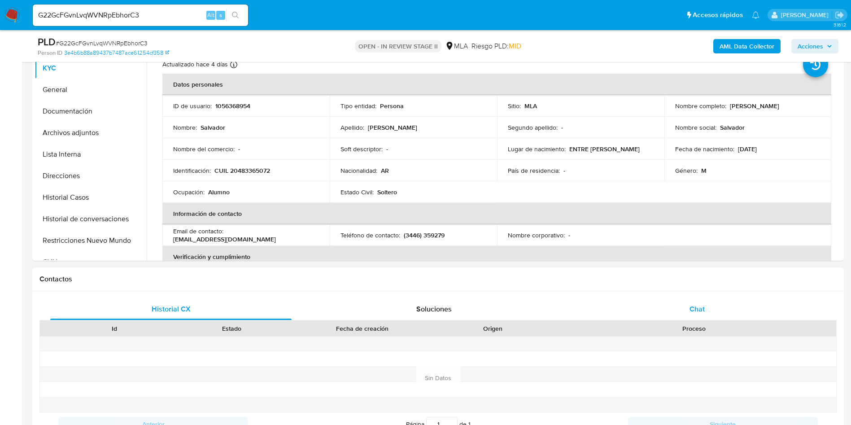
click at [651, 302] on div "Chat" at bounding box center [697, 309] width 241 height 22
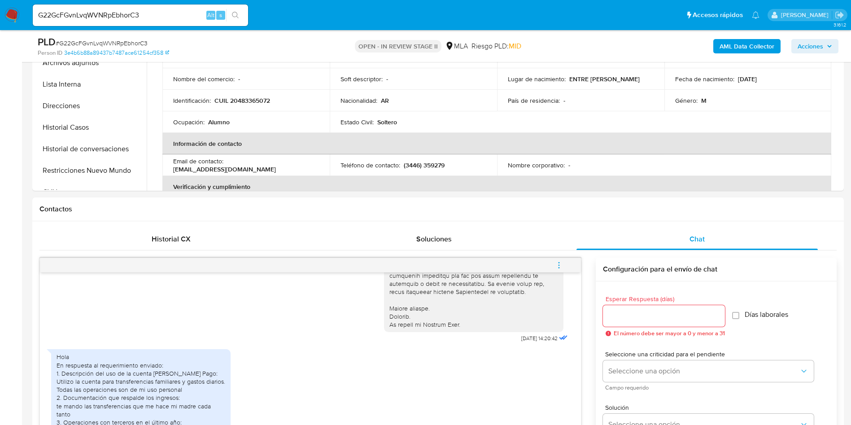
scroll to position [135, 0]
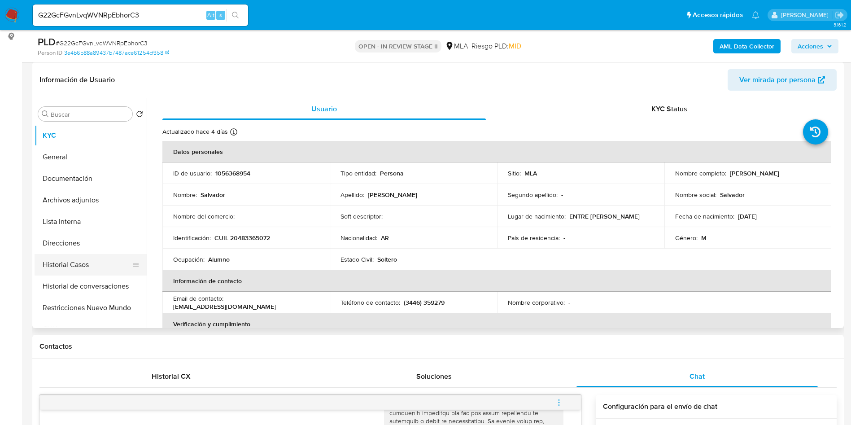
click at [79, 267] on button "Historial Casos" at bounding box center [87, 265] width 105 height 22
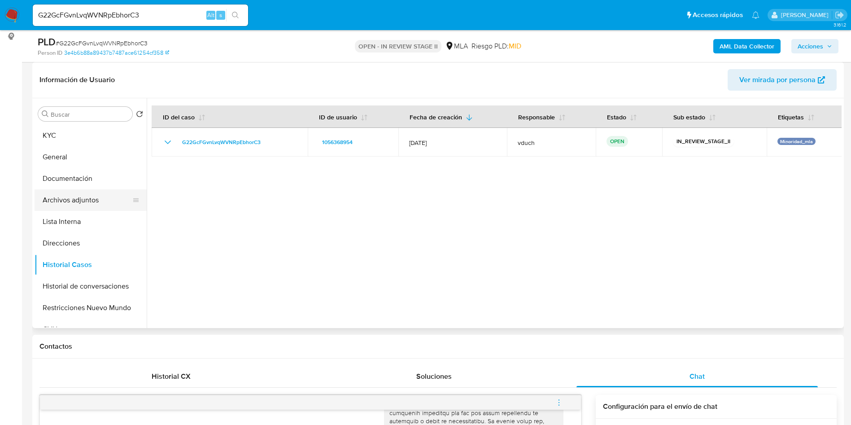
click at [91, 202] on button "Archivos adjuntos" at bounding box center [87, 200] width 105 height 22
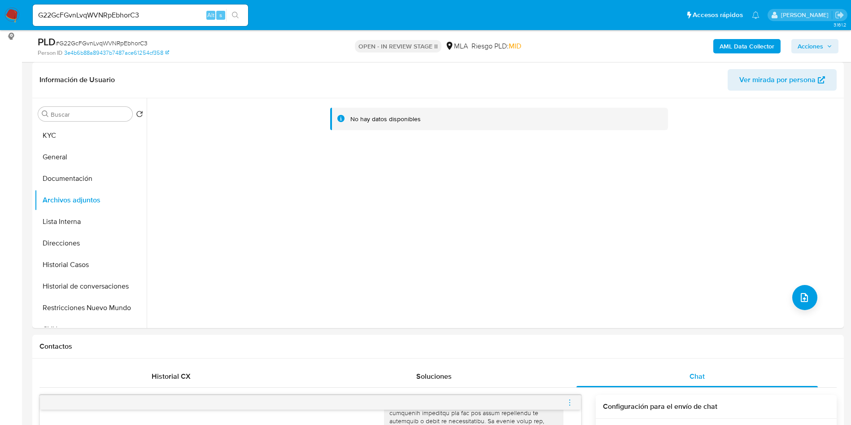
click at [758, 41] on b "AML Data Collector" at bounding box center [747, 46] width 55 height 14
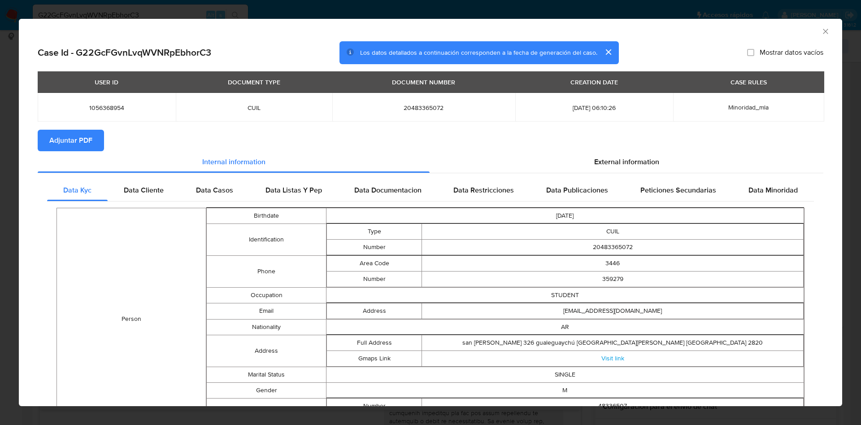
click at [72, 136] on span "Adjuntar PDF" at bounding box center [70, 141] width 43 height 20
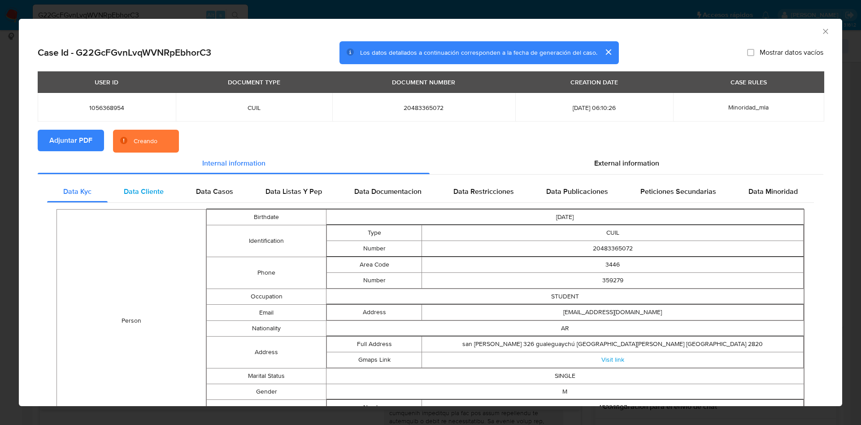
click at [126, 200] on div "Data Cliente" at bounding box center [144, 192] width 72 height 22
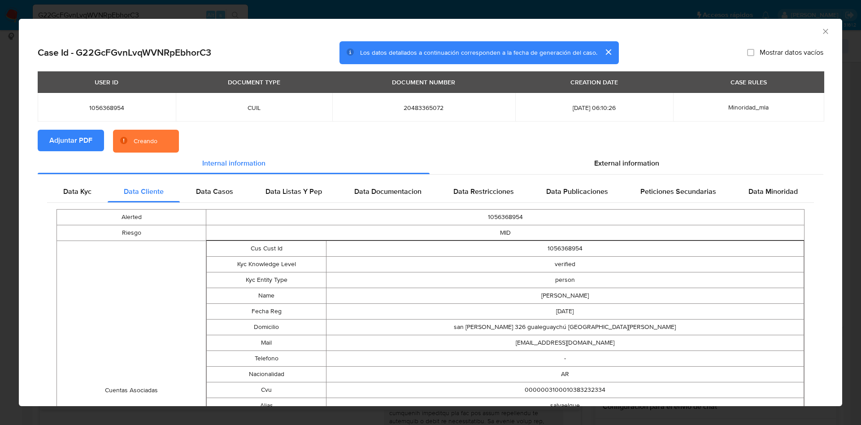
click at [557, 250] on td "1056368954" at bounding box center [565, 249] width 478 height 16
copy td "1056368954"
click at [822, 29] on icon "Cerrar ventana" at bounding box center [826, 31] width 9 height 9
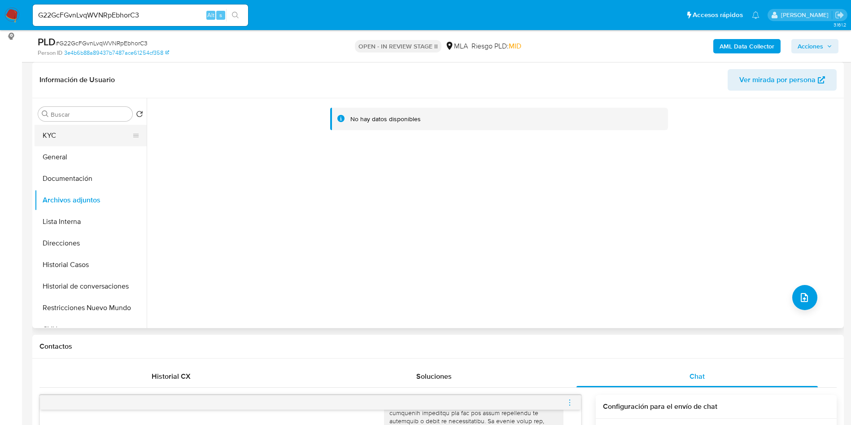
click at [73, 138] on button "KYC" at bounding box center [87, 136] width 105 height 22
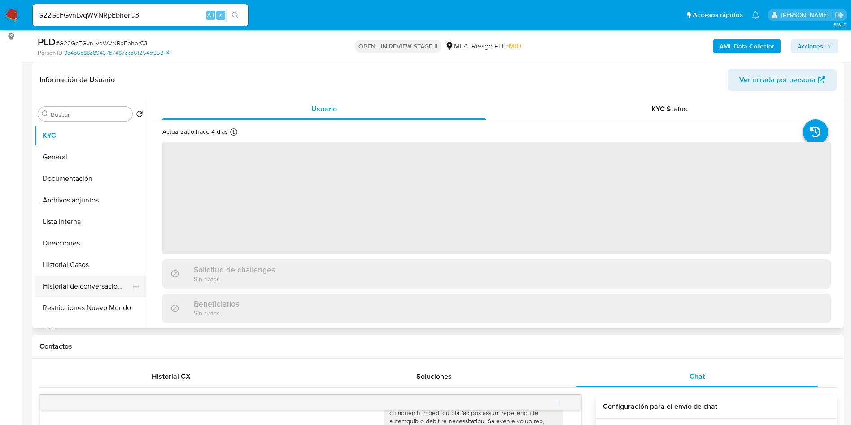
click at [85, 293] on button "Historial de conversaciones" at bounding box center [87, 286] width 105 height 22
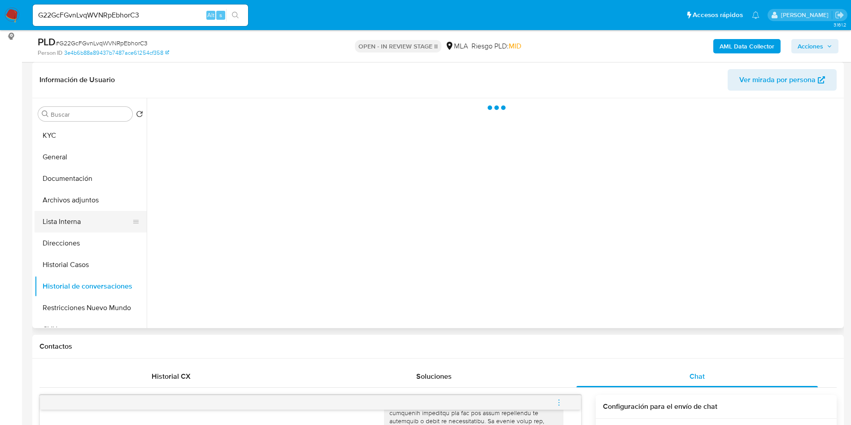
click at [83, 218] on button "Lista Interna" at bounding box center [87, 222] width 105 height 22
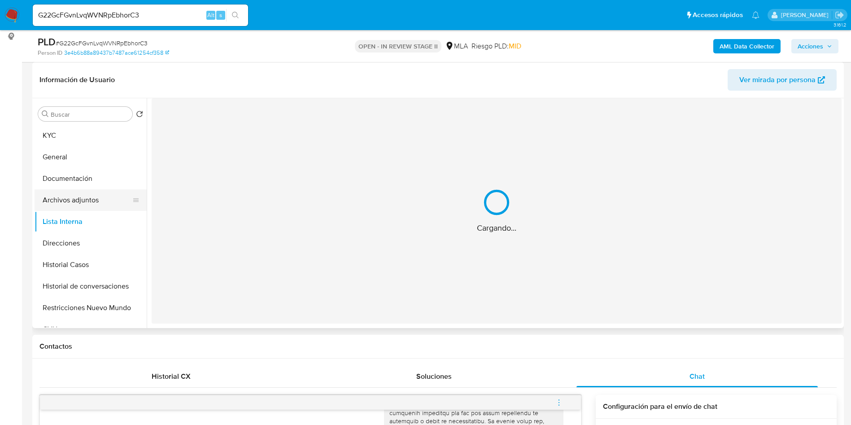
click at [89, 202] on button "Archivos adjuntos" at bounding box center [87, 200] width 105 height 22
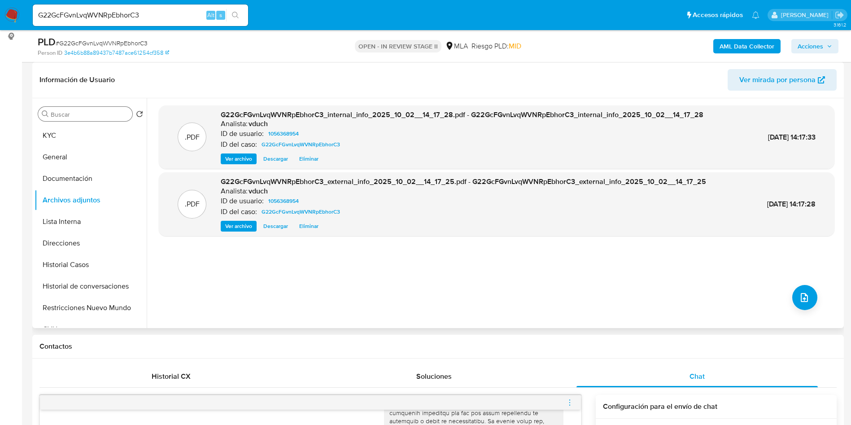
click at [115, 115] on input "Buscar" at bounding box center [90, 114] width 78 height 8
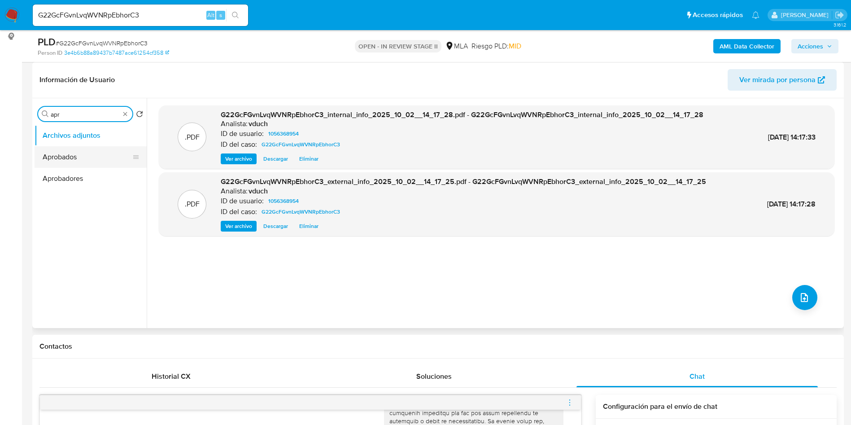
type input "apr"
click at [80, 160] on button "Aprobados" at bounding box center [87, 157] width 105 height 22
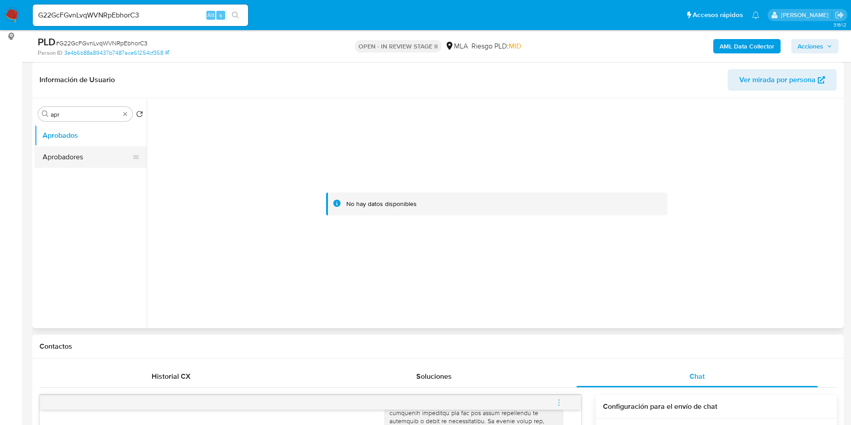
click at [84, 152] on button "Aprobadores" at bounding box center [87, 157] width 105 height 22
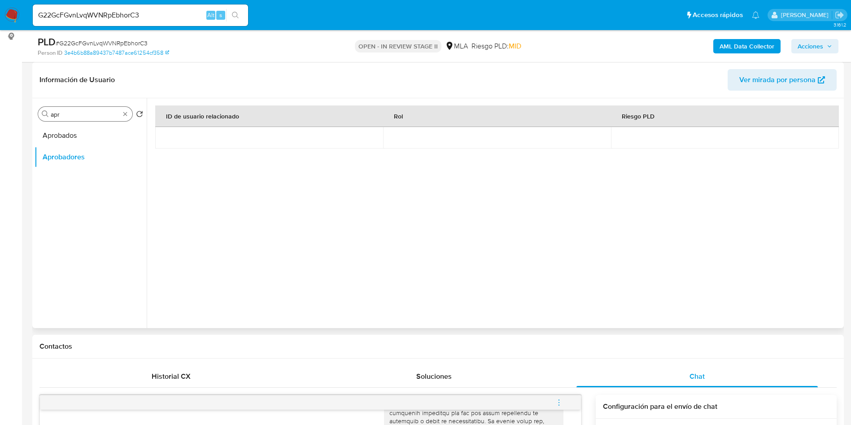
click at [129, 112] on div "Buscar apr" at bounding box center [85, 114] width 94 height 14
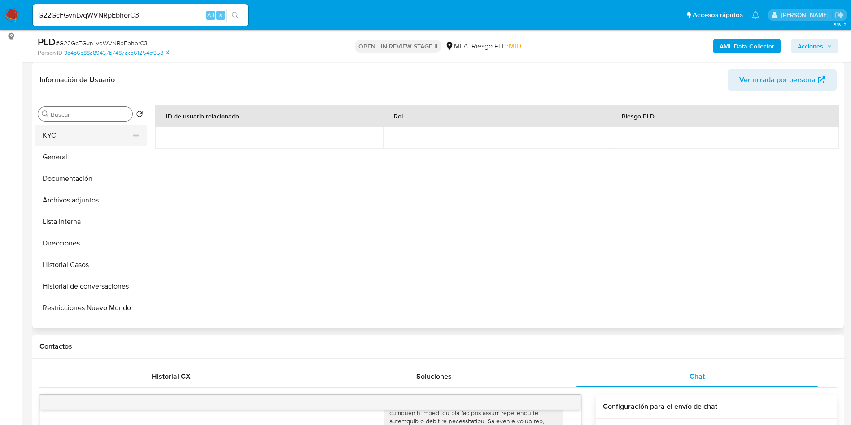
click at [82, 133] on button "KYC" at bounding box center [87, 136] width 105 height 22
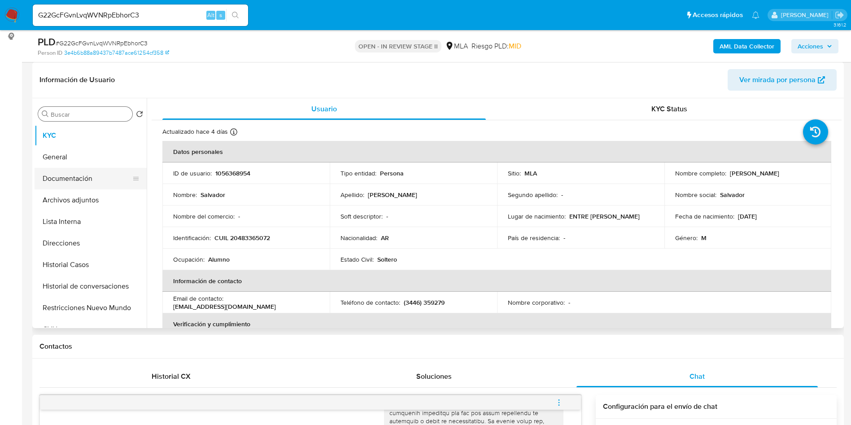
click at [93, 182] on button "Documentación" at bounding box center [87, 179] width 105 height 22
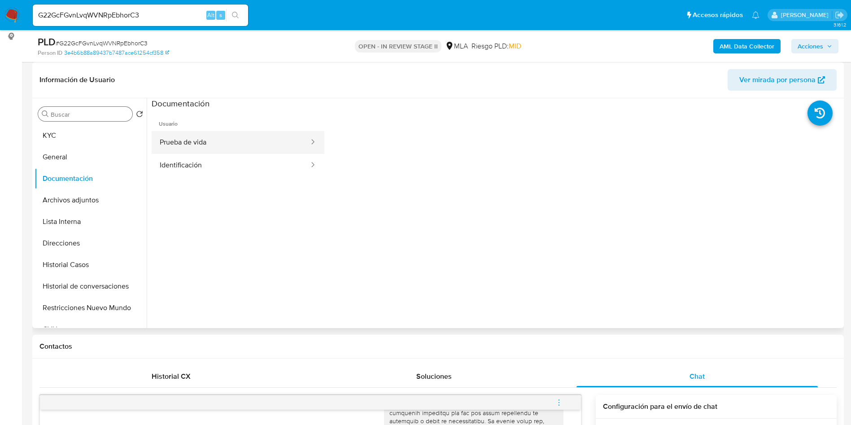
click at [201, 144] on button "Prueba de vida" at bounding box center [231, 142] width 158 height 23
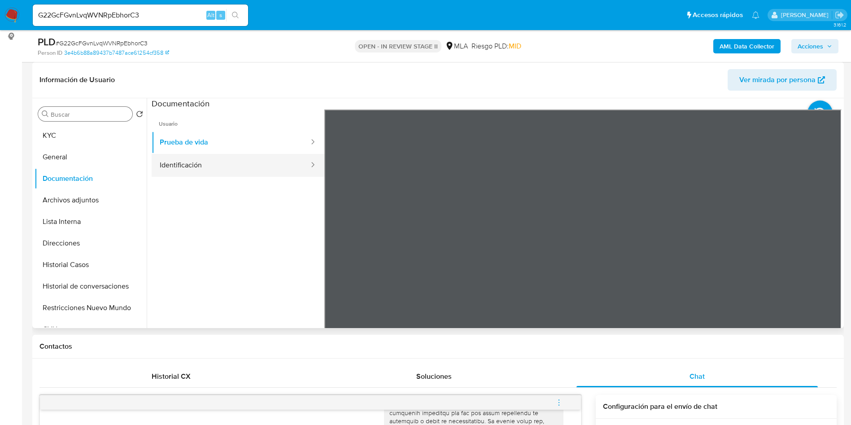
click at [207, 167] on button "Identificación" at bounding box center [231, 165] width 158 height 23
click at [828, 251] on icon at bounding box center [831, 255] width 18 height 18
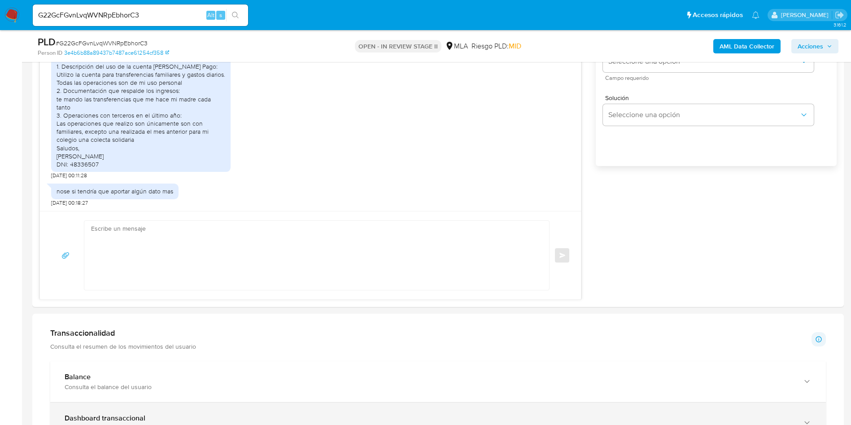
scroll to position [673, 0]
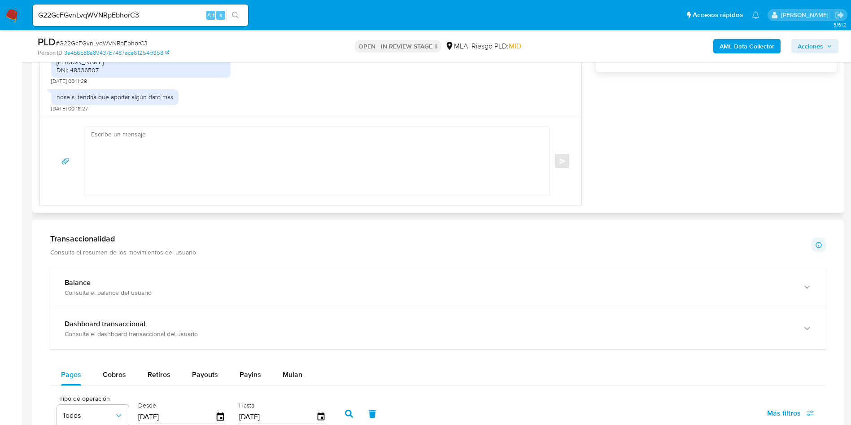
click at [270, 175] on textarea at bounding box center [314, 161] width 447 height 69
paste textarea "Hola, ¡Muchas gracias por tu respuesta! Confirmamos la recepción de la document…"
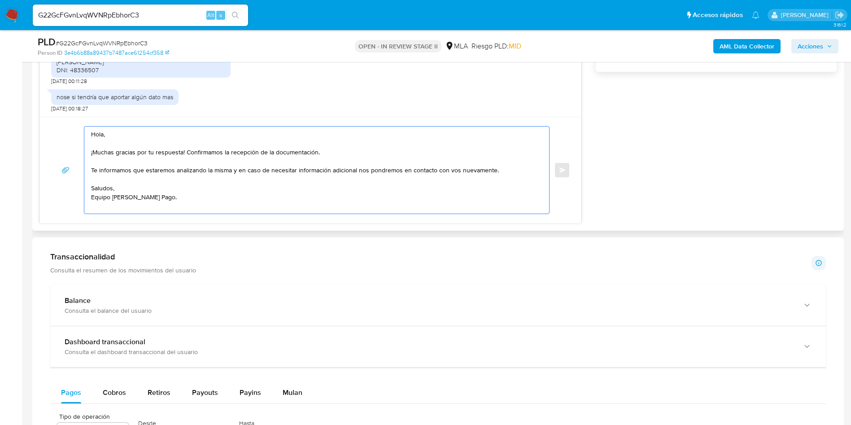
drag, startPoint x: 324, startPoint y: 151, endPoint x: 185, endPoint y: 151, distance: 139.1
click at [185, 151] on textarea "Hola, ¡Muchas gracias por tu respuesta! Confirmamos la recepción de la document…" at bounding box center [314, 170] width 447 height 87
click at [192, 204] on textarea "Hola, ¡Muchas gracias por tu respuesta! Te informamos que estaremos analizando …" at bounding box center [314, 170] width 447 height 87
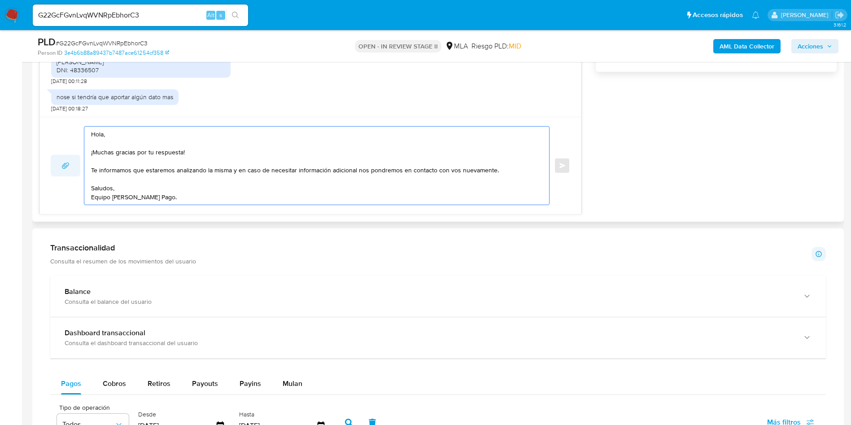
drag, startPoint x: 238, startPoint y: 171, endPoint x: 75, endPoint y: 169, distance: 163.3
click at [75, 169] on div "Hola, ¡Muchas gracias por tu respuesta! Te informamos que estaremos analizando …" at bounding box center [311, 165] width 520 height 79
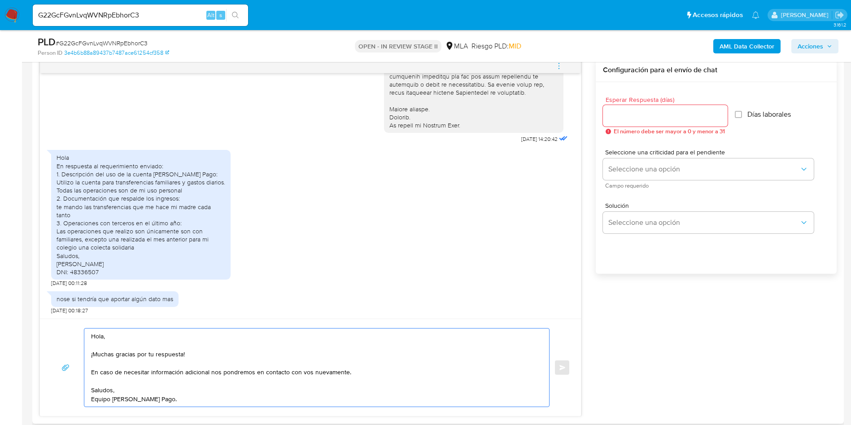
type textarea "Hola, ¡Muchas gracias por tu respuesta! En caso de necesitar información adicio…"
click at [663, 114] on input "Esperar Respuesta (días)" at bounding box center [665, 116] width 125 height 12
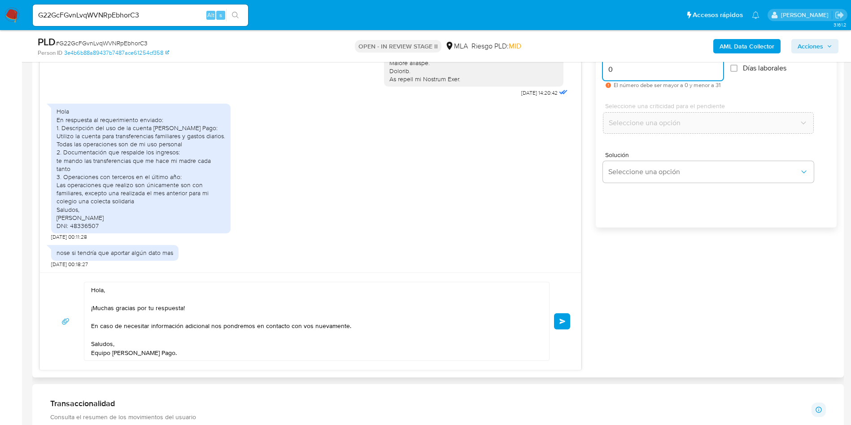
scroll to position [538, 0]
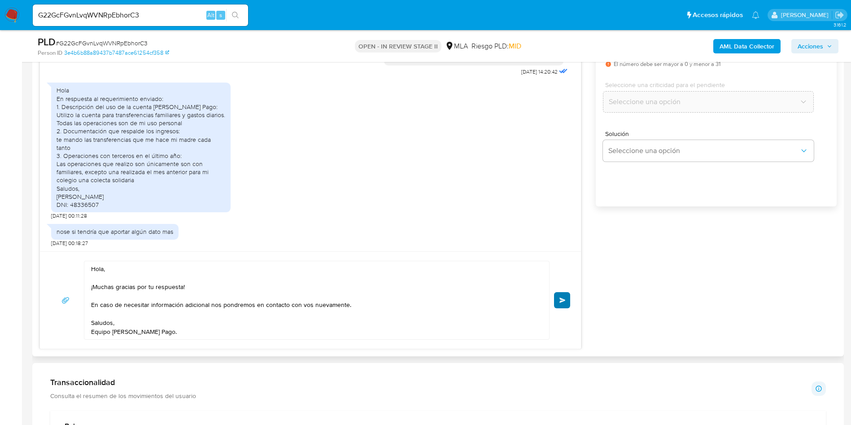
type input "0"
click at [555, 305] on button "Enviar" at bounding box center [562, 300] width 16 height 16
click at [124, 40] on span "# G22GcFGvnLvqWVNRpEbhorC3" at bounding box center [102, 43] width 92 height 9
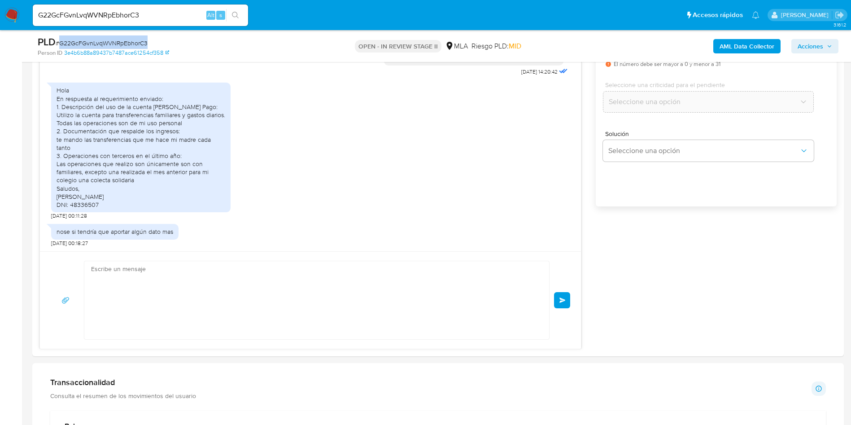
click at [124, 40] on span "# G22GcFGvnLvqWVNRpEbhorC3" at bounding box center [102, 43] width 92 height 9
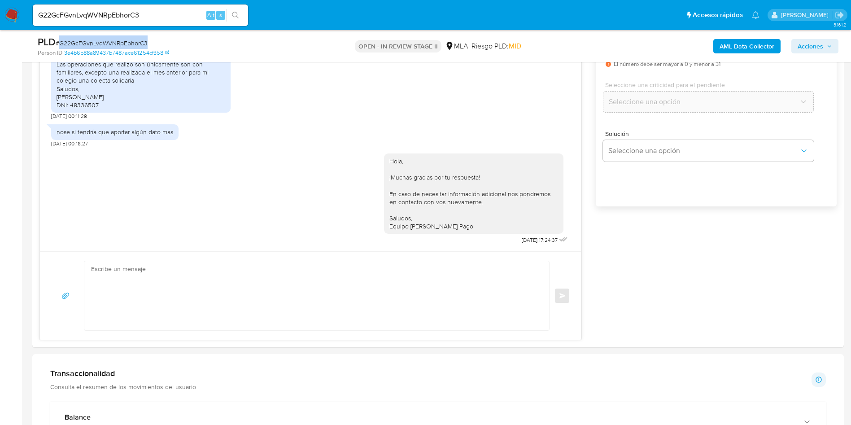
copy span "G22GcFGvnLvqWVNRpEbhorC3"
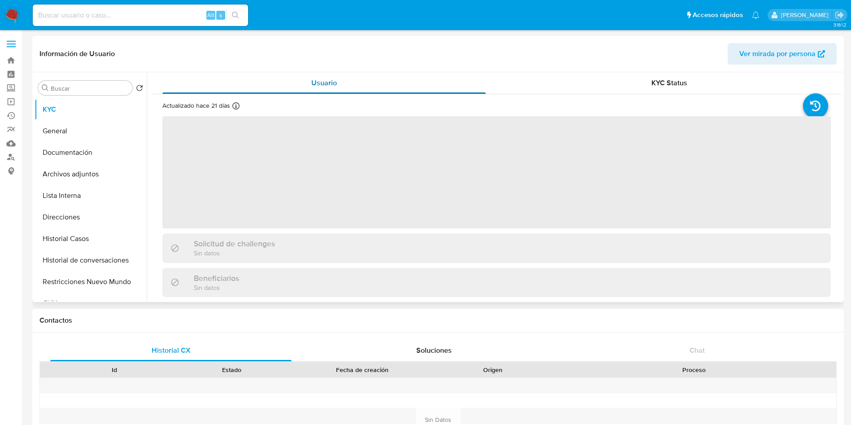
select select "10"
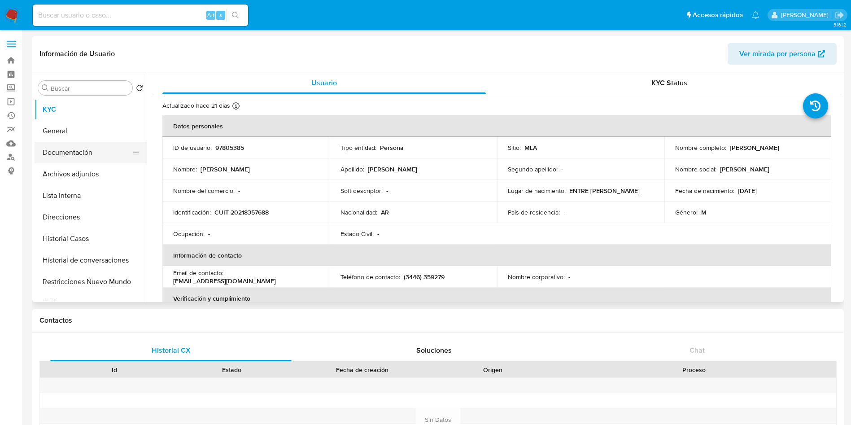
click at [90, 160] on button "Documentación" at bounding box center [87, 153] width 105 height 22
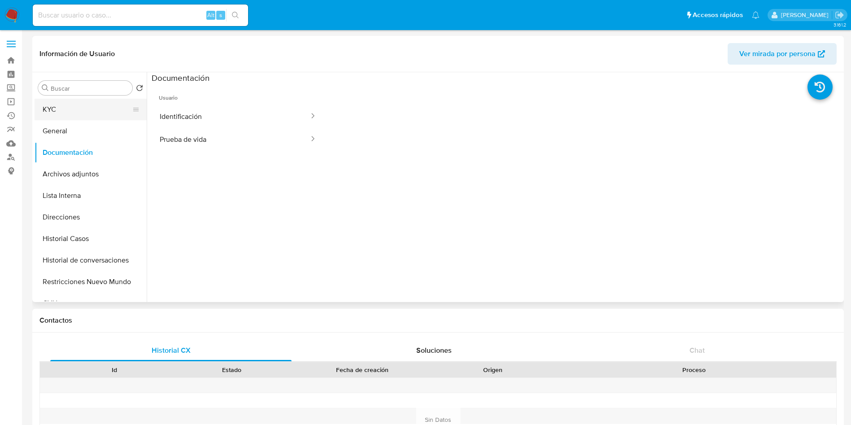
click at [93, 108] on button "KYC" at bounding box center [87, 110] width 105 height 22
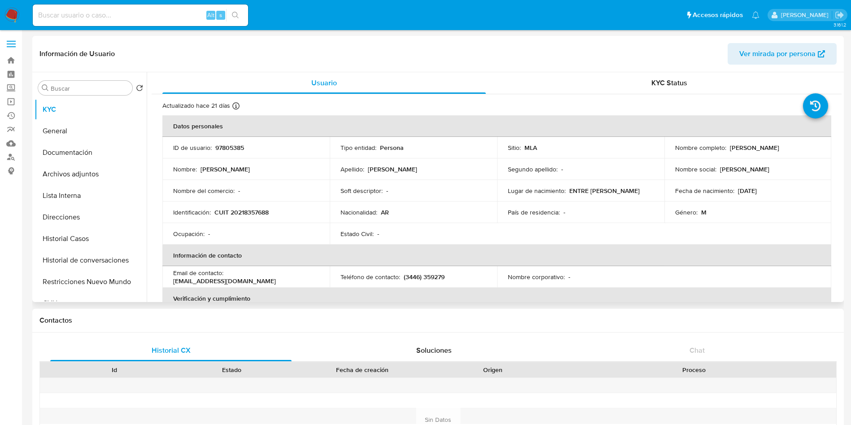
drag, startPoint x: 727, startPoint y: 149, endPoint x: 804, endPoint y: 146, distance: 76.4
click at [804, 146] on div "Nombre completo : Gonzalo Martin Elgue" at bounding box center [748, 148] width 146 height 8
copy p "Gonzalo Martin Elgue"
drag, startPoint x: 265, startPoint y: 215, endPoint x: 260, endPoint y: 214, distance: 4.6
click at [265, 215] on p "CUIT 20218357688" at bounding box center [241, 212] width 54 height 8
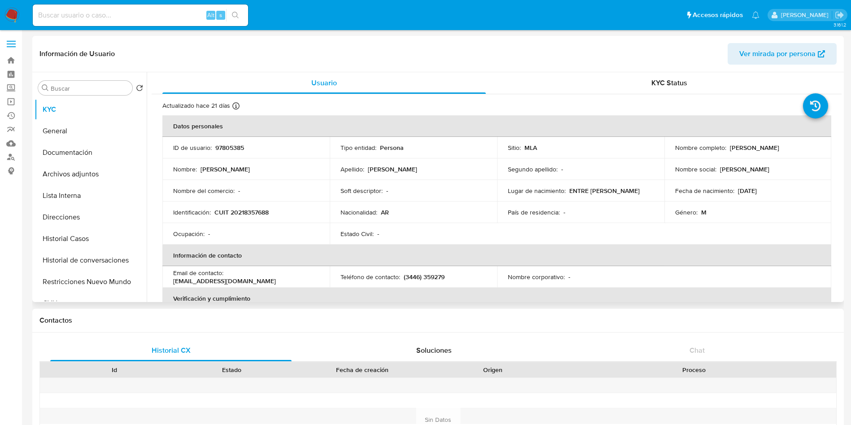
click at [260, 214] on p "CUIT 20218357688" at bounding box center [241, 212] width 54 height 8
click at [258, 232] on div "Ocupación : -" at bounding box center [246, 234] width 146 height 8
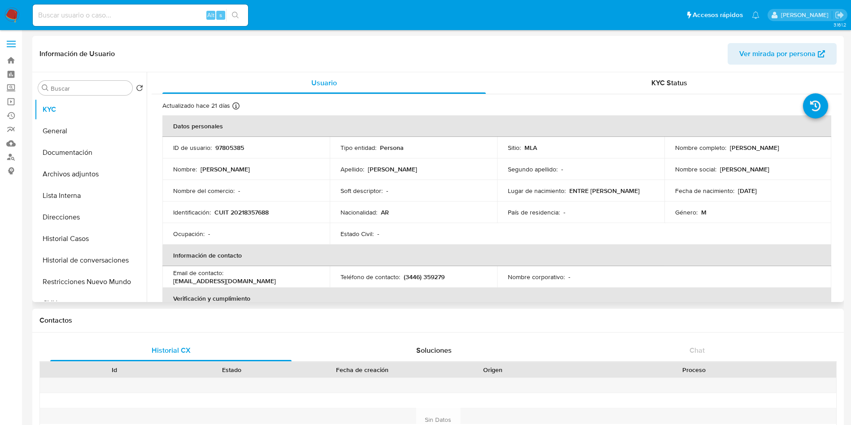
click at [254, 197] on td "Nombre del comercio : -" at bounding box center [245, 191] width 167 height 22
click at [247, 210] on p "CUIT 20218357688" at bounding box center [241, 212] width 54 height 8
copy p "20218357688"
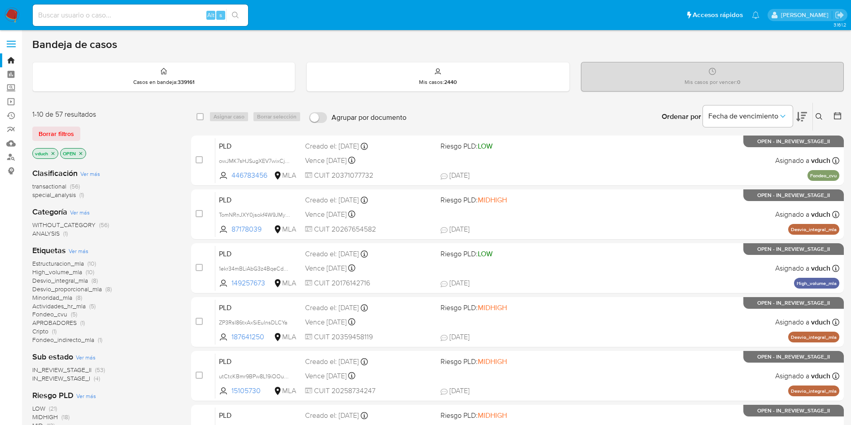
click at [823, 120] on button at bounding box center [820, 116] width 15 height 11
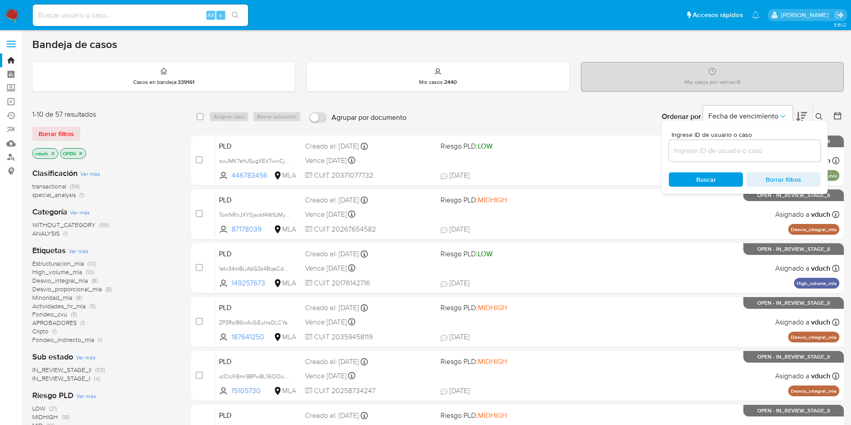
click at [770, 156] on input at bounding box center [745, 151] width 152 height 12
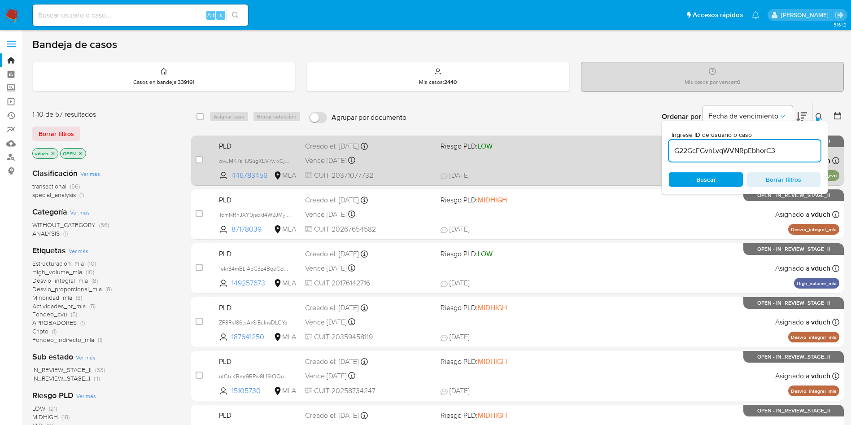
type input "G22GcFGvnLvqWVNRpEbhorC3"
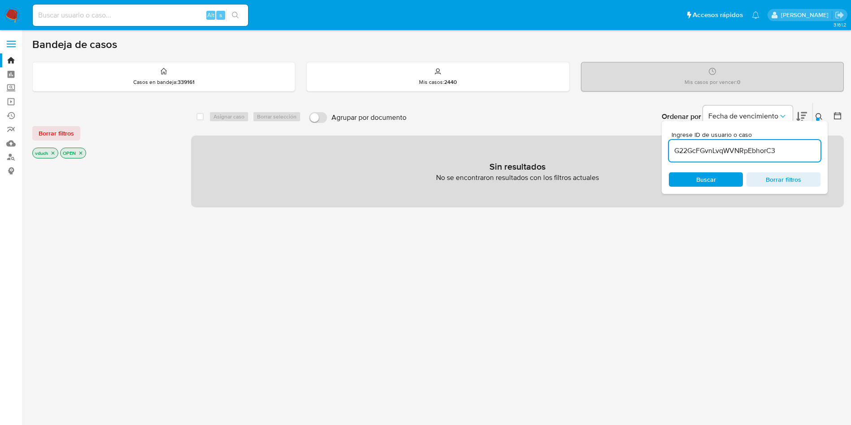
click at [84, 154] on p "OPEN" at bounding box center [73, 153] width 25 height 10
click at [80, 154] on icon "close-filter" at bounding box center [80, 152] width 5 height 5
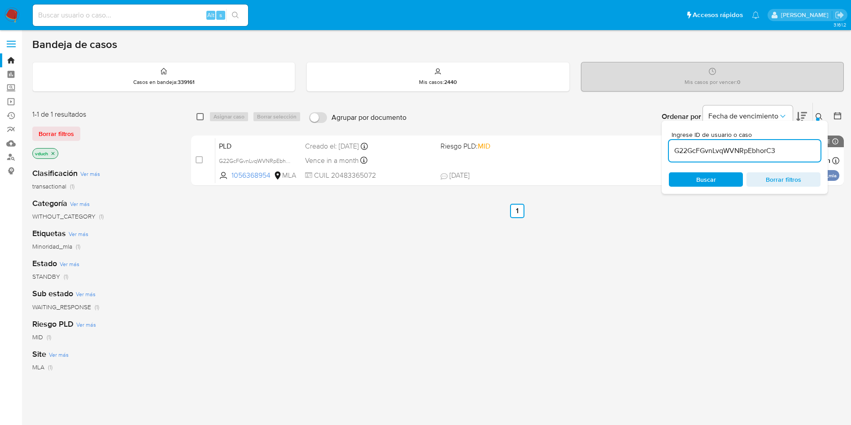
click at [202, 118] on input "checkbox" at bounding box center [200, 116] width 7 height 7
checkbox input "true"
click at [217, 115] on span "Asignar caso" at bounding box center [229, 116] width 31 height 9
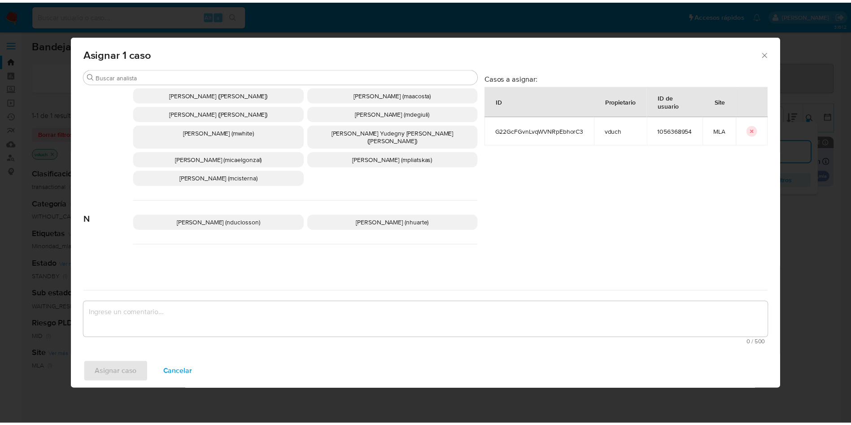
scroll to position [713, 0]
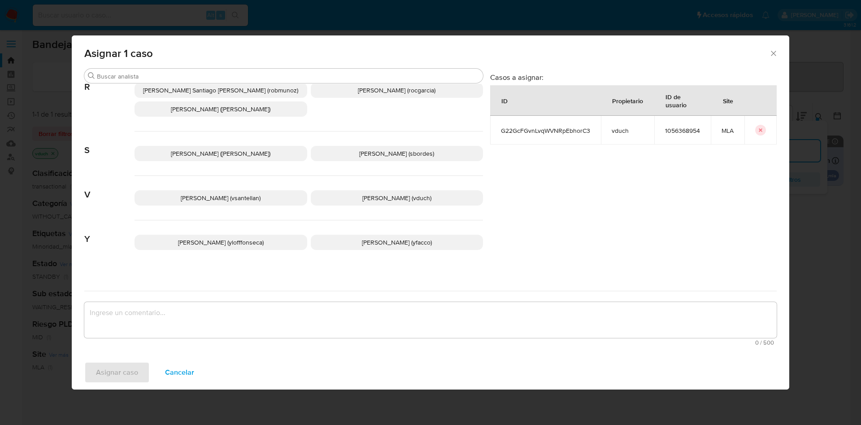
click at [374, 181] on div "[PERSON_NAME] (vsantellan) [PERSON_NAME] (vduch)" at bounding box center [309, 198] width 349 height 44
click at [409, 193] on span "[PERSON_NAME] (vduch)" at bounding box center [397, 197] width 69 height 9
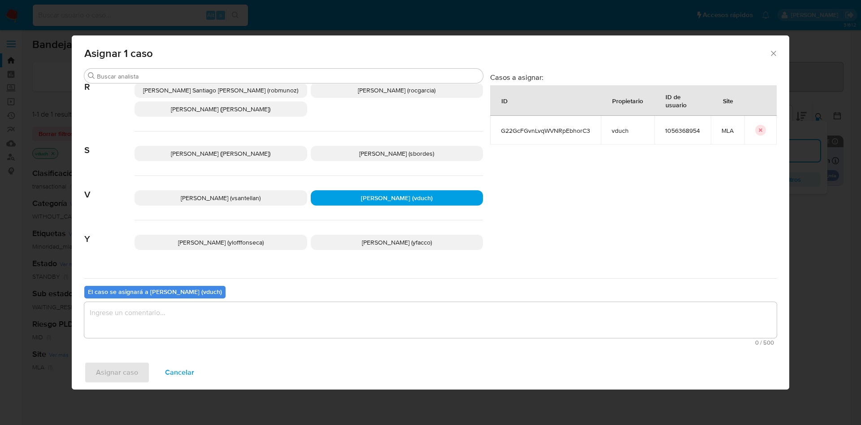
click at [410, 317] on textarea "assign-modal" at bounding box center [430, 320] width 693 height 36
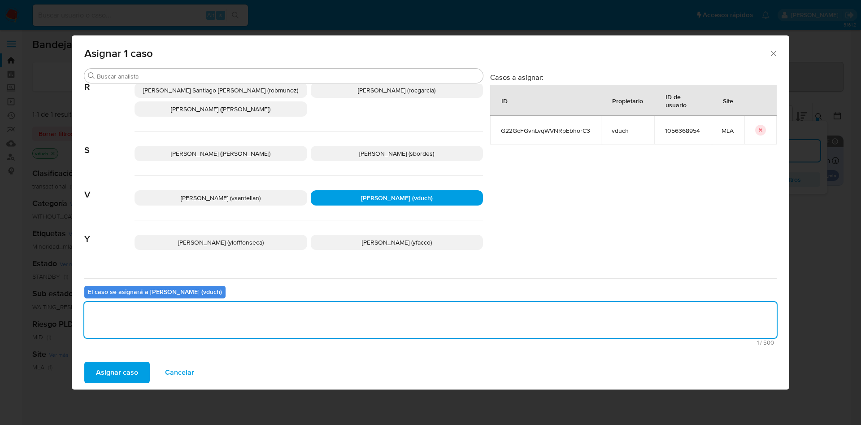
click at [136, 370] on span "Asignar caso" at bounding box center [117, 373] width 42 height 20
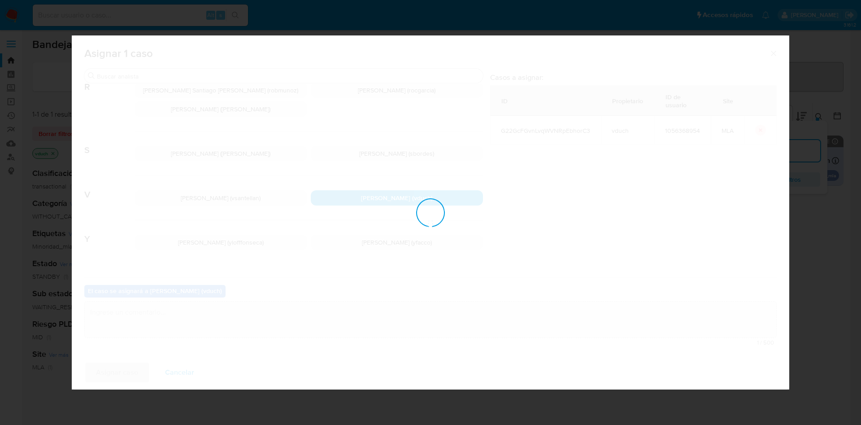
checkbox input "false"
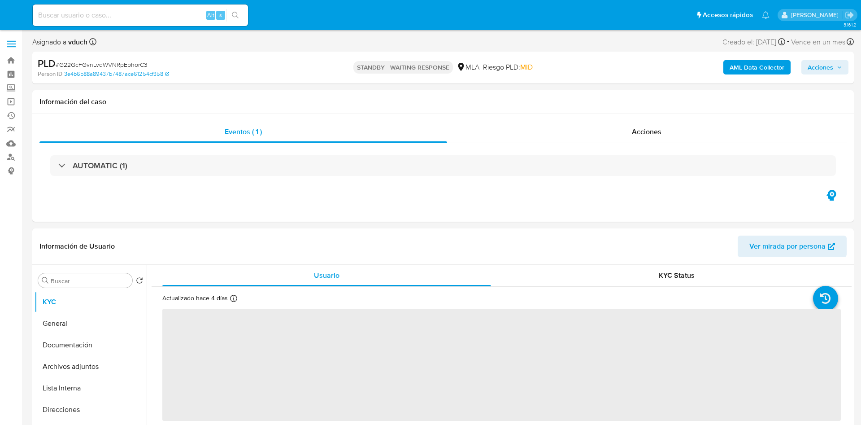
select select "10"
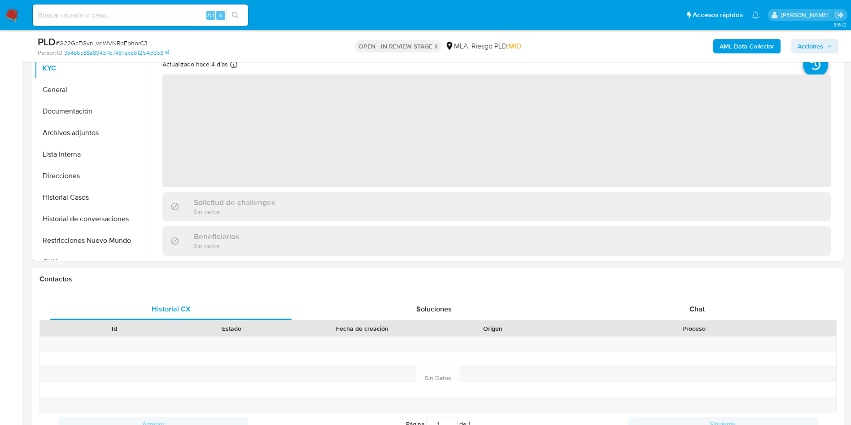
click at [701, 321] on div "Proceso" at bounding box center [694, 328] width 284 height 15
click at [699, 307] on span "Chat" at bounding box center [697, 309] width 15 height 10
select select "10"
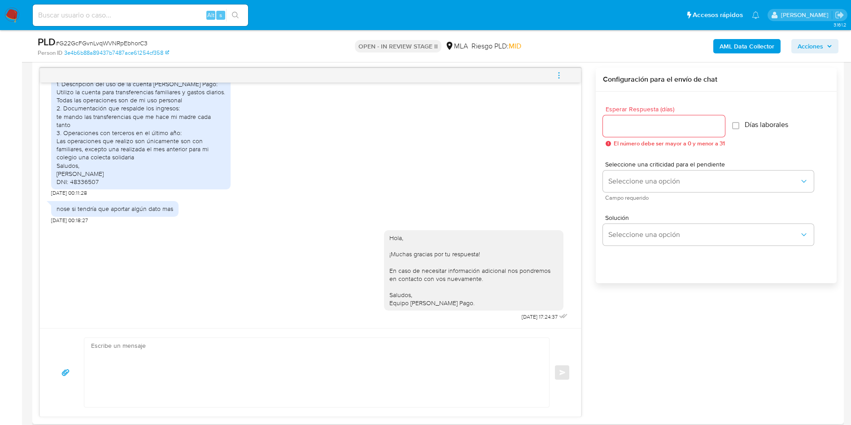
scroll to position [337, 0]
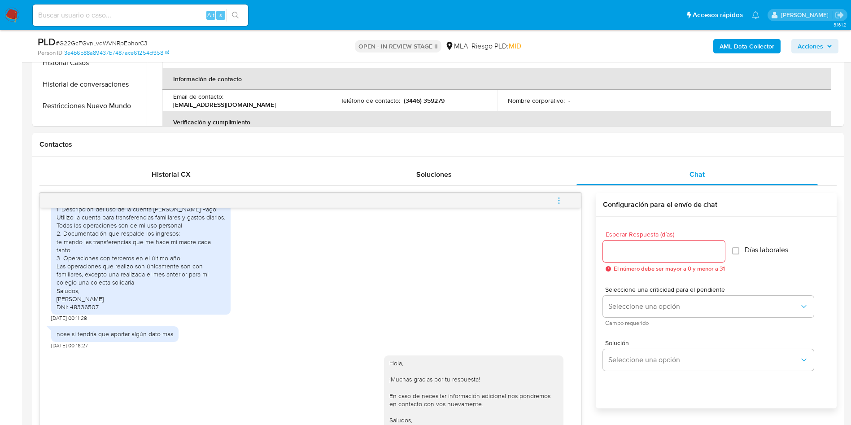
click at [566, 199] on button "menu-action" at bounding box center [559, 201] width 30 height 22
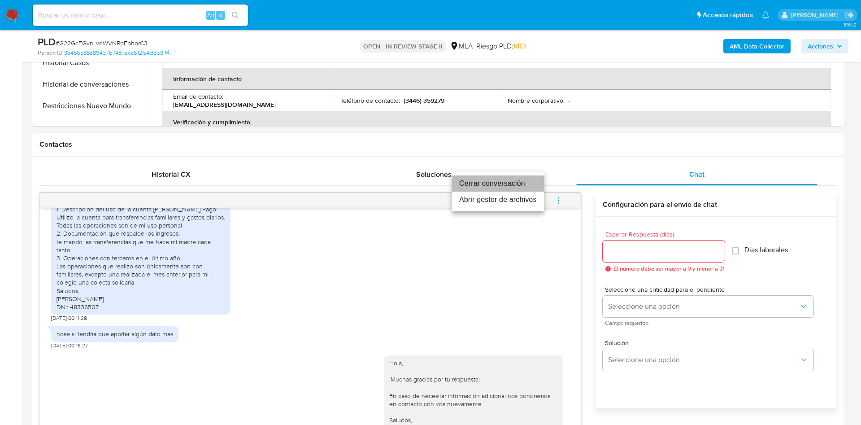
click at [528, 188] on li "Cerrar conversación" at bounding box center [498, 183] width 92 height 16
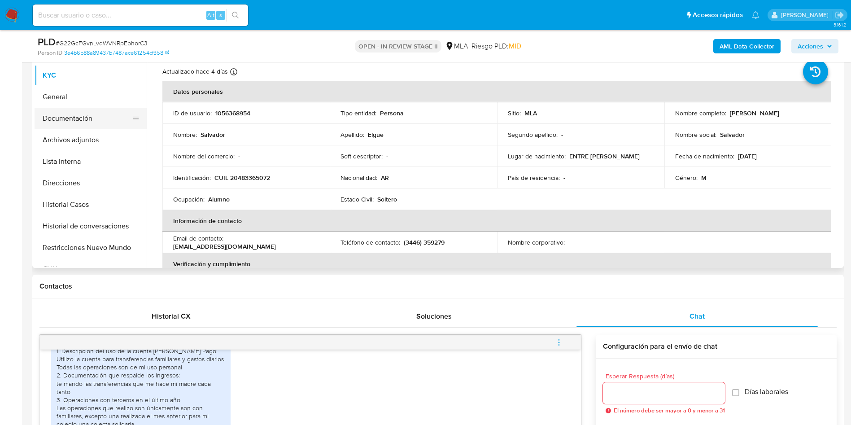
scroll to position [135, 0]
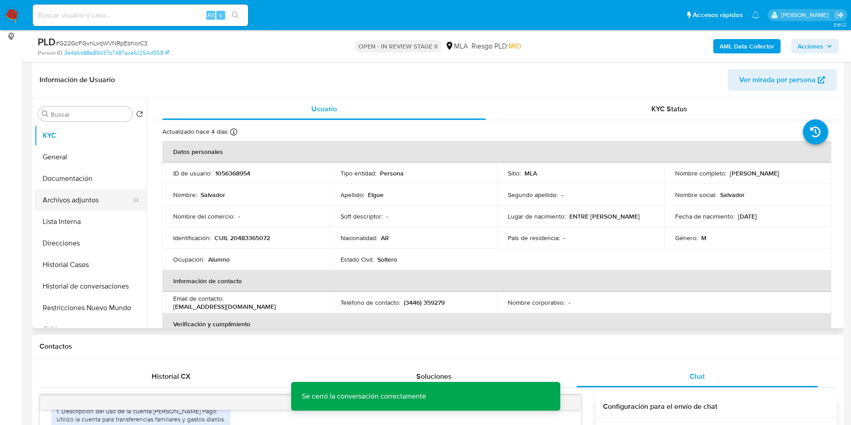
click at [106, 189] on button "Archivos adjuntos" at bounding box center [87, 200] width 105 height 22
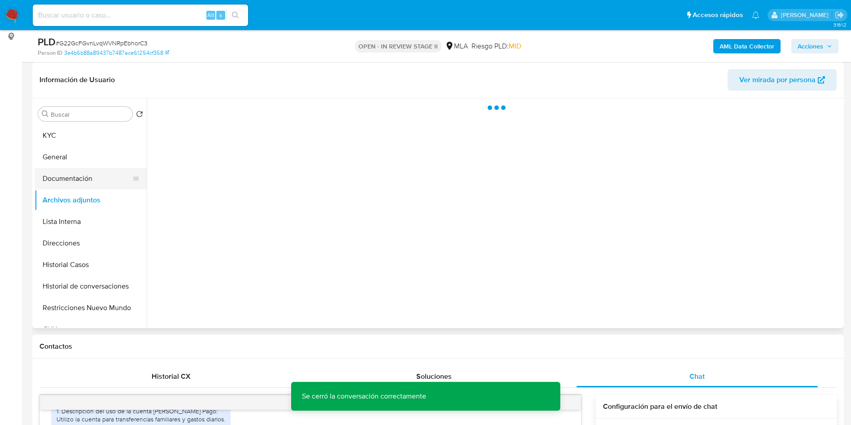
click at [104, 173] on button "Documentación" at bounding box center [87, 179] width 105 height 22
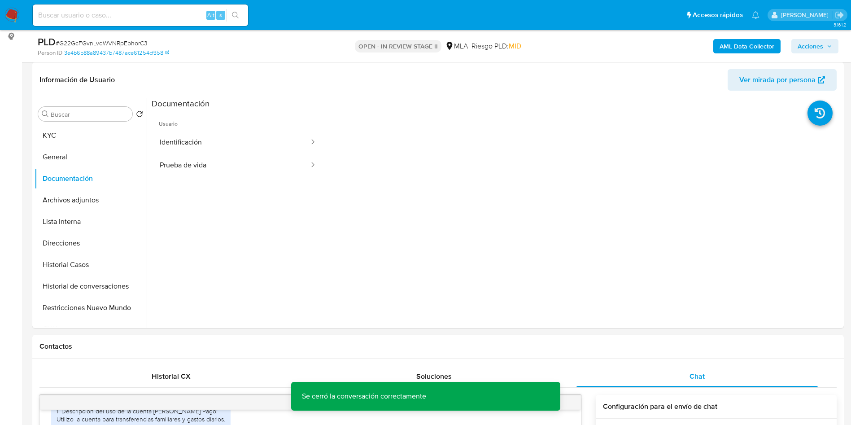
scroll to position [0, 0]
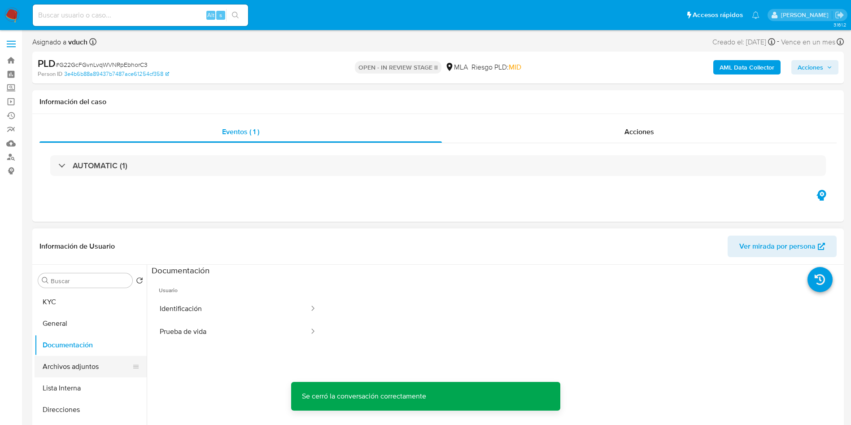
click at [83, 361] on button "Archivos adjuntos" at bounding box center [87, 367] width 105 height 22
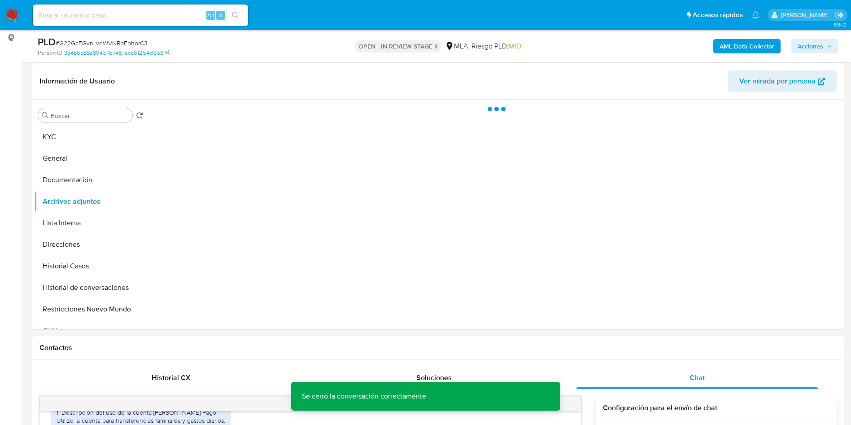
scroll to position [67, 0]
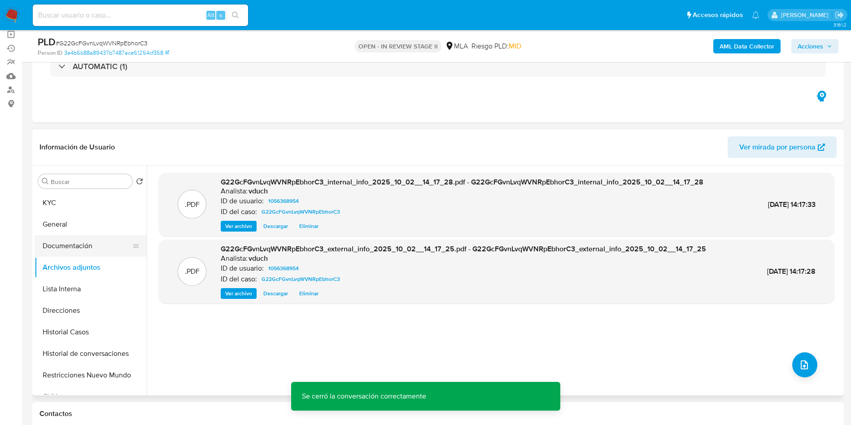
click at [102, 245] on button "Documentación" at bounding box center [87, 246] width 105 height 22
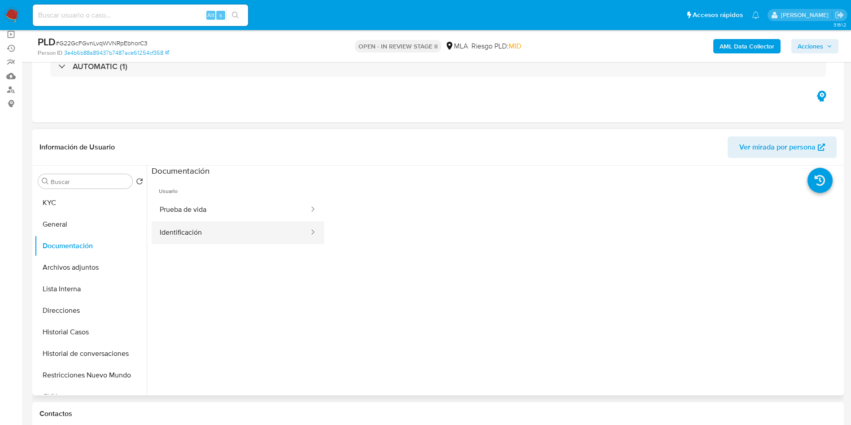
click at [210, 229] on button "Identificación" at bounding box center [231, 232] width 158 height 23
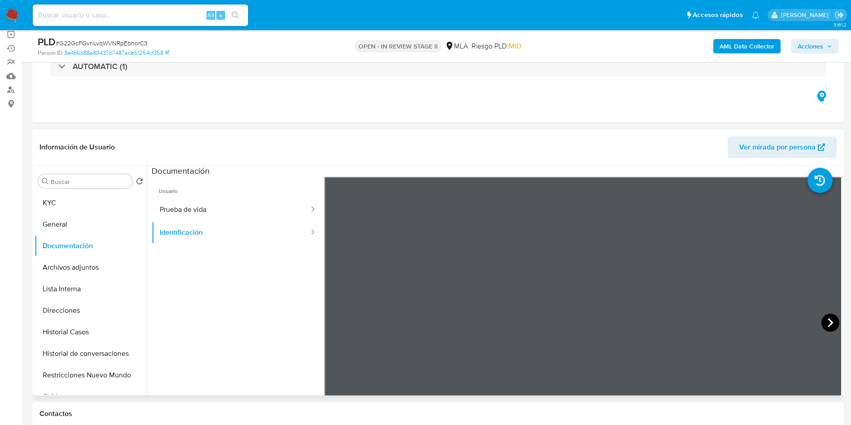
click at [829, 319] on icon at bounding box center [831, 323] width 18 height 18
click at [651, 424] on div "Contactos" at bounding box center [438, 414] width 812 height 24
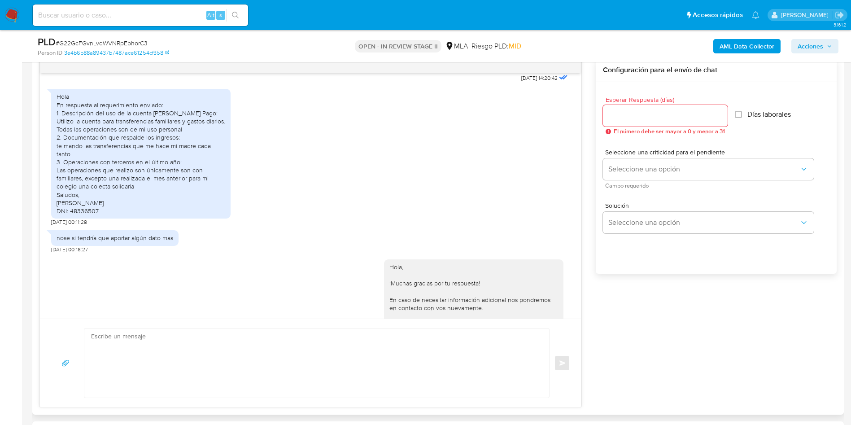
scroll to position [374, 0]
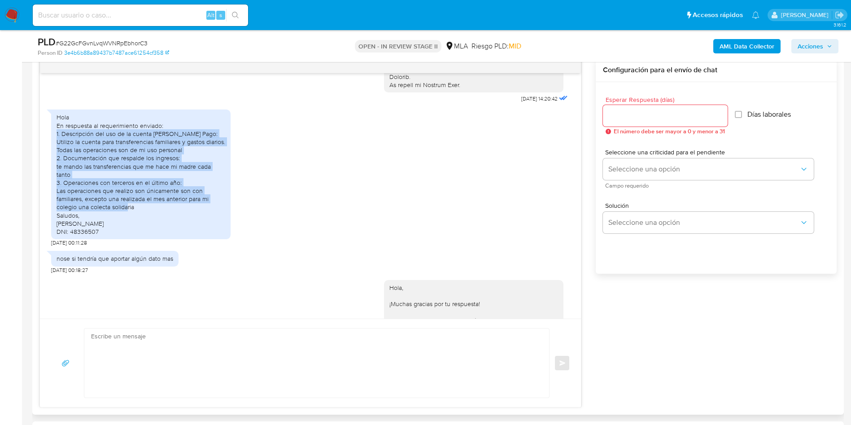
drag, startPoint x: 57, startPoint y: 142, endPoint x: 156, endPoint y: 216, distance: 123.0
click at [156, 216] on div "Hola En respuesta al requerimiento enviado: 1. Descripción del uso de la cuenta…" at bounding box center [141, 174] width 169 height 122
copy div "1. Descripción del uso de la cuenta [PERSON_NAME] Pago: Utilizo la cuenta para …"
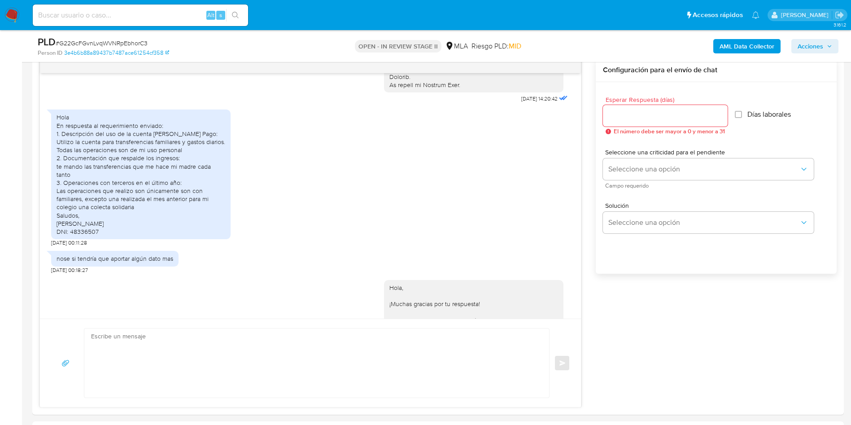
click at [18, 144] on aside "Bandeja Tablero Screening Búsqueda en Listas Watchlist Herramientas Operaciones…" at bounding box center [11, 428] width 22 height 1798
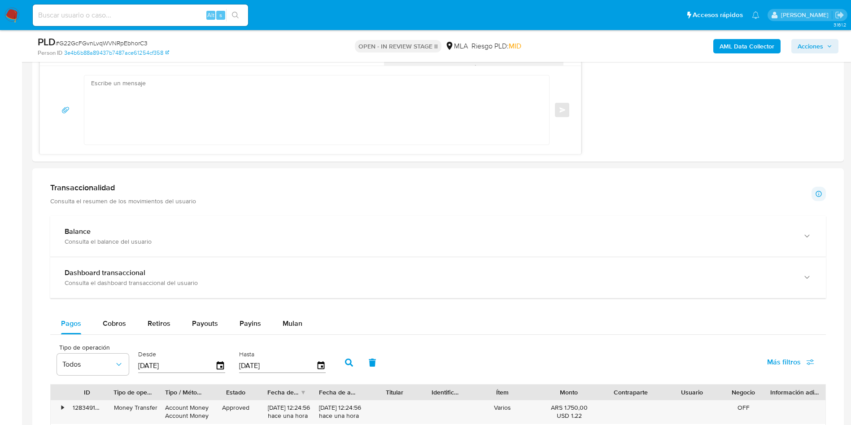
scroll to position [673, 0]
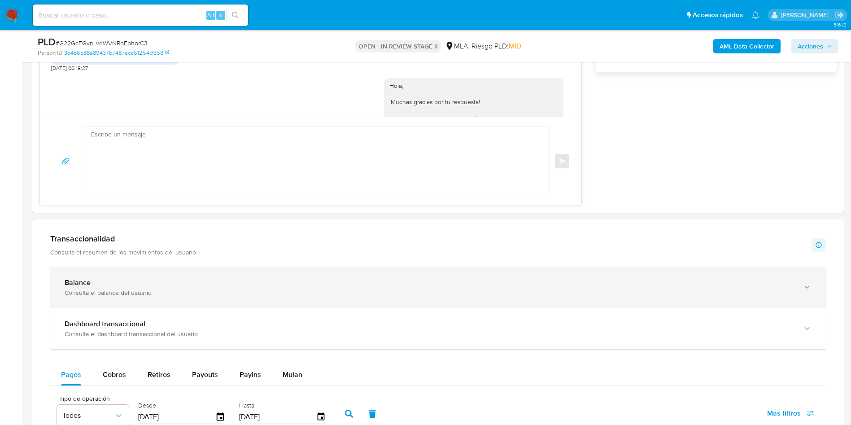
click at [141, 293] on div "Consulta el balance del usuario" at bounding box center [429, 293] width 729 height 8
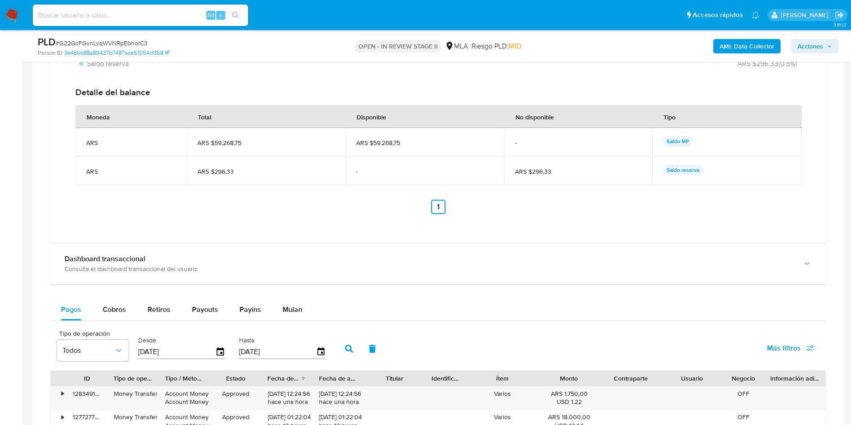
scroll to position [1144, 0]
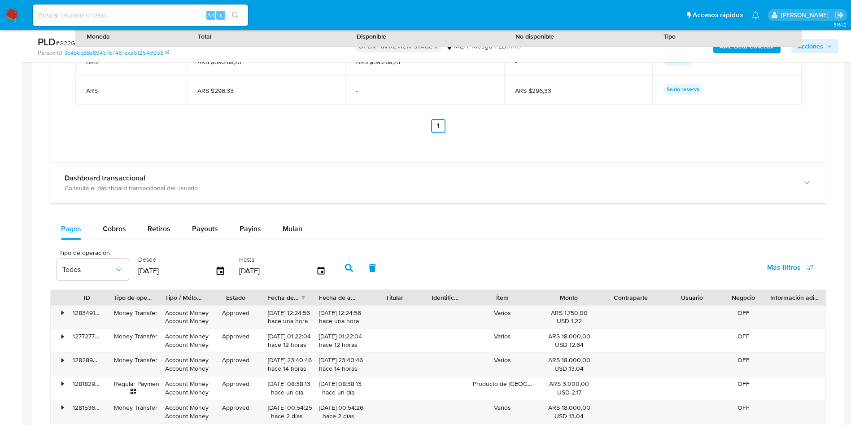
click at [206, 240] on div "Pagos Cobros Retiros Payouts Payins Mulan Tipo de operación Todos Desde [DATE] …" at bounding box center [438, 392] width 776 height 349
click at [233, 229] on button "Payins" at bounding box center [250, 229] width 43 height 22
select select "10"
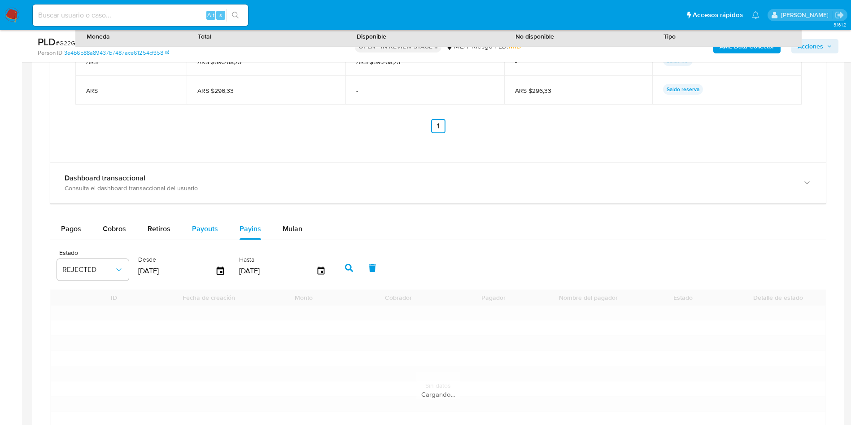
click at [201, 229] on span "Payouts" at bounding box center [205, 228] width 26 height 10
select select "10"
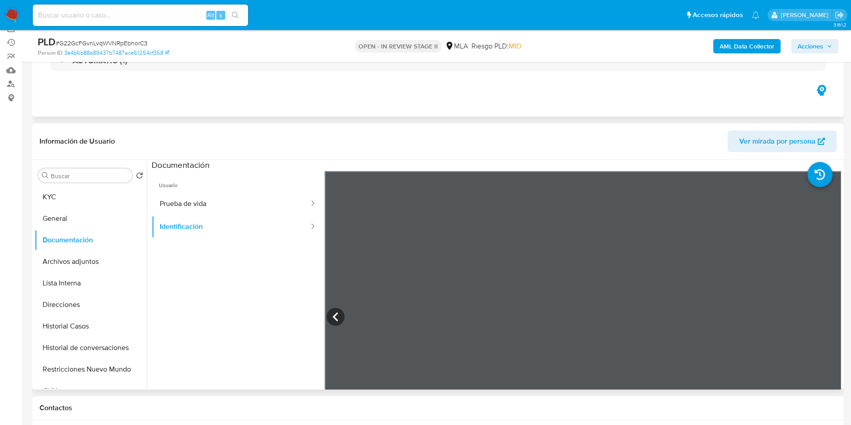
scroll to position [0, 0]
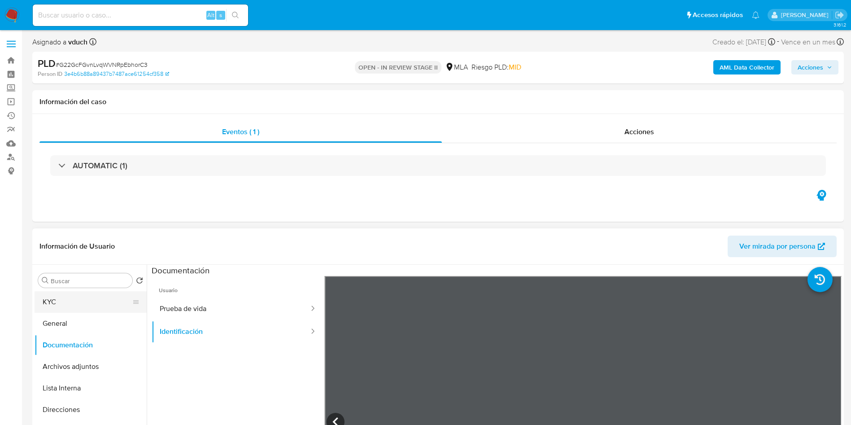
click at [66, 305] on button "KYC" at bounding box center [87, 302] width 105 height 22
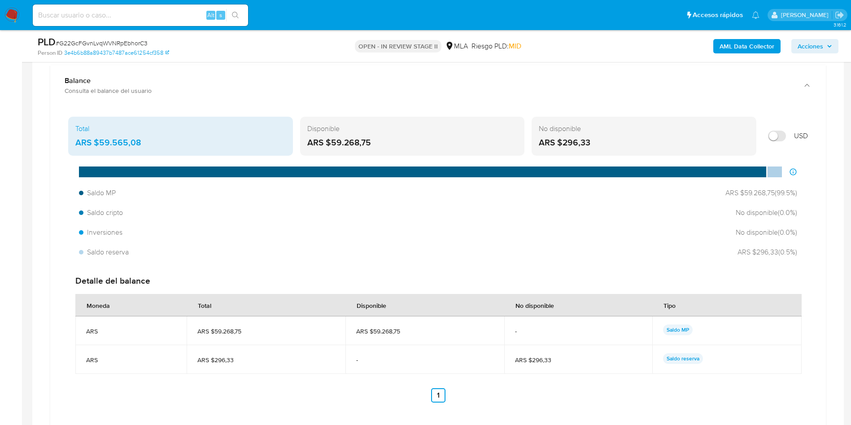
scroll to position [673, 0]
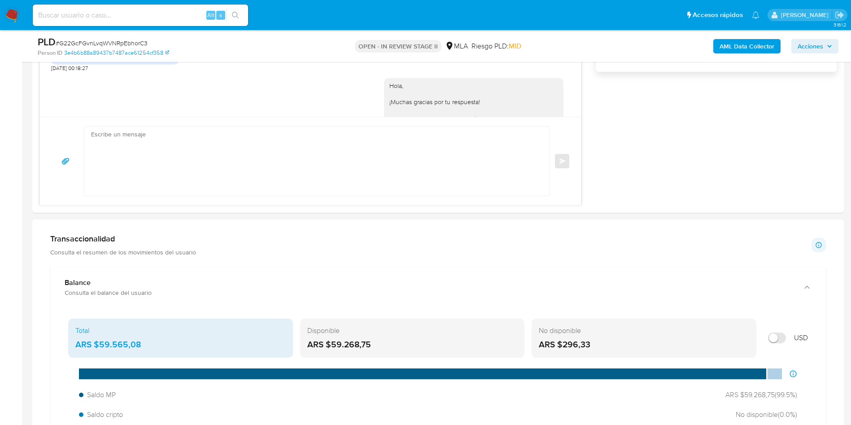
click at [140, 243] on h1 "Transaccionalidad" at bounding box center [123, 239] width 146 height 10
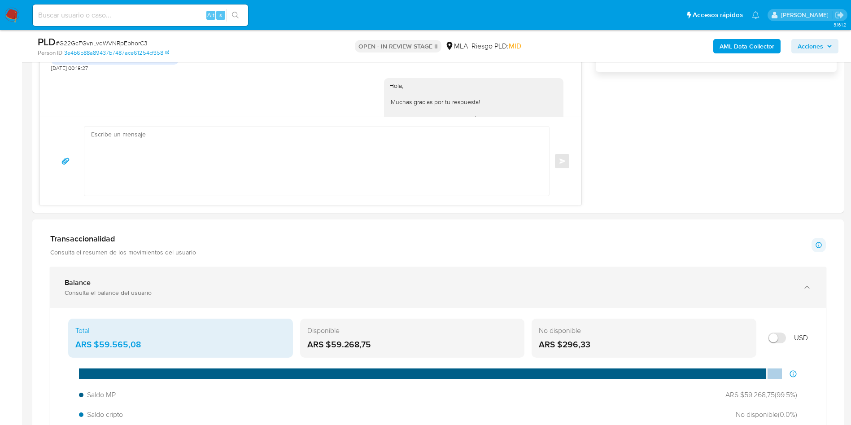
click at [94, 291] on div "Consulta el balance del usuario" at bounding box center [429, 293] width 729 height 8
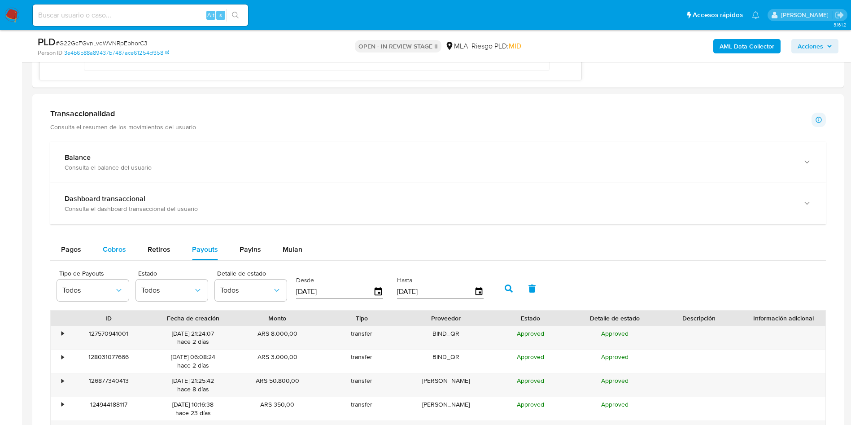
scroll to position [875, 0]
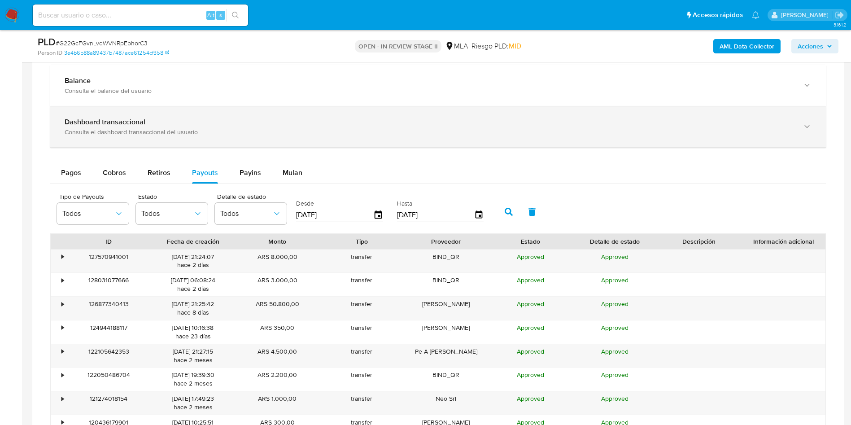
click at [135, 118] on b "Dashboard transaccional" at bounding box center [105, 122] width 81 height 10
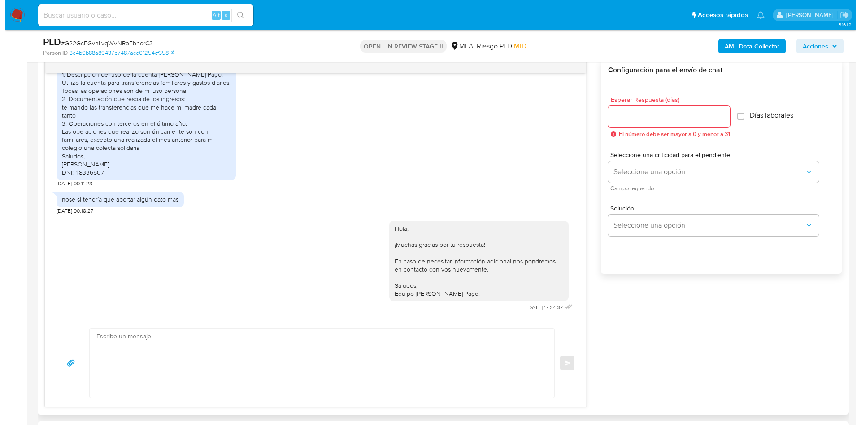
scroll to position [67, 0]
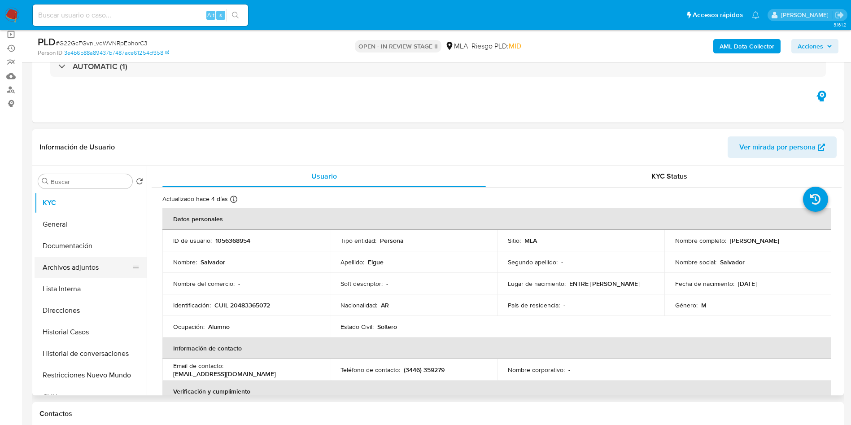
click at [83, 270] on button "Archivos adjuntos" at bounding box center [87, 268] width 105 height 22
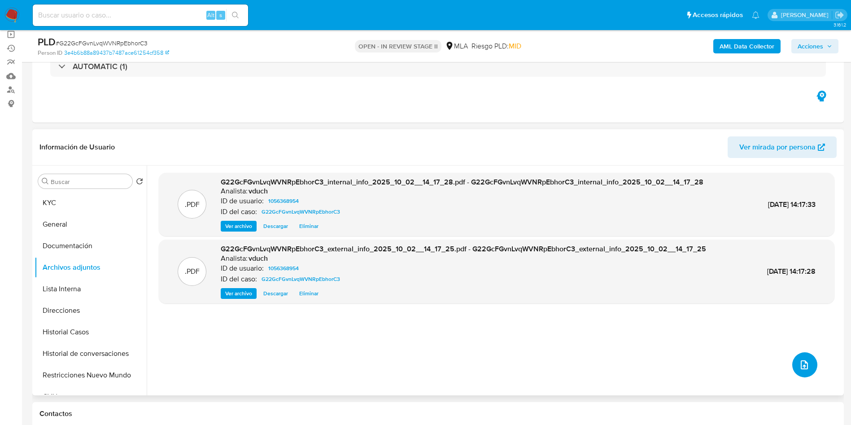
click at [806, 362] on icon "upload-file" at bounding box center [804, 364] width 11 height 11
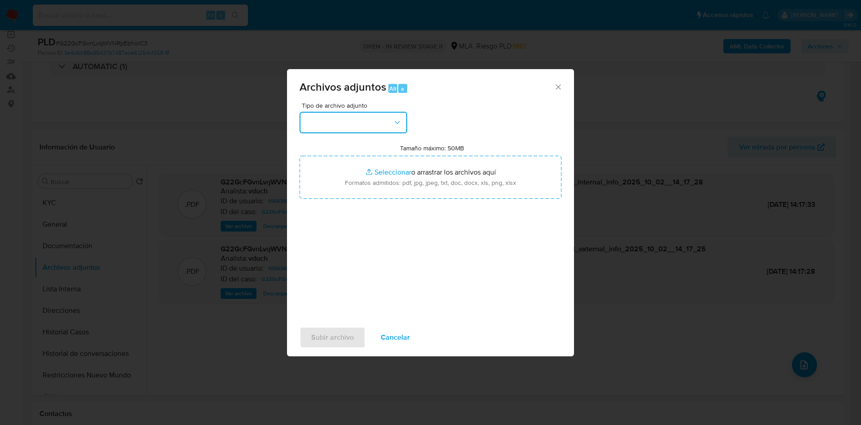
click at [392, 123] on button "button" at bounding box center [354, 123] width 108 height 22
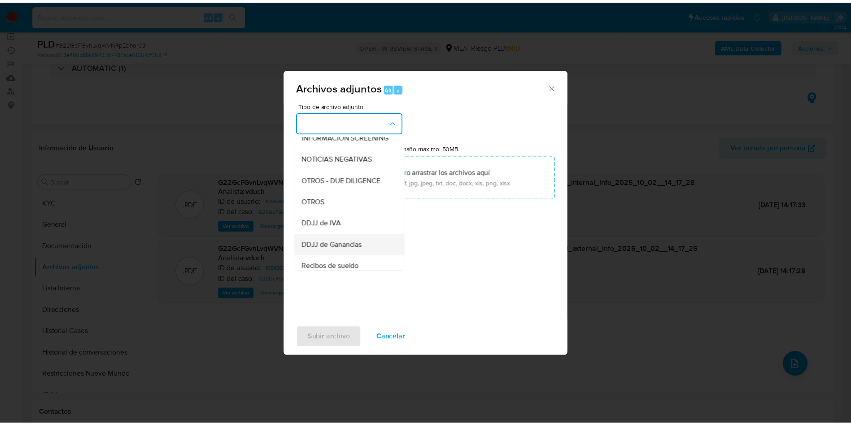
scroll to position [135, 0]
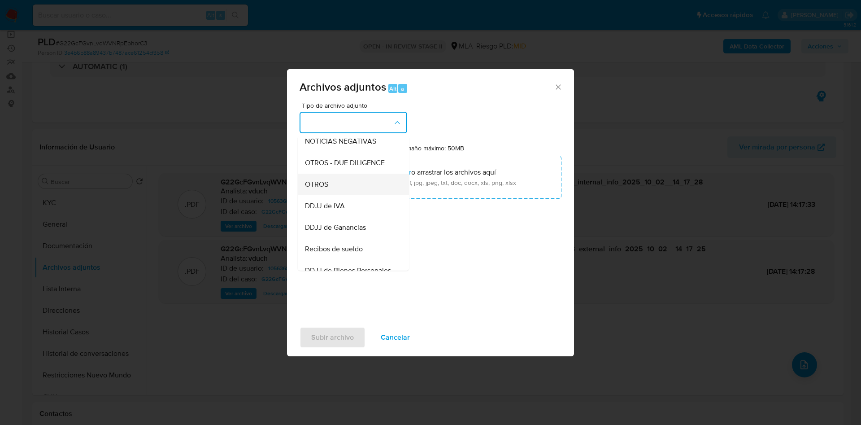
click at [333, 195] on div "OTROS" at bounding box center [351, 185] width 92 height 22
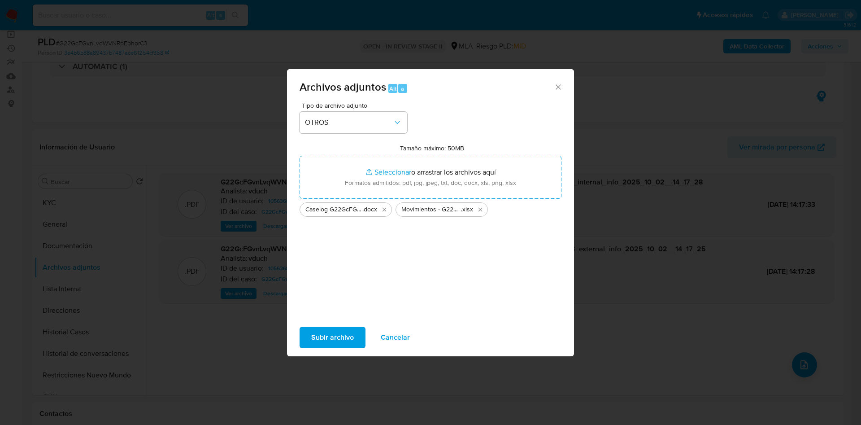
click at [342, 336] on span "Subir archivo" at bounding box center [332, 338] width 43 height 20
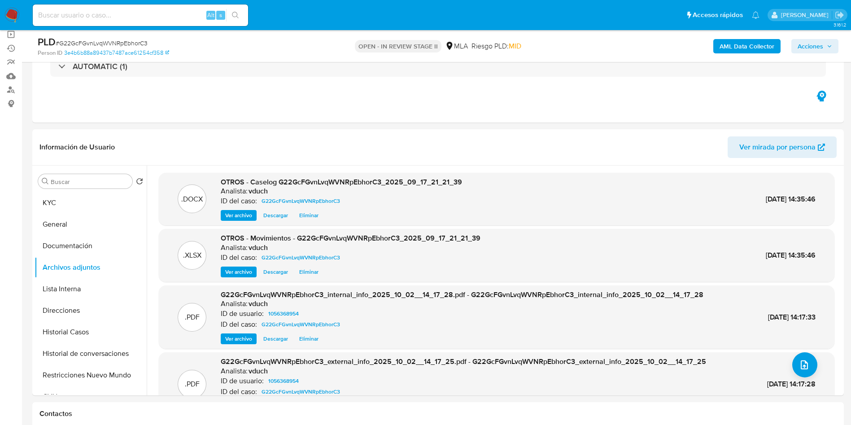
click at [823, 45] on span "Acciones" at bounding box center [811, 46] width 26 height 14
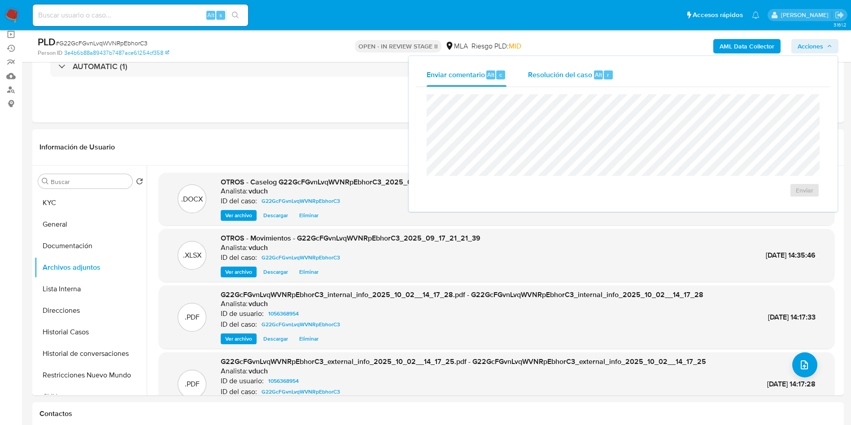
click at [607, 73] on span "r" at bounding box center [608, 74] width 2 height 9
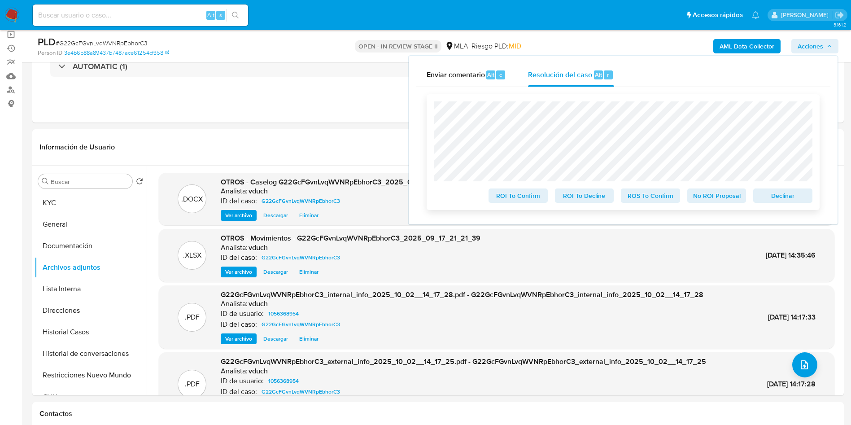
click at [720, 199] on span "No ROI Proposal" at bounding box center [717, 195] width 47 height 13
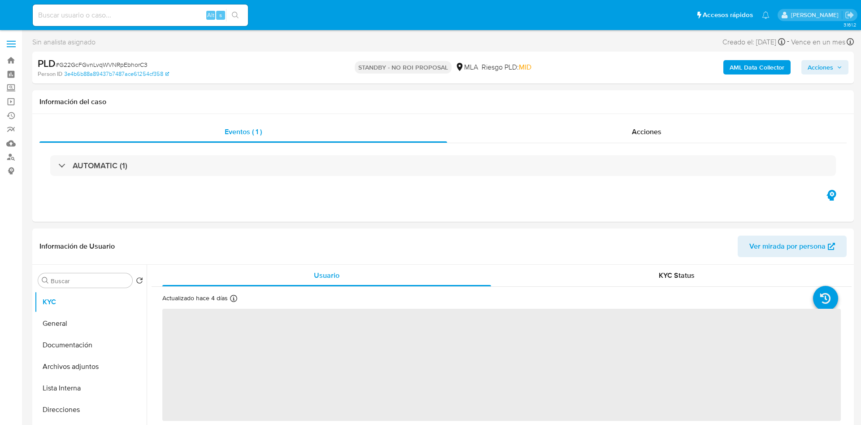
select select "10"
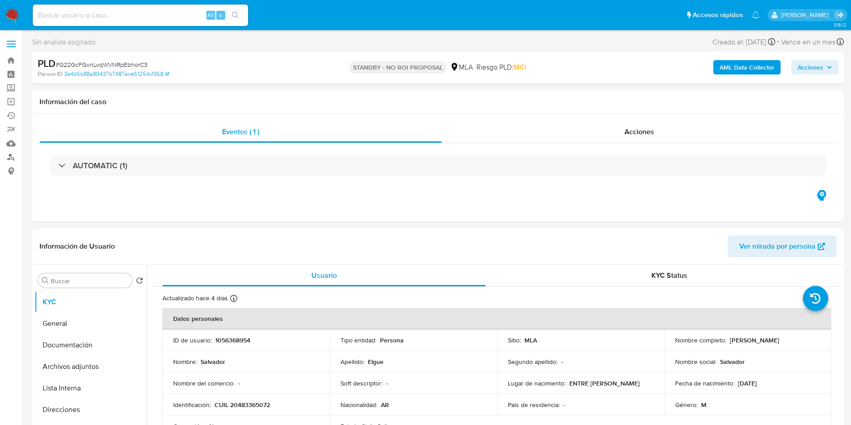
click at [156, 10] on input at bounding box center [140, 15] width 215 height 12
paste input "1bAVzoFKv82Y99PBX6HN5V6S"
type input "1bAVzoFKv82Y99PBX6HN5V6S"
click at [230, 12] on button "search-icon" at bounding box center [235, 15] width 18 height 13
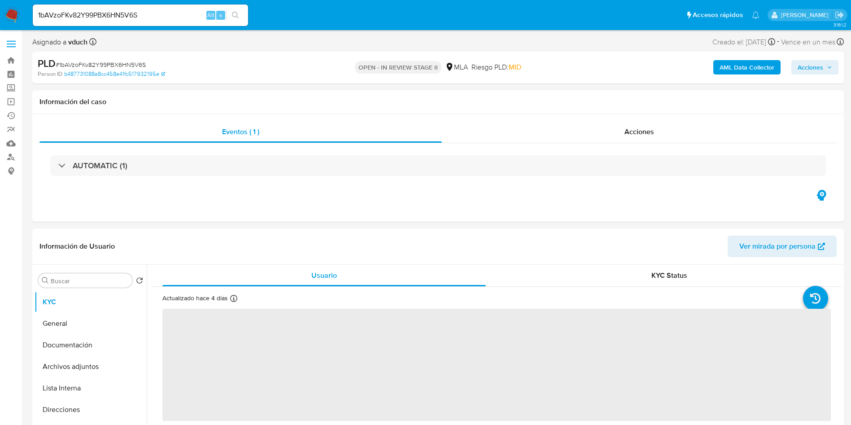
select select "10"
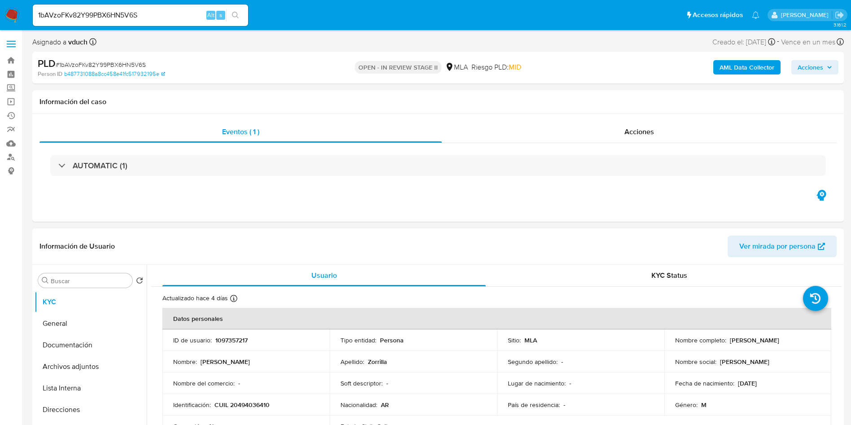
click at [232, 339] on p "1097357217" at bounding box center [231, 340] width 32 height 8
click at [232, 338] on p "1097357217" at bounding box center [231, 340] width 32 height 8
copy p "1097357217"
click at [456, 374] on td "Soft descriptor : -" at bounding box center [413, 383] width 167 height 22
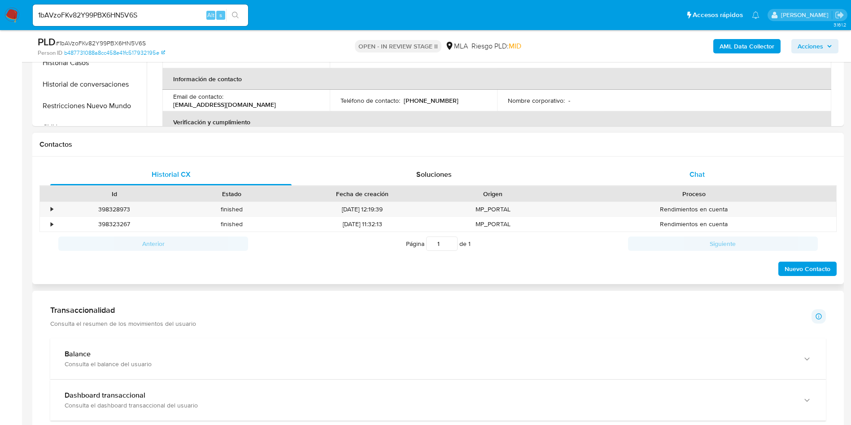
drag, startPoint x: 729, startPoint y: 175, endPoint x: 701, endPoint y: 175, distance: 27.8
click at [729, 175] on div "Chat" at bounding box center [697, 175] width 241 height 22
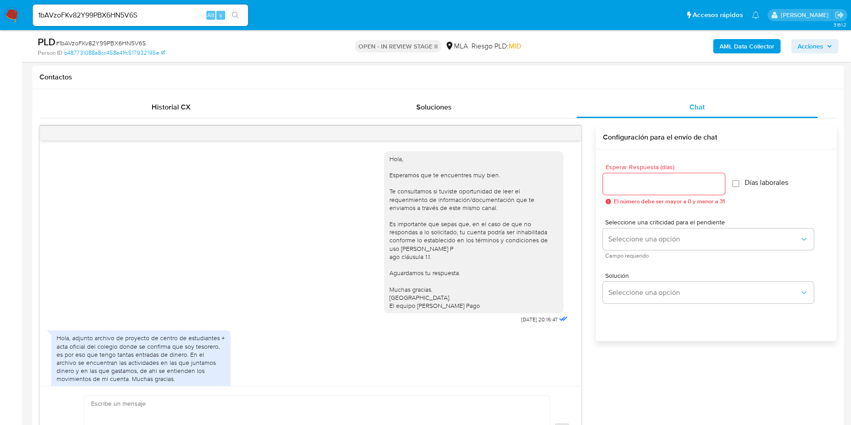
scroll to position [52, 0]
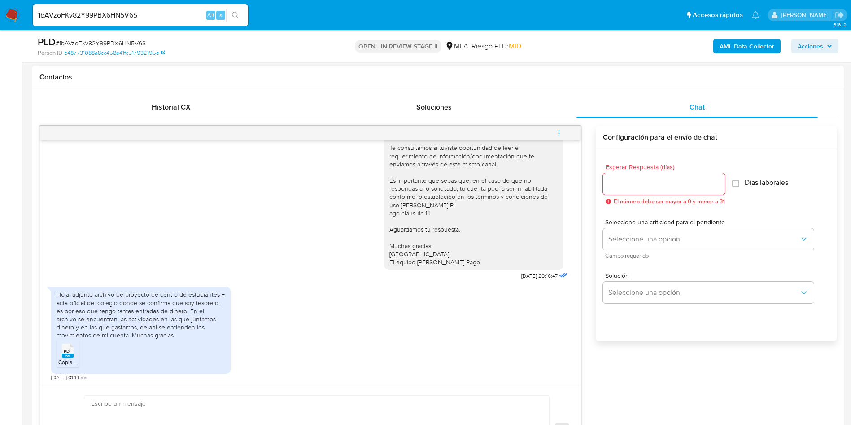
click at [109, 304] on div "Hola, adjunto archivo de proyecto de centro de estudiantes + acta oficial del c…" at bounding box center [141, 314] width 169 height 49
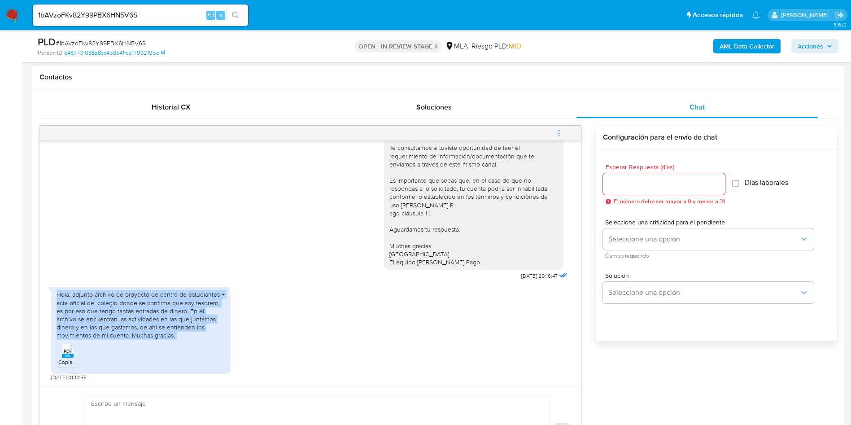
click at [109, 304] on div "Hola, adjunto archivo de proyecto de centro de estudiantes + acta oficial del c…" at bounding box center [141, 314] width 169 height 49
copy div "Hola, adjunto archivo de proyecto de centro de estudiantes + acta oficial del c…"
click at [70, 354] on span "PDF" at bounding box center [68, 351] width 9 height 6
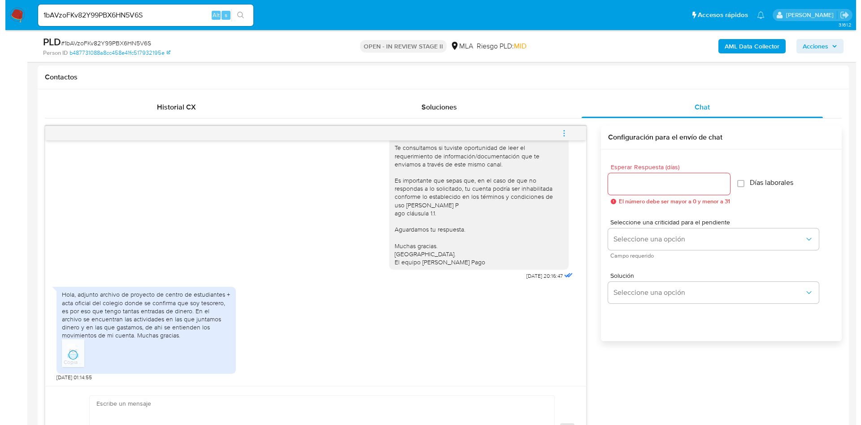
scroll to position [67, 0]
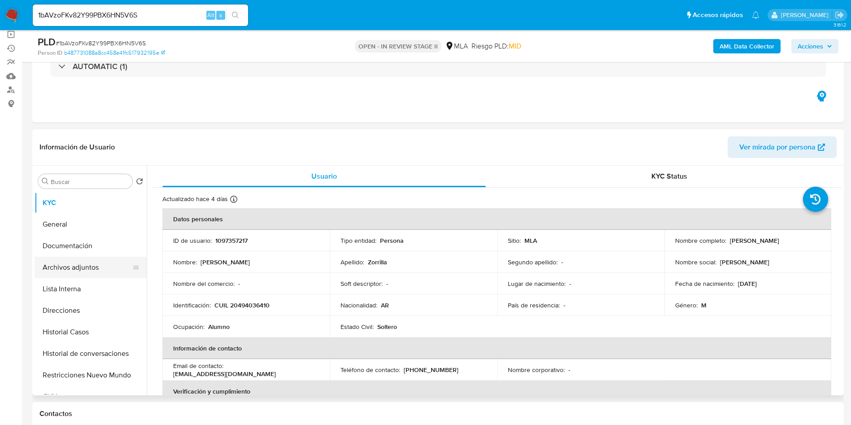
click at [71, 270] on button "Archivos adjuntos" at bounding box center [87, 268] width 105 height 22
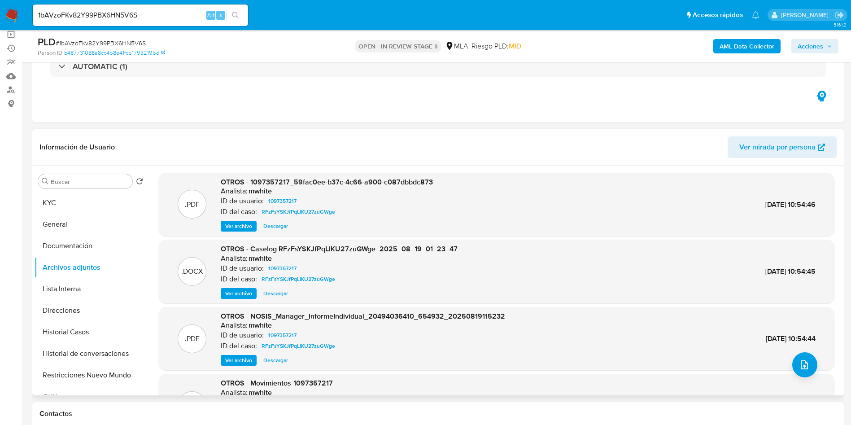
click at [244, 289] on span "Ver archivo" at bounding box center [238, 293] width 27 height 9
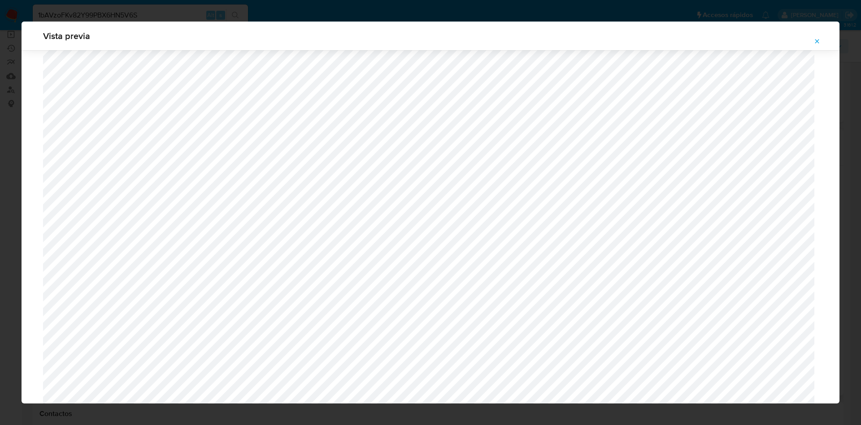
scroll to position [251, 0]
click at [820, 39] on icon "Attachment preview" at bounding box center [817, 41] width 7 height 7
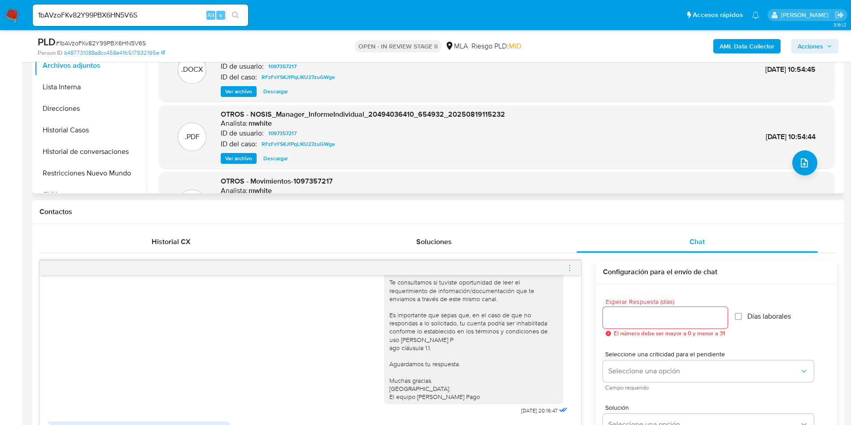
scroll to position [135, 0]
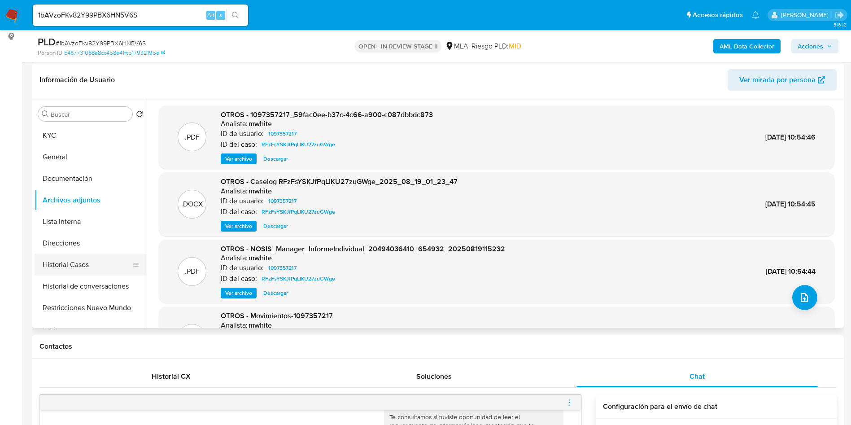
click at [83, 262] on button "Historial Casos" at bounding box center [87, 265] width 105 height 22
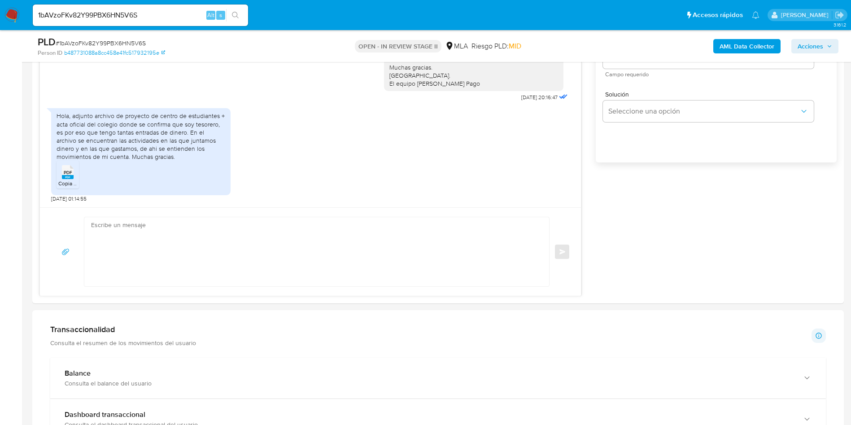
scroll to position [471, 0]
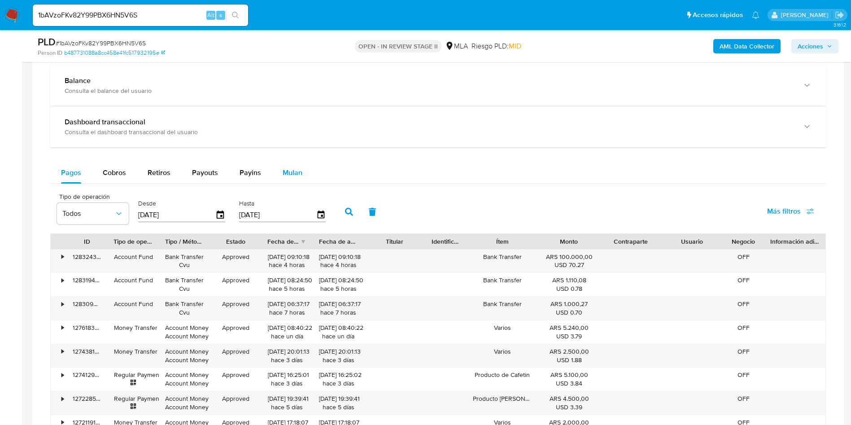
click at [297, 164] on div "Mulan" at bounding box center [293, 173] width 20 height 22
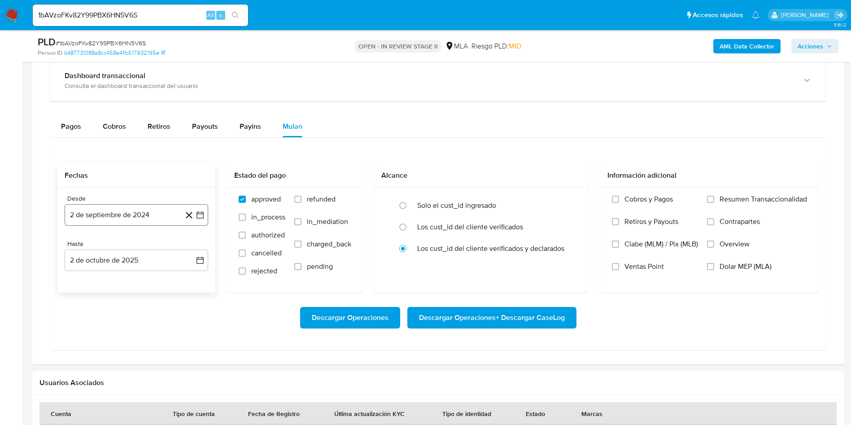
scroll to position [942, 0]
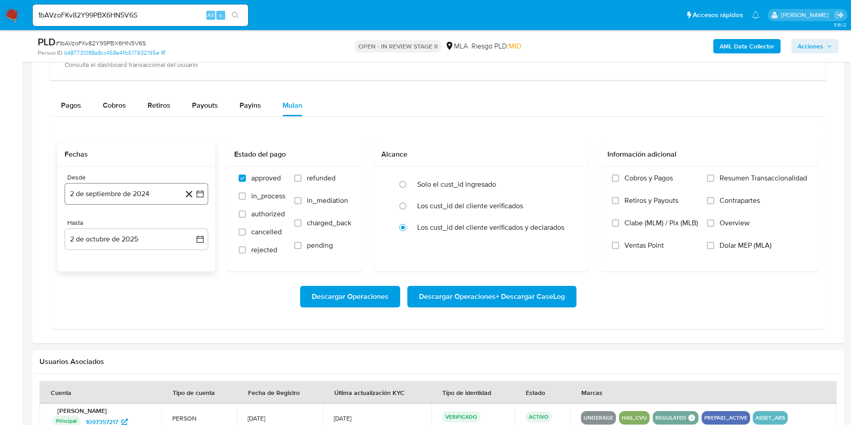
click at [205, 193] on button "2 de septiembre de 2024" at bounding box center [137, 194] width 144 height 22
click at [135, 227] on span "septiembre 2024" at bounding box center [132, 226] width 55 height 9
click at [196, 226] on div "2024 2024 ene feb mar abr may jun jul ago sep oct nov dic" at bounding box center [136, 283] width 142 height 152
click at [191, 225] on icon "Año siguiente" at bounding box center [190, 226] width 11 height 11
click at [140, 308] on span "ago" at bounding box center [135, 309] width 11 height 7
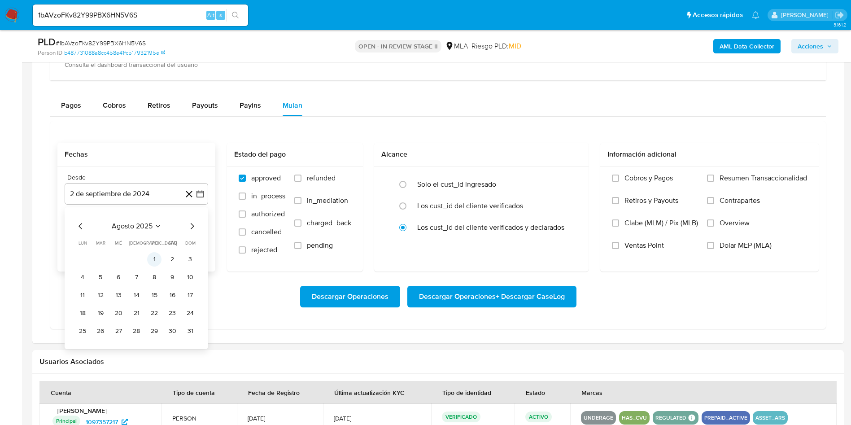
click at [157, 253] on button "1" at bounding box center [154, 259] width 14 height 14
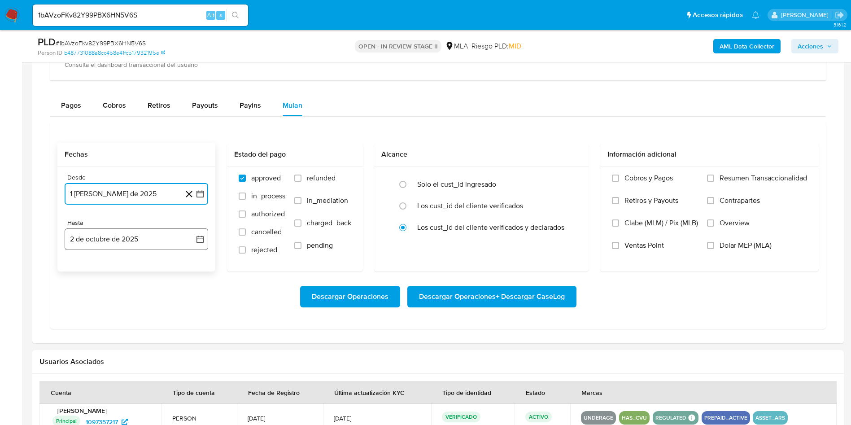
click at [193, 242] on button "2 de octubre de 2025" at bounding box center [137, 239] width 144 height 22
click at [79, 272] on icon "Mes anterior" at bounding box center [80, 271] width 11 height 11
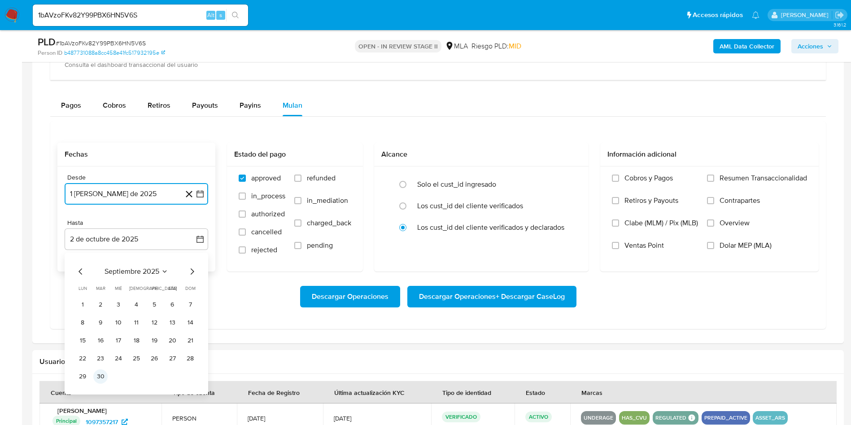
click at [101, 373] on button "30" at bounding box center [100, 376] width 14 height 14
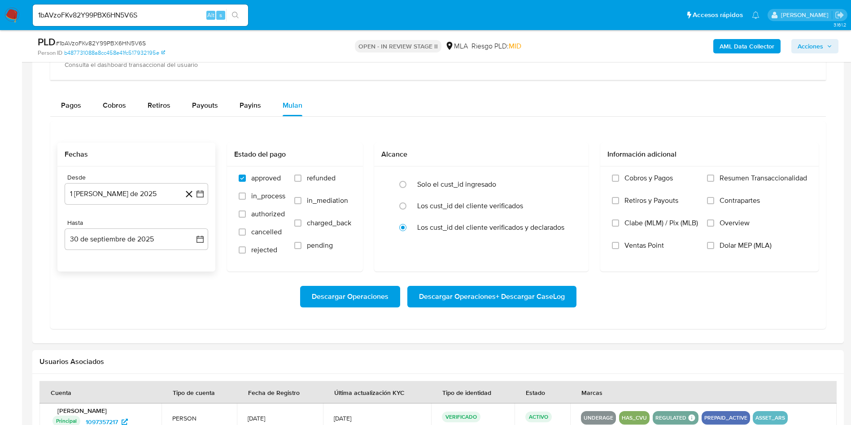
click at [498, 301] on span "Descargar Operaciones + Descargar CaseLog" at bounding box center [492, 297] width 146 height 20
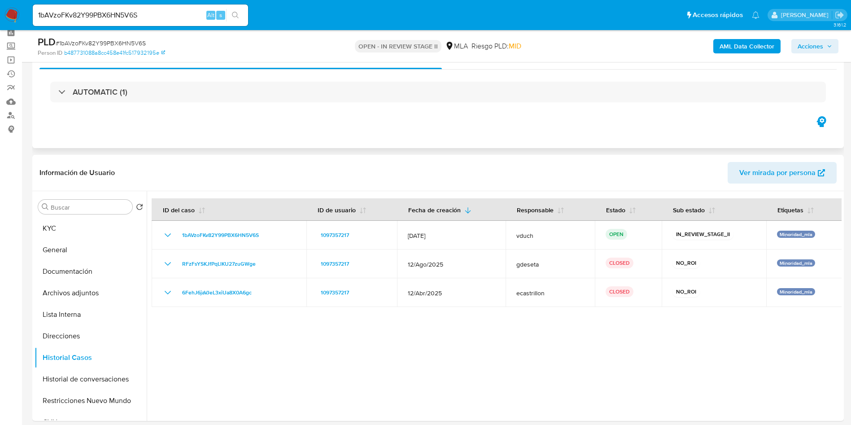
scroll to position [0, 0]
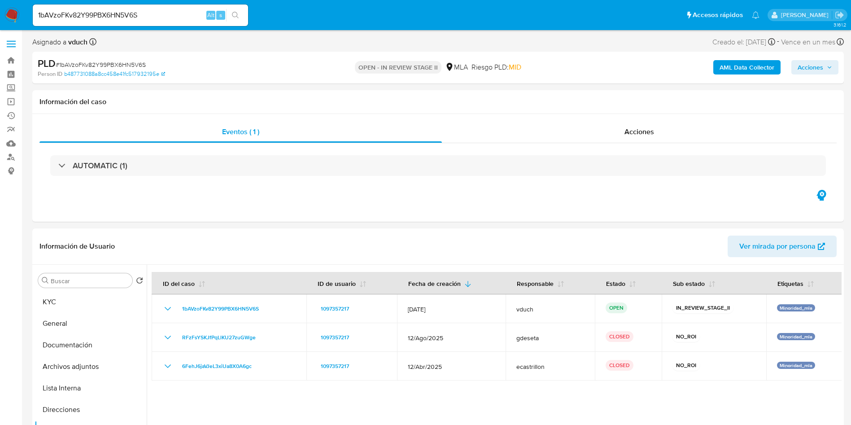
click at [120, 13] on input "1bAVzoFKv82Y99PBX6HN5V6S" at bounding box center [140, 15] width 215 height 12
paste input "AioR624K5h8r1Tq9fdPlTBDC"
type input "AioR624K5h8r1Tq9fdPlTBDC"
click at [234, 12] on icon "search-icon" at bounding box center [235, 15] width 7 height 7
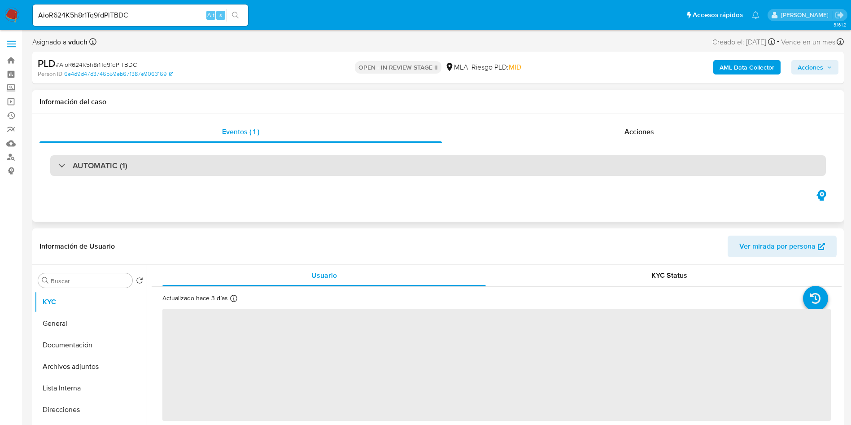
select select "10"
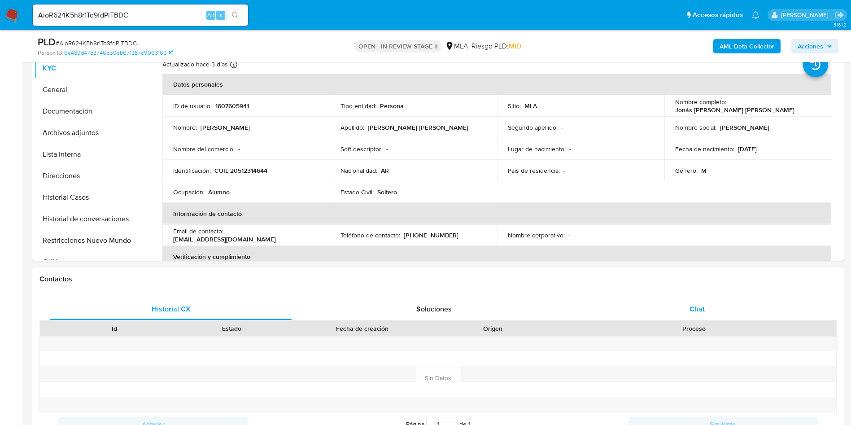
click at [718, 306] on div "Chat" at bounding box center [697, 309] width 241 height 22
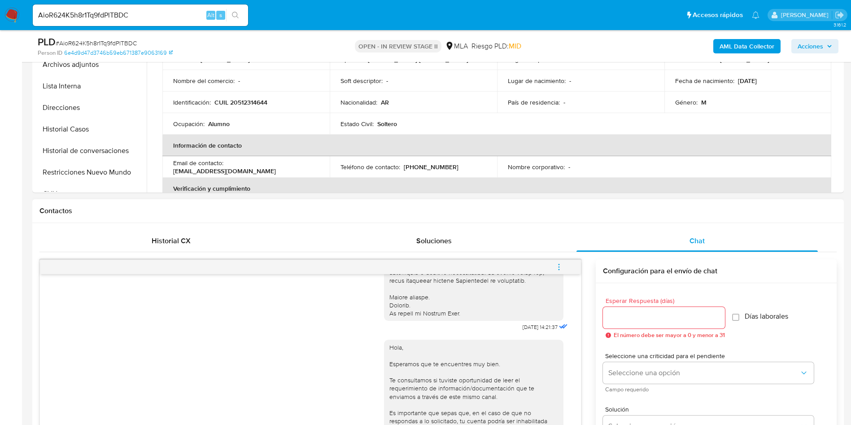
scroll to position [269, 0]
click at [559, 261] on span "menu-action" at bounding box center [559, 268] width 8 height 22
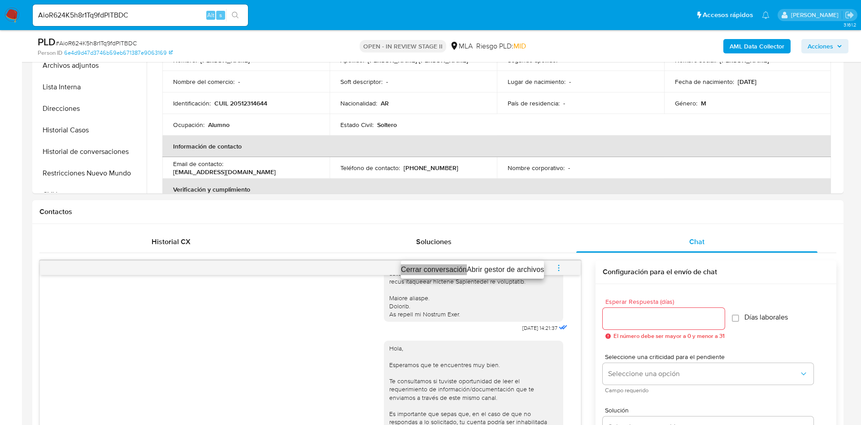
click at [460, 269] on li "Cerrar conversación" at bounding box center [434, 269] width 66 height 11
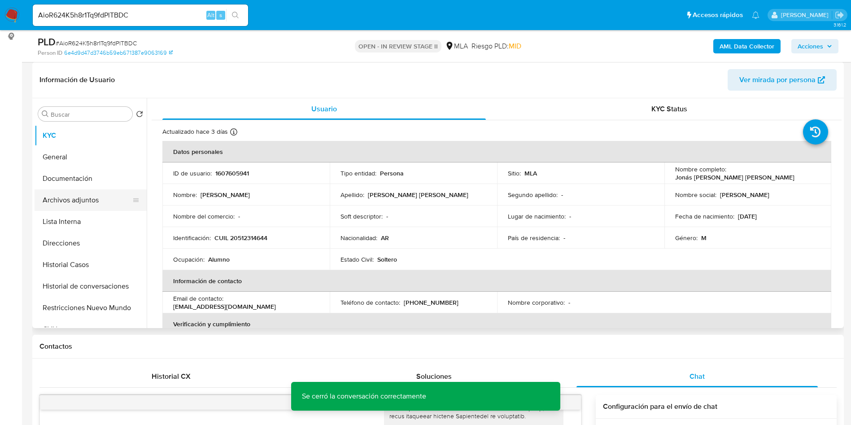
click at [69, 191] on button "Archivos adjuntos" at bounding box center [87, 200] width 105 height 22
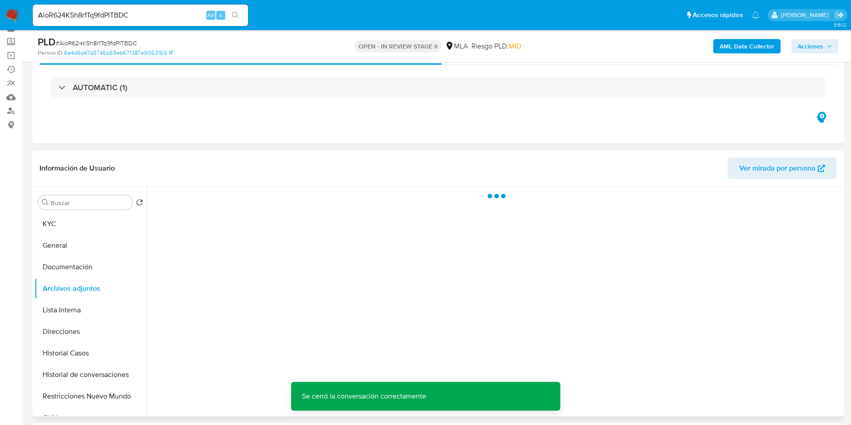
scroll to position [67, 0]
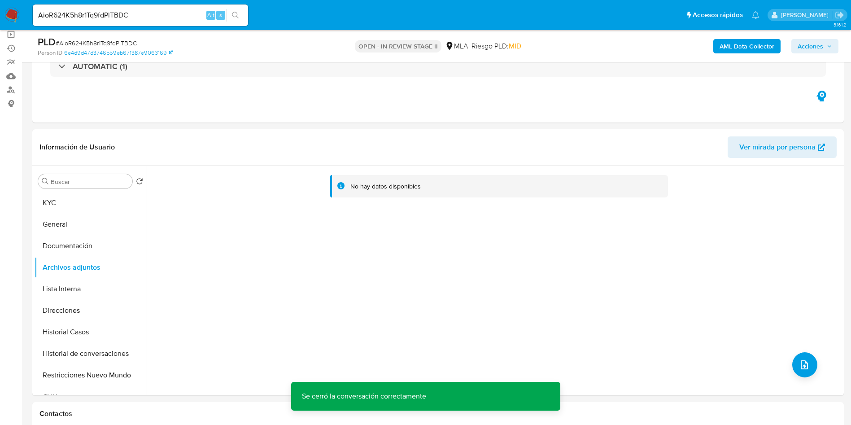
click at [761, 50] on b "AML Data Collector" at bounding box center [747, 46] width 55 height 14
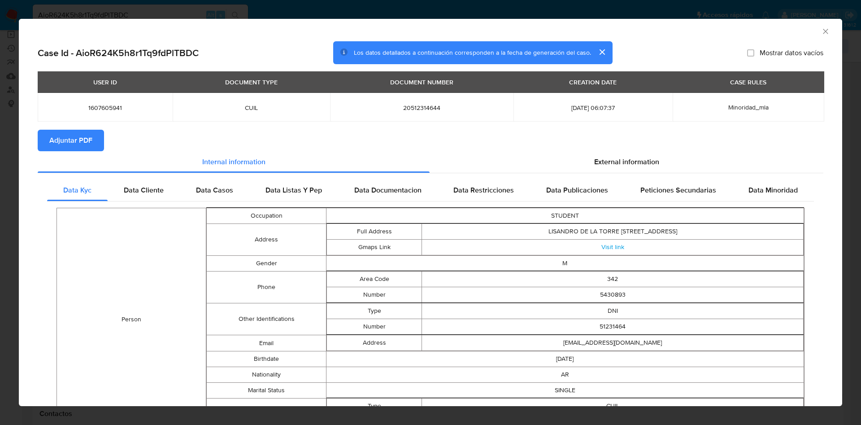
click at [68, 144] on span "Adjuntar PDF" at bounding box center [70, 141] width 43 height 20
click at [822, 30] on icon "Cerrar ventana" at bounding box center [826, 31] width 9 height 9
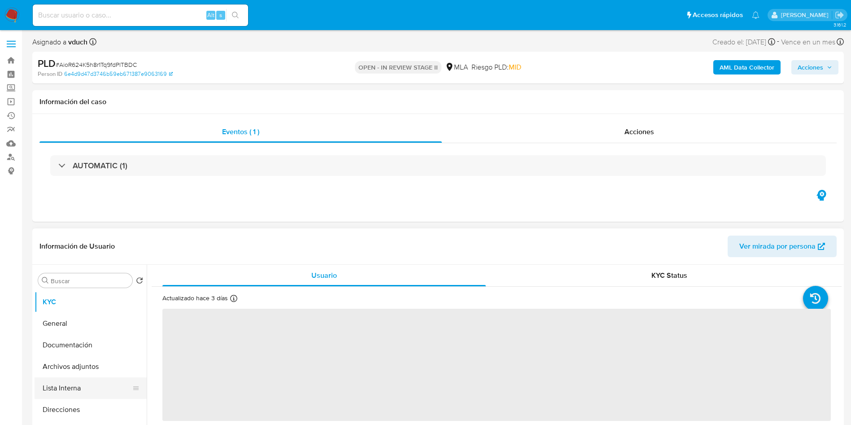
select select "10"
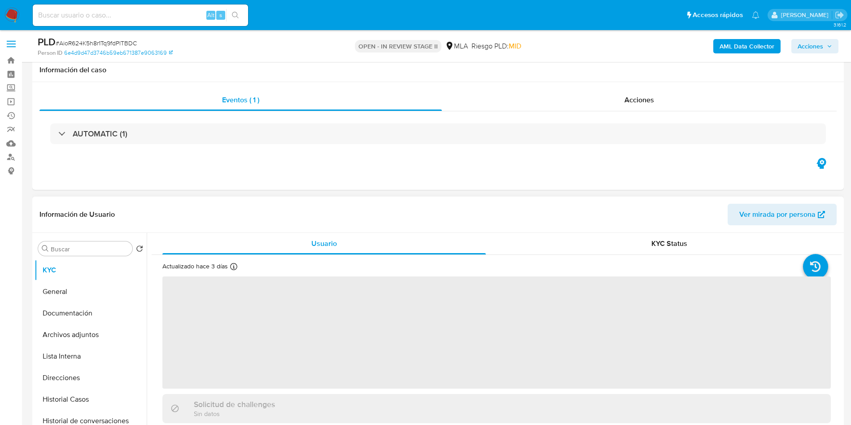
scroll to position [135, 0]
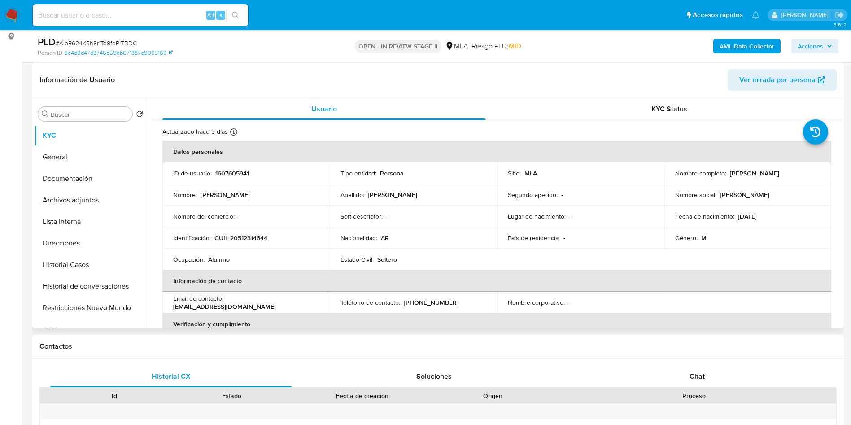
click at [231, 175] on p "1607605941" at bounding box center [232, 173] width 34 height 8
copy p "1607605941"
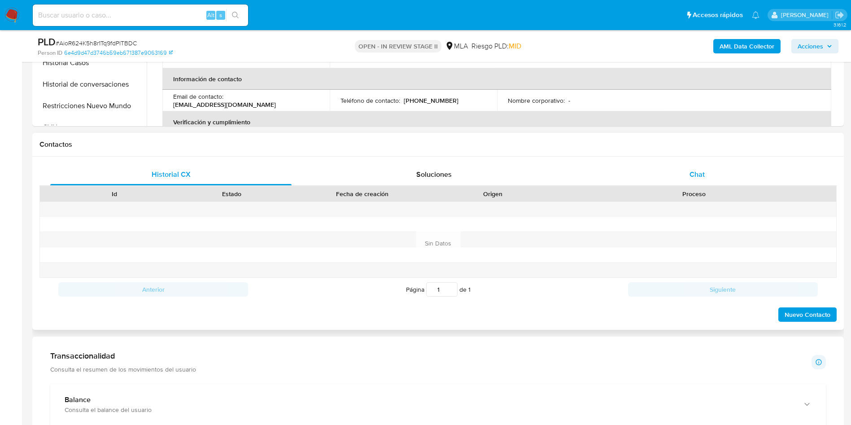
click at [685, 165] on div "Chat" at bounding box center [697, 175] width 241 height 22
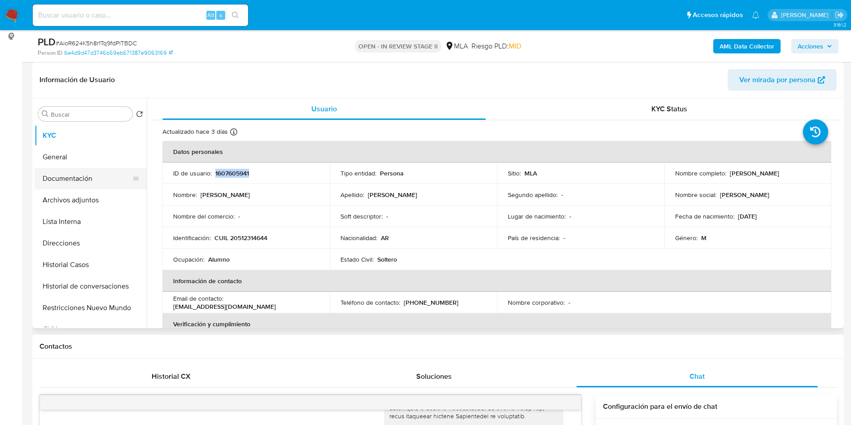
drag, startPoint x: 90, startPoint y: 199, endPoint x: 114, endPoint y: 184, distance: 28.3
click at [90, 199] on button "Archivos adjuntos" at bounding box center [91, 200] width 112 height 22
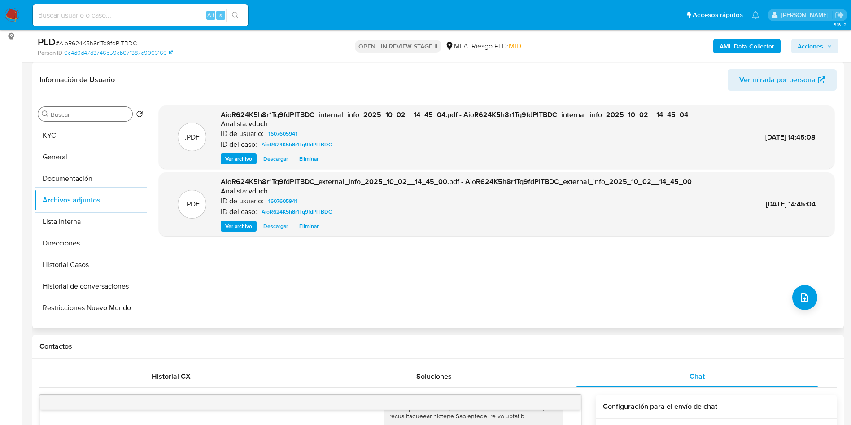
click at [85, 117] on input "Buscar" at bounding box center [90, 114] width 78 height 8
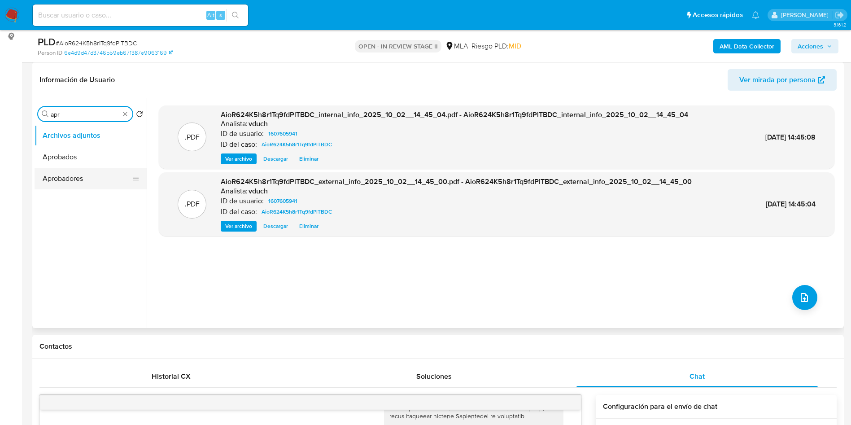
type input "apr"
click at [73, 179] on button "Aprobadores" at bounding box center [87, 179] width 105 height 22
click at [101, 181] on button "Aprobadores" at bounding box center [87, 179] width 105 height 22
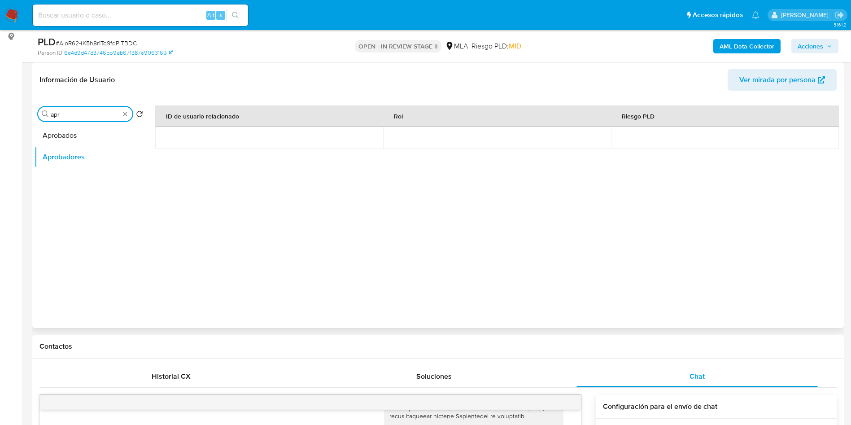
click at [119, 111] on input "apr" at bounding box center [85, 114] width 69 height 8
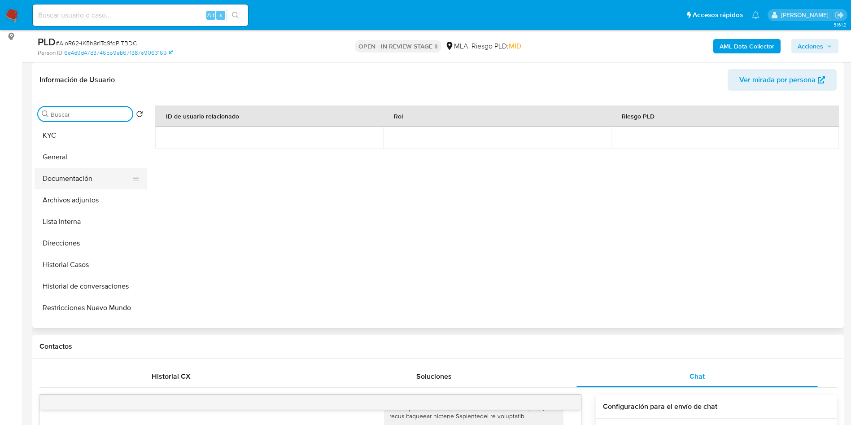
click at [104, 181] on button "Documentación" at bounding box center [87, 179] width 105 height 22
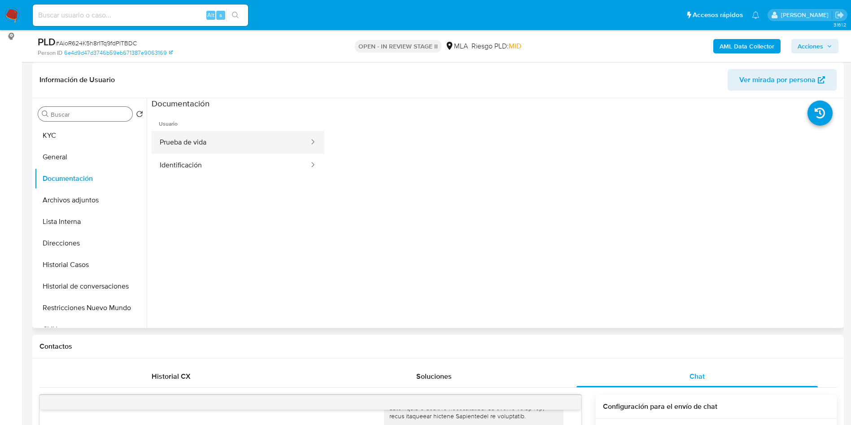
click at [211, 142] on button "Prueba de vida" at bounding box center [231, 142] width 158 height 23
click at [215, 159] on button "Identificación" at bounding box center [231, 165] width 158 height 23
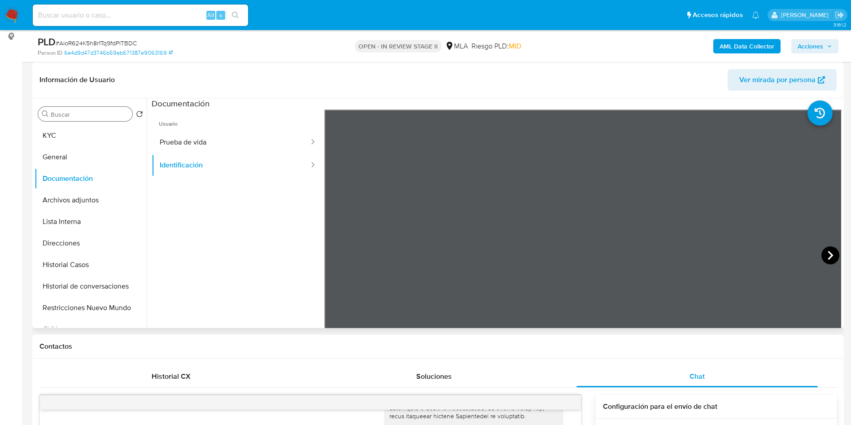
click at [827, 255] on icon at bounding box center [831, 255] width 18 height 18
click at [44, 132] on button "KYC" at bounding box center [87, 136] width 105 height 22
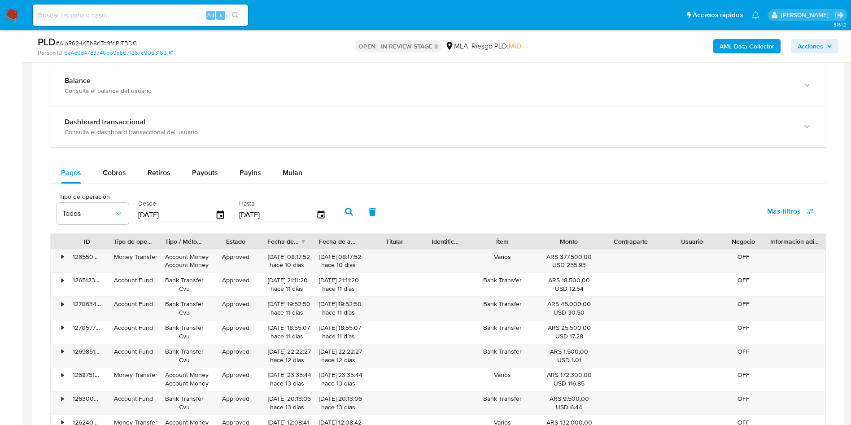
scroll to position [808, 0]
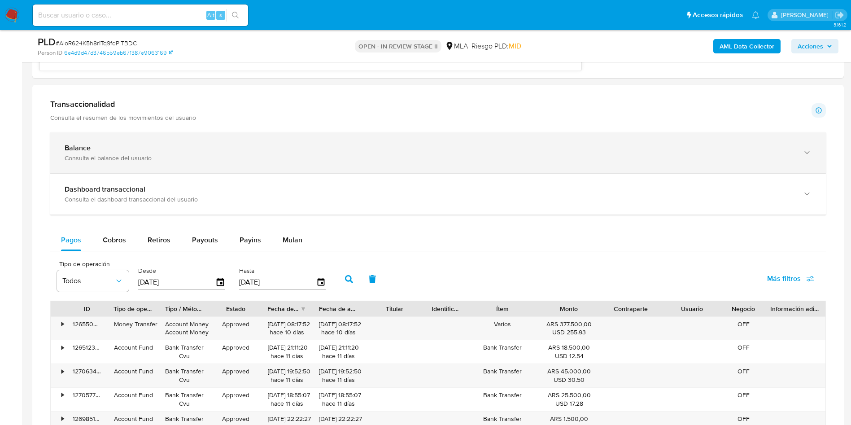
click at [101, 173] on div "Balance Consulta el balance del usuario" at bounding box center [438, 152] width 776 height 41
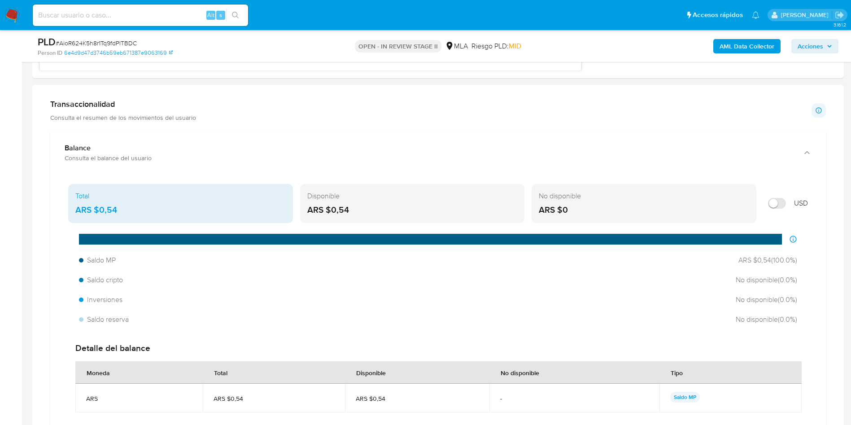
scroll to position [1010, 0]
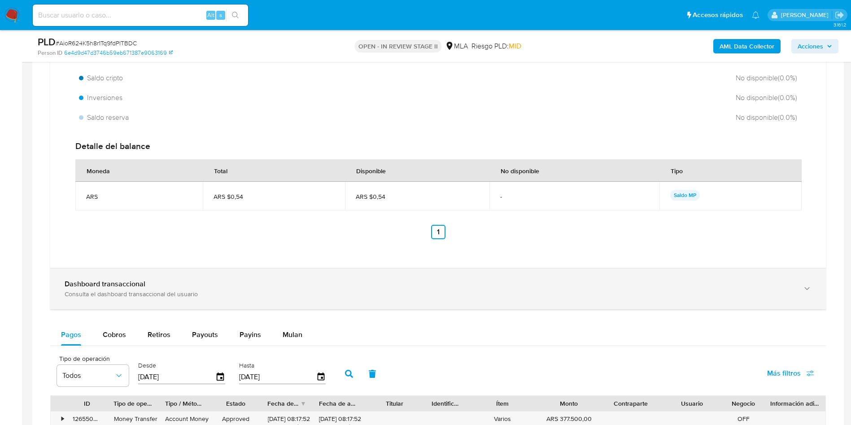
click at [178, 296] on div "Consulta el dashboard transaccional del usuario" at bounding box center [429, 294] width 729 height 8
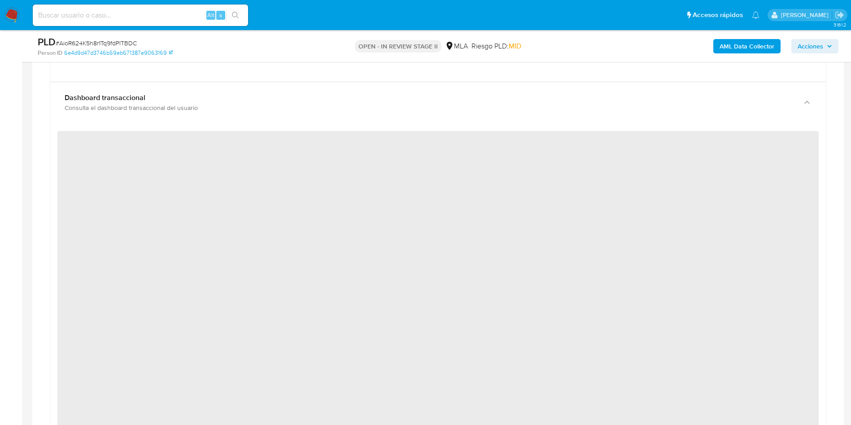
scroll to position [1211, 0]
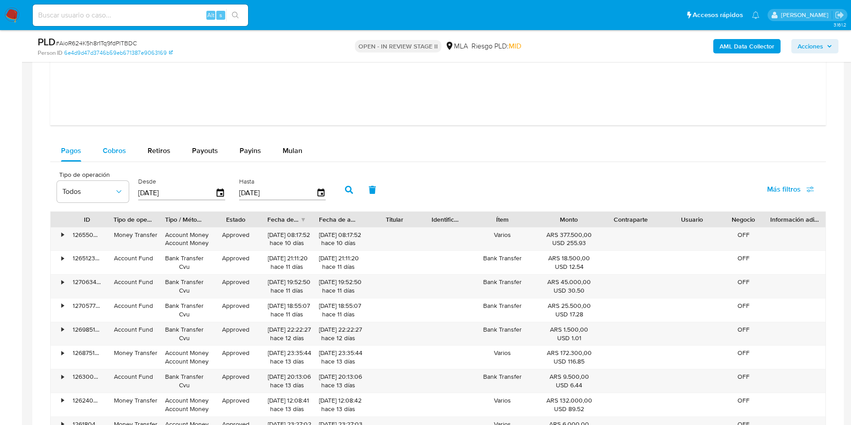
click at [116, 152] on span "Cobros" at bounding box center [114, 150] width 23 height 10
select select "10"
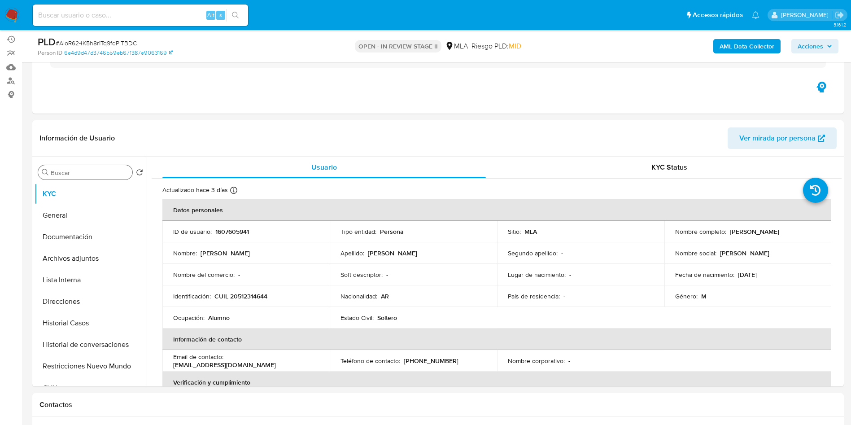
scroll to position [72, 0]
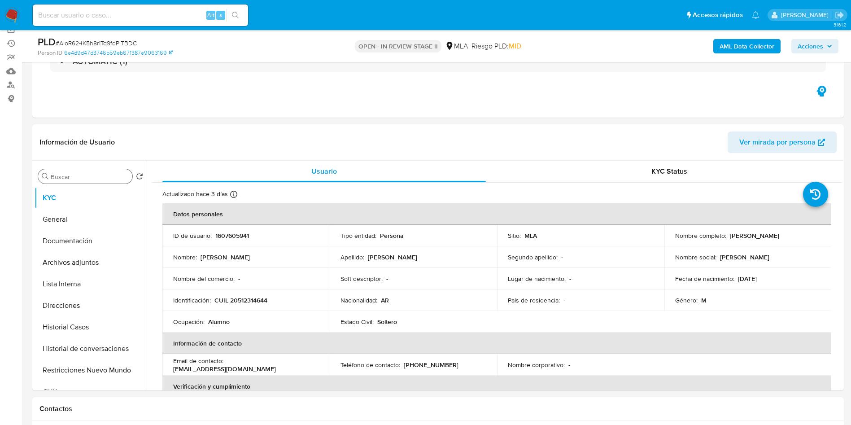
click at [637, 289] on td "Lugar de nacimiento : -" at bounding box center [580, 279] width 167 height 22
click at [743, 301] on div "Género : M" at bounding box center [748, 300] width 146 height 8
click at [130, 12] on input at bounding box center [140, 15] width 215 height 12
paste input "gPPPAkPpeywcZAmSQkYBJhfa"
type input "gPPPAkPpeywcZAmSQkYBJhfa"
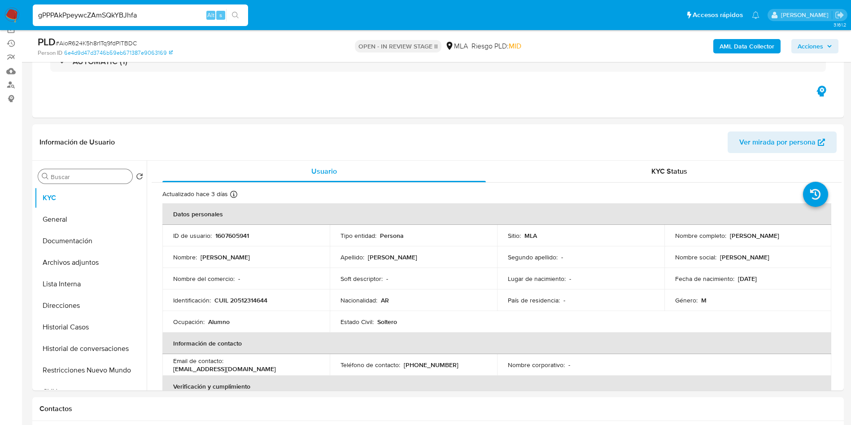
click at [238, 17] on icon "search-icon" at bounding box center [235, 15] width 7 height 7
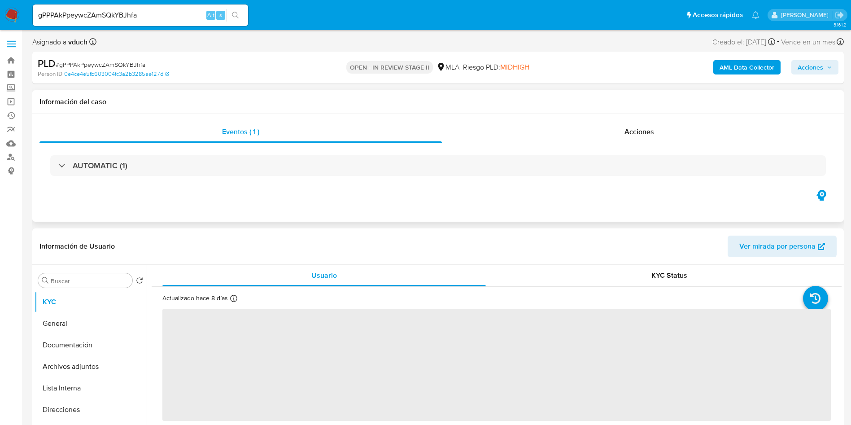
select select "10"
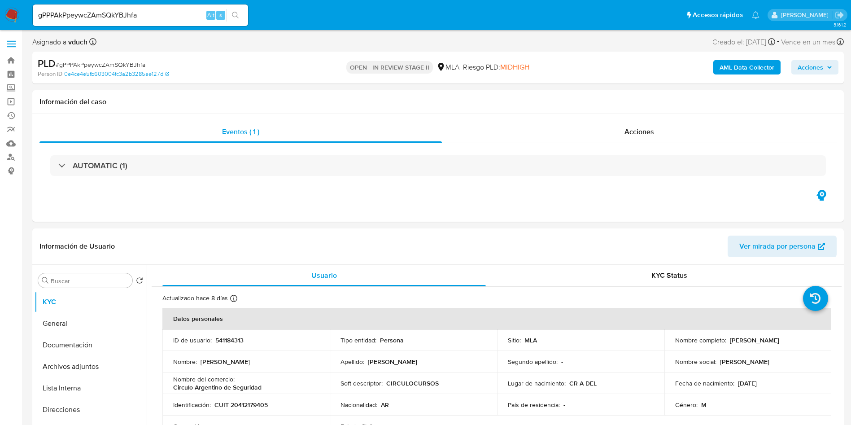
click at [123, 8] on div "gPPPAkPpeywcZAmSQkYBJhfa Alt s" at bounding box center [140, 15] width 215 height 22
click at [131, 16] on input "gPPPAkPpeywcZAmSQkYBJhfa" at bounding box center [140, 15] width 215 height 12
paste input "AioR624K5h8r1Tq9fdPlTBDC"
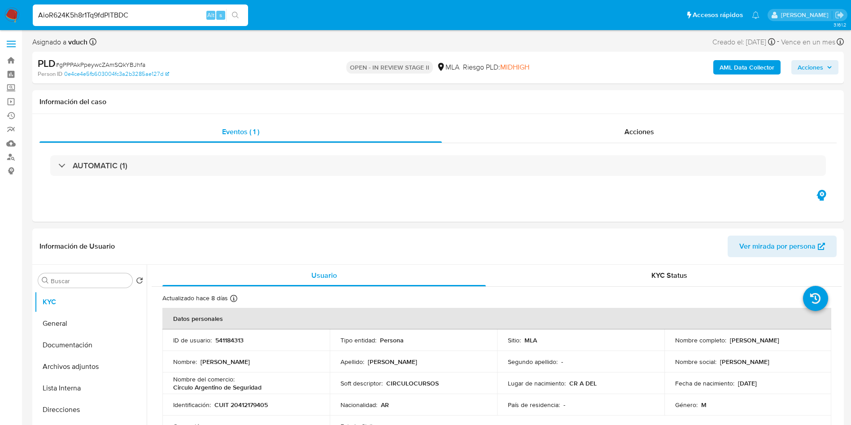
click at [245, 18] on input "AioR624K5h8r1Tq9fdPlTBDC" at bounding box center [140, 15] width 215 height 12
type input "AioR624K5h8r1Tq9fdPlTBDC"
click at [231, 15] on button "search-icon" at bounding box center [235, 15] width 18 height 13
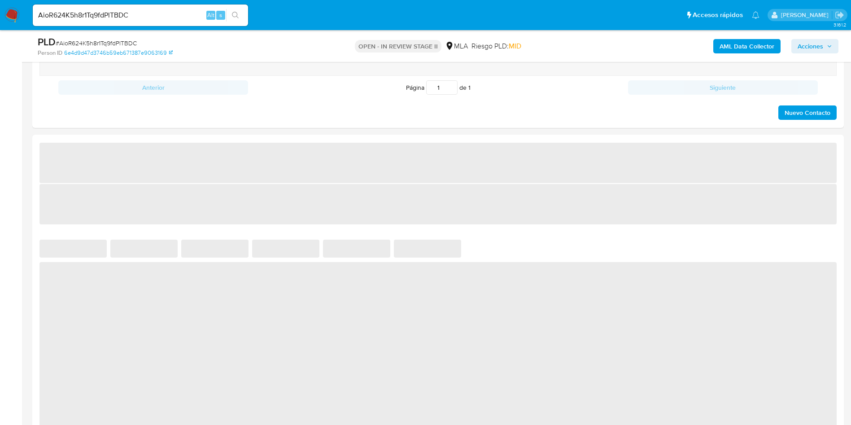
select select "10"
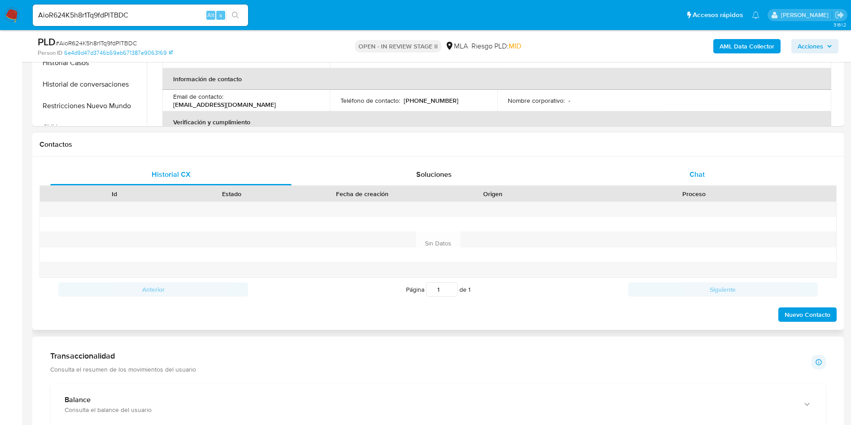
click at [694, 172] on span "Chat" at bounding box center [697, 174] width 15 height 10
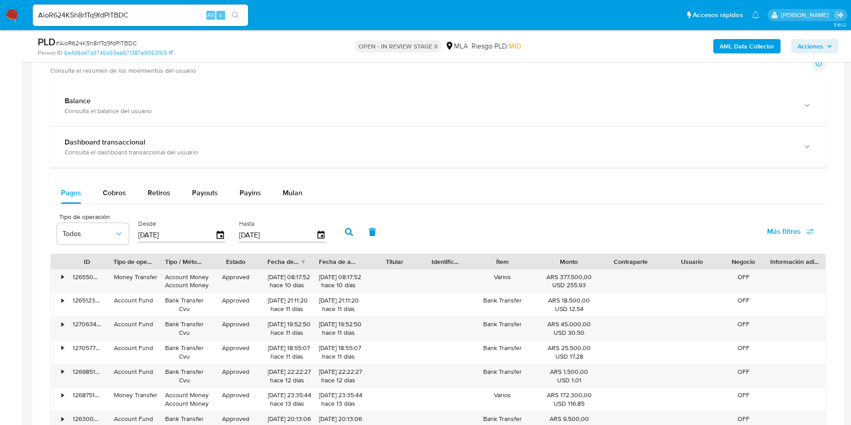
scroll to position [875, 0]
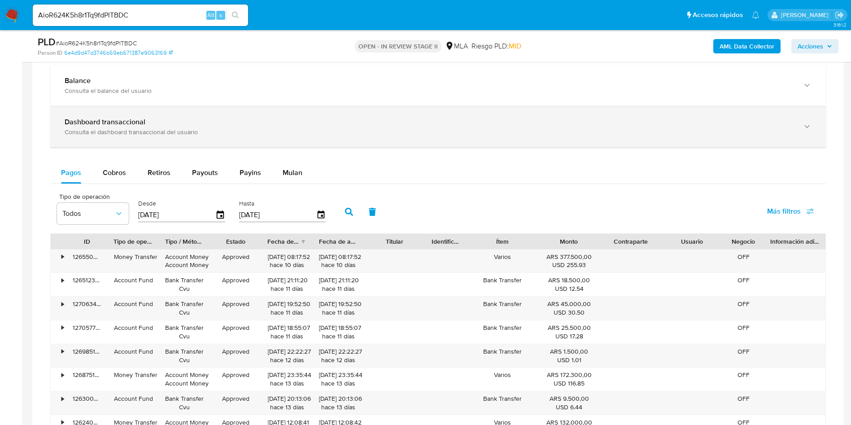
click at [85, 125] on b "Dashboard transaccional" at bounding box center [105, 122] width 81 height 10
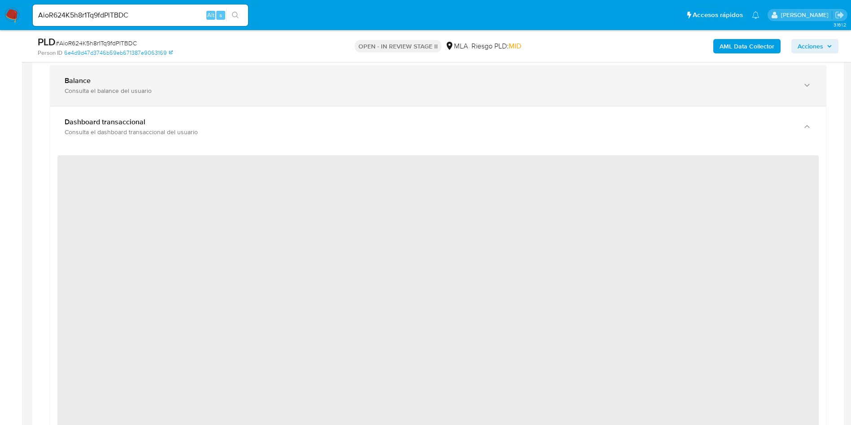
click at [74, 91] on div "Consulta el balance del usuario" at bounding box center [429, 91] width 729 height 8
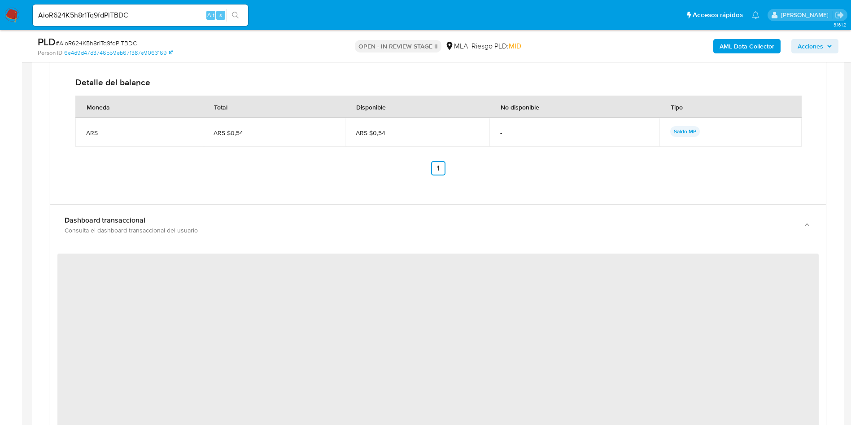
scroll to position [1077, 0]
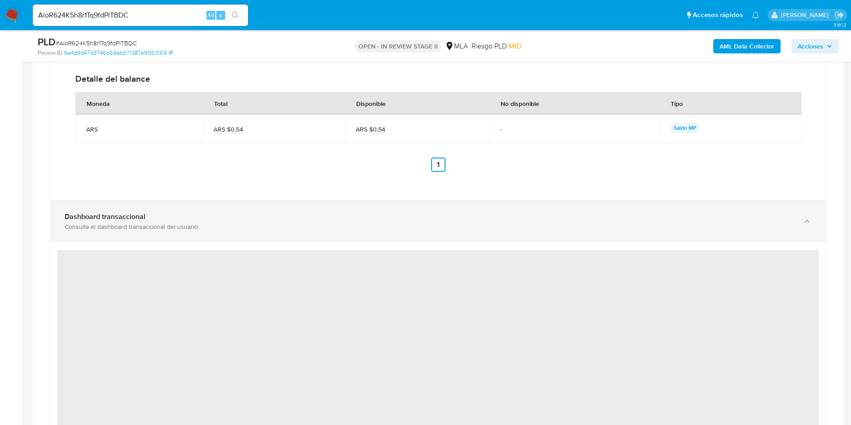
click at [155, 216] on div "Dashboard transaccional" at bounding box center [429, 216] width 729 height 9
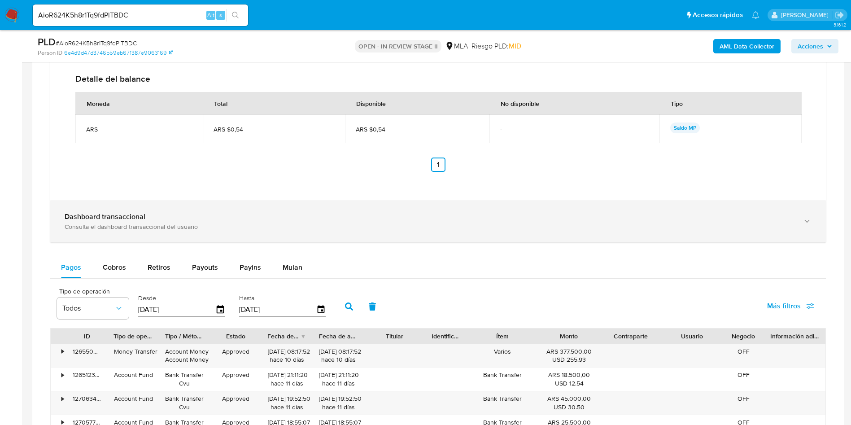
click at [151, 213] on div "Dashboard transaccional" at bounding box center [429, 216] width 729 height 9
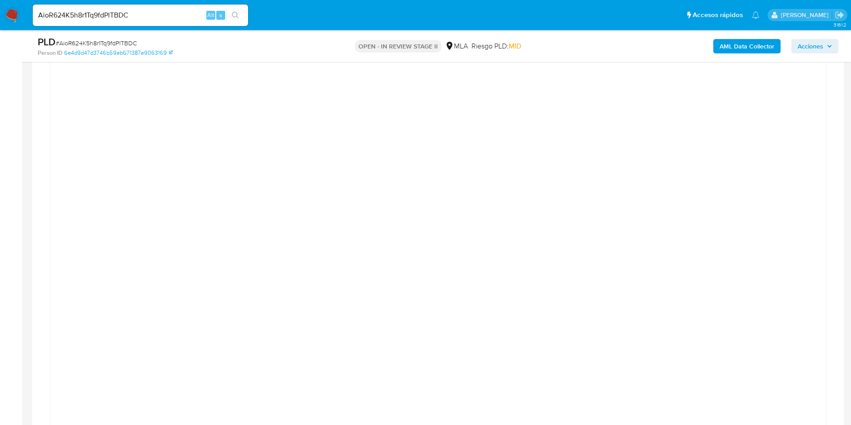
scroll to position [1279, 0]
click at [768, 210] on div at bounding box center [437, 249] width 761 height 404
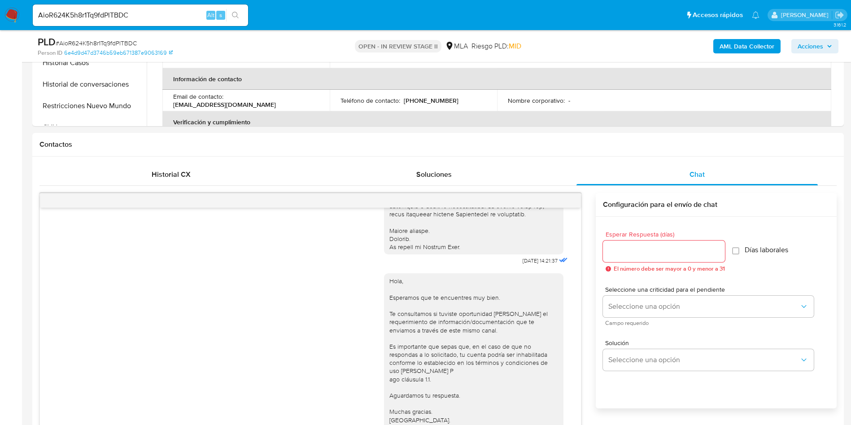
scroll to position [202, 0]
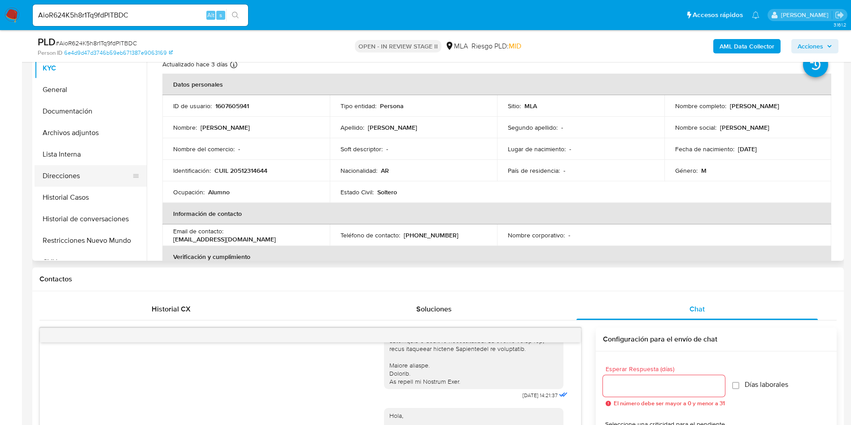
click at [65, 185] on button "Direcciones" at bounding box center [87, 176] width 105 height 22
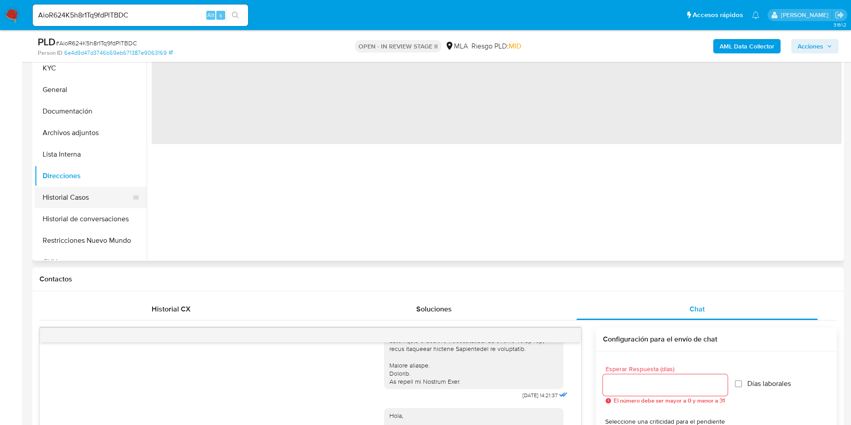
click at [66, 198] on button "Historial Casos" at bounding box center [87, 198] width 105 height 22
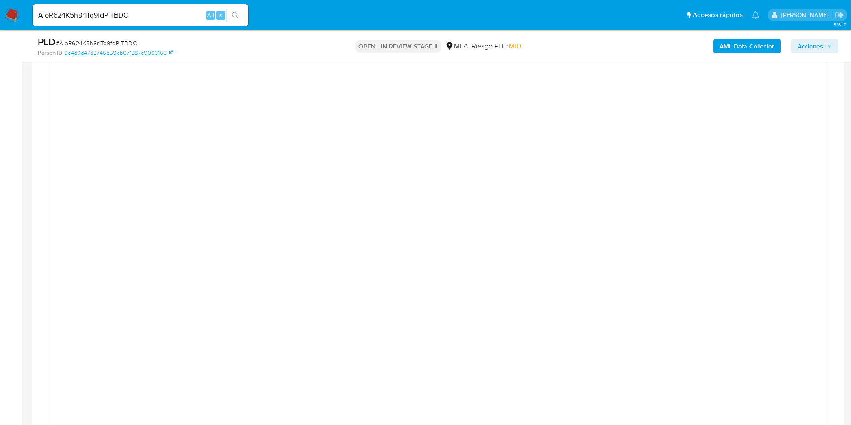
scroll to position [1279, 0]
click at [831, 125] on div "Transaccionalidad Consulta el resumen de los movimientos del usuario Informació…" at bounding box center [437, 226] width 797 height 1211
click at [106, 269] on div at bounding box center [437, 316] width 761 height 404
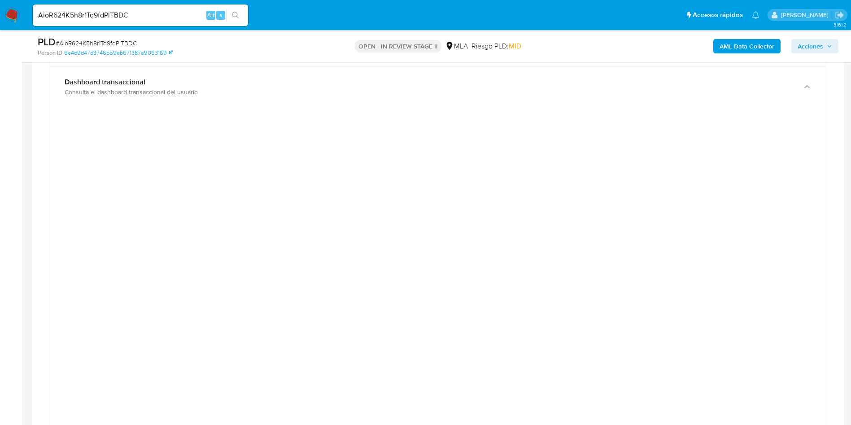
click at [781, 262] on div at bounding box center [437, 316] width 761 height 404
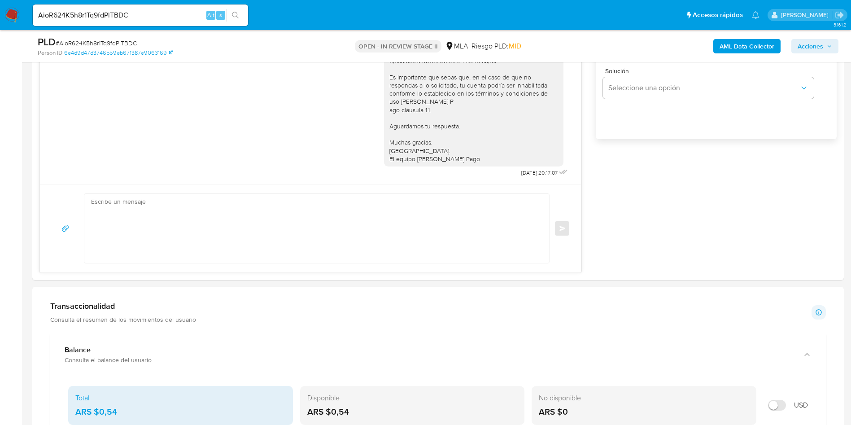
scroll to position [337, 0]
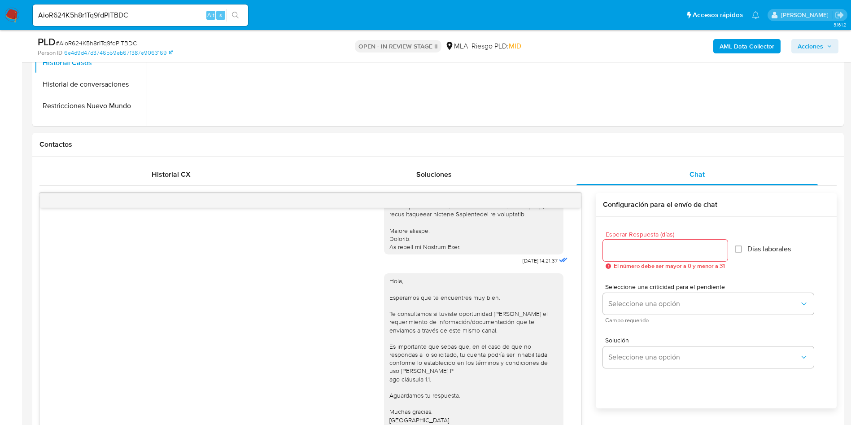
click at [171, 8] on div "AioR624K5h8r1Tq9fdPlTBDC Alt s" at bounding box center [140, 15] width 215 height 22
click at [178, 18] on input "AioR624K5h8r1Tq9fdPlTBDC" at bounding box center [140, 15] width 215 height 12
paste input "91946298"
type input "91946298"
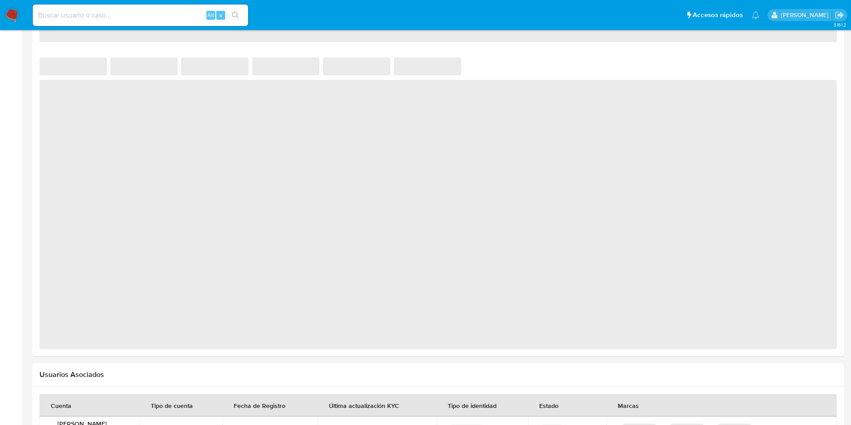
select select "10"
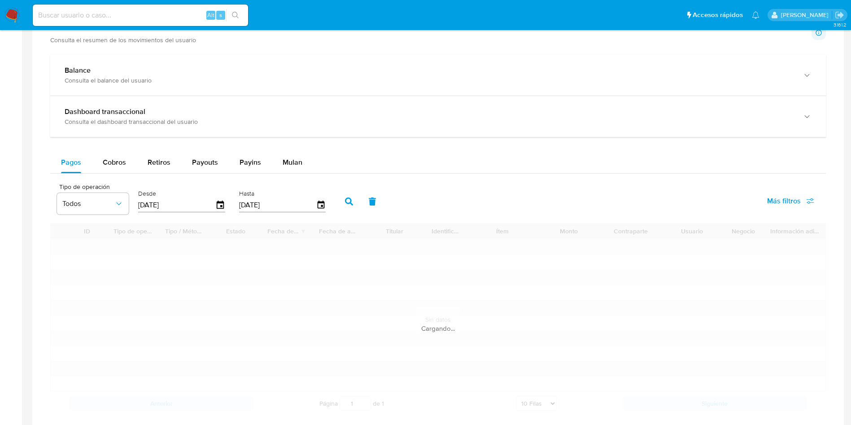
scroll to position [471, 0]
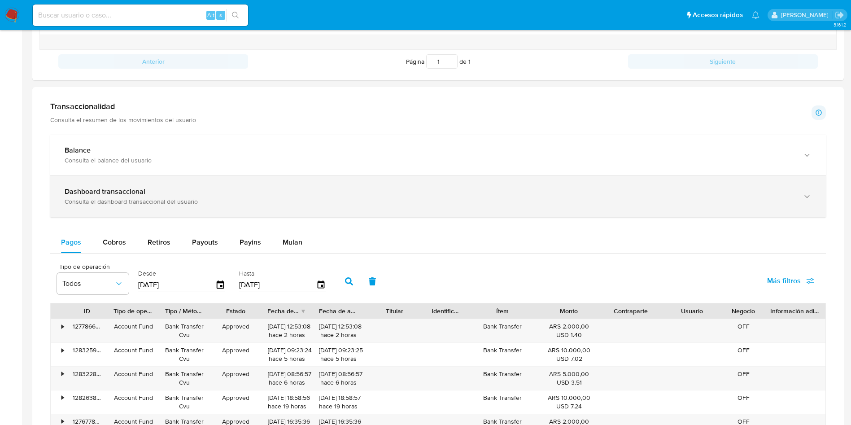
click at [164, 210] on div "Dashboard transaccional Consulta el dashboard transaccional del usuario" at bounding box center [438, 196] width 776 height 41
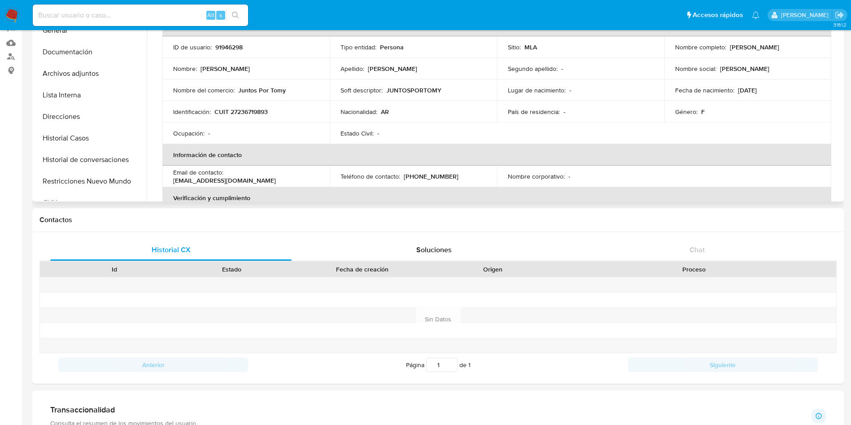
scroll to position [0, 0]
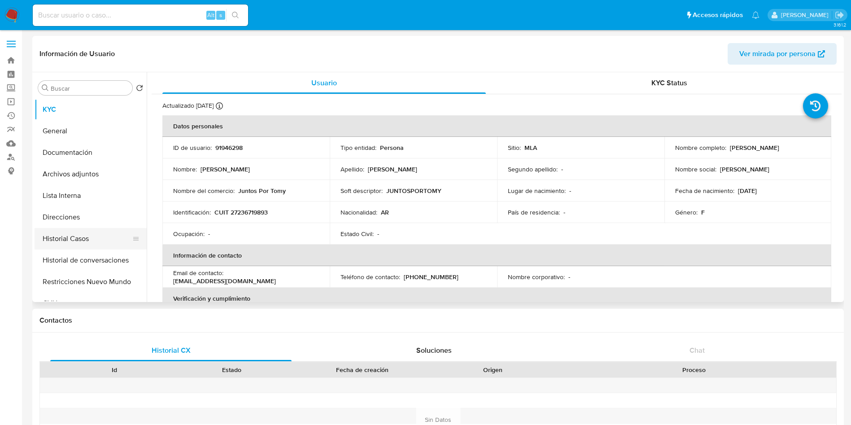
click at [88, 244] on button "Historial Casos" at bounding box center [87, 239] width 105 height 22
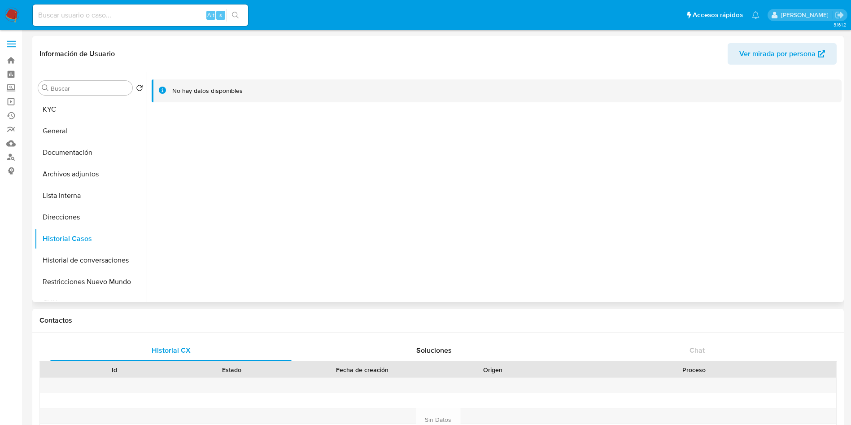
click at [484, 291] on div at bounding box center [494, 187] width 695 height 230
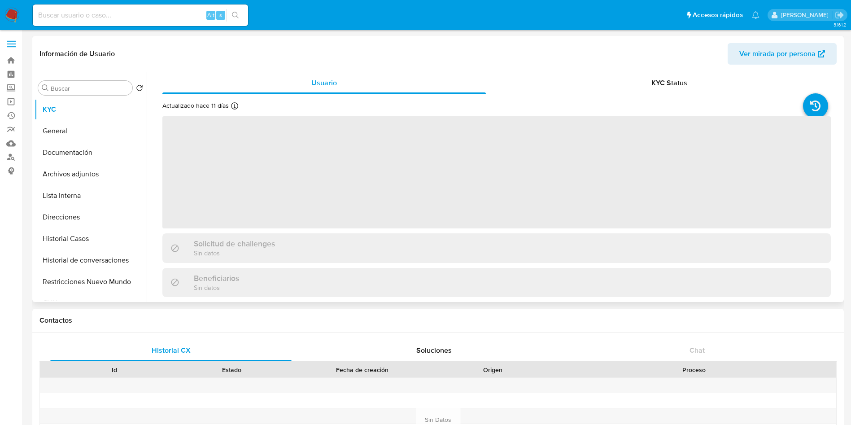
select select "10"
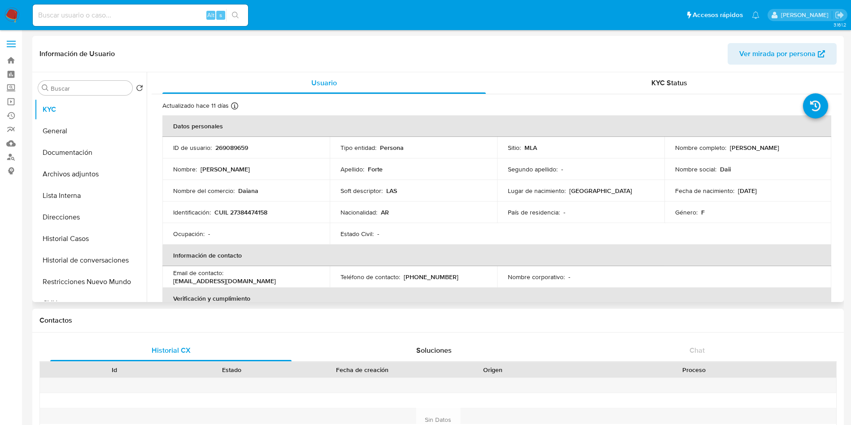
drag, startPoint x: 727, startPoint y: 145, endPoint x: 812, endPoint y: 149, distance: 84.9
click at [812, 149] on div "Nombre completo : [PERSON_NAME]" at bounding box center [748, 148] width 146 height 8
copy p "[PERSON_NAME]"
click at [337, 251] on th "Información de contacto" at bounding box center [496, 256] width 669 height 22
drag, startPoint x: 216, startPoint y: 213, endPoint x: 329, endPoint y: 237, distance: 115.6
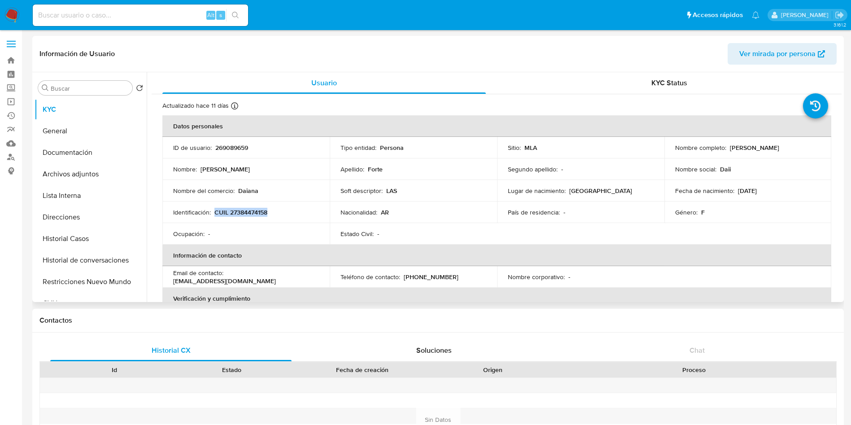
click at [281, 210] on div "Identificación : CUIL 27384474158" at bounding box center [246, 212] width 146 height 8
copy p "CUIL 27384474158"
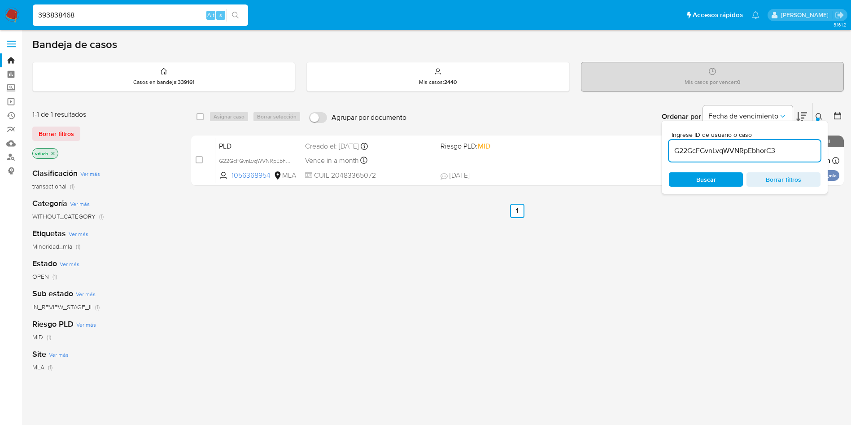
type input "393838468"
click at [230, 14] on button "search-icon" at bounding box center [235, 15] width 18 height 13
click at [236, 15] on icon "search-icon" at bounding box center [235, 15] width 7 height 7
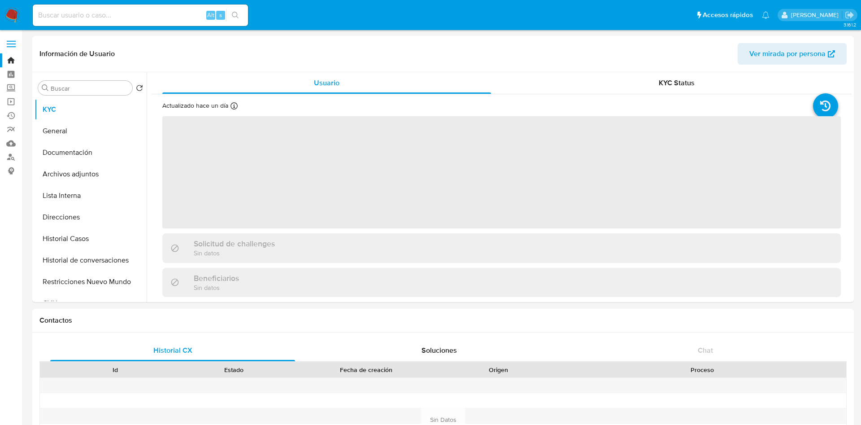
select select "10"
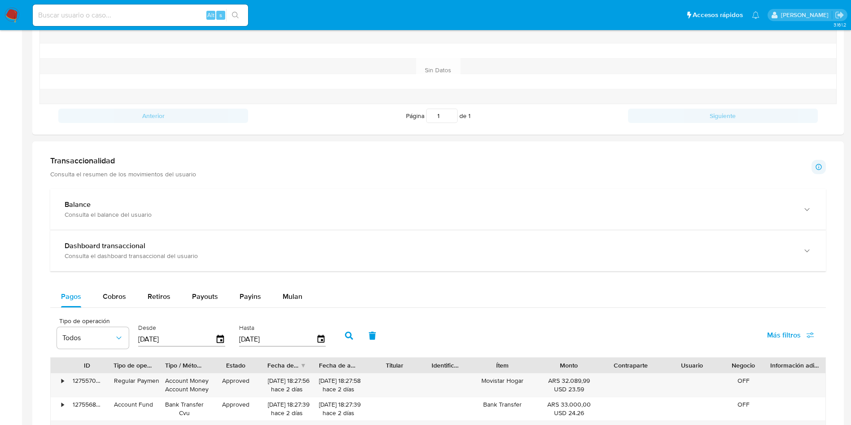
scroll to position [339, 0]
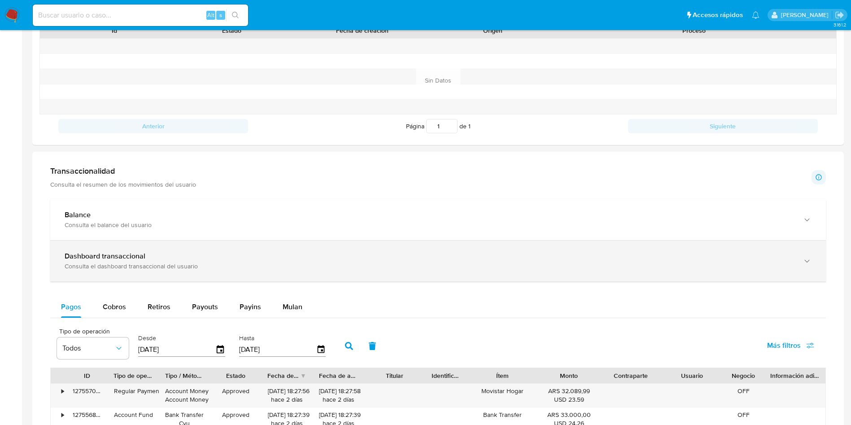
click at [149, 255] on div "Dashboard transaccional" at bounding box center [429, 256] width 729 height 9
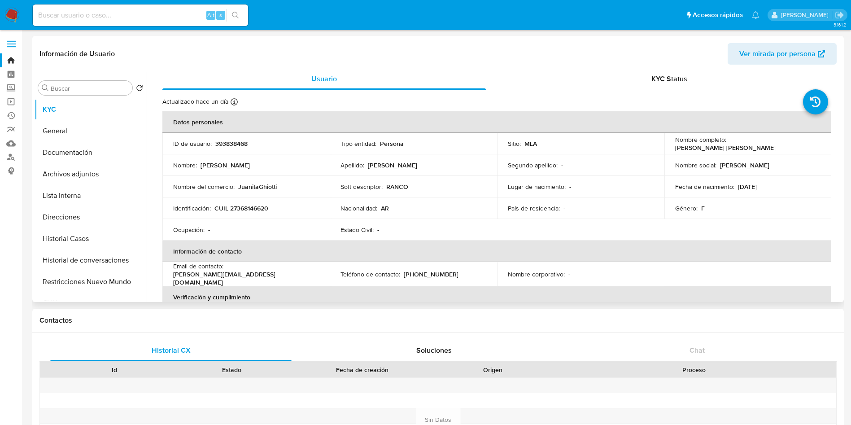
scroll to position [0, 0]
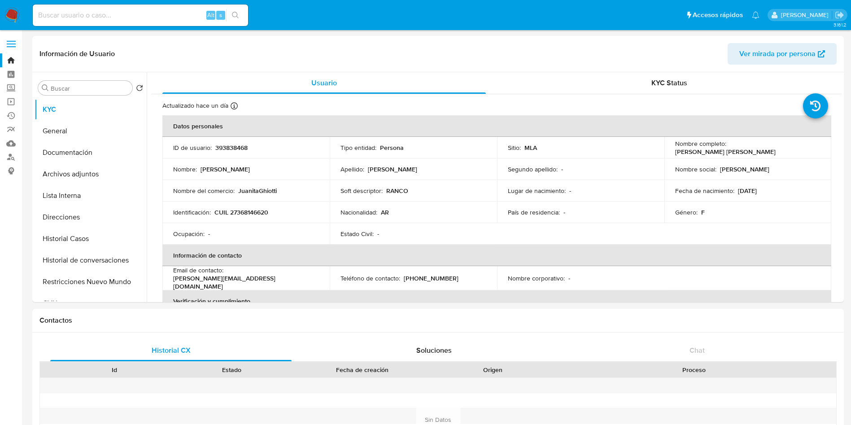
click at [157, 15] on input at bounding box center [140, 15] width 215 height 12
paste input "5R9vLbl4vwKECkDjfJhNrizy"
type input "5R9vLbl4vwKECkDjfJhNrizy"
click at [240, 9] on button "search-icon" at bounding box center [235, 15] width 18 height 13
click at [199, 12] on input "5R9vLbl4vwKECkDjfJhNrizy" at bounding box center [140, 15] width 215 height 12
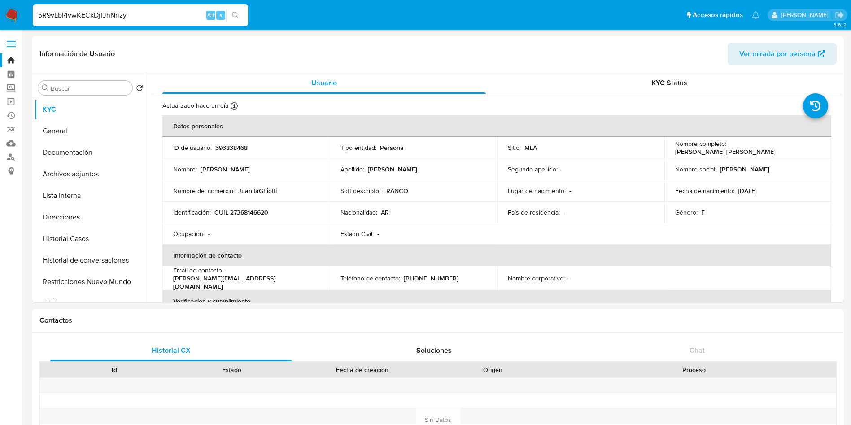
click at [254, 10] on ul "Pausado Ver notificaciones 5R9vLbl4vwKECkDjfJhNrizy Alt s Accesos rápidos Presi…" at bounding box center [396, 15] width 736 height 22
click at [233, 14] on icon "search-icon" at bounding box center [235, 15] width 7 height 7
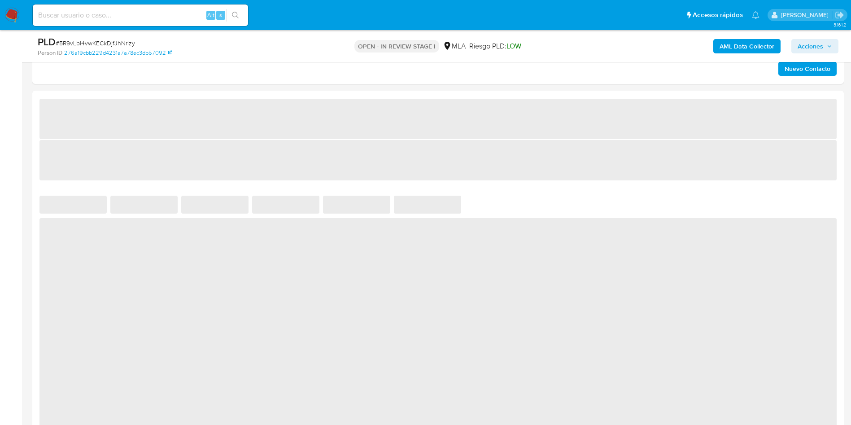
select select "10"
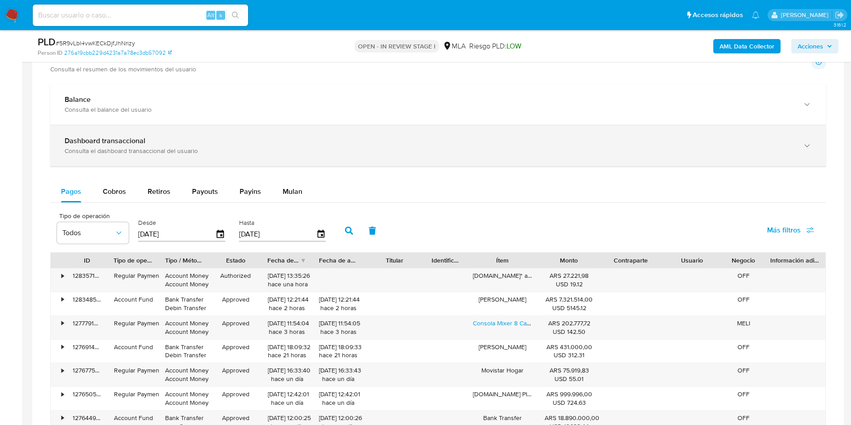
scroll to position [606, 0]
click at [128, 143] on b "Dashboard transaccional" at bounding box center [105, 141] width 81 height 10
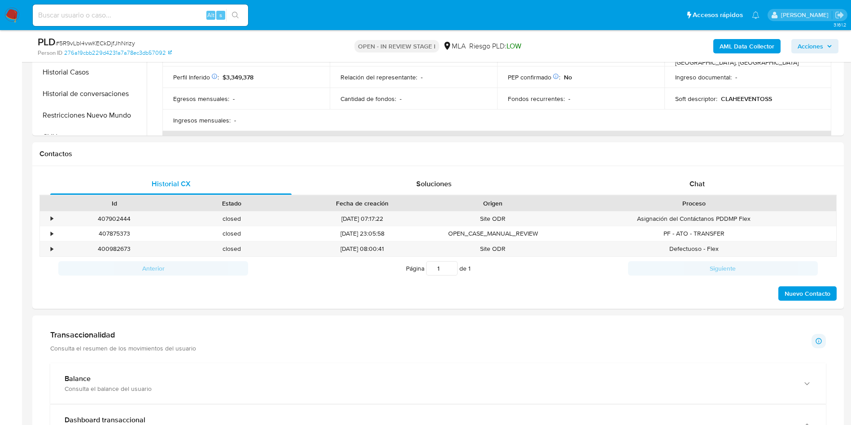
scroll to position [135, 0]
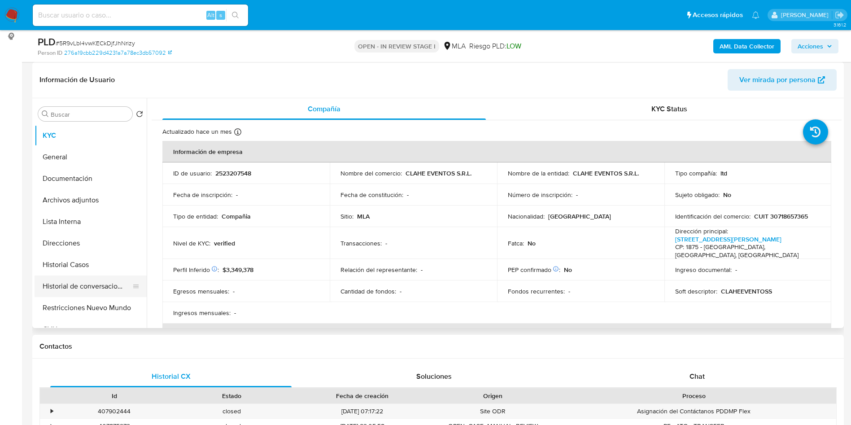
click at [76, 277] on button "Historial de conversaciones" at bounding box center [87, 286] width 105 height 22
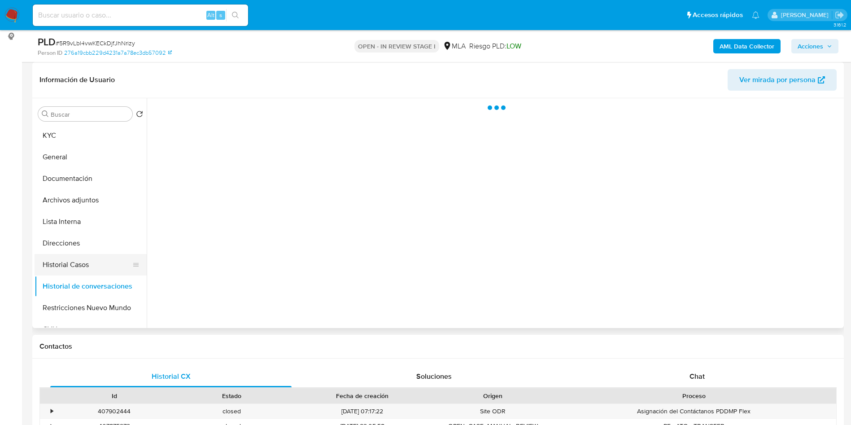
click at [85, 262] on button "Historial Casos" at bounding box center [87, 265] width 105 height 22
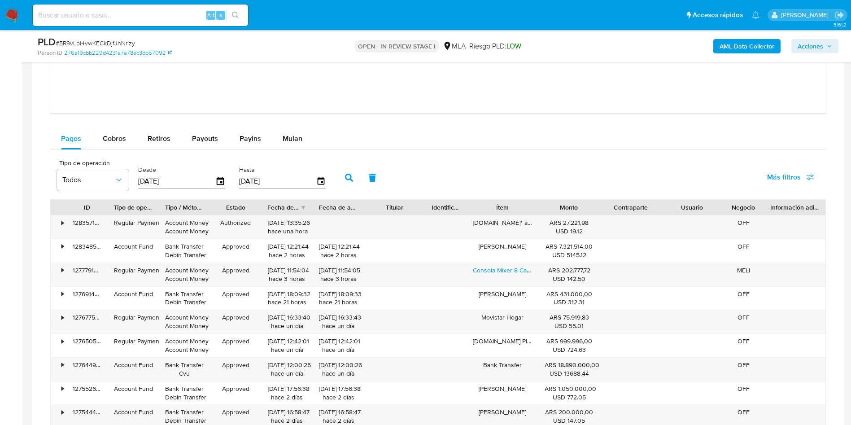
scroll to position [1010, 0]
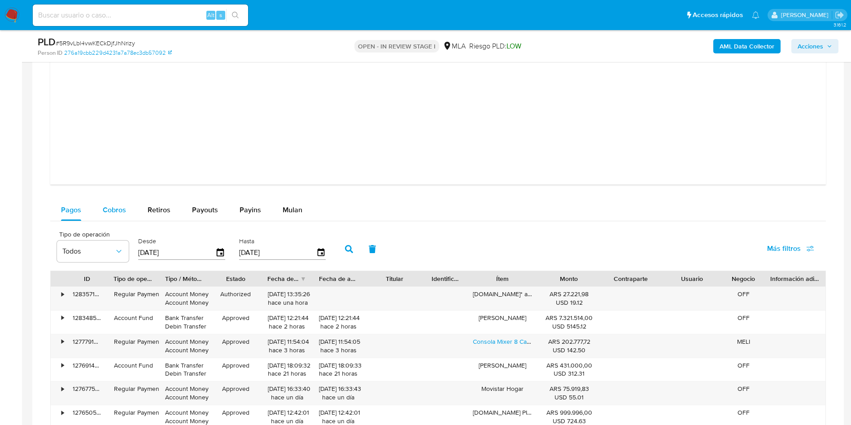
click at [124, 210] on span "Cobros" at bounding box center [114, 210] width 23 height 10
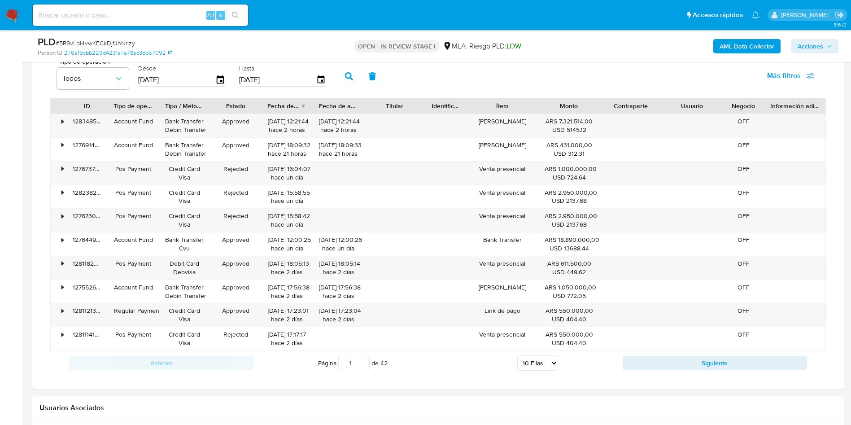
scroll to position [1211, 0]
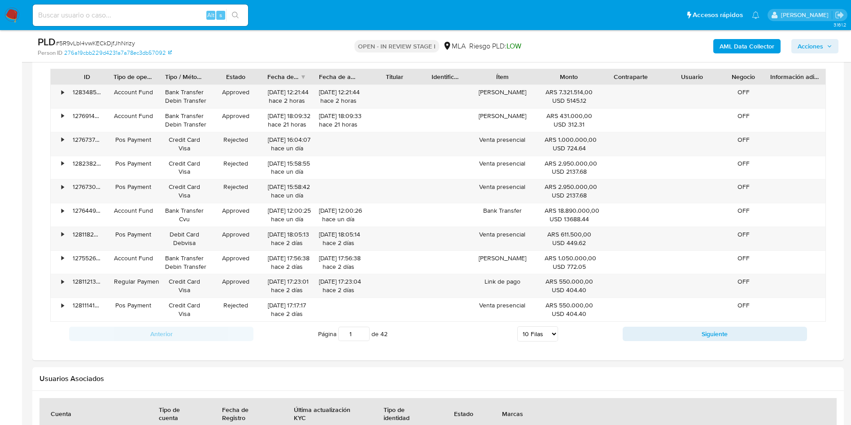
click at [542, 332] on select "5 Filas 10 Filas 20 Filas 25 Filas 50 Filas 100 Filas" at bounding box center [537, 333] width 41 height 15
select select "100"
click at [517, 326] on select "5 Filas 10 Filas 20 Filas 25 Filas 50 Filas 100 Filas" at bounding box center [537, 333] width 41 height 15
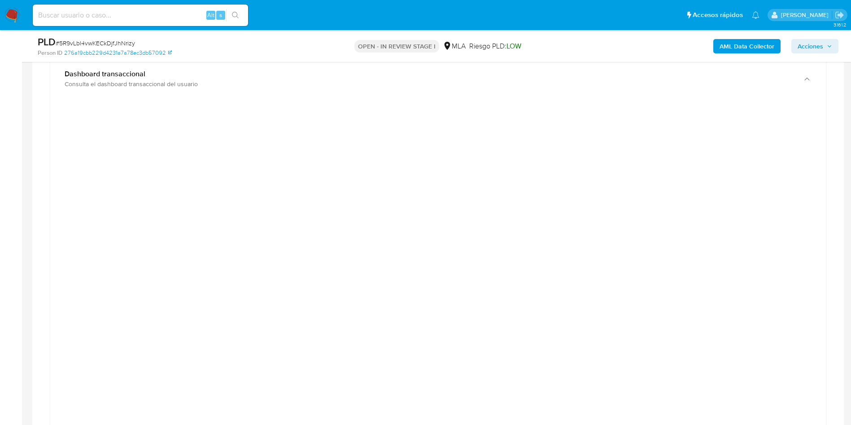
scroll to position [67, 0]
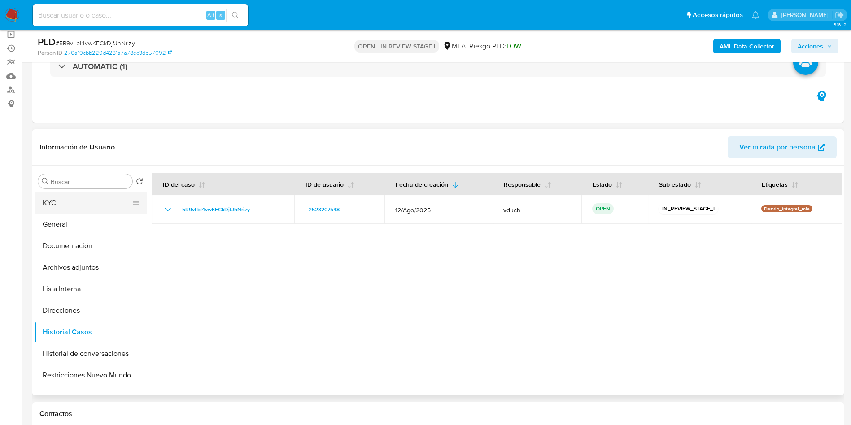
click at [123, 204] on button "KYC" at bounding box center [87, 203] width 105 height 22
